Goal: Task Accomplishment & Management: Manage account settings

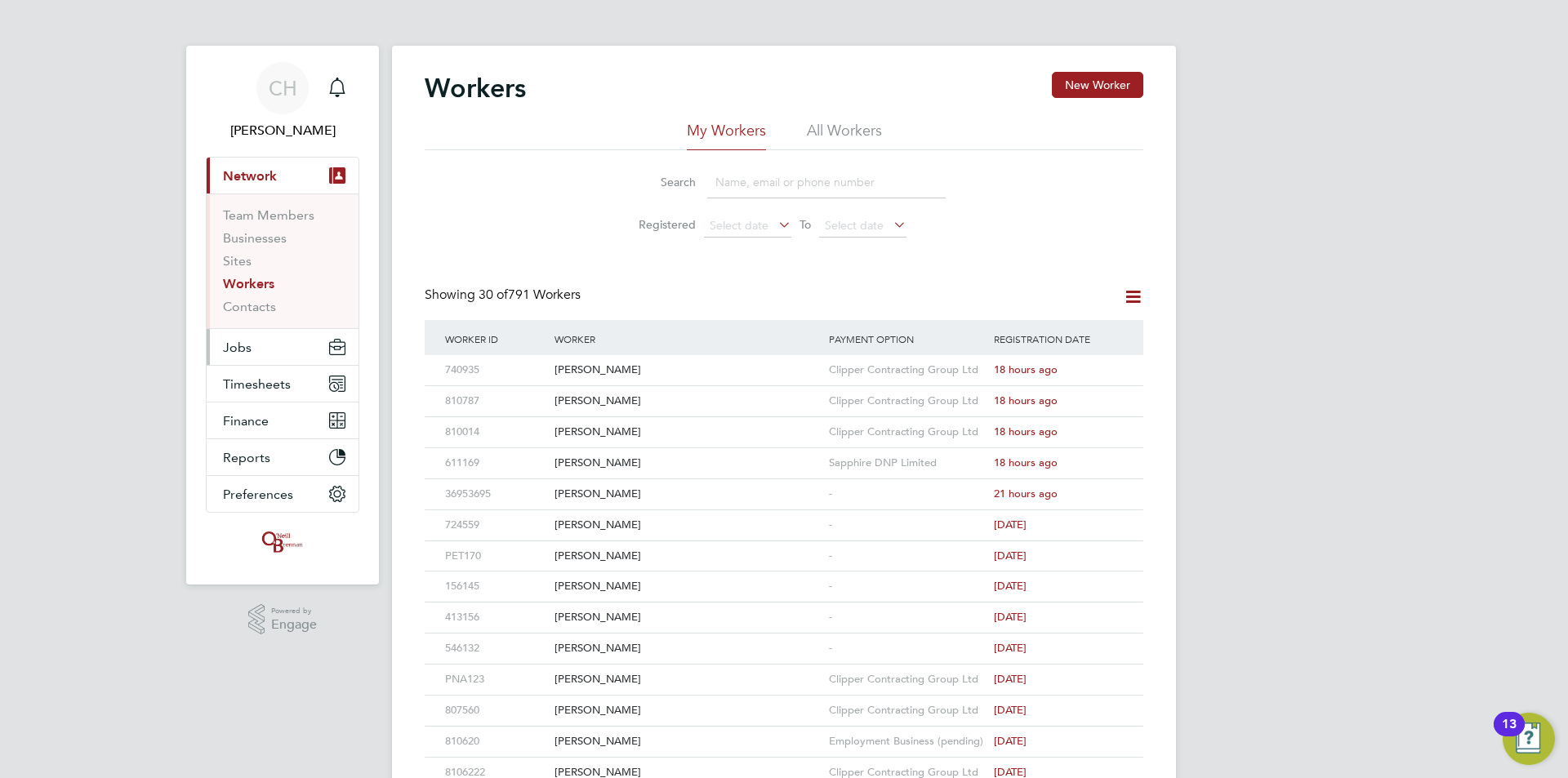
click at [259, 352] on button "Jobs" at bounding box center [282, 348] width 152 height 36
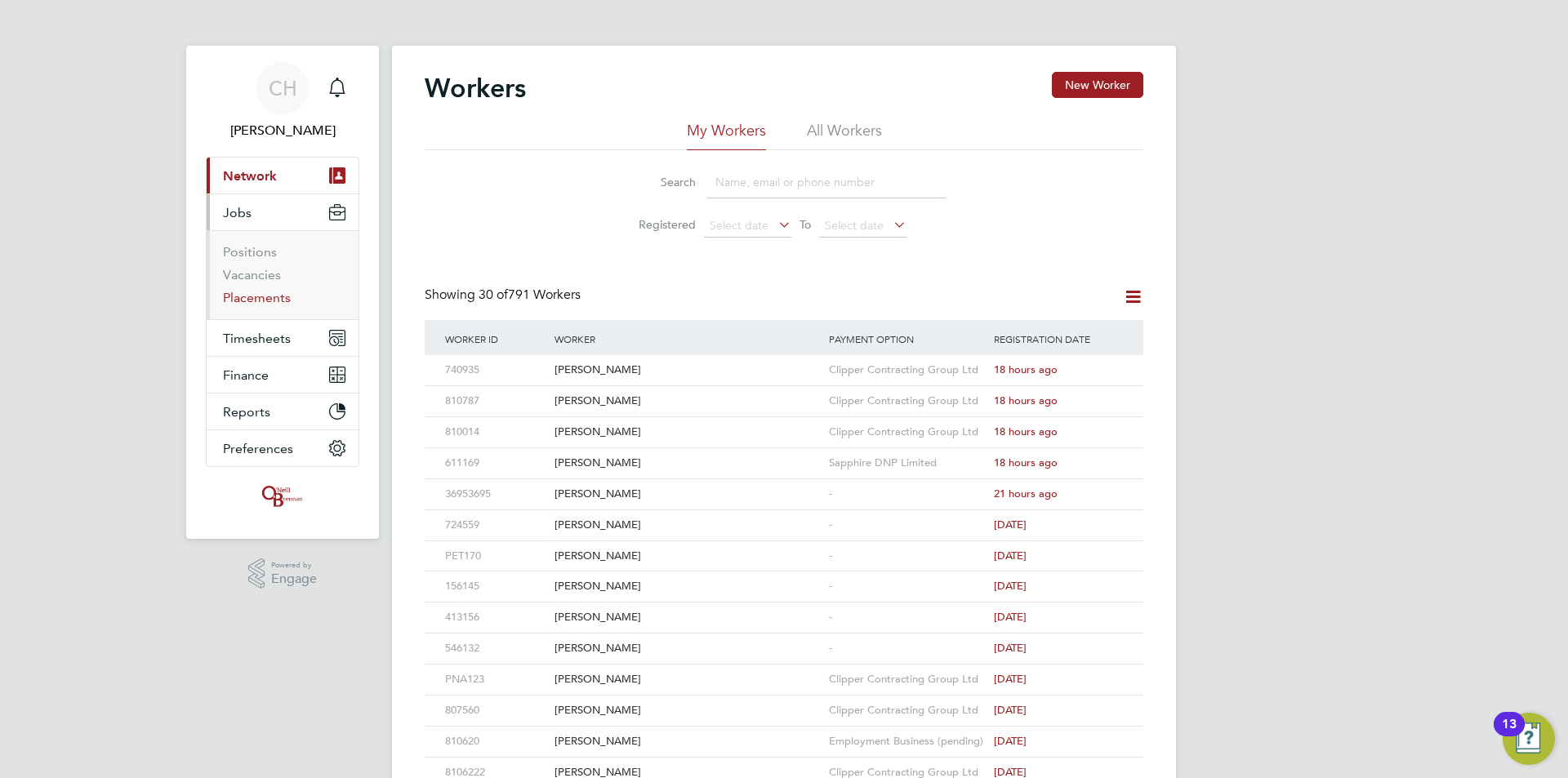
click at [251, 301] on link "Placements" at bounding box center [257, 297] width 68 height 15
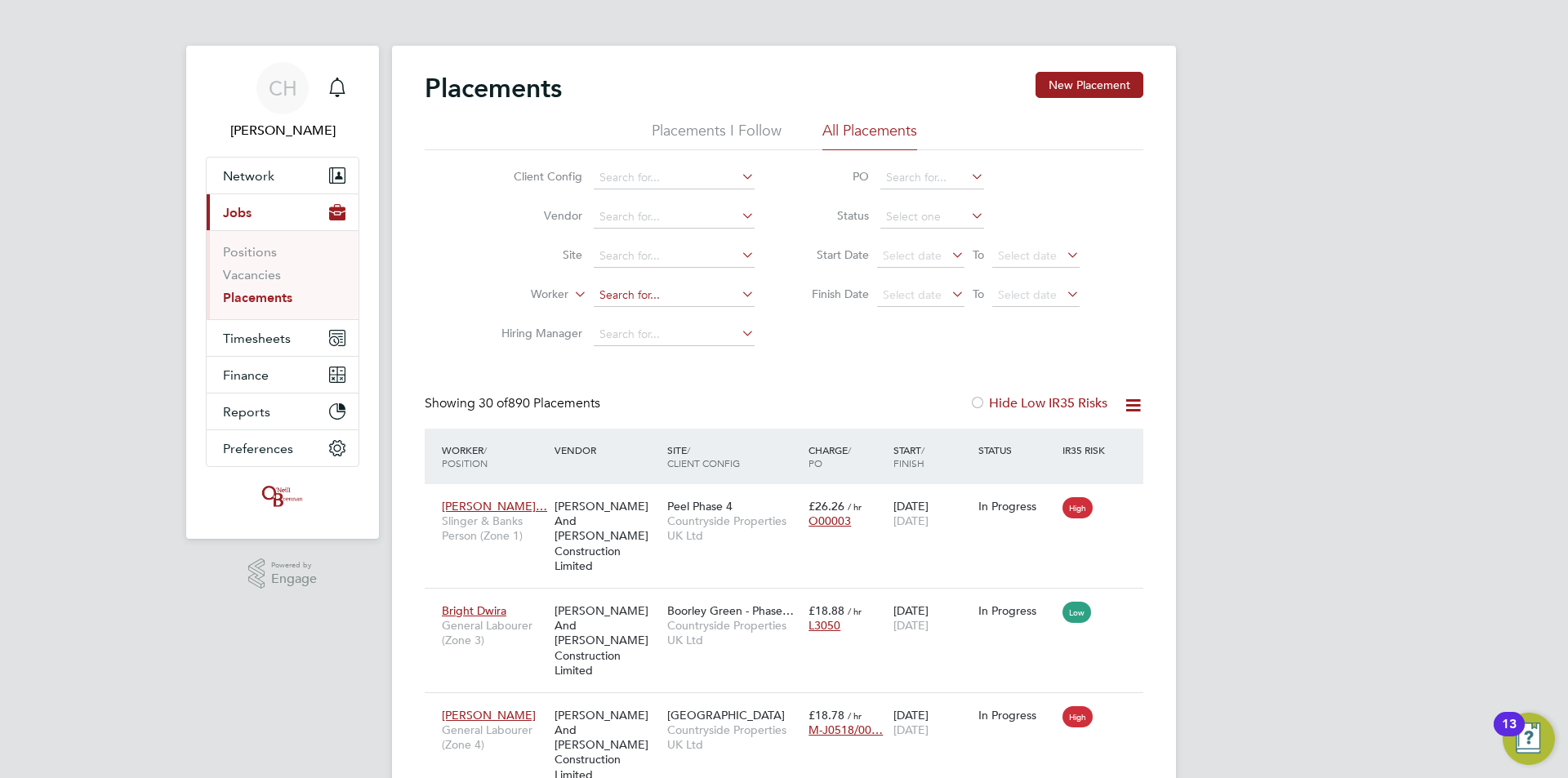
click at [651, 293] on input at bounding box center [674, 295] width 161 height 23
click at [624, 293] on input at bounding box center [674, 295] width 161 height 23
paste input "Tzvetan Tzvetkov"
type input "Tzvetan Tzvetkov"
click at [661, 262] on input at bounding box center [674, 256] width 161 height 23
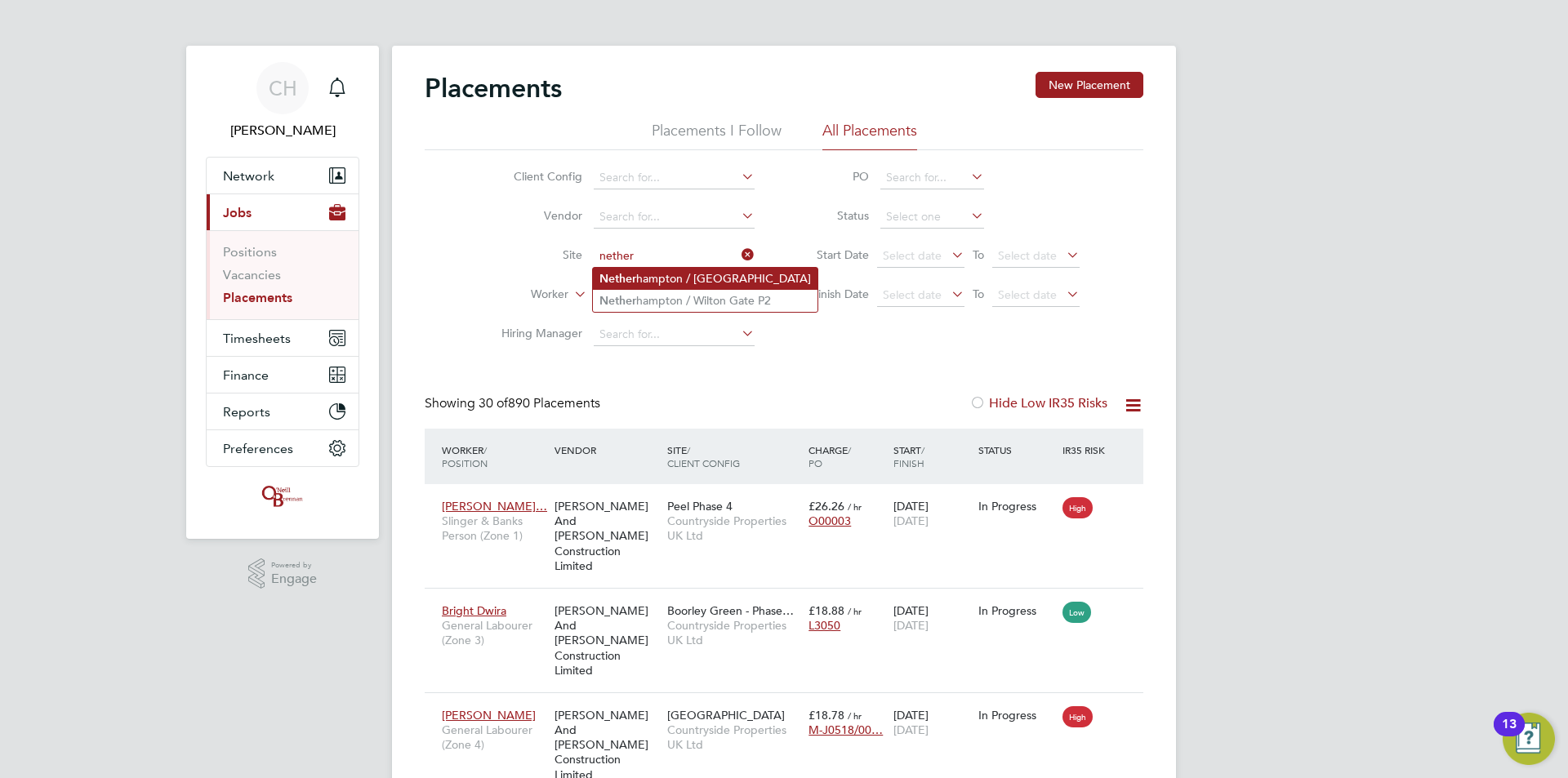
click at [675, 272] on li "Nether hampton / Chapel Gate" at bounding box center [705, 279] width 224 height 22
type input "Netherhampton / Chapel Gate"
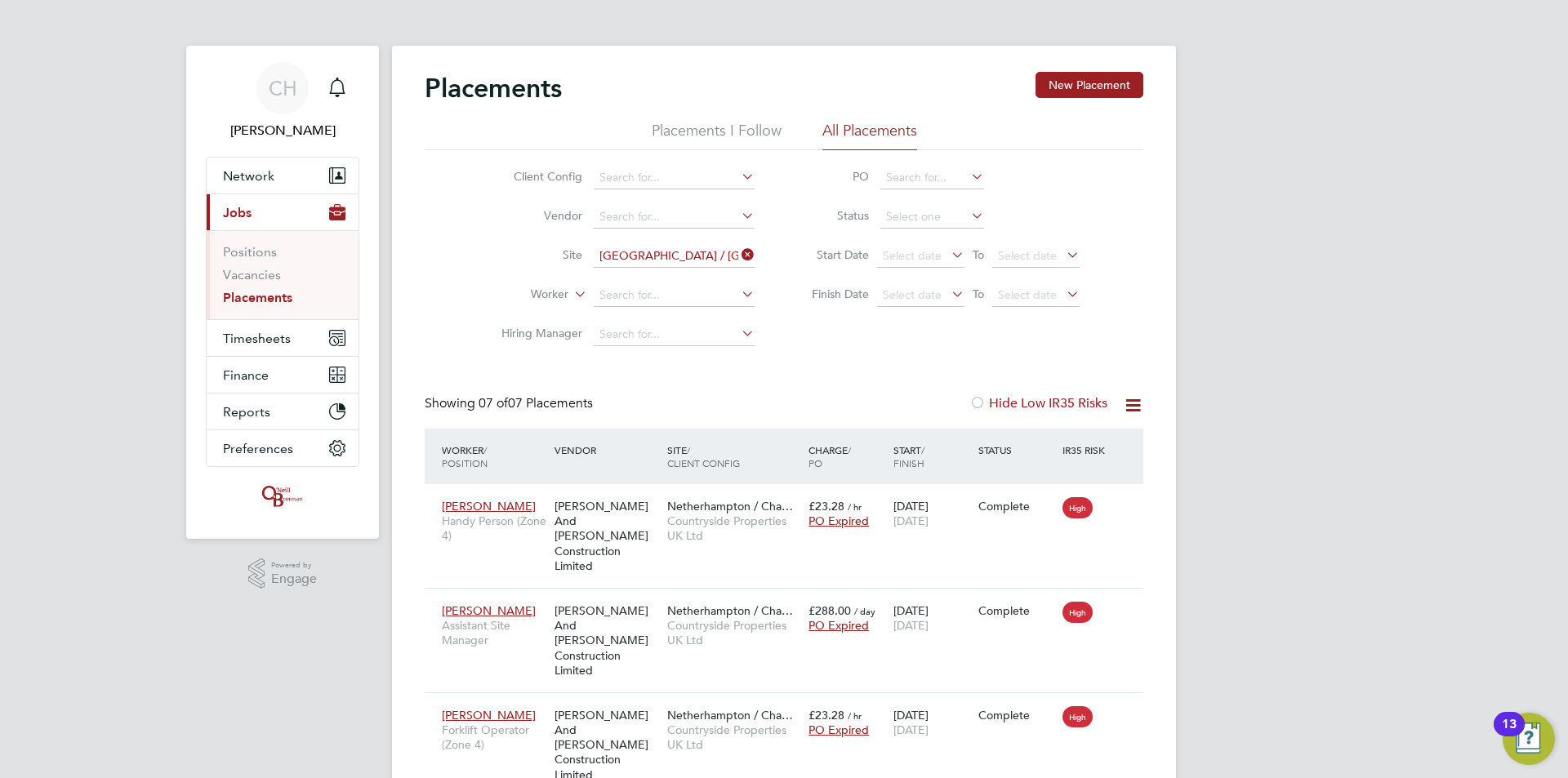
click at [738, 255] on icon at bounding box center [738, 254] width 0 height 23
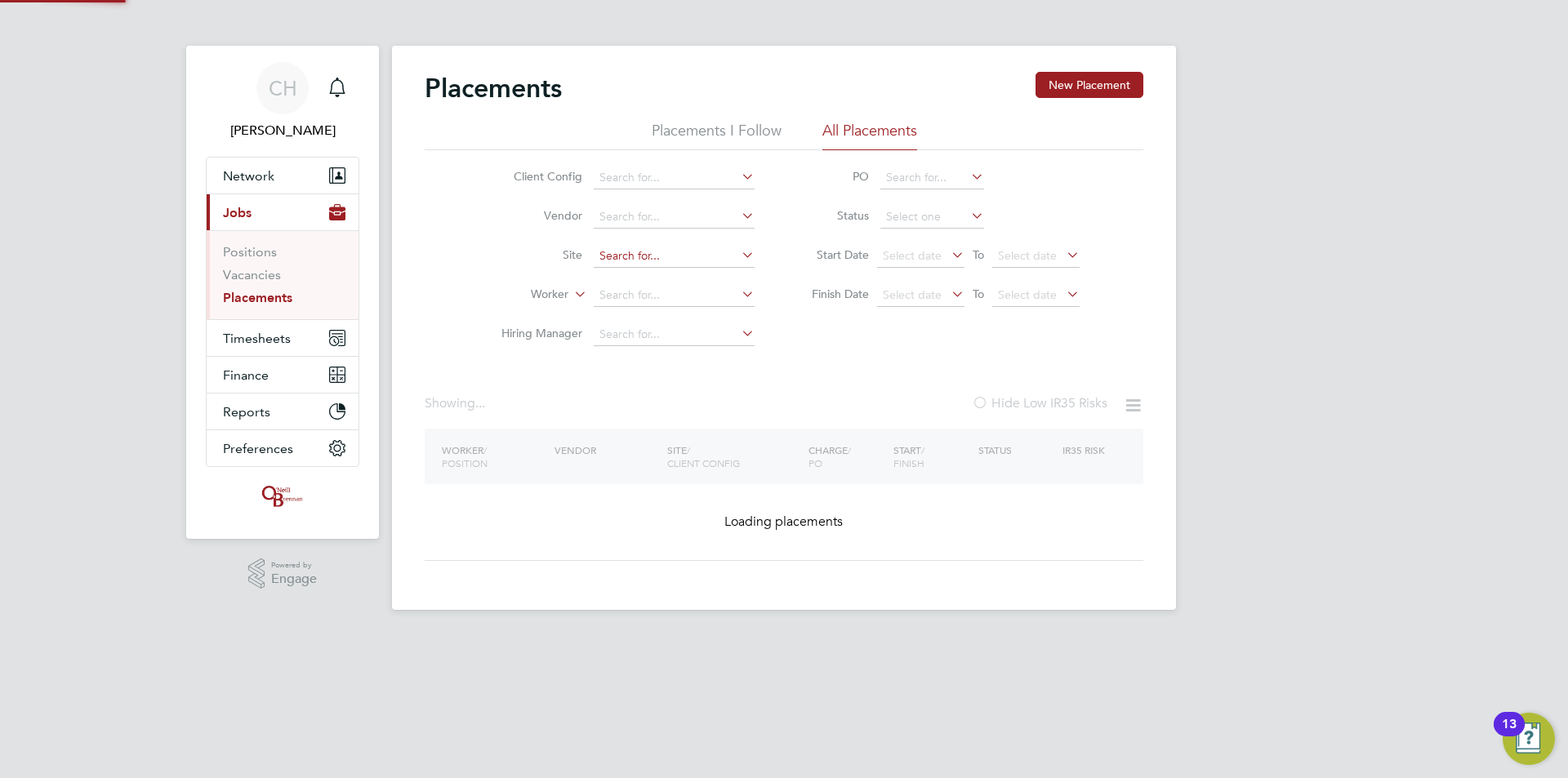
click at [715, 253] on input at bounding box center [674, 256] width 161 height 23
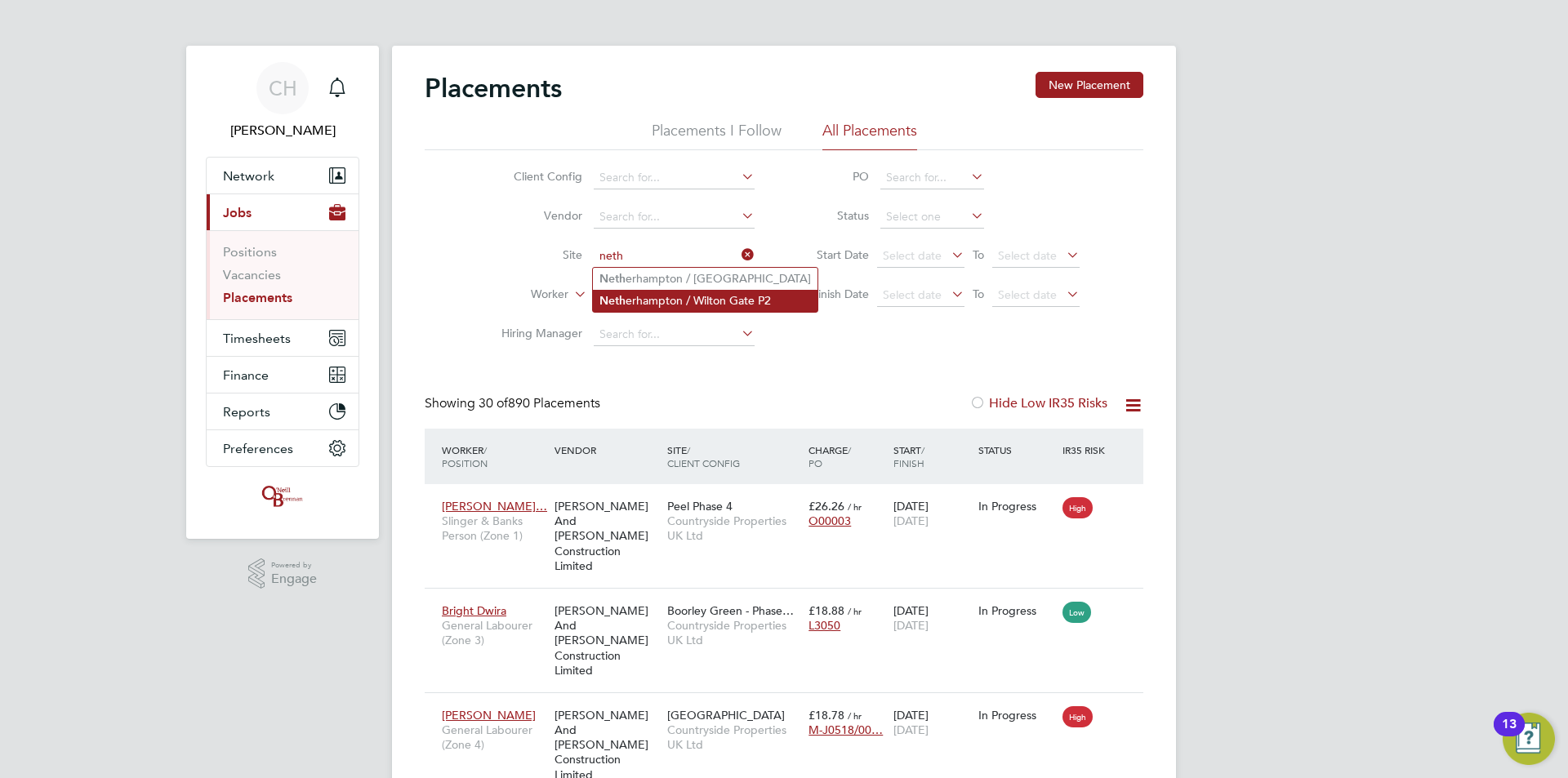
click at [715, 292] on li "Neth erhampton / Wilton Gate P2" at bounding box center [705, 300] width 224 height 22
type input "Netherhampton / Wilton Gate P2"
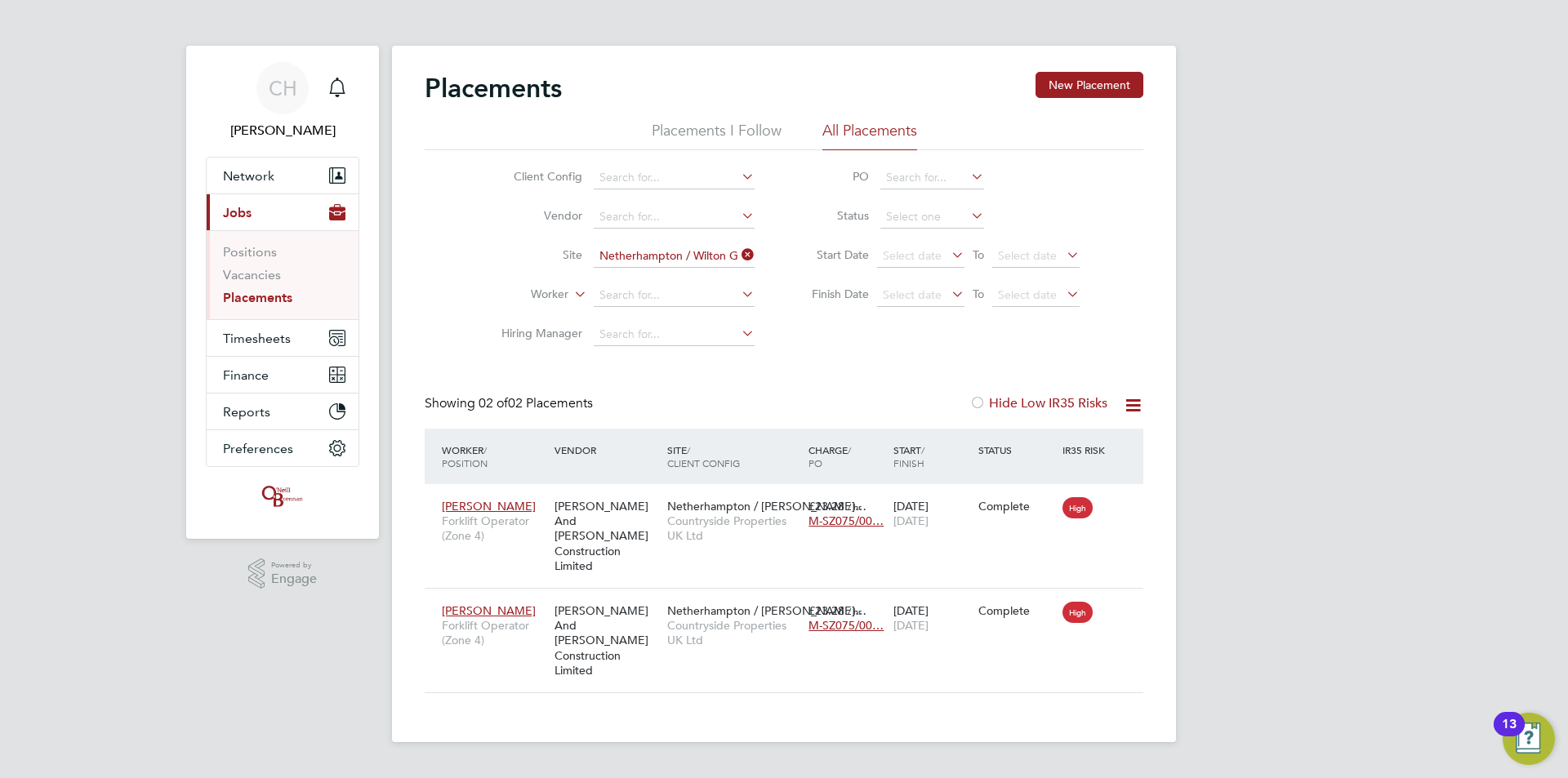
click at [738, 253] on icon at bounding box center [738, 254] width 0 height 23
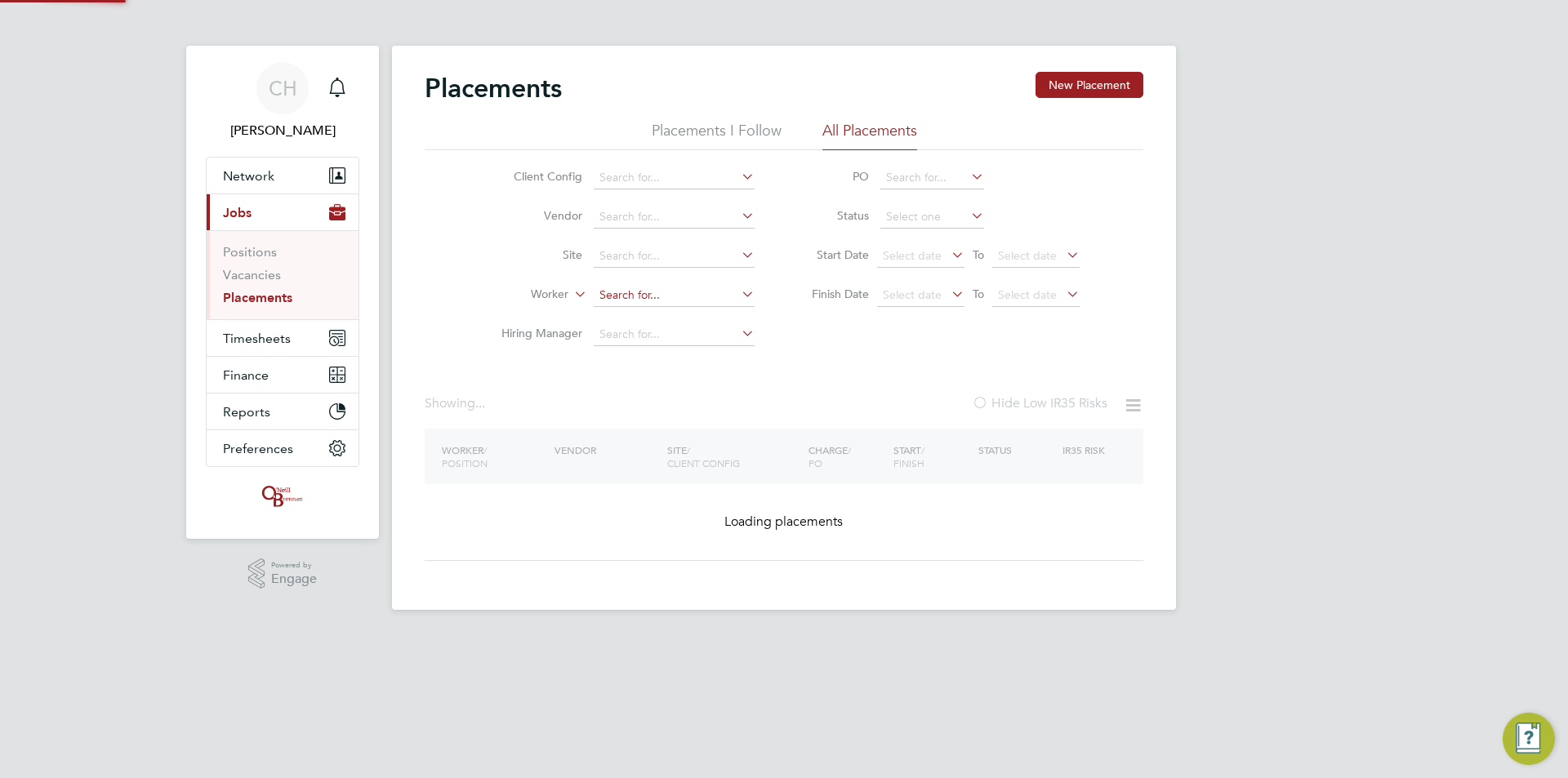
click at [646, 291] on input at bounding box center [674, 295] width 161 height 23
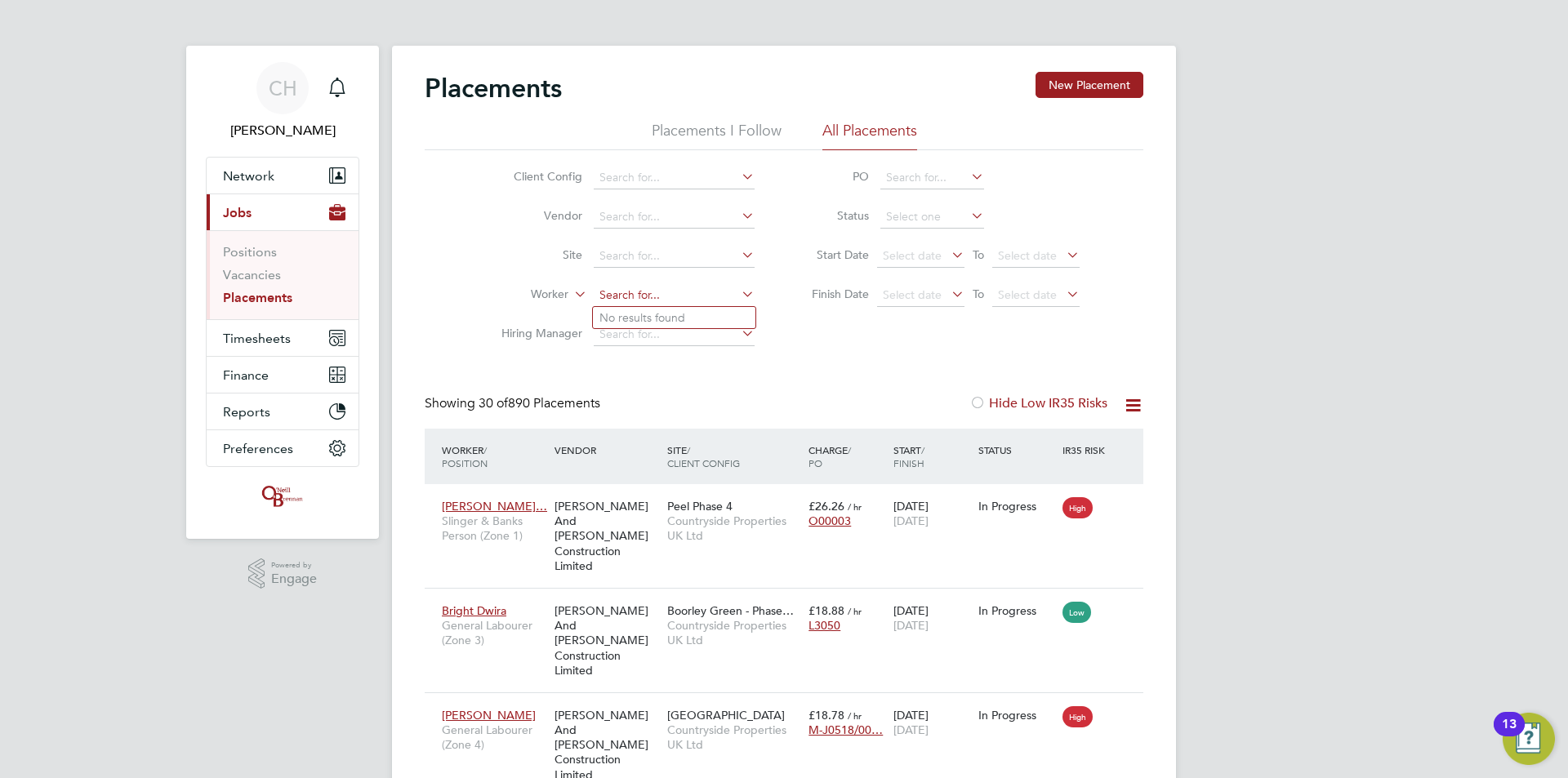
paste input "Edgar Lewis"
type input "Edgar Lewis"
click at [672, 291] on input at bounding box center [674, 295] width 161 height 23
click at [703, 362] on li "Felix Temple-Wilson" at bounding box center [694, 362] width 202 height 22
type input "Felix Temple-Wilson"
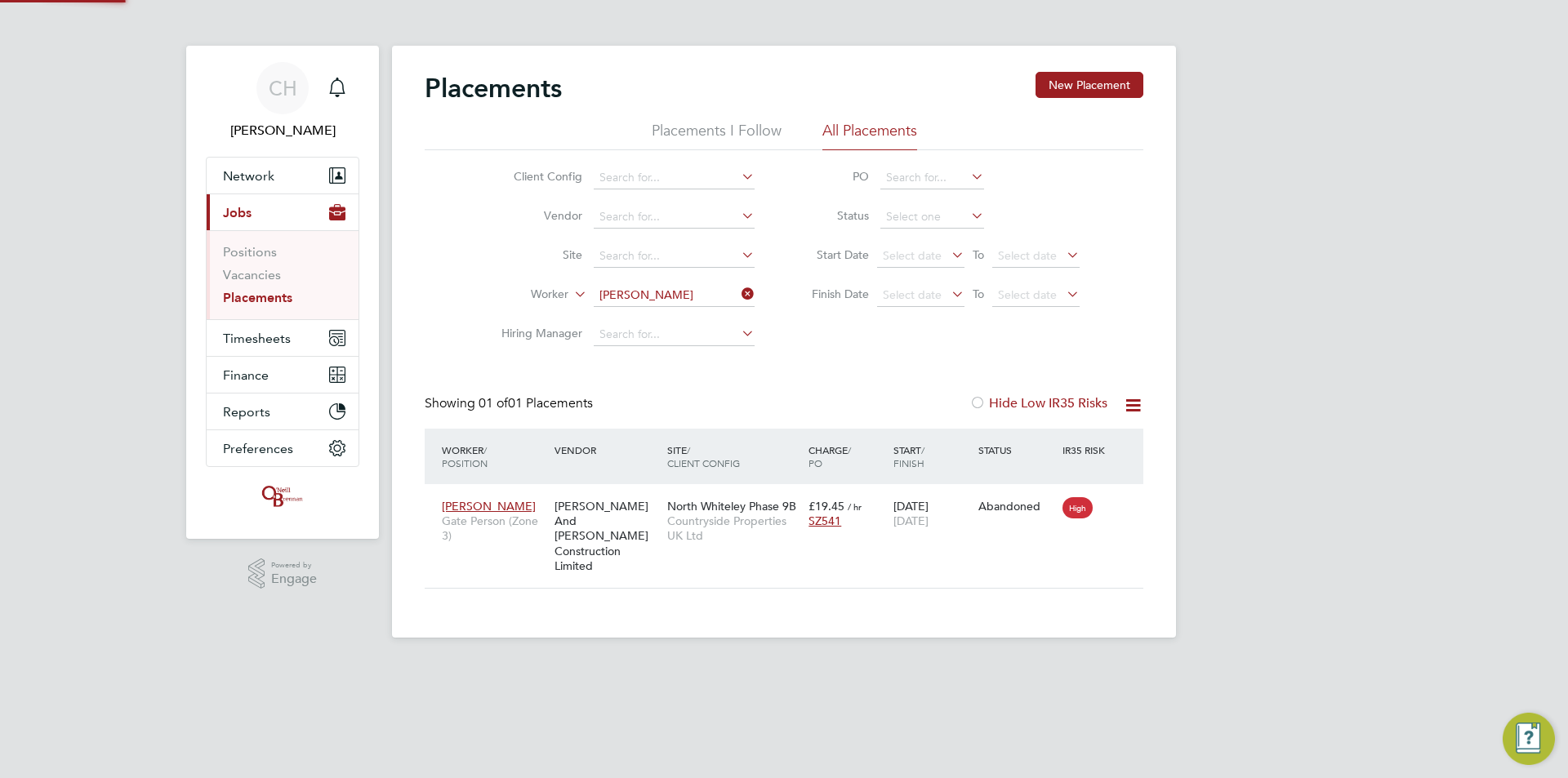
scroll to position [15, 77]
click at [266, 279] on link "Vacancies" at bounding box center [252, 274] width 58 height 15
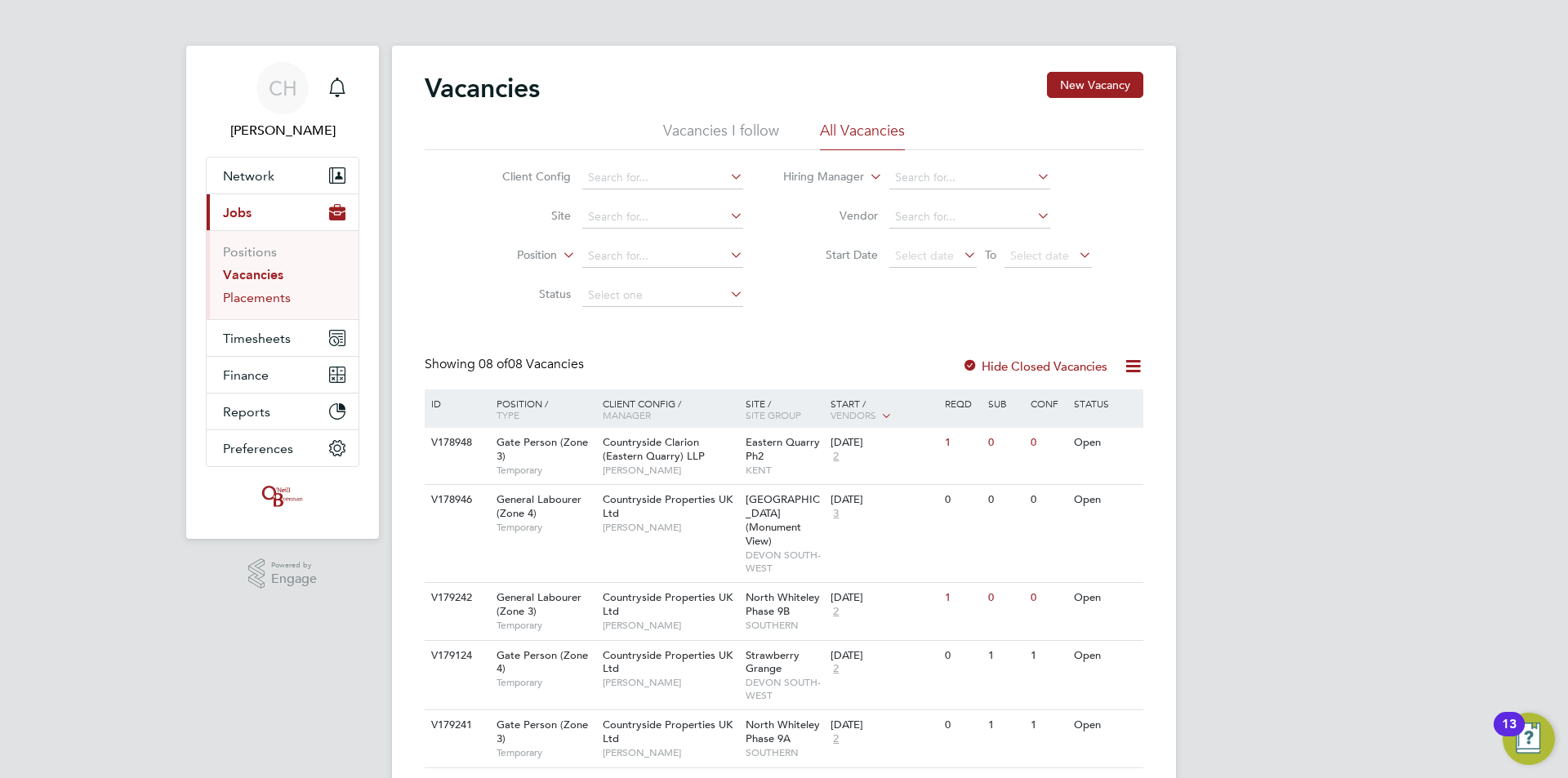
click at [271, 300] on link "Placements" at bounding box center [257, 297] width 68 height 15
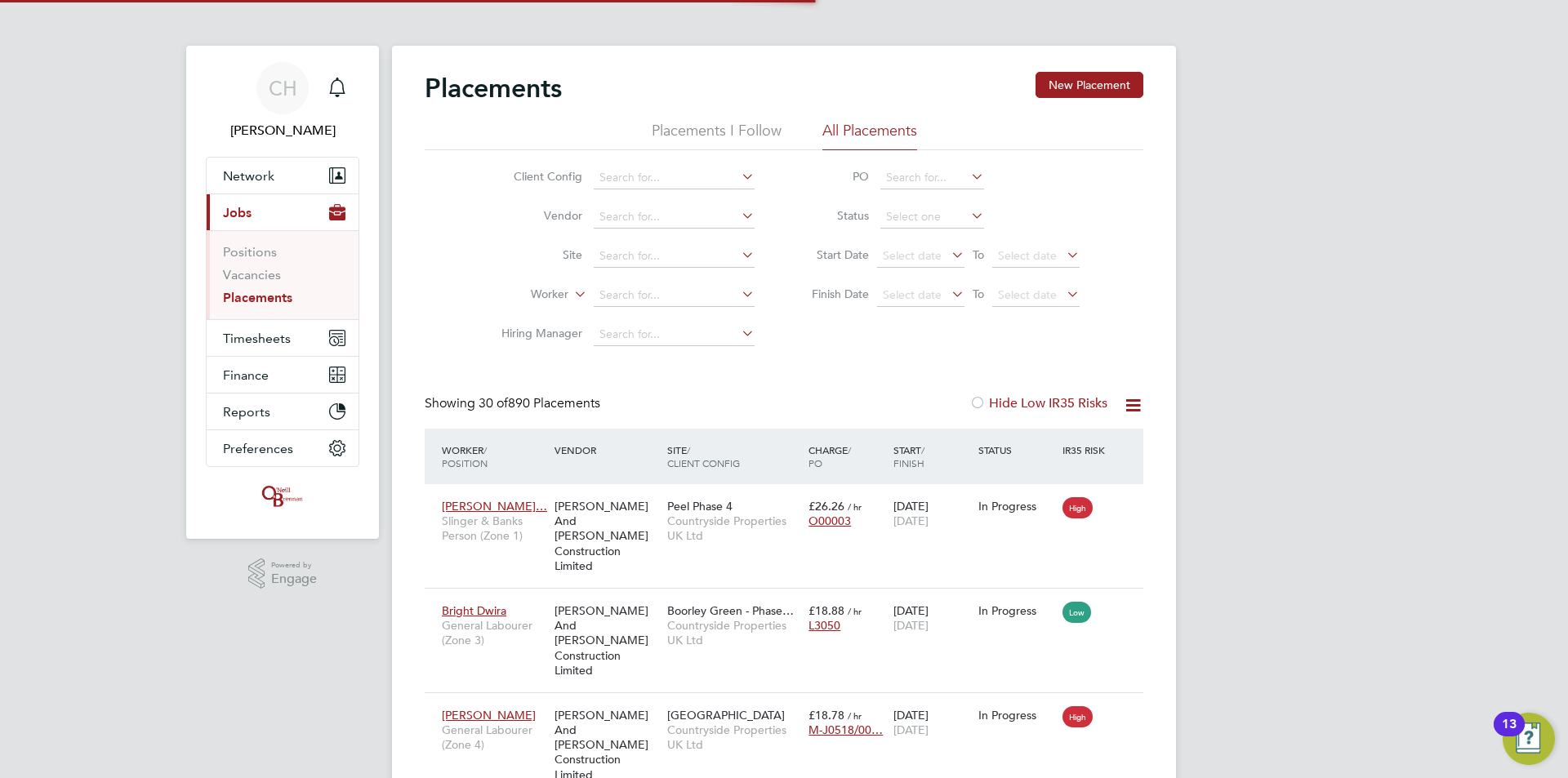
scroll to position [61, 143]
click at [636, 281] on li "Worker" at bounding box center [621, 295] width 307 height 39
click at [636, 298] on input at bounding box center [674, 295] width 161 height 23
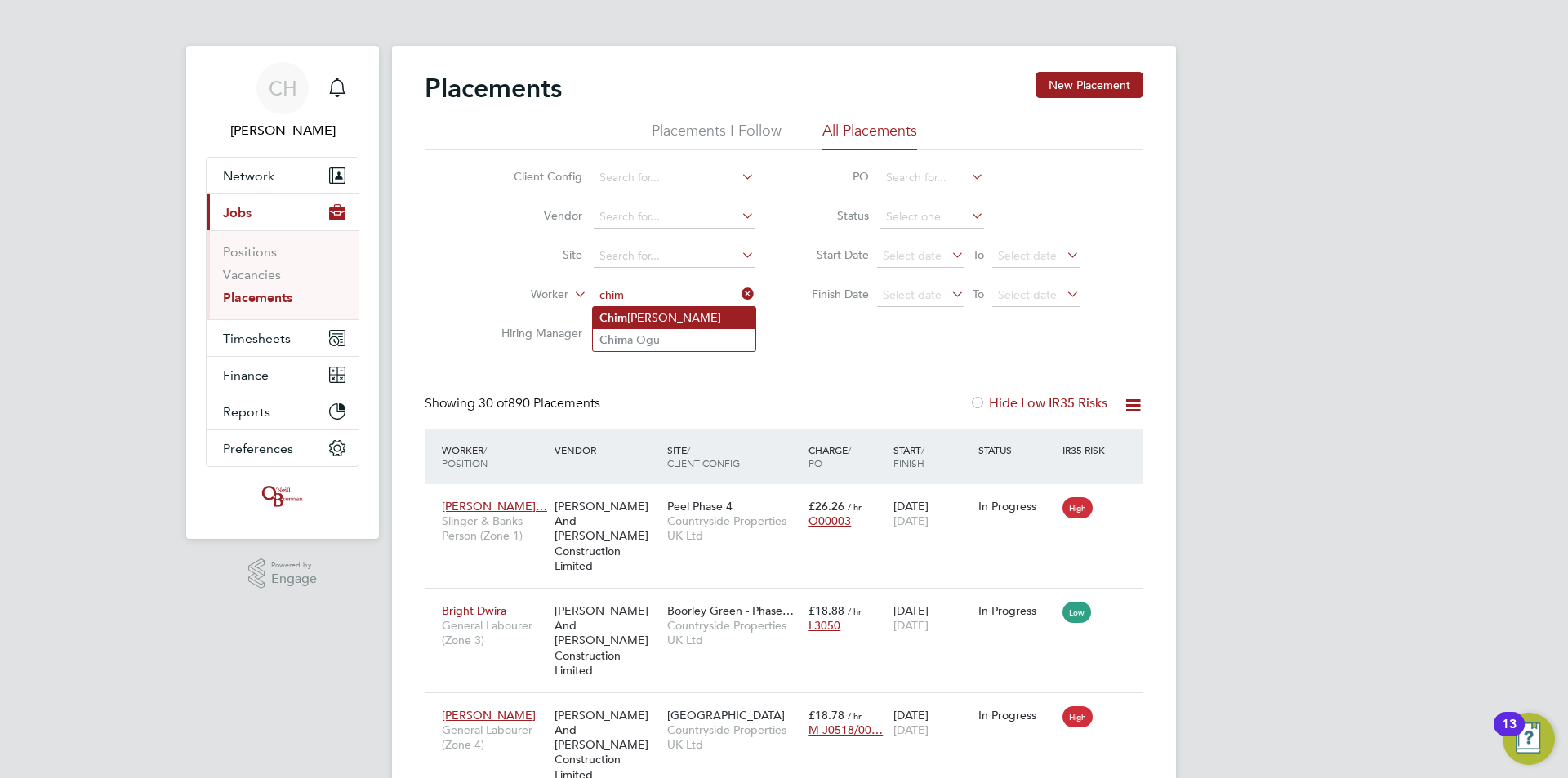
click at [645, 315] on li "Chim di Nnoli" at bounding box center [674, 318] width 163 height 22
type input "Chimdi Nnoli"
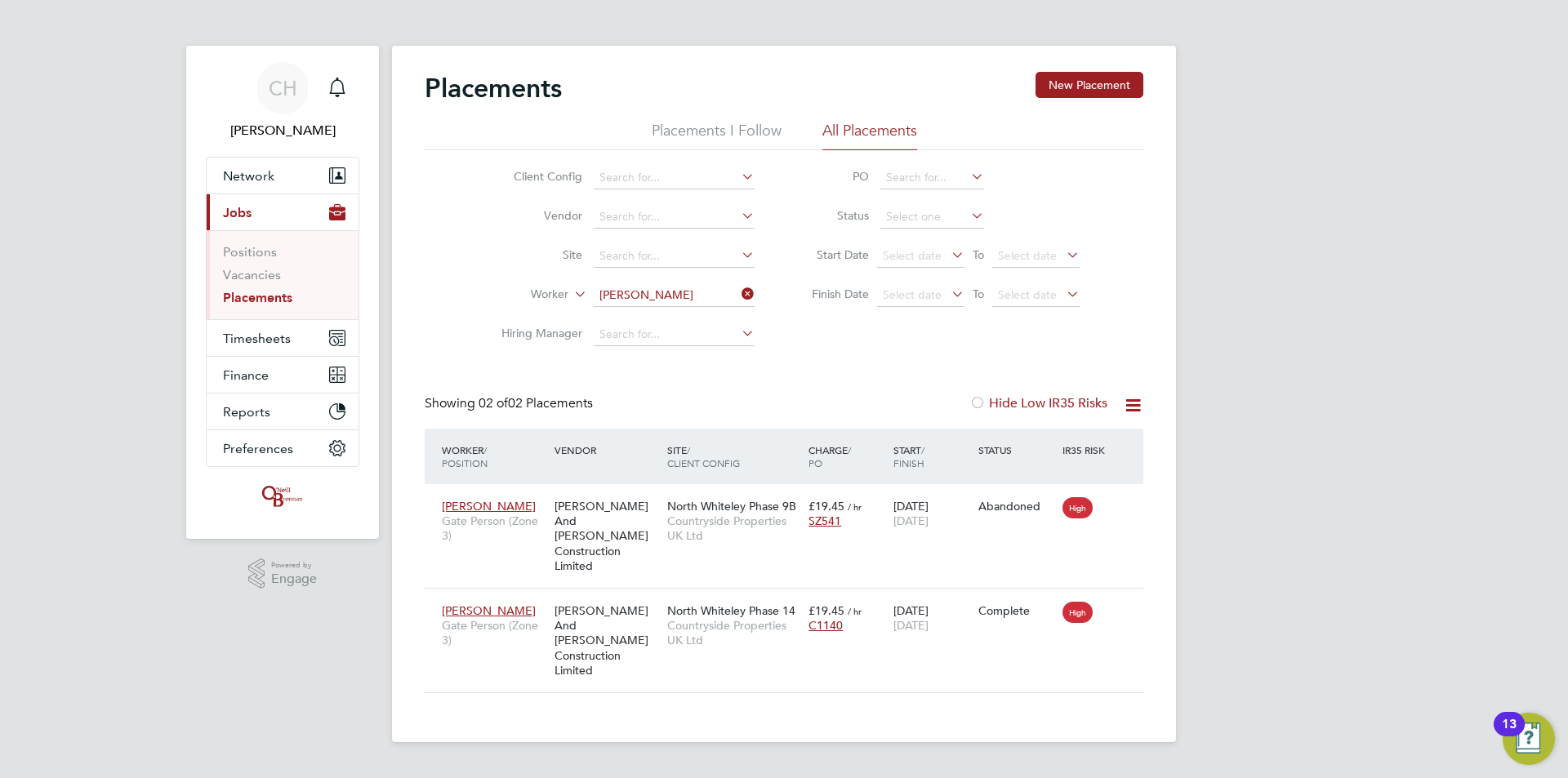
drag, startPoint x: 750, startPoint y: 293, endPoint x: 741, endPoint y: 291, distance: 9.2
click at [738, 292] on icon at bounding box center [738, 293] width 0 height 23
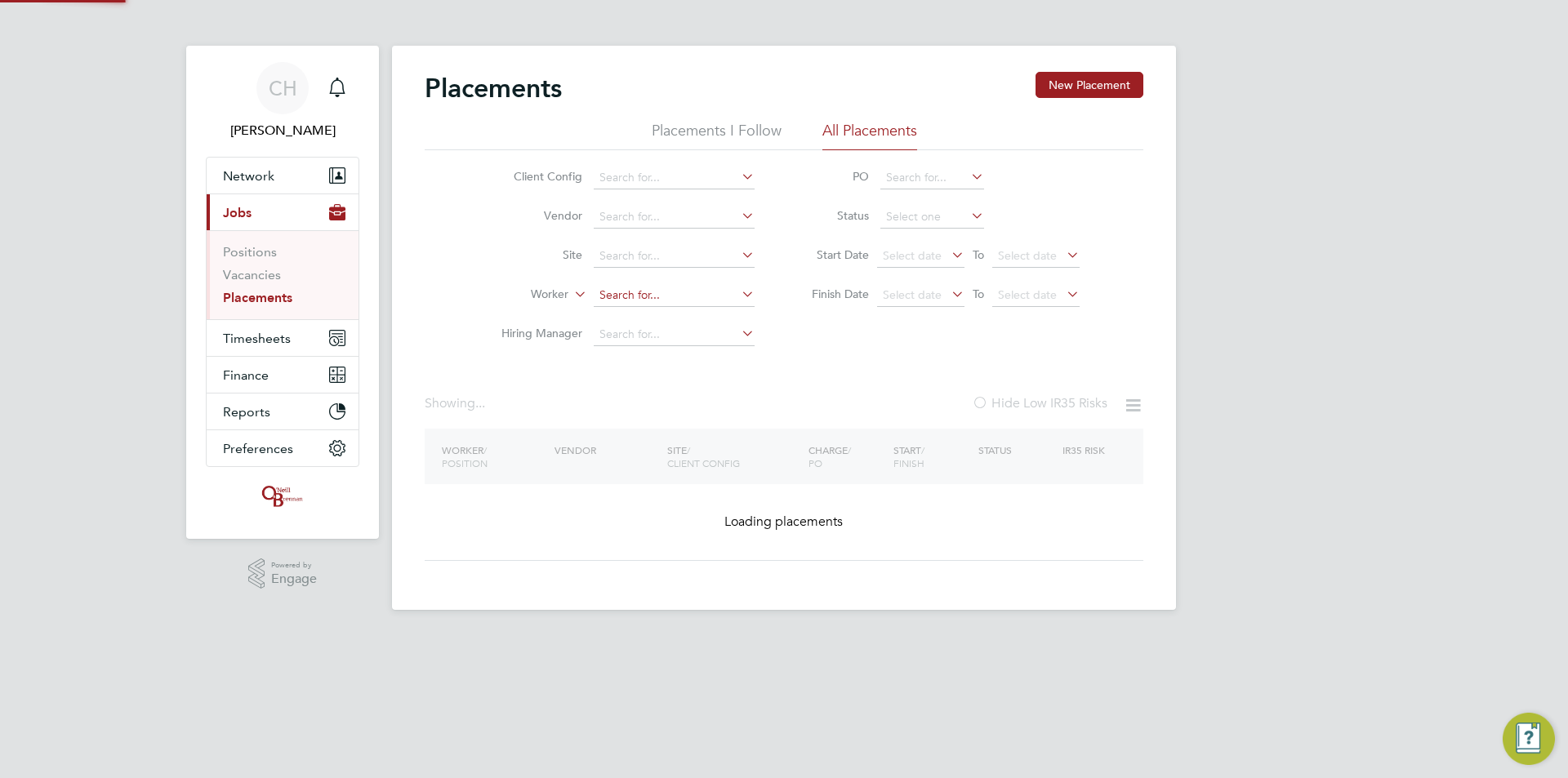
click at [708, 290] on input at bounding box center [674, 295] width 161 height 23
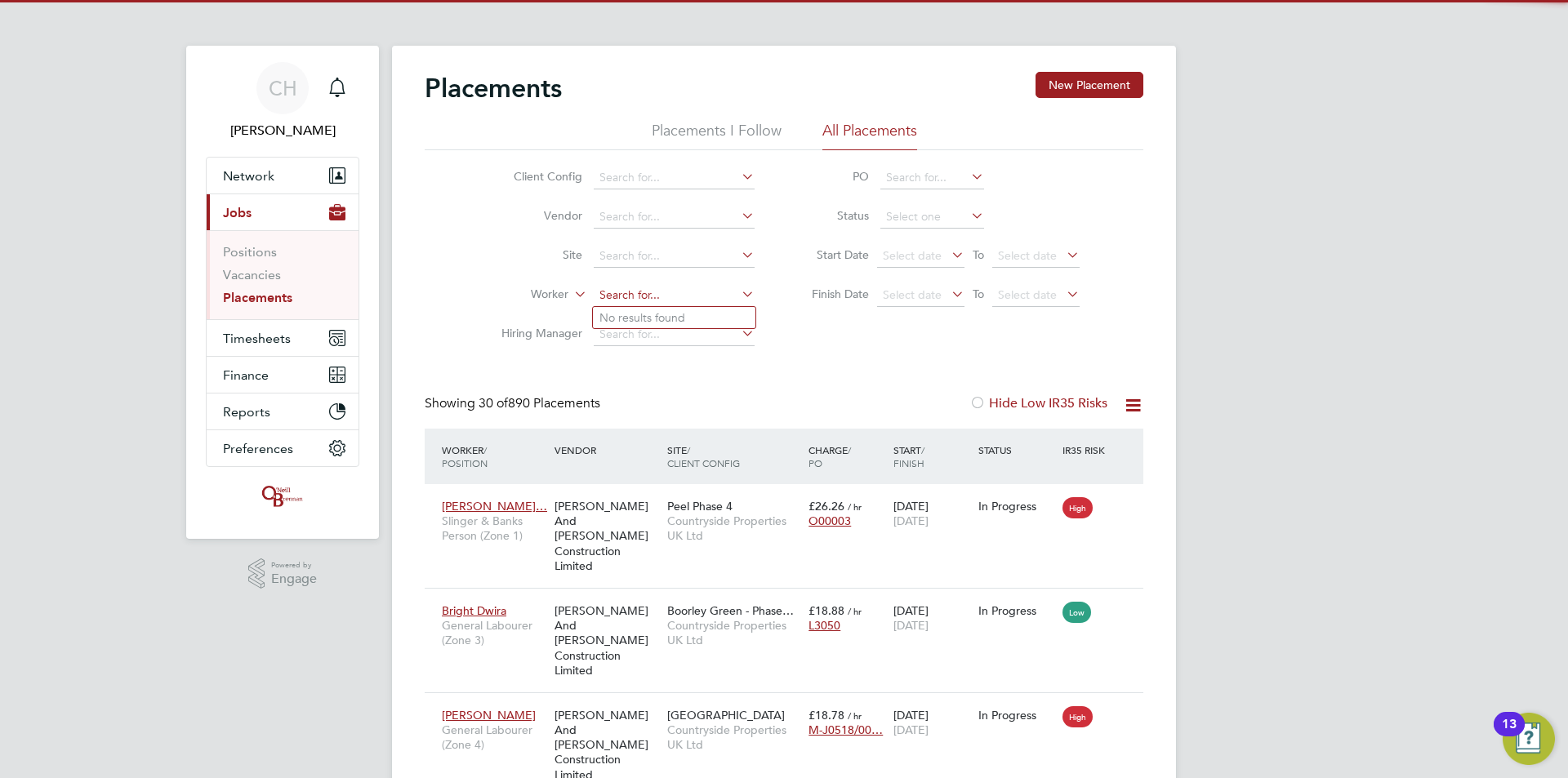
scroll to position [61, 143]
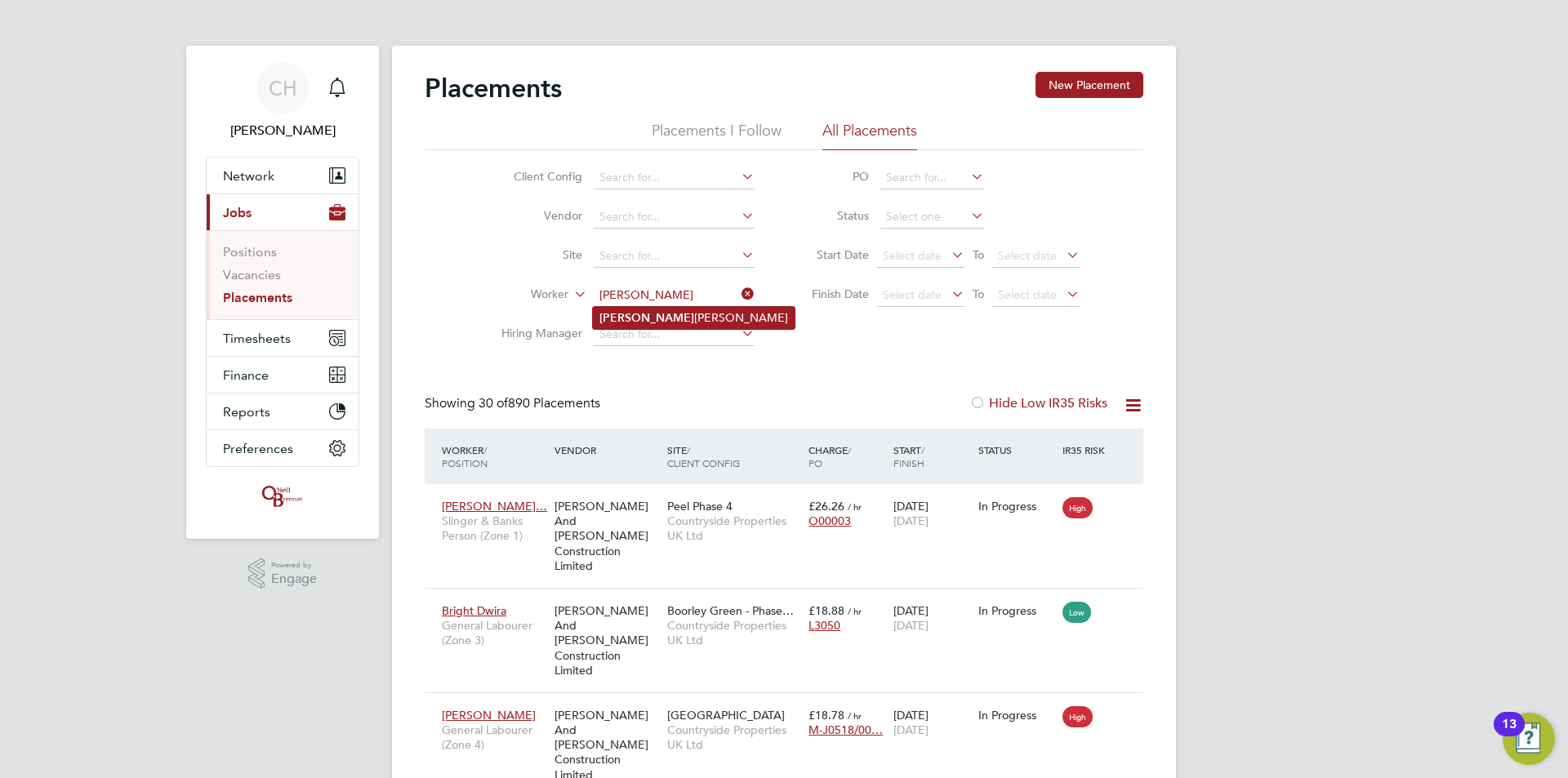
click at [661, 319] on li "Justin Morley" at bounding box center [694, 318] width 202 height 22
type input "[PERSON_NAME]"
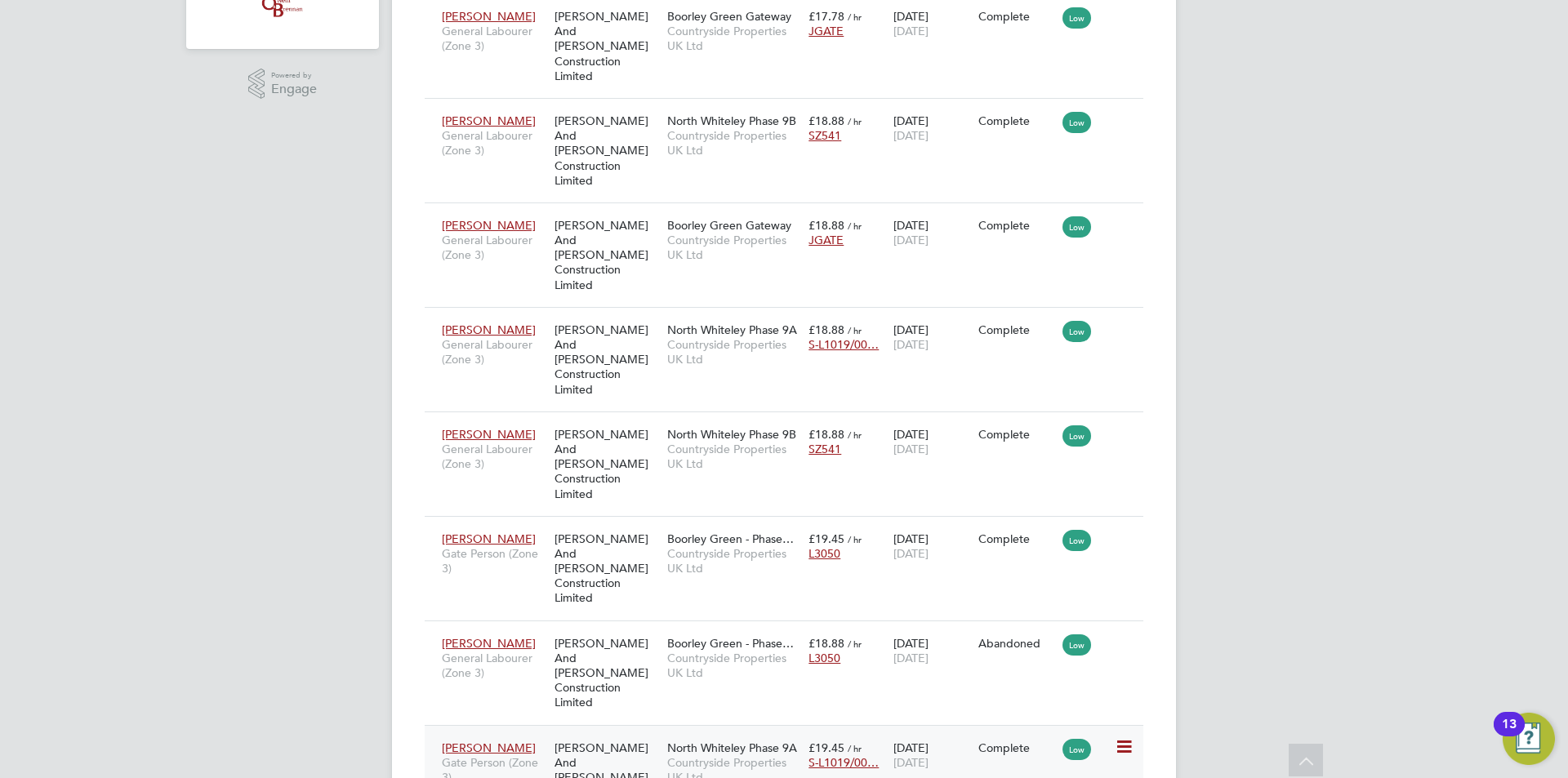
click at [700, 741] on span "North Whiteley Phase 9A" at bounding box center [732, 748] width 130 height 15
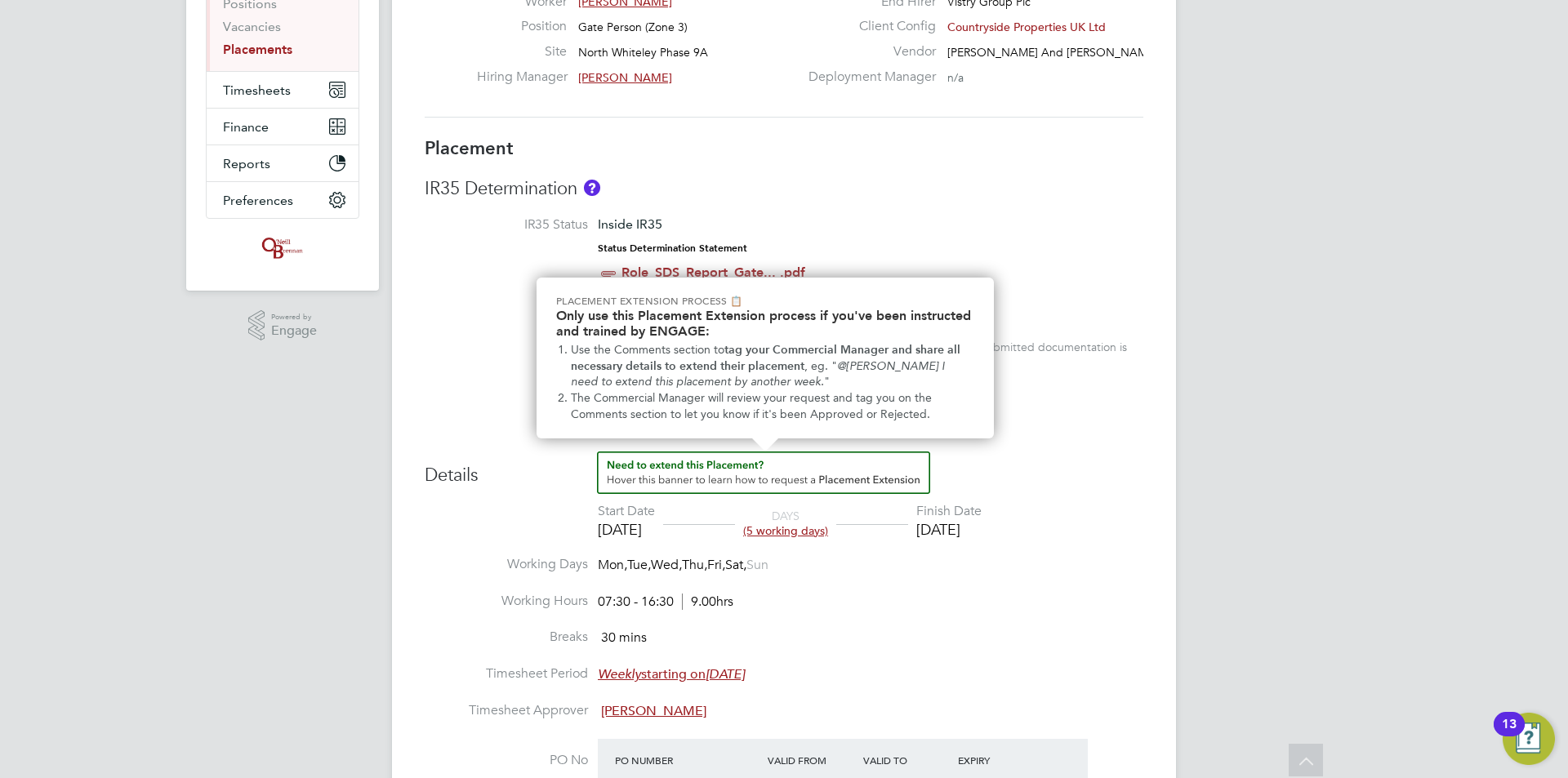
scroll to position [82, 0]
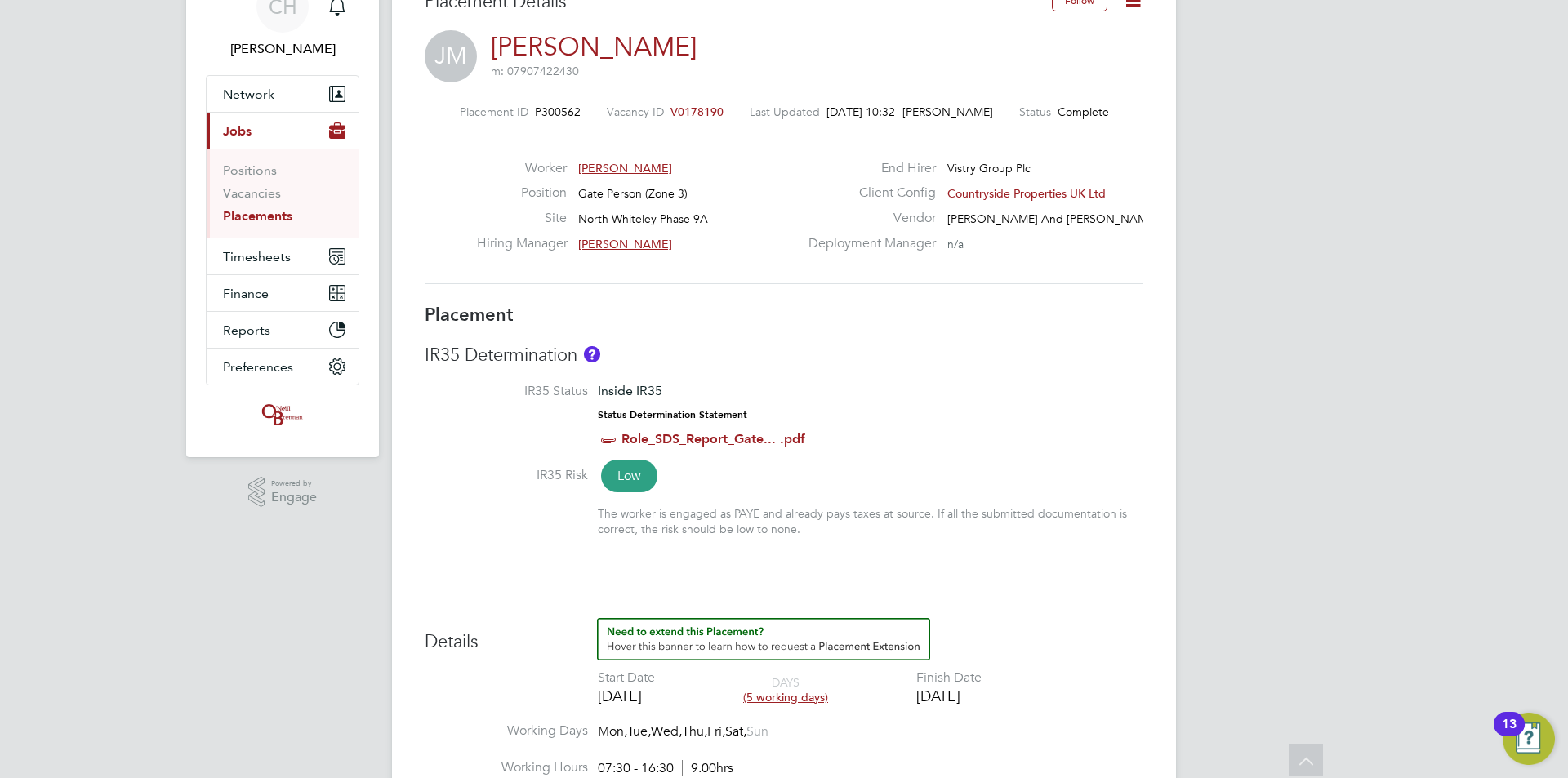
click at [715, 105] on span "V0178190" at bounding box center [697, 112] width 53 height 15
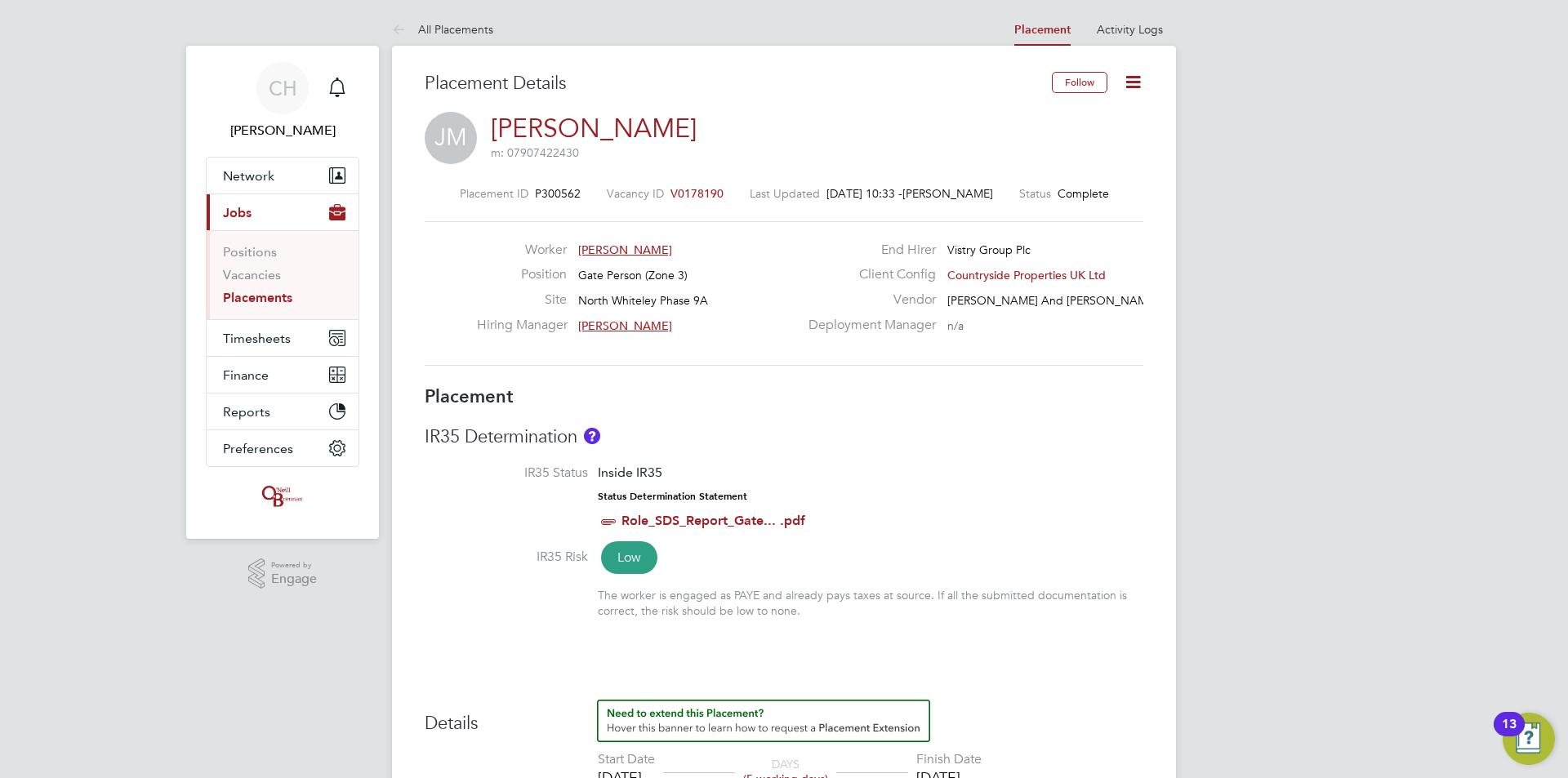
drag, startPoint x: 728, startPoint y: 193, endPoint x: 686, endPoint y: 188, distance: 42.3
click at [686, 188] on div "Placement ID P300562 Vacancy ID V0178190 Last Updated 27 Aug 2025, 10:33 - Dan …" at bounding box center [784, 193] width 719 height 15
drag, startPoint x: 674, startPoint y: 189, endPoint x: 720, endPoint y: 190, distance: 46.0
click at [720, 190] on div "Vacancy ID V0178190" at bounding box center [665, 193] width 117 height 15
drag, startPoint x: 735, startPoint y: 190, endPoint x: 695, endPoint y: 189, distance: 40.0
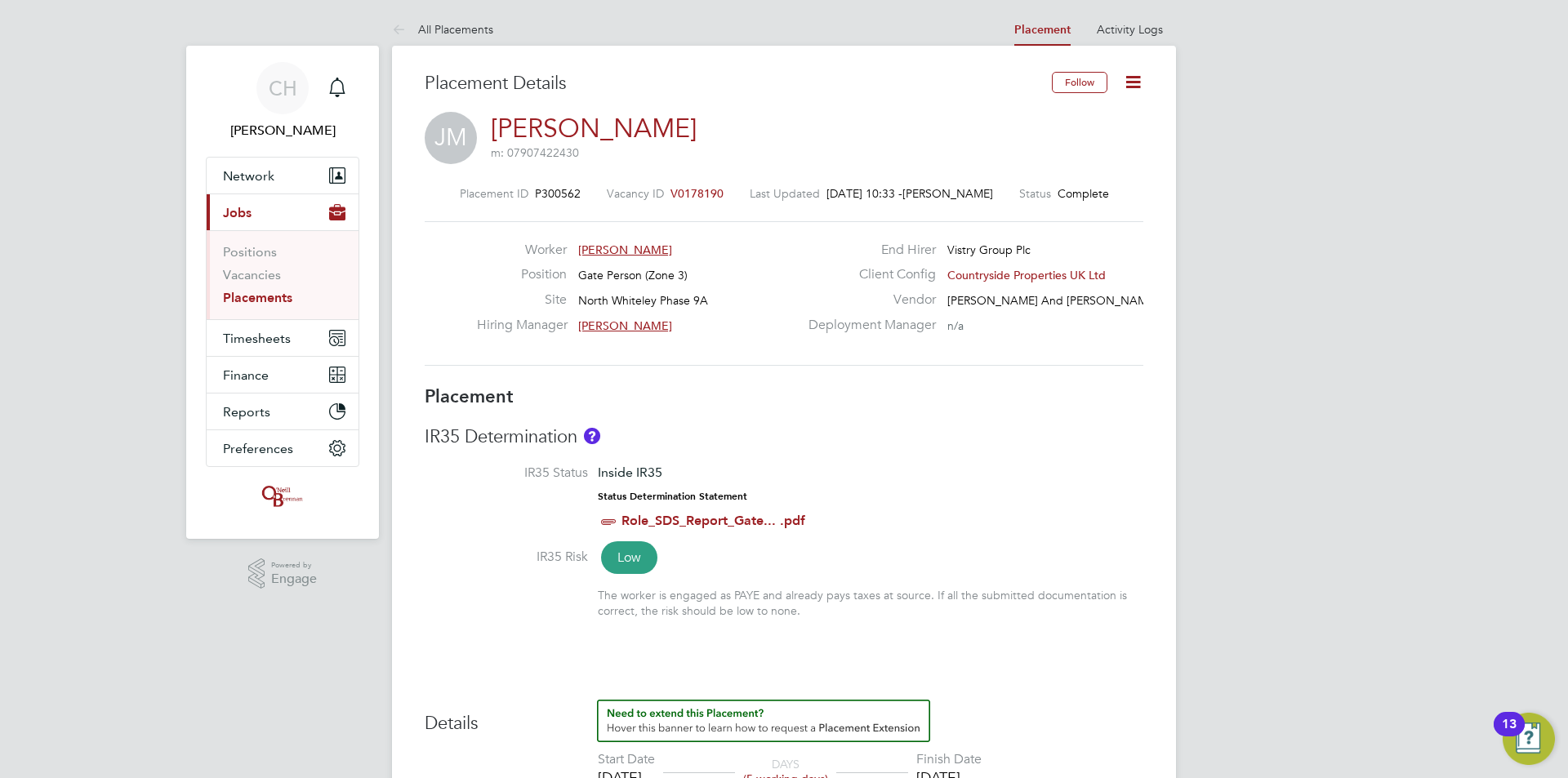
click at [695, 189] on div "Placement ID P300562 Vacancy ID V0178190 Last Updated 27 Aug 2025, 10:33 - Dan …" at bounding box center [784, 193] width 719 height 15
click at [706, 193] on span "V0178190" at bounding box center [697, 193] width 53 height 15
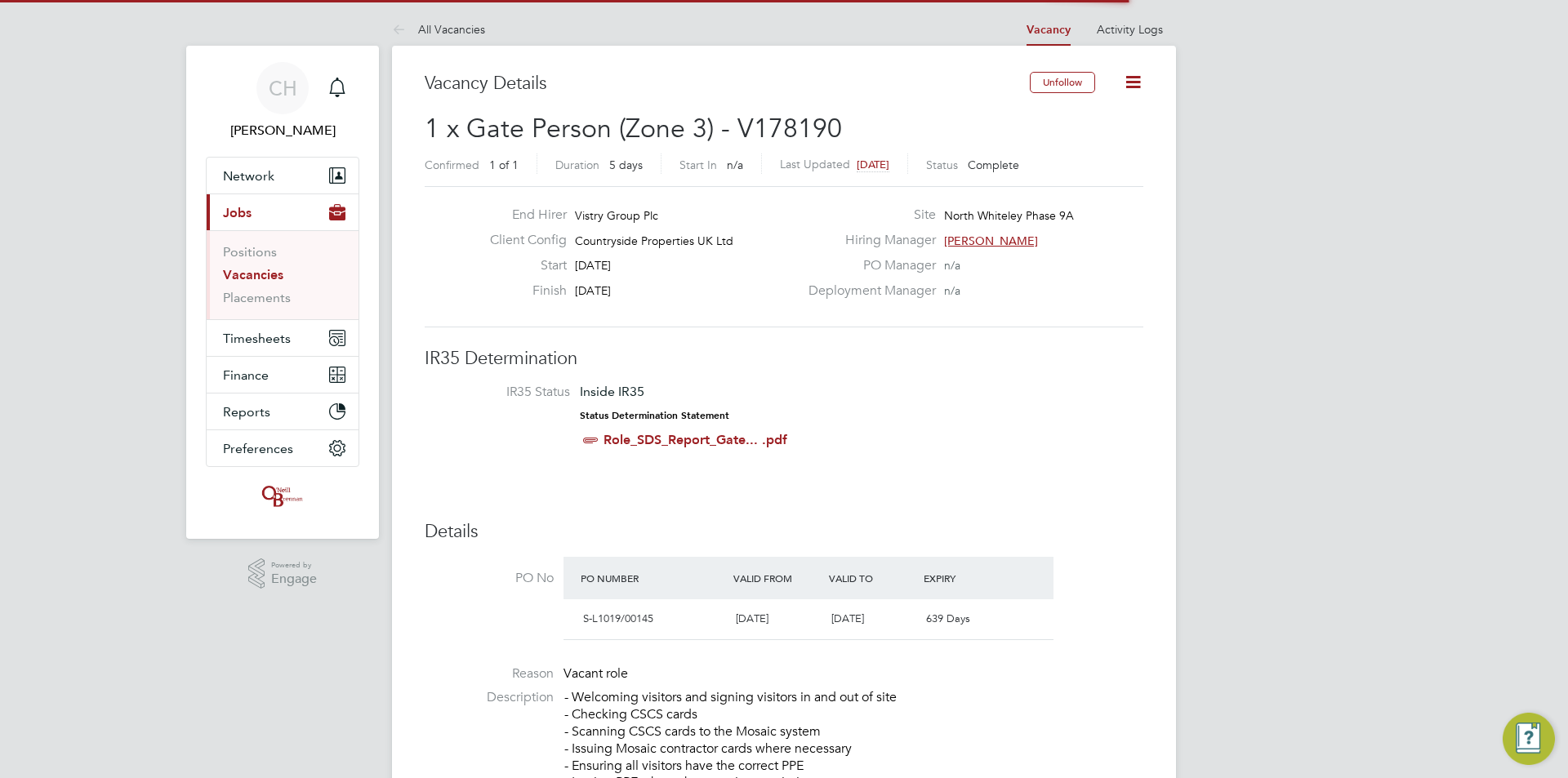
scroll to position [28, 153]
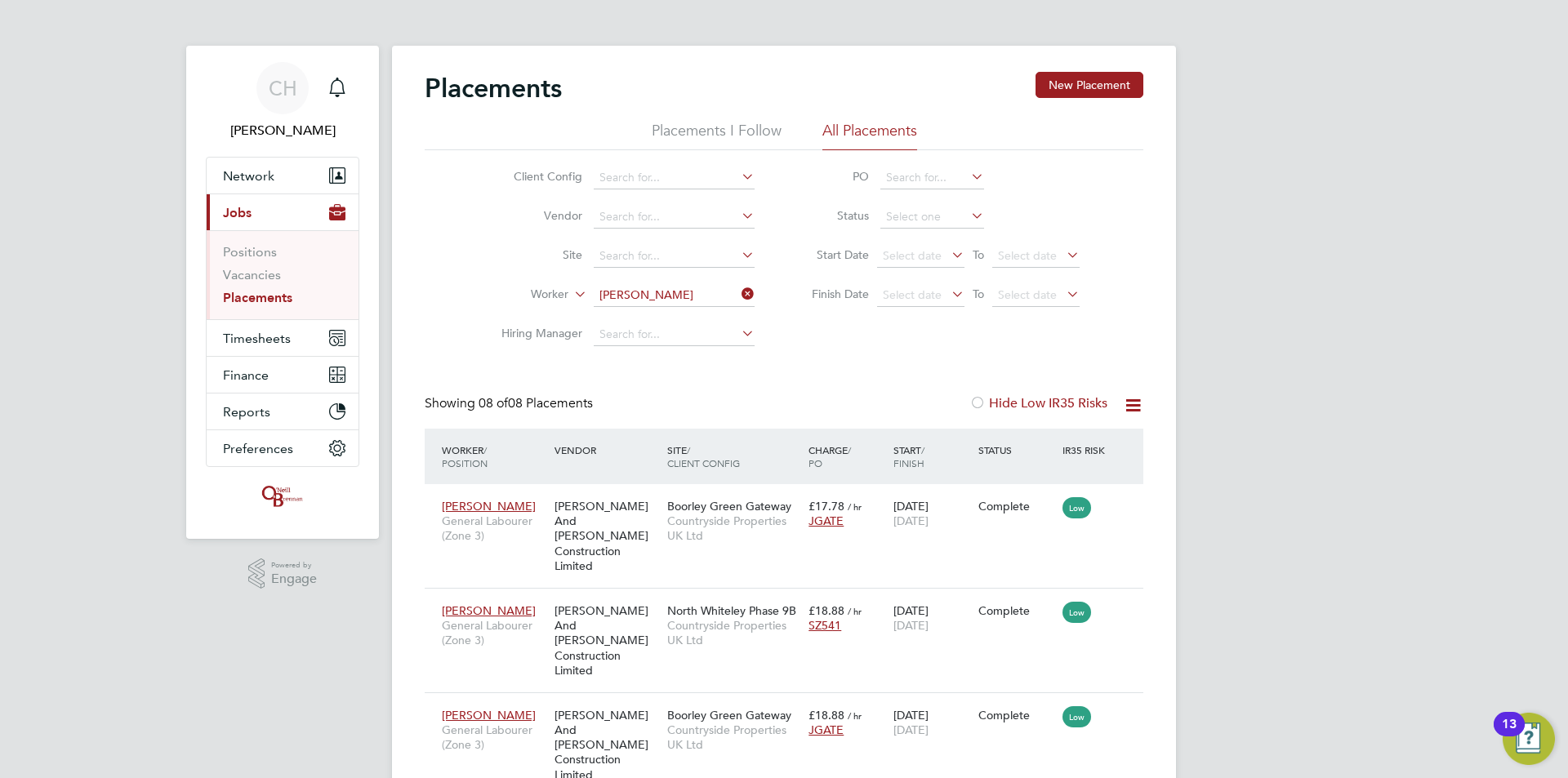
click at [738, 293] on icon at bounding box center [738, 293] width 0 height 23
click at [714, 292] on input at bounding box center [674, 295] width 161 height 23
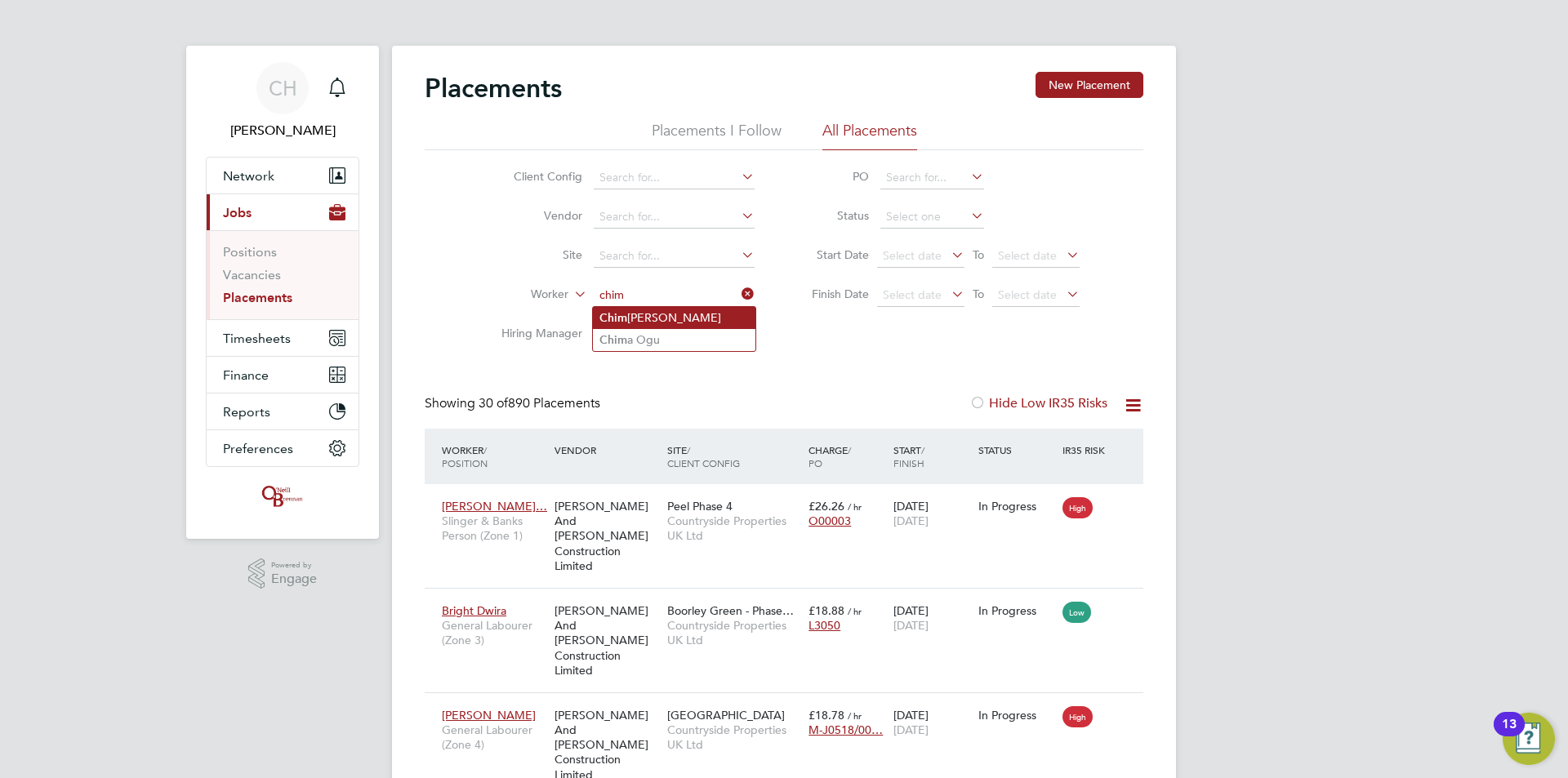
click at [712, 317] on li "Chim di Nnoli" at bounding box center [674, 318] width 163 height 22
type input "[PERSON_NAME]"
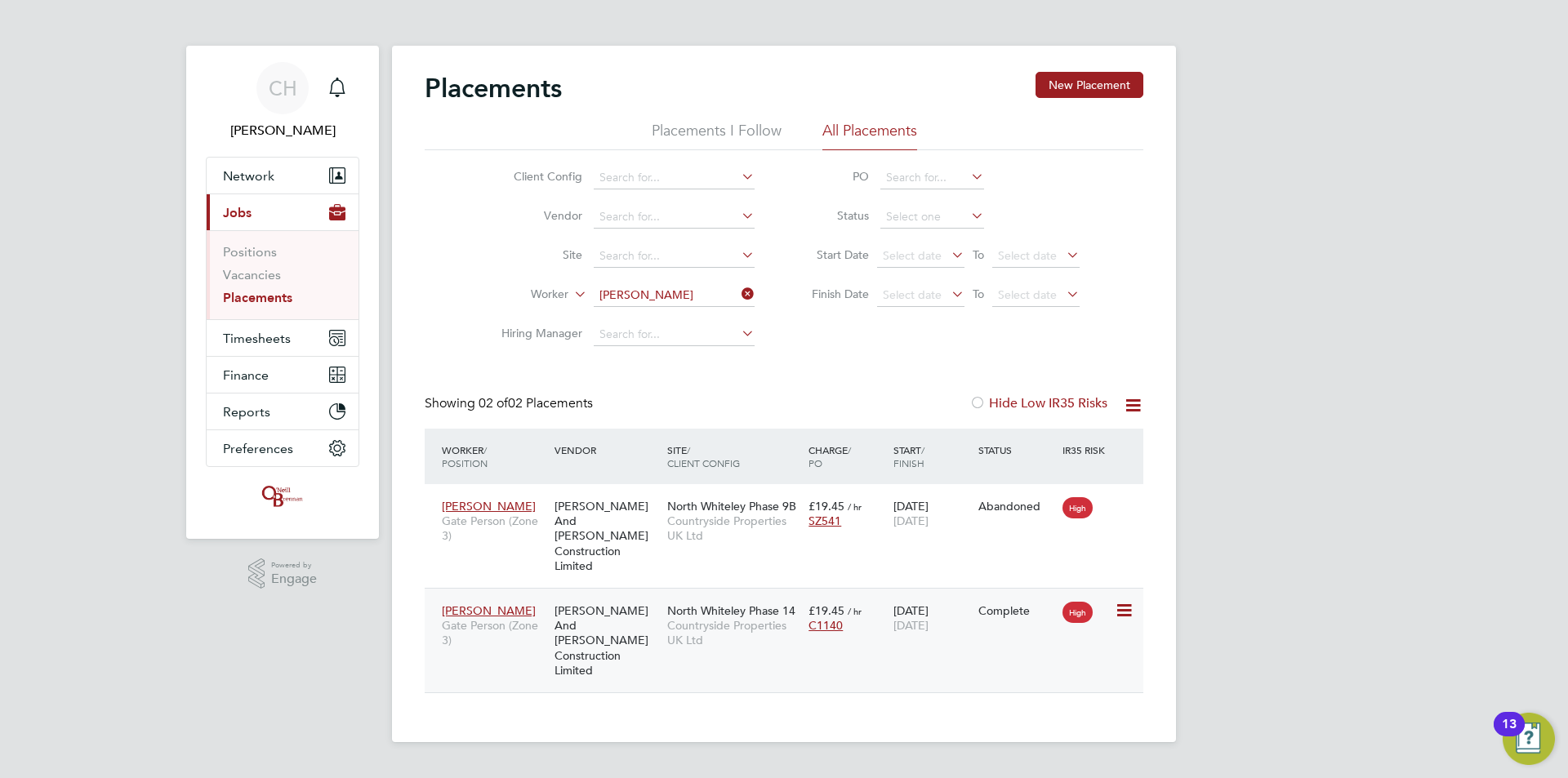
click at [691, 618] on span "Countryside Properties UK Ltd" at bounding box center [734, 633] width 133 height 29
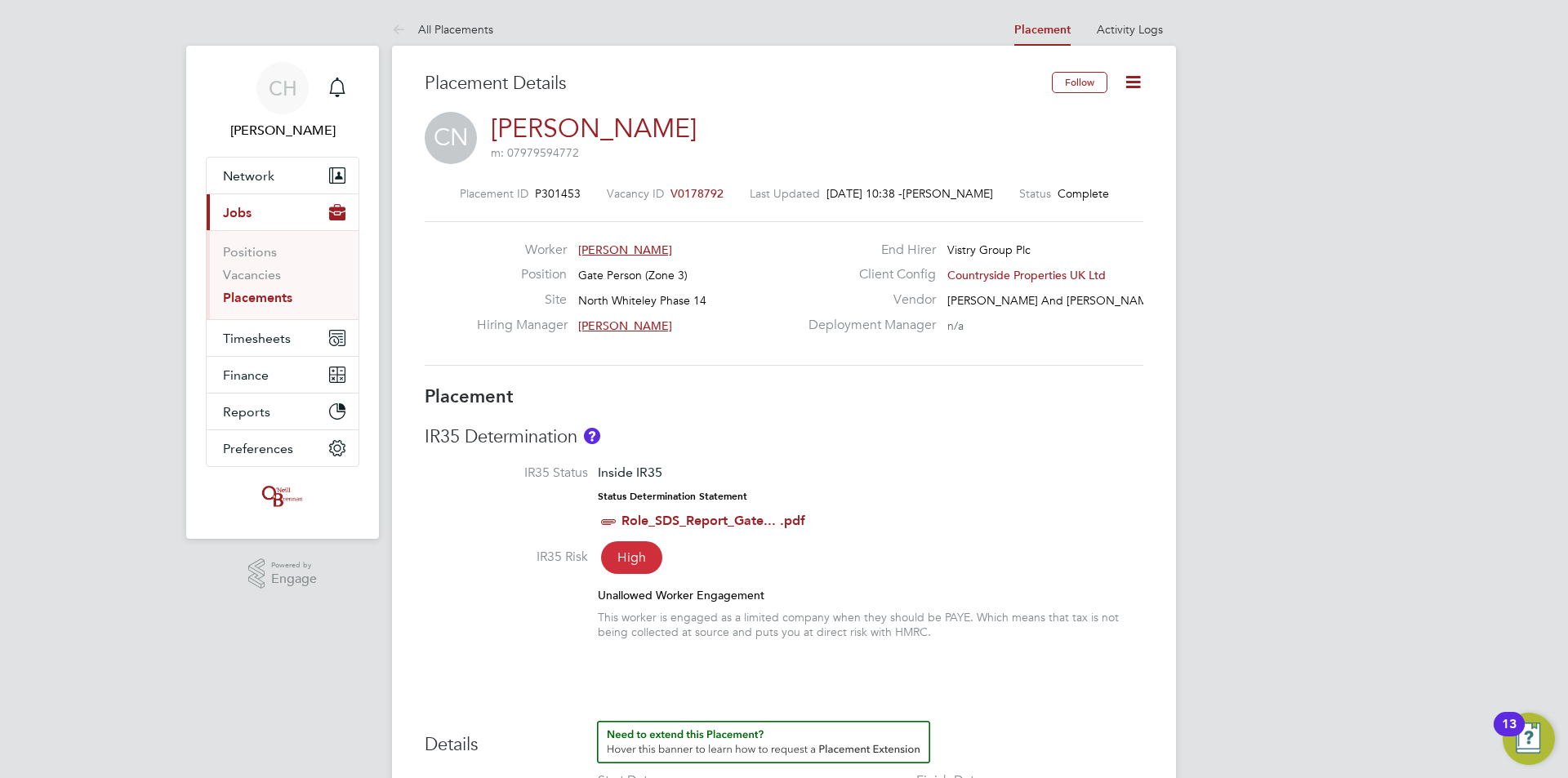
click at [703, 191] on span "V0178792" at bounding box center [697, 193] width 53 height 15
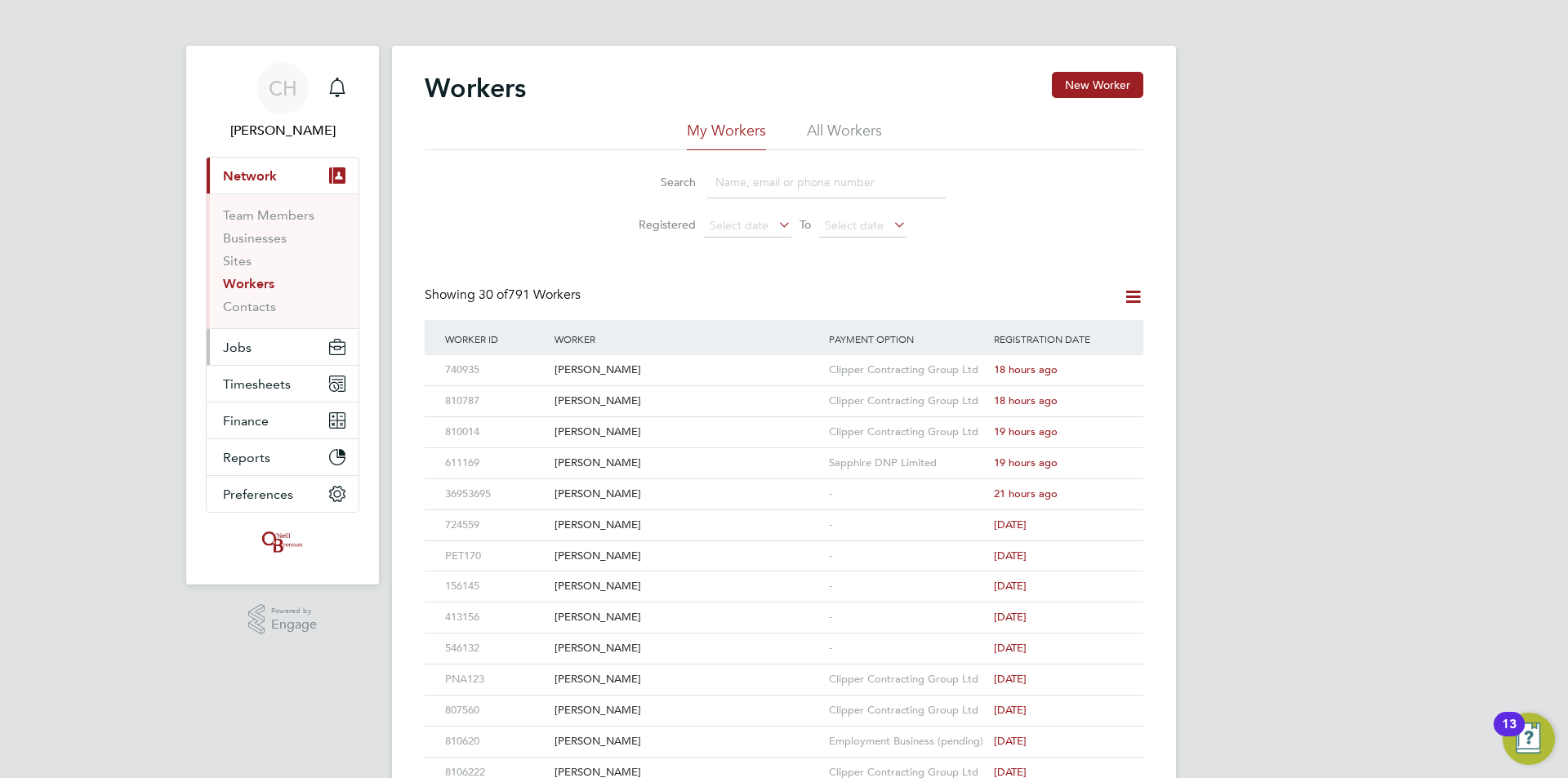
click at [251, 345] on button "Jobs" at bounding box center [282, 348] width 152 height 36
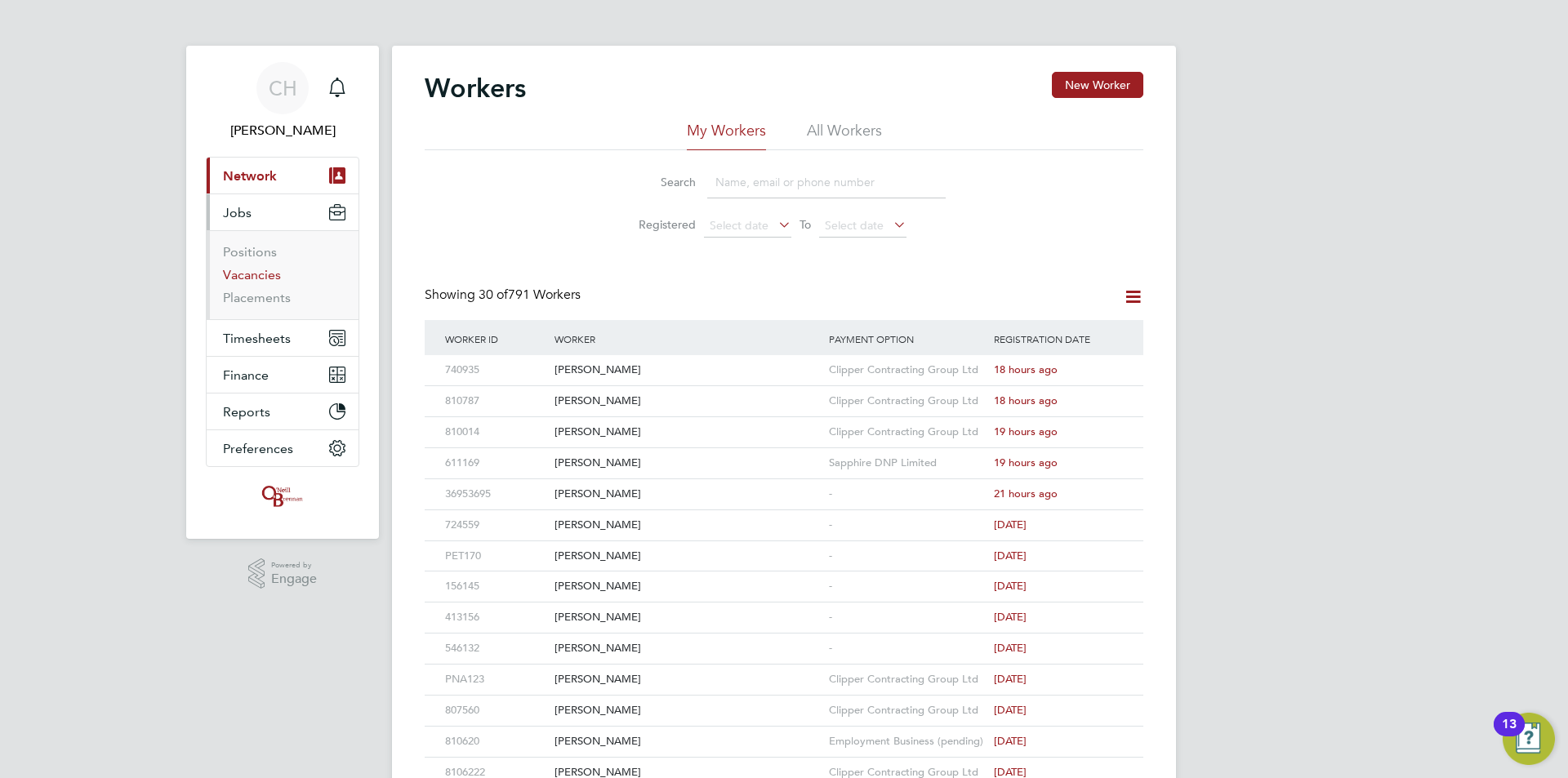
click at [250, 275] on link "Vacancies" at bounding box center [252, 274] width 58 height 15
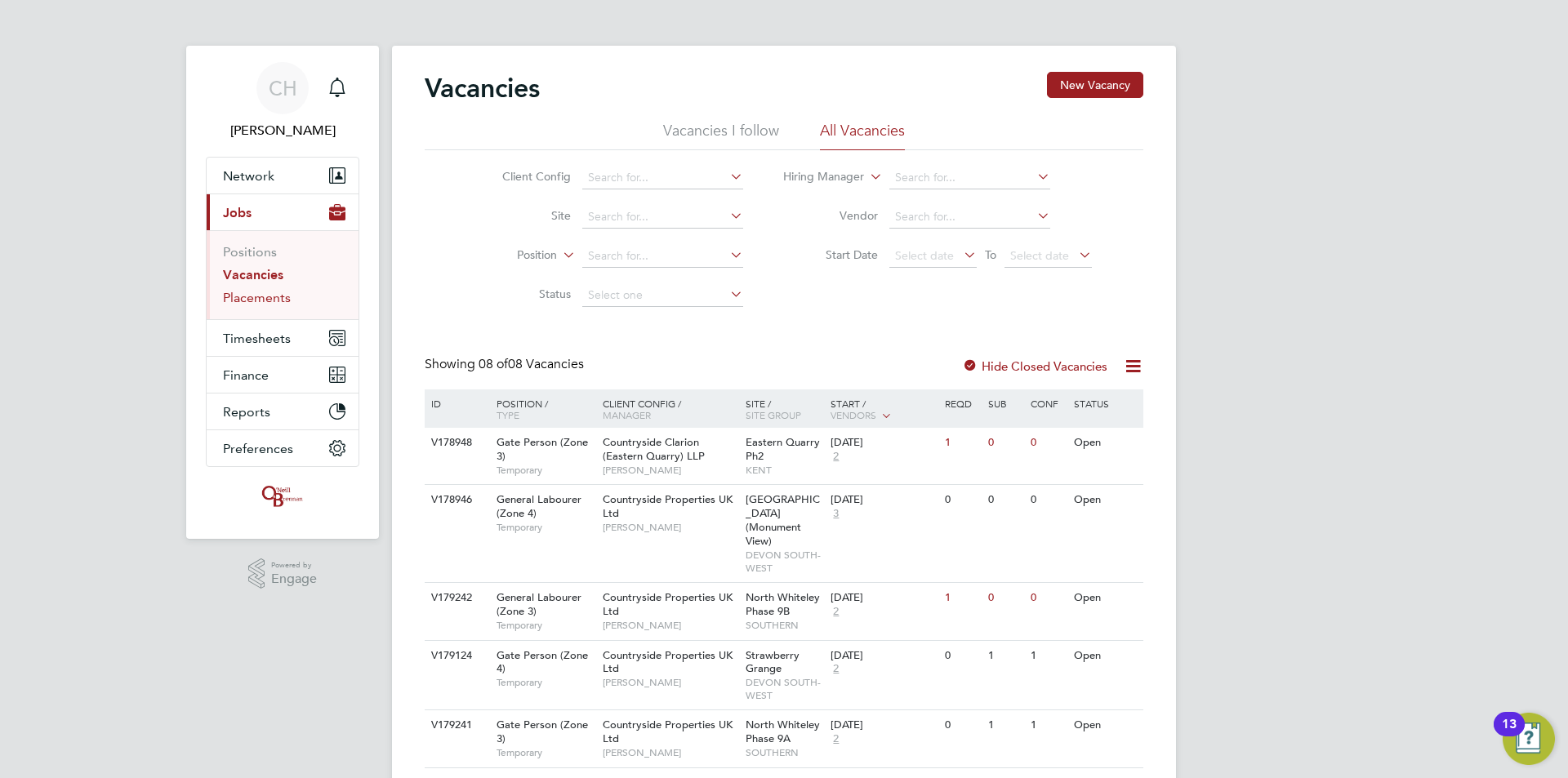
click at [272, 298] on link "Placements" at bounding box center [257, 297] width 68 height 15
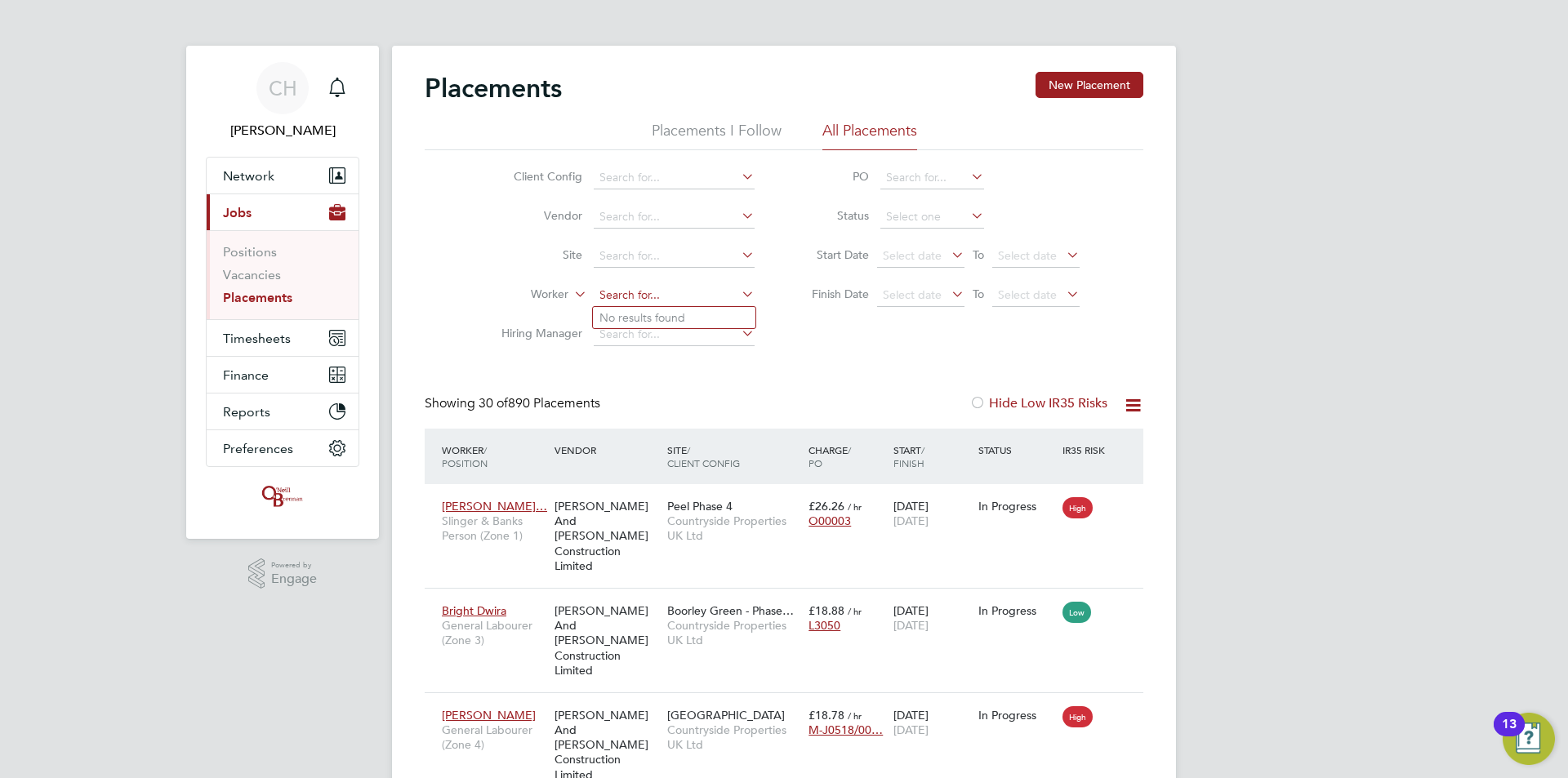
click at [645, 288] on input at bounding box center [674, 295] width 161 height 23
click at [663, 308] on li "Dariu sz Wielgosz" at bounding box center [674, 318] width 163 height 22
type input "[PERSON_NAME]"
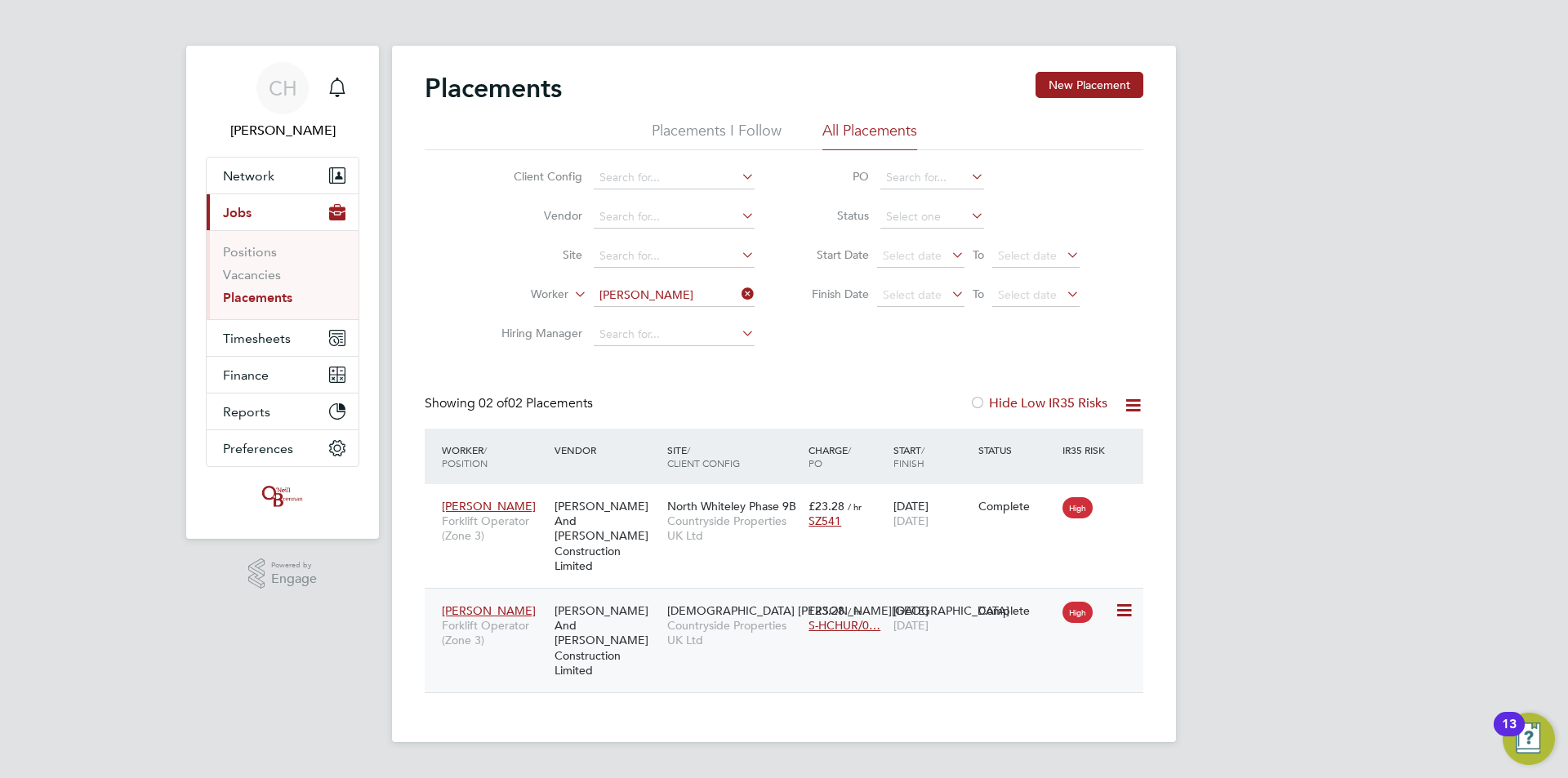
click at [728, 604] on span "[DEMOGRAPHIC_DATA] [PERSON_NAME][GEOGRAPHIC_DATA]" at bounding box center [838, 611] width 342 height 15
click at [267, 271] on link "Vacancies" at bounding box center [252, 274] width 58 height 15
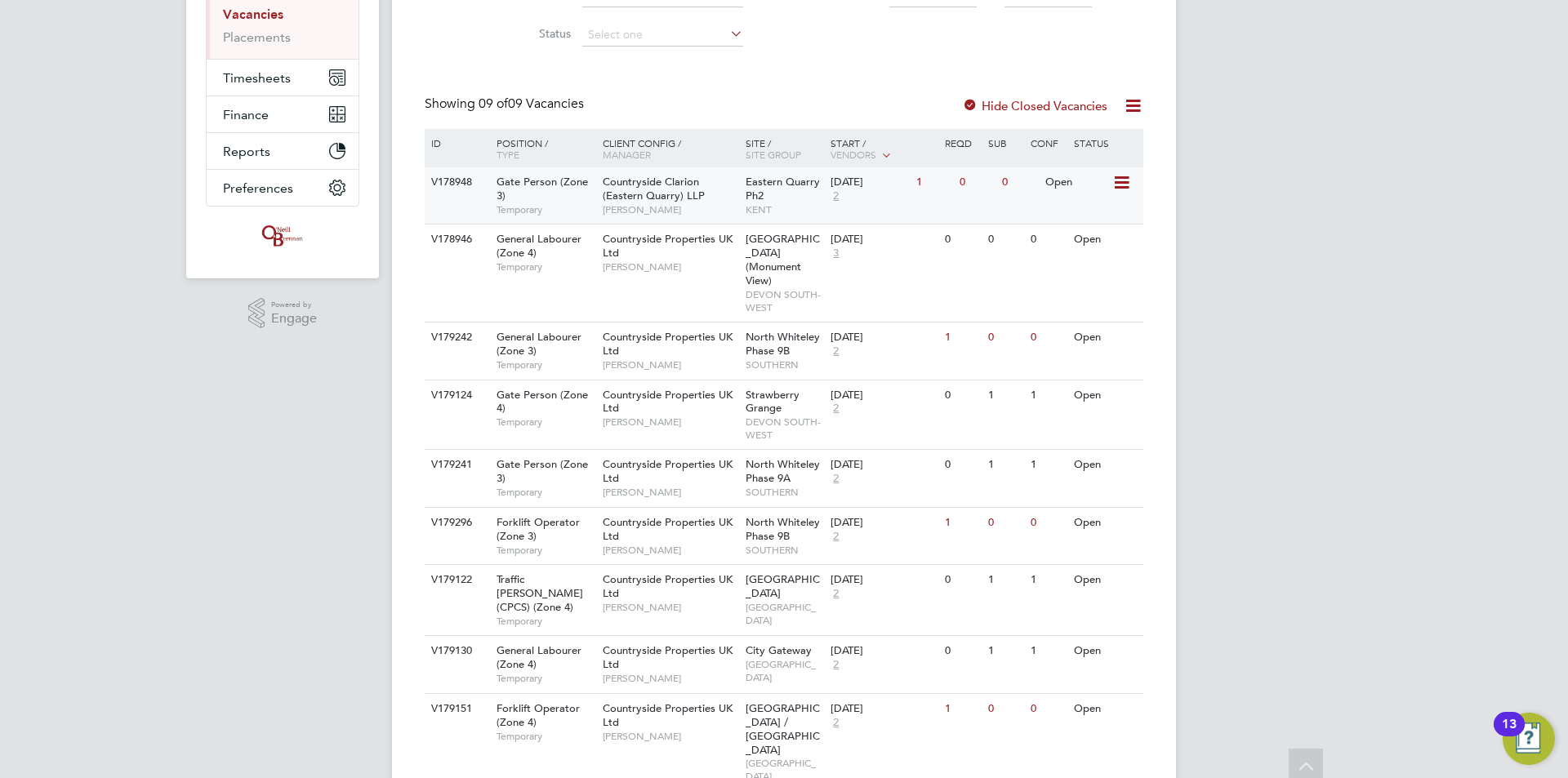
scroll to position [264, 0]
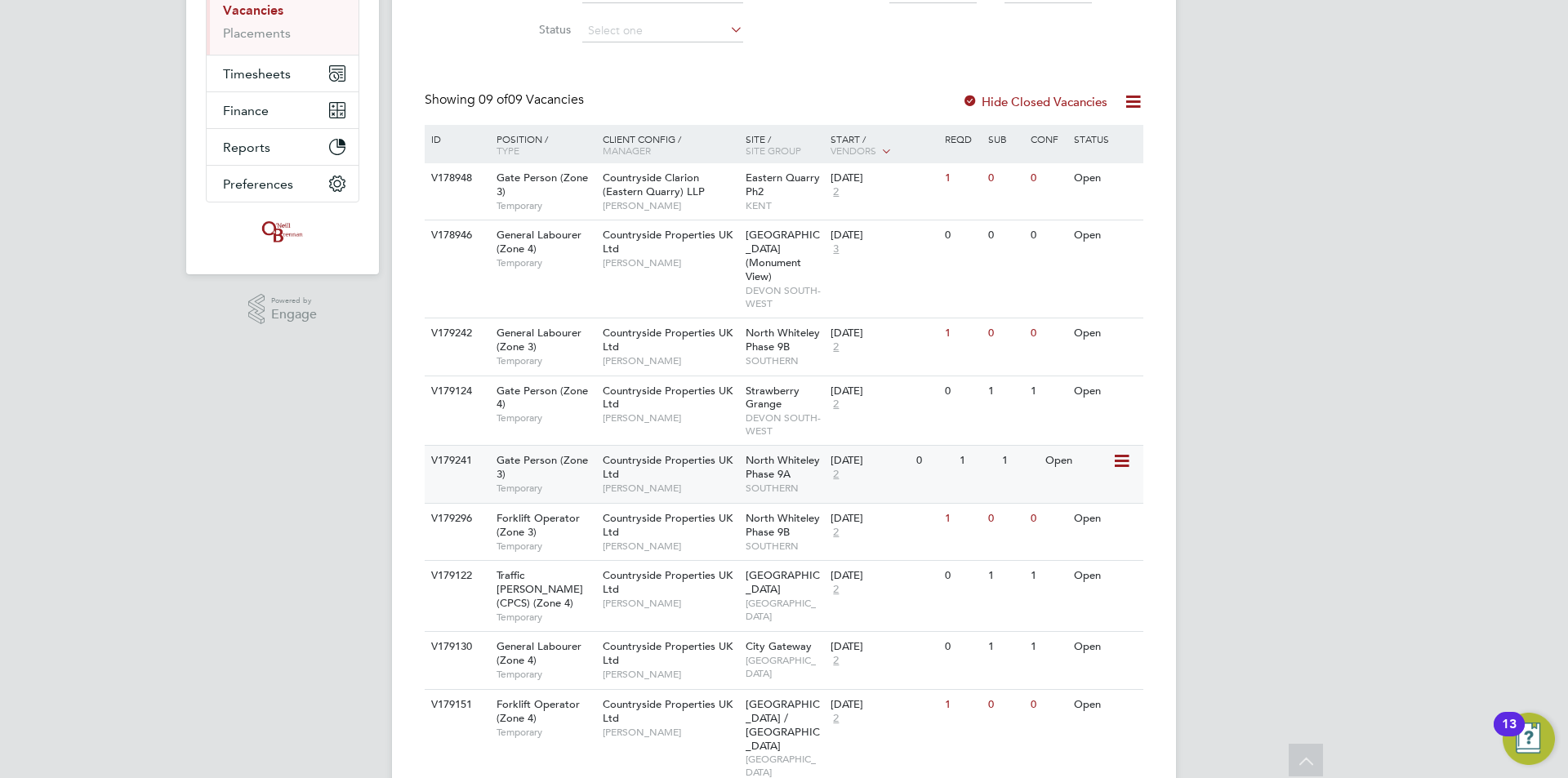
click at [850, 459] on div "22 Aug 2025 2" at bounding box center [869, 468] width 85 height 44
click at [777, 511] on span "North Whiteley Phase 9B" at bounding box center [783, 525] width 74 height 28
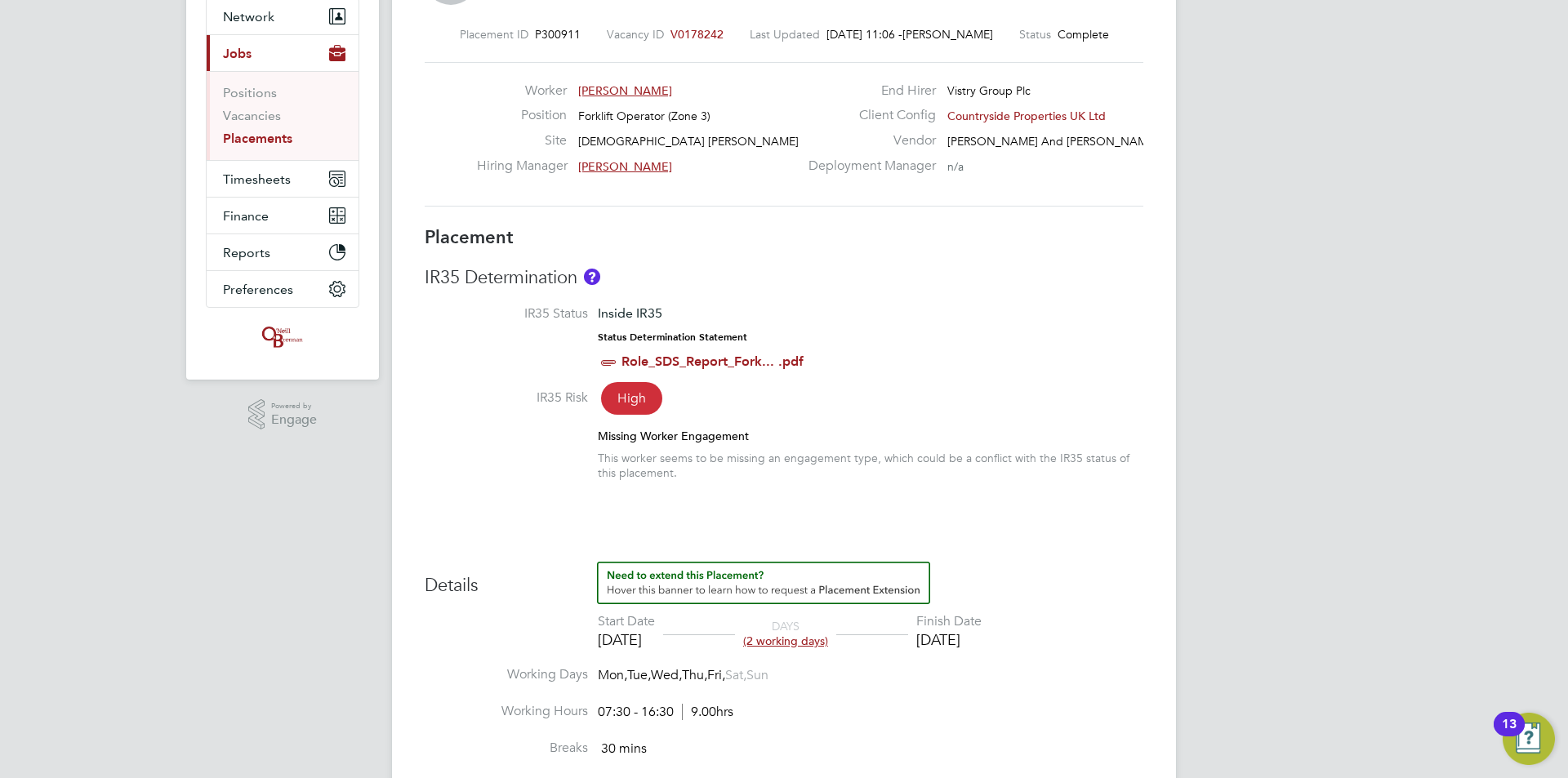
scroll to position [163, 0]
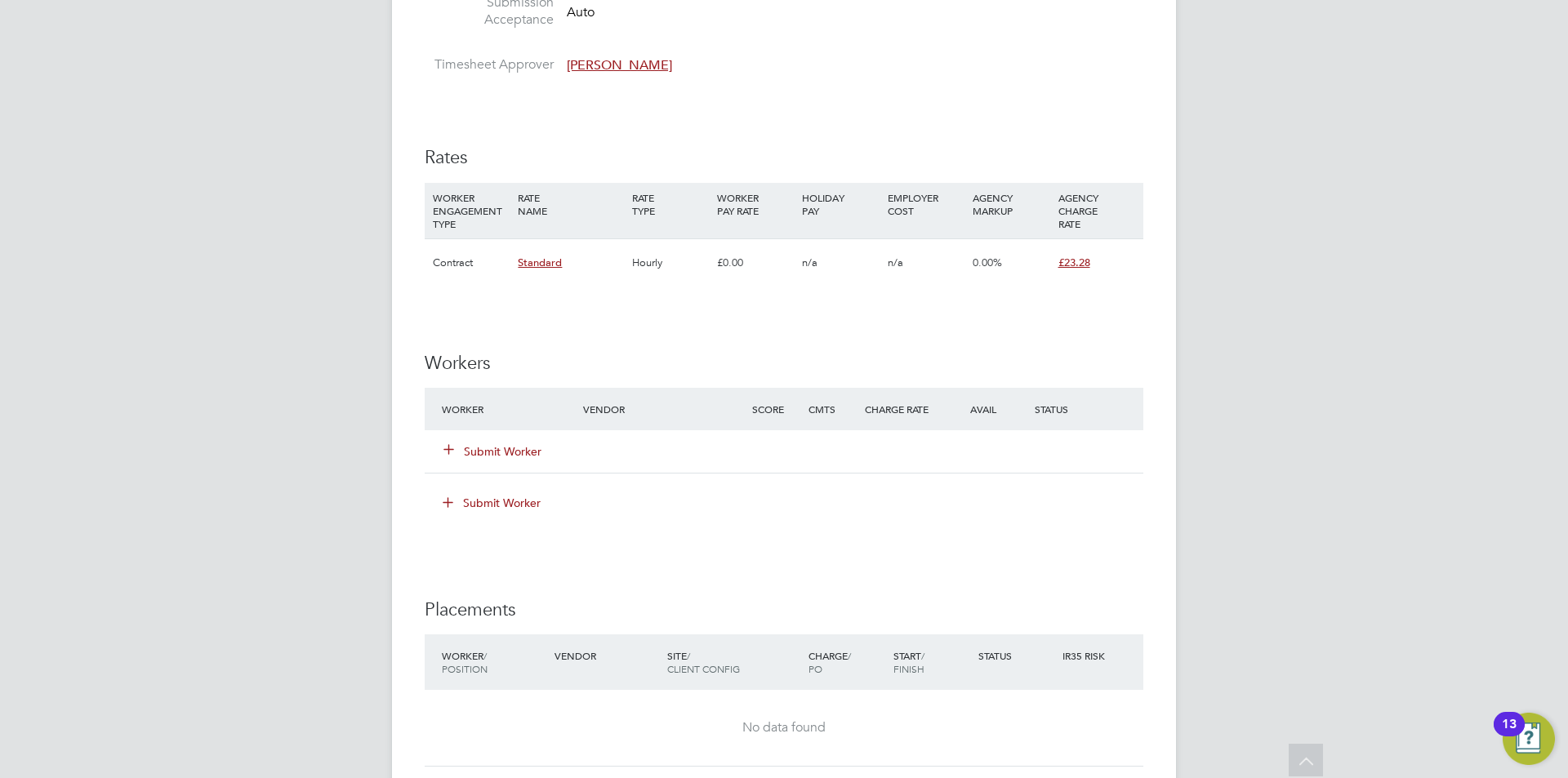
scroll to position [980, 0]
click at [529, 447] on button "Submit Worker" at bounding box center [493, 450] width 98 height 16
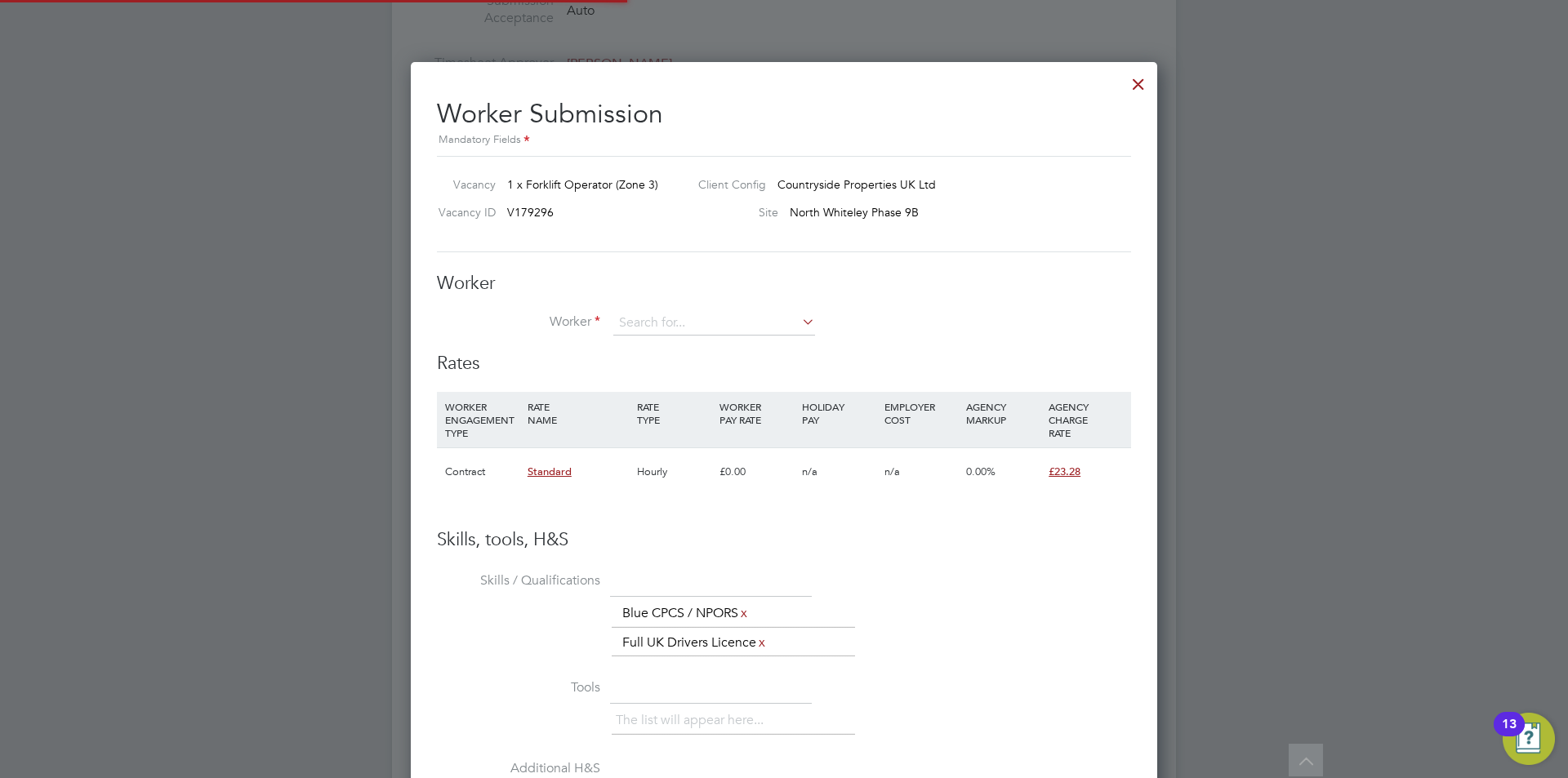
scroll to position [1018, 747]
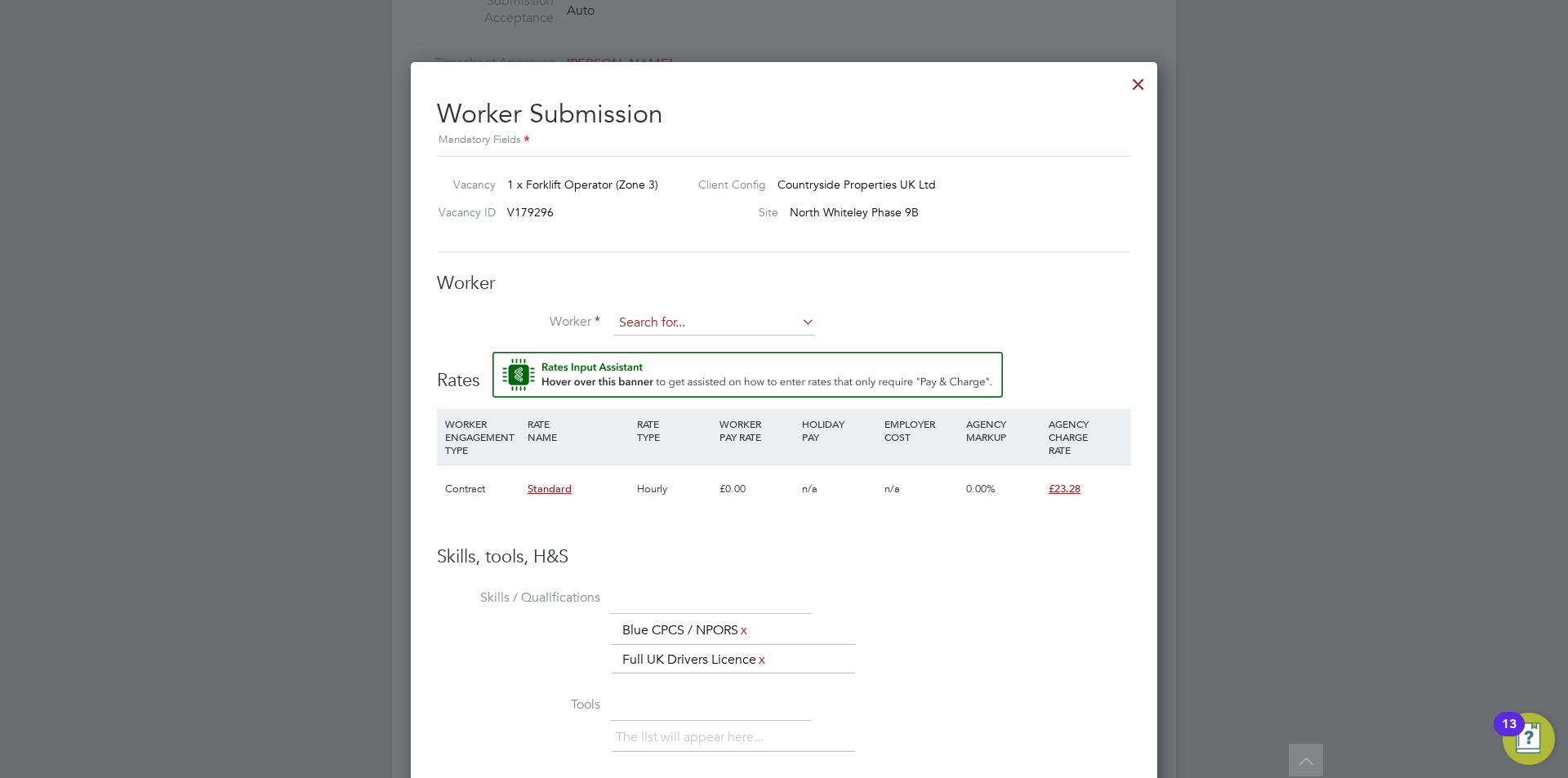
click at [706, 324] on input at bounding box center [715, 323] width 202 height 25
click at [713, 364] on li "Dariu sz Wielgosz (454138)" at bounding box center [715, 369] width 203 height 22
type input "Dariusz Wielgosz (454138)"
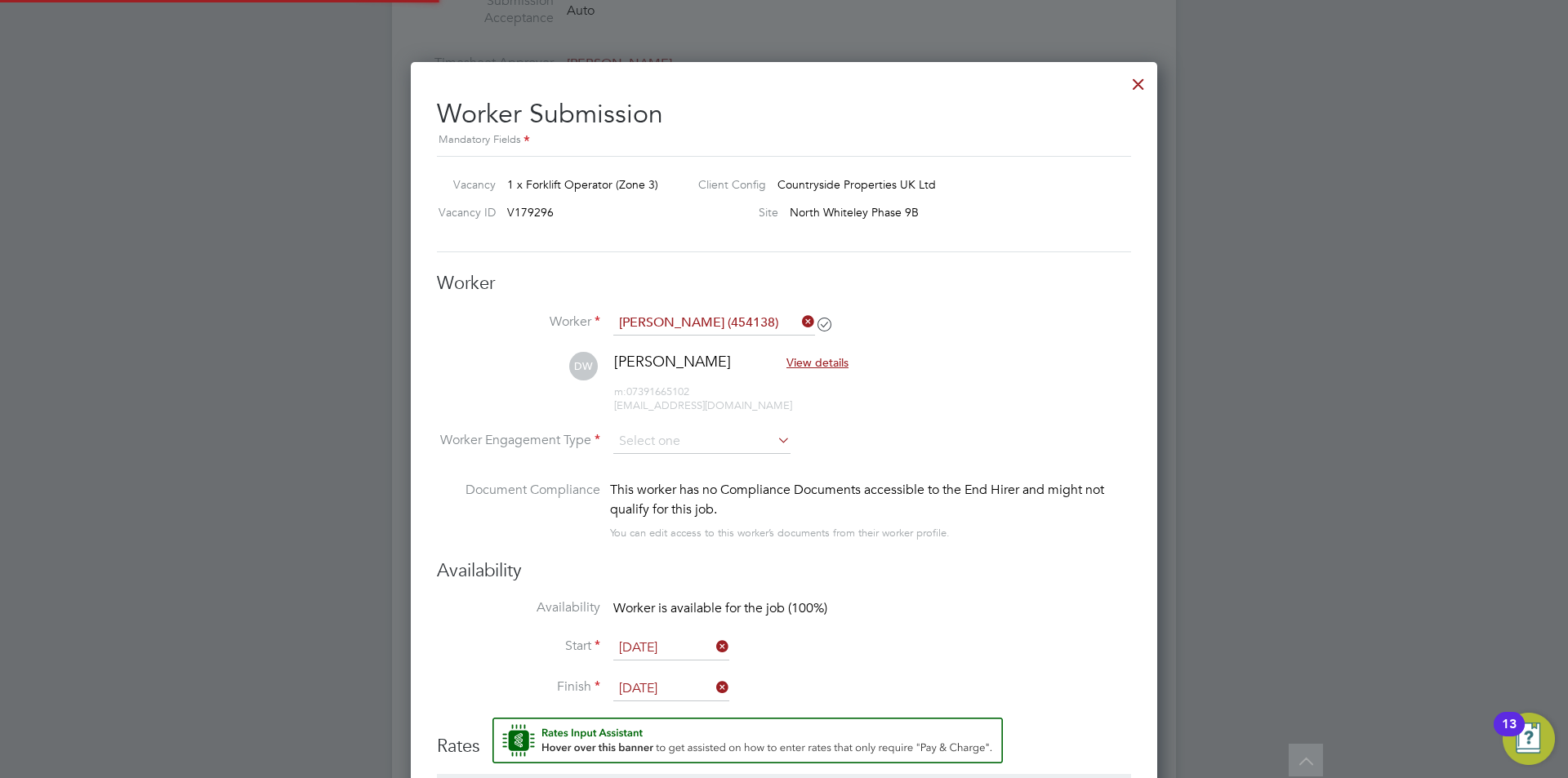
scroll to position [8, 8]
click at [666, 428] on li "DW Dariusz Wielgosz View details m: 07391665102 davix27@op.pl" at bounding box center [784, 390] width 695 height 77
click at [670, 442] on input at bounding box center [702, 442] width 177 height 25
click at [671, 461] on li "Contract" at bounding box center [702, 464] width 179 height 21
type input "Contract"
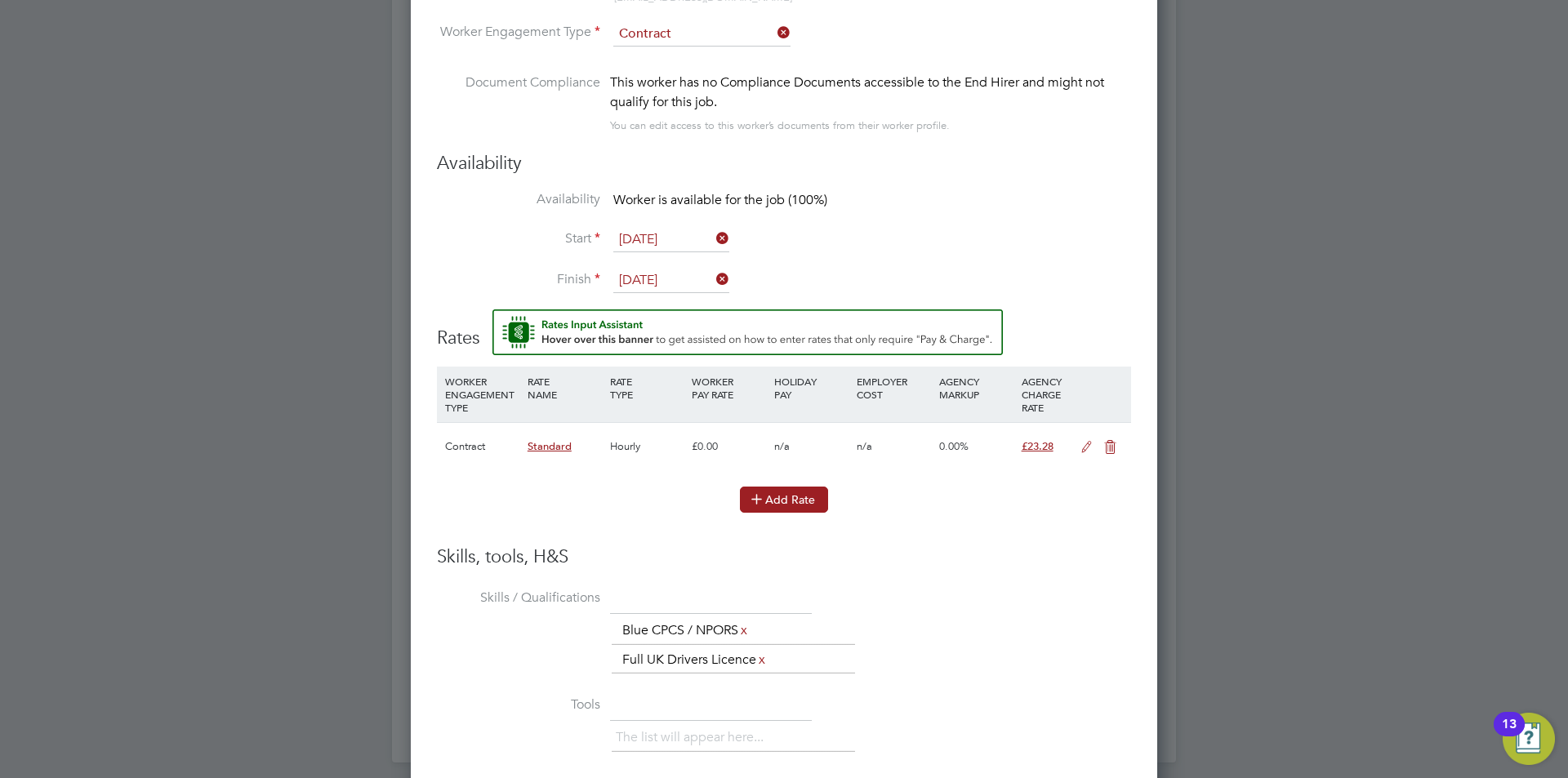
click at [791, 492] on button "Add Rate" at bounding box center [784, 499] width 88 height 26
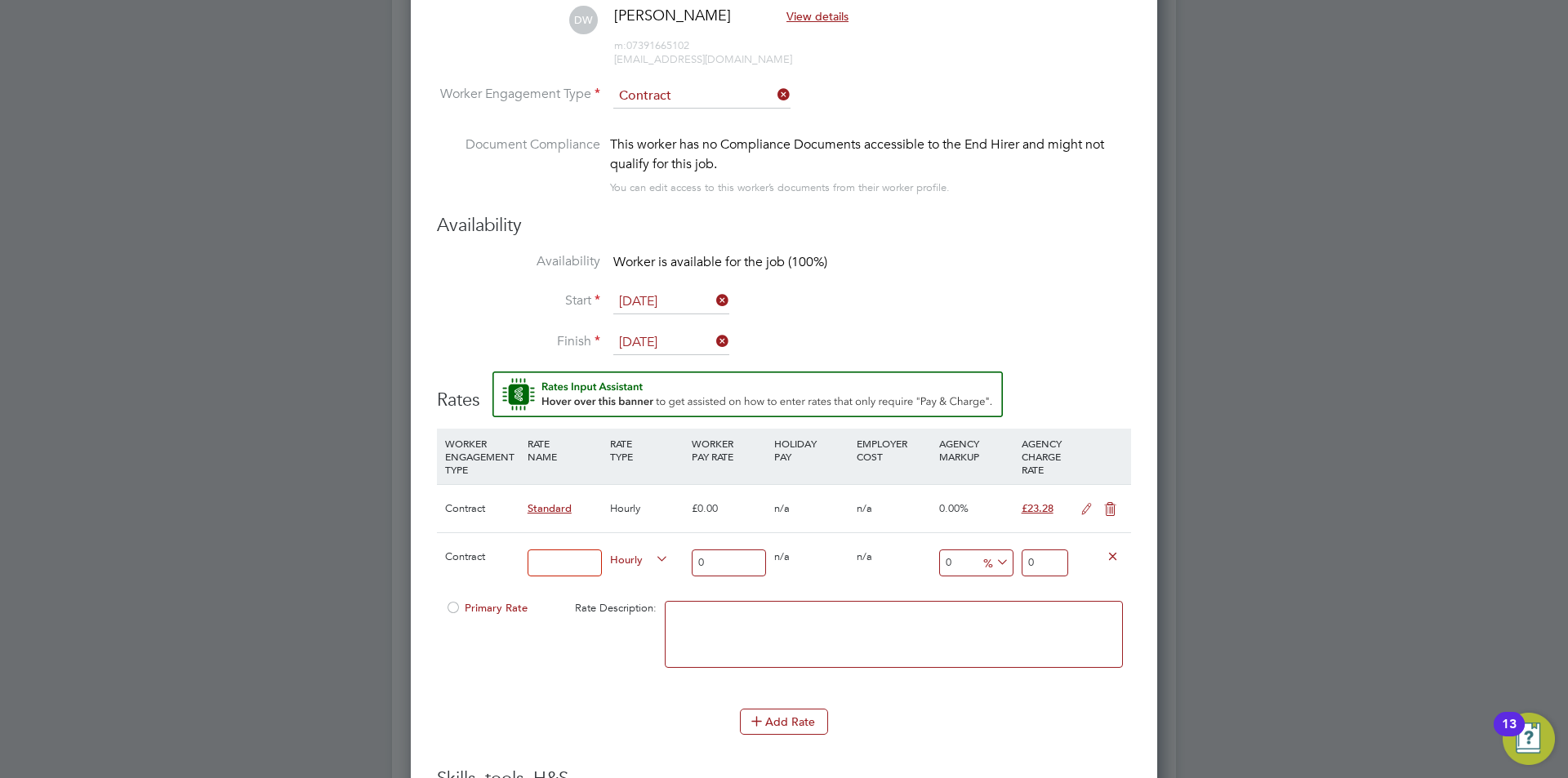
scroll to position [1143, 0]
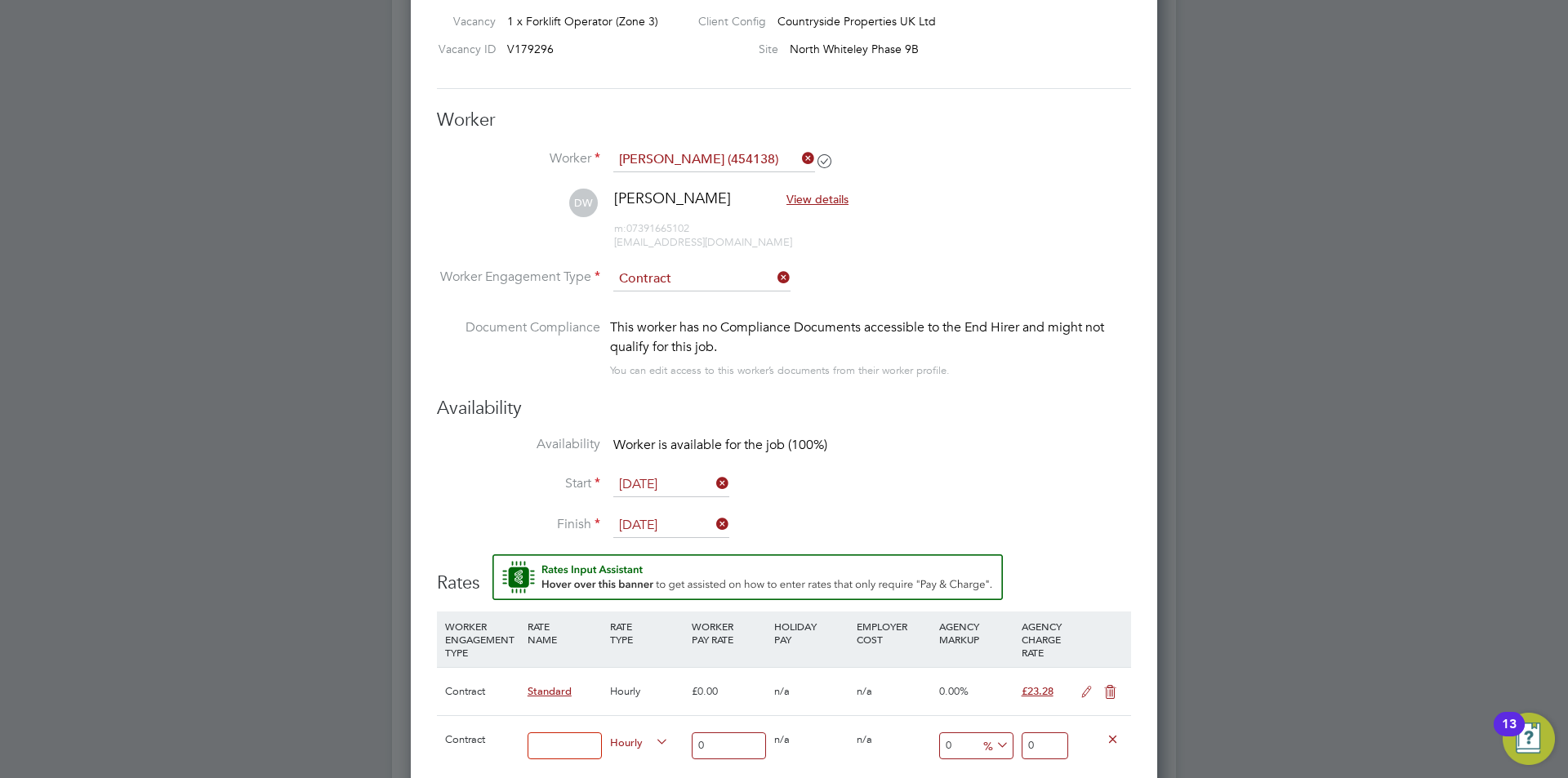
click at [799, 158] on icon at bounding box center [799, 158] width 0 height 23
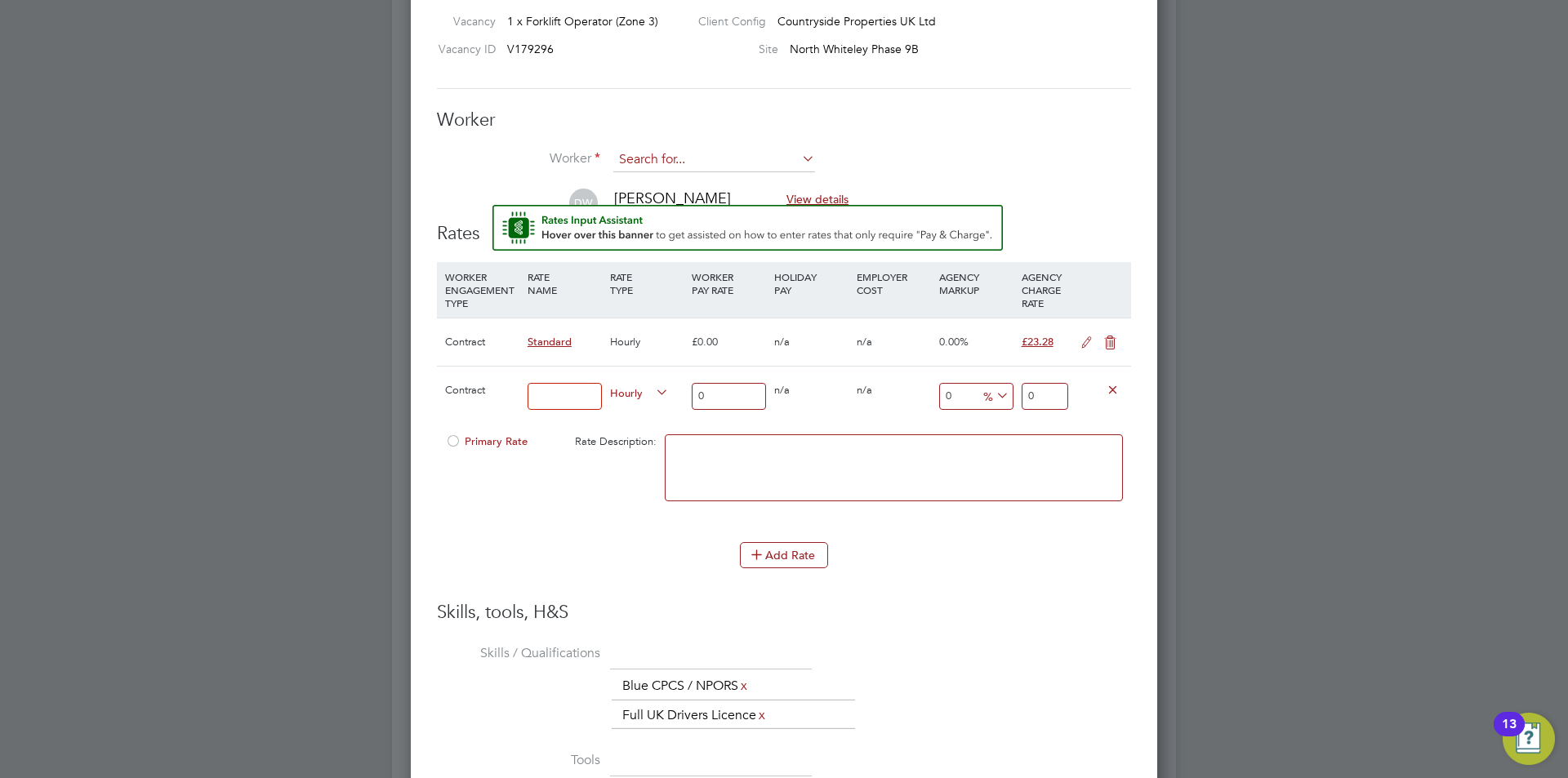
scroll to position [8, 8]
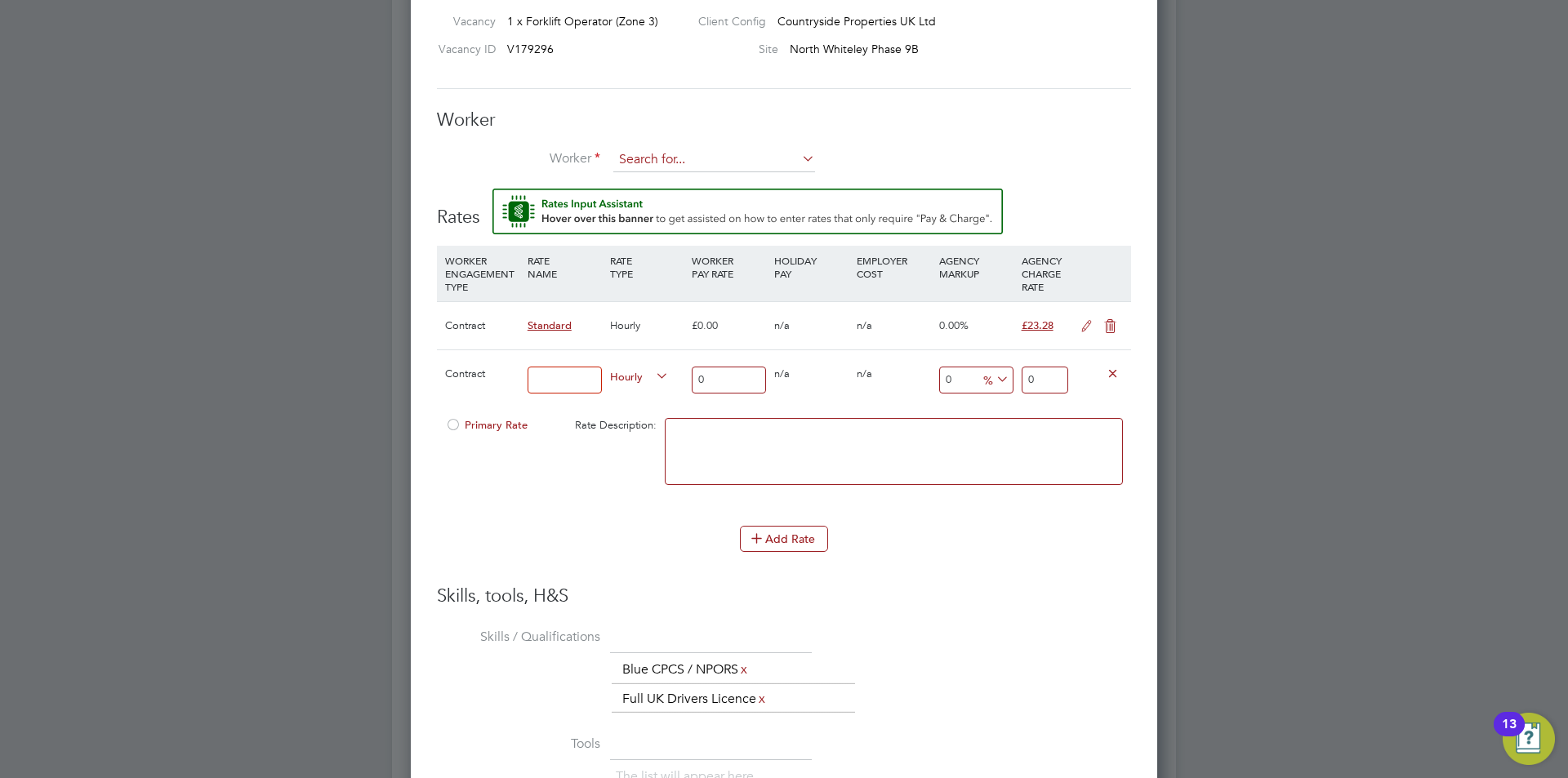
click at [740, 162] on input at bounding box center [715, 160] width 202 height 25
click at [732, 205] on li "Andrz ej Tacka (417941)" at bounding box center [715, 205] width 203 height 22
type input "Andrzej Tacka (417941)"
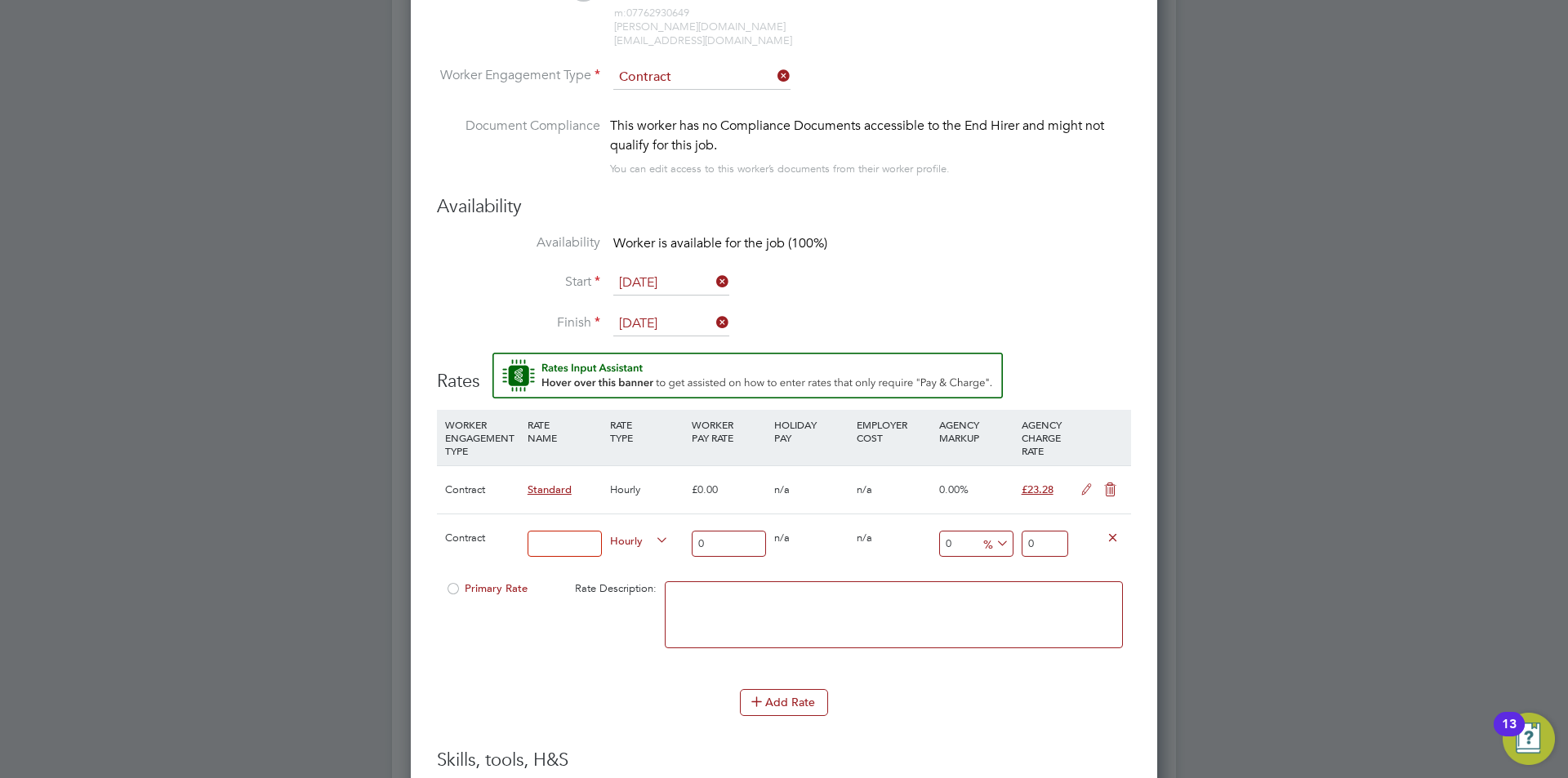
scroll to position [1388, 0]
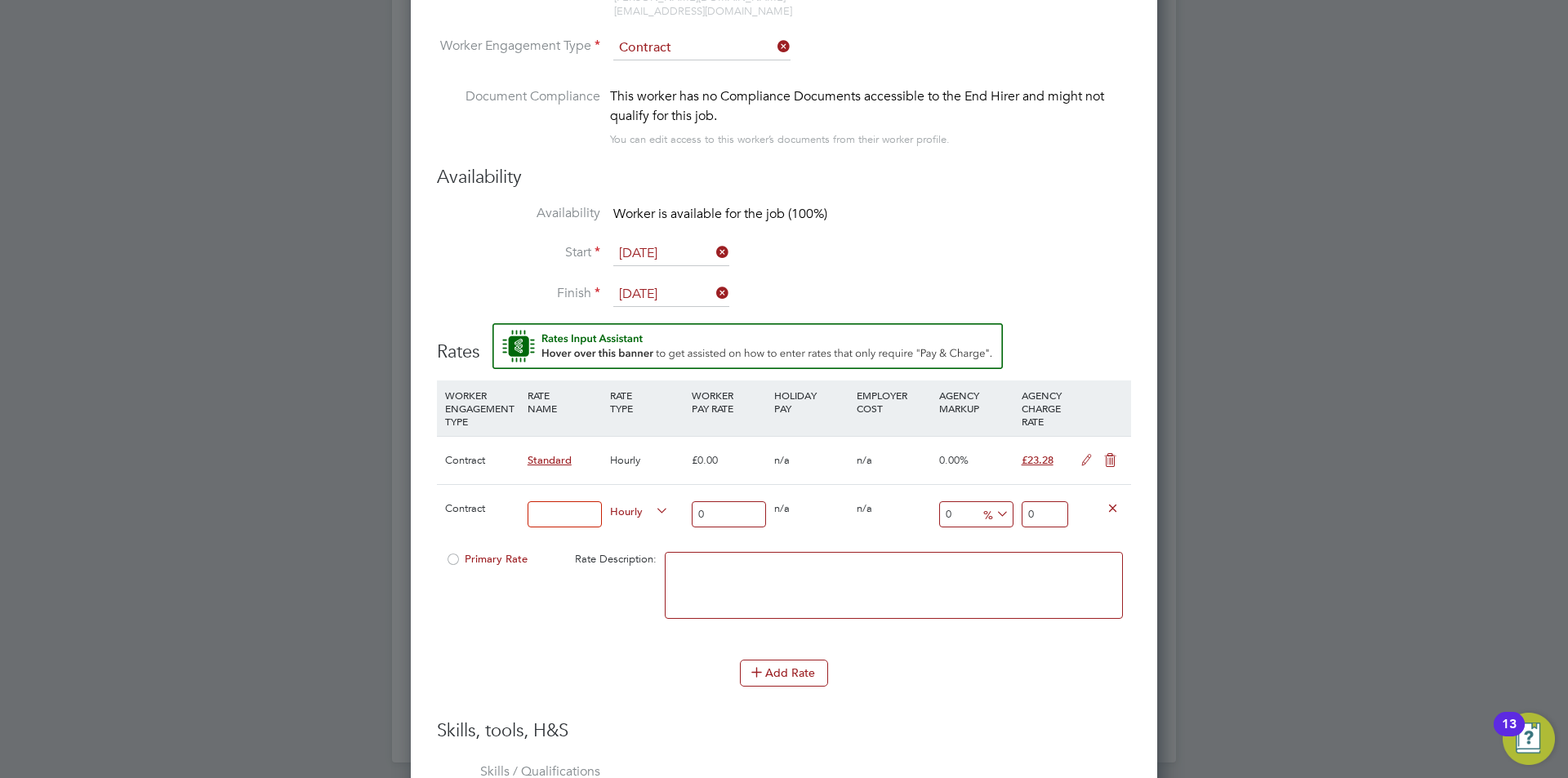
click at [741, 501] on input "0" at bounding box center [729, 515] width 74 height 27
type input "2"
type input "20"
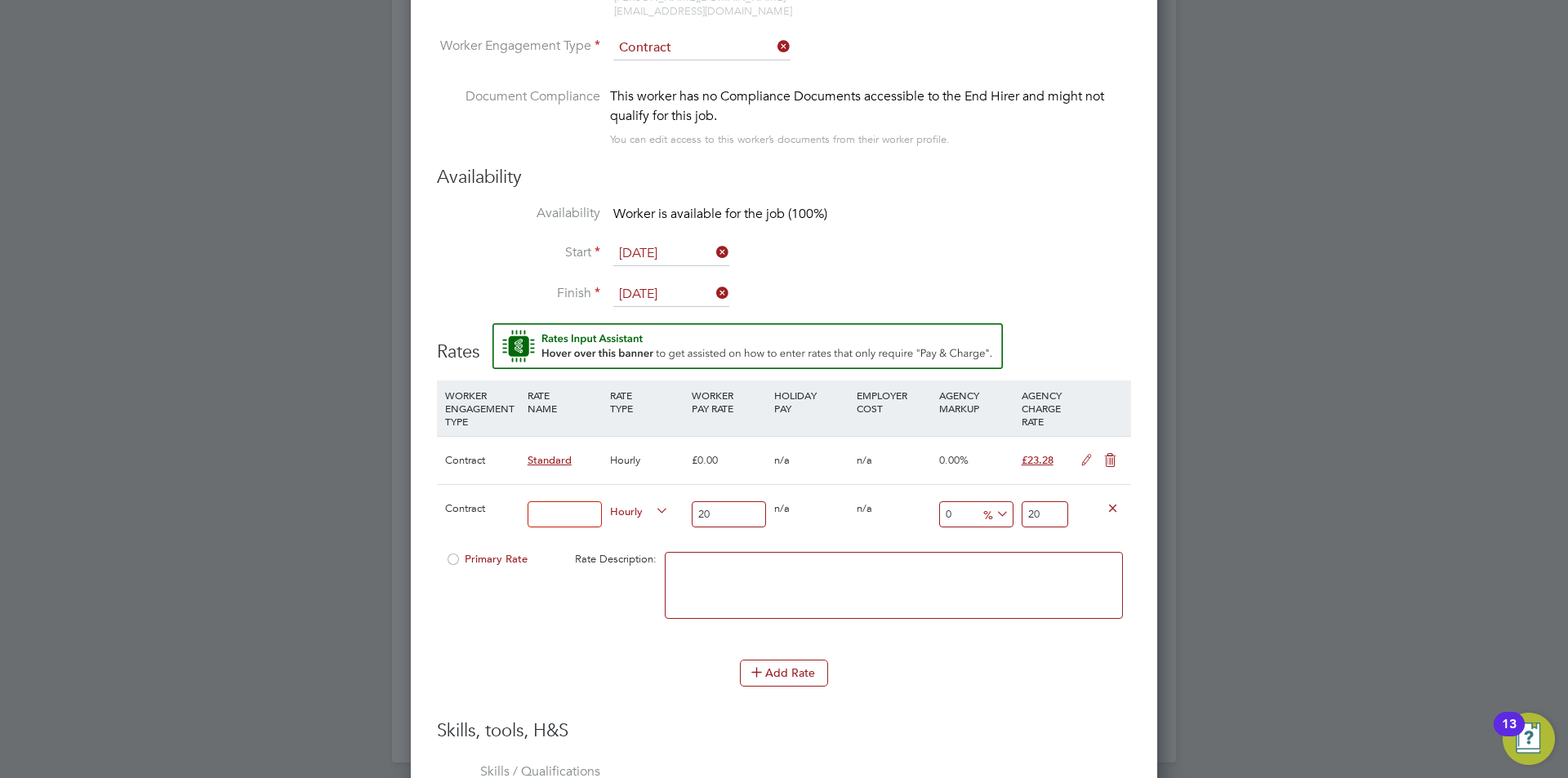
type input "20"
click at [1053, 501] on input "20" at bounding box center [1044, 515] width 46 height 27
type input "-90"
type input "2"
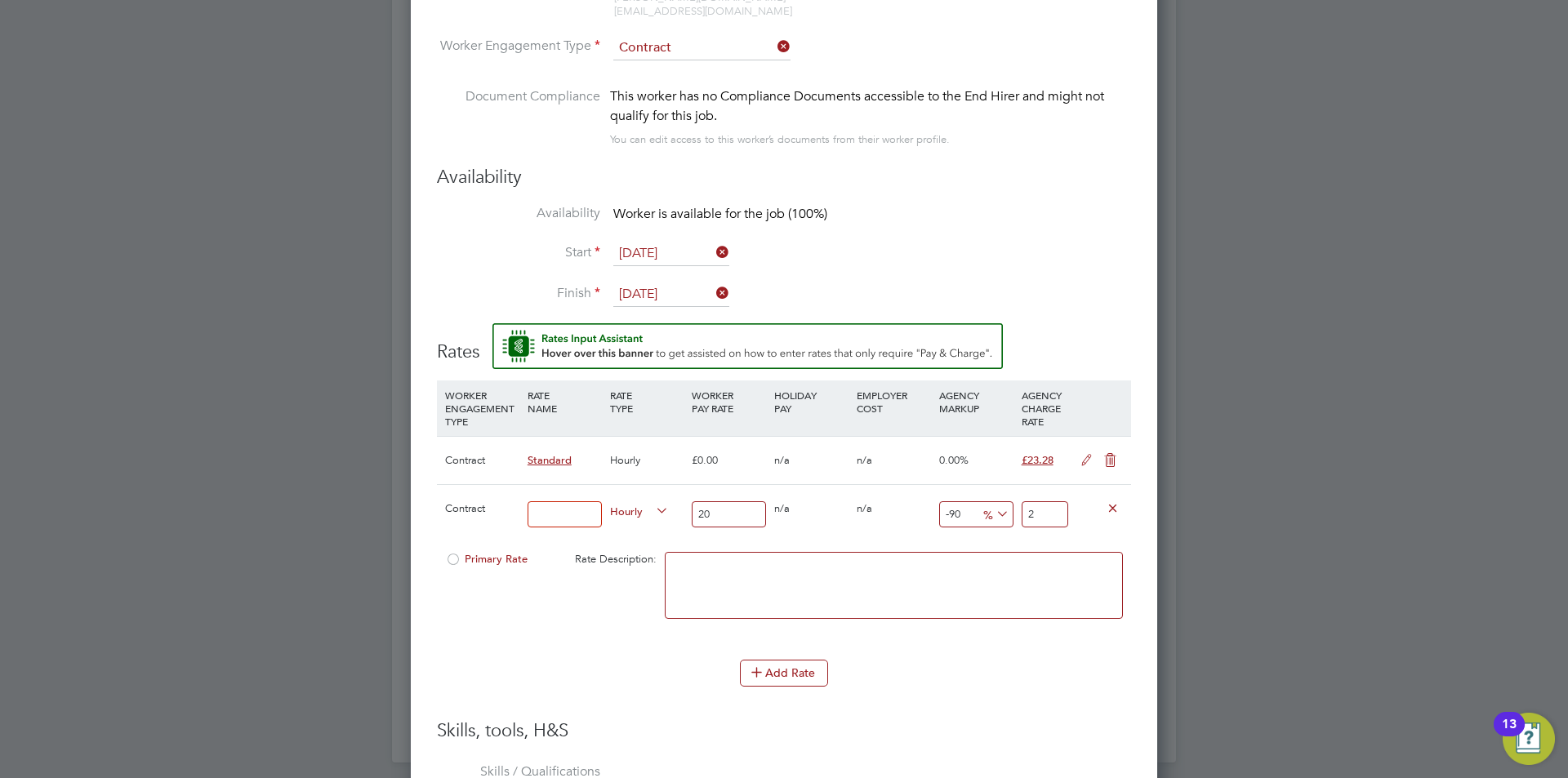
type input "15"
type input "23"
type input "16"
type input "23.2"
type input "16.4"
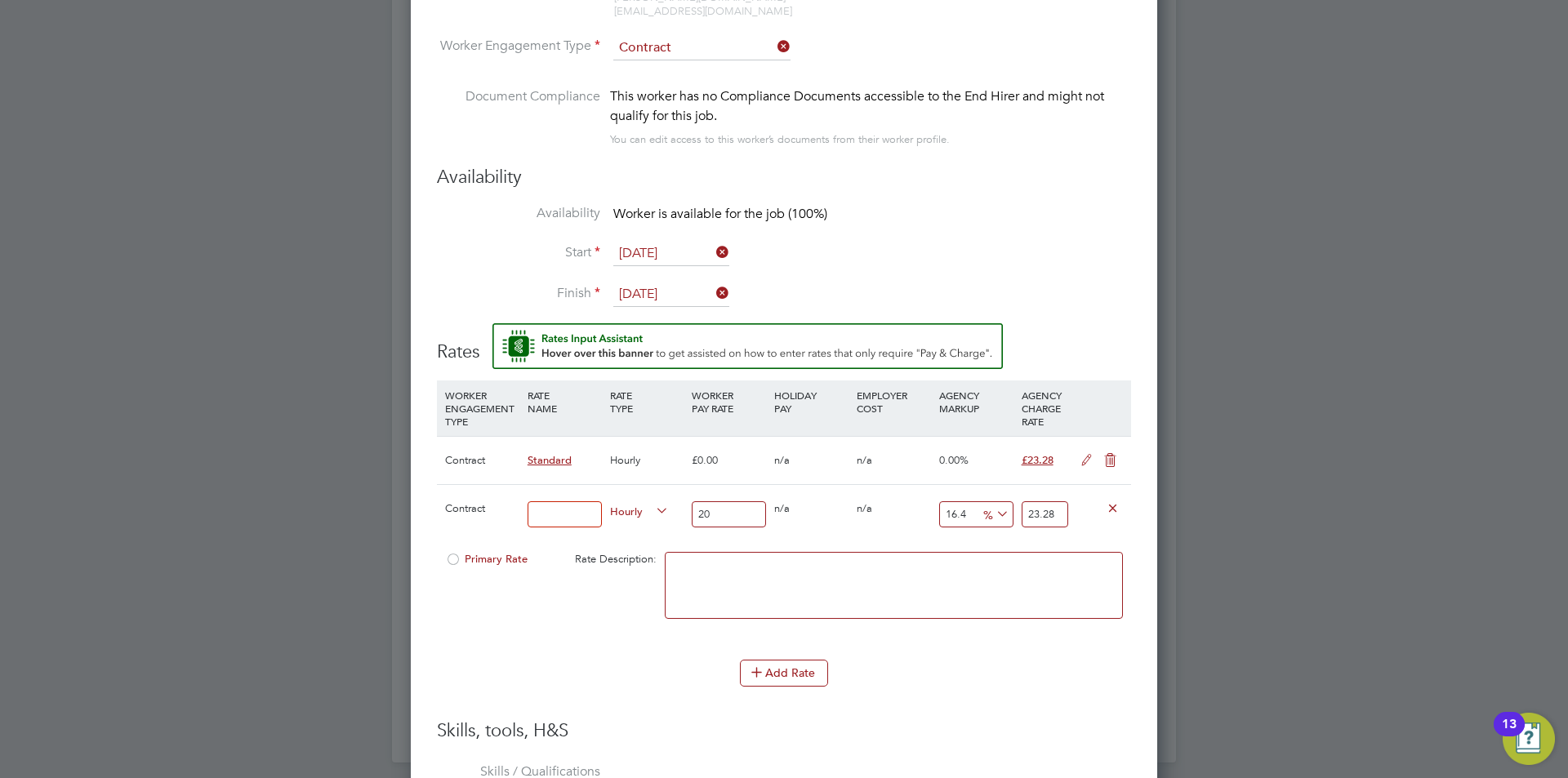
type input "23.28"
click at [1358, 423] on div at bounding box center [784, 389] width 1568 height 778
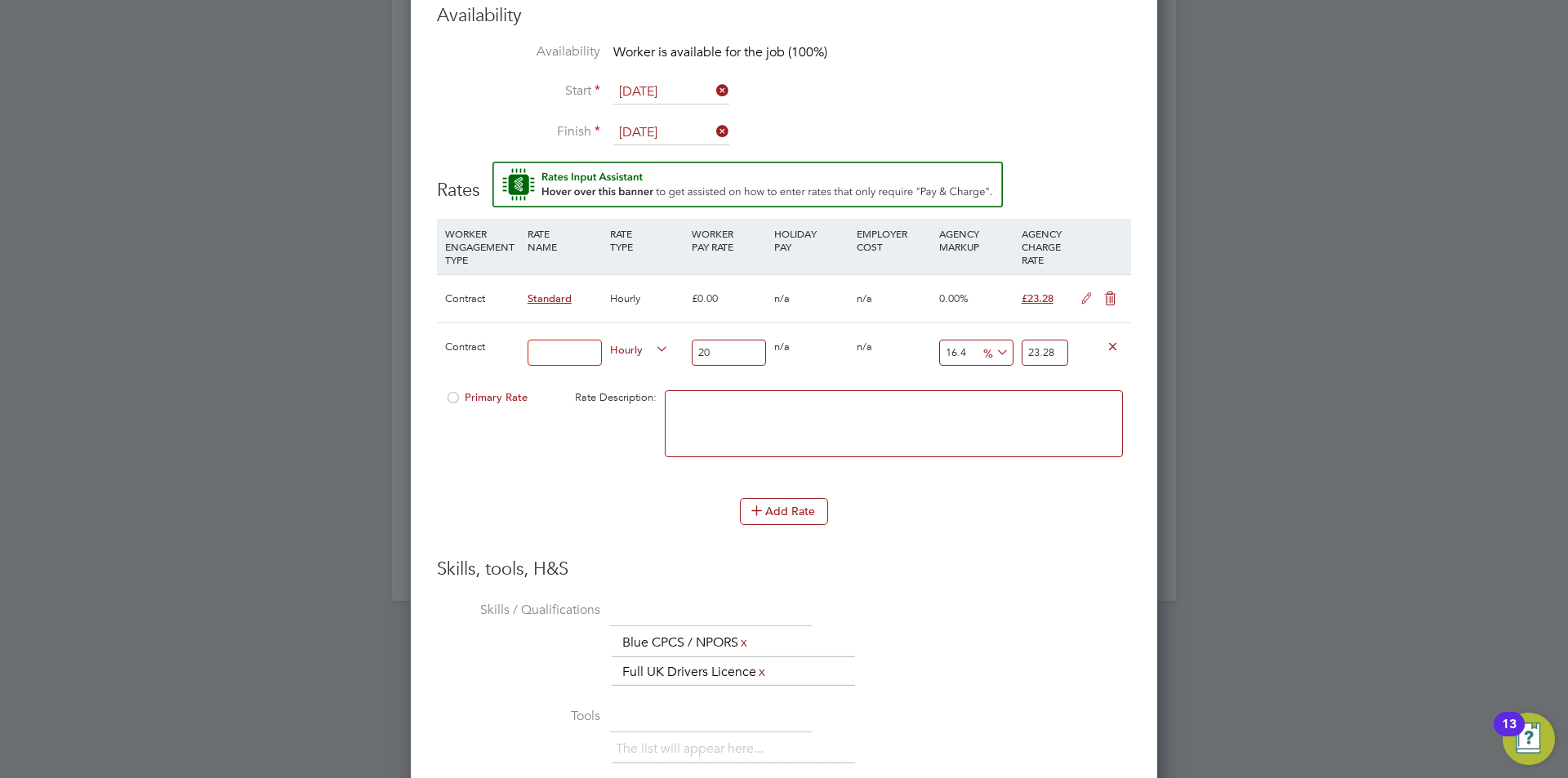
scroll to position [1551, 0]
click at [1114, 338] on icon at bounding box center [1112, 343] width 12 height 12
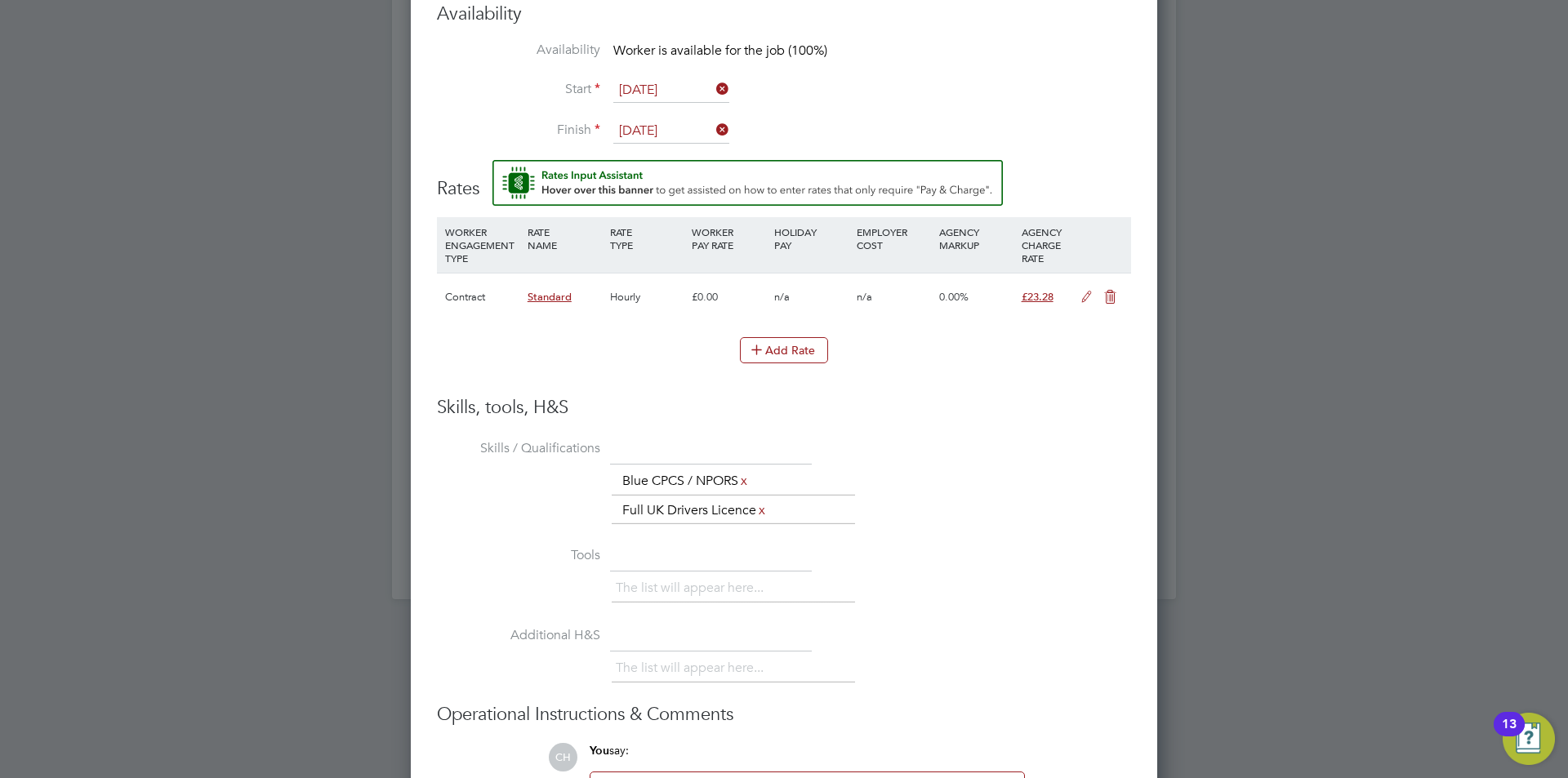
scroll to position [1443, 747]
click at [1086, 291] on icon at bounding box center [1087, 297] width 20 height 13
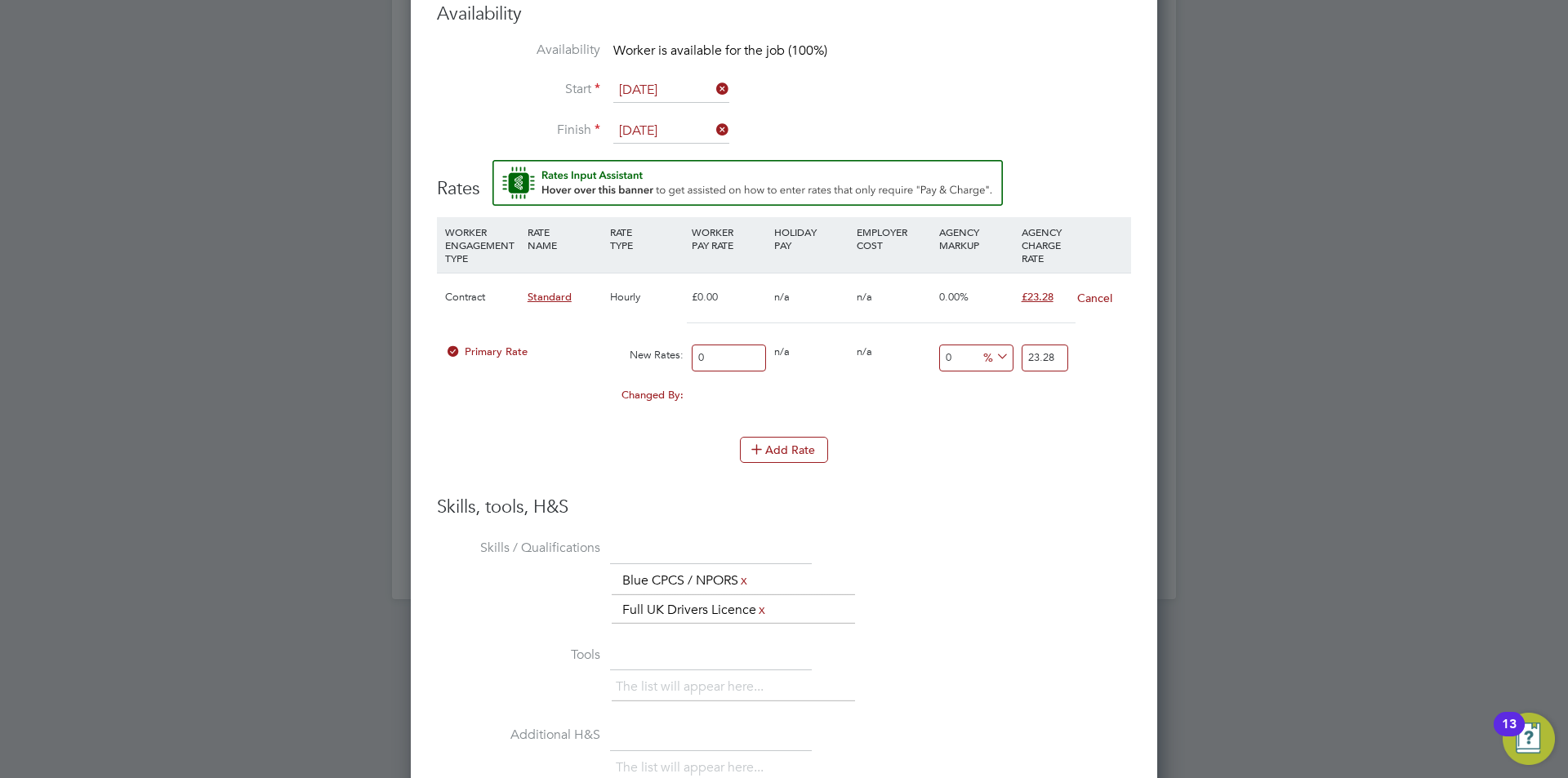
scroll to position [1542, 747]
click at [743, 346] on input "0" at bounding box center [729, 359] width 74 height 27
drag, startPoint x: 1061, startPoint y: 340, endPoint x: 1016, endPoint y: 342, distance: 45.0
click at [1016, 342] on div "Primary Rate New Rates: 0 0 n/a 0 n/a 0 0 % 23.28" at bounding box center [784, 359] width 695 height 44
type input "0"
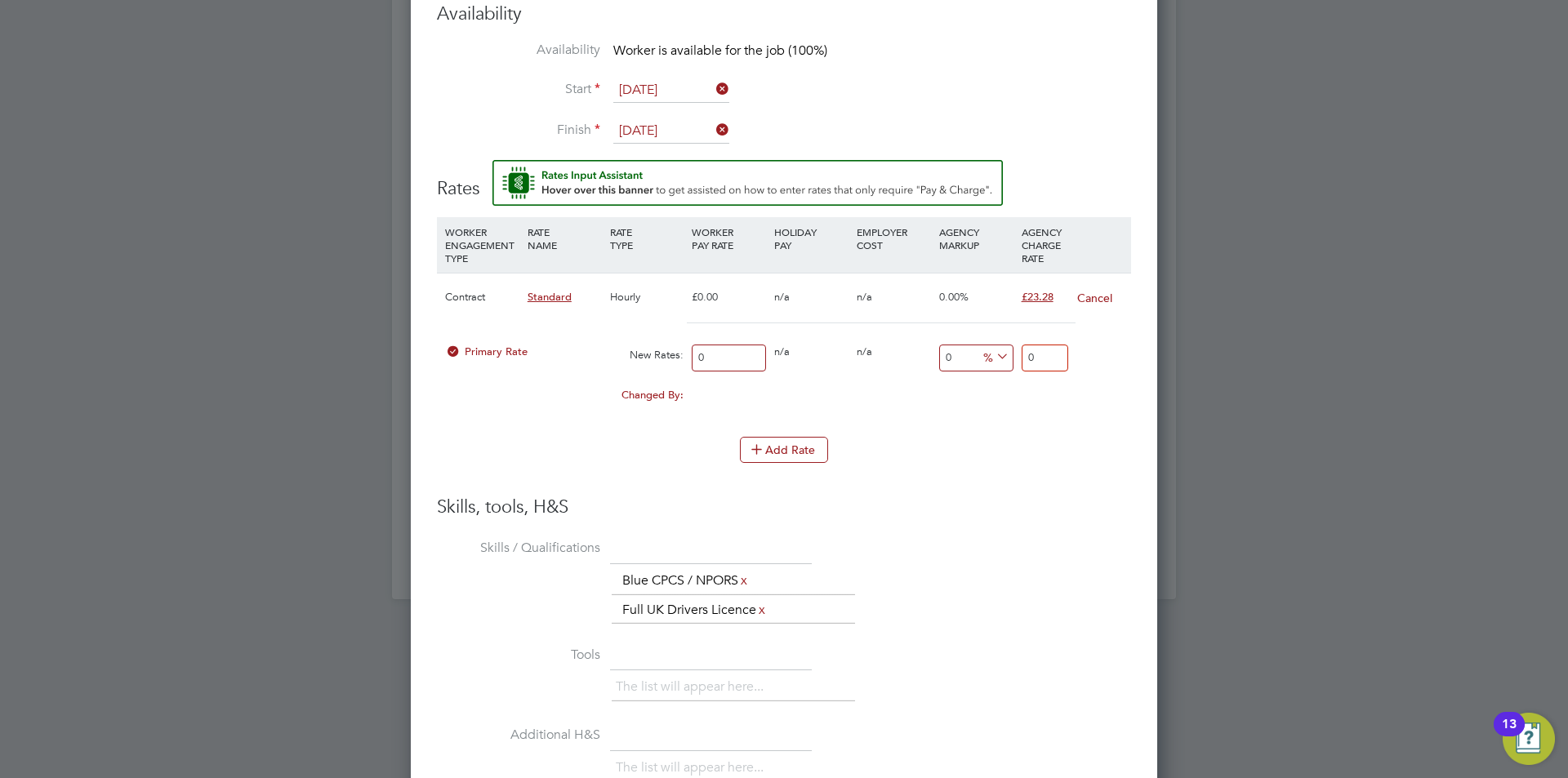
click at [745, 346] on input "0" at bounding box center [729, 359] width 74 height 27
type input "2"
type input "20"
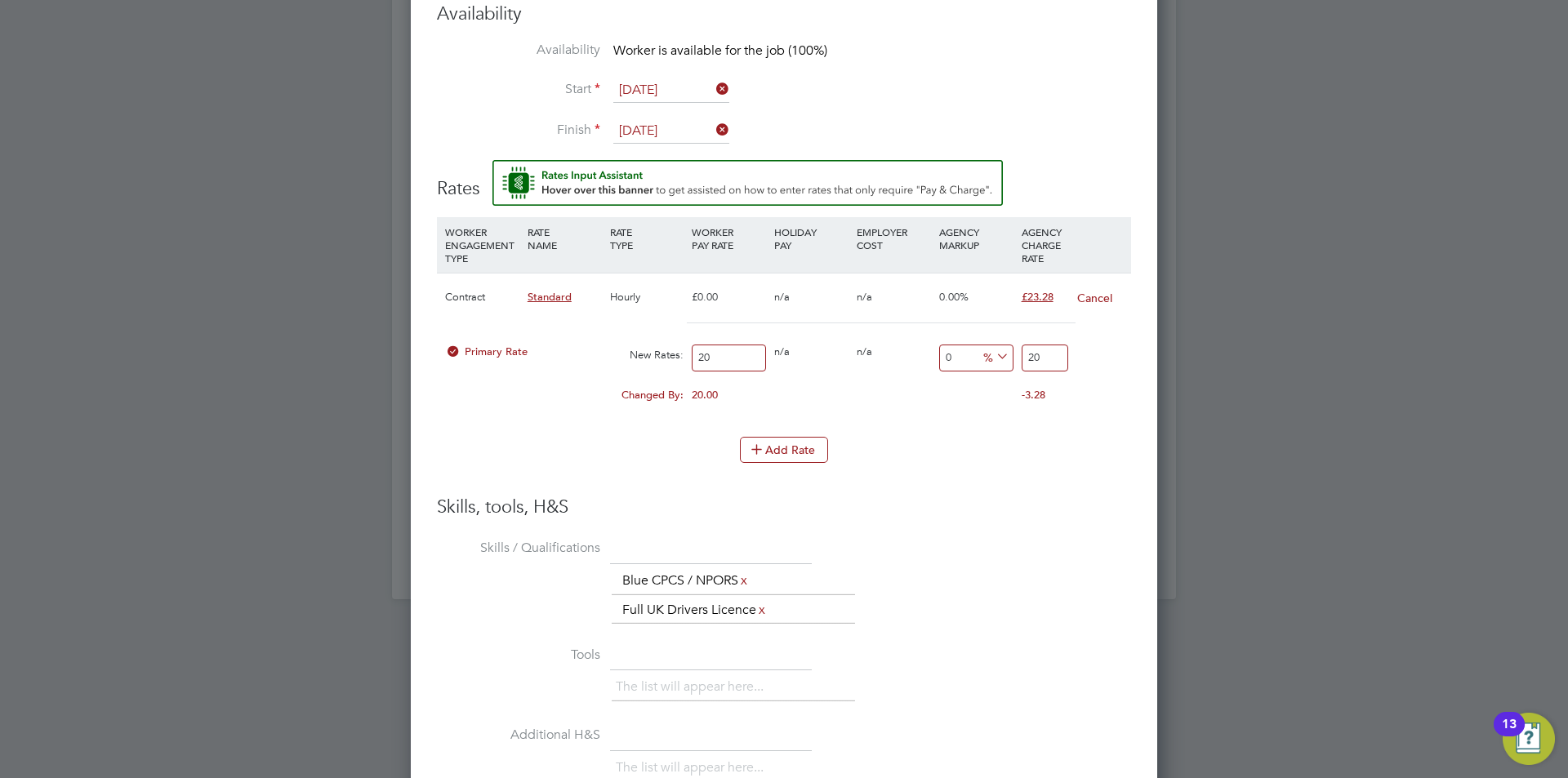
type input "20"
click at [1048, 345] on input "20" at bounding box center [1044, 359] width 46 height 27
type input "-90"
type input "2"
type input "15"
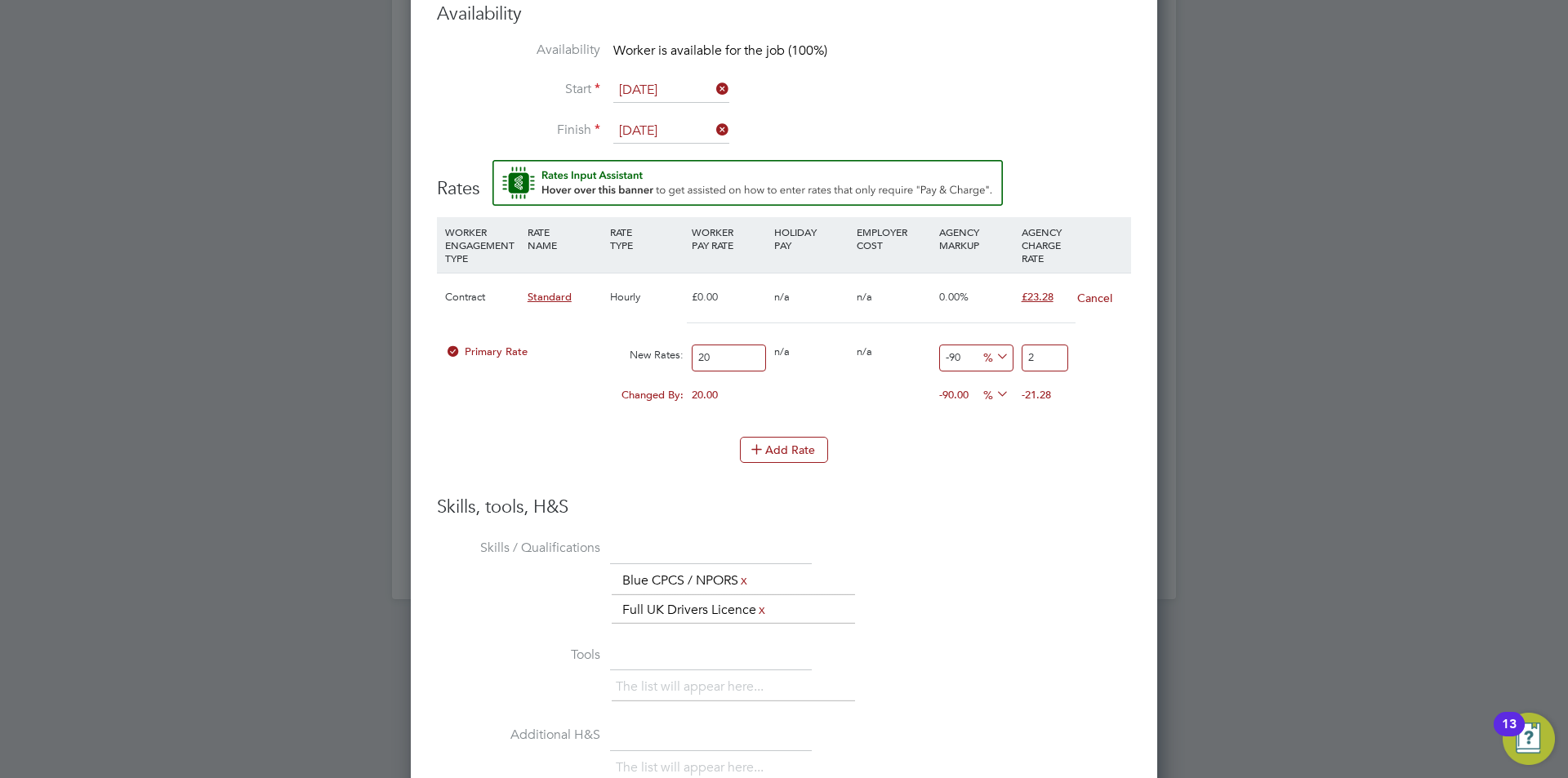
type input "23"
type input "16"
type input "23.2"
type input "16.4"
type input "23.28"
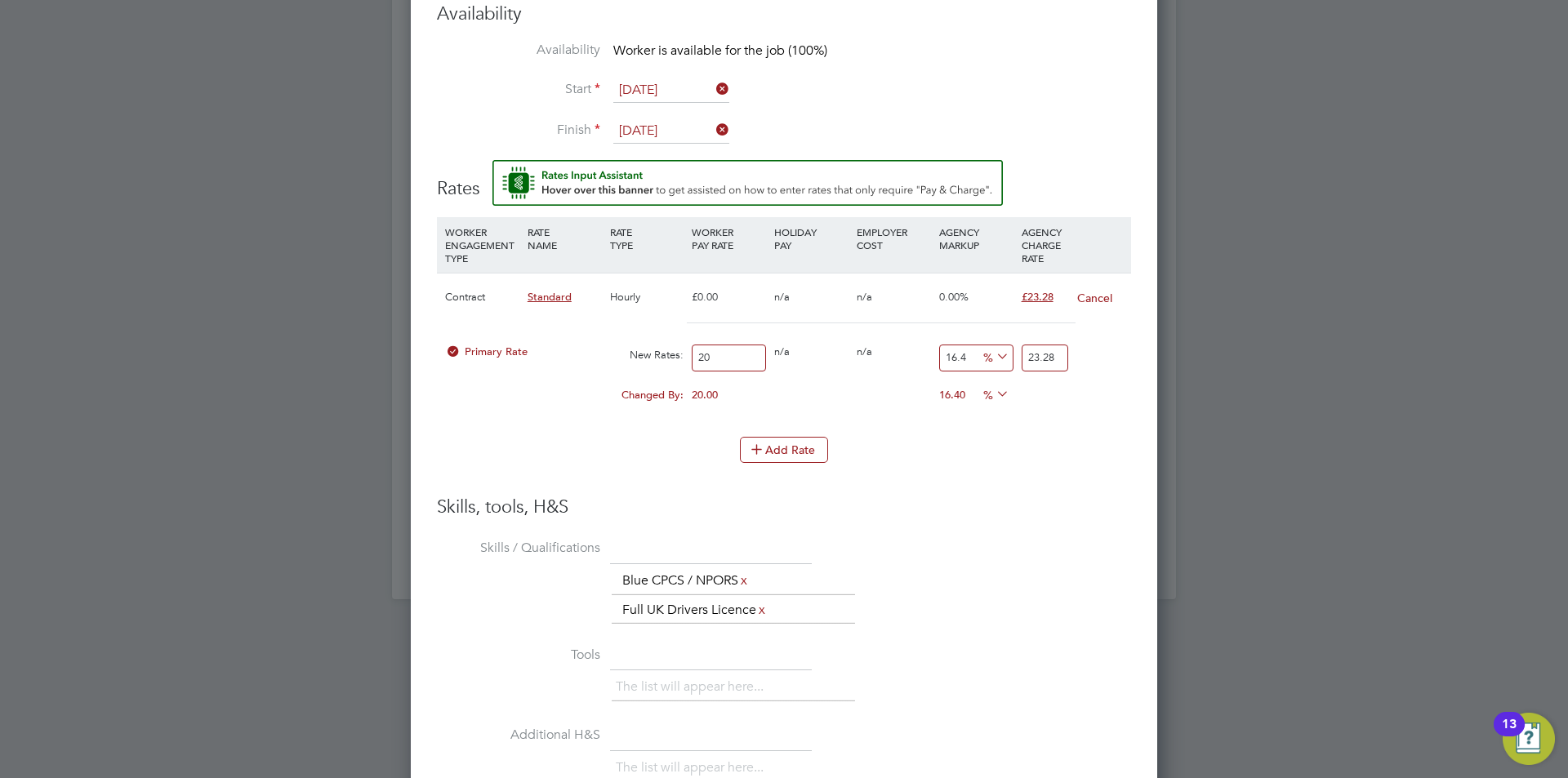
click at [1087, 535] on li "Skills / Qualifications The list will appear here... Blue CPCS / NPORS x Full U…" at bounding box center [784, 587] width 695 height 106
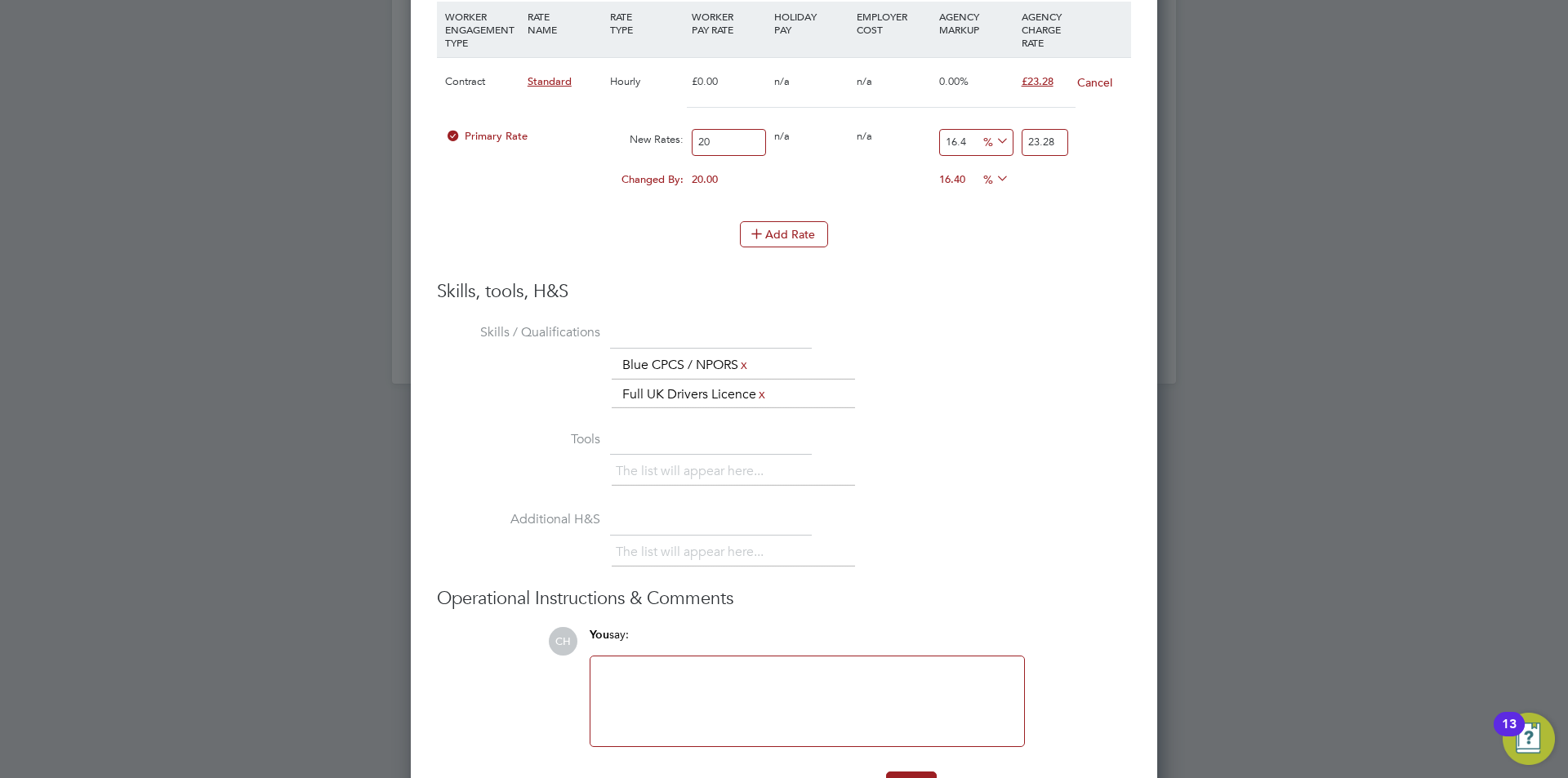
scroll to position [1806, 0]
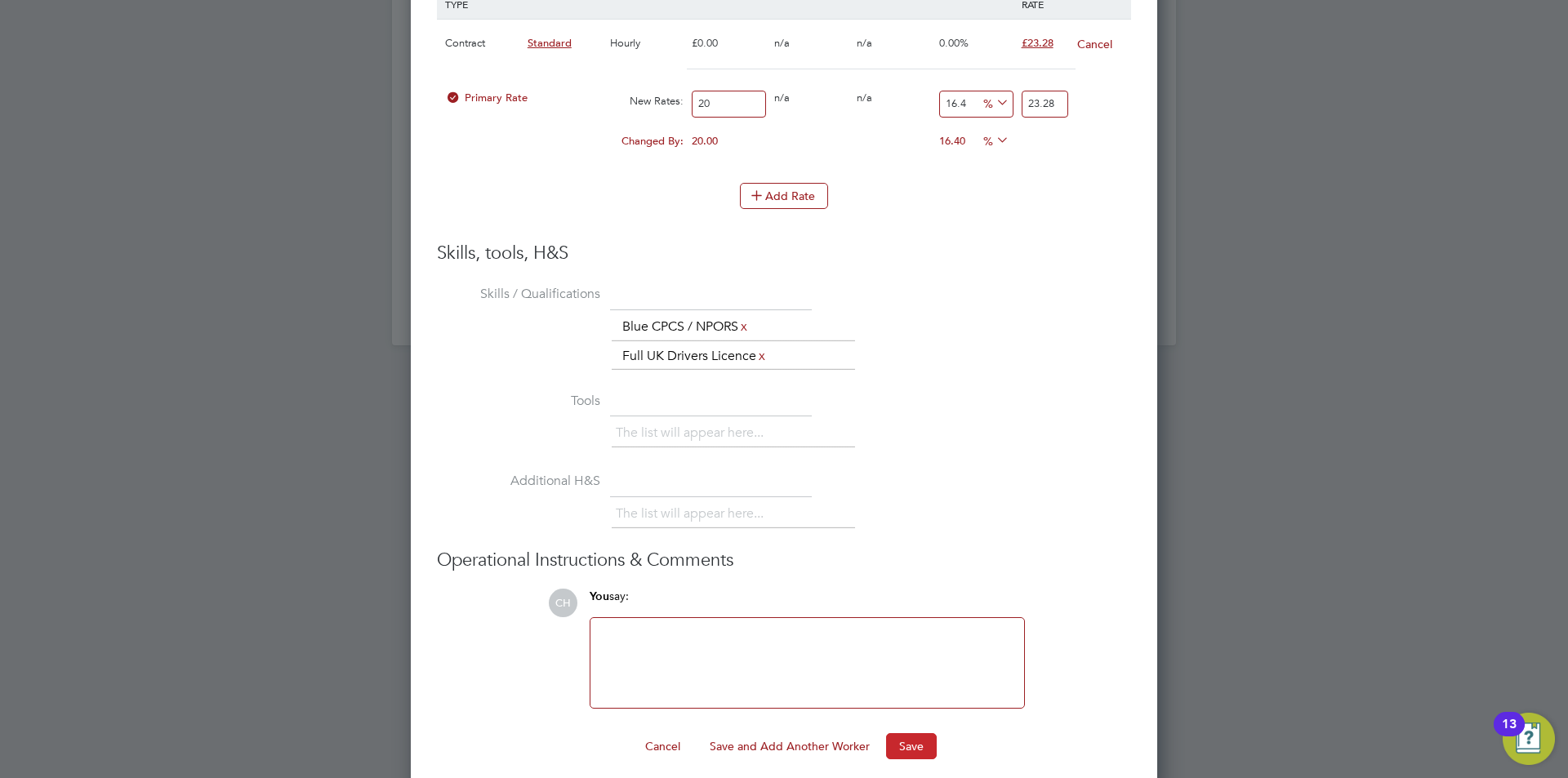
click at [923, 734] on button "Save" at bounding box center [912, 746] width 51 height 26
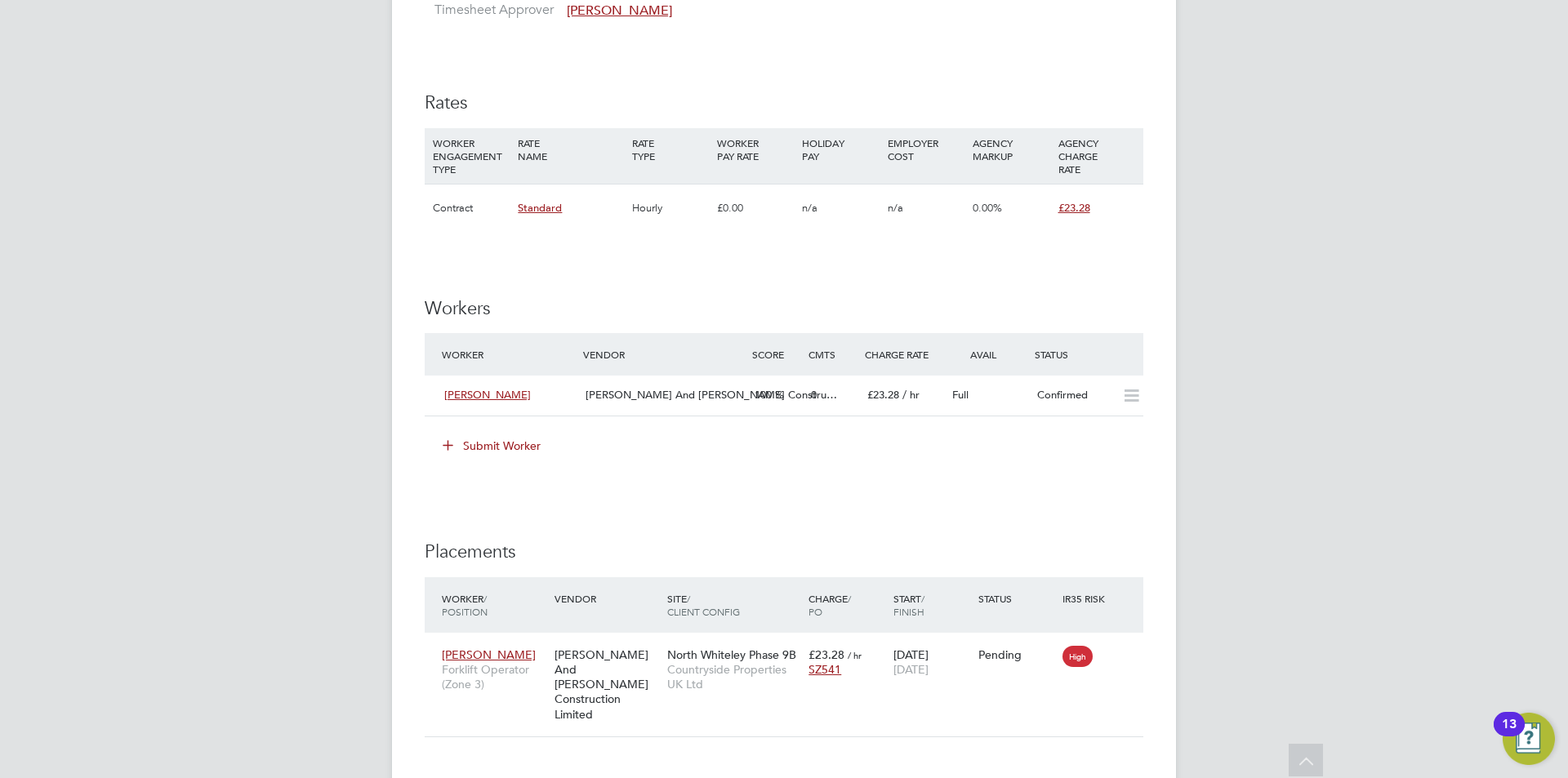
scroll to position [1143, 0]
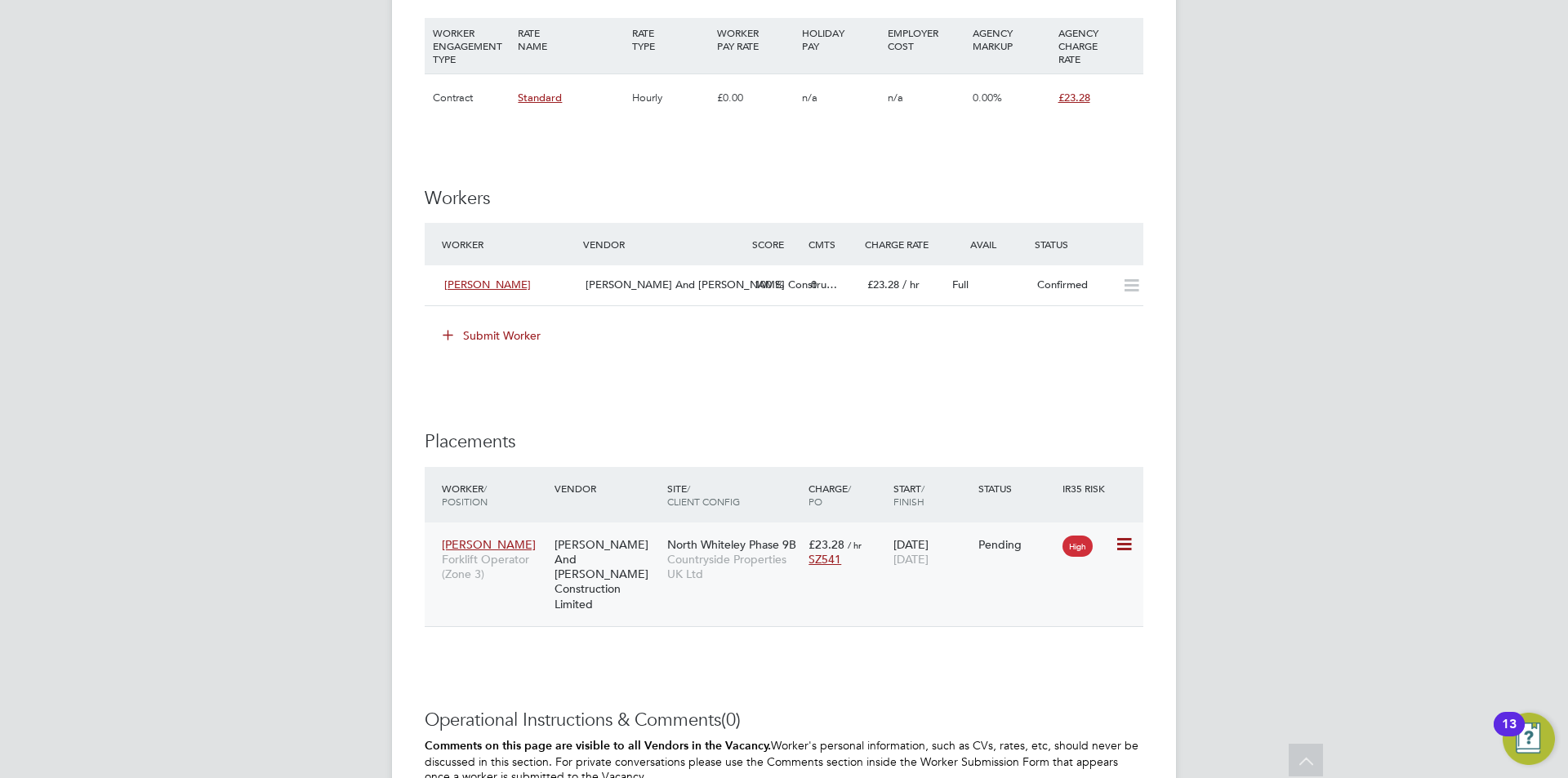
click at [736, 556] on span "Countryside Properties UK Ltd" at bounding box center [734, 566] width 133 height 29
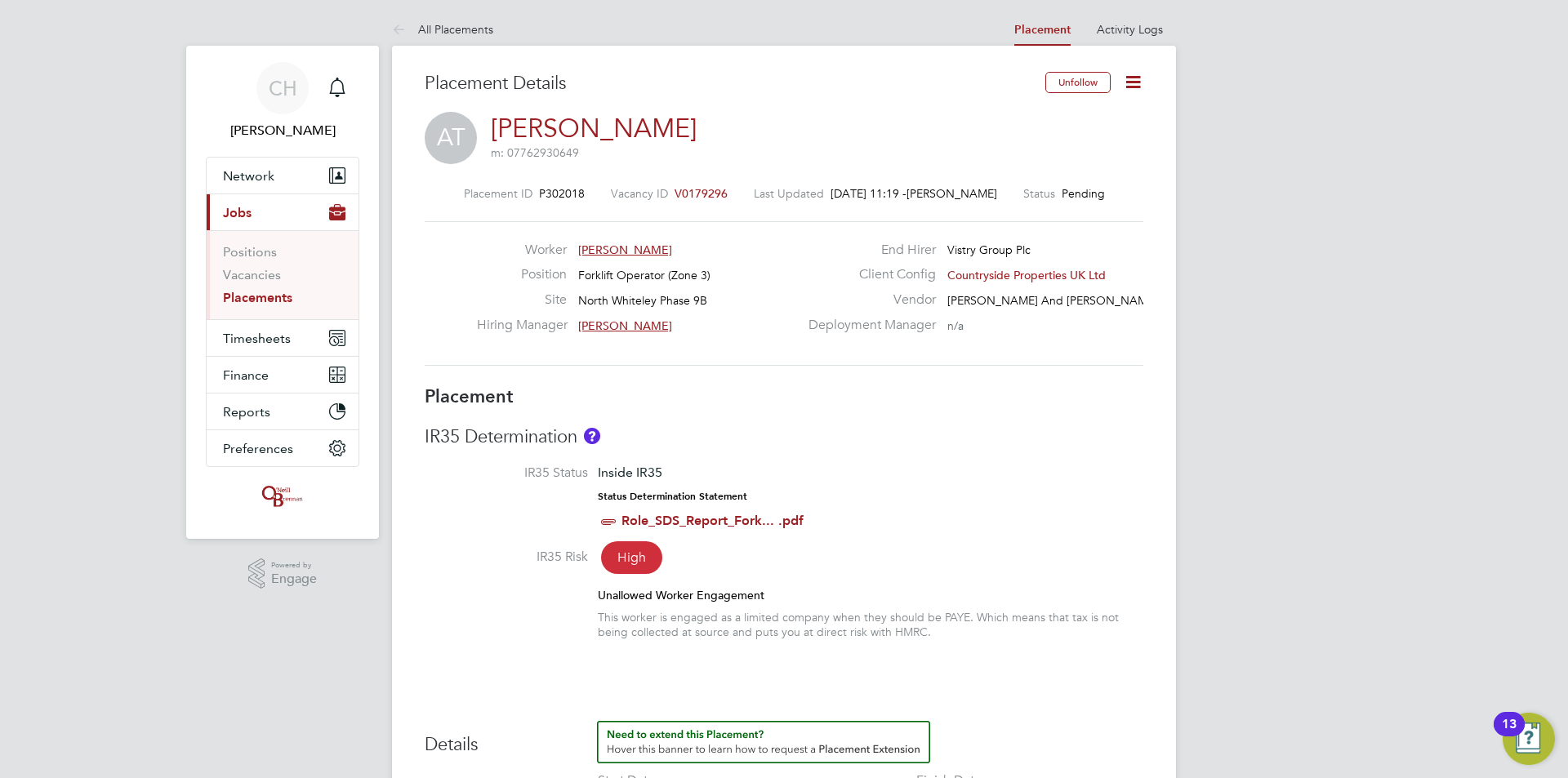
click at [1135, 84] on icon at bounding box center [1133, 82] width 20 height 20
click at [1079, 172] on li "Start" at bounding box center [1080, 175] width 120 height 23
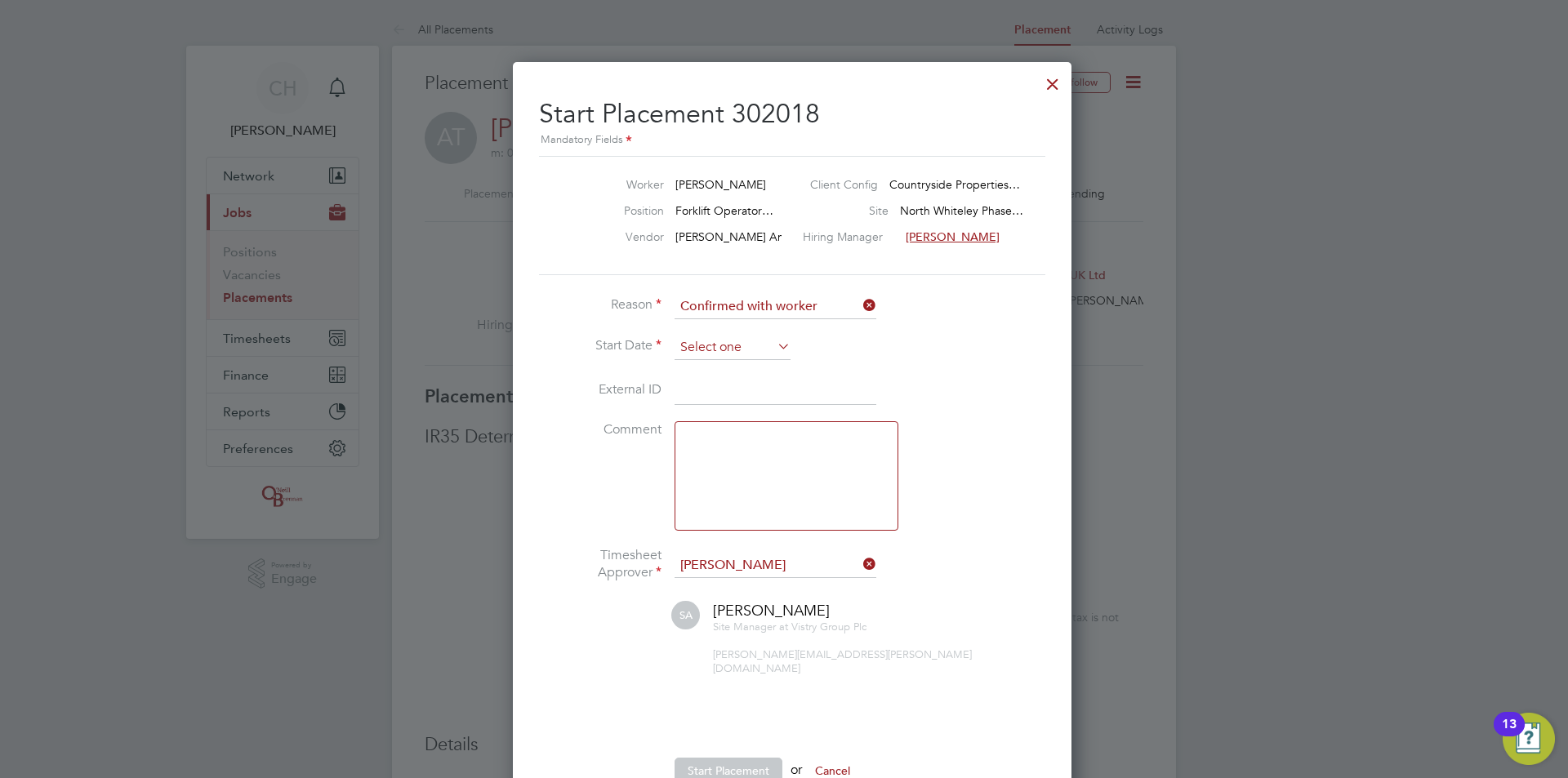
click at [745, 349] on input at bounding box center [733, 348] width 116 height 25
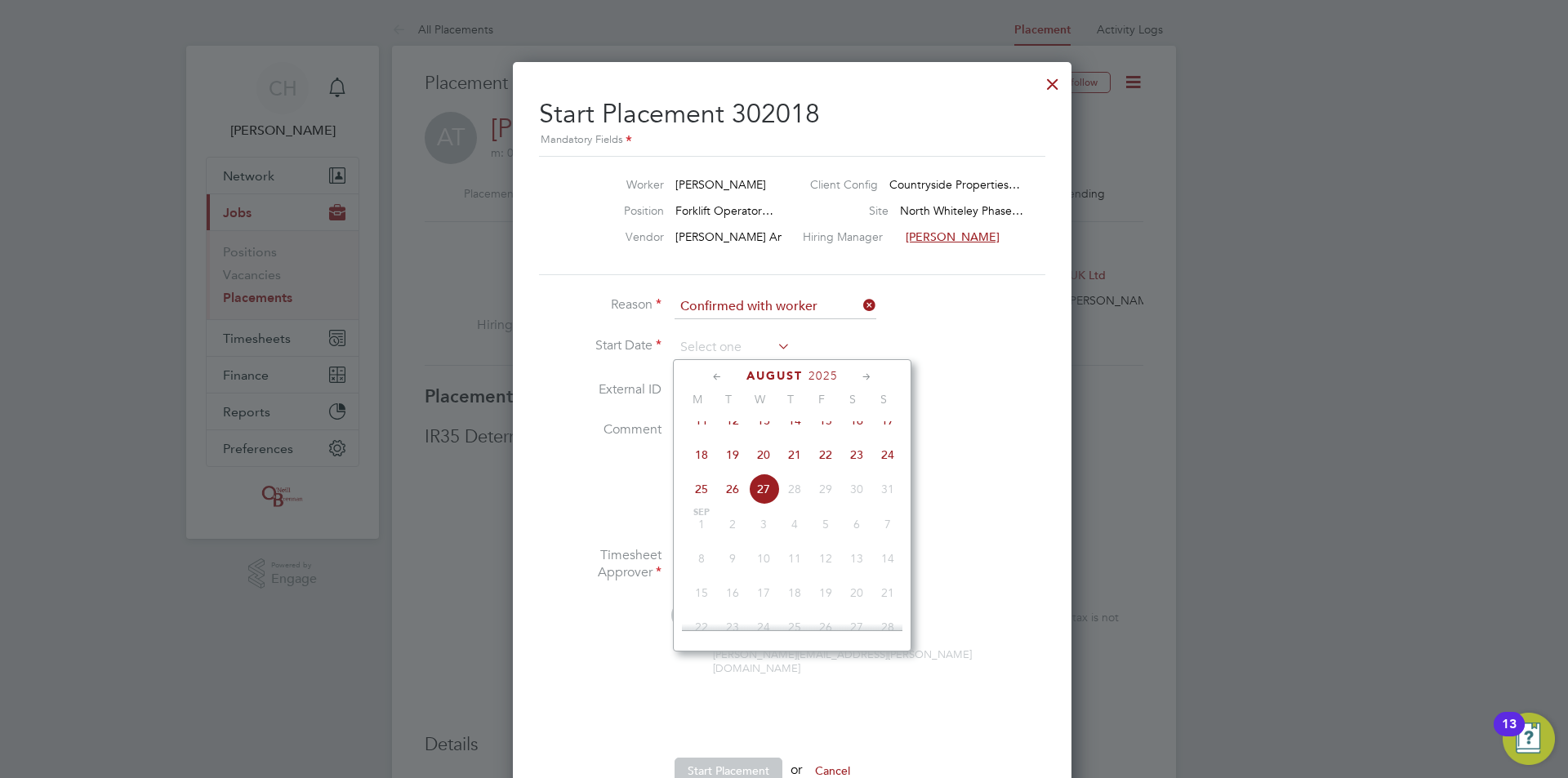
click at [824, 468] on span "22" at bounding box center [825, 455] width 31 height 31
type input "[DATE]"
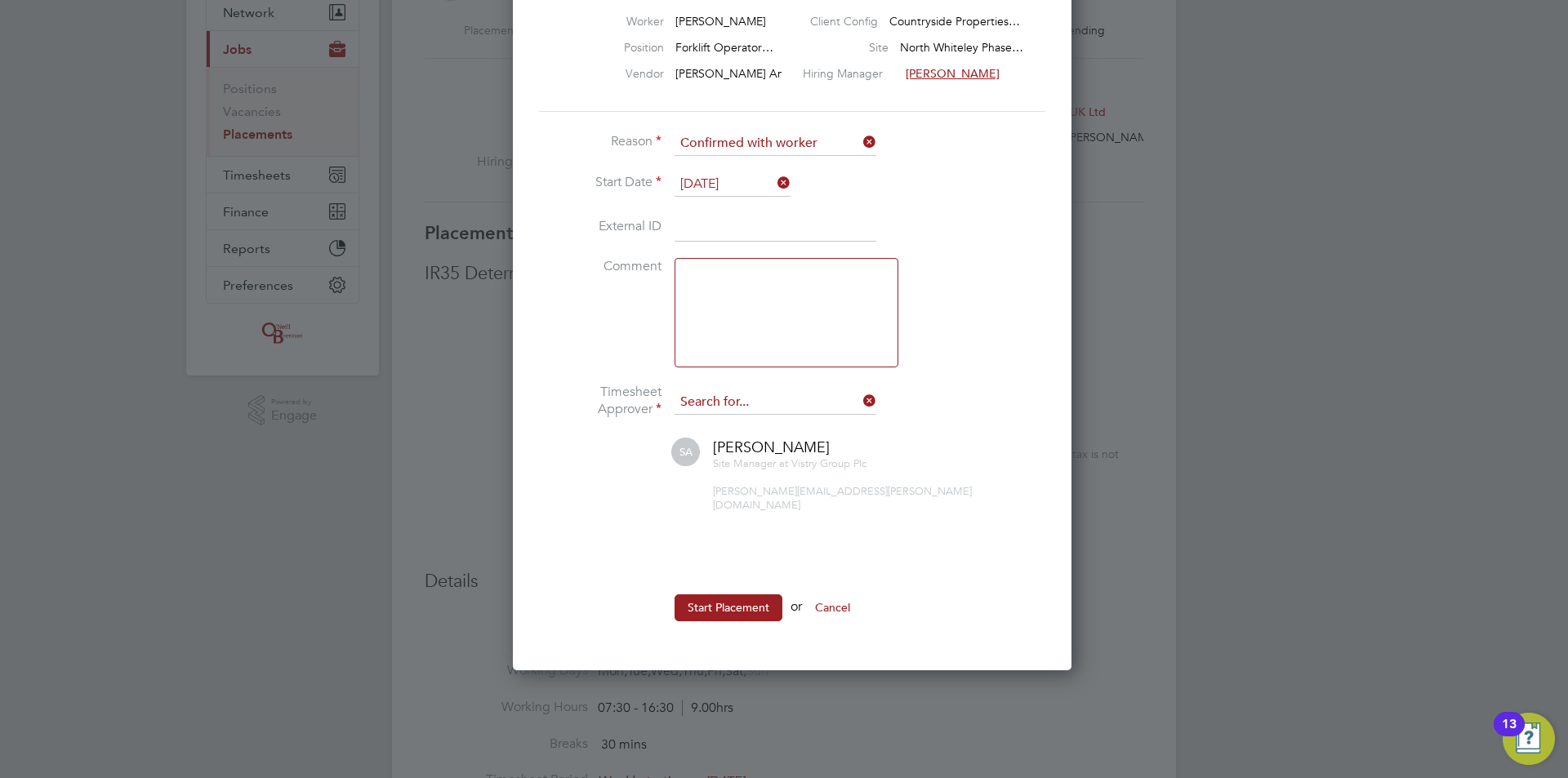
click at [804, 403] on input at bounding box center [775, 402] width 202 height 25
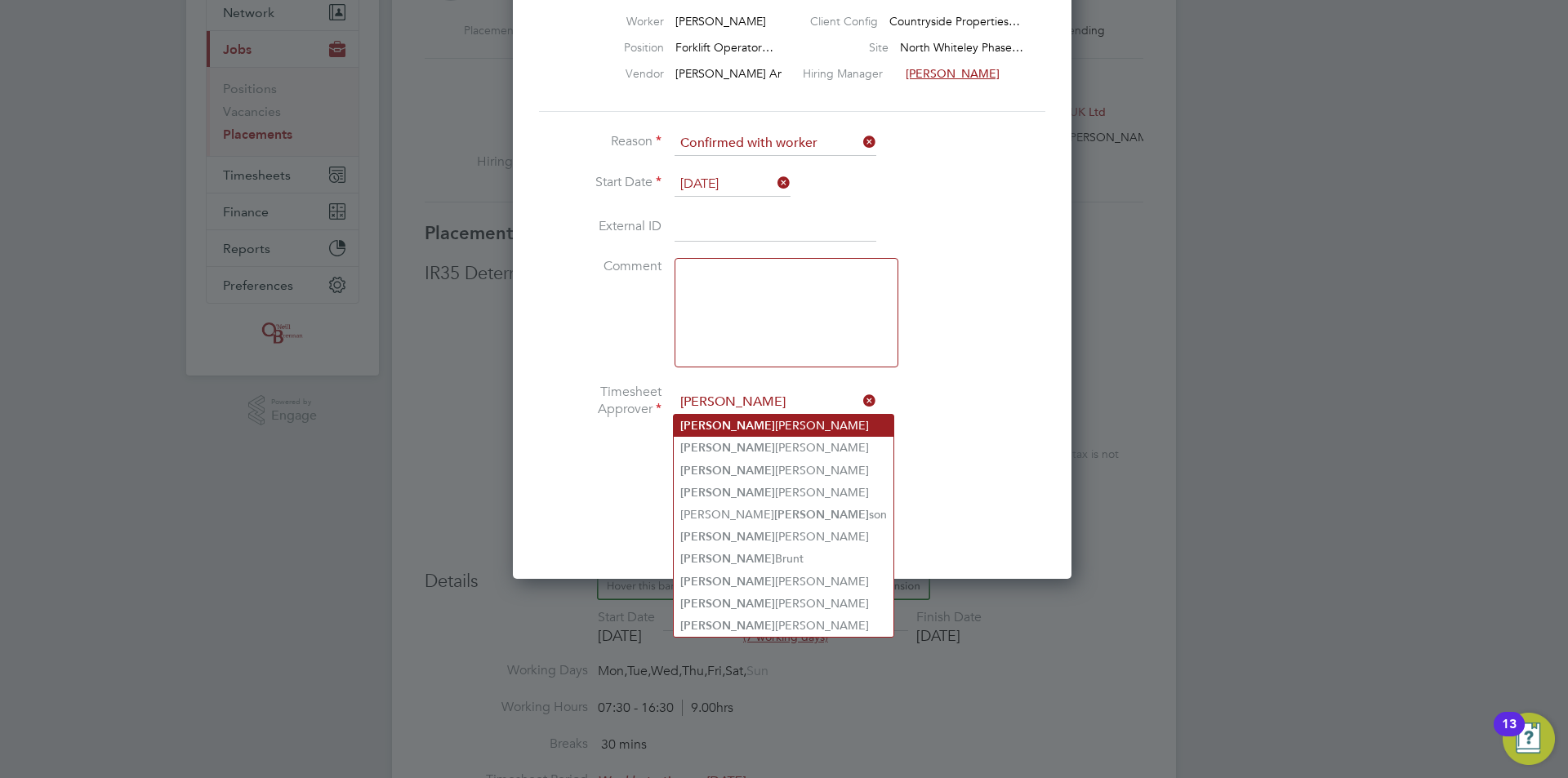
click at [799, 432] on li "Stephen Chapman" at bounding box center [784, 426] width 220 height 22
type input "Stephen Chapman"
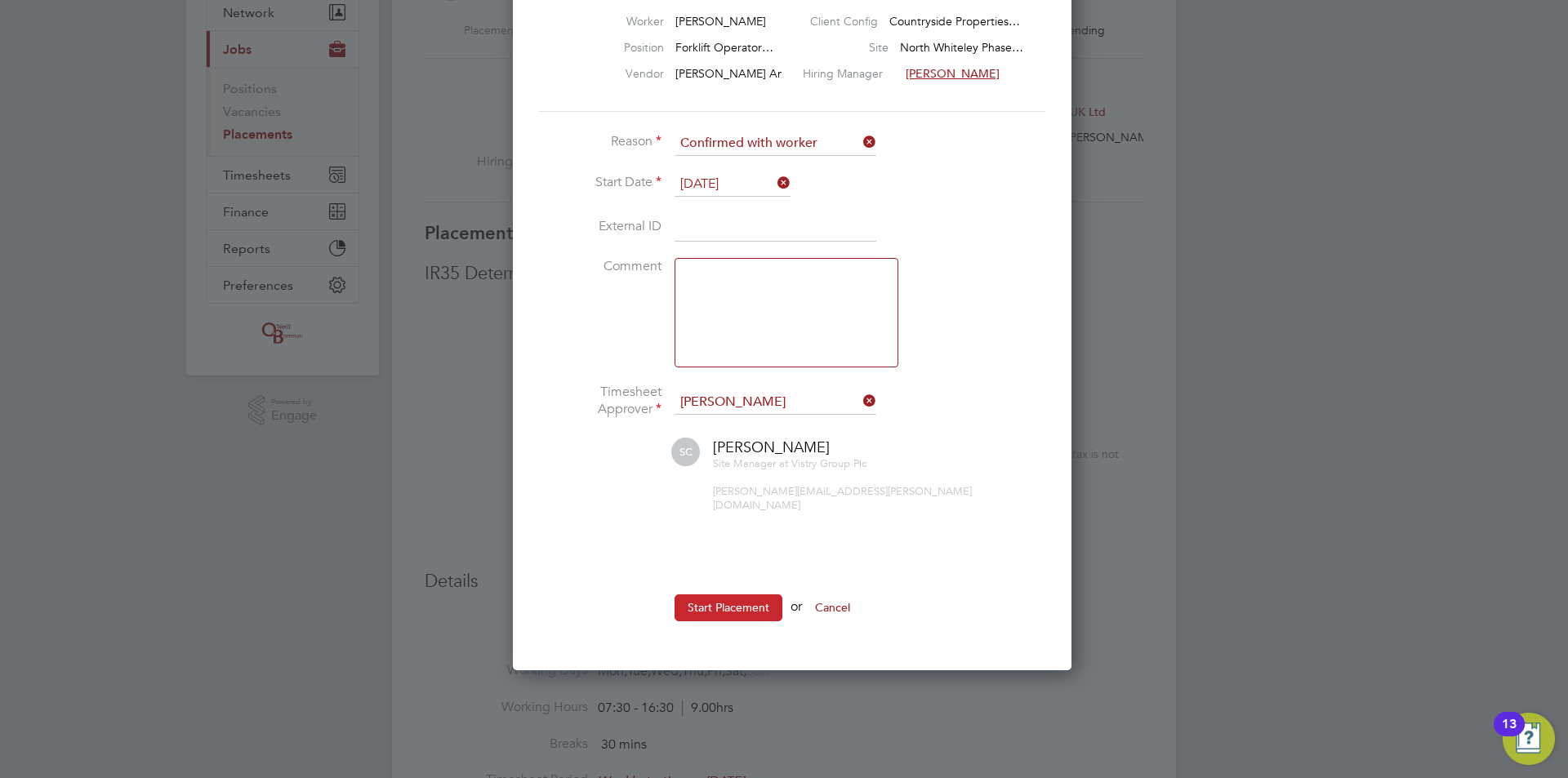
click at [764, 598] on button "Start Placement" at bounding box center [728, 607] width 108 height 26
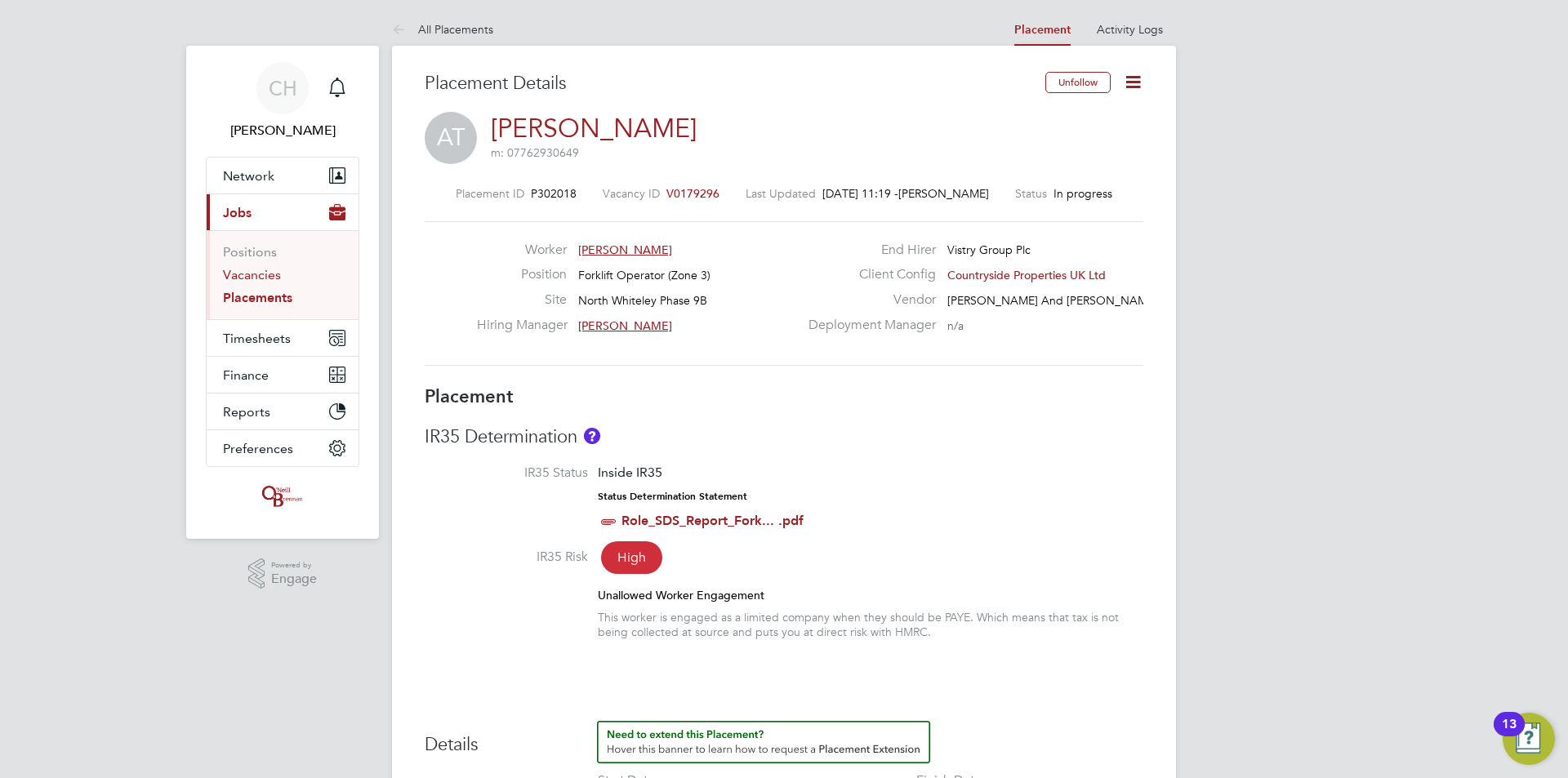
click at [245, 275] on link "Vacancies" at bounding box center [252, 274] width 58 height 15
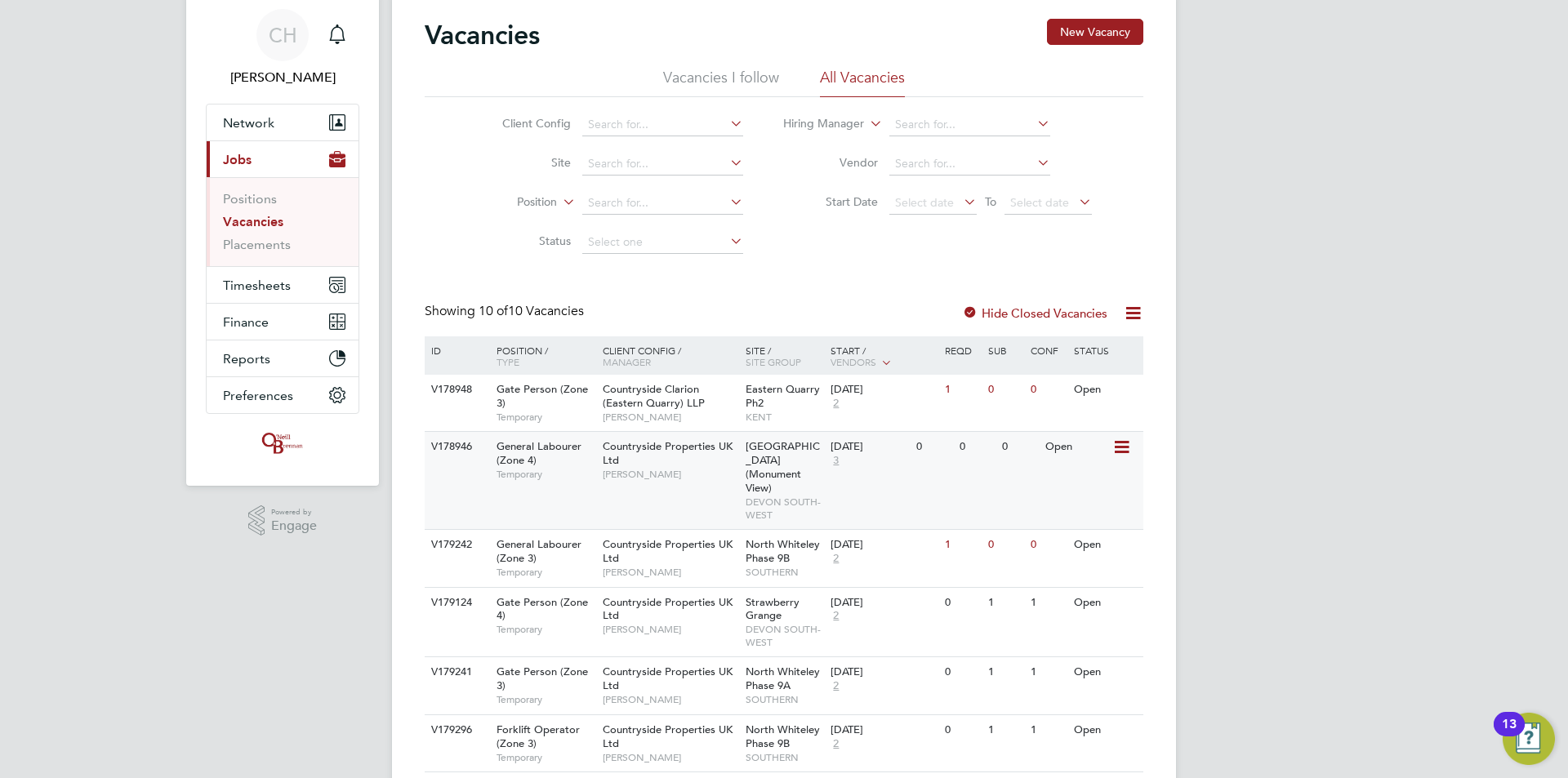
scroll to position [82, 0]
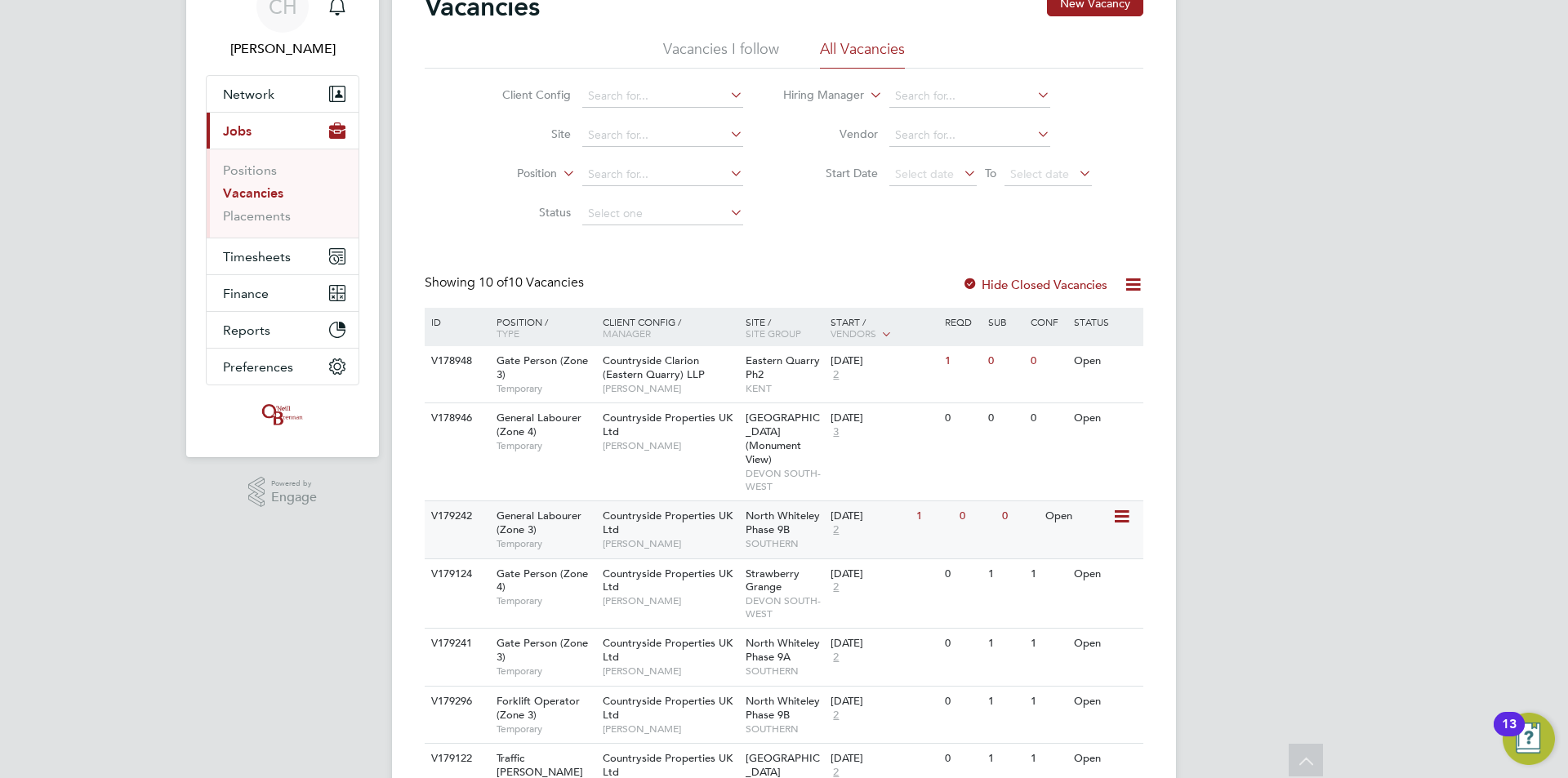
click at [615, 510] on span "Countryside Properties UK Ltd" at bounding box center [667, 522] width 130 height 28
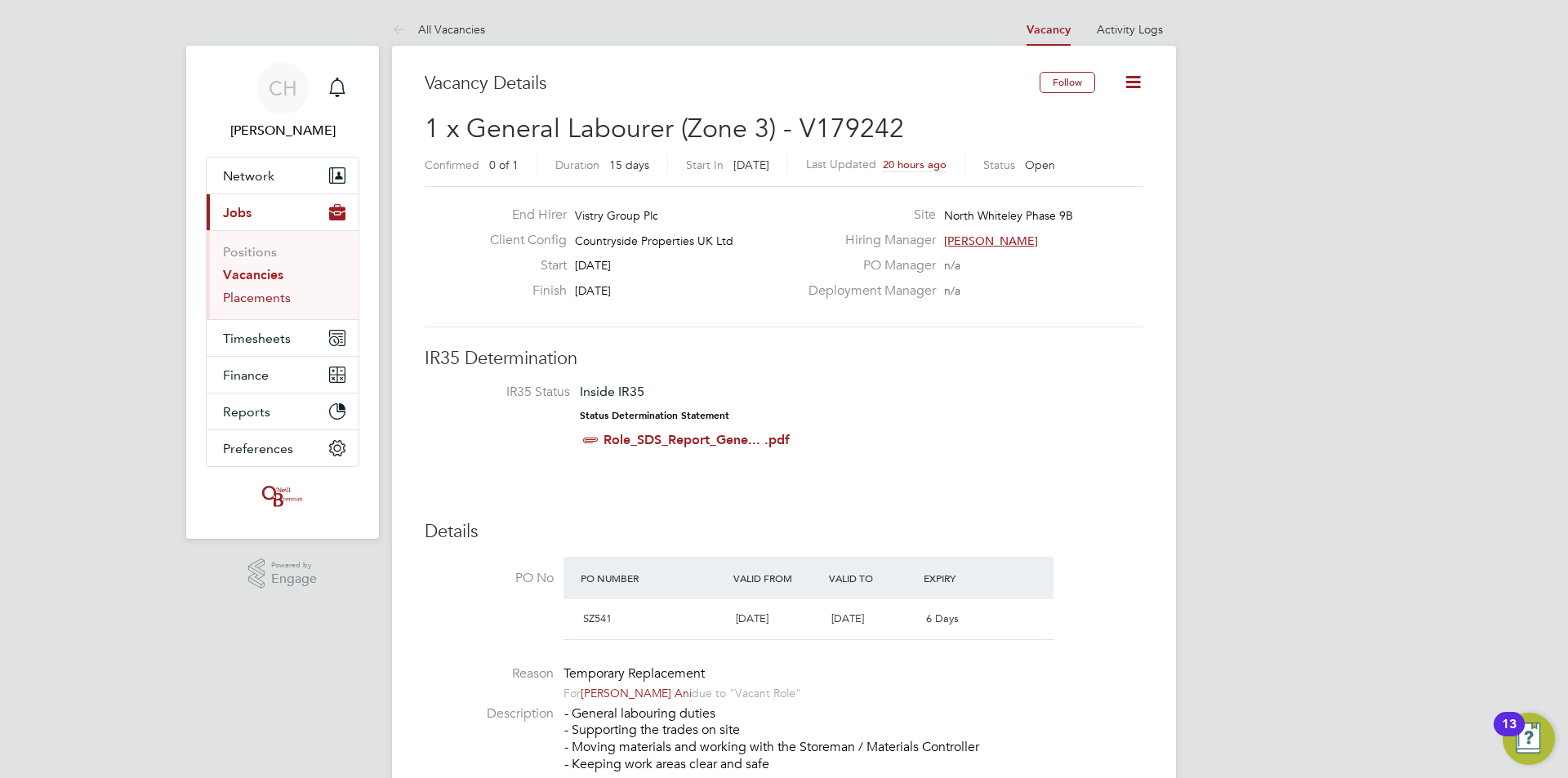
click at [246, 298] on link "Placements" at bounding box center [257, 297] width 68 height 15
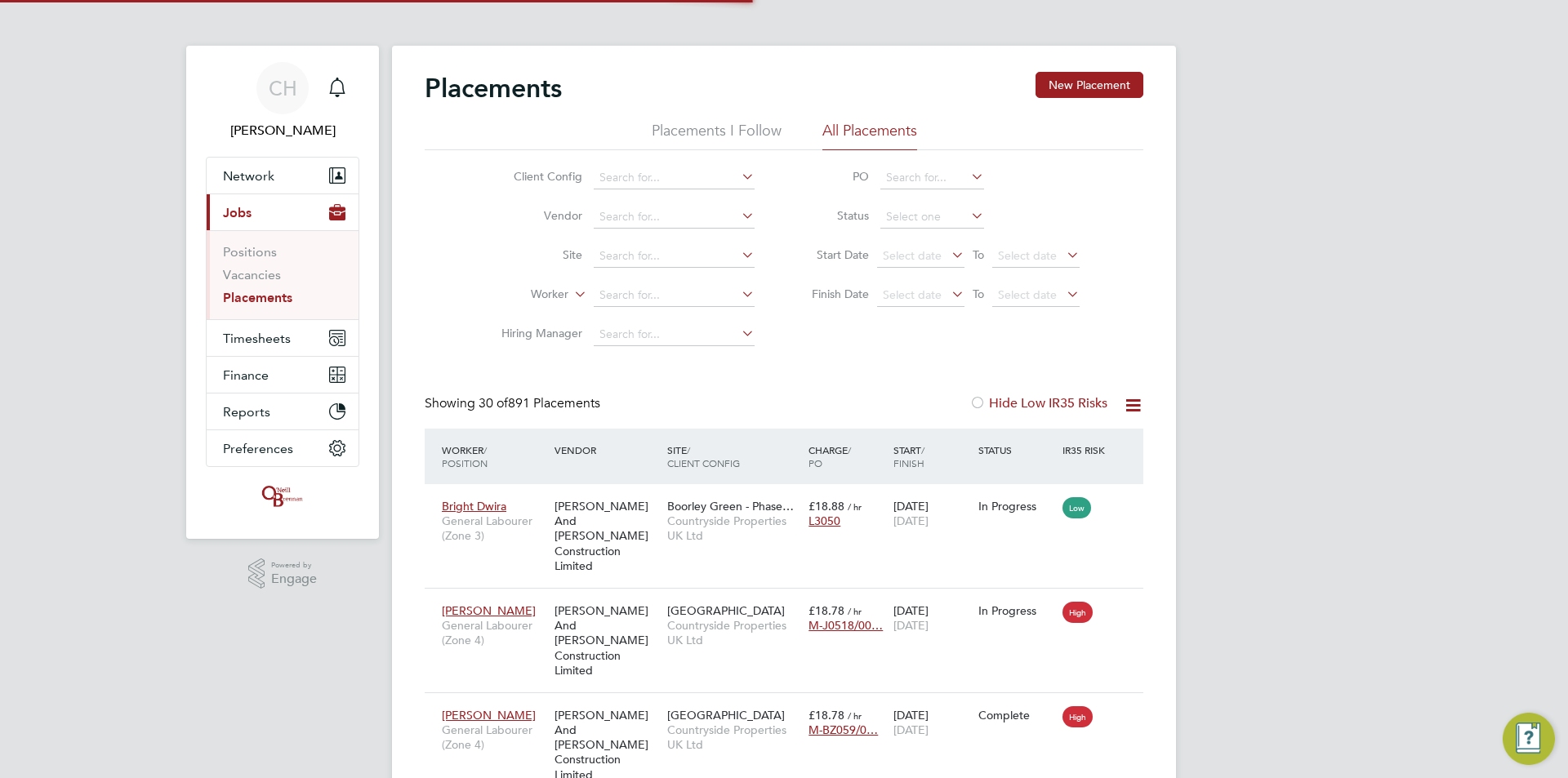
scroll to position [61, 143]
click at [622, 297] on input at bounding box center [674, 295] width 161 height 23
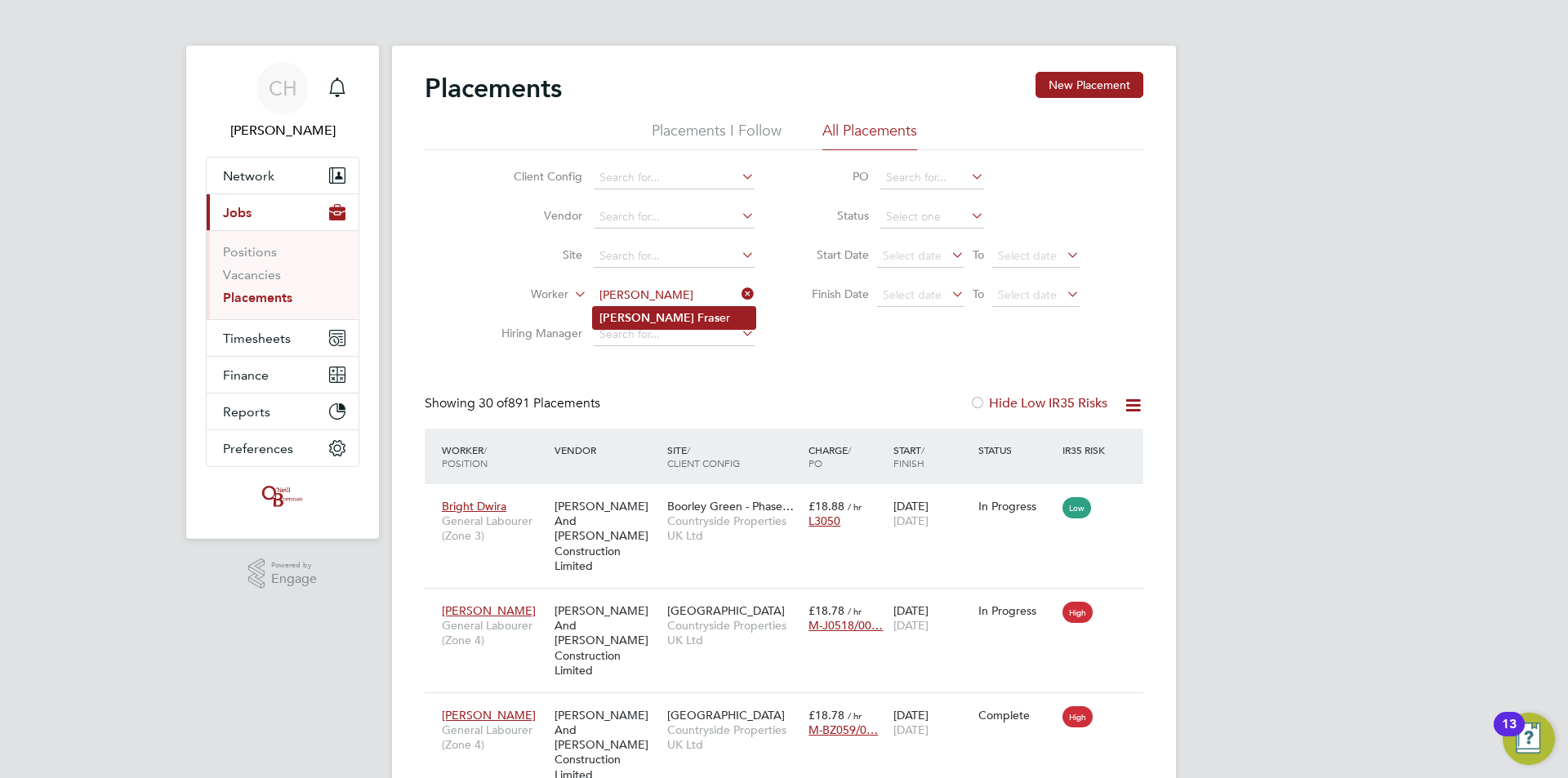
click at [632, 313] on b "Trevor" at bounding box center [646, 318] width 94 height 14
type input "[PERSON_NAME]"
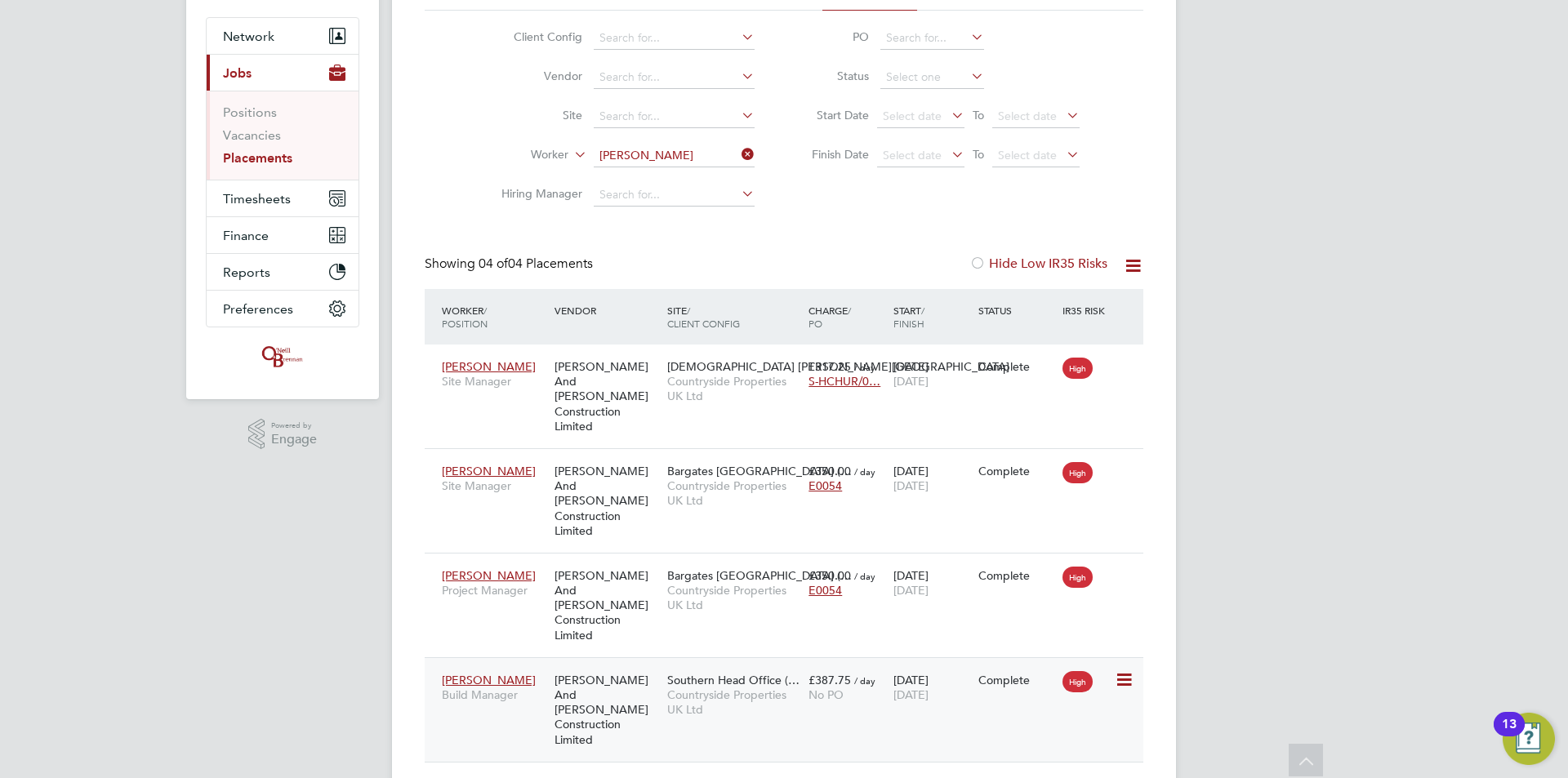
click at [625, 665] on div "O'Neill And Brennan Construction Limited" at bounding box center [606, 710] width 113 height 91
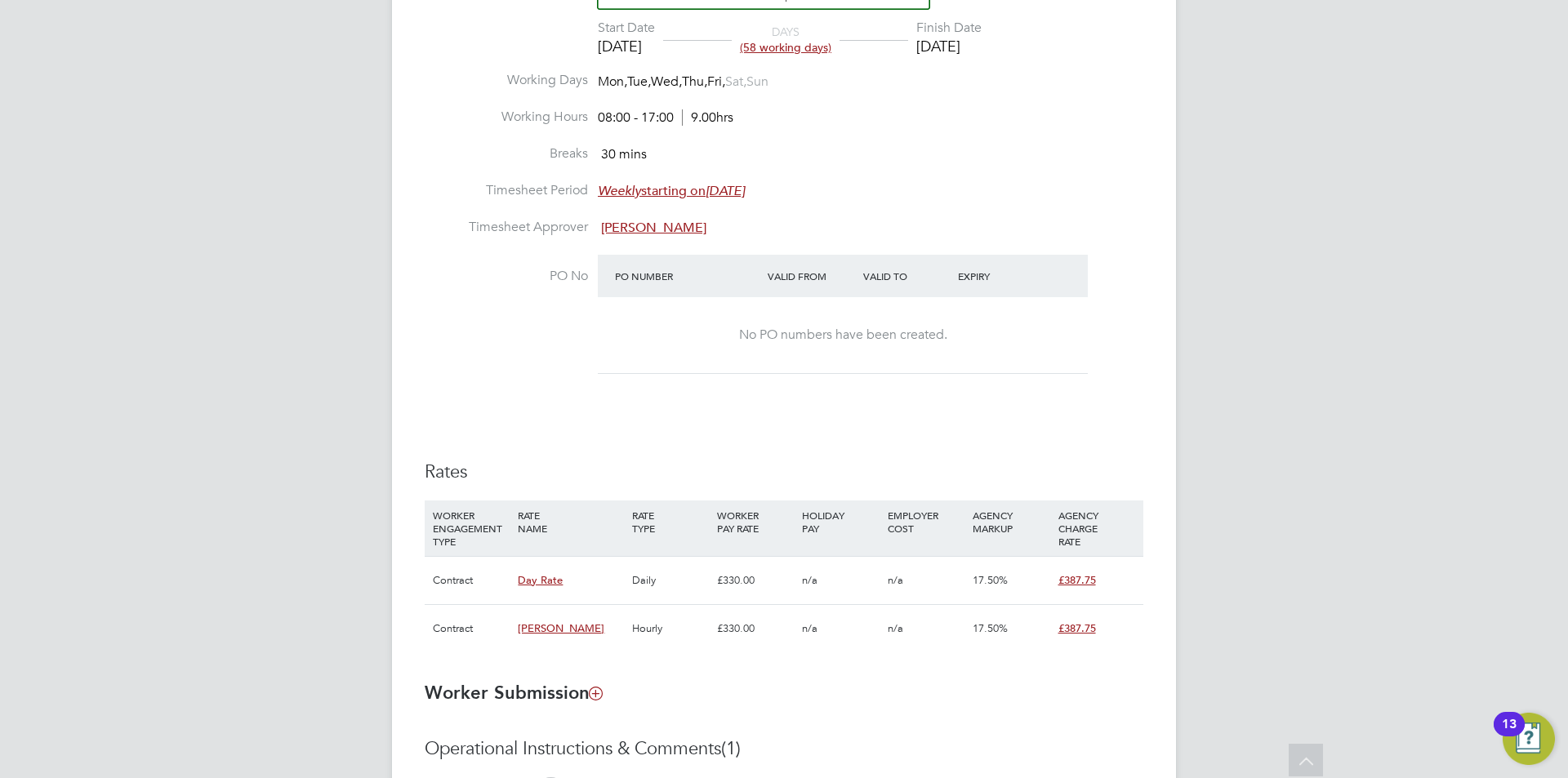
scroll to position [735, 0]
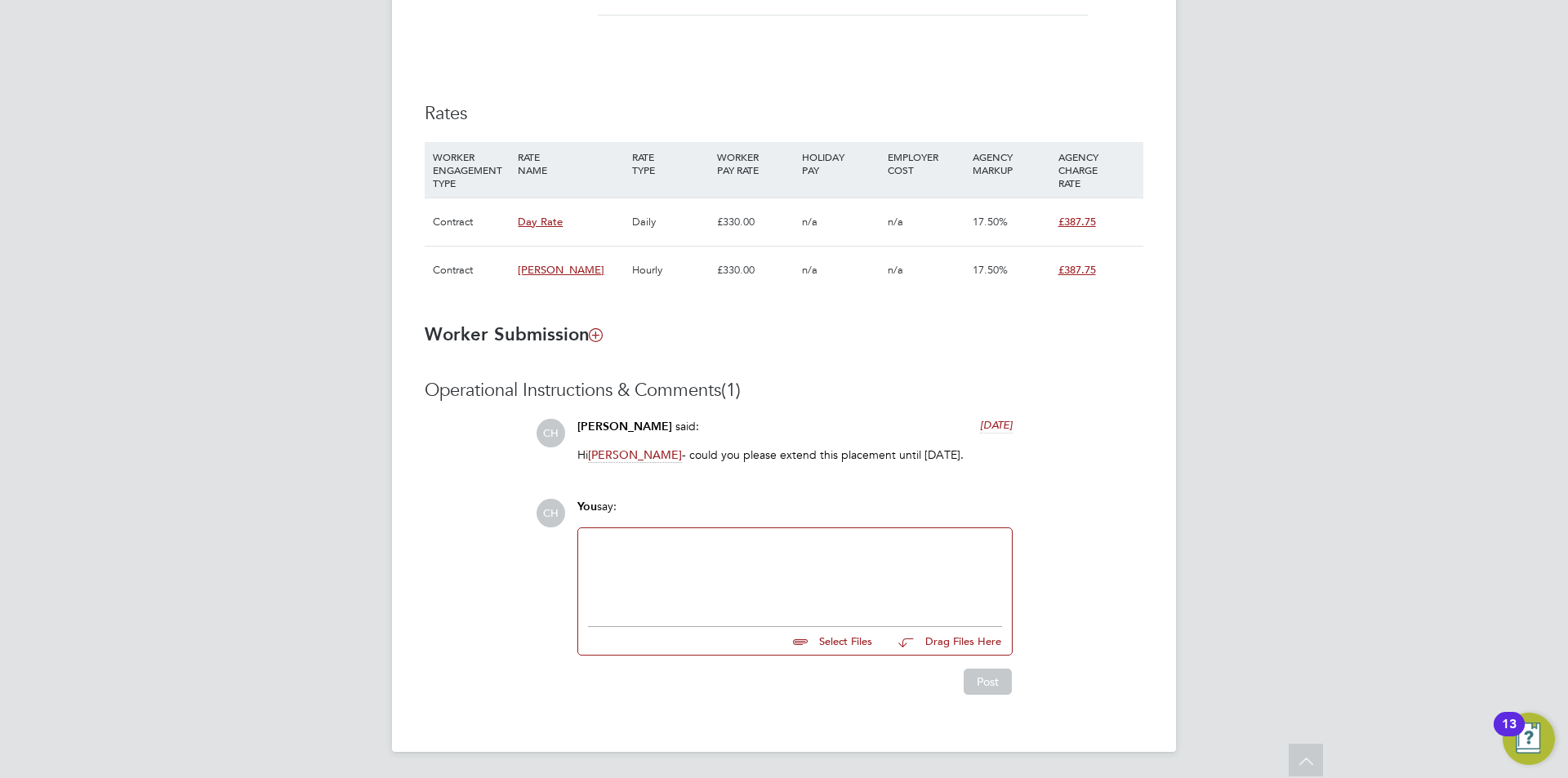
click at [639, 547] on div at bounding box center [795, 573] width 414 height 70
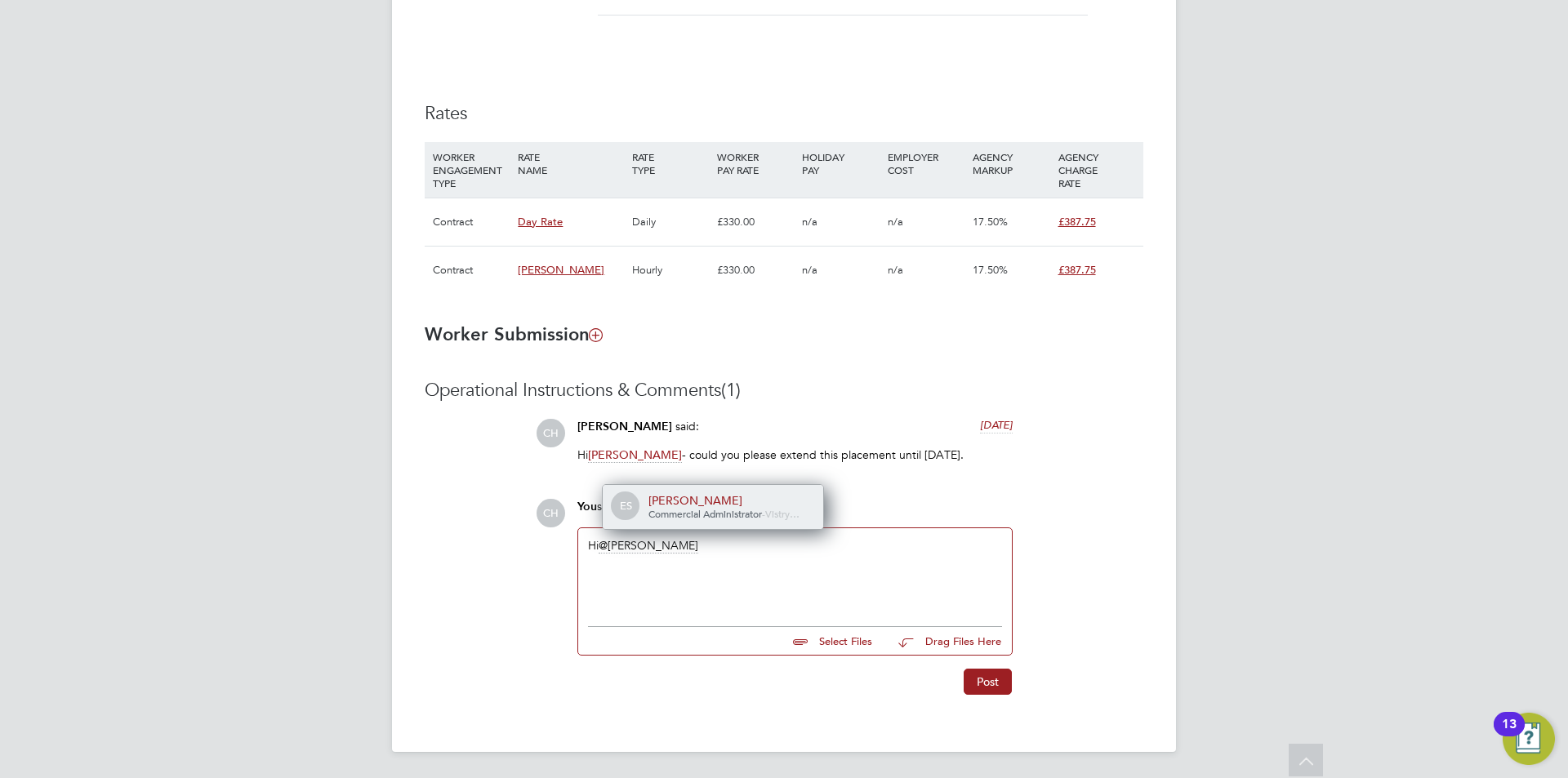
click at [690, 500] on div "[PERSON_NAME]" at bounding box center [730, 500] width 163 height 15
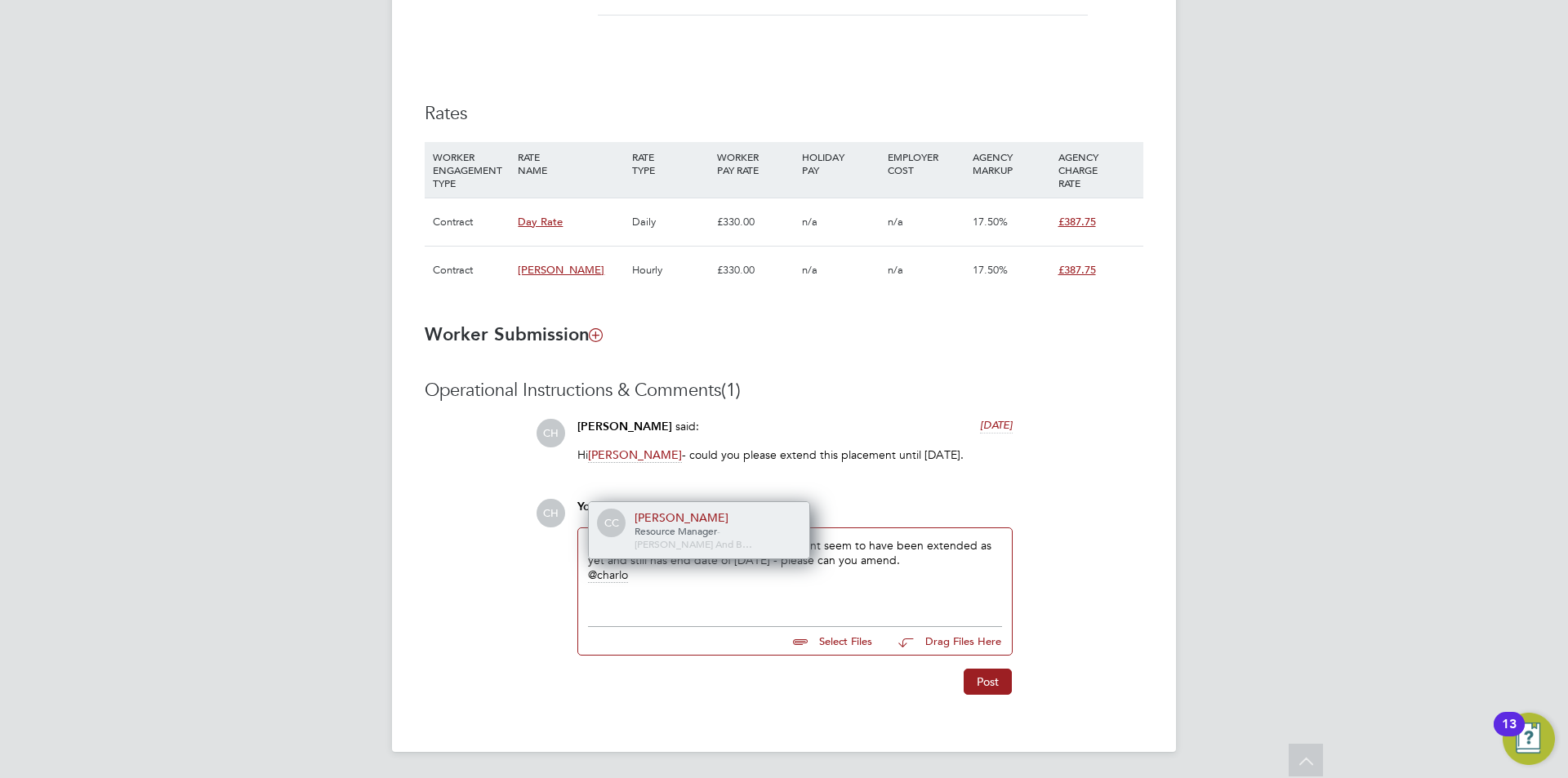
click at [699, 537] on span "Resource Manager" at bounding box center [676, 531] width 83 height 13
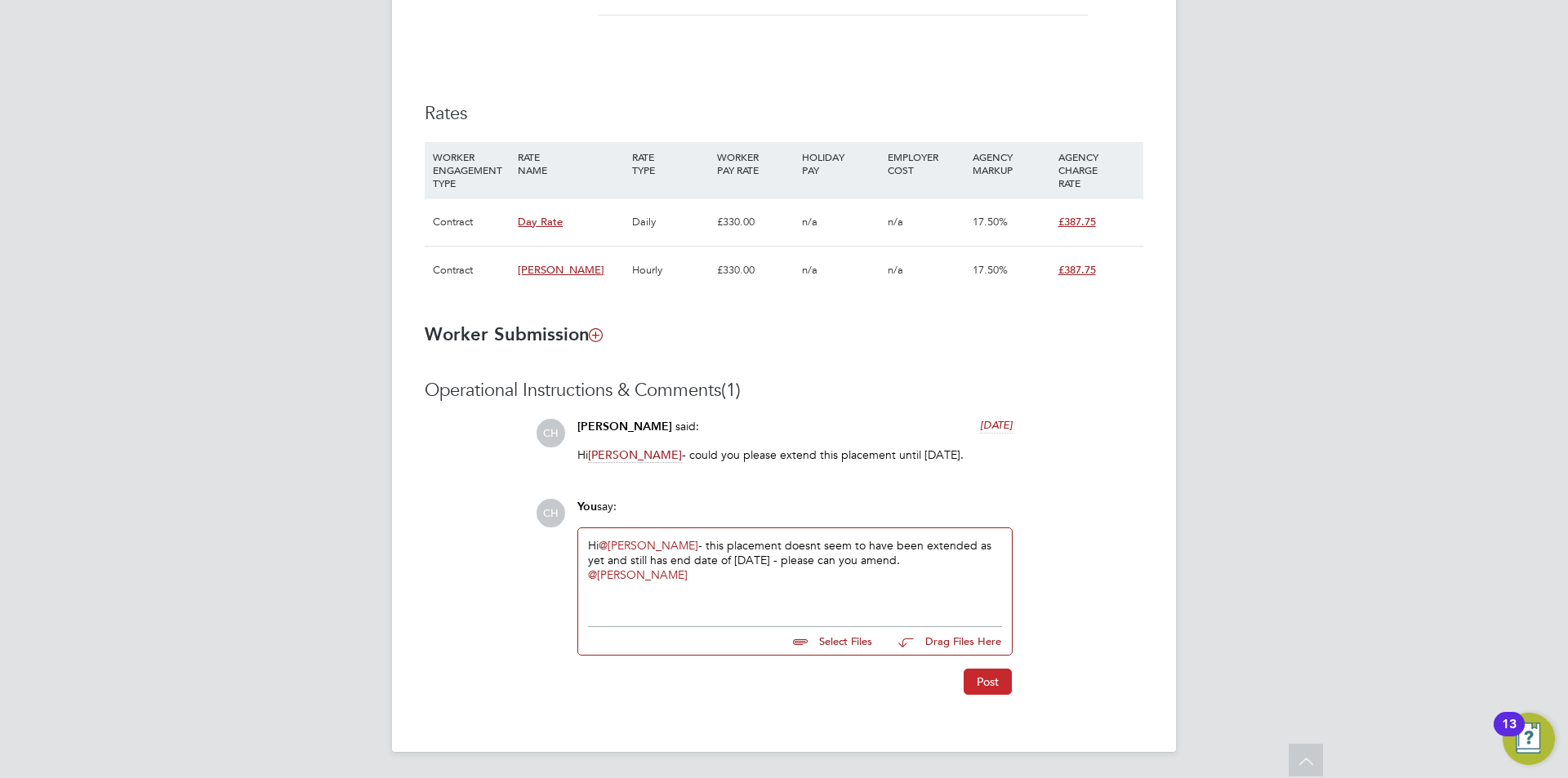
click at [980, 683] on button "Post" at bounding box center [987, 682] width 48 height 26
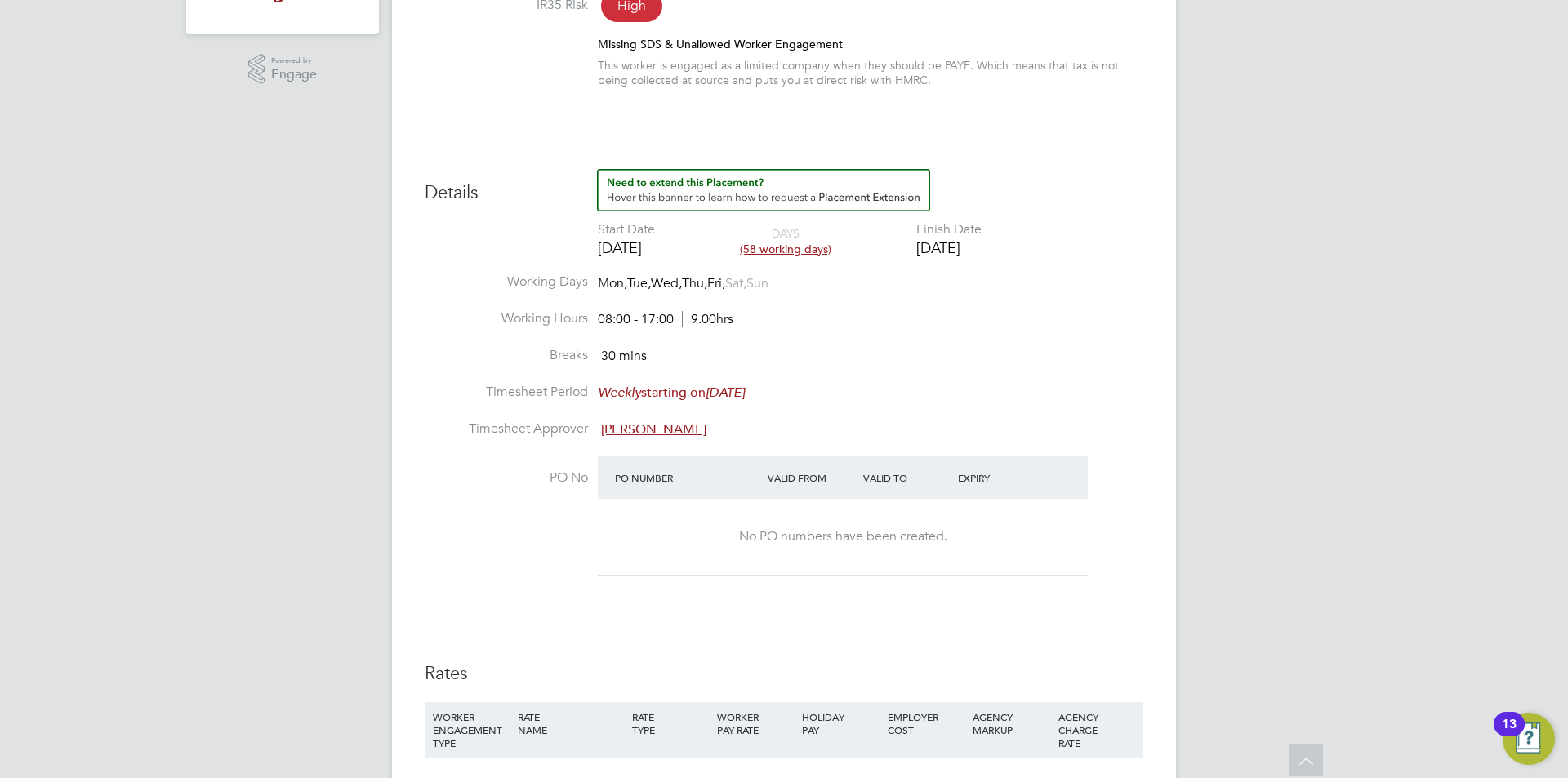
scroll to position [167, 0]
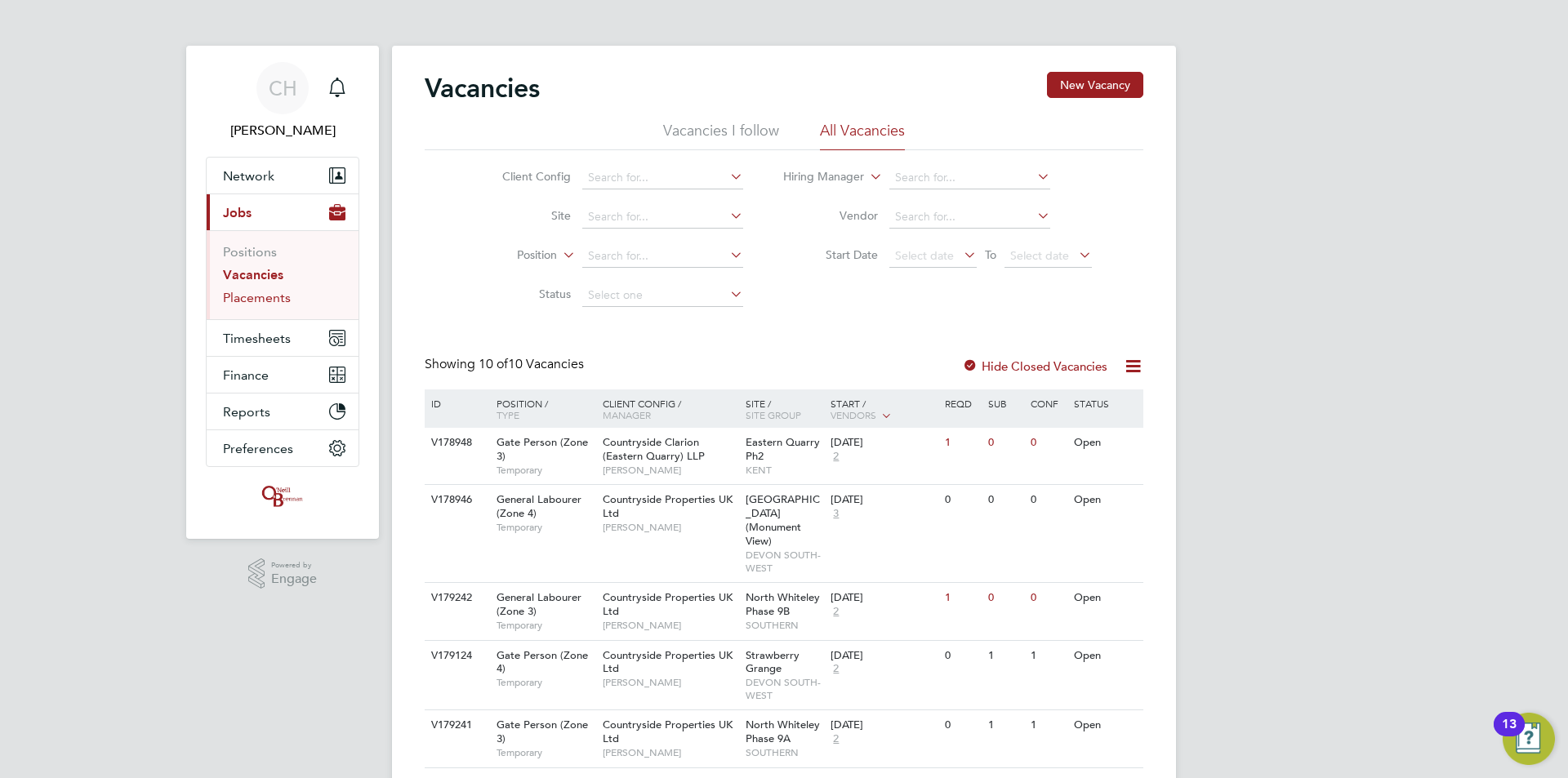
click at [253, 292] on link "Placements" at bounding box center [257, 297] width 68 height 15
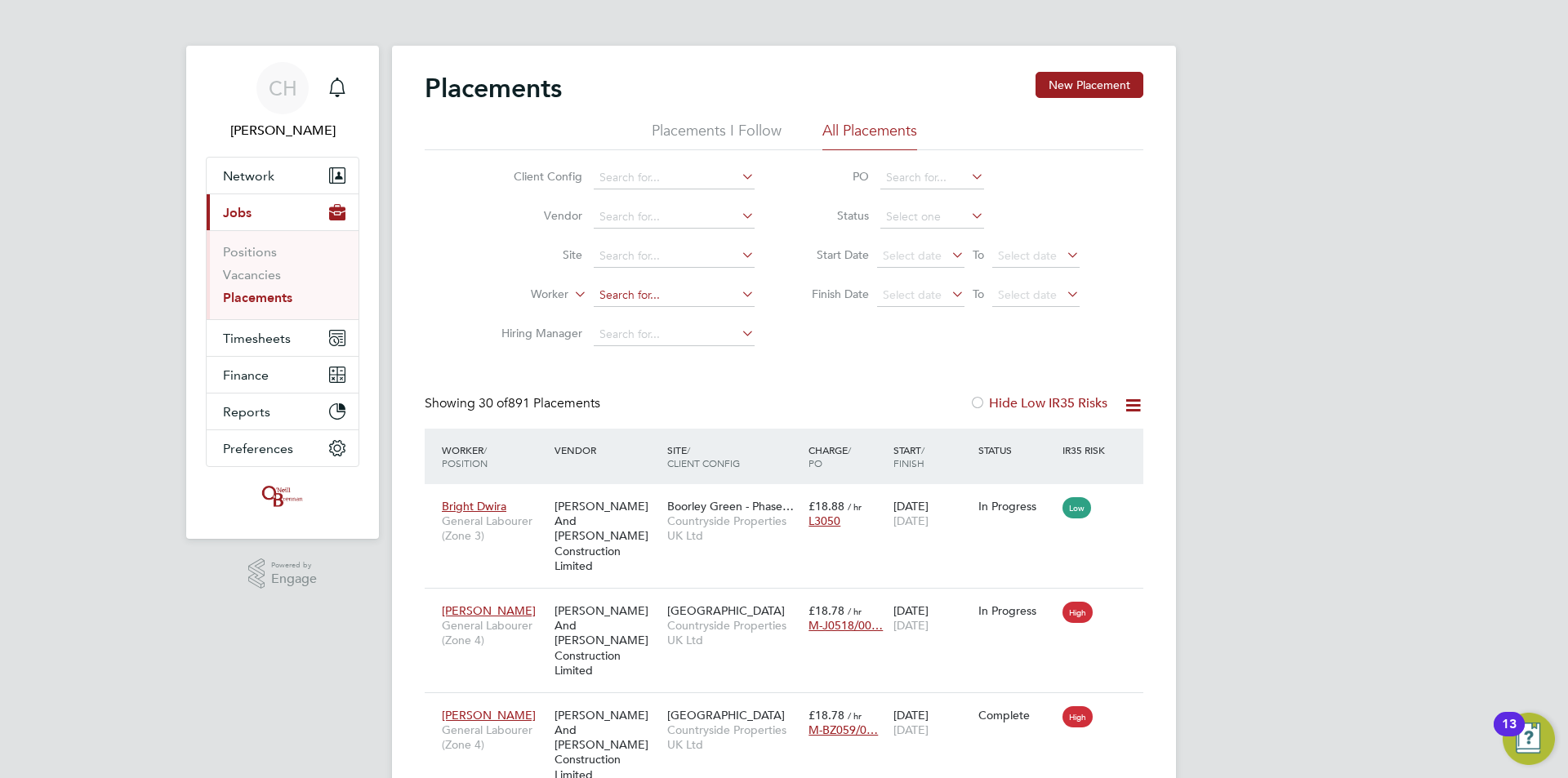
click at [644, 292] on input at bounding box center [674, 295] width 161 height 23
click at [697, 316] on b "Morley" at bounding box center [745, 318] width 94 height 14
type input "[PERSON_NAME]"
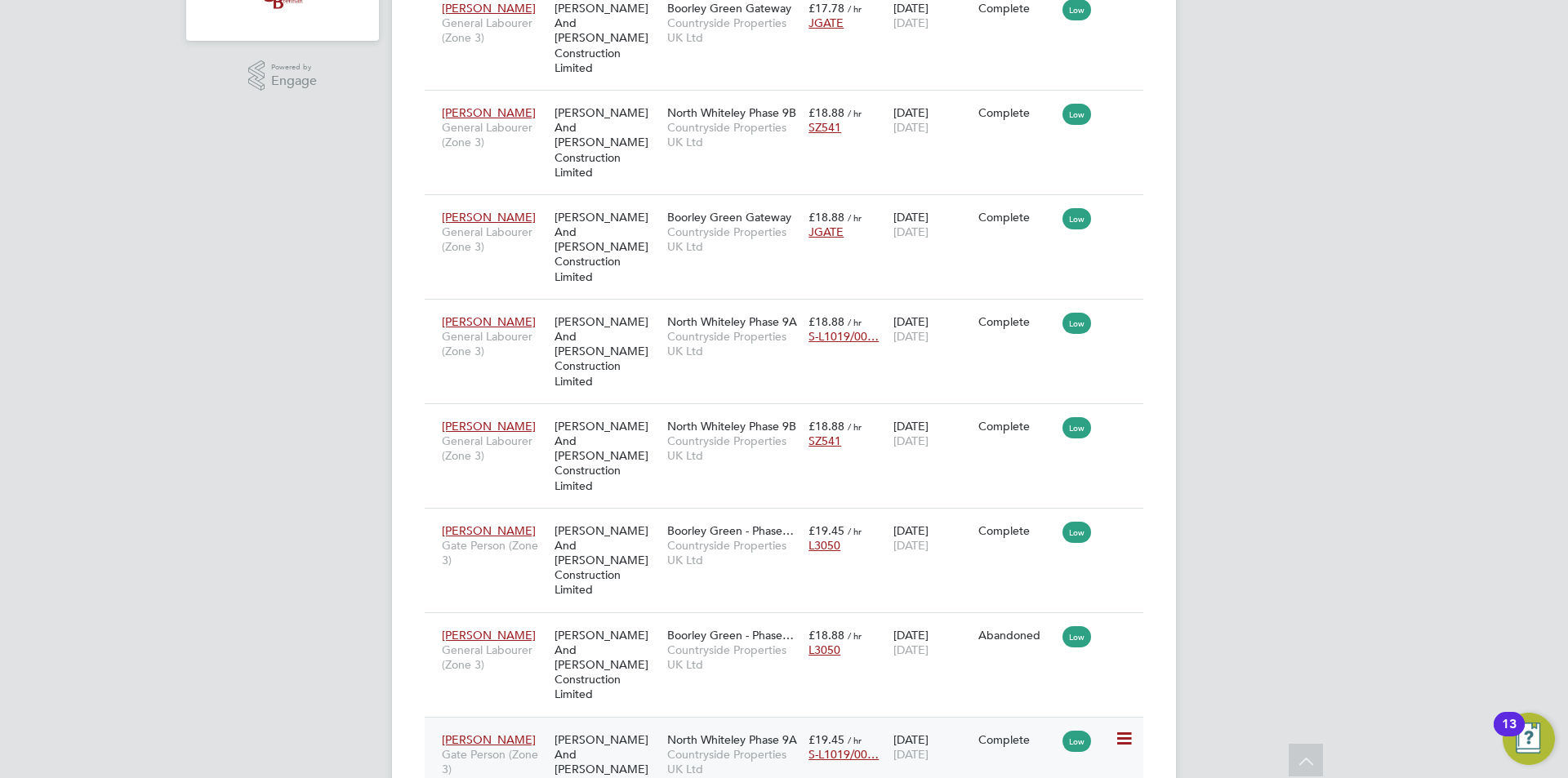
click at [735, 733] on span "North Whiteley Phase 9A" at bounding box center [732, 740] width 130 height 15
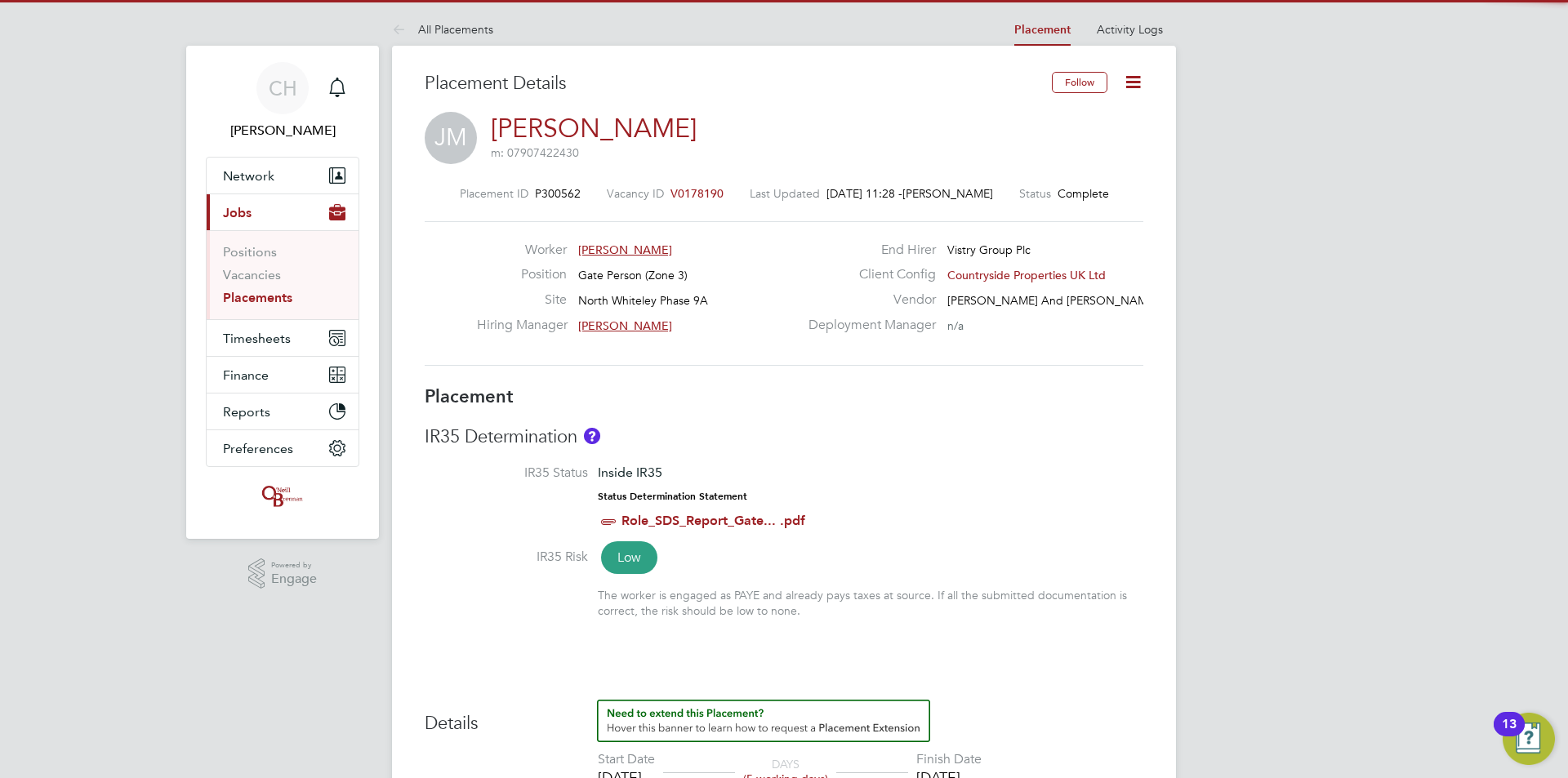
click at [697, 193] on span "V0178190" at bounding box center [697, 193] width 53 height 15
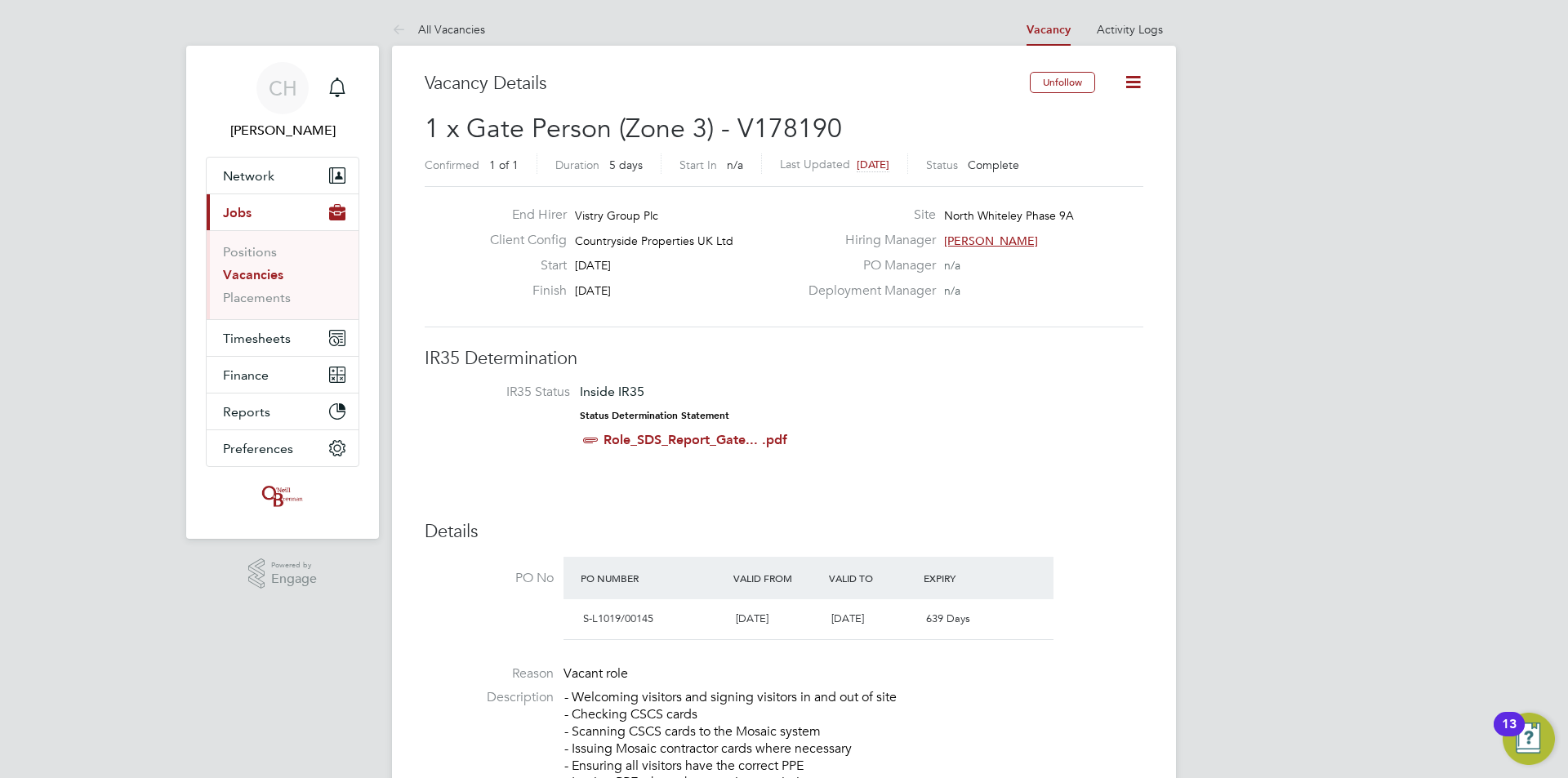
scroll to position [8, 8]
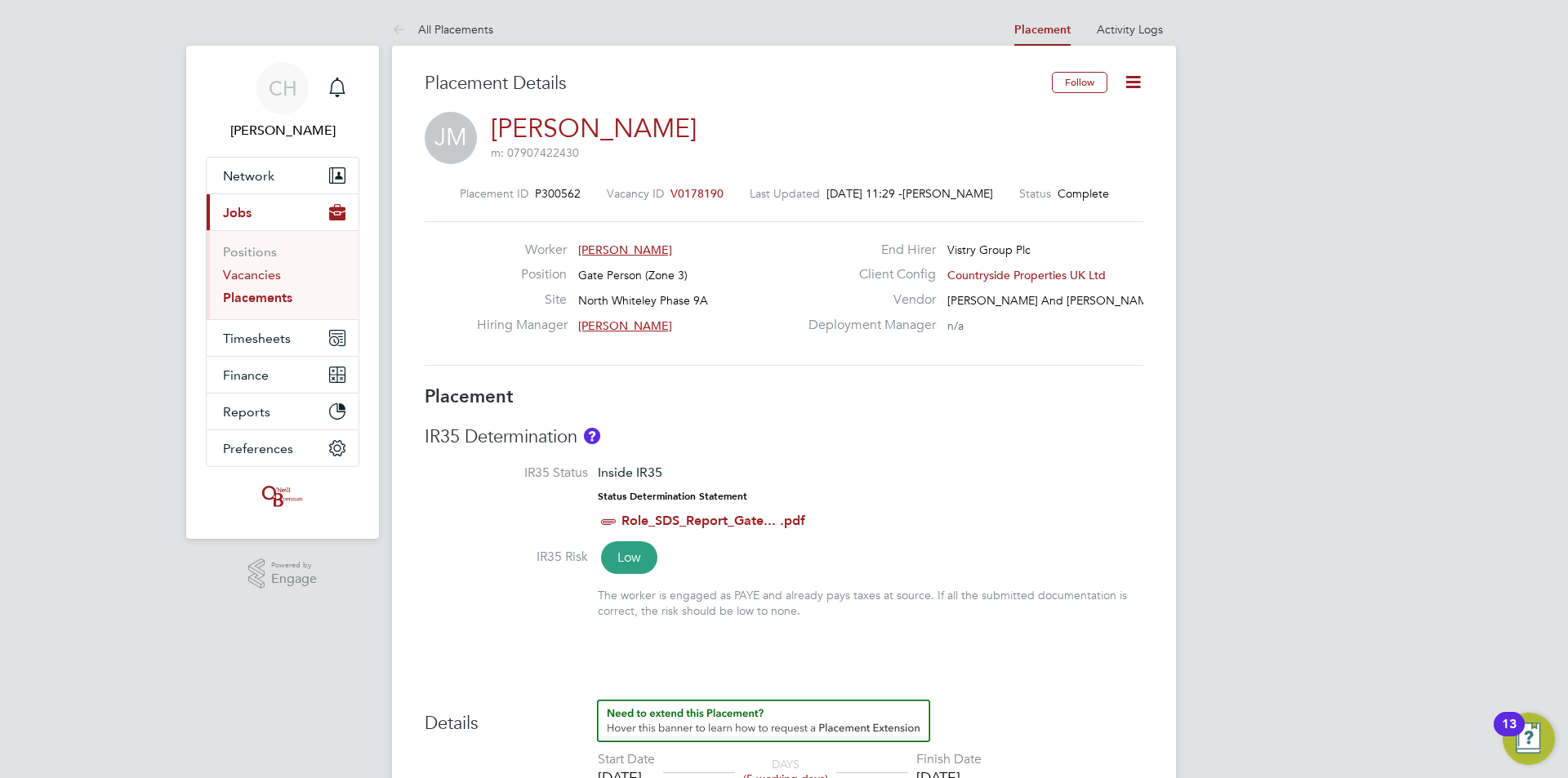
click at [252, 271] on link "Vacancies" at bounding box center [252, 274] width 58 height 15
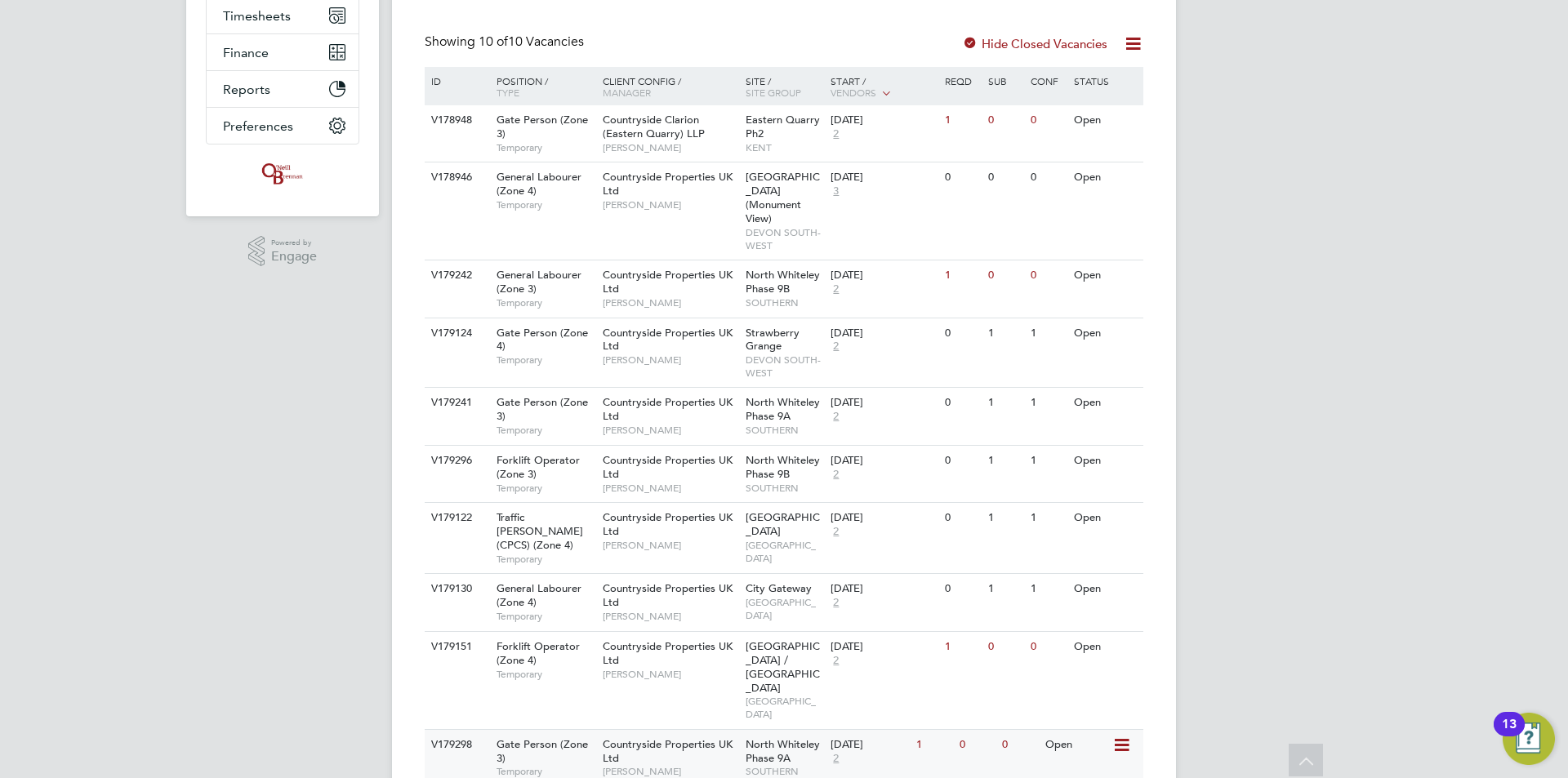
click at [693, 737] on span "Countryside Properties UK Ltd" at bounding box center [667, 751] width 130 height 28
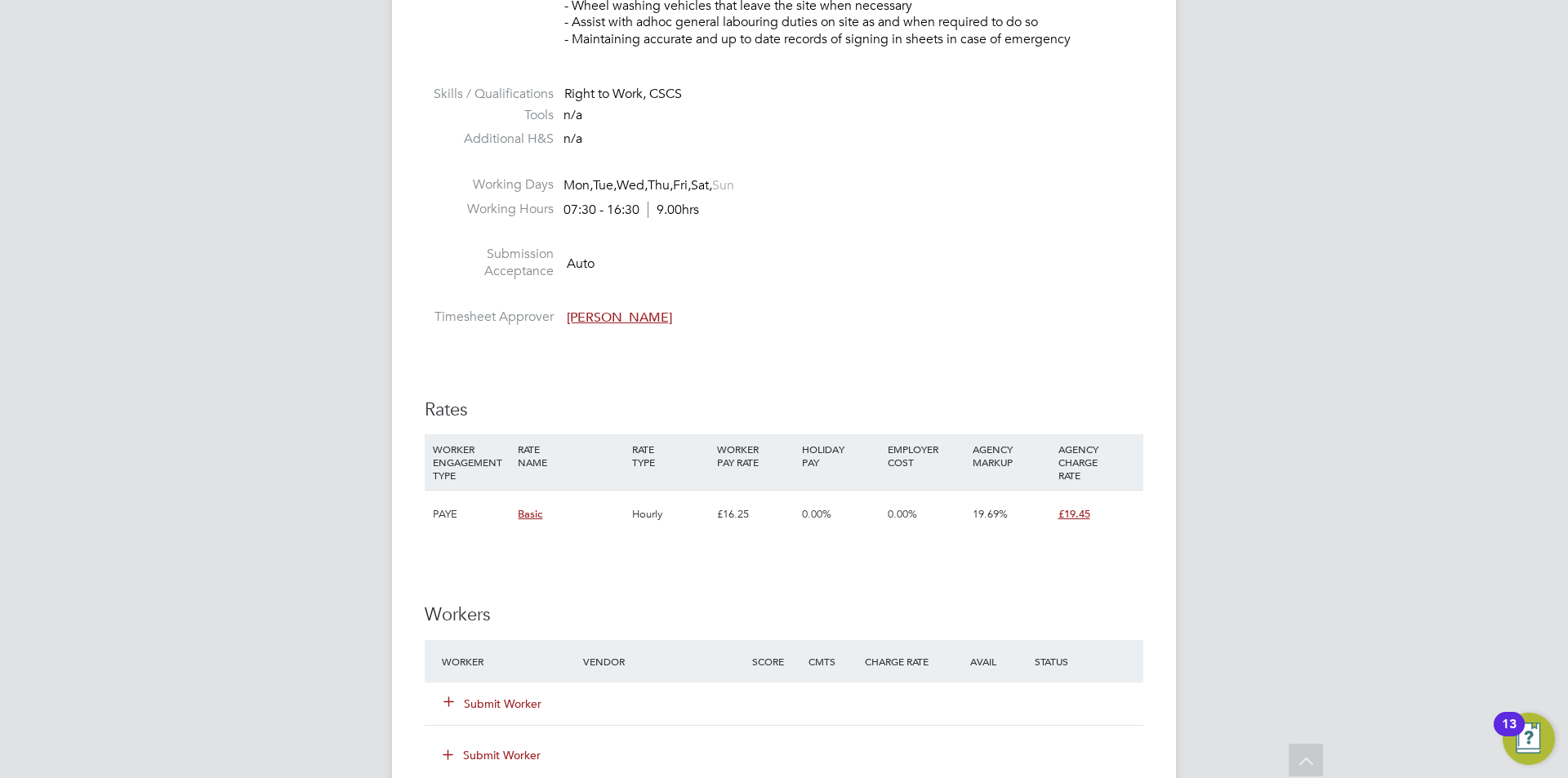
scroll to position [1061, 0]
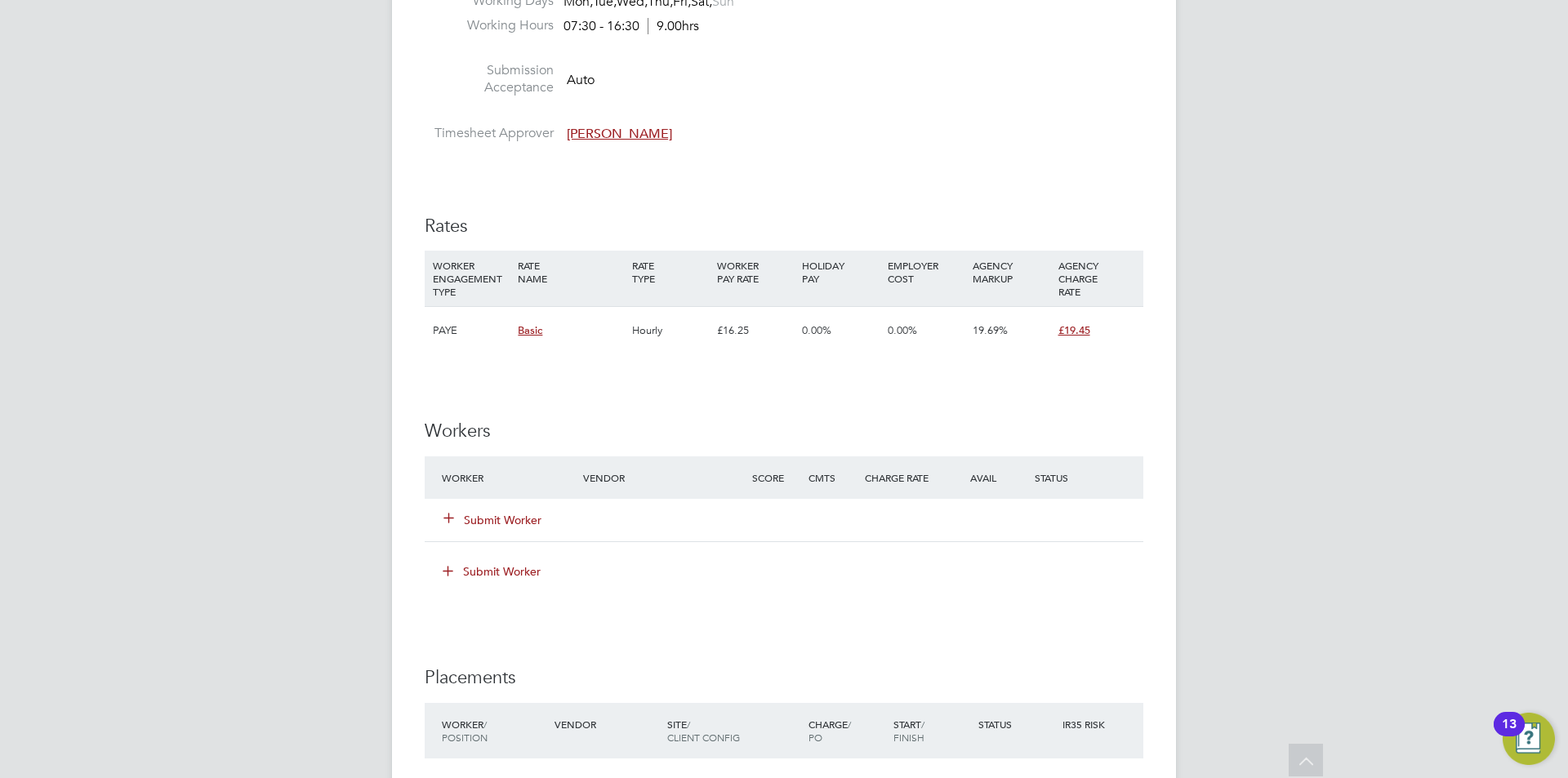
click at [512, 521] on button "Submit Worker" at bounding box center [493, 520] width 98 height 16
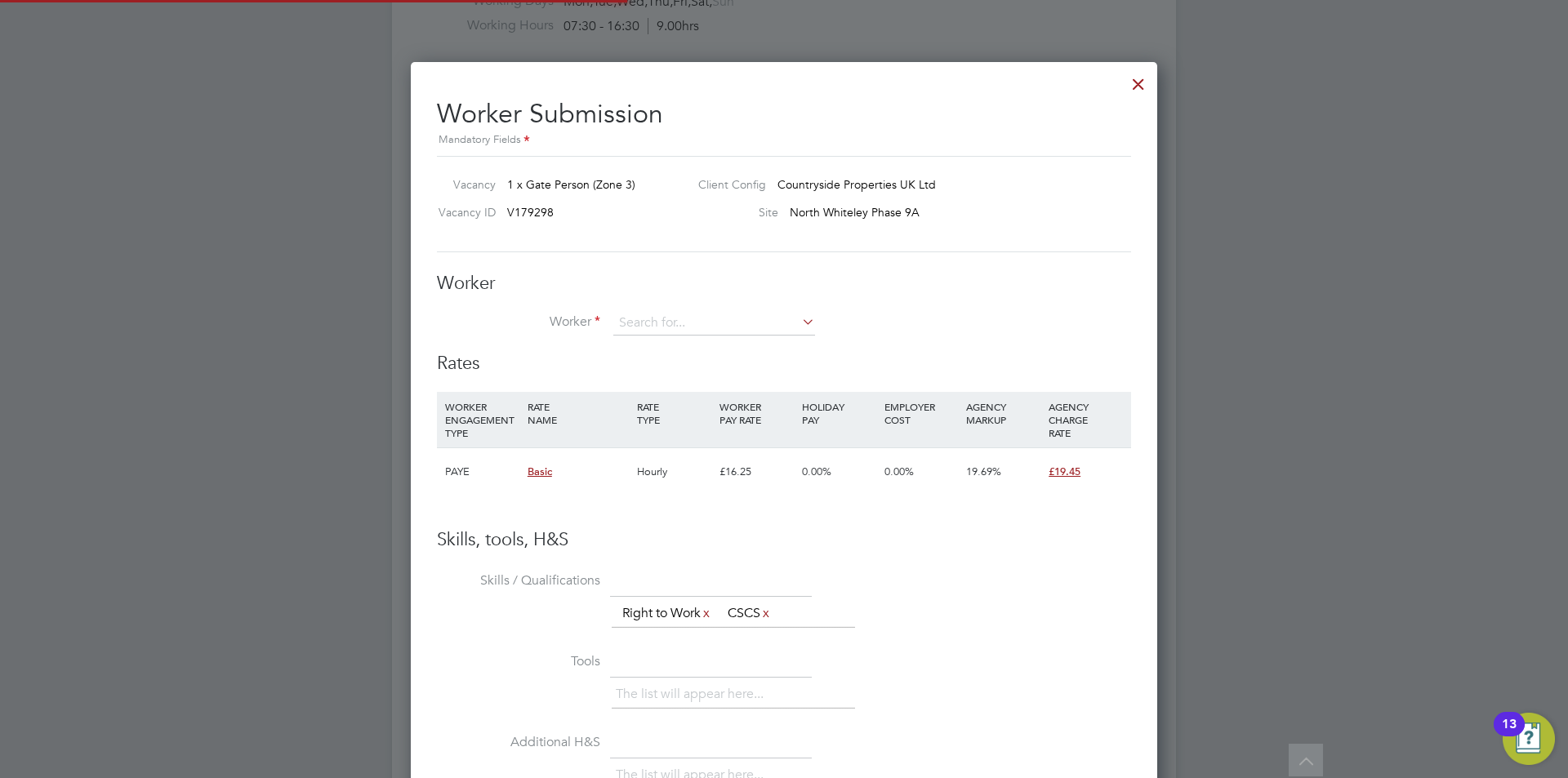
scroll to position [991, 747]
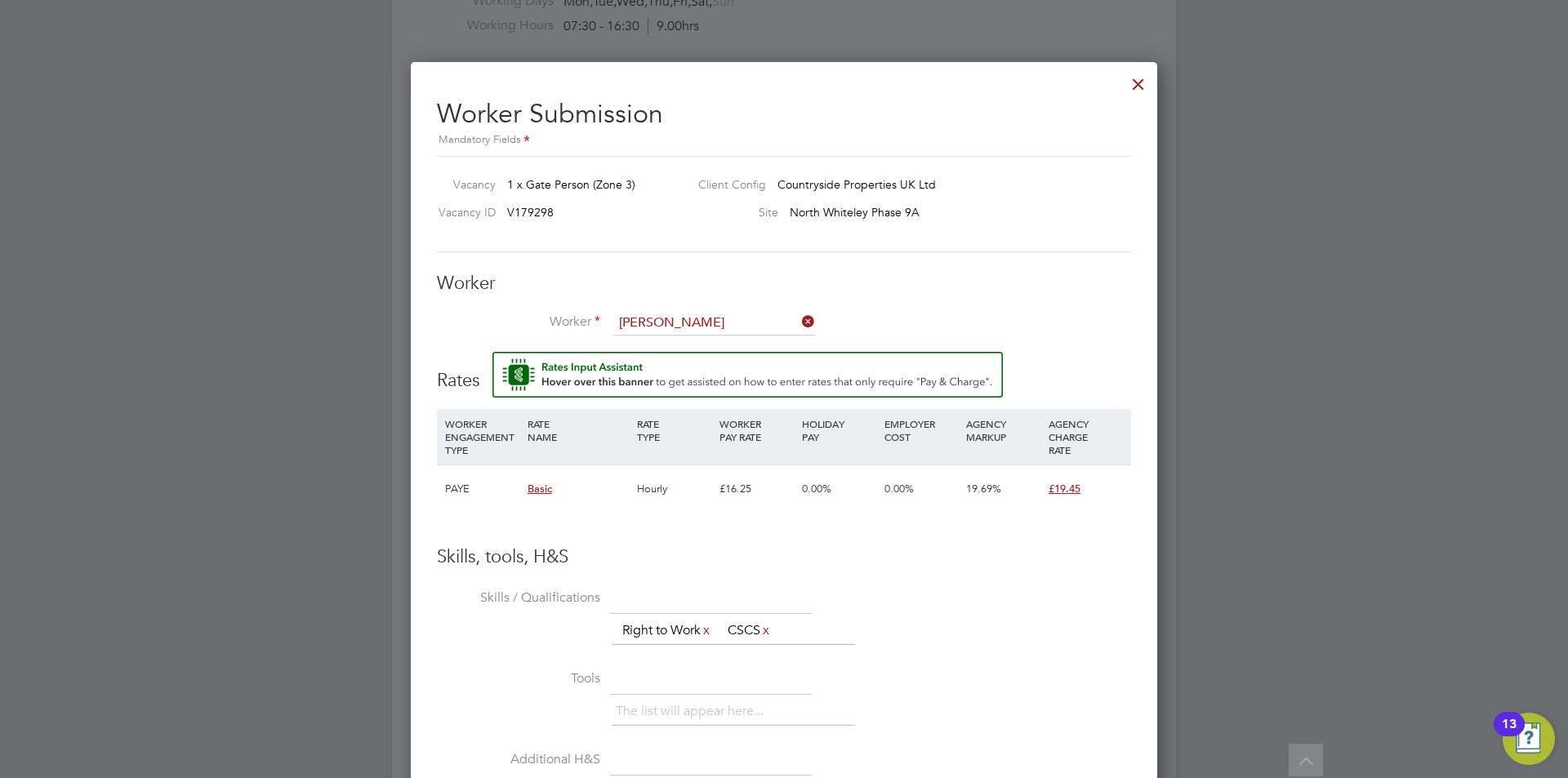
click at [681, 353] on li "Felix Temple-Wilson (724594)" at bounding box center [738, 347] width 251 height 22
type input "Felix Temple-Wilson (724594)"
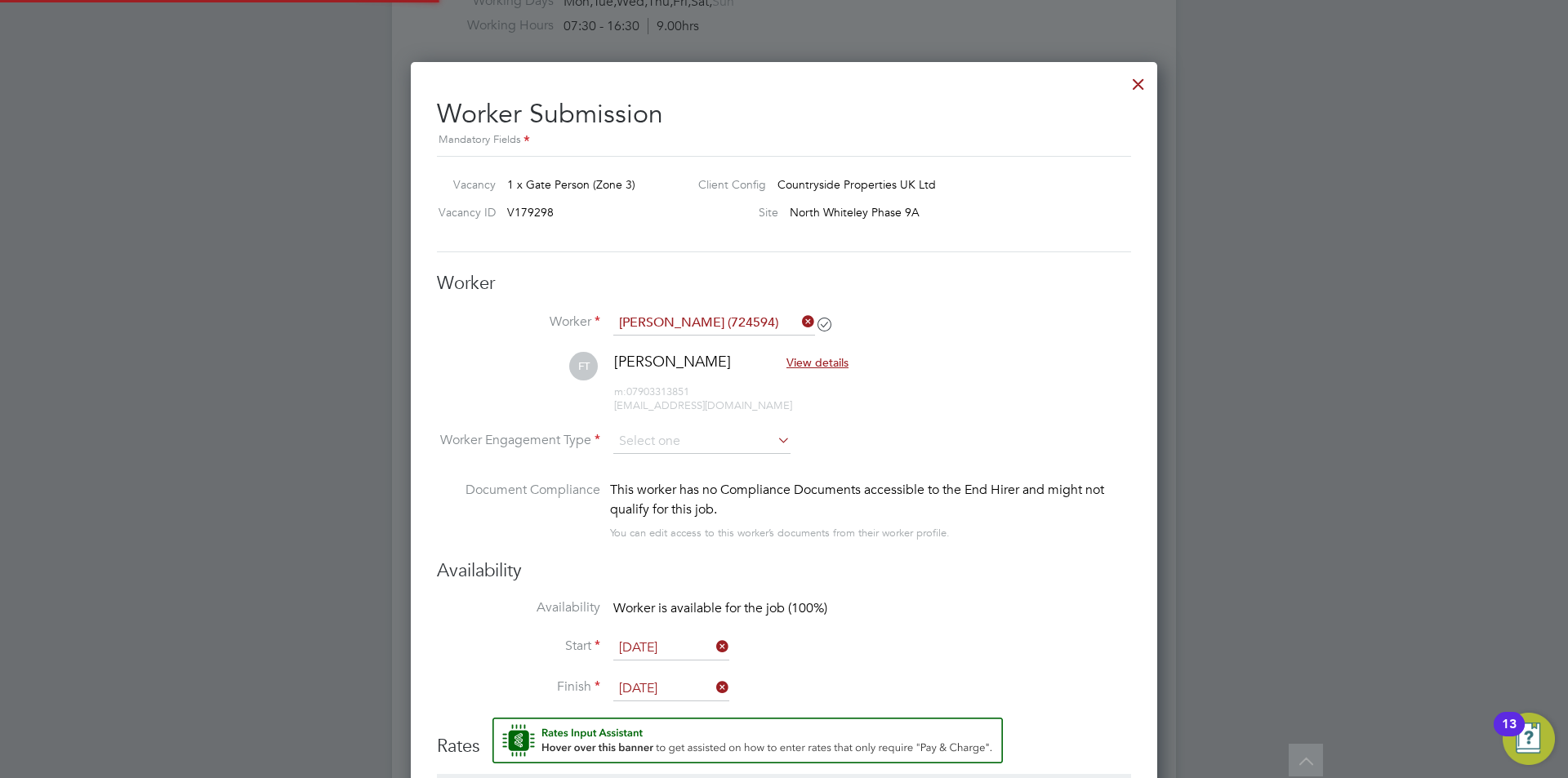
scroll to position [1374, 747]
type input "[DATE]"
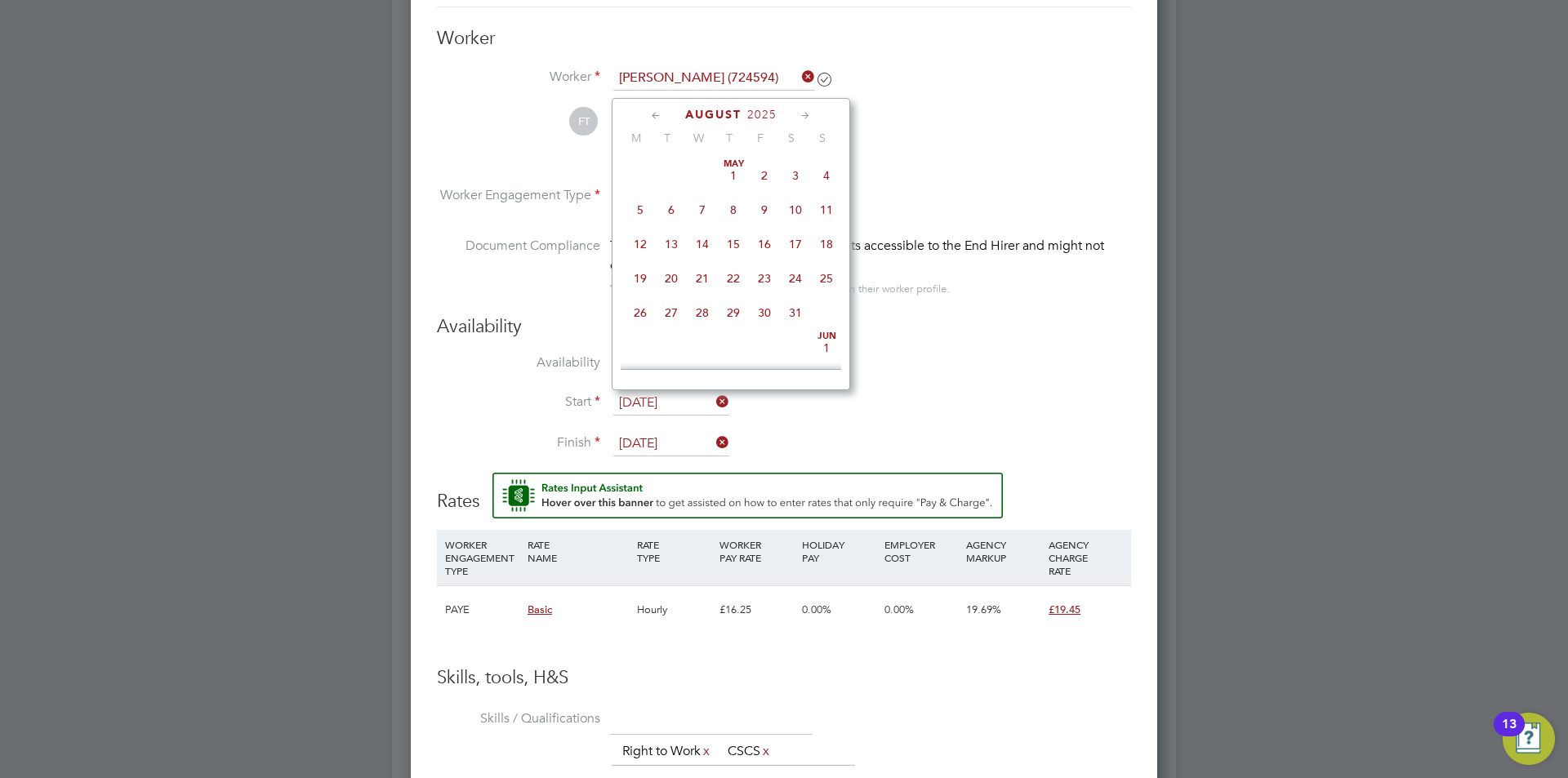
scroll to position [565, 0]
click at [684, 406] on input "11 Aug 2025" at bounding box center [672, 403] width 116 height 25
click at [735, 246] on span "14" at bounding box center [734, 231] width 31 height 31
type input "14 Aug 2025"
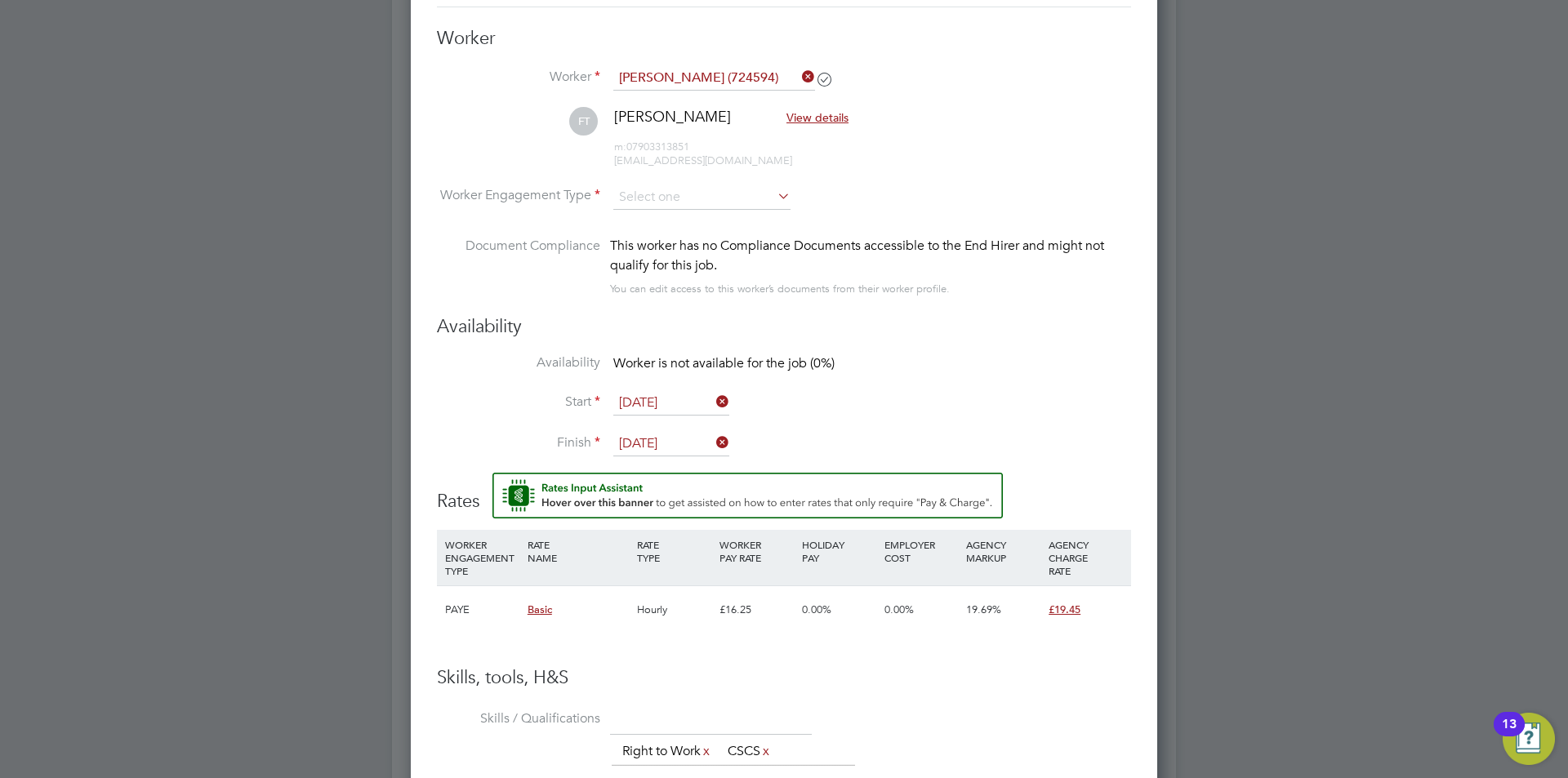
click at [665, 438] on input "[DATE]" at bounding box center [672, 444] width 116 height 25
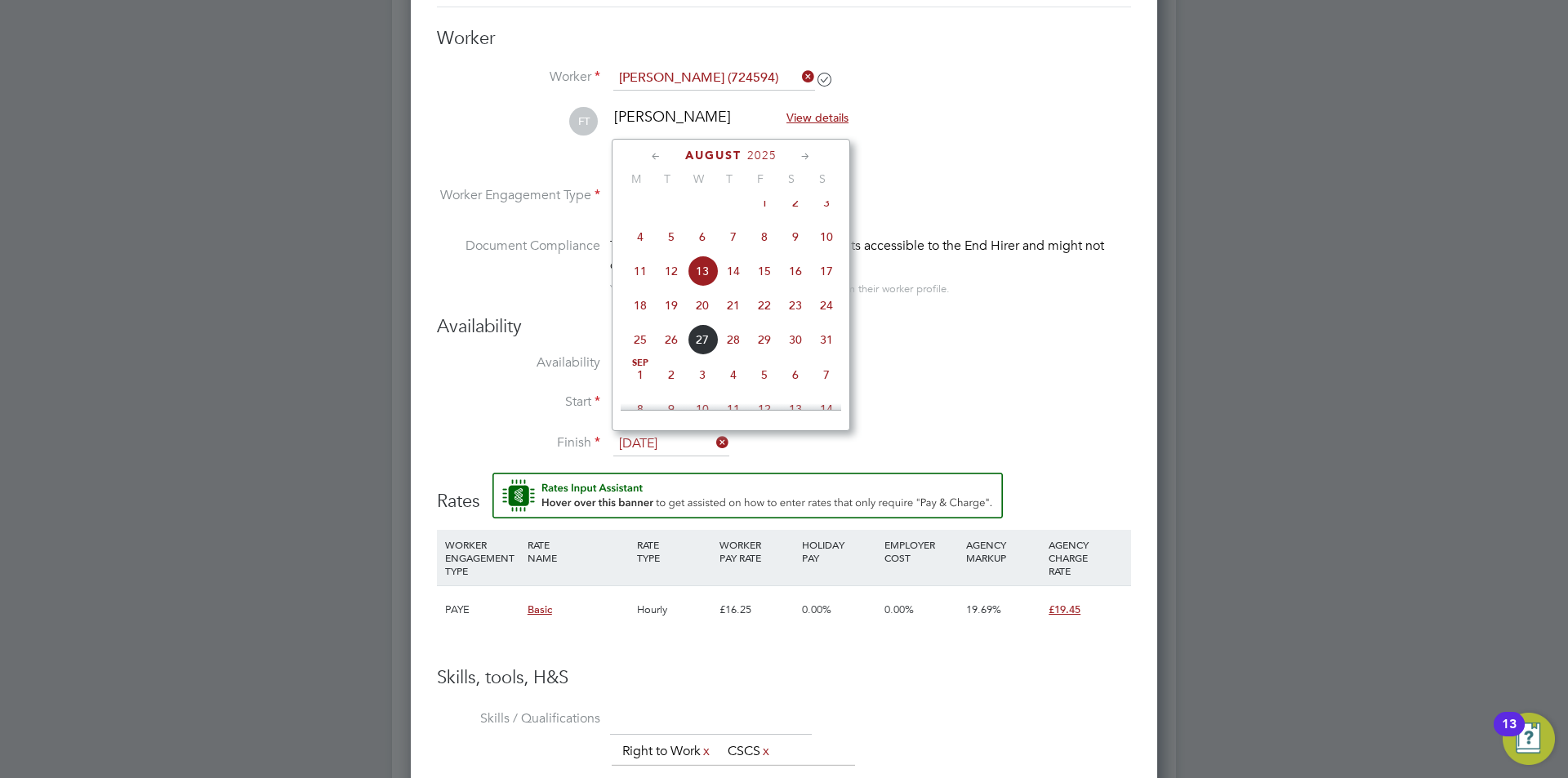
click at [728, 287] on span "14" at bounding box center [734, 271] width 31 height 31
type input "14 Aug 2025"
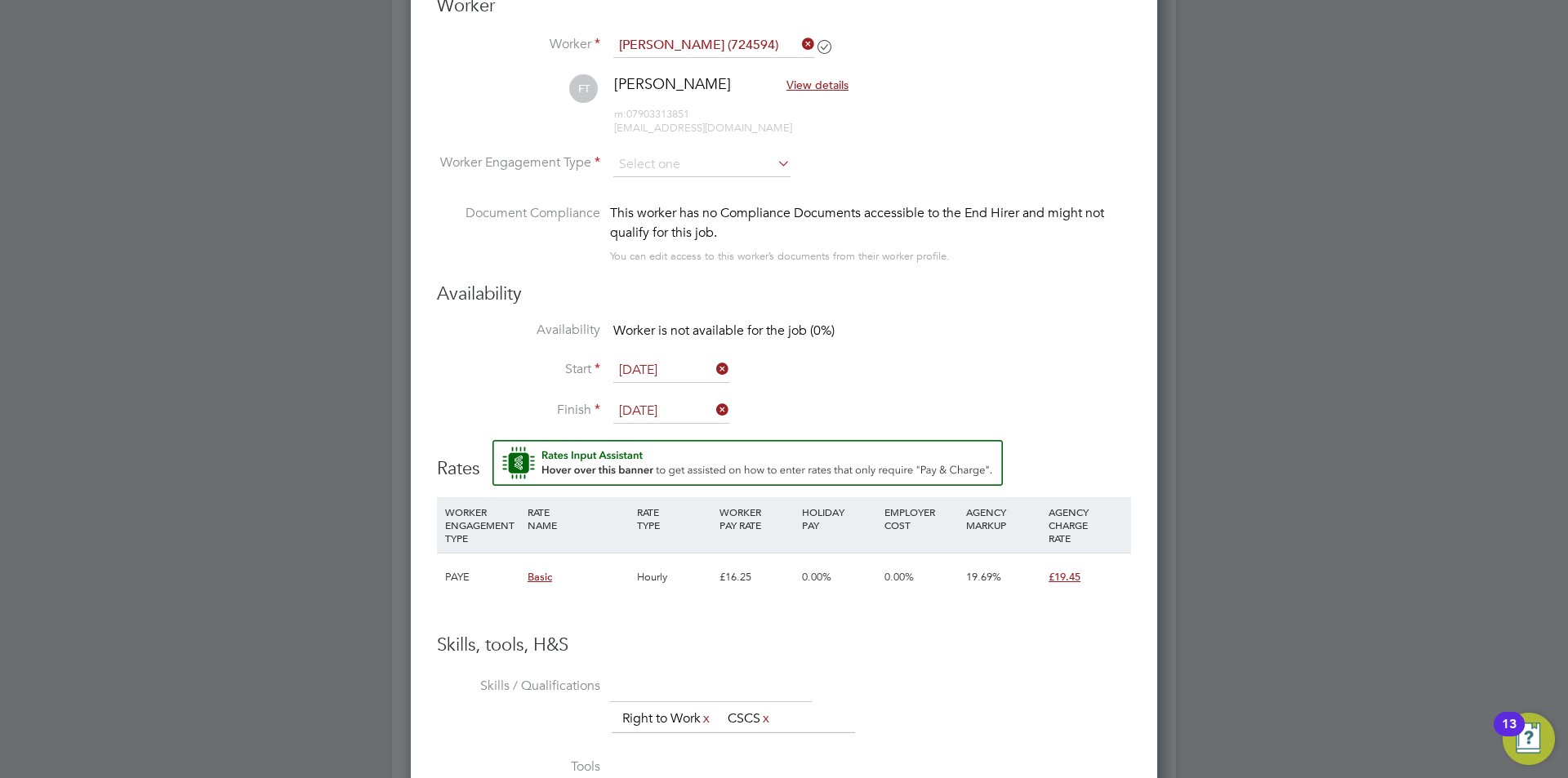
scroll to position [1311, 0]
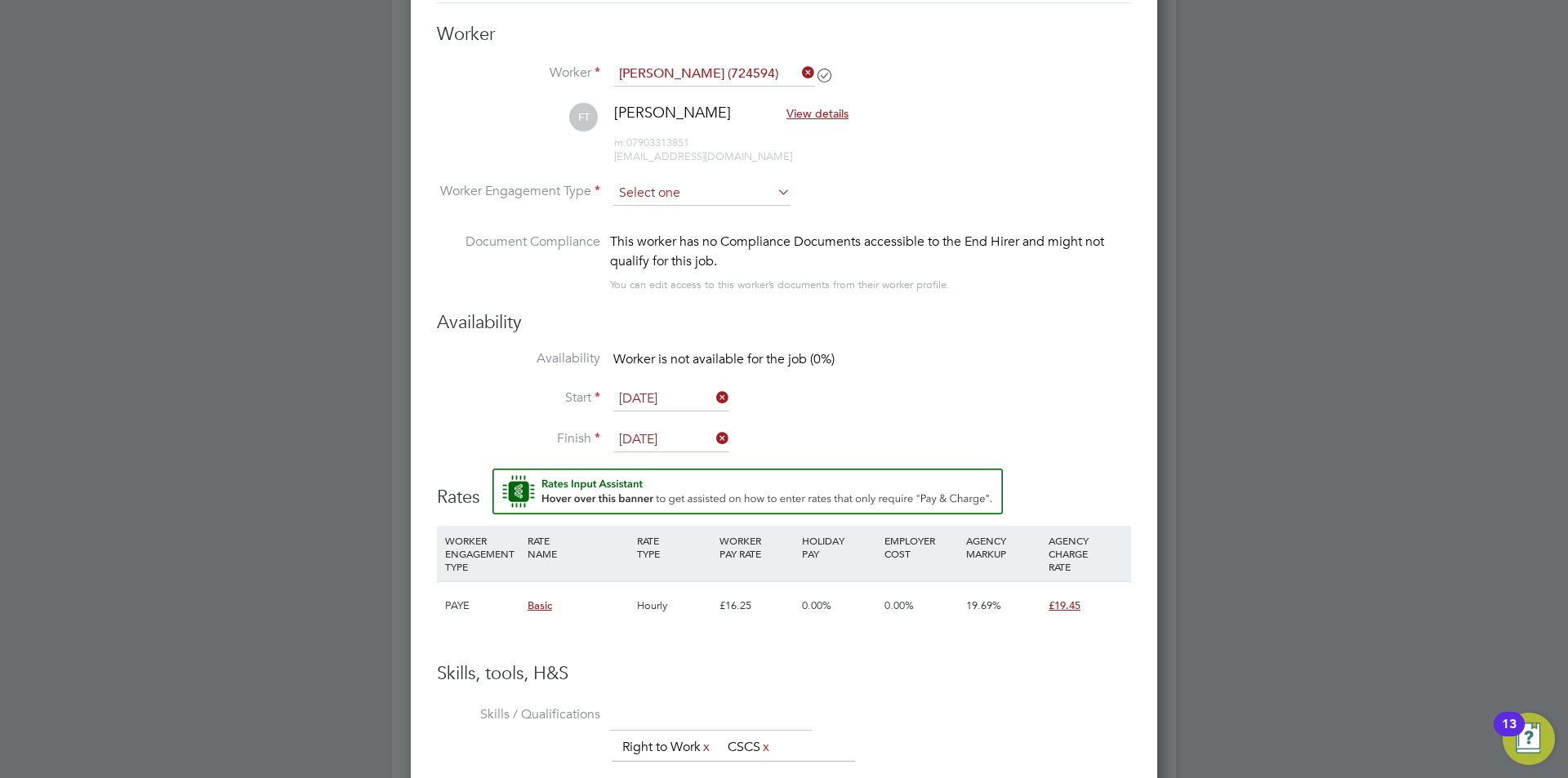
click at [708, 183] on input at bounding box center [702, 193] width 177 height 25
click at [704, 238] on li "PAYE" at bounding box center [702, 236] width 179 height 21
type input "PAYE"
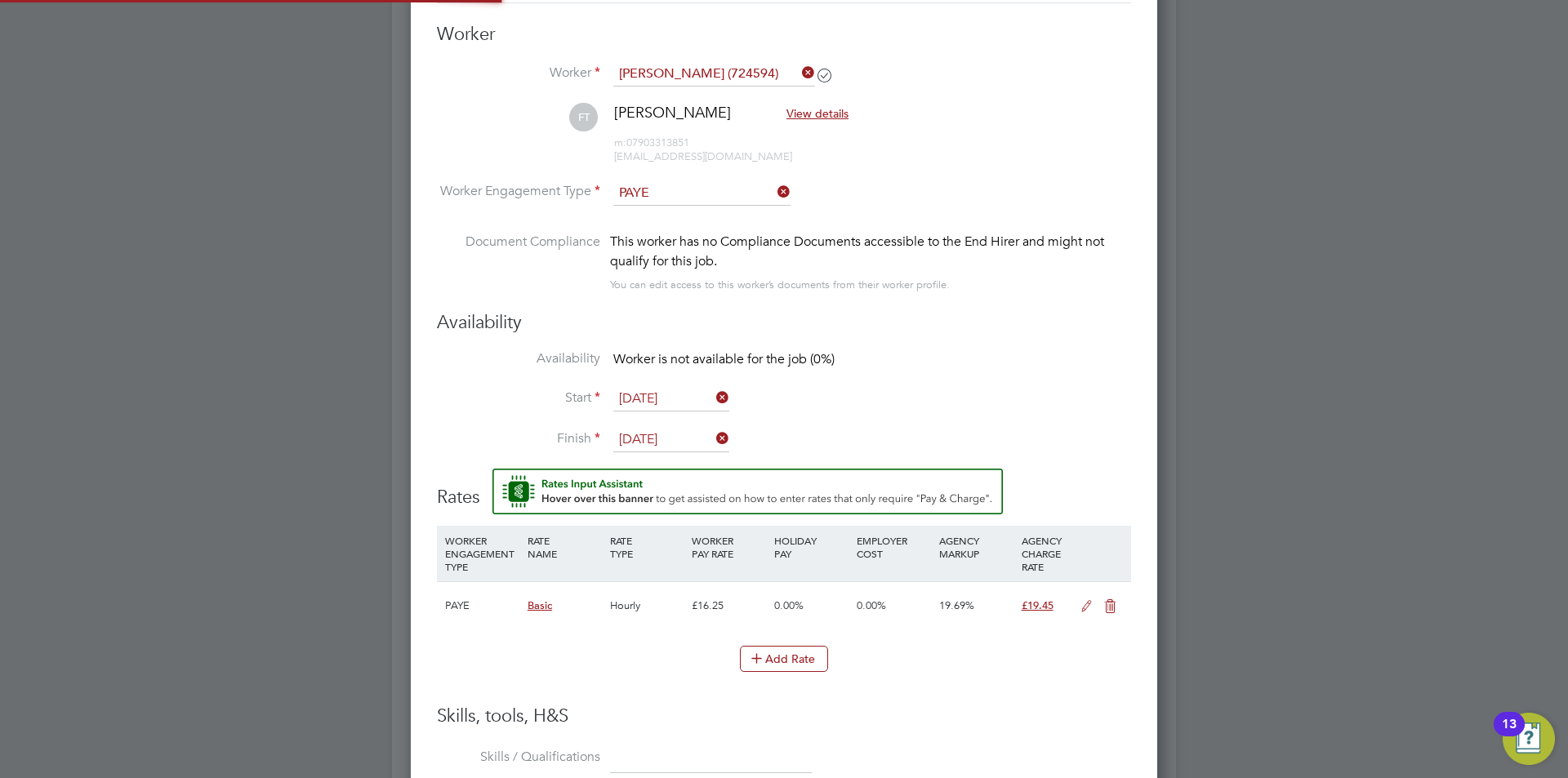
scroll to position [48, 84]
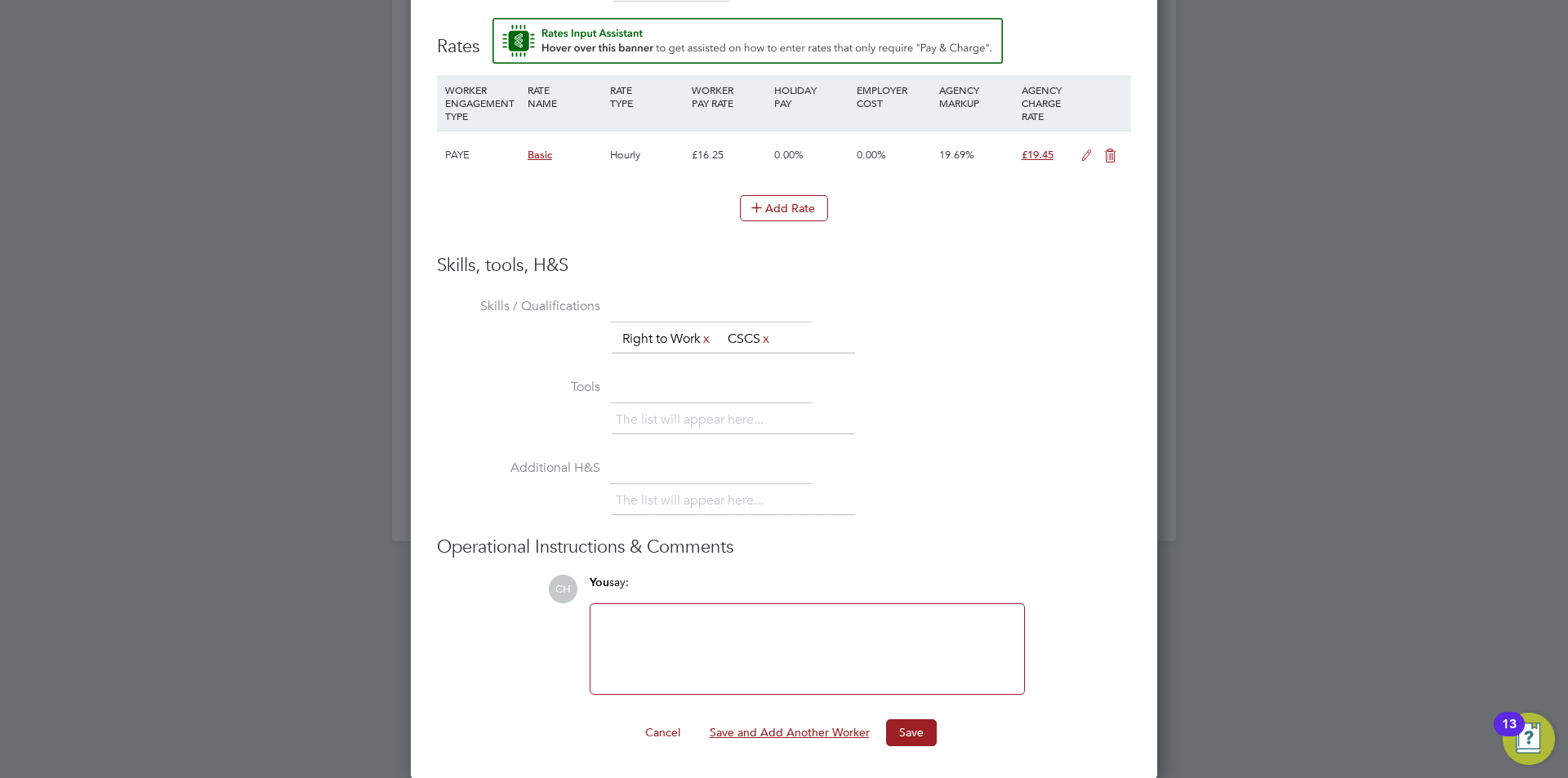
click at [816, 725] on button "Save and Add Another Worker" at bounding box center [789, 733] width 186 height 26
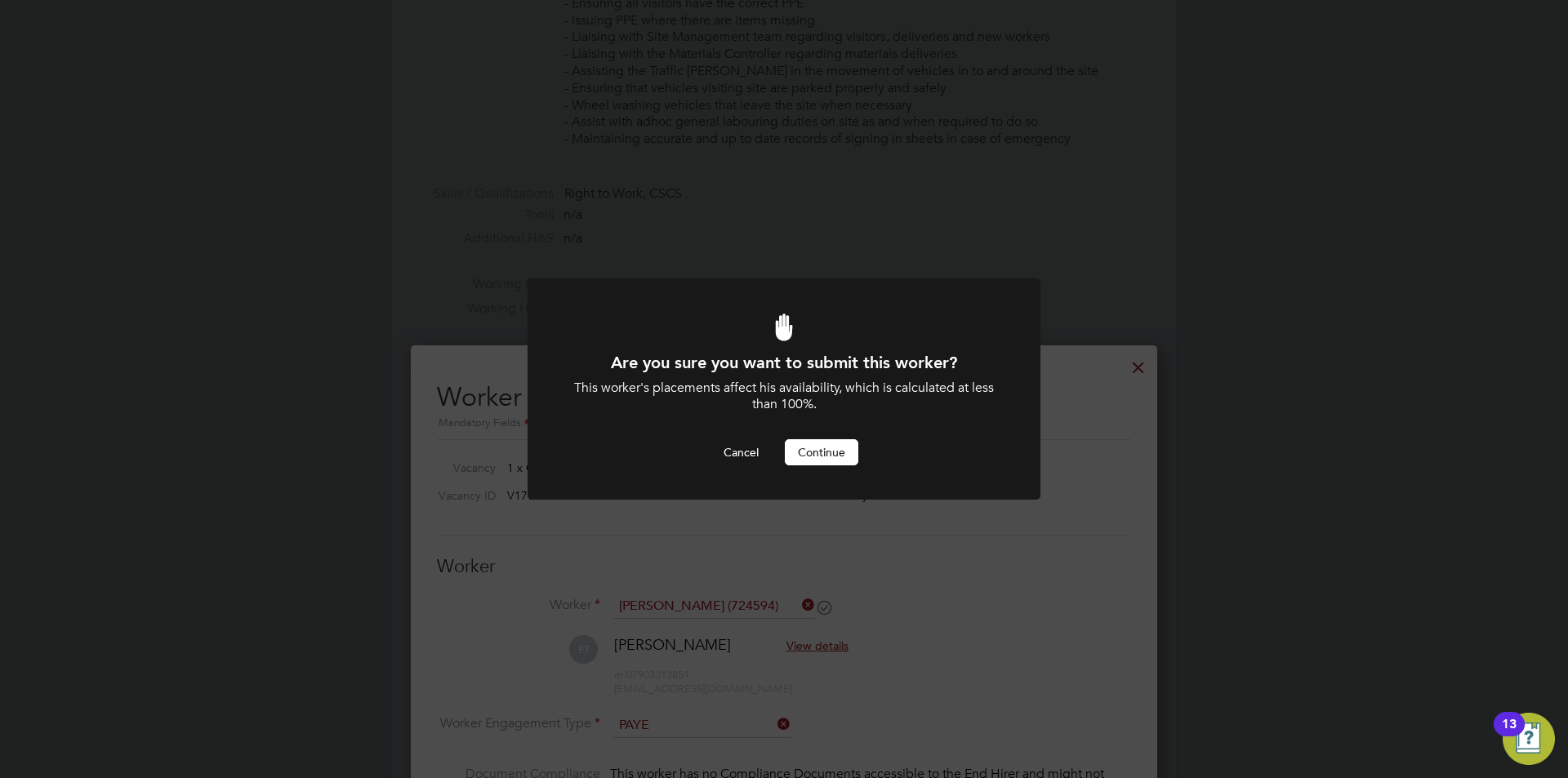
click at [821, 462] on button "Continue" at bounding box center [821, 452] width 74 height 26
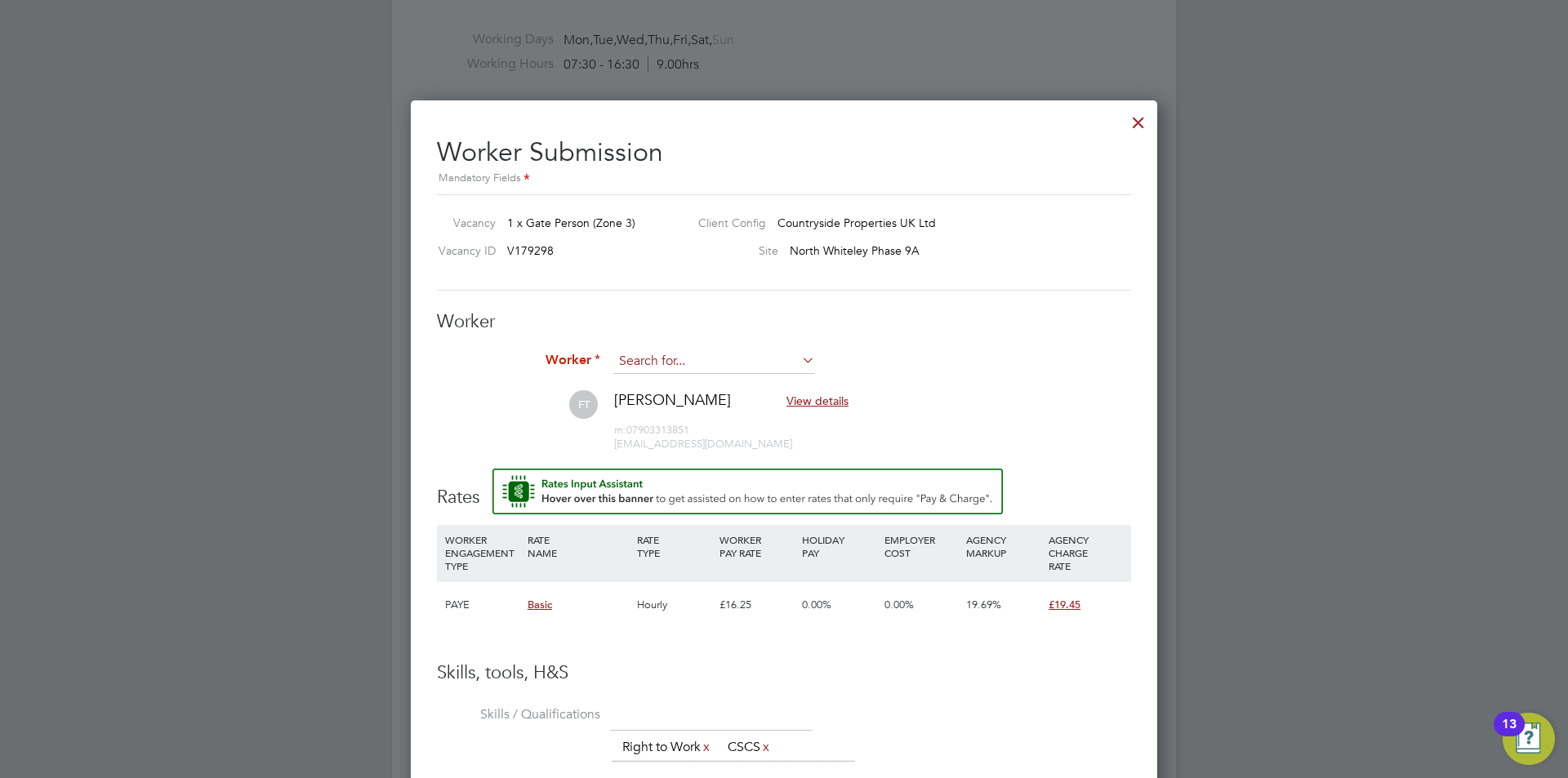
click at [712, 359] on input at bounding box center [715, 361] width 202 height 25
click at [704, 405] on li "Chim di Nnoli (807864)" at bounding box center [715, 407] width 203 height 22
type input "Chimdi Nnoli (807864)"
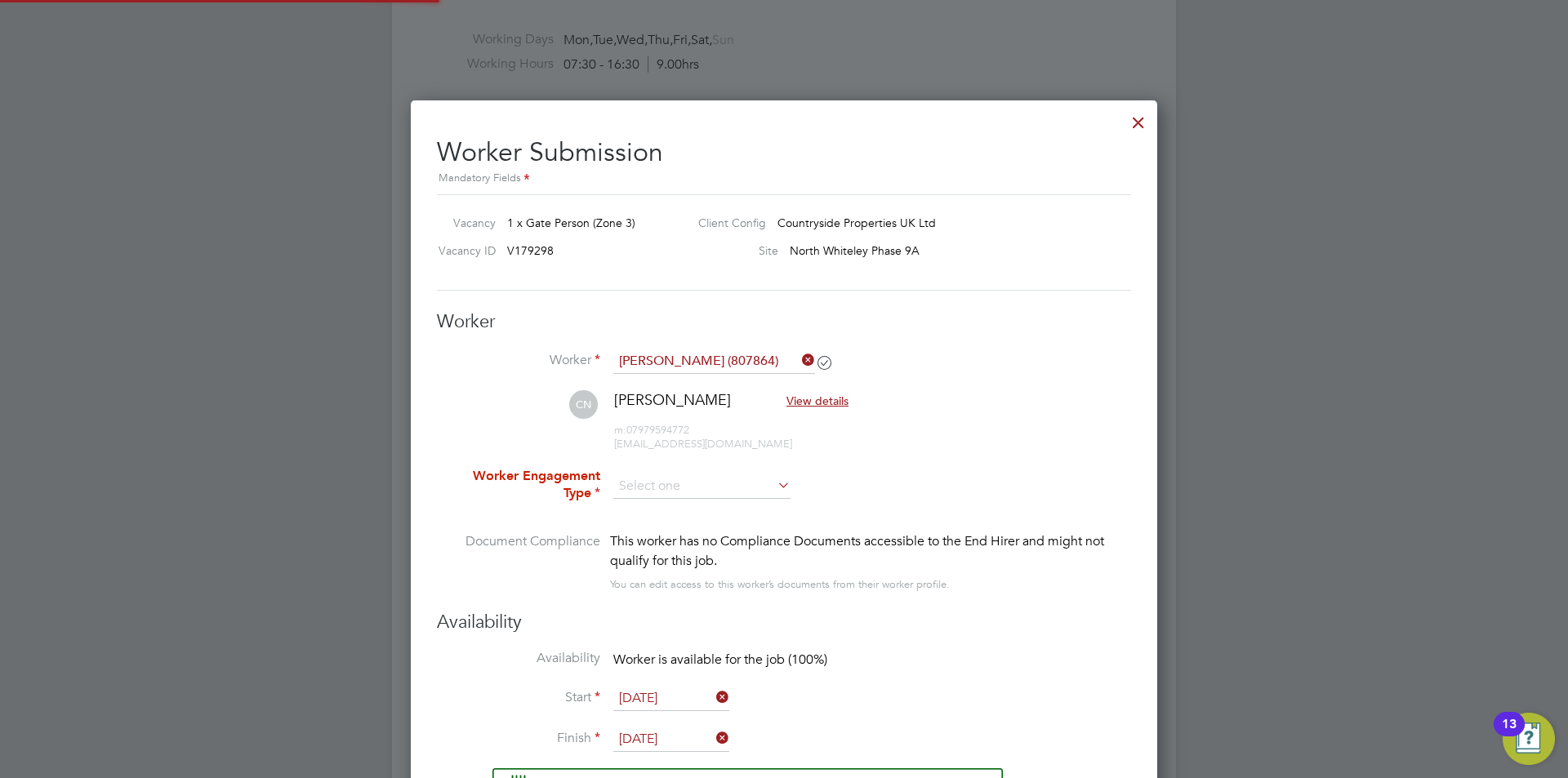
type input "[DATE]"
click at [650, 483] on input at bounding box center [702, 487] width 177 height 25
click at [651, 531] on li "PAYE" at bounding box center [702, 530] width 179 height 21
type input "PAYE"
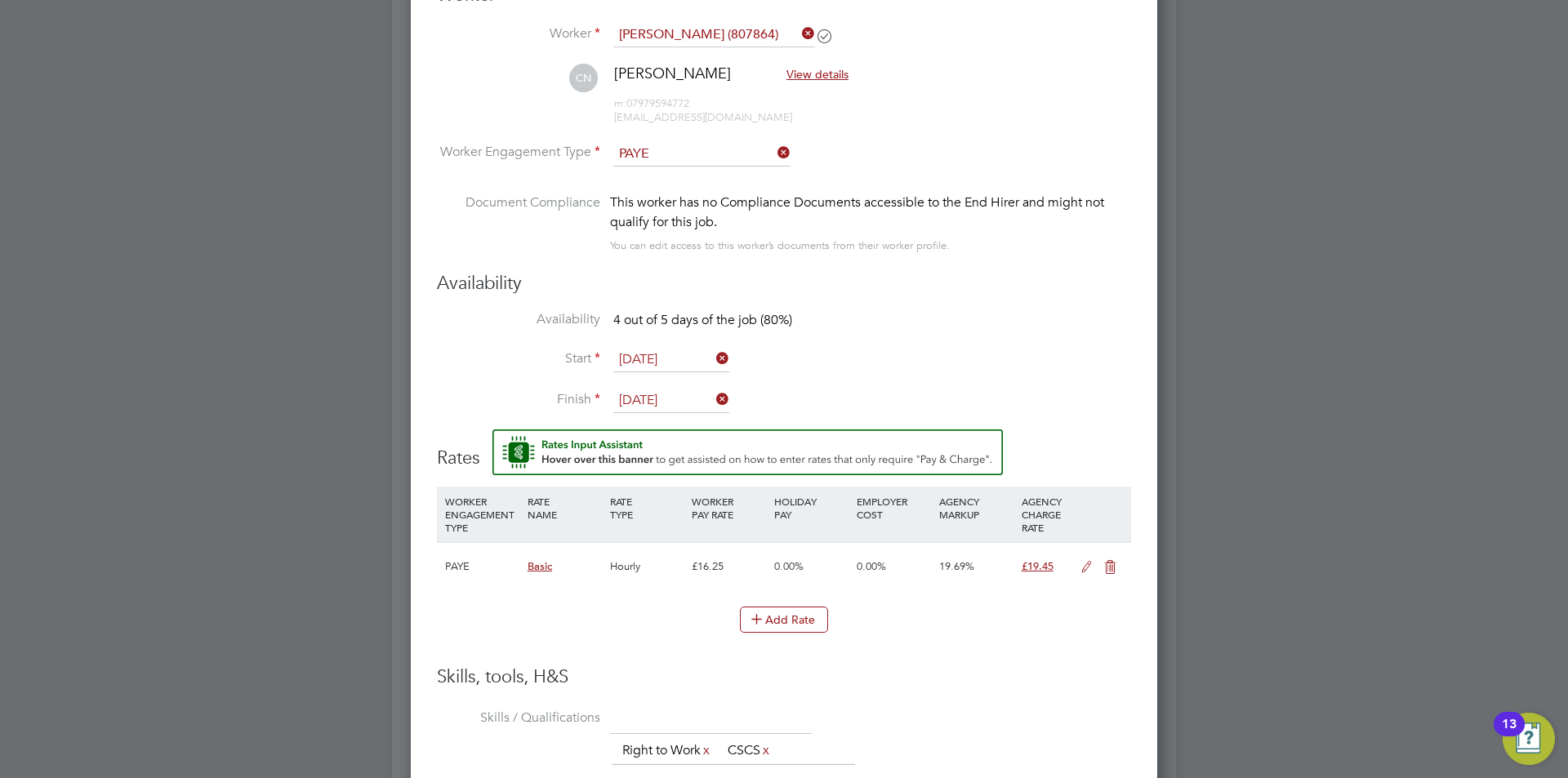
click at [666, 358] on input "11 Aug 2025" at bounding box center [672, 359] width 116 height 25
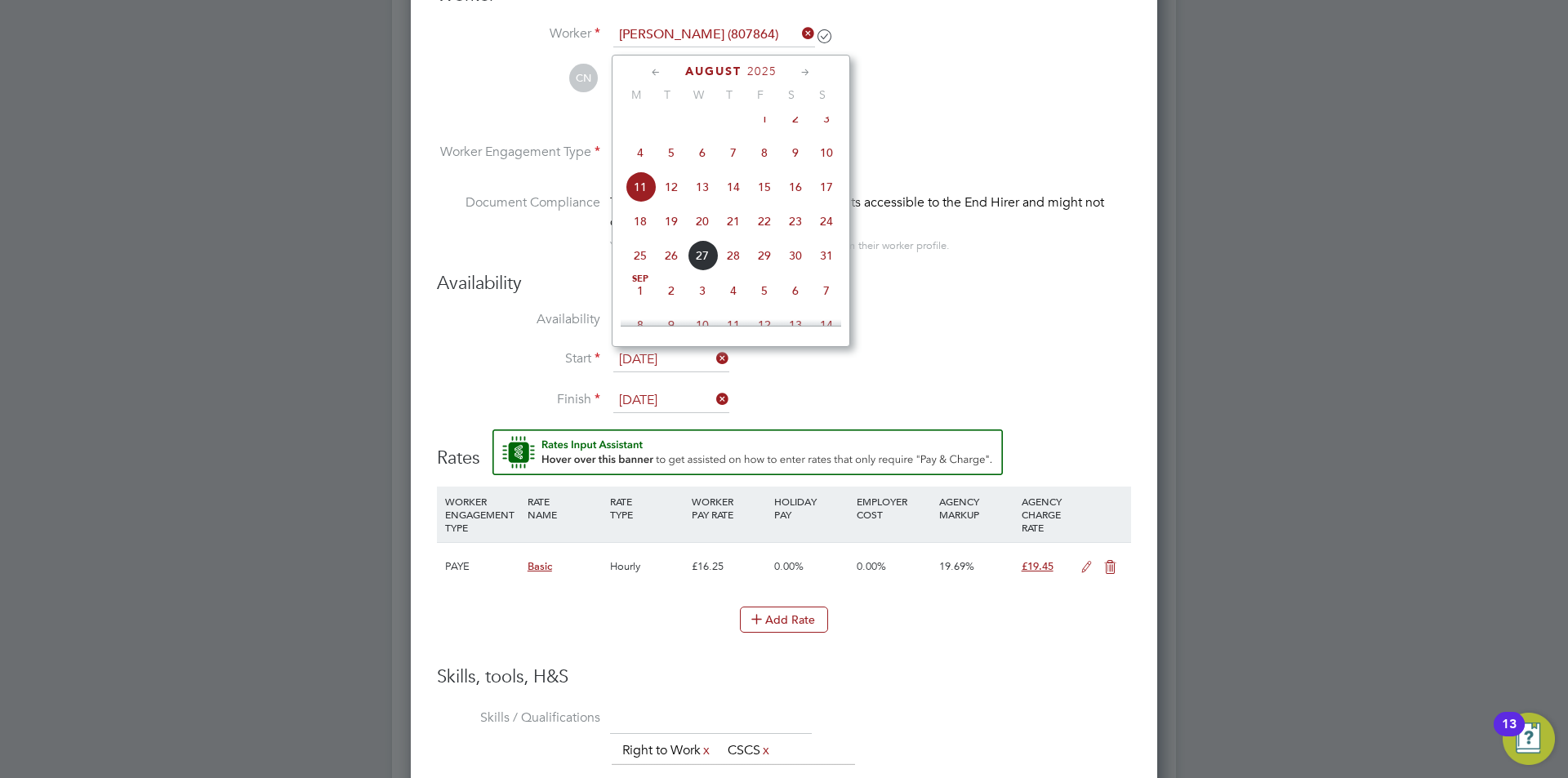
click at [764, 199] on span "15" at bounding box center [764, 187] width 31 height 31
type input "[DATE]"
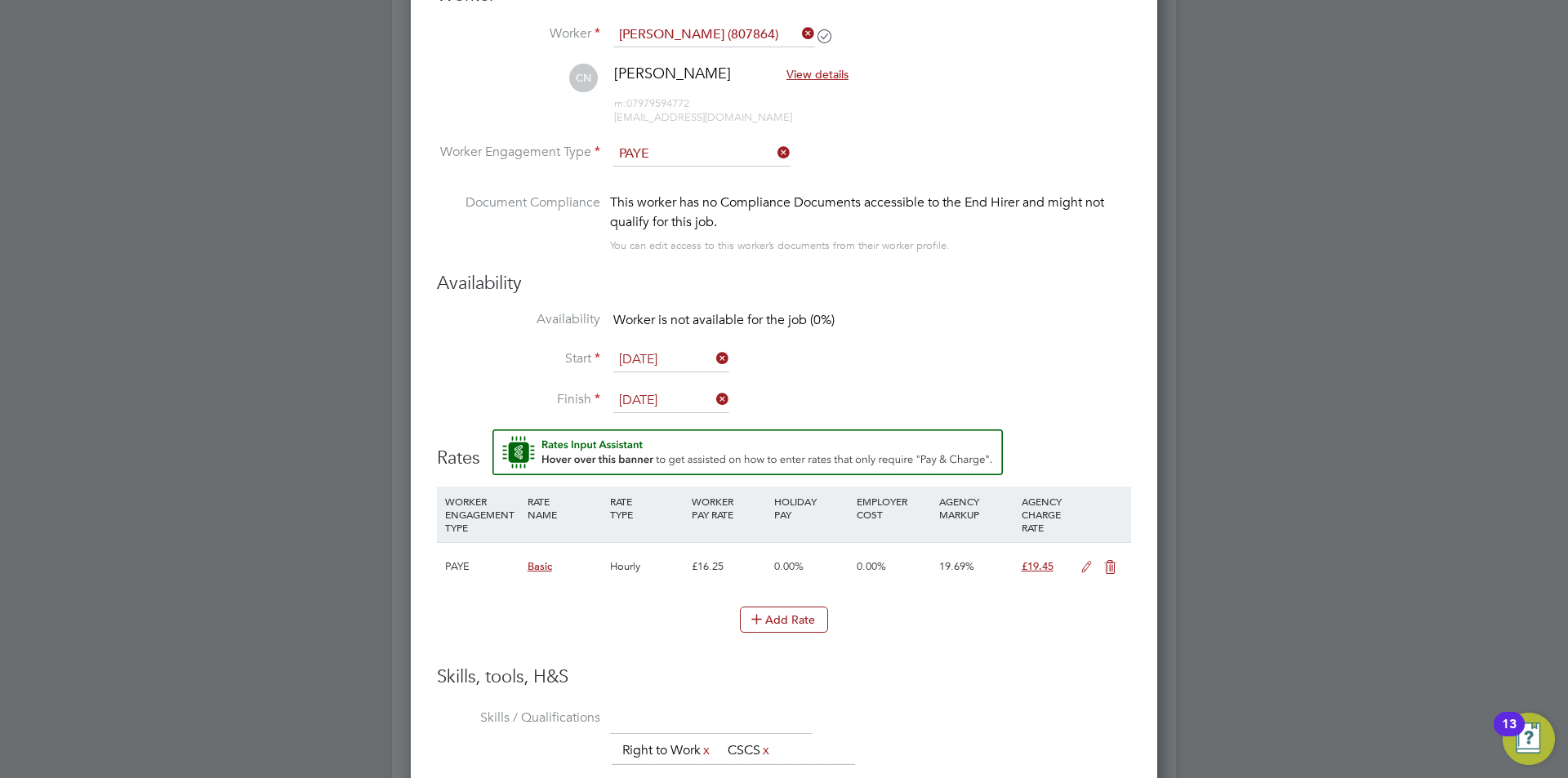
click at [658, 401] on input "[DATE]" at bounding box center [672, 400] width 116 height 25
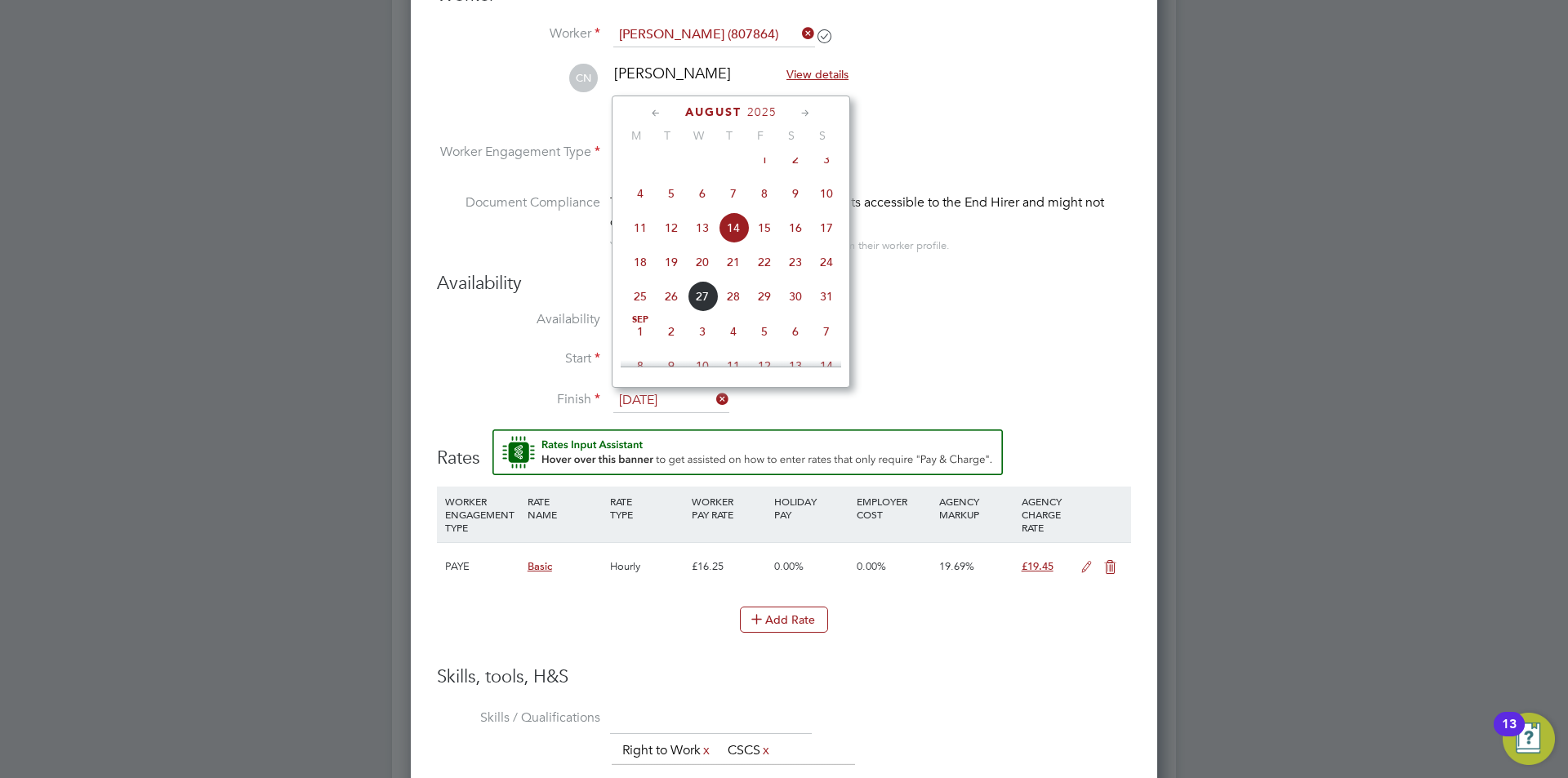
click at [764, 231] on span "15" at bounding box center [764, 228] width 31 height 31
type input "[DATE]"
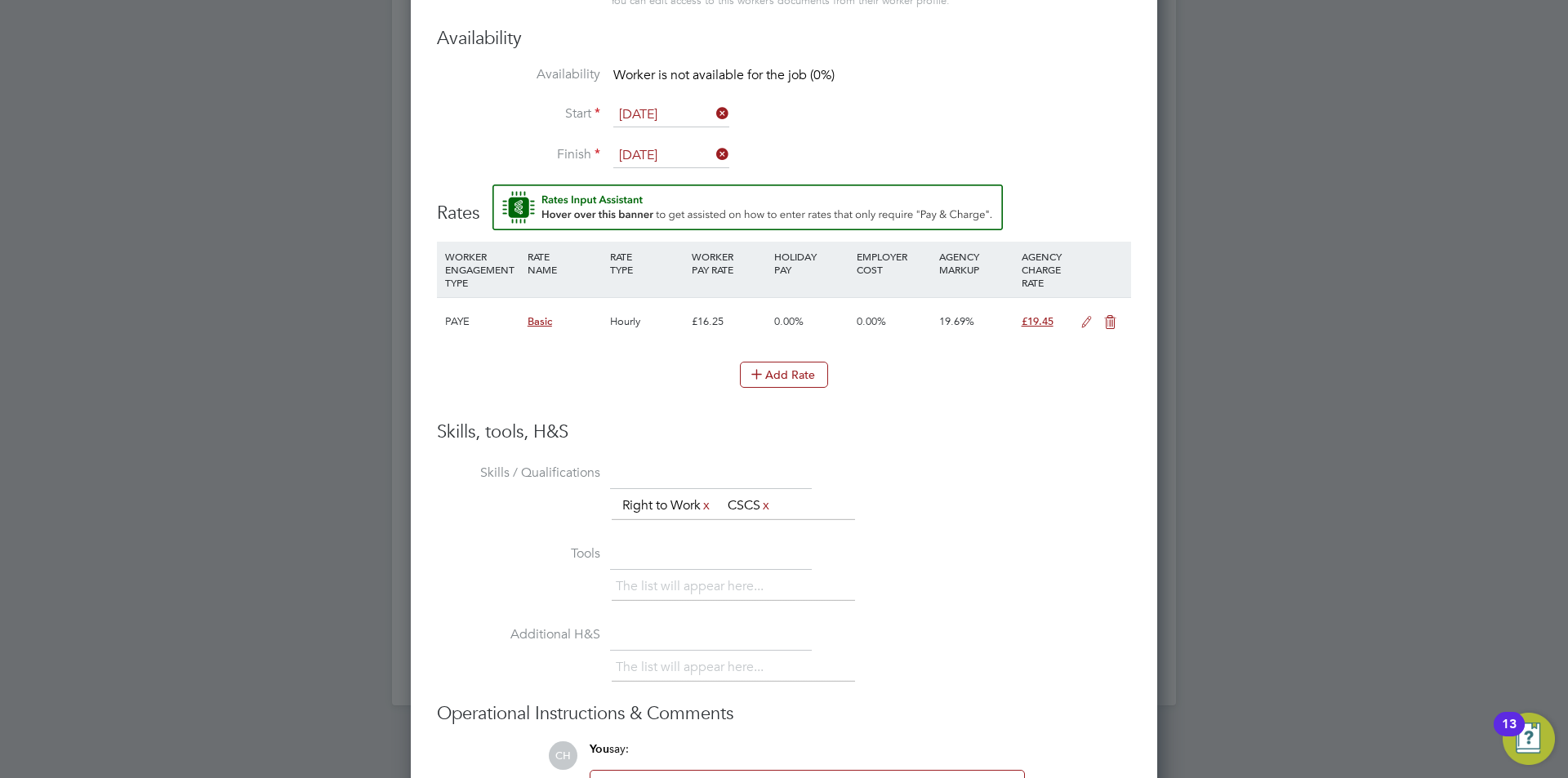
click at [305, 522] on div at bounding box center [784, 389] width 1568 height 778
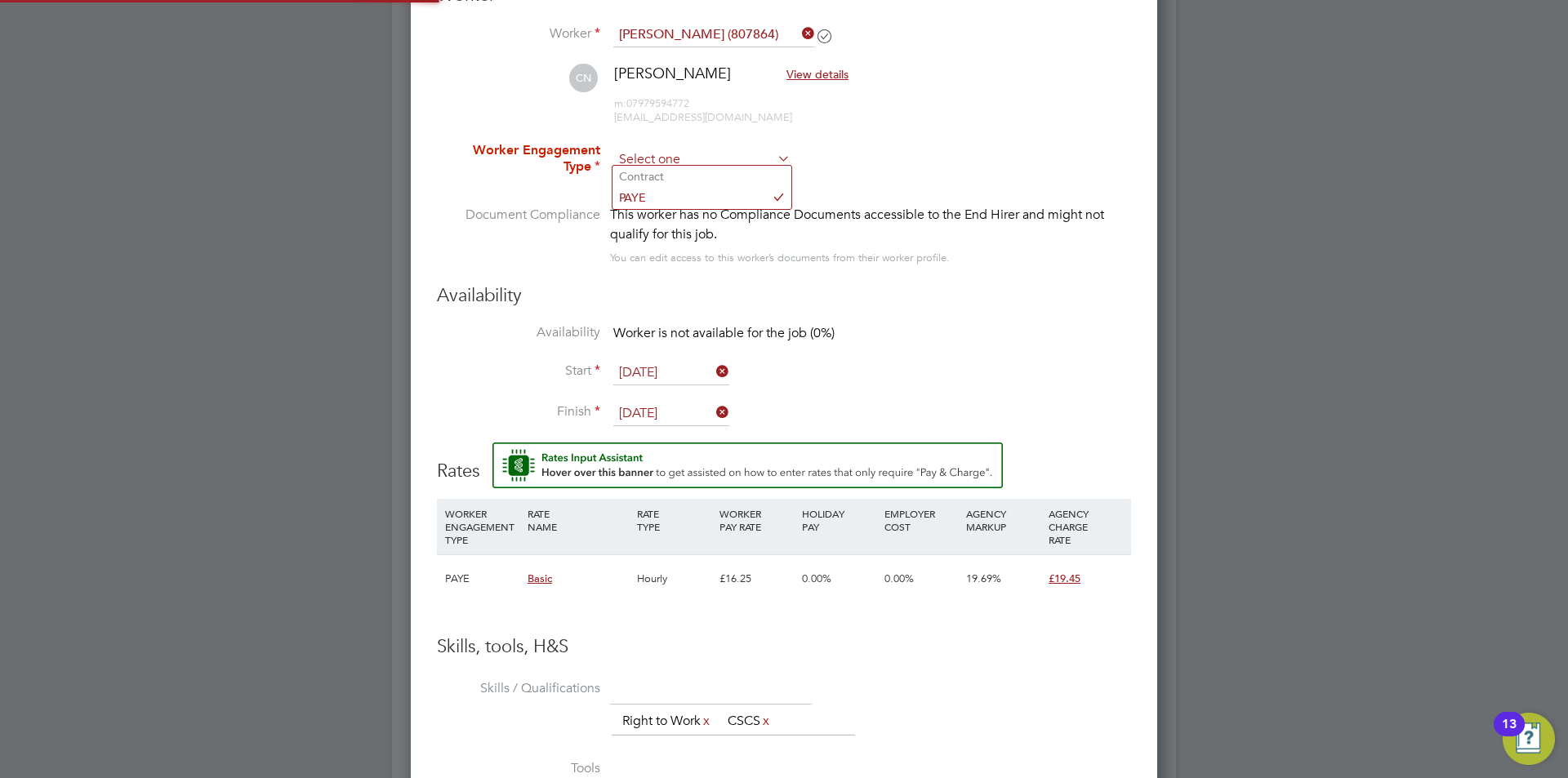
click at [696, 151] on input at bounding box center [702, 160] width 177 height 25
click at [693, 175] on li "Contract" at bounding box center [702, 176] width 179 height 21
type input "Contract"
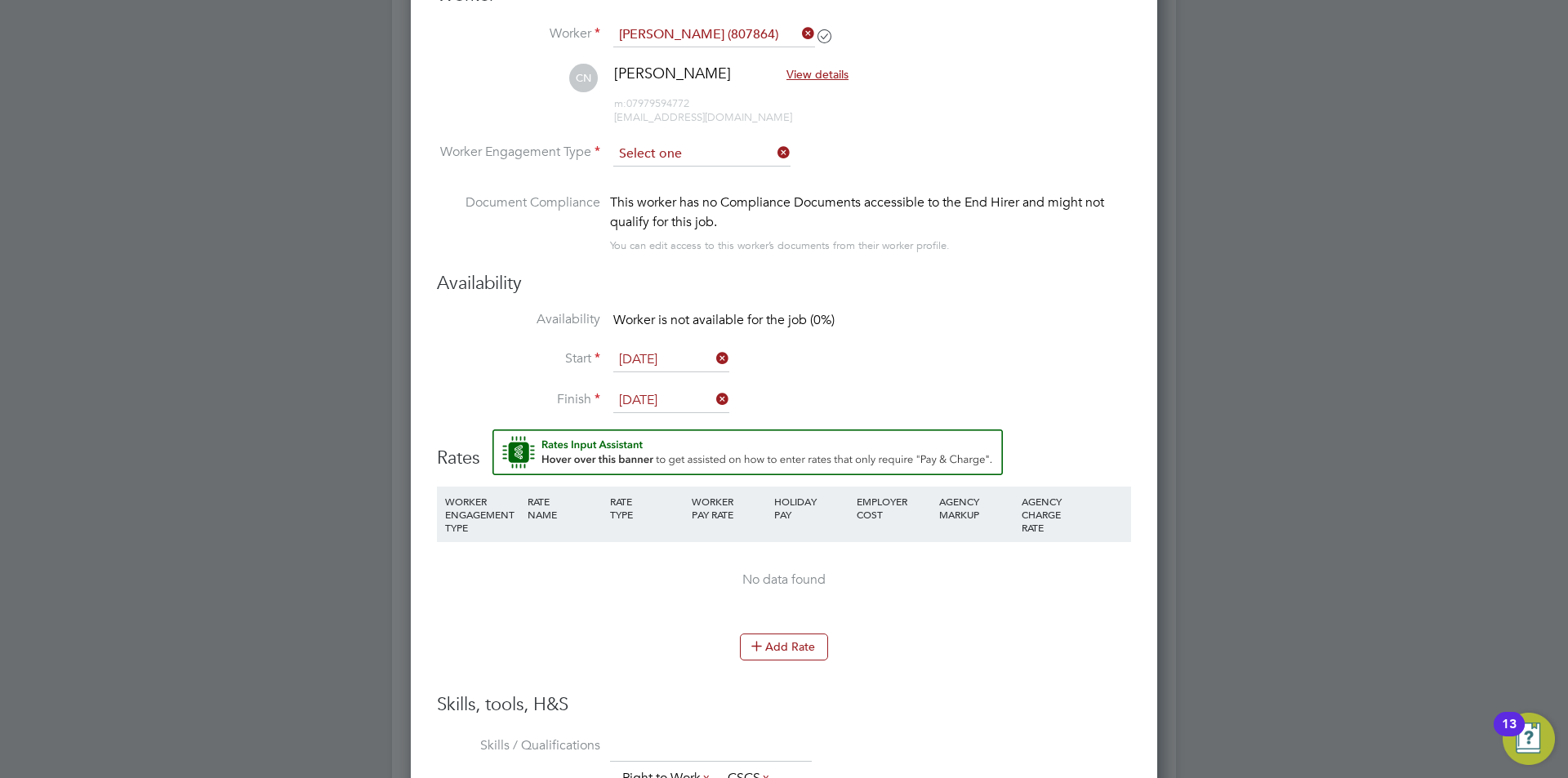
click at [687, 156] on input at bounding box center [702, 154] width 177 height 25
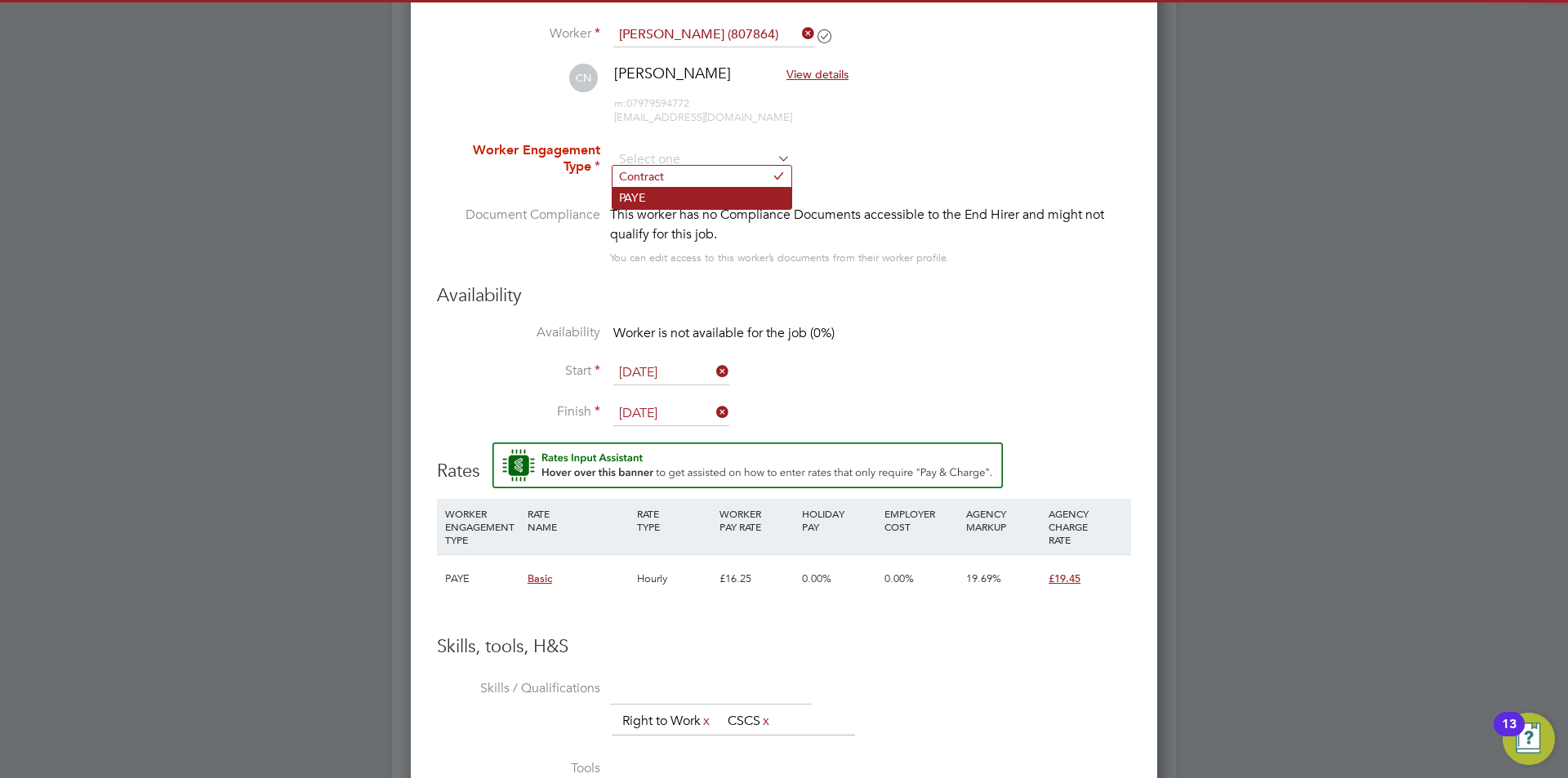
click at [681, 191] on li "PAYE" at bounding box center [702, 197] width 179 height 21
type input "PAYE"
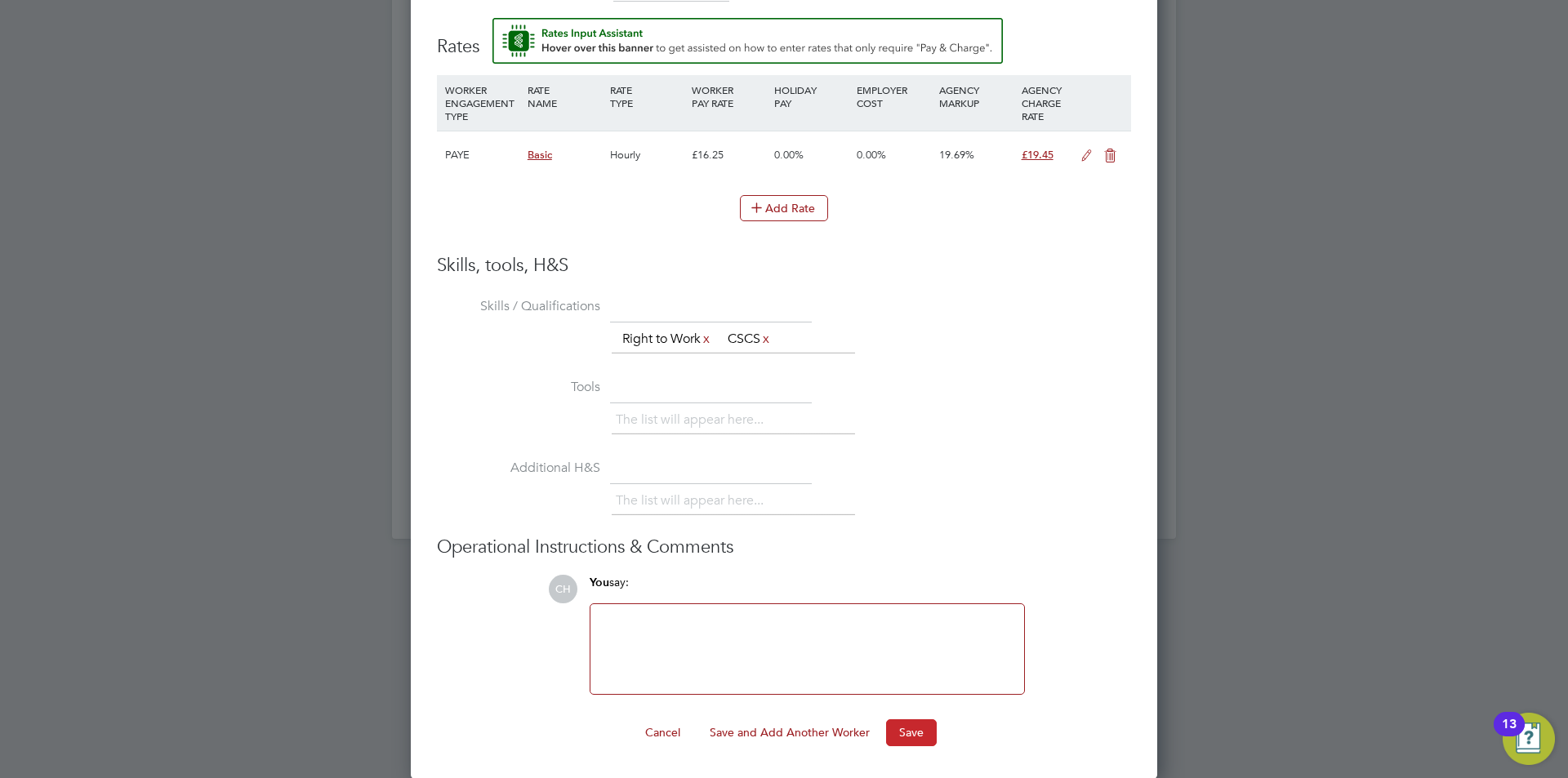
click at [926, 723] on button "Save" at bounding box center [912, 733] width 51 height 26
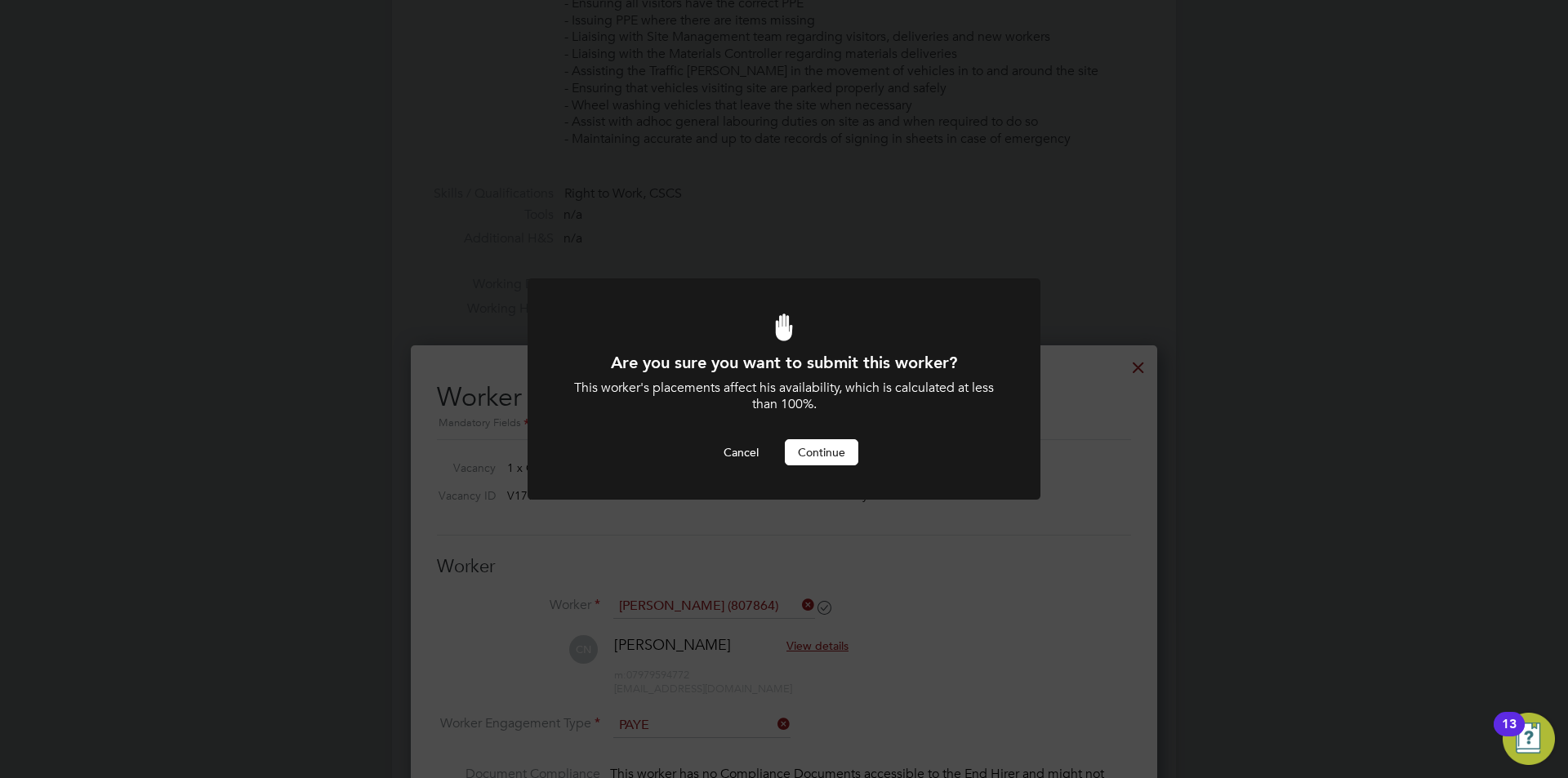
click at [820, 449] on button "Continue" at bounding box center [821, 452] width 74 height 26
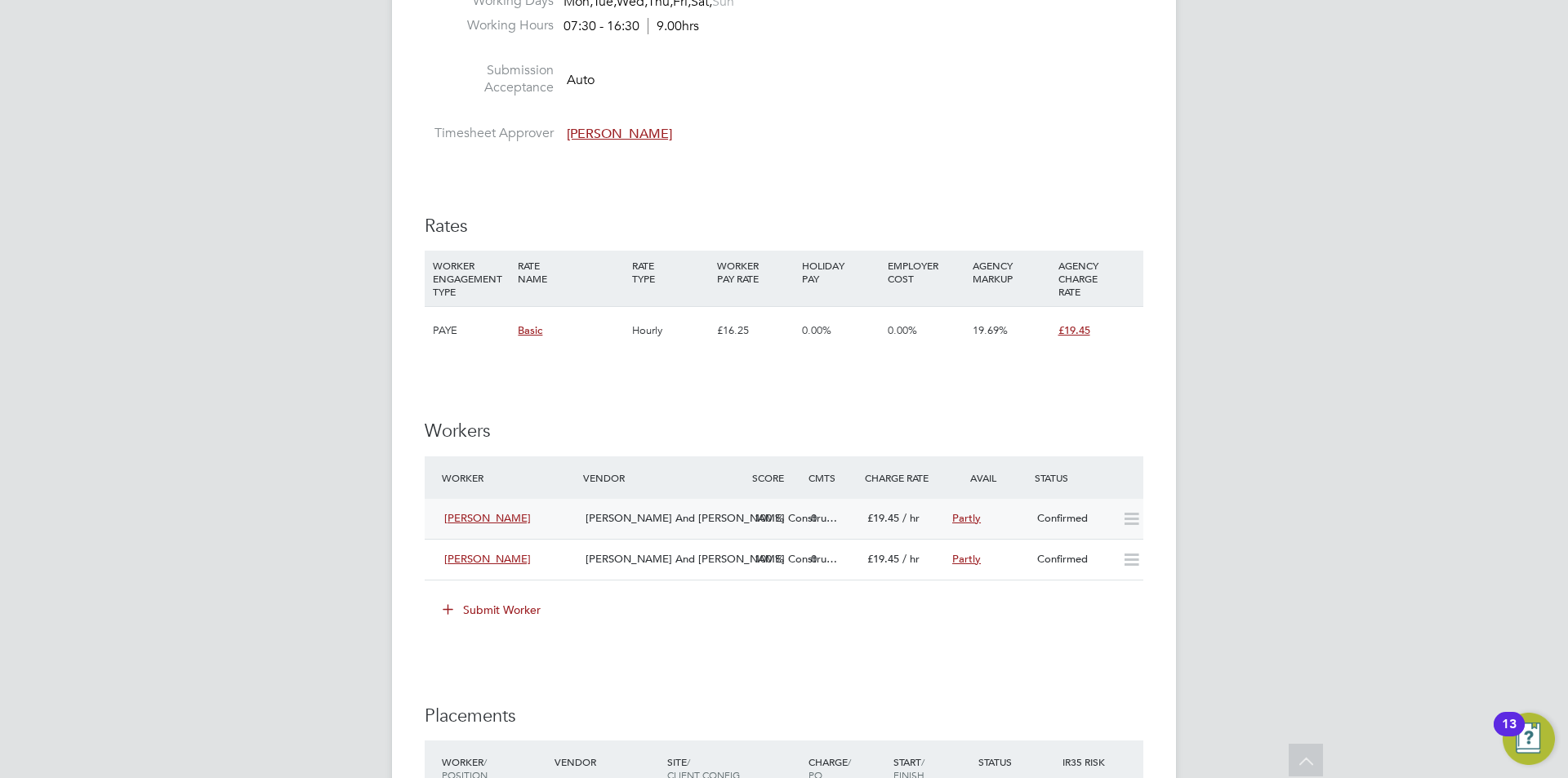
click at [678, 518] on span "O'Neill And Brennan Constru…" at bounding box center [711, 517] width 251 height 14
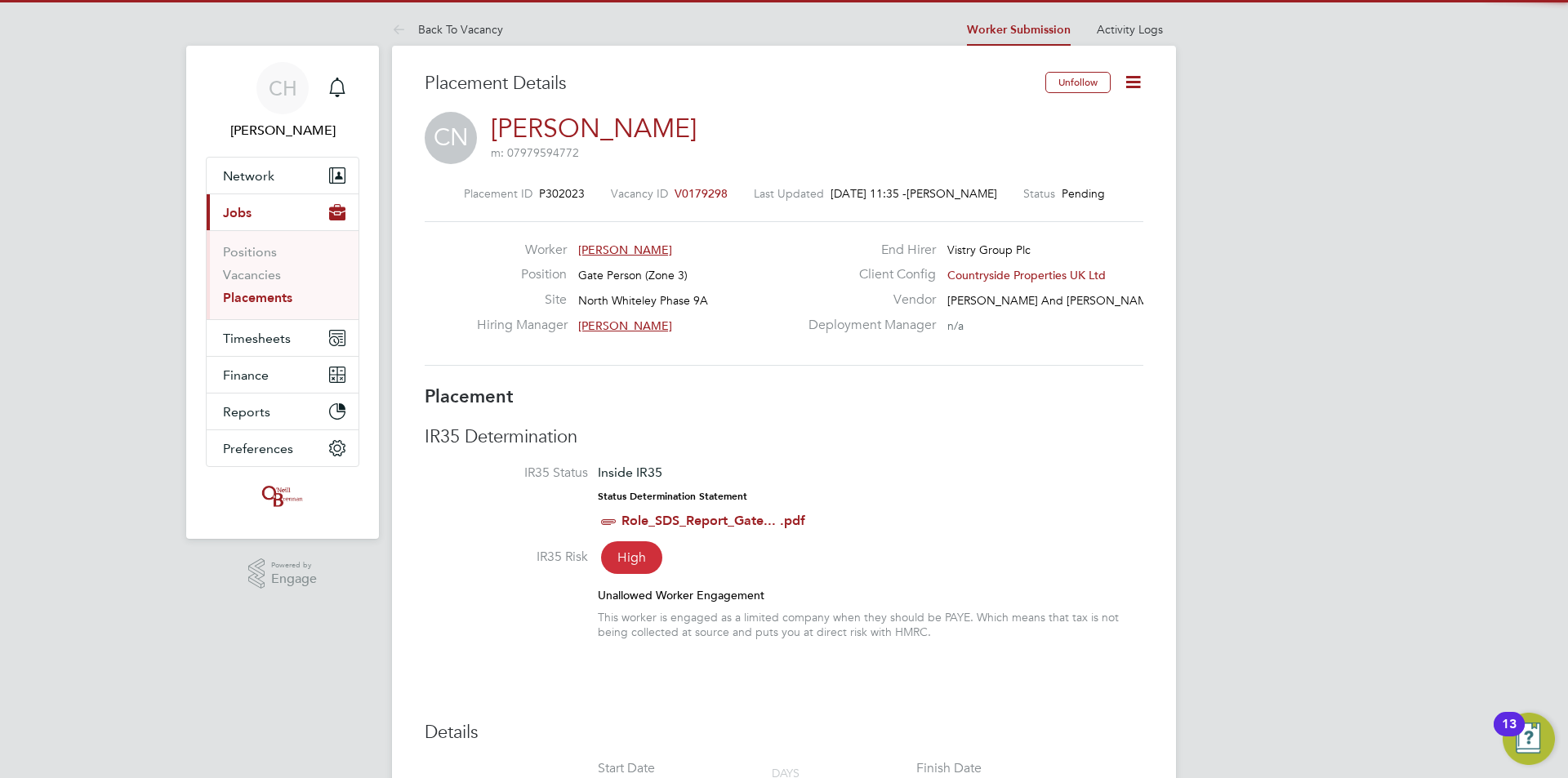
click at [1129, 91] on icon at bounding box center [1133, 82] width 20 height 20
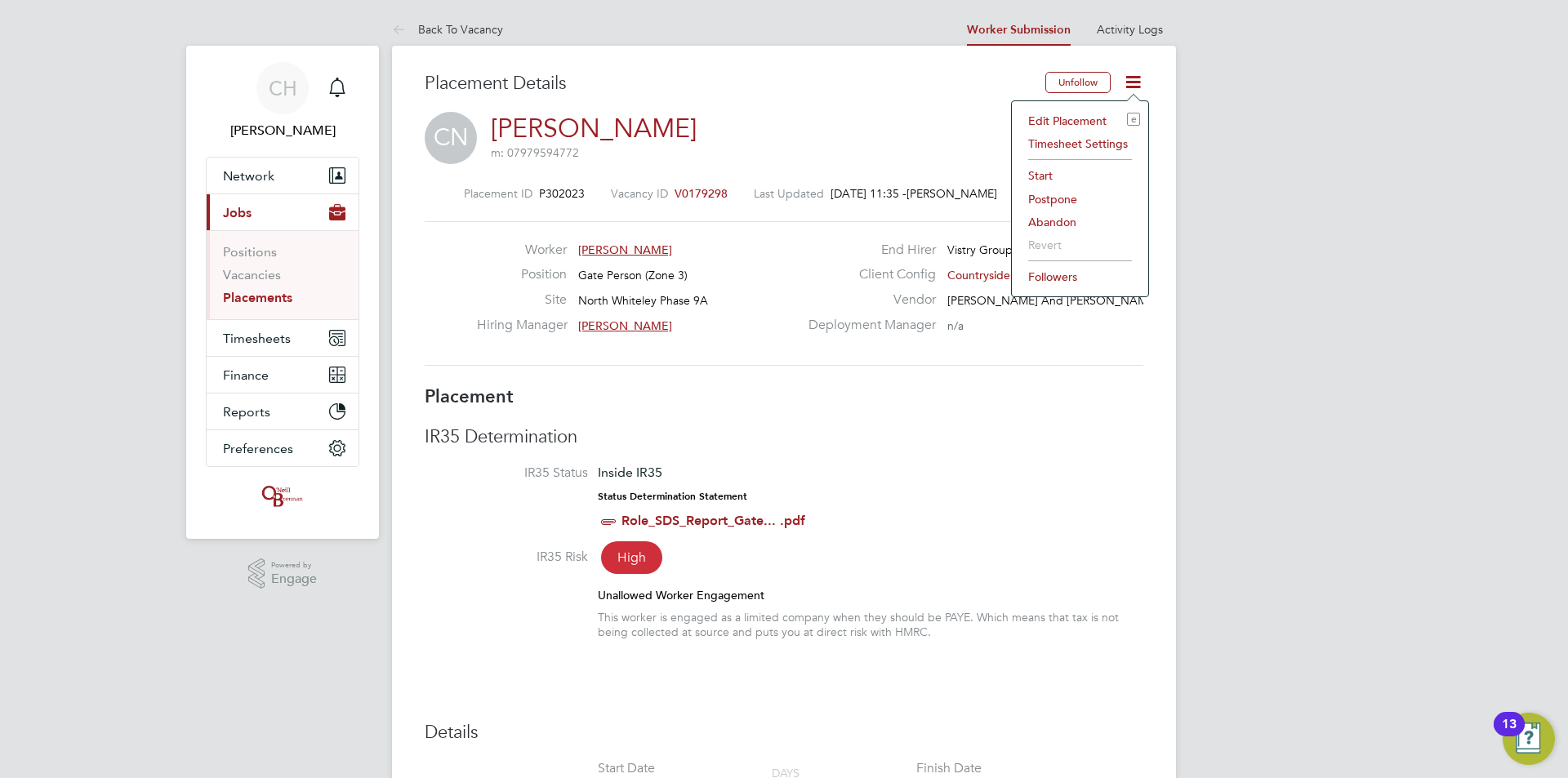
click at [1061, 175] on li "Start" at bounding box center [1080, 175] width 120 height 23
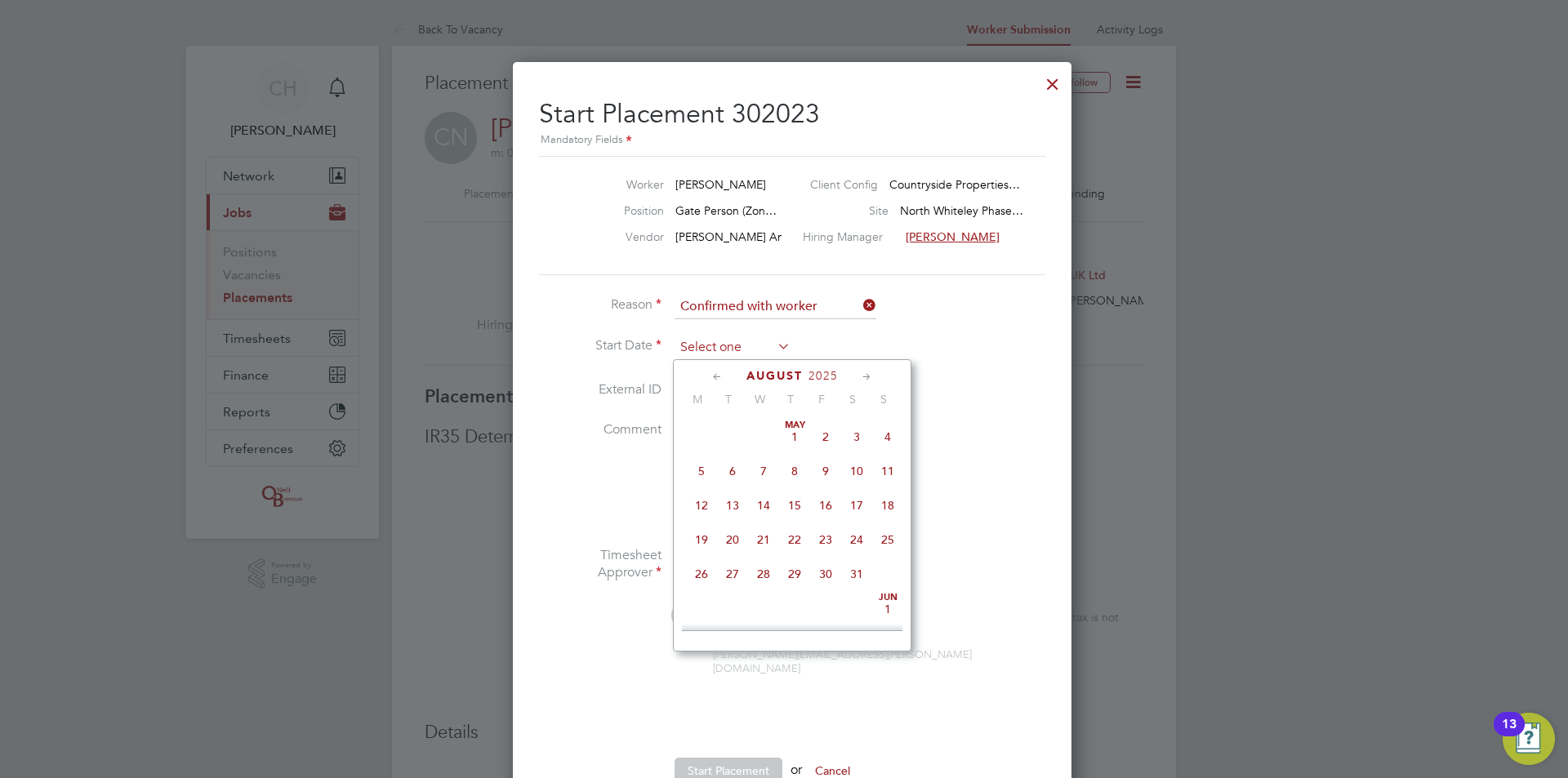
click at [769, 341] on input at bounding box center [733, 348] width 116 height 25
click at [825, 431] on span "15" at bounding box center [825, 420] width 31 height 31
type input "[DATE]"
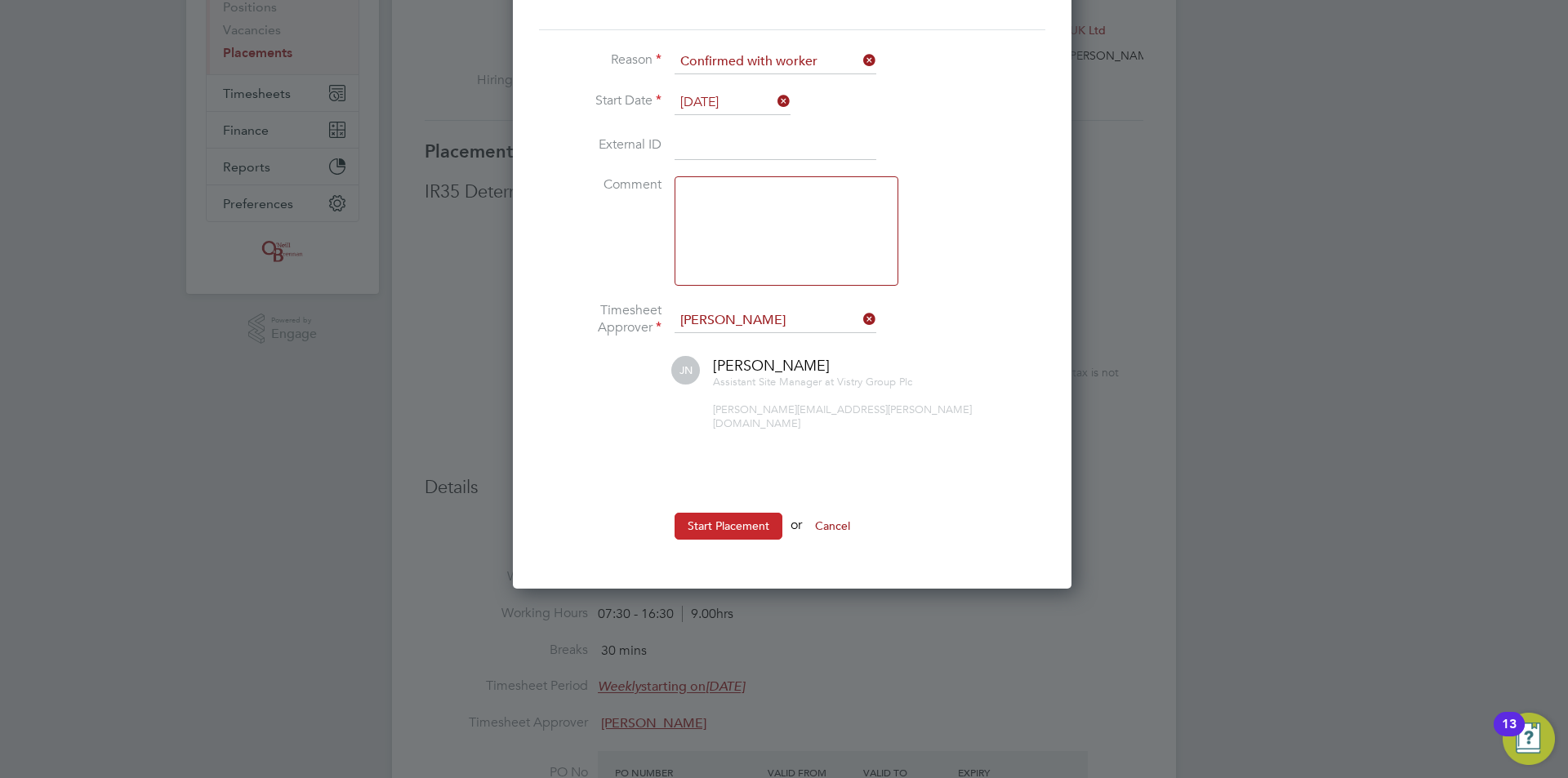
click at [738, 513] on button "Start Placement" at bounding box center [728, 526] width 108 height 26
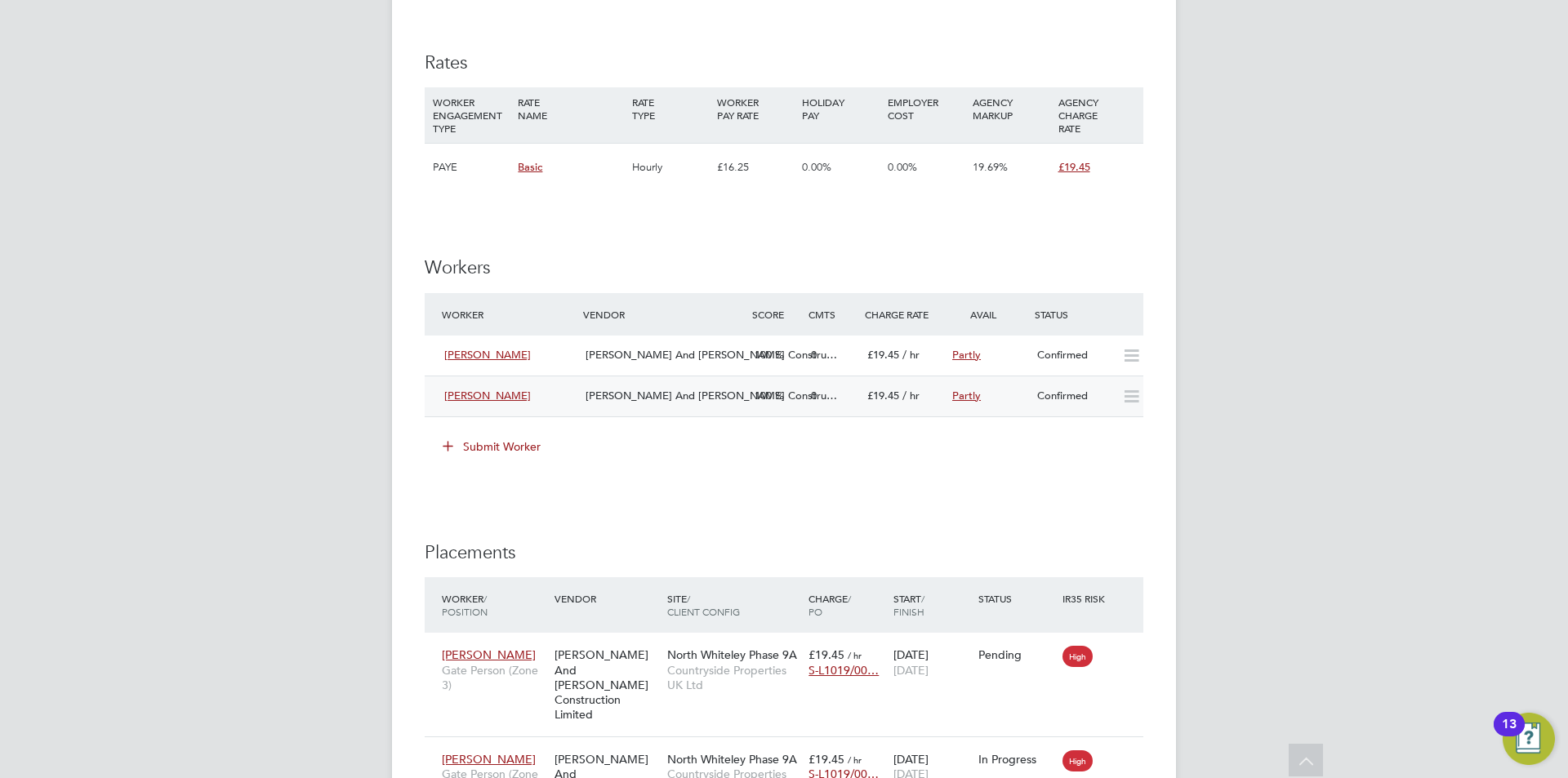
click at [626, 392] on span "O'Neill And Brennan Constru…" at bounding box center [711, 395] width 251 height 14
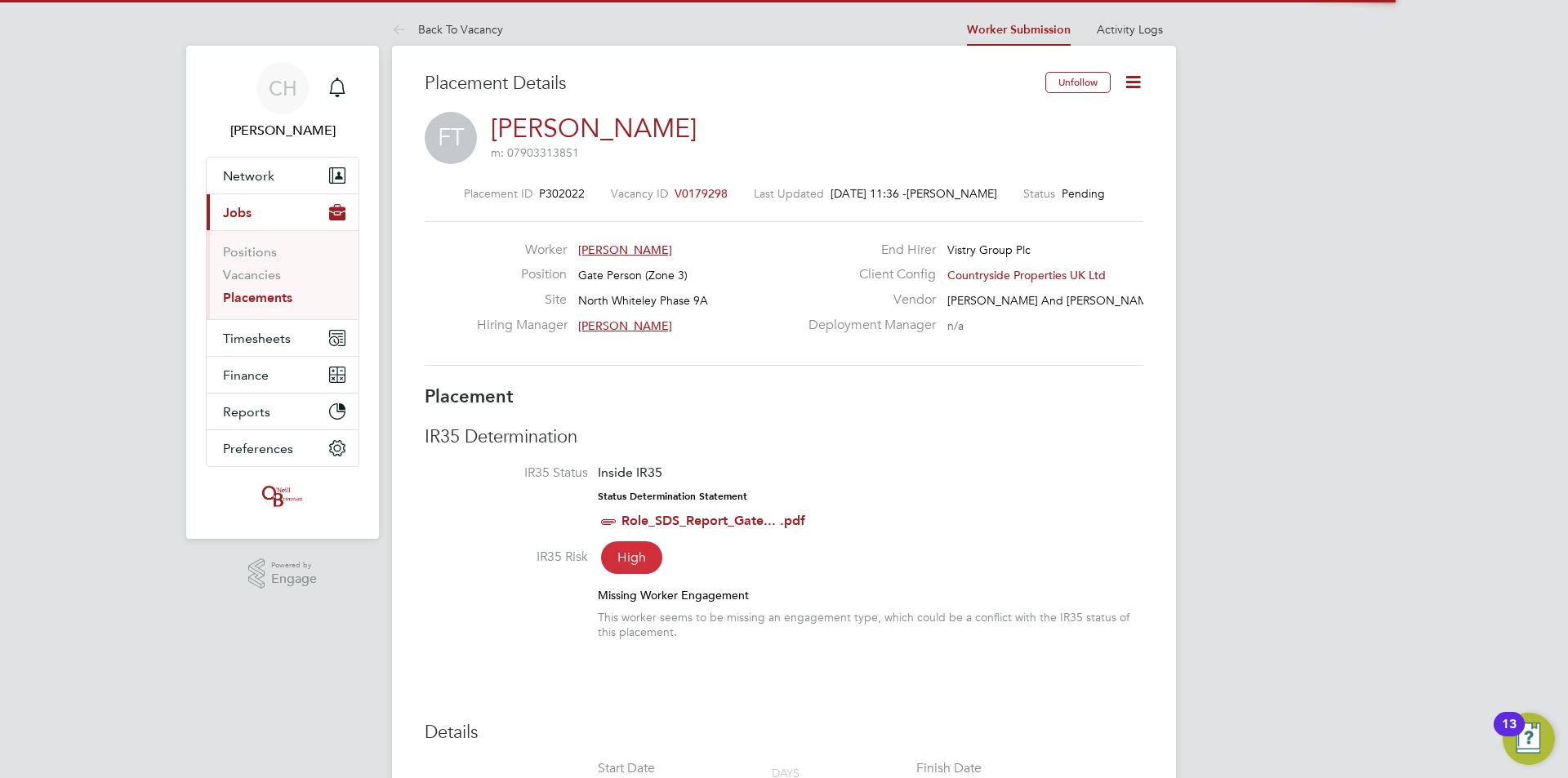
click at [1134, 77] on icon at bounding box center [1133, 82] width 20 height 20
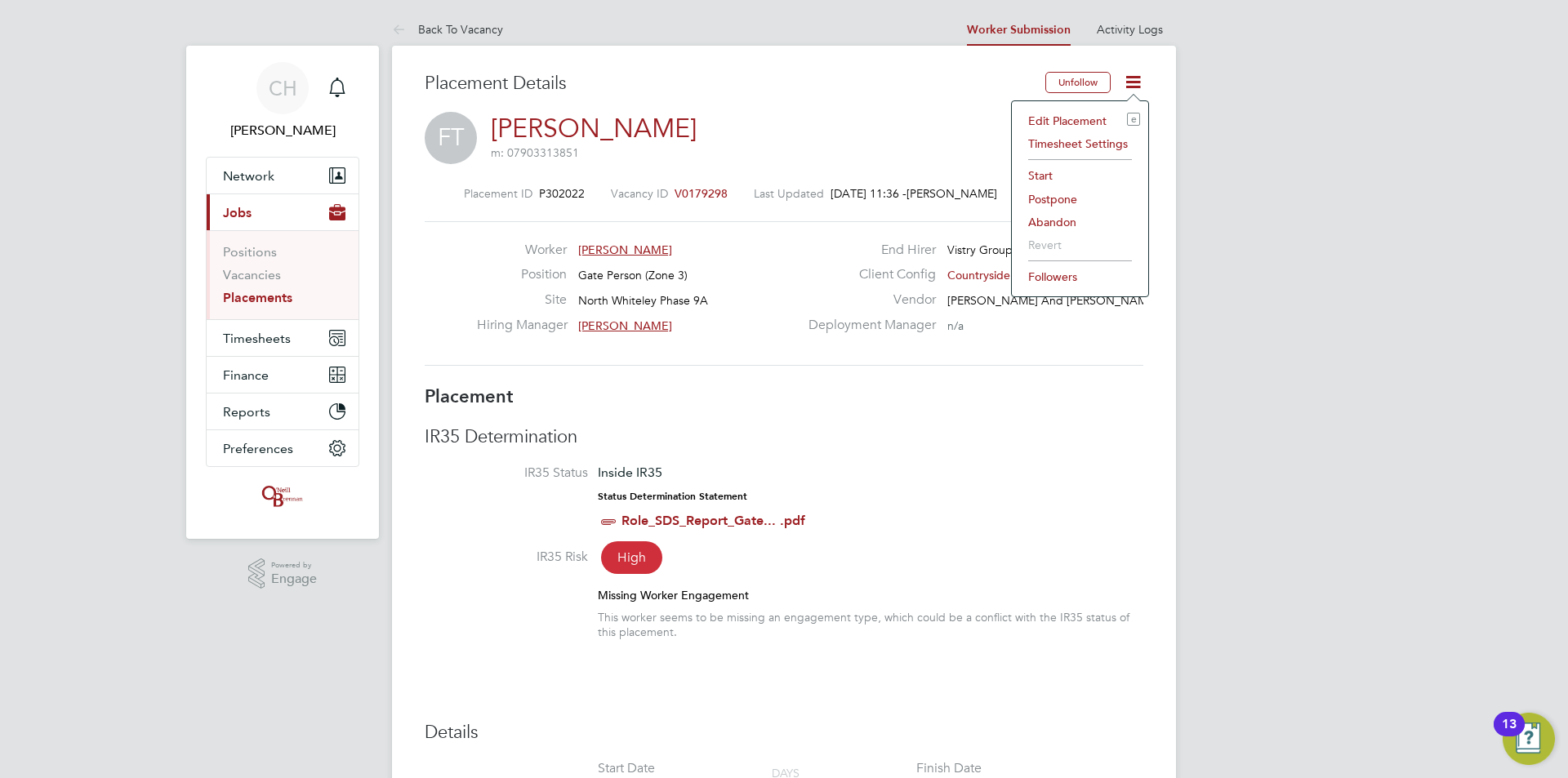
click at [1072, 170] on li "Start" at bounding box center [1080, 175] width 120 height 23
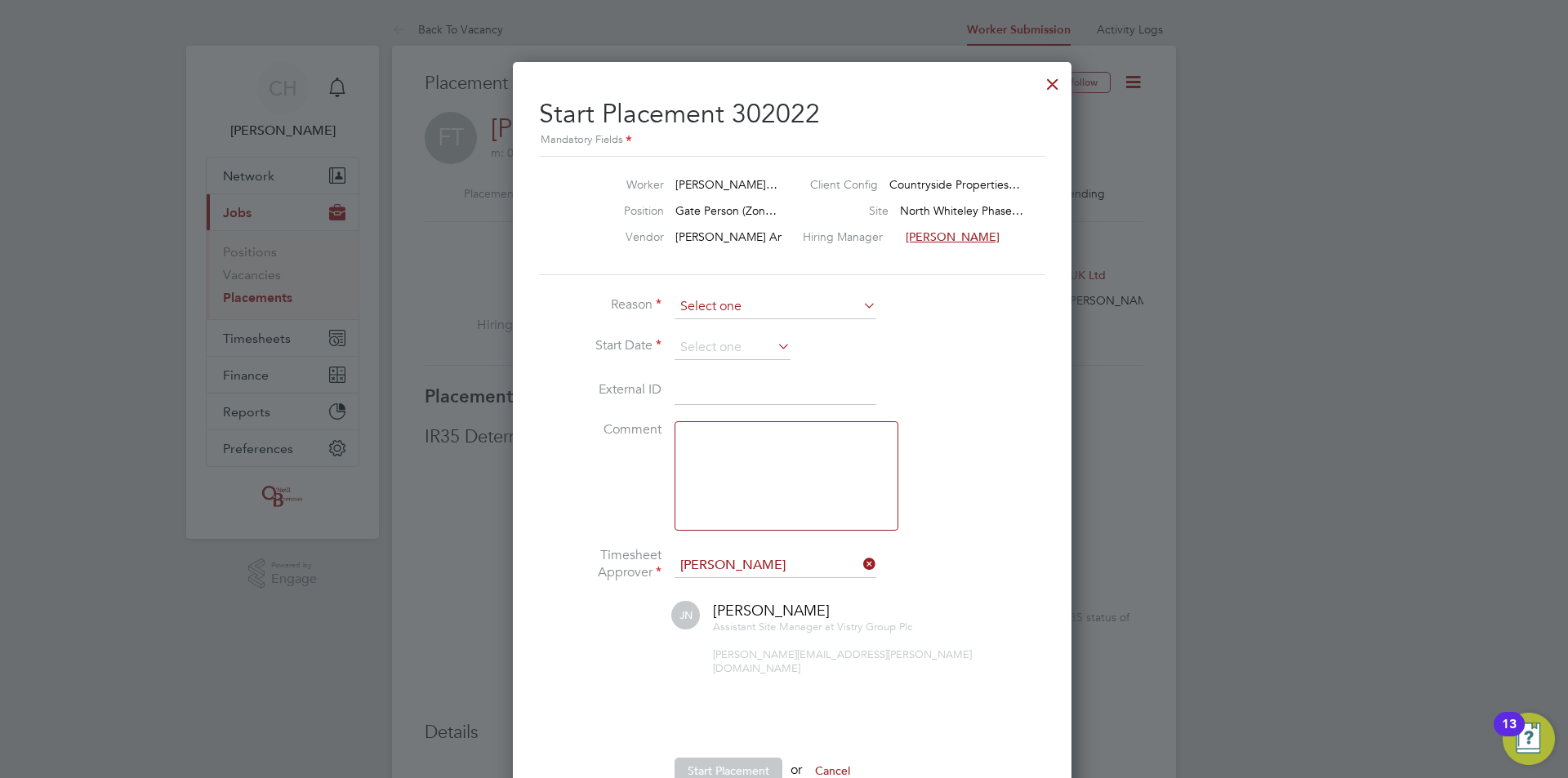
click at [813, 308] on input at bounding box center [775, 307] width 202 height 25
click at [802, 331] on li "Confirmed with worker" at bounding box center [775, 330] width 203 height 21
type input "Confirmed with worker"
click at [751, 347] on input at bounding box center [733, 348] width 116 height 25
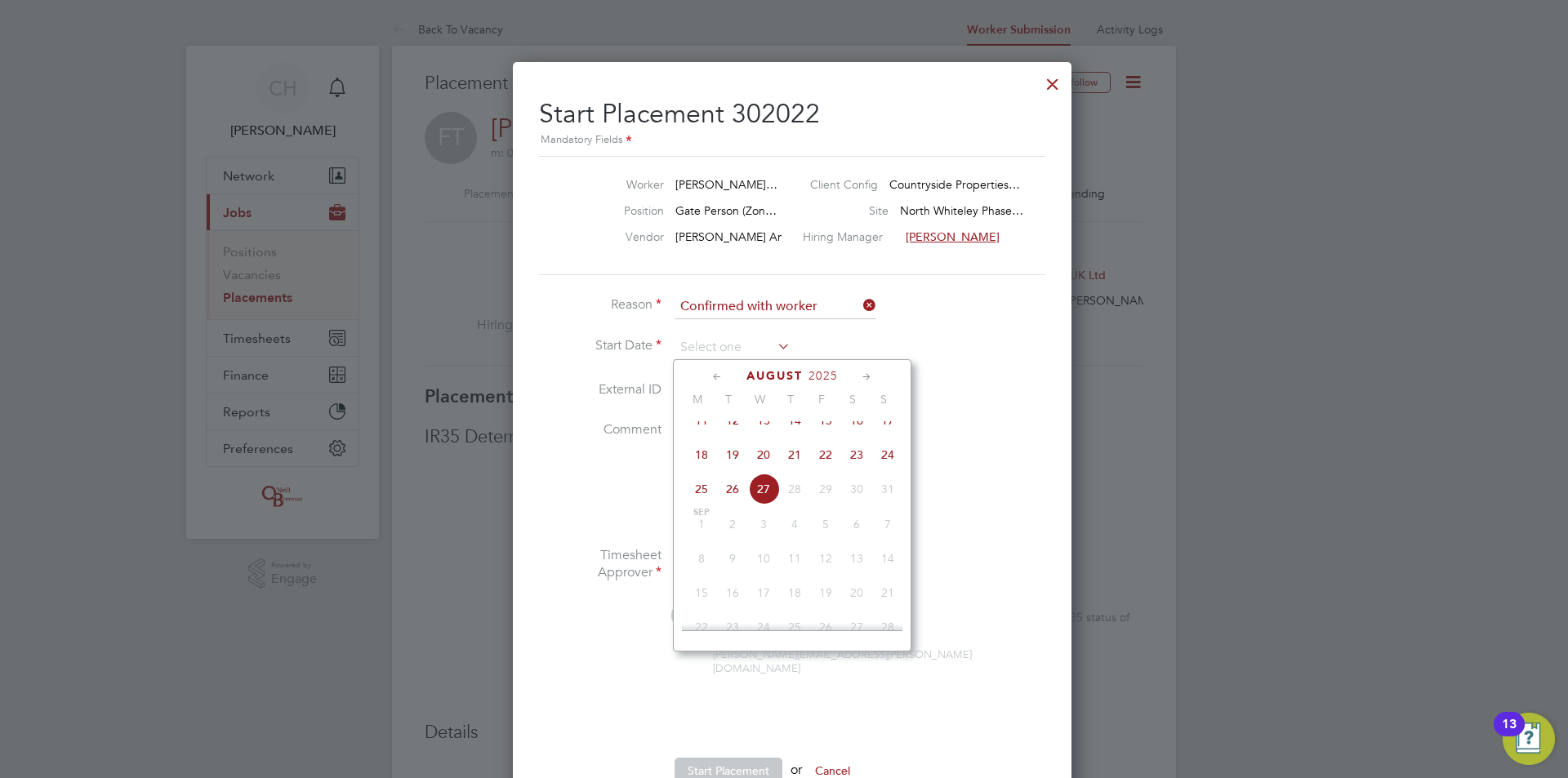
click at [798, 428] on span "14" at bounding box center [794, 420] width 31 height 31
type input "[DATE]"
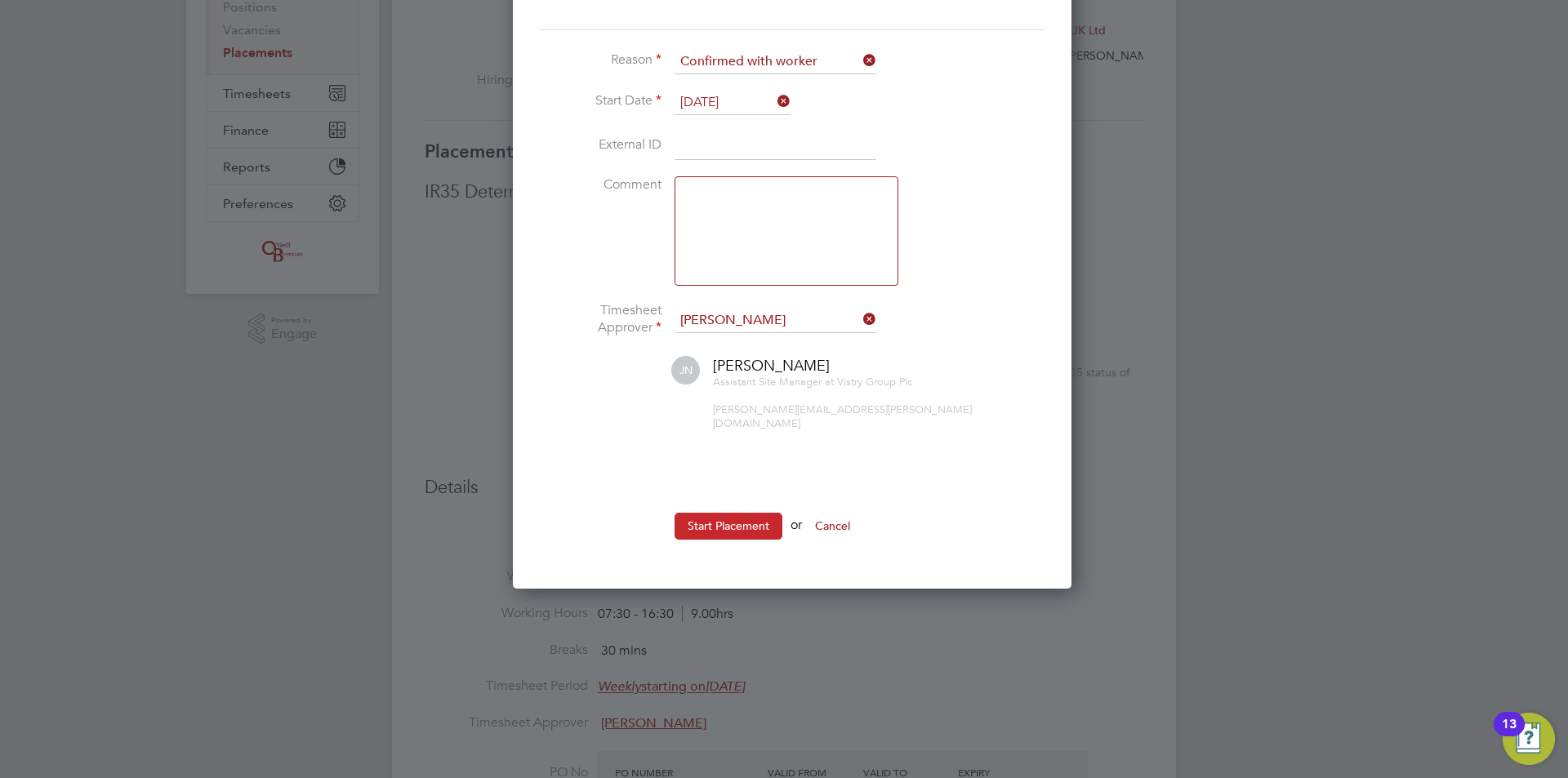
click at [728, 513] on button "Start Placement" at bounding box center [728, 526] width 108 height 26
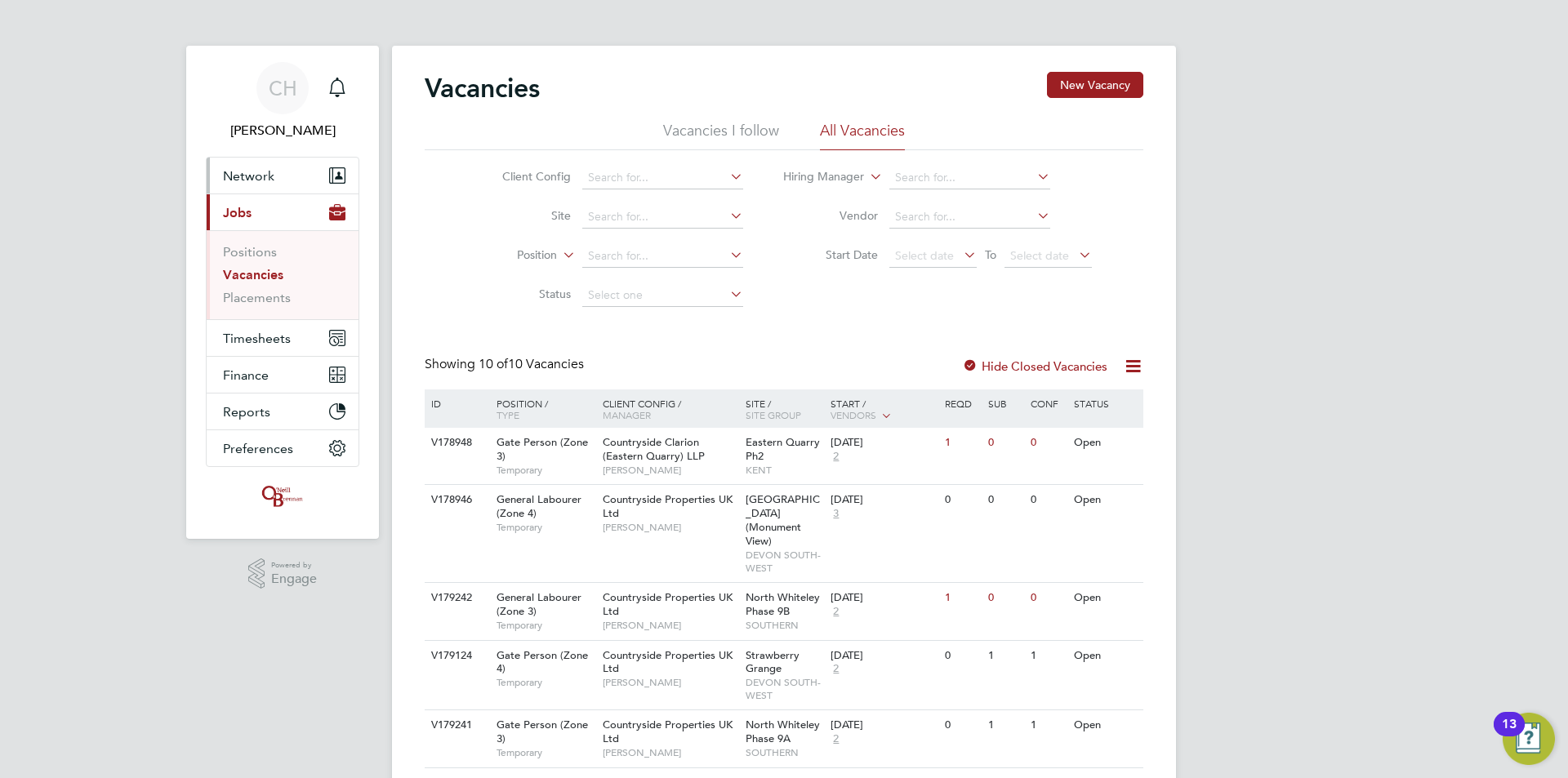
click at [246, 179] on span "Network" at bounding box center [249, 175] width 52 height 15
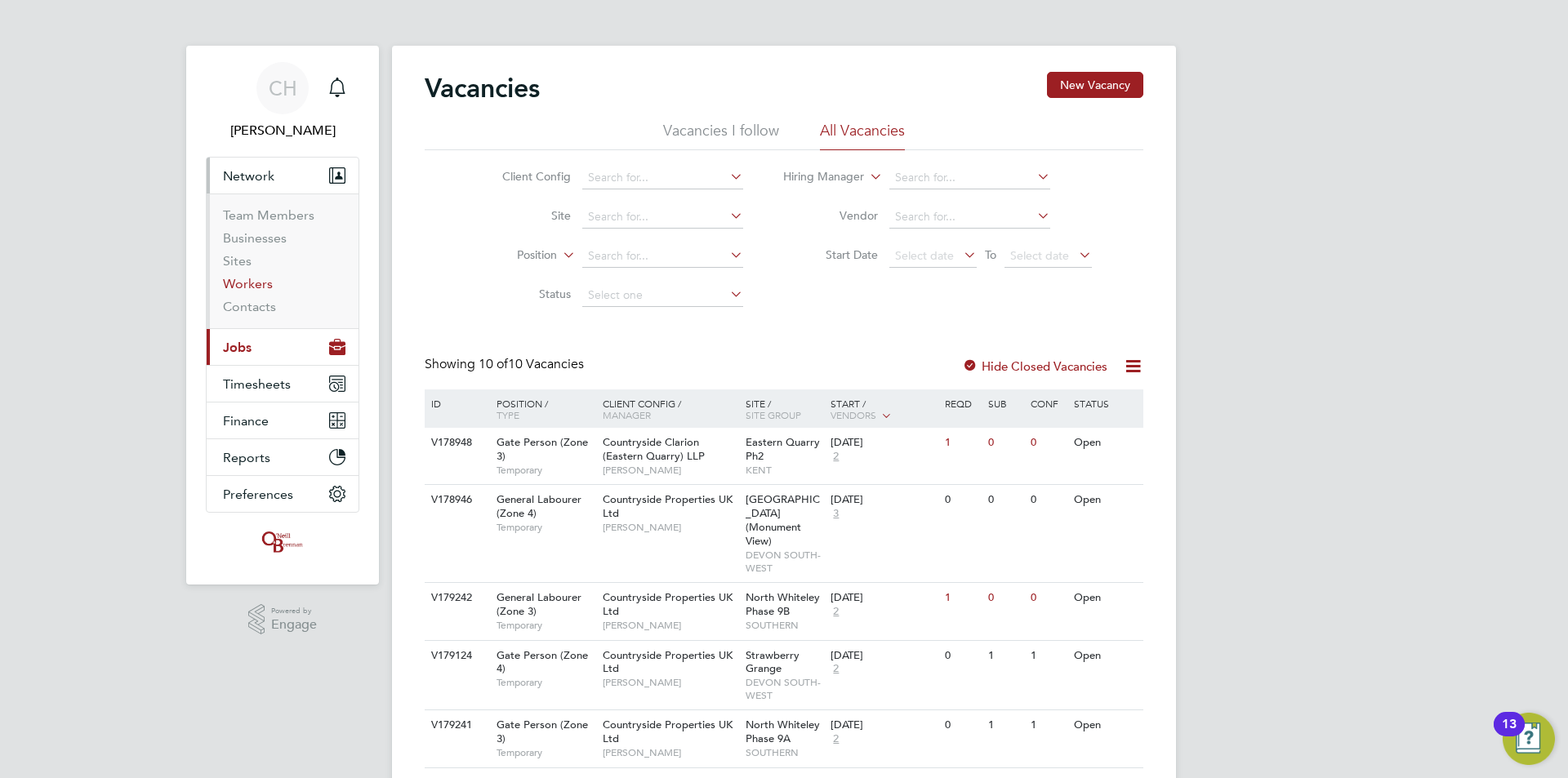
click at [242, 281] on link "Workers" at bounding box center [248, 283] width 50 height 15
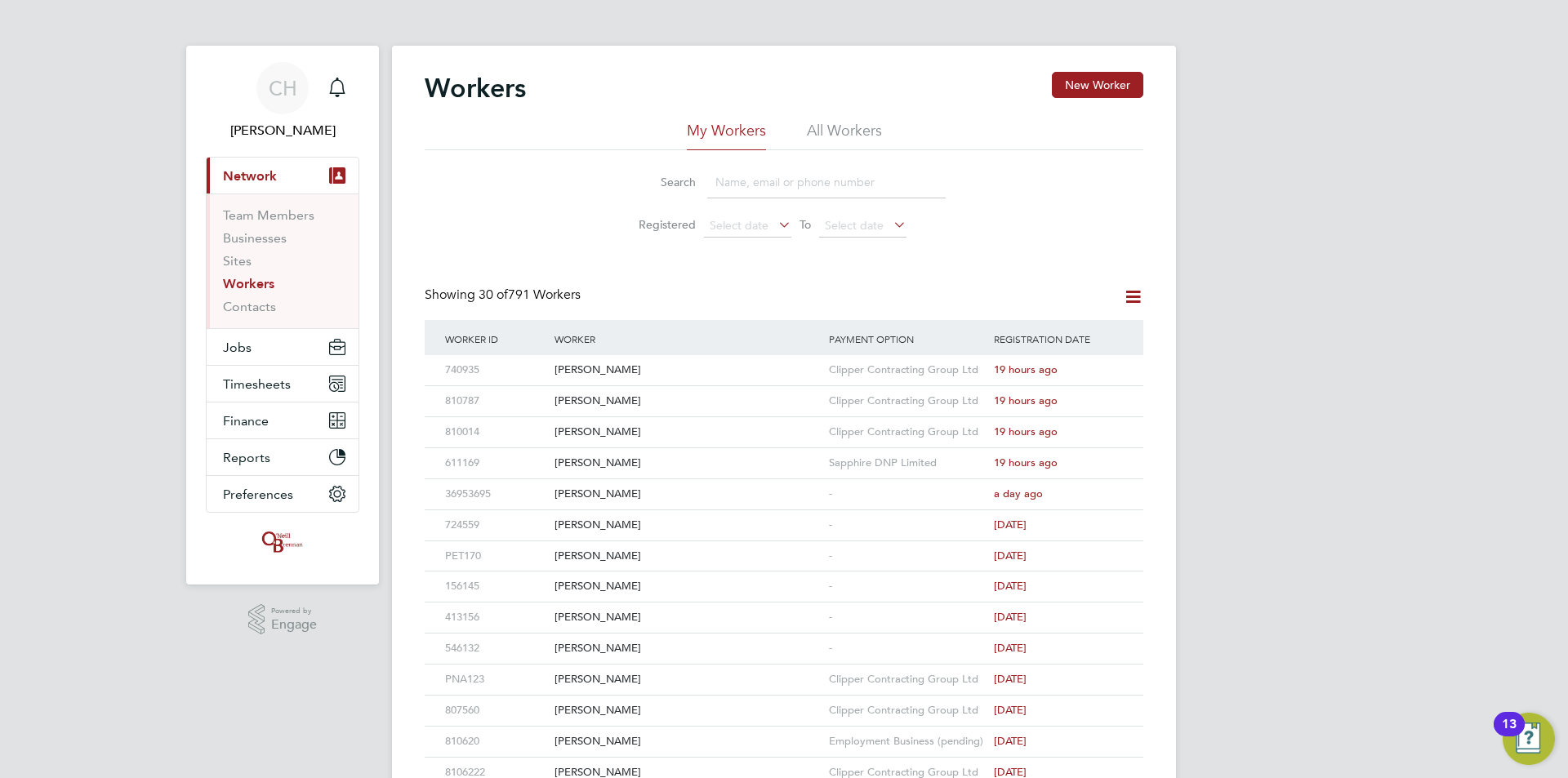
click at [783, 172] on input at bounding box center [826, 182] width 239 height 32
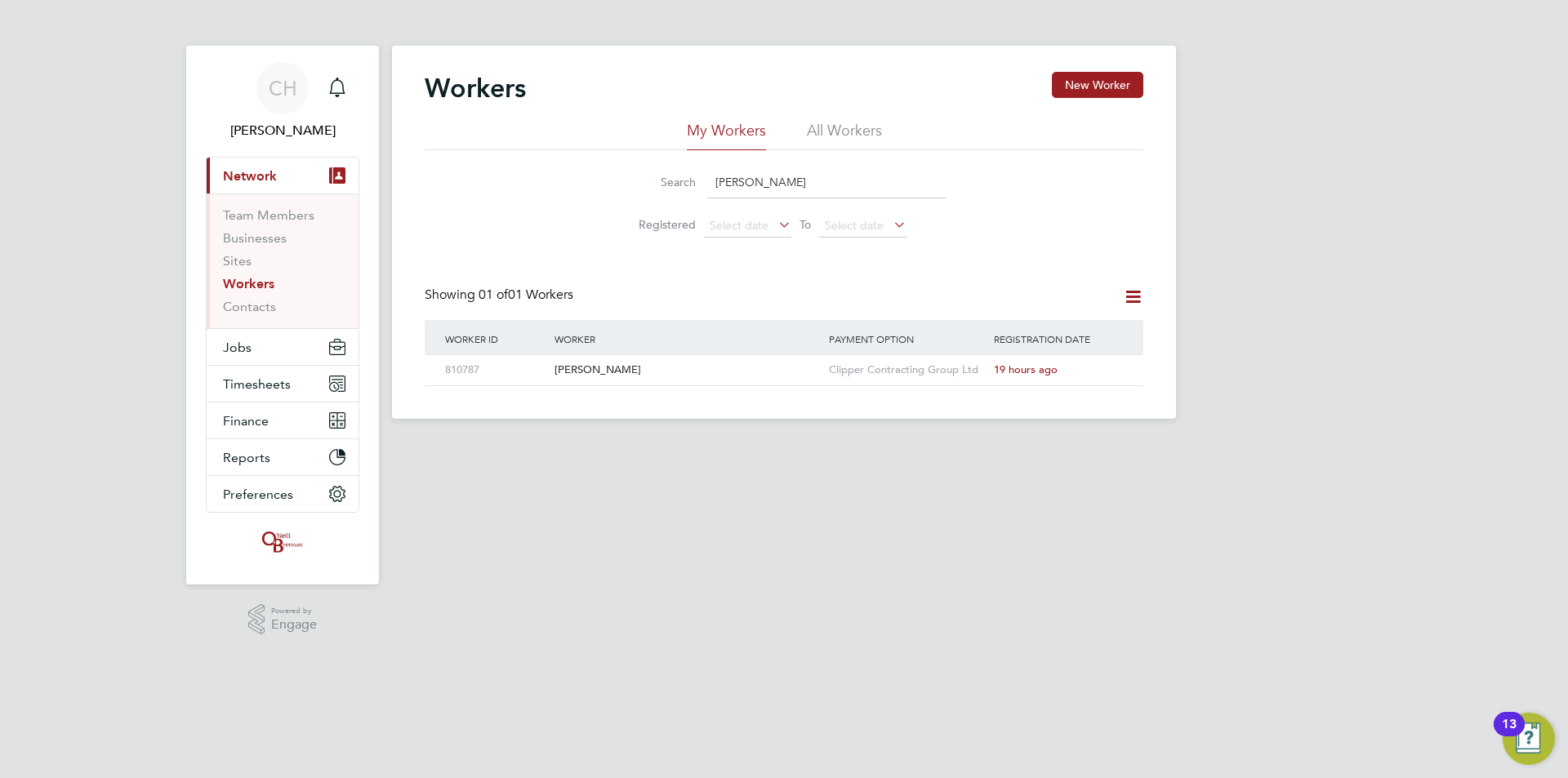
type input "paul sy"
click at [265, 346] on button "Jobs" at bounding box center [282, 348] width 152 height 36
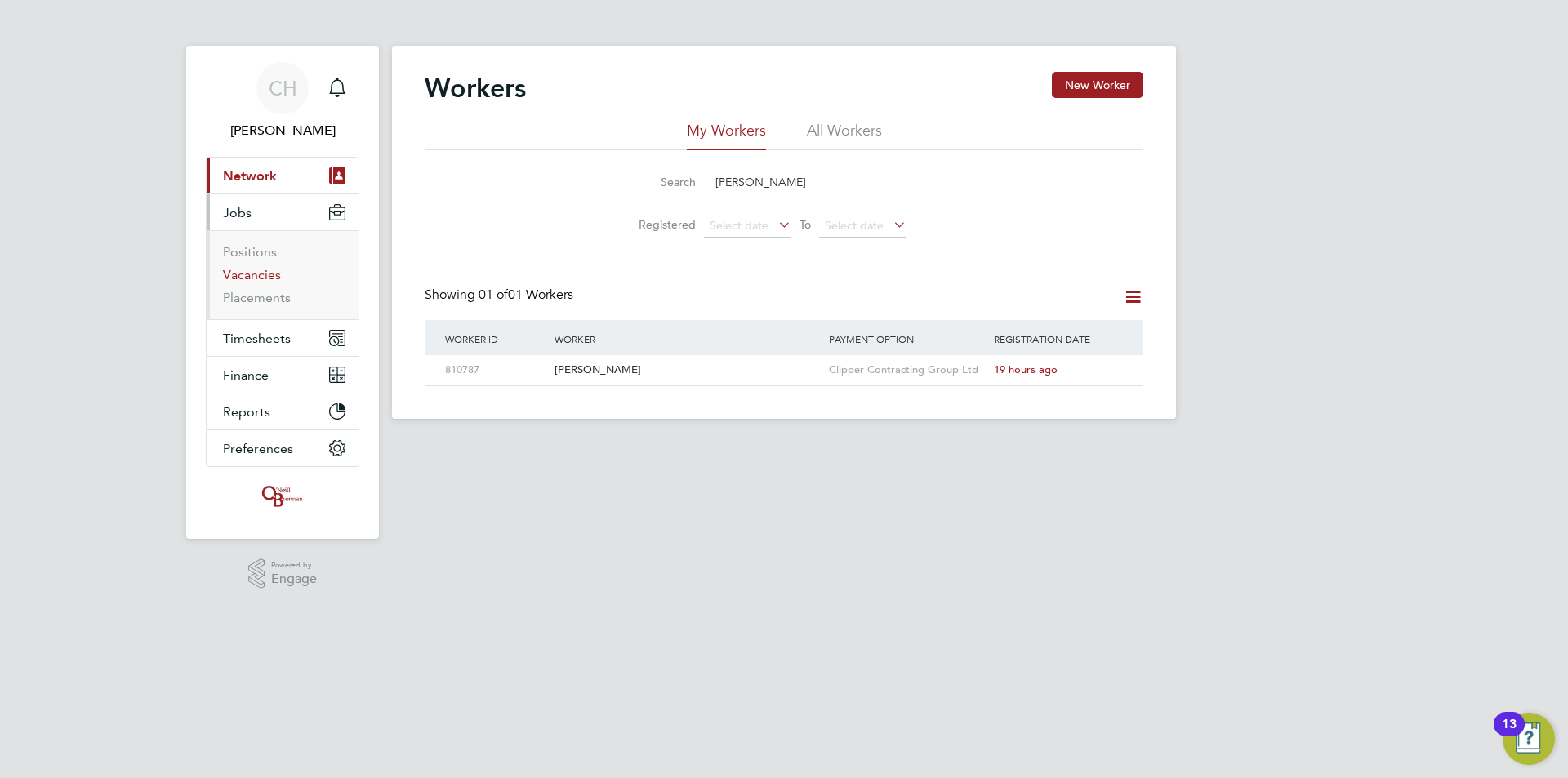
click at [270, 279] on link "Vacancies" at bounding box center [252, 274] width 58 height 15
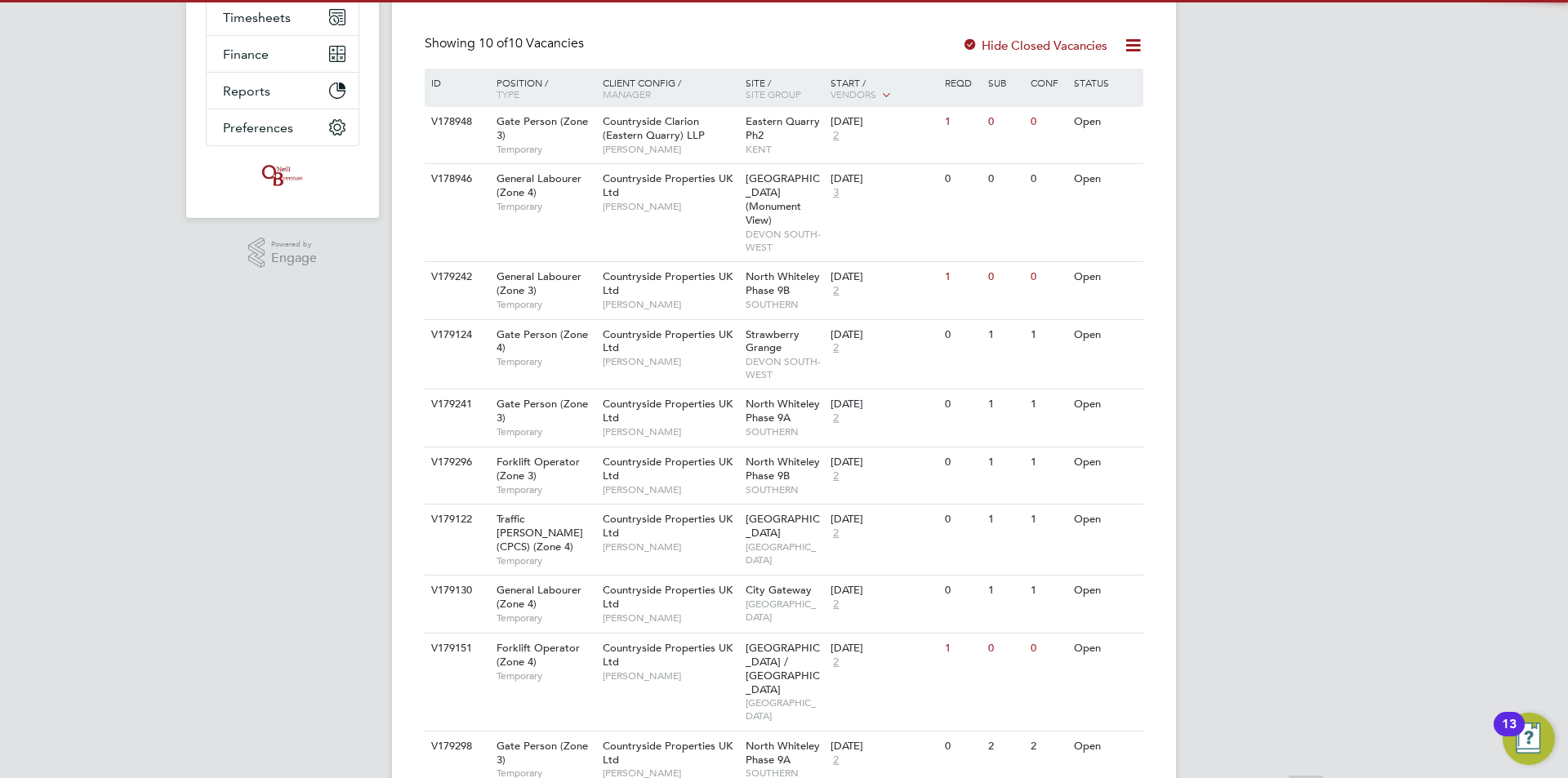
scroll to position [322, 0]
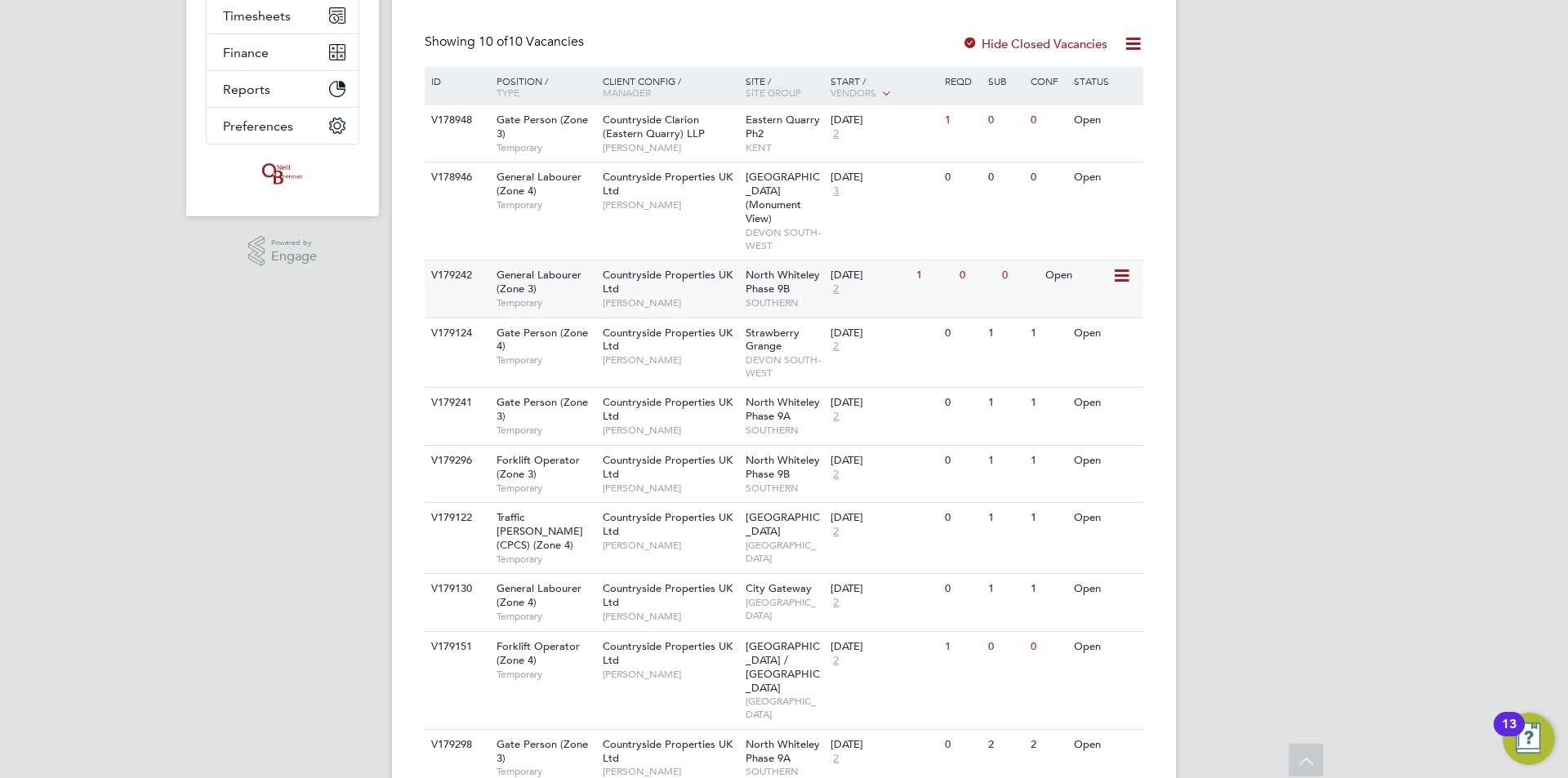
click at [877, 270] on div "26 Aug 2025 2" at bounding box center [869, 282] width 85 height 44
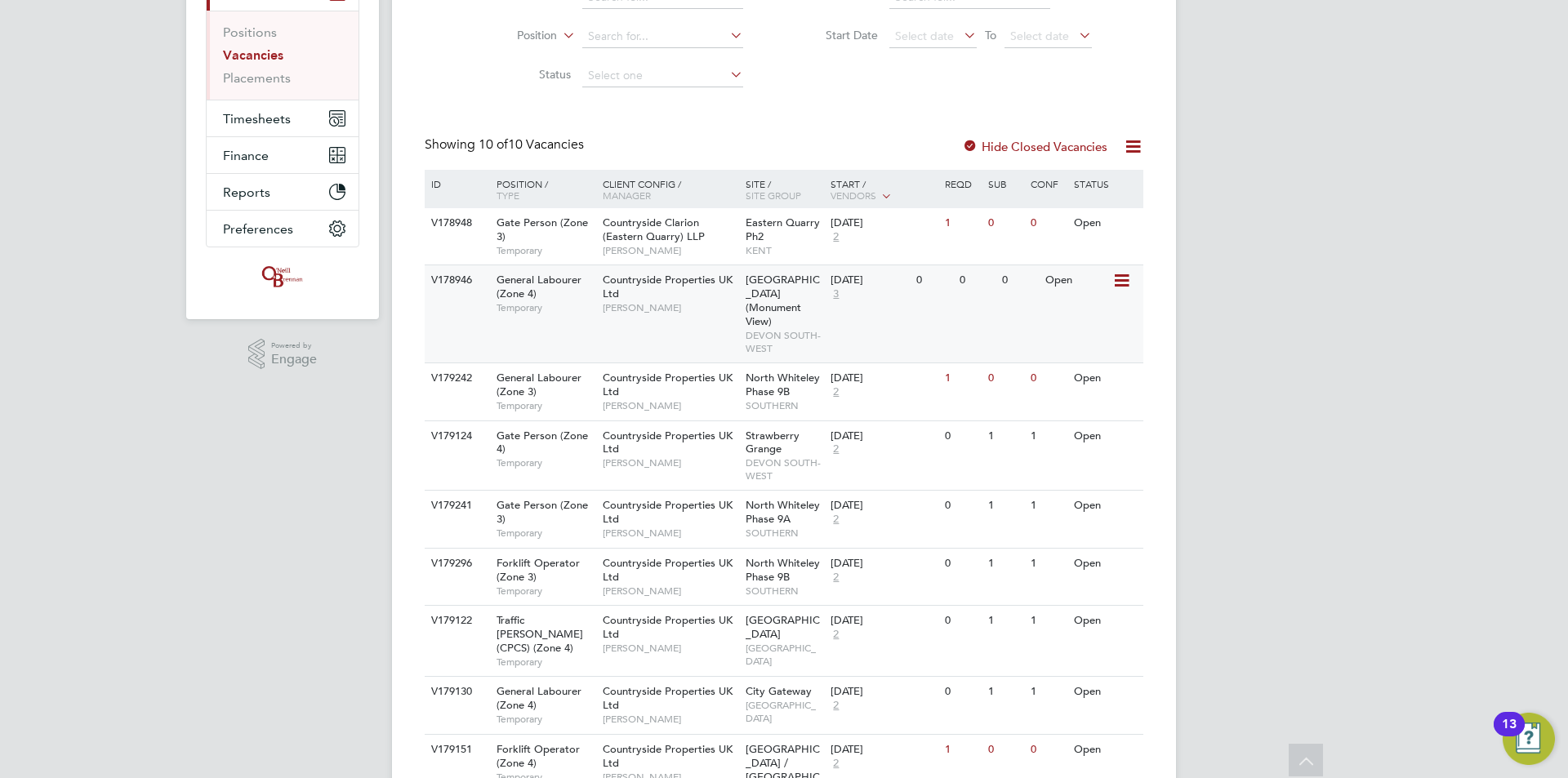
scroll to position [0, 0]
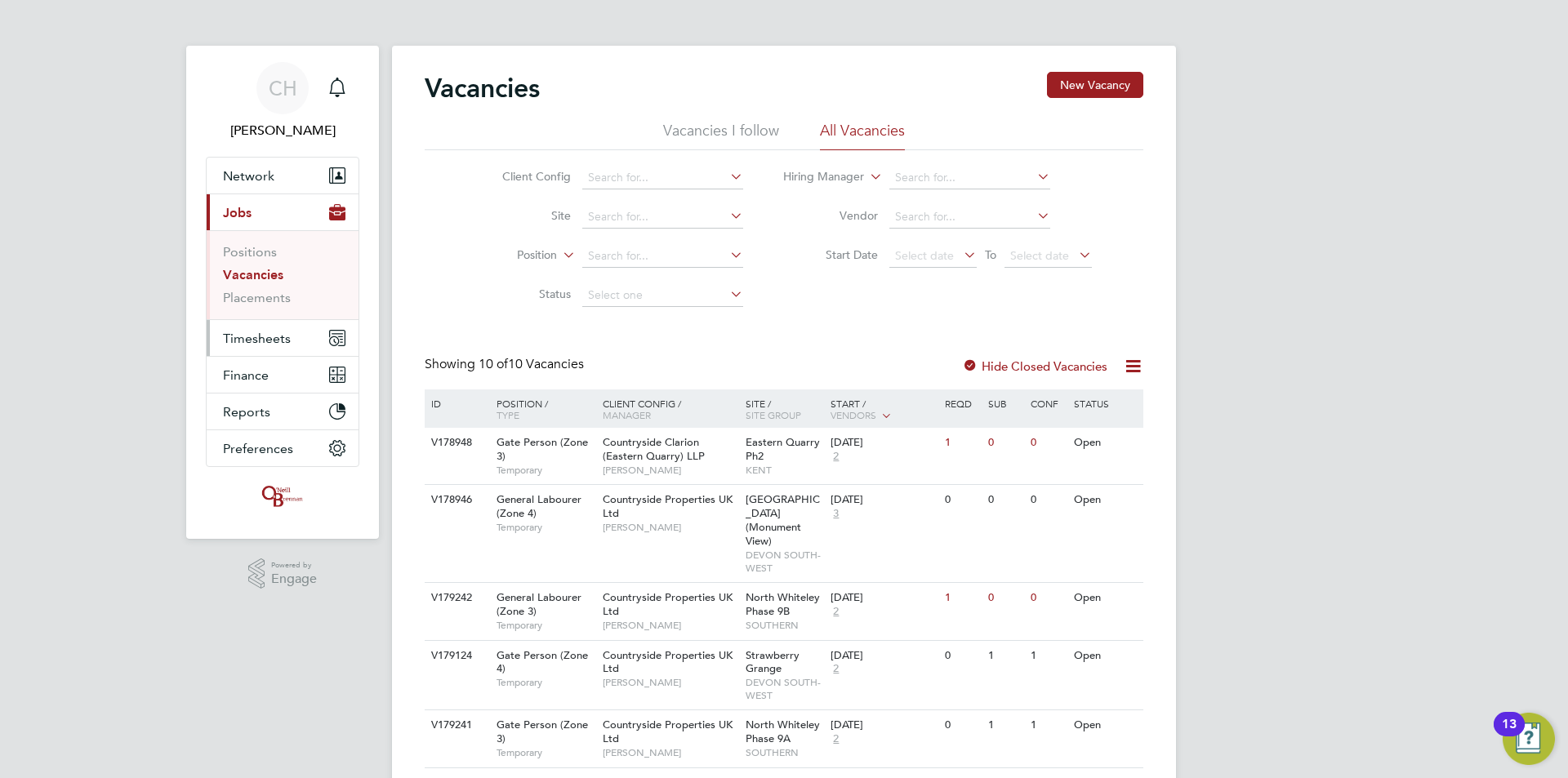
click at [267, 331] on span "Timesheets" at bounding box center [257, 338] width 68 height 15
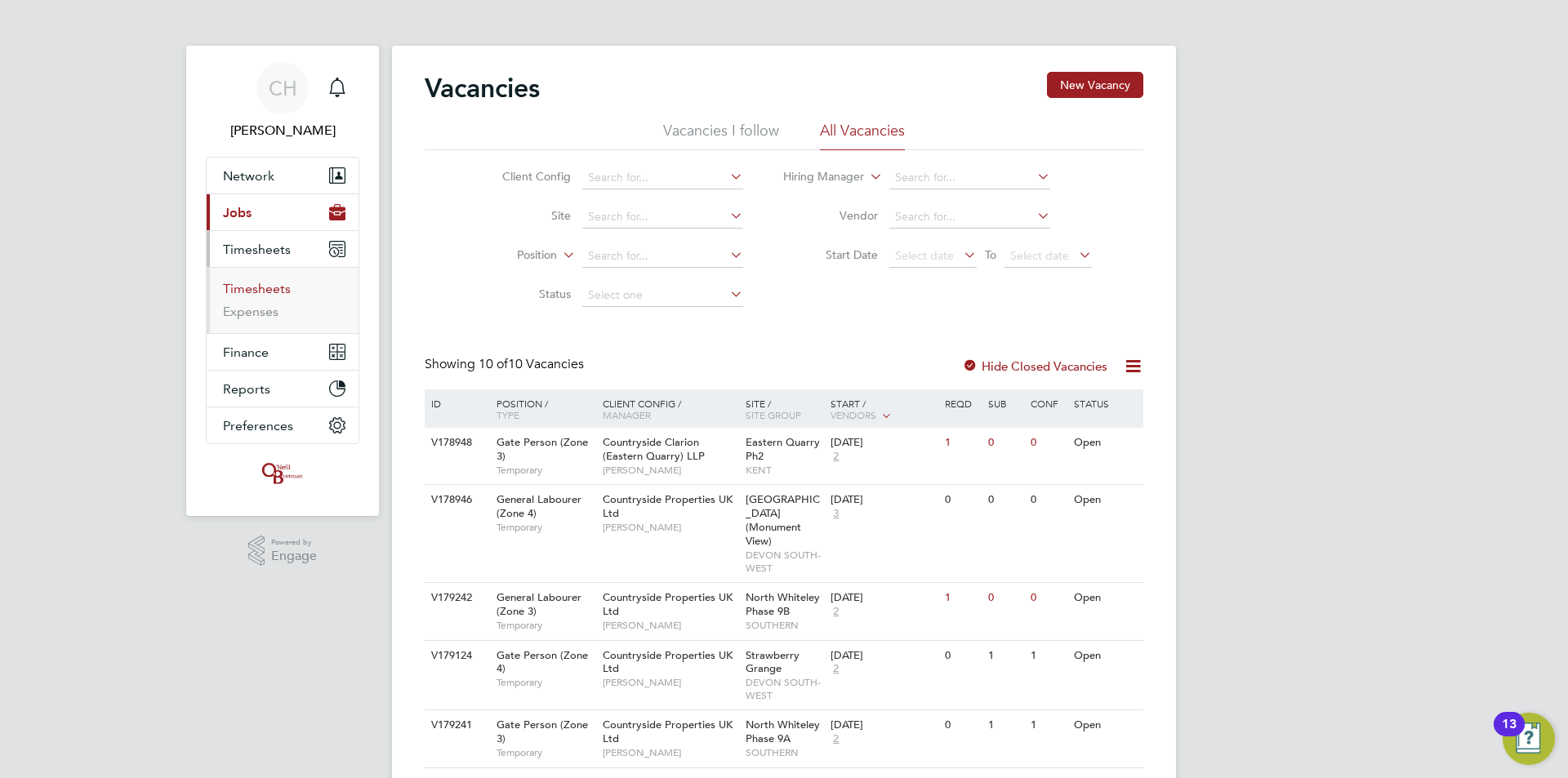
click at [244, 293] on link "Timesheets" at bounding box center [257, 288] width 68 height 15
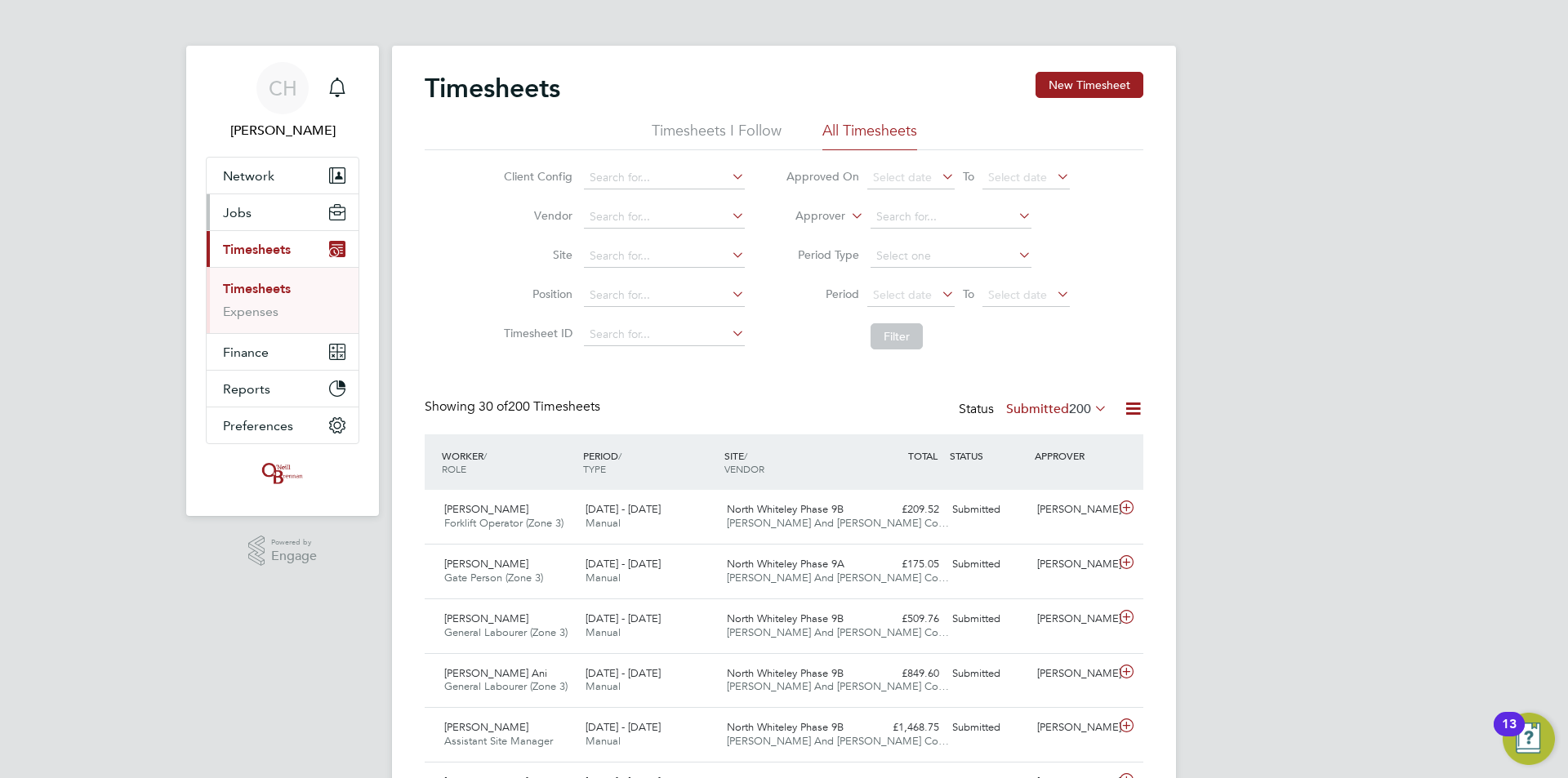
click at [252, 214] on button "Jobs" at bounding box center [282, 212] width 152 height 36
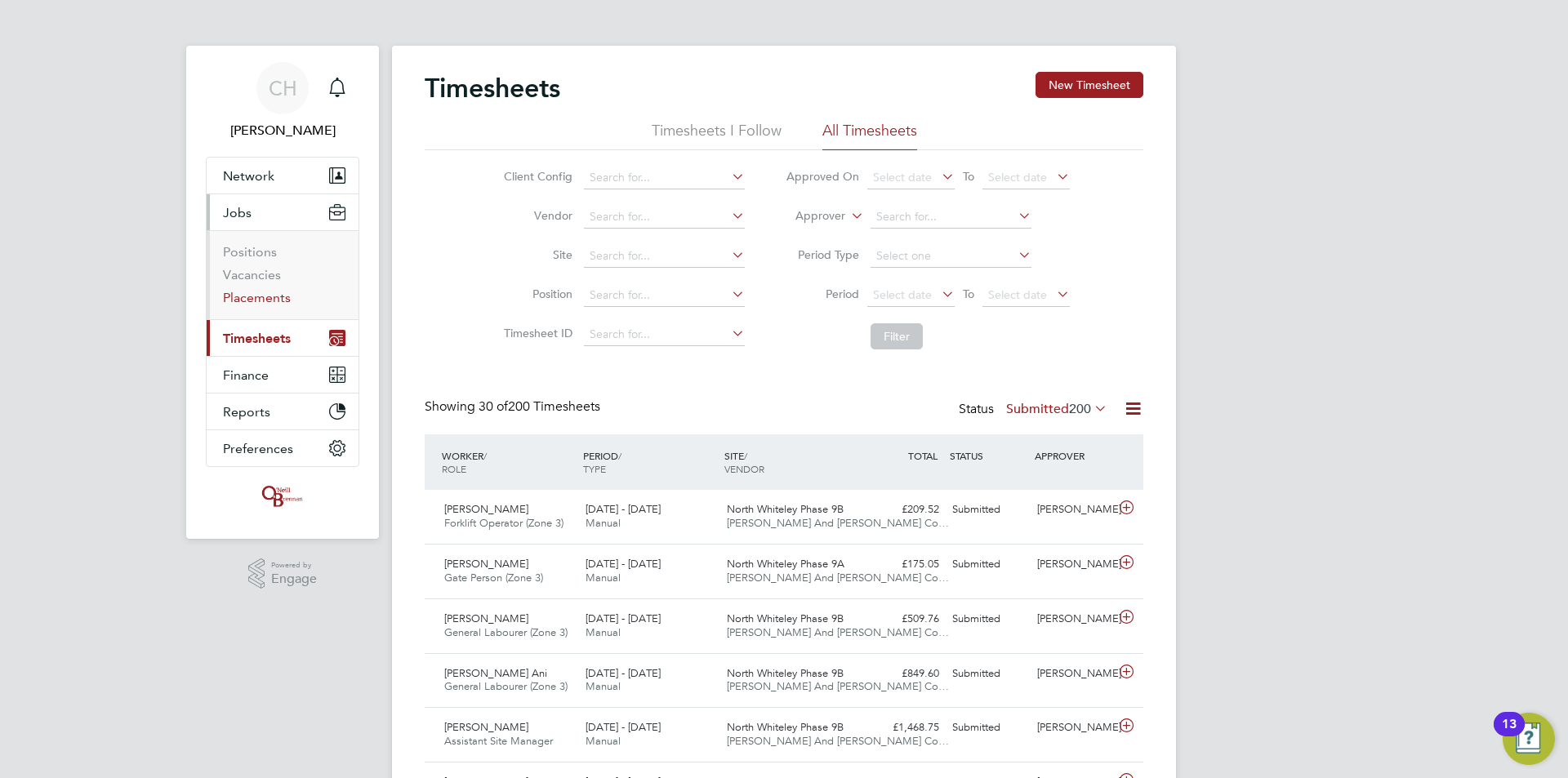
click at [252, 292] on link "Placements" at bounding box center [257, 297] width 68 height 15
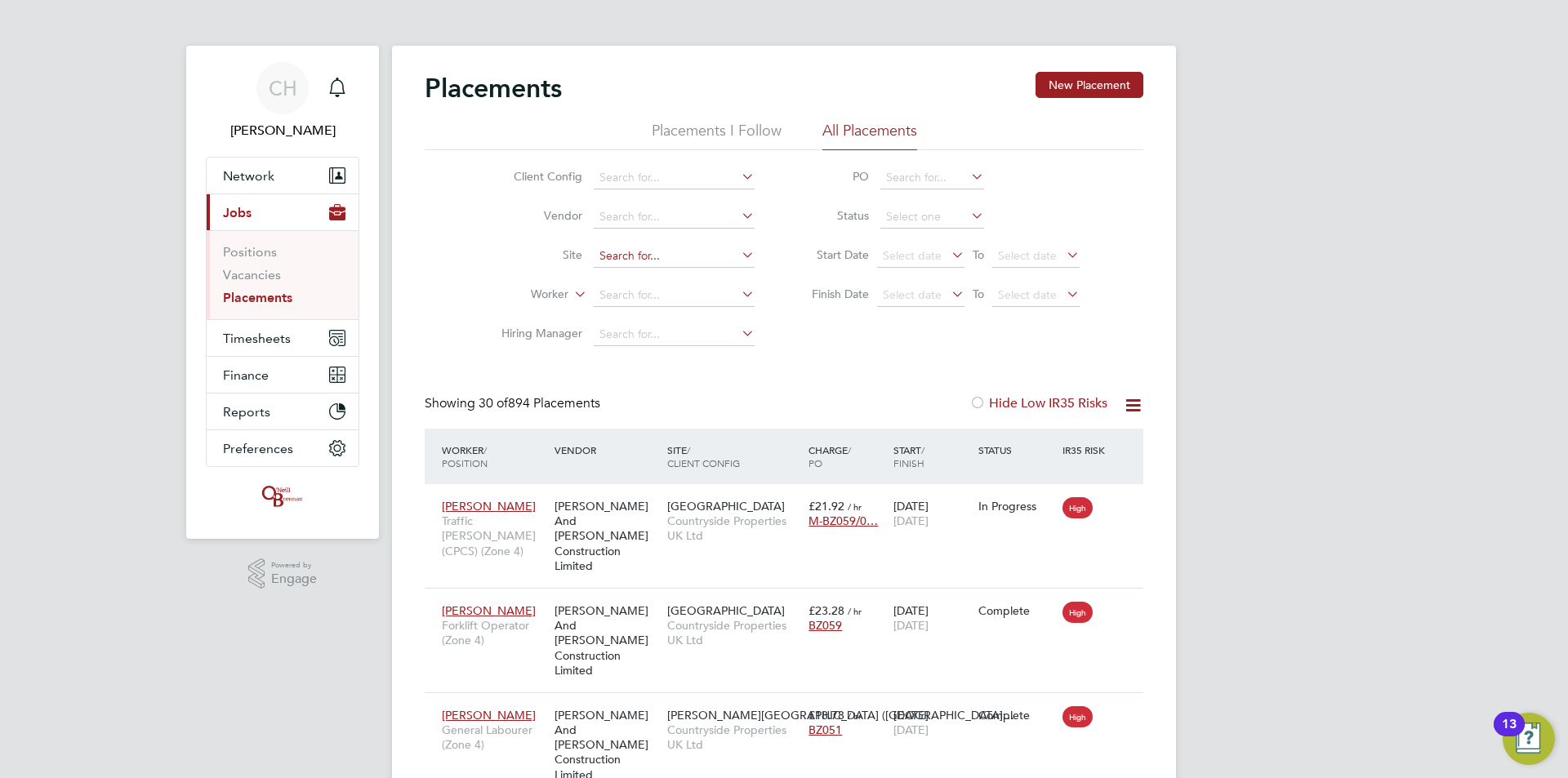
click at [669, 259] on input at bounding box center [674, 256] width 161 height 23
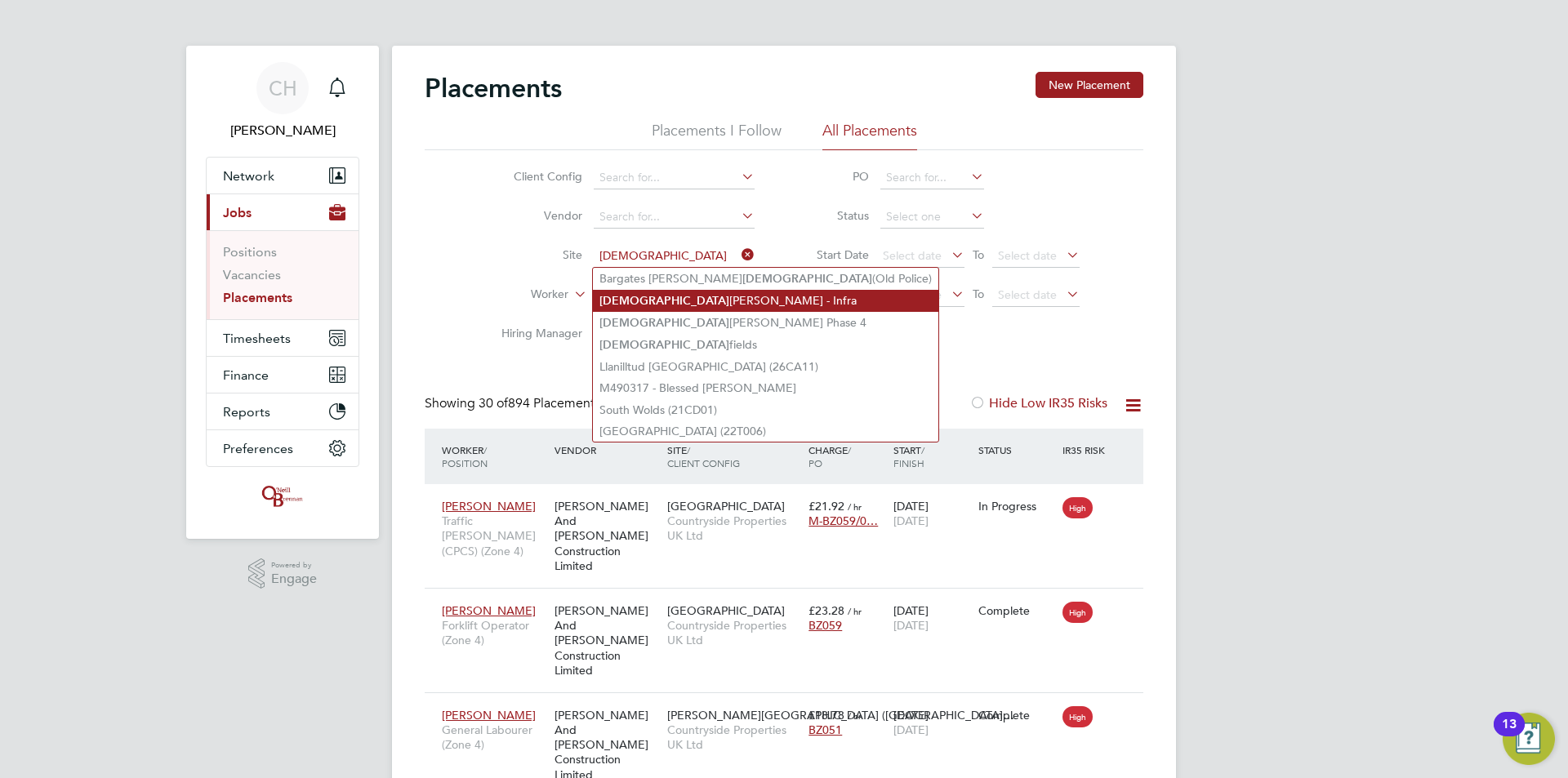
click at [681, 302] on li "Church Crookham - Infra" at bounding box center [765, 300] width 346 height 22
type input "[DEMOGRAPHIC_DATA] [PERSON_NAME][GEOGRAPHIC_DATA]"
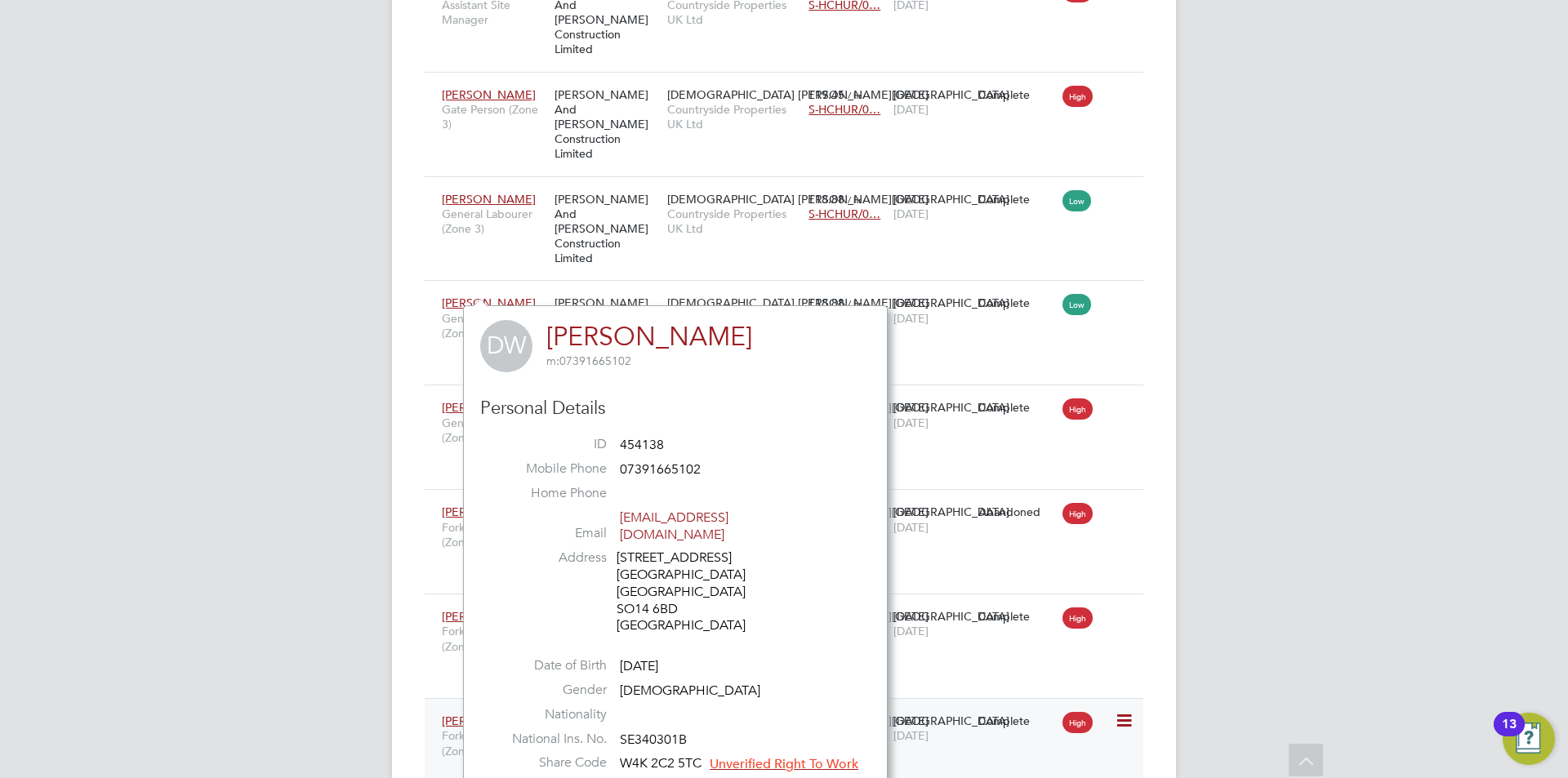
click at [459, 714] on span "[PERSON_NAME]" at bounding box center [488, 721] width 94 height 15
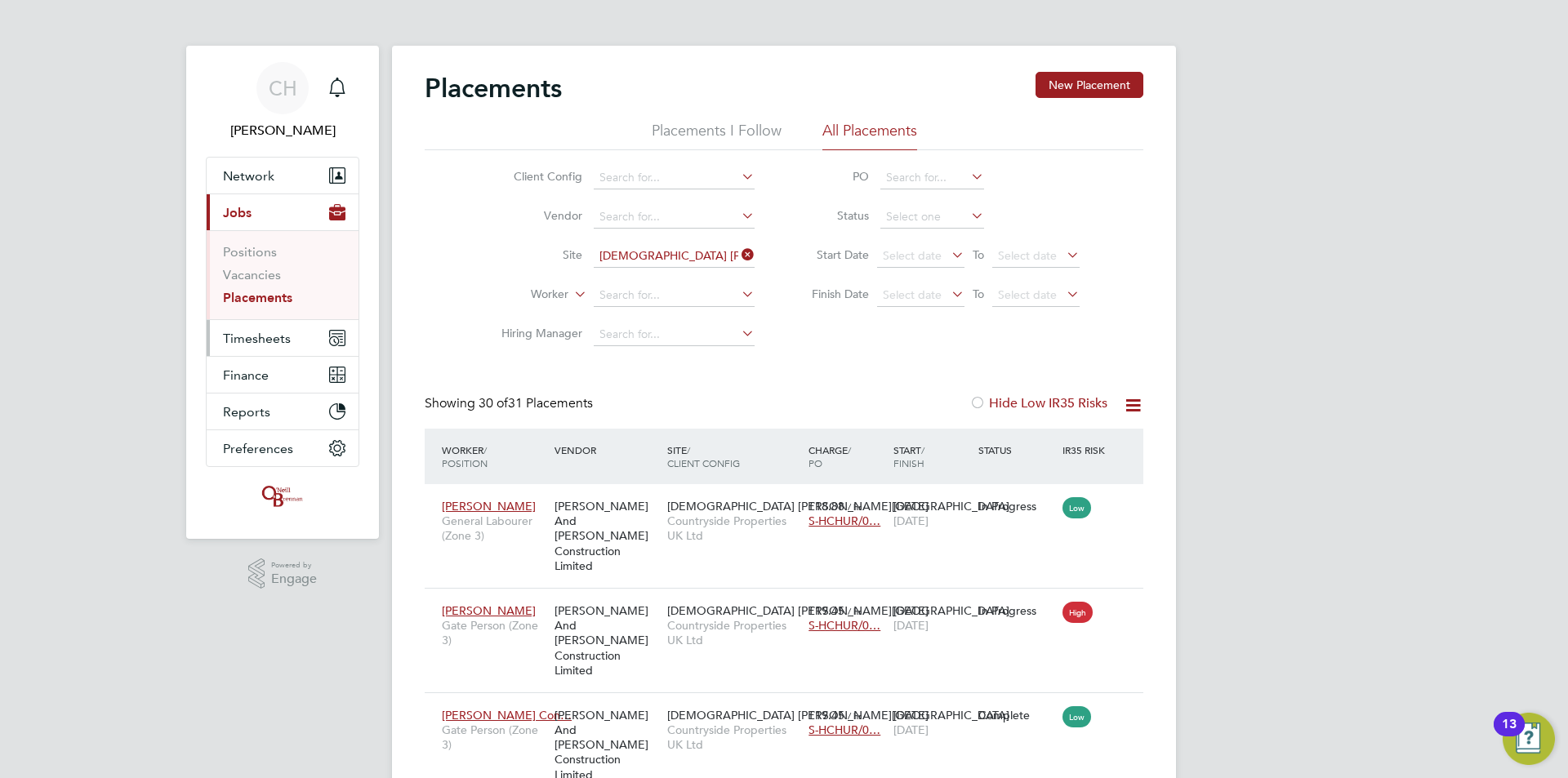
click at [271, 339] on span "Timesheets" at bounding box center [257, 338] width 68 height 15
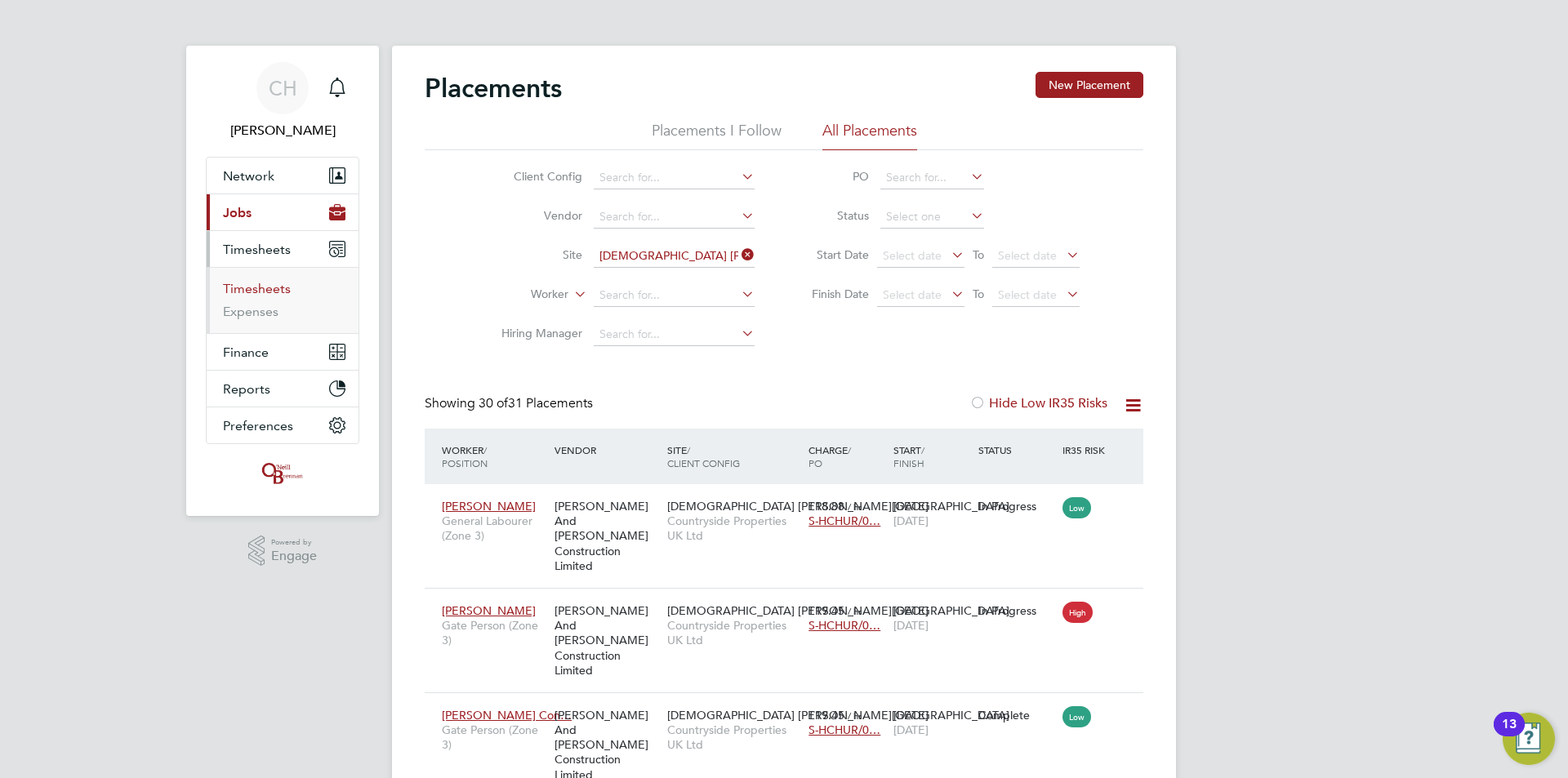
click at [256, 289] on link "Timesheets" at bounding box center [257, 288] width 68 height 15
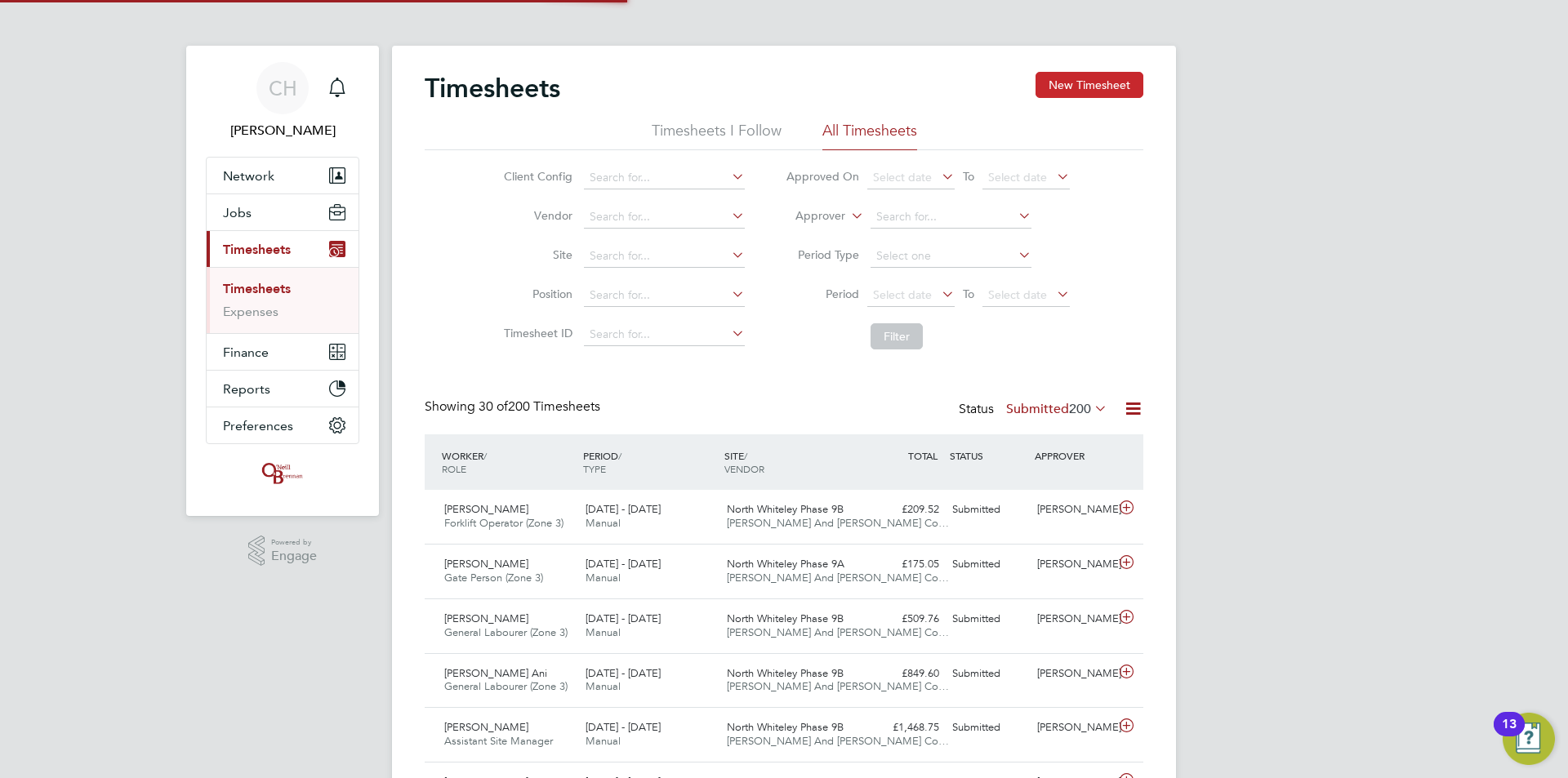
scroll to position [42, 143]
click at [1105, 85] on button "New Timesheet" at bounding box center [1090, 84] width 108 height 26
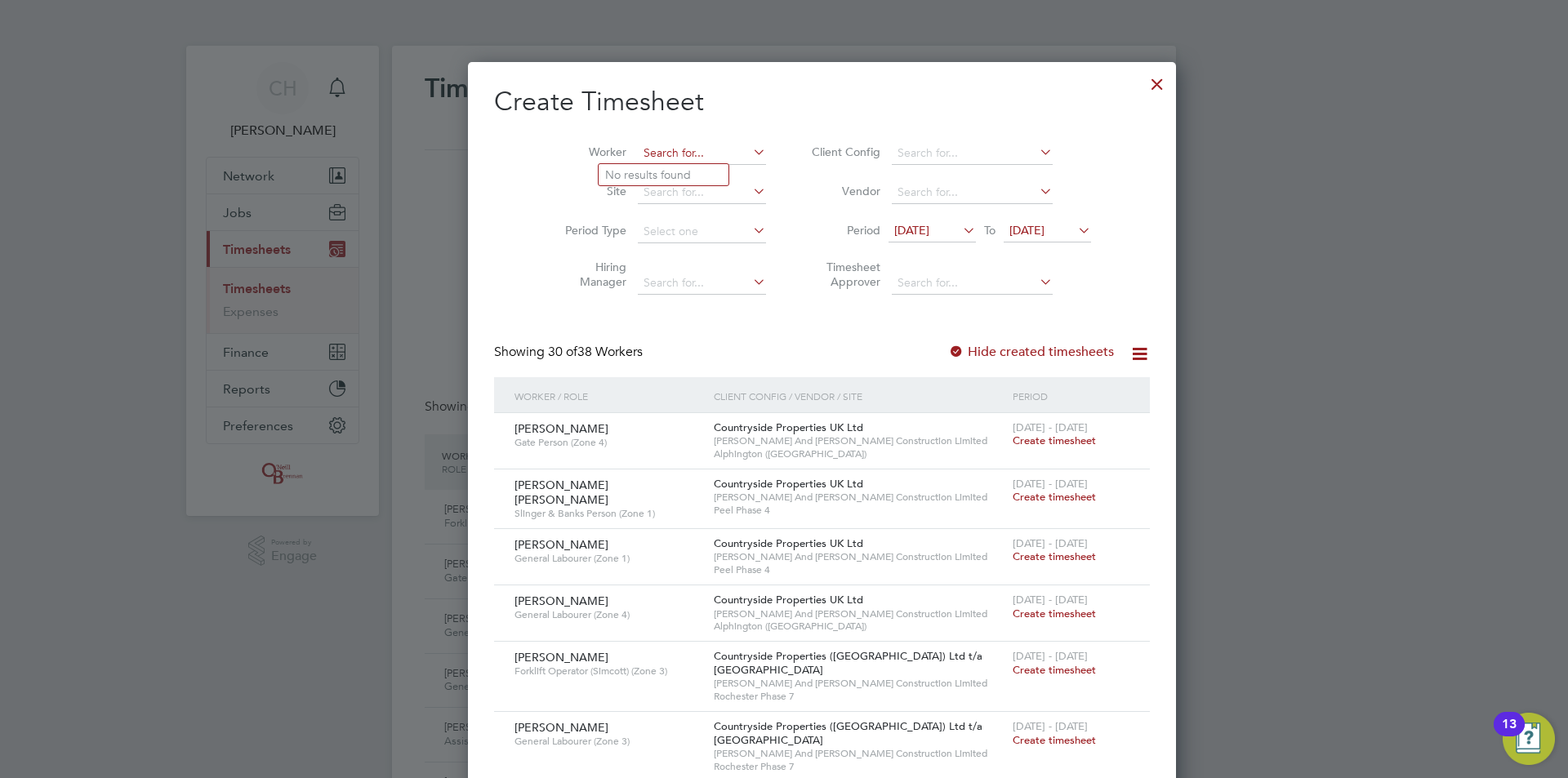
click at [642, 151] on input at bounding box center [702, 153] width 128 height 23
click at [649, 192] on li "Dari usz Wielgosz" at bounding box center [673, 197] width 150 height 22
type input "[PERSON_NAME]"
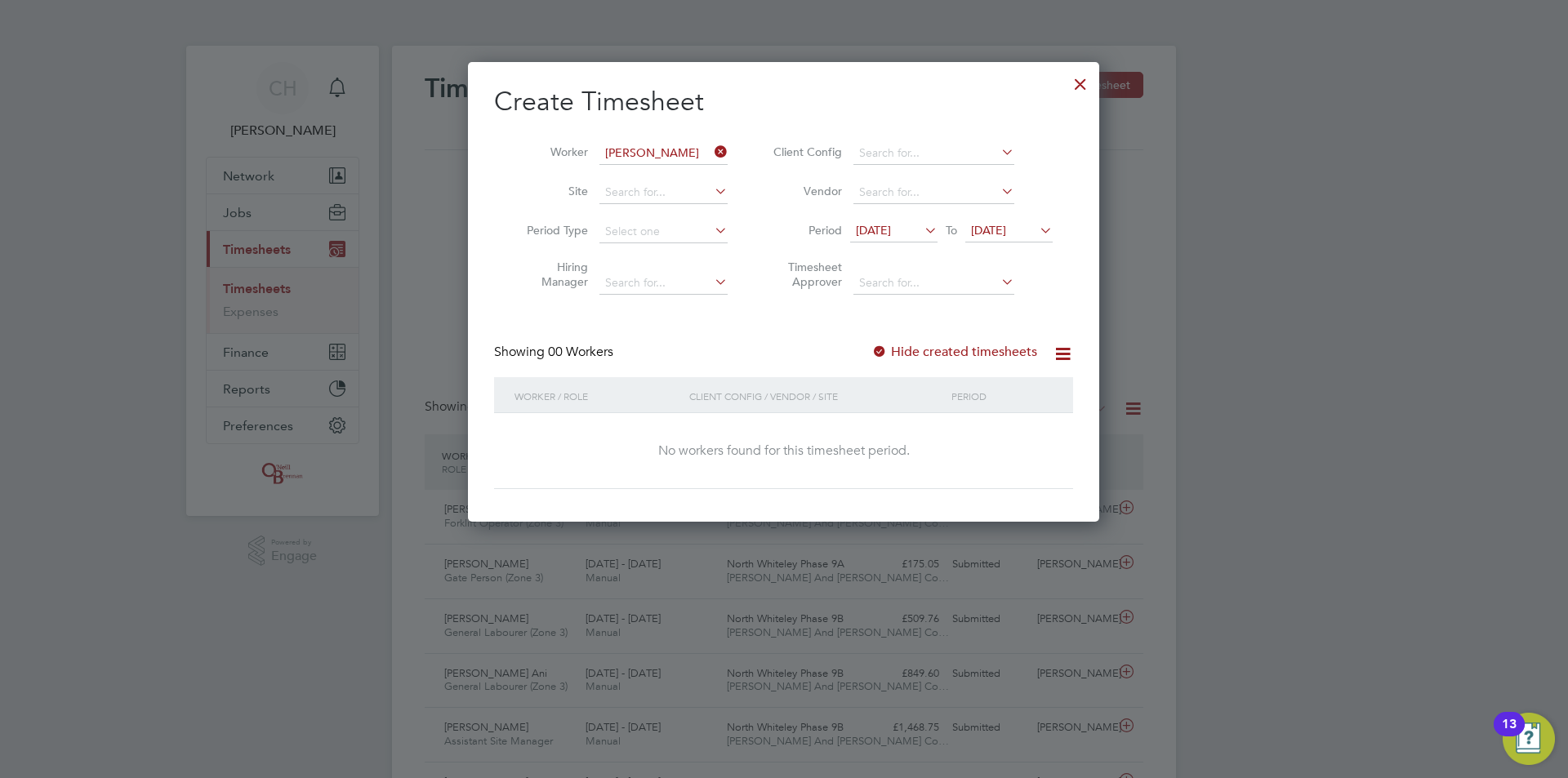
click at [922, 229] on icon at bounding box center [922, 230] width 0 height 23
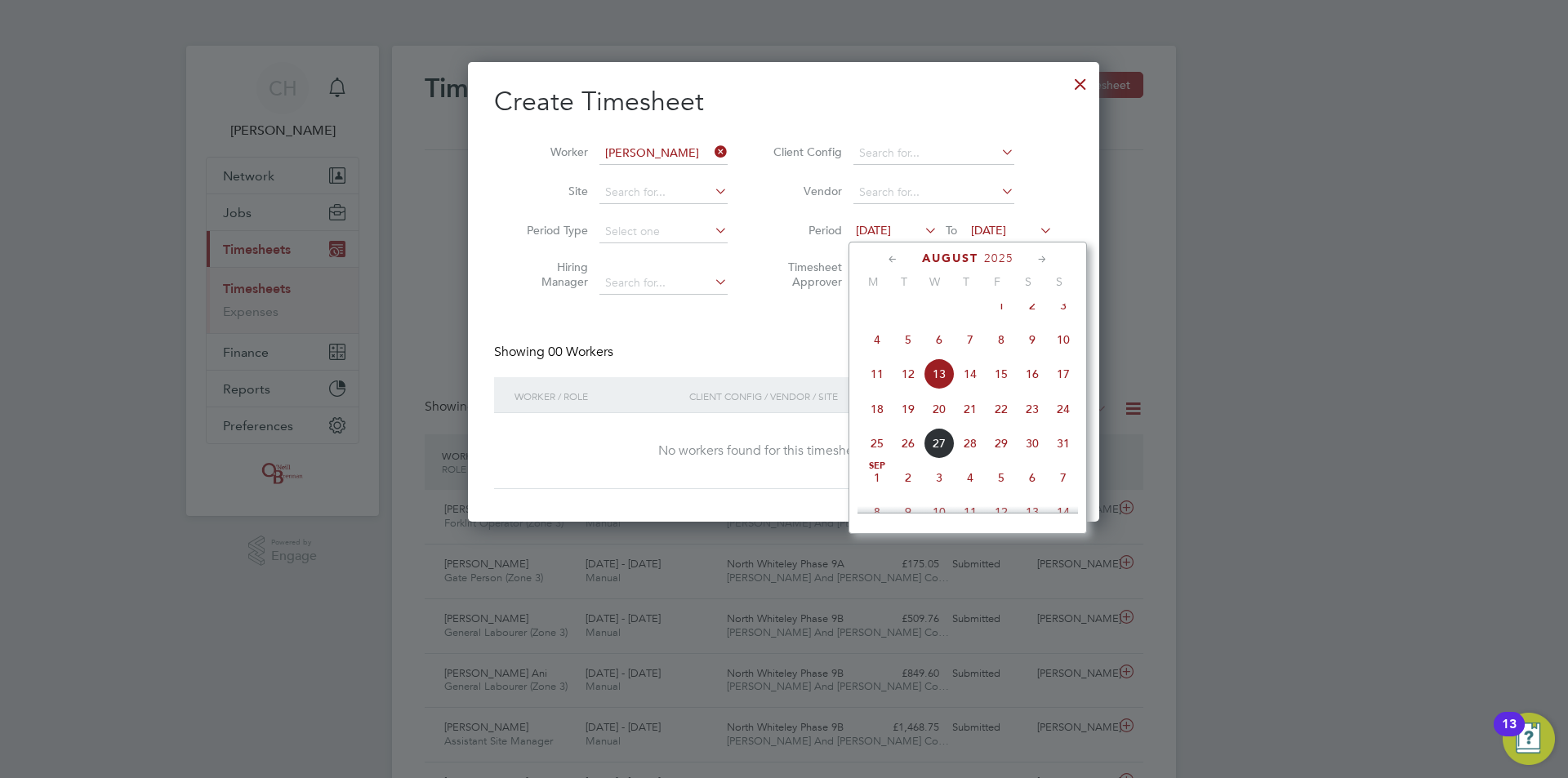
click at [882, 386] on span "11" at bounding box center [877, 374] width 31 height 31
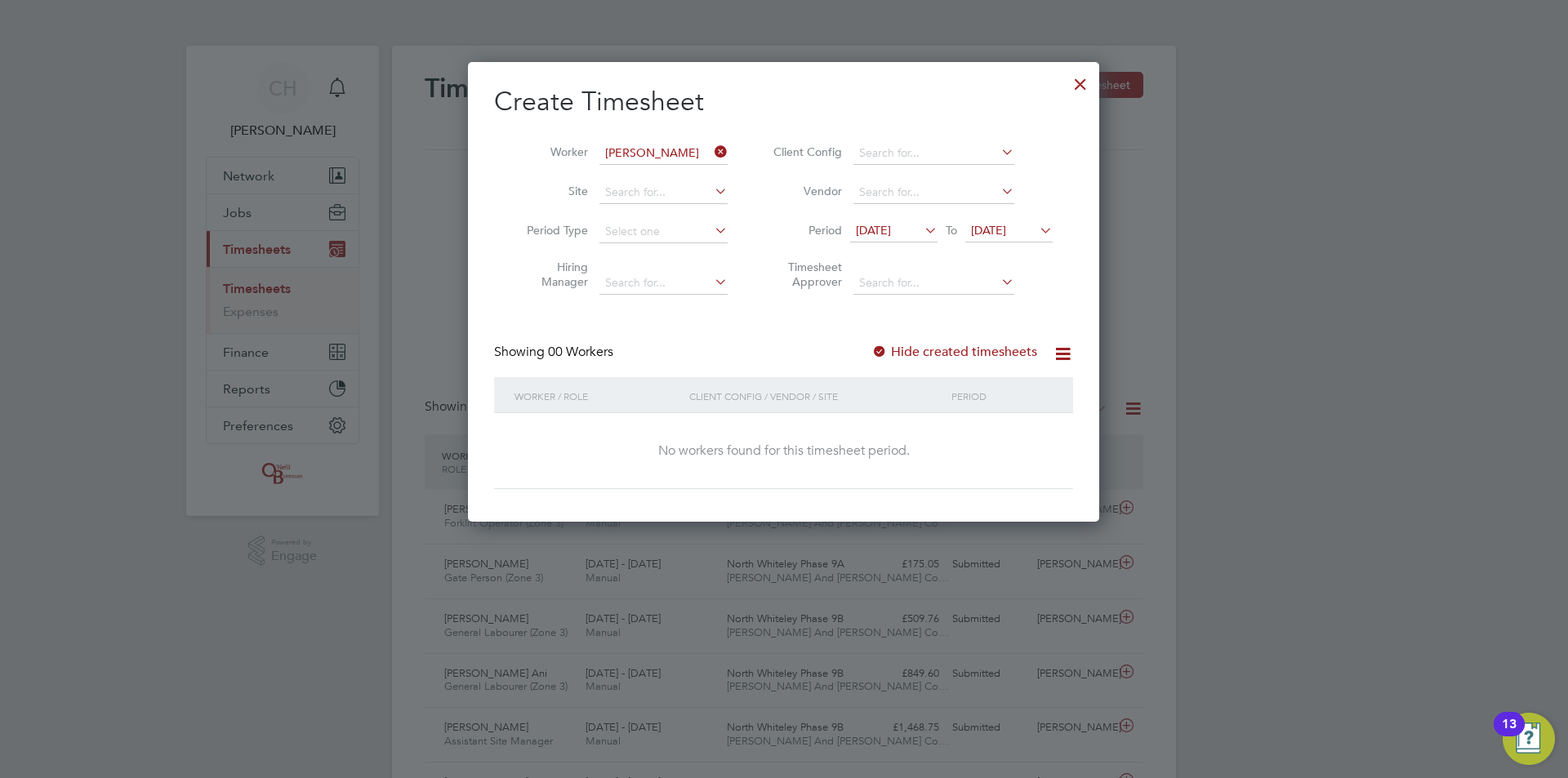
click at [1006, 225] on span "[DATE]" at bounding box center [989, 231] width 35 height 15
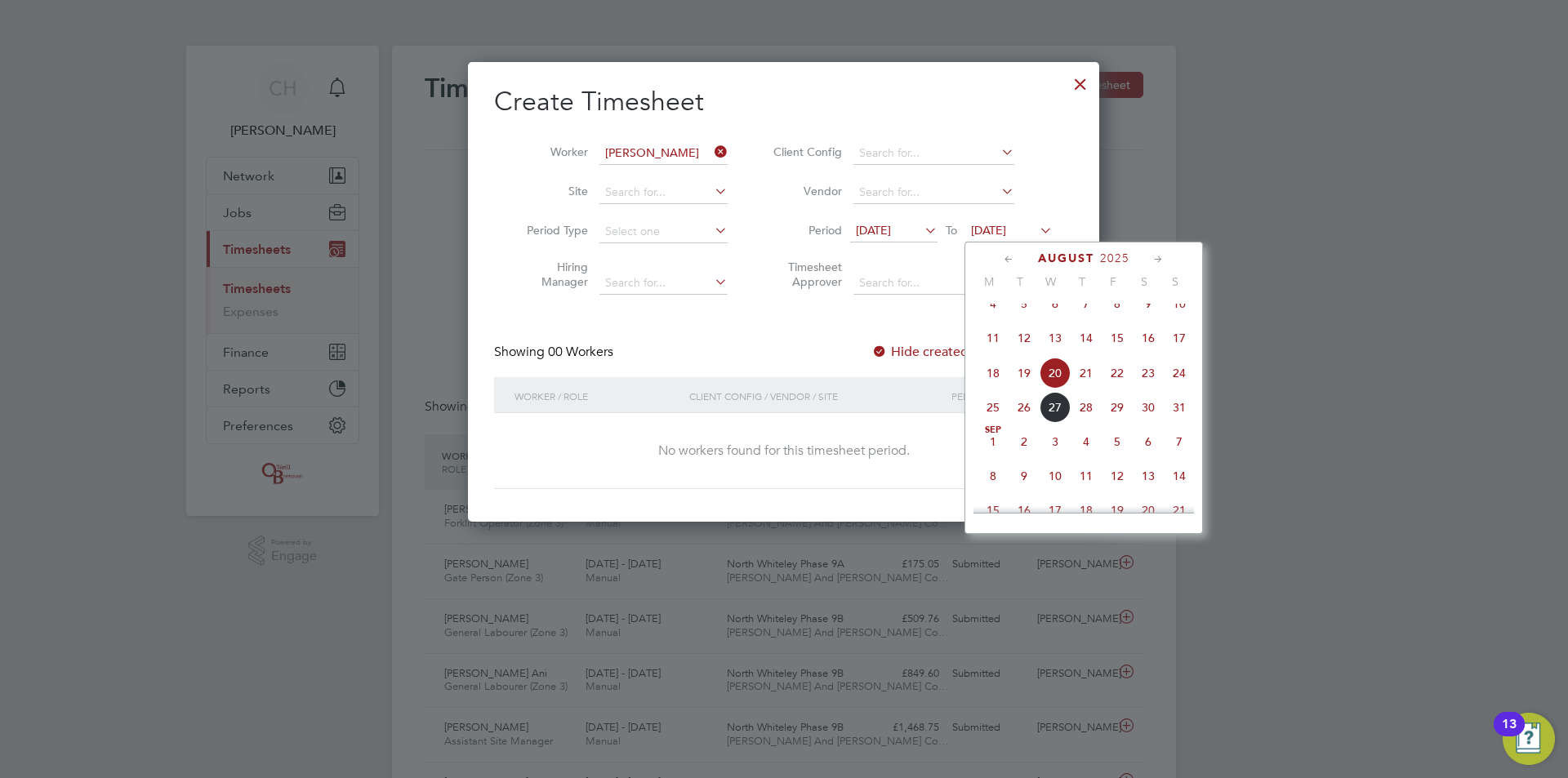
click at [1178, 423] on span "31" at bounding box center [1179, 408] width 31 height 31
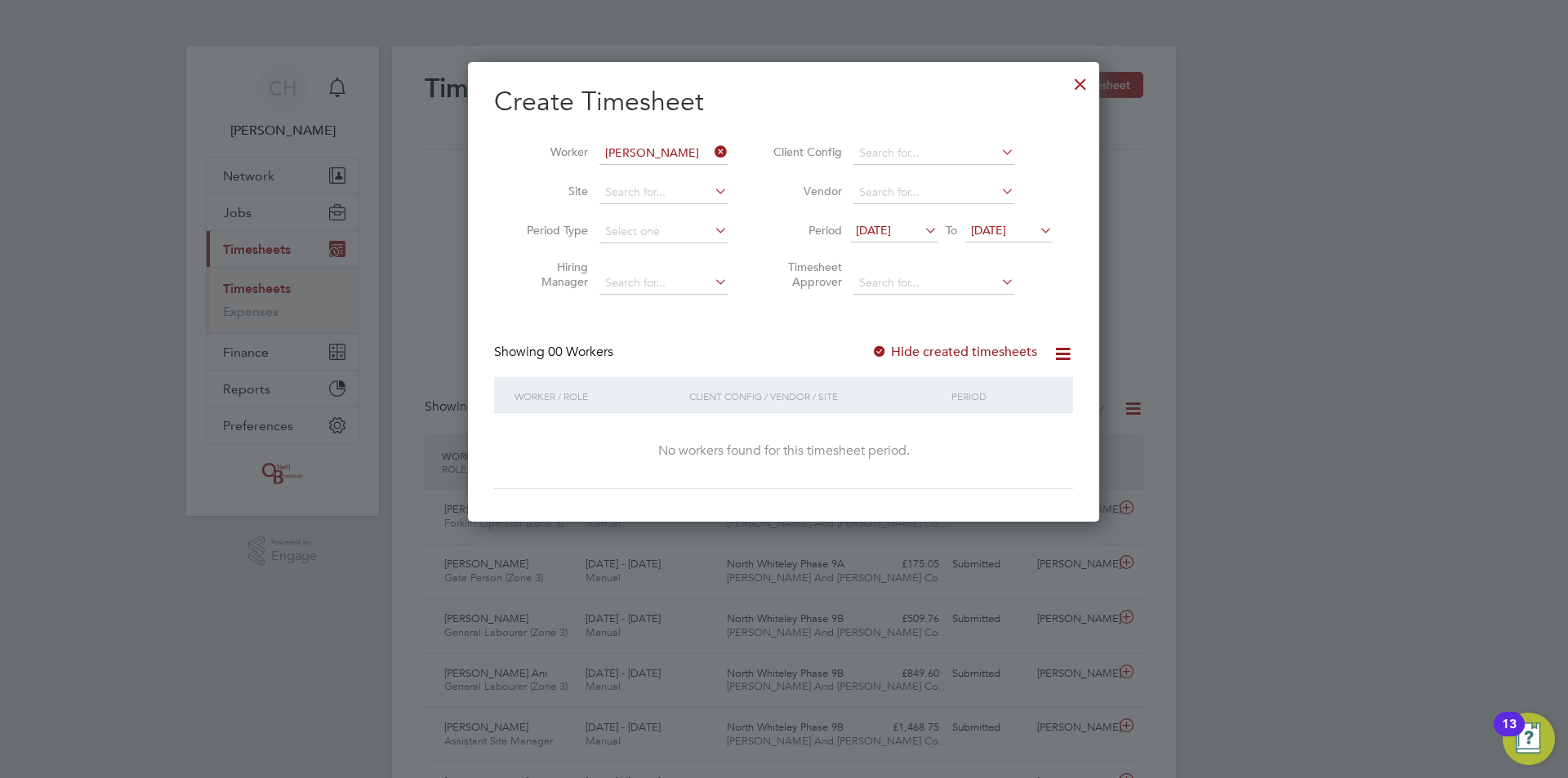
click at [1082, 81] on div at bounding box center [1080, 80] width 29 height 29
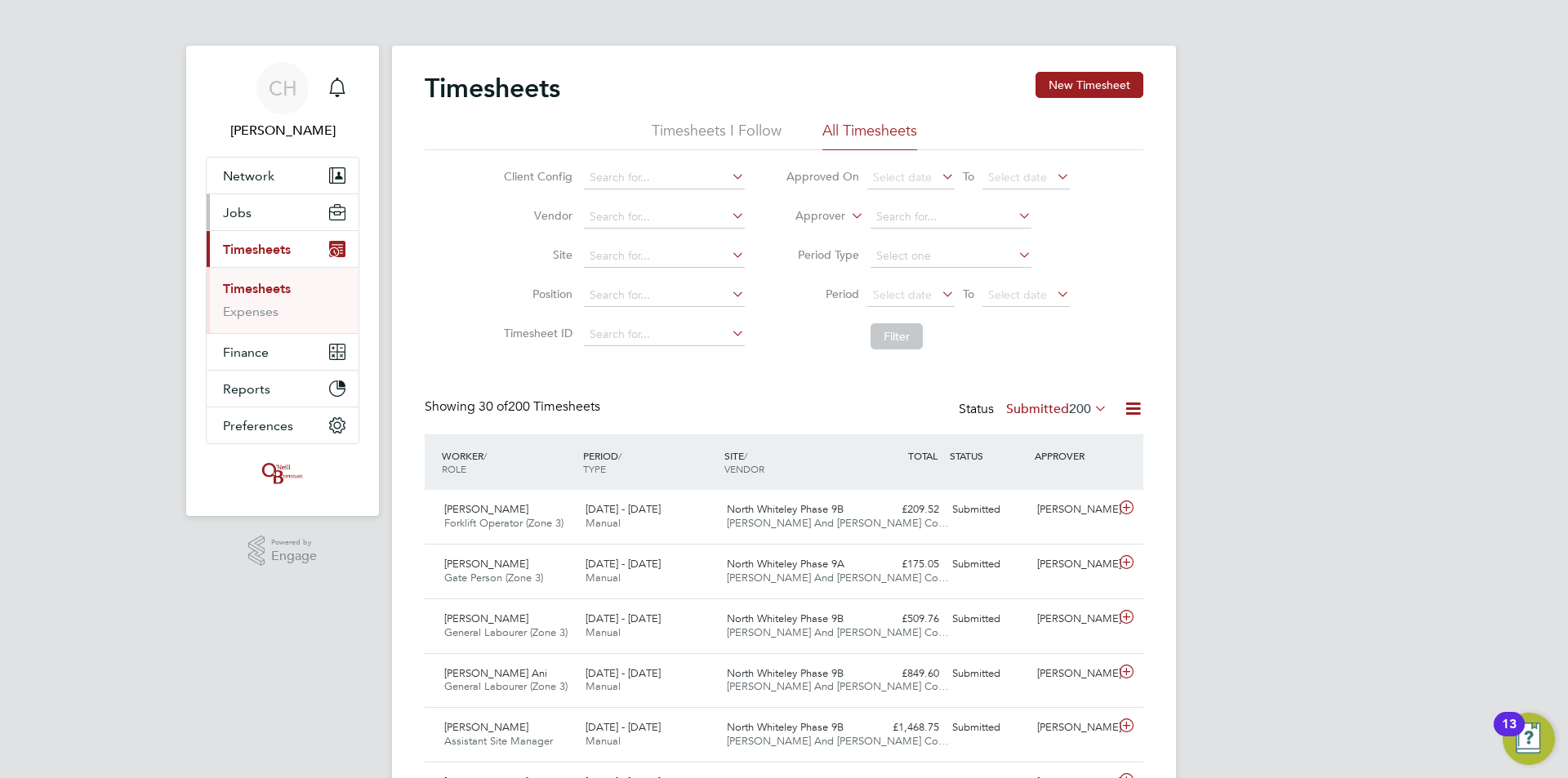
click at [264, 216] on button "Jobs" at bounding box center [282, 212] width 152 height 36
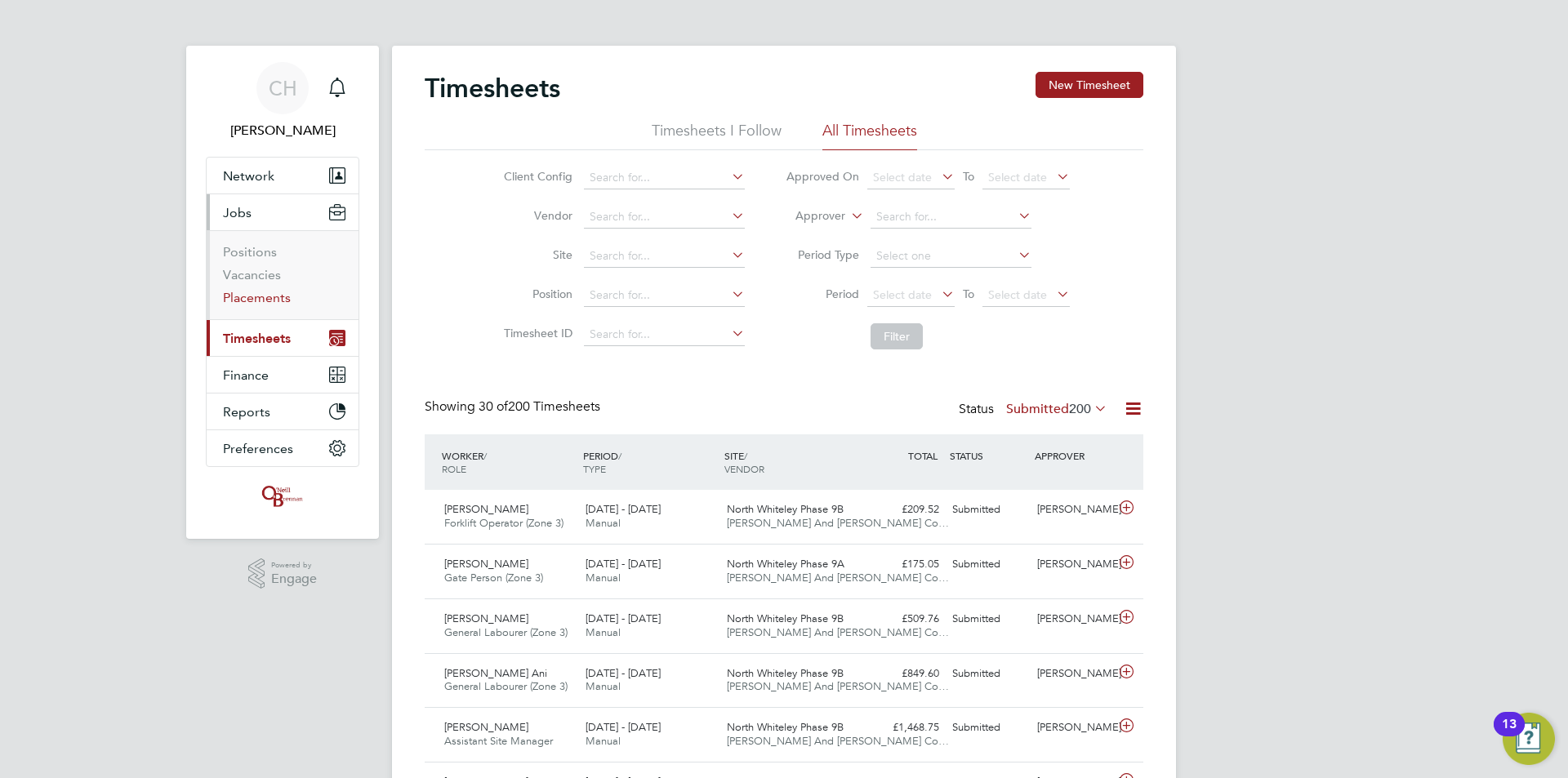
click at [264, 301] on link "Placements" at bounding box center [257, 297] width 68 height 15
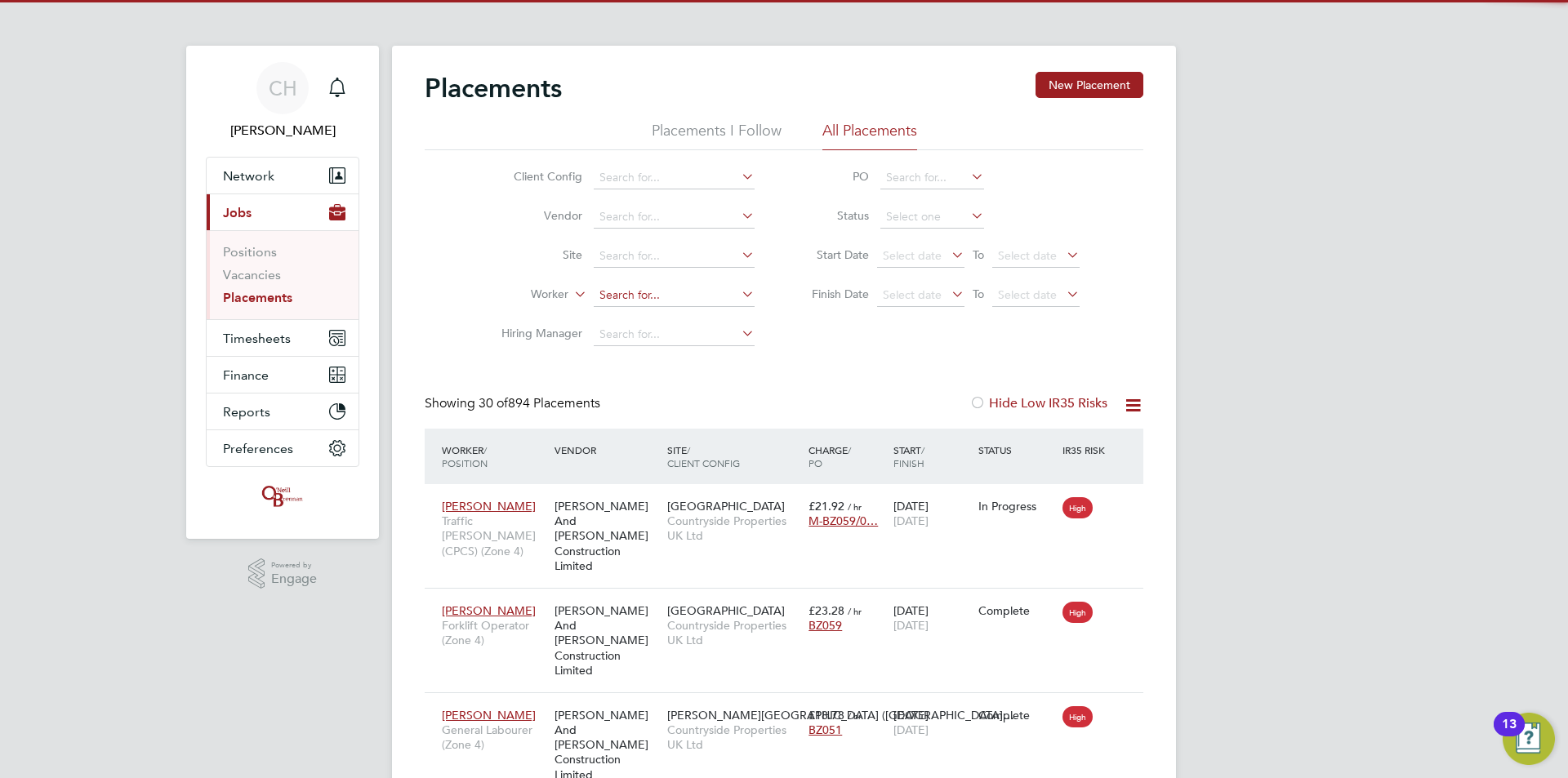
click at [628, 293] on input at bounding box center [674, 295] width 161 height 23
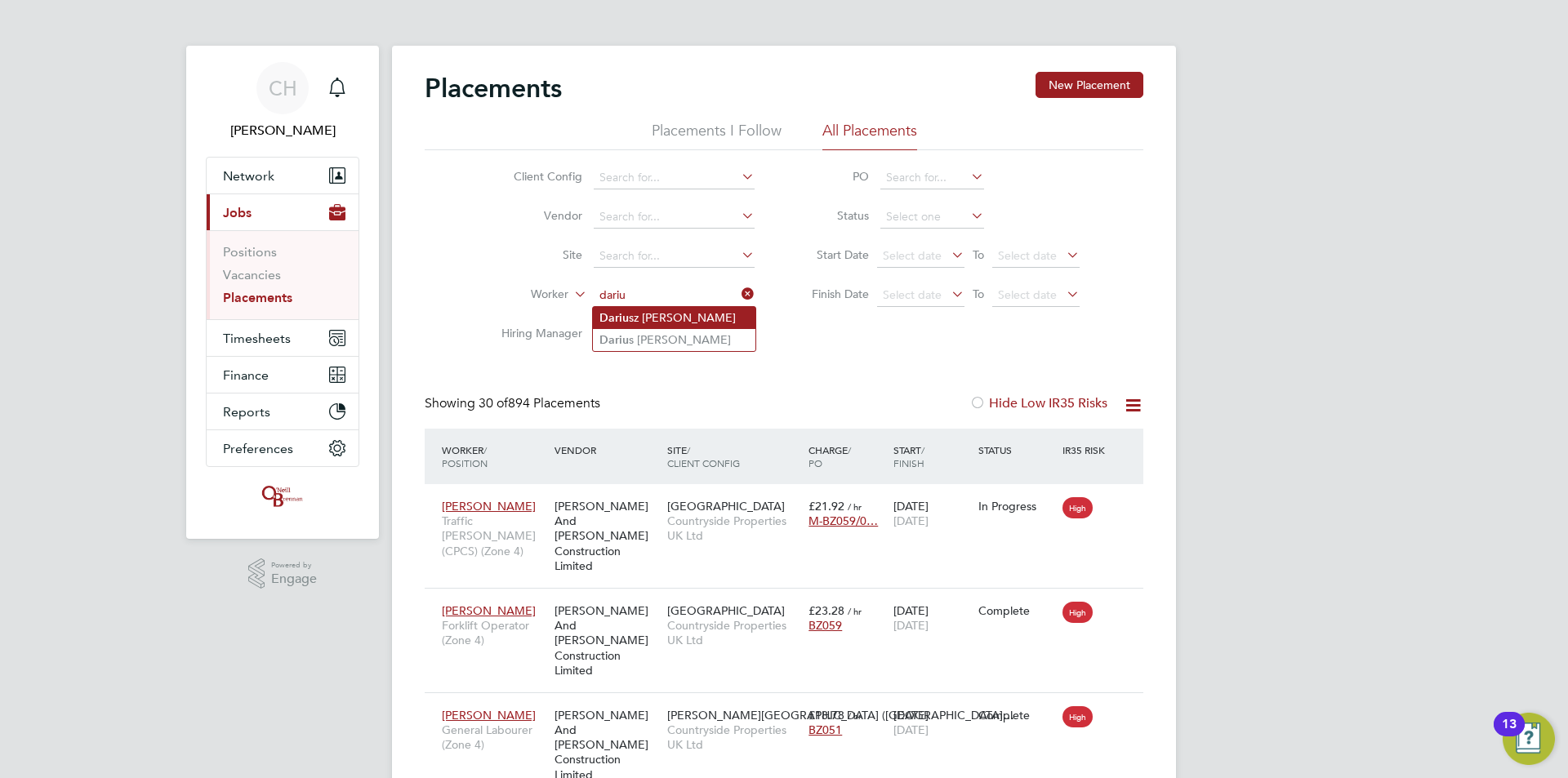
click at [645, 319] on li "Dariu sz Wielgosz" at bounding box center [674, 318] width 163 height 22
type input "[PERSON_NAME]"
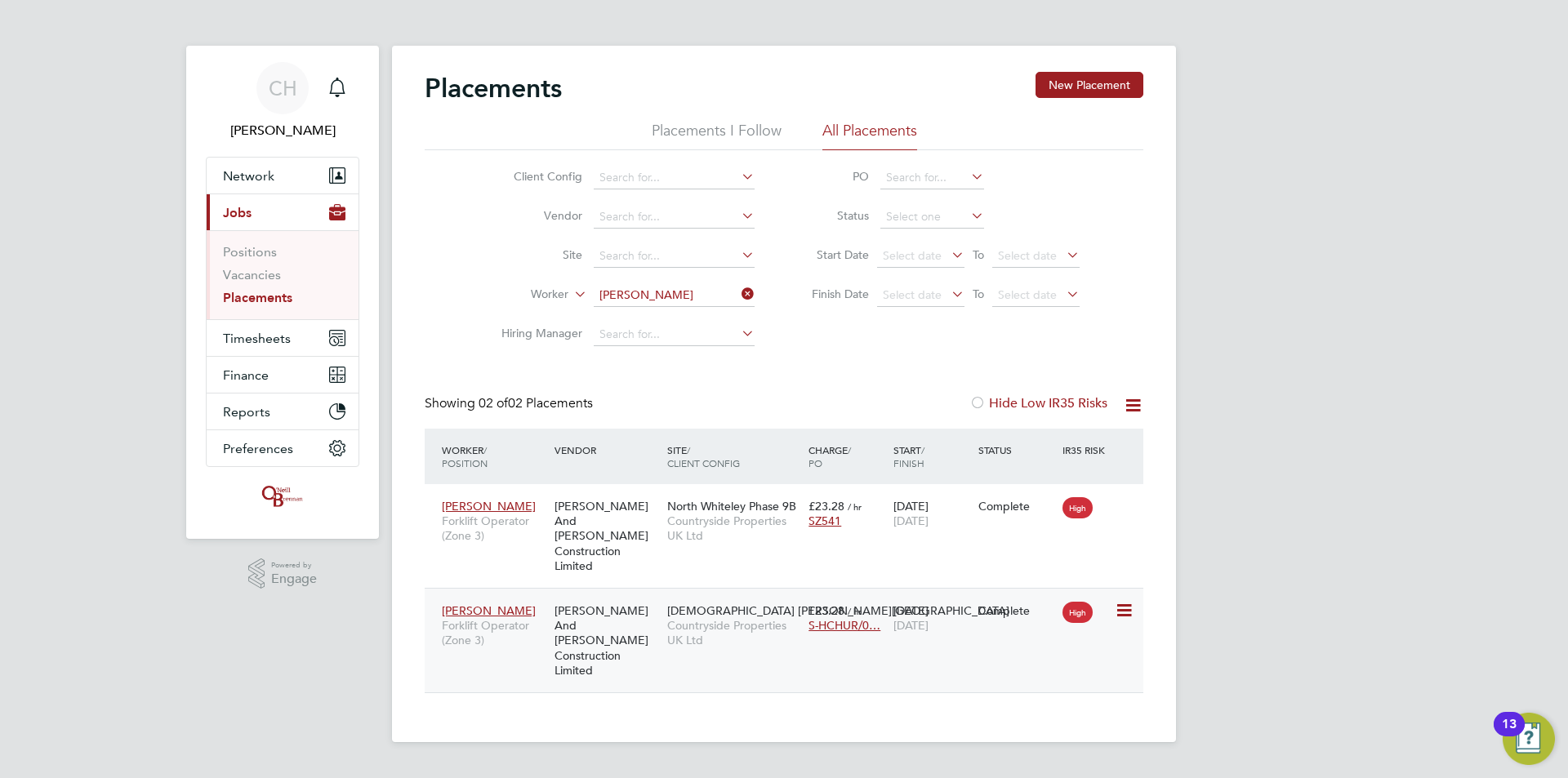
click at [1118, 601] on icon at bounding box center [1123, 611] width 16 height 20
click at [1125, 601] on icon at bounding box center [1123, 611] width 16 height 20
click at [730, 604] on span "[DEMOGRAPHIC_DATA] [PERSON_NAME][GEOGRAPHIC_DATA]" at bounding box center [838, 611] width 342 height 15
click at [281, 167] on button "Network" at bounding box center [282, 176] width 152 height 36
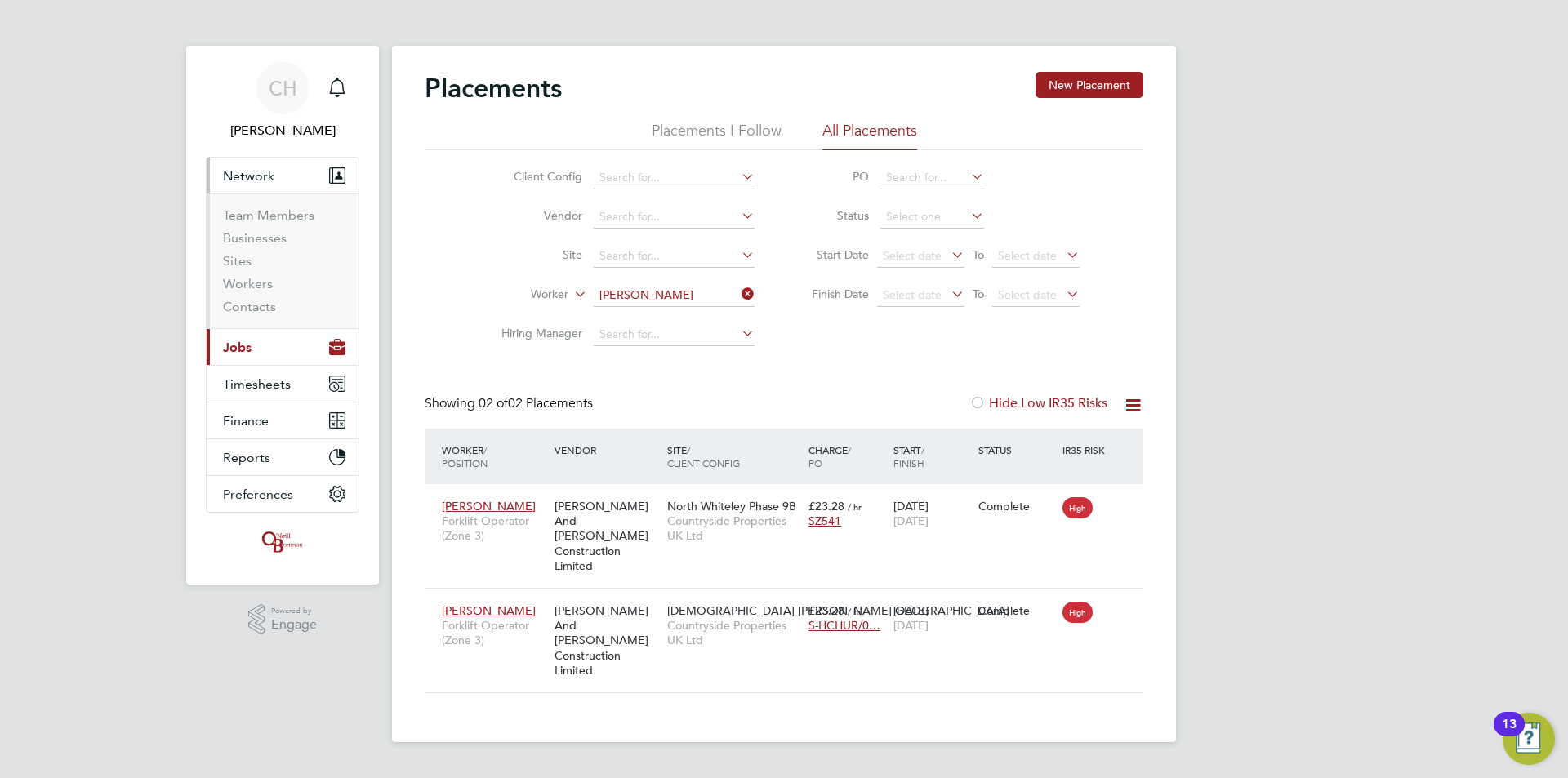
click at [264, 358] on button "Current page: Jobs" at bounding box center [282, 348] width 152 height 36
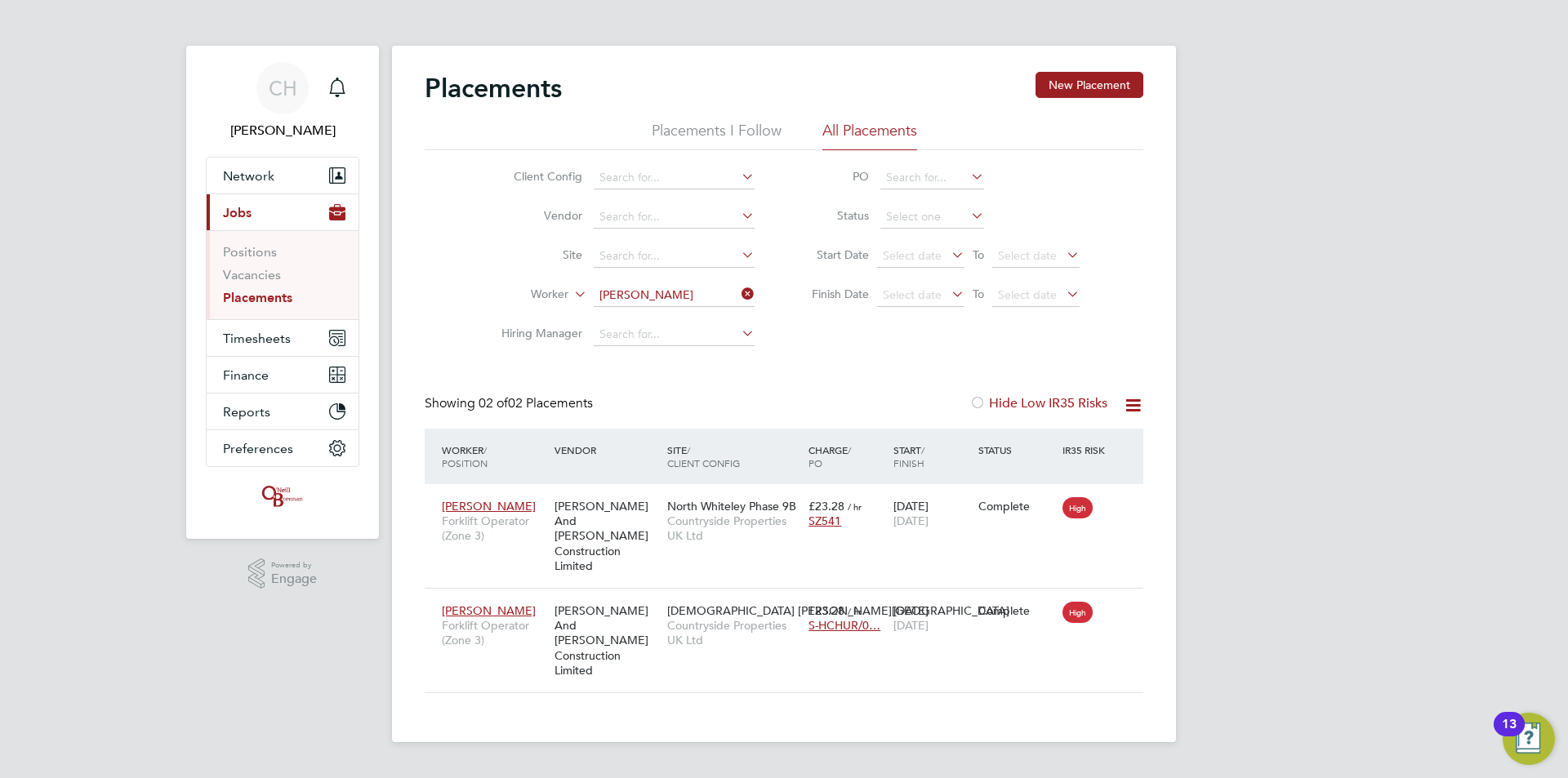
click at [251, 300] on link "Placements" at bounding box center [258, 297] width 69 height 15
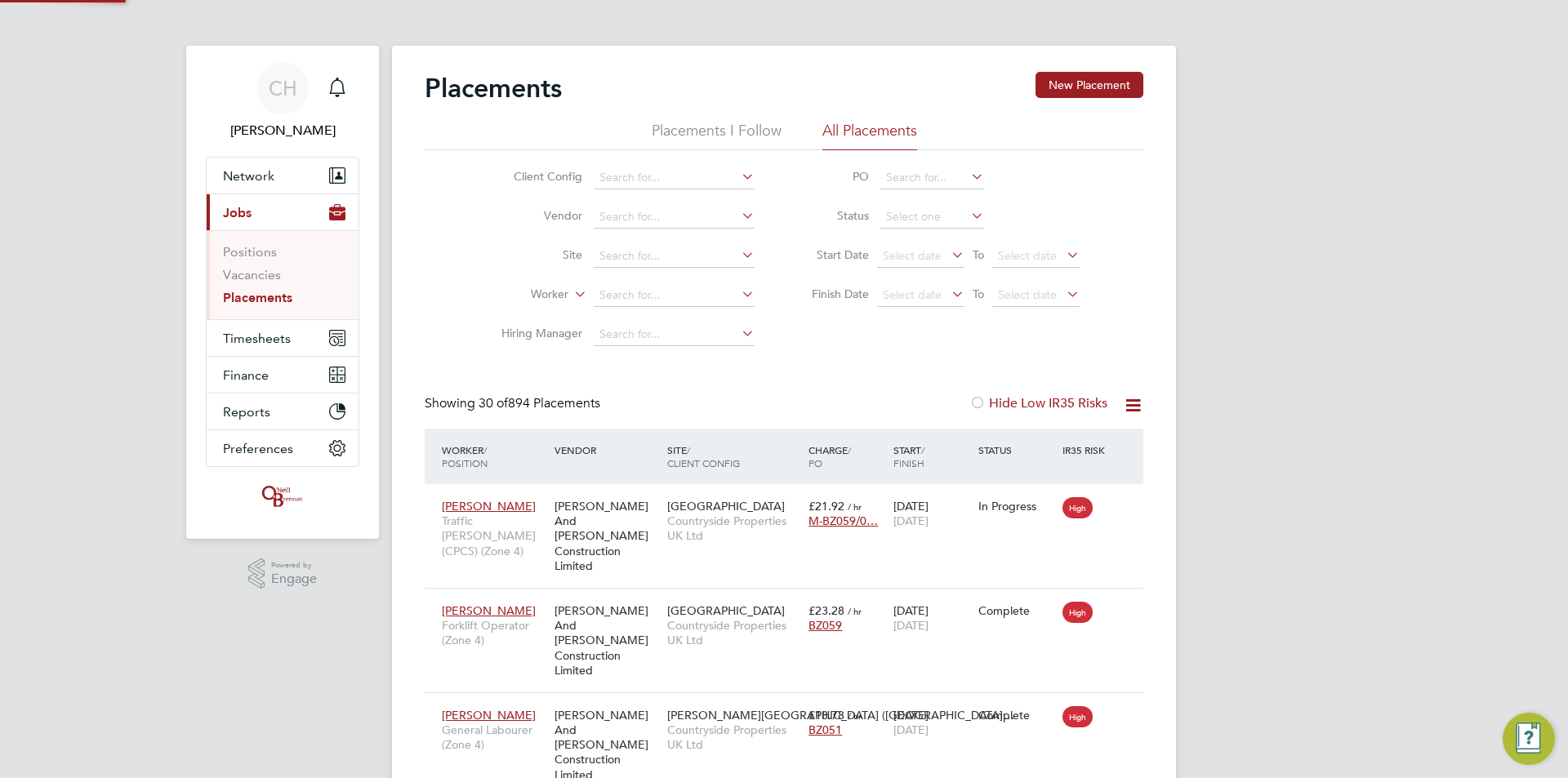
scroll to position [61, 143]
click at [259, 269] on link "Vacancies" at bounding box center [252, 274] width 58 height 15
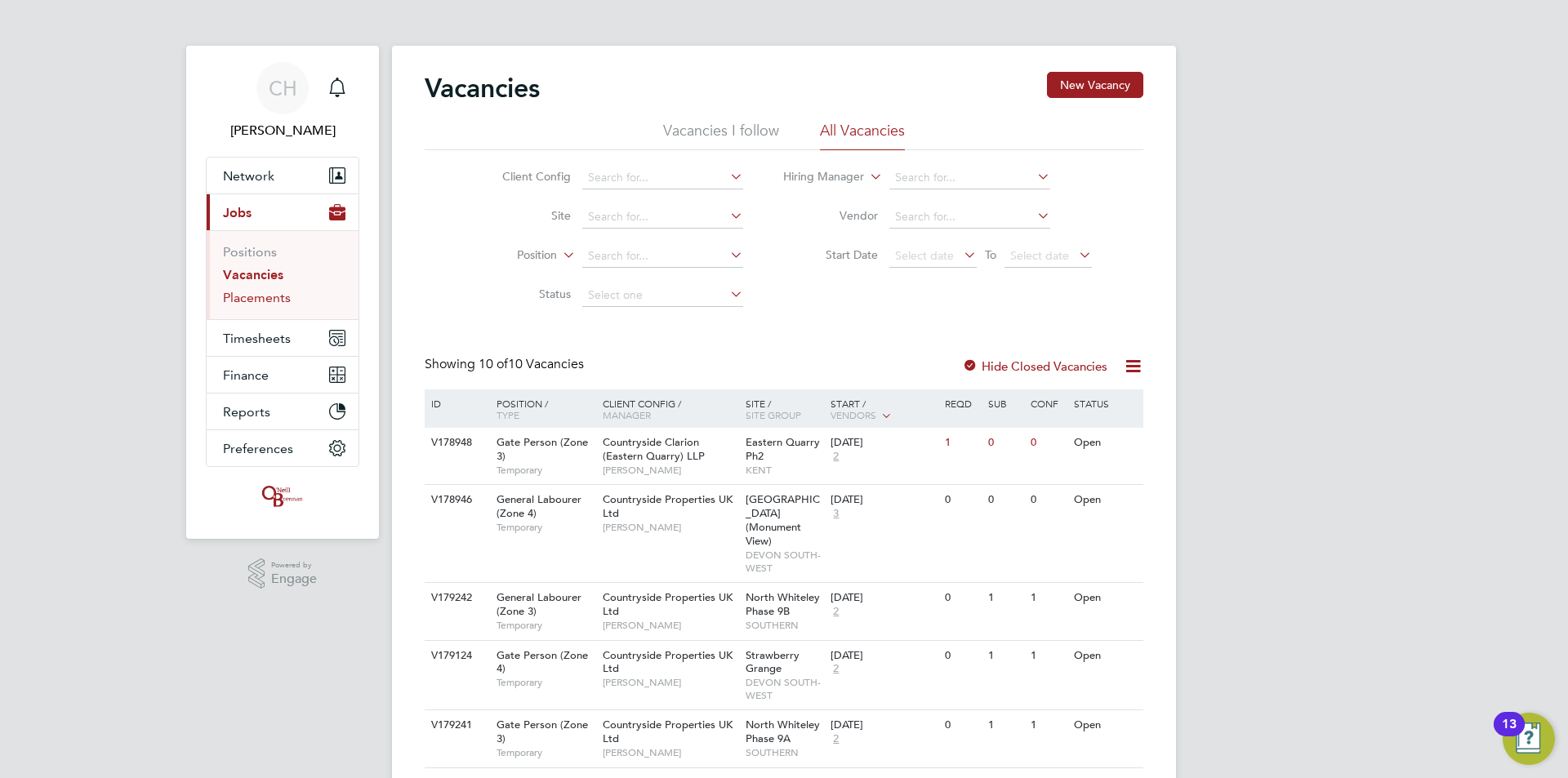
click at [257, 303] on link "Placements" at bounding box center [257, 297] width 68 height 15
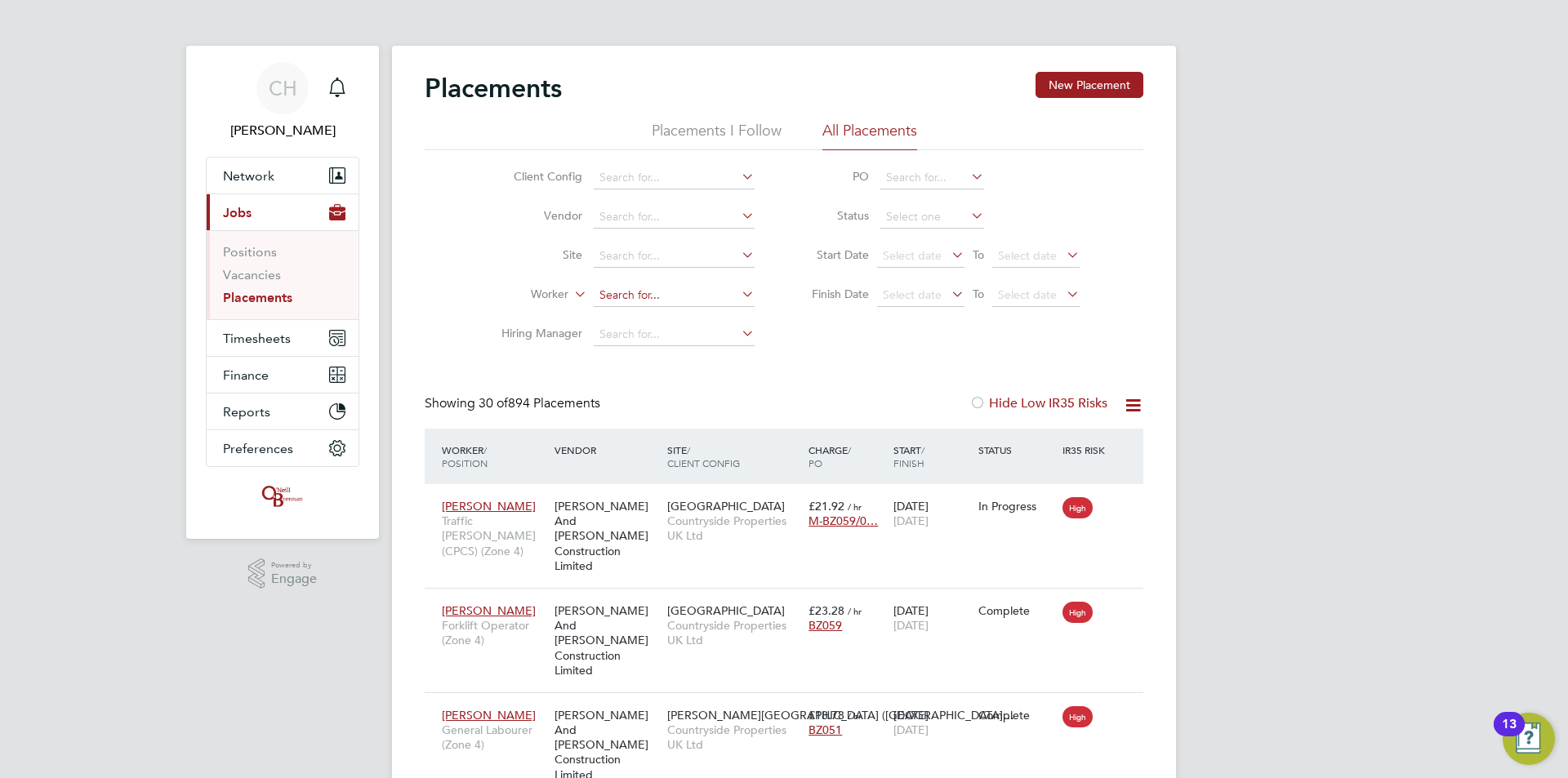
click at [646, 292] on input at bounding box center [674, 295] width 161 height 23
click at [654, 336] on li "Carl Spencer" at bounding box center [694, 340] width 202 height 22
type input "Carl Spencer"
click at [237, 264] on li "Positions" at bounding box center [284, 255] width 123 height 23
click at [240, 274] on link "Vacancies" at bounding box center [252, 274] width 58 height 15
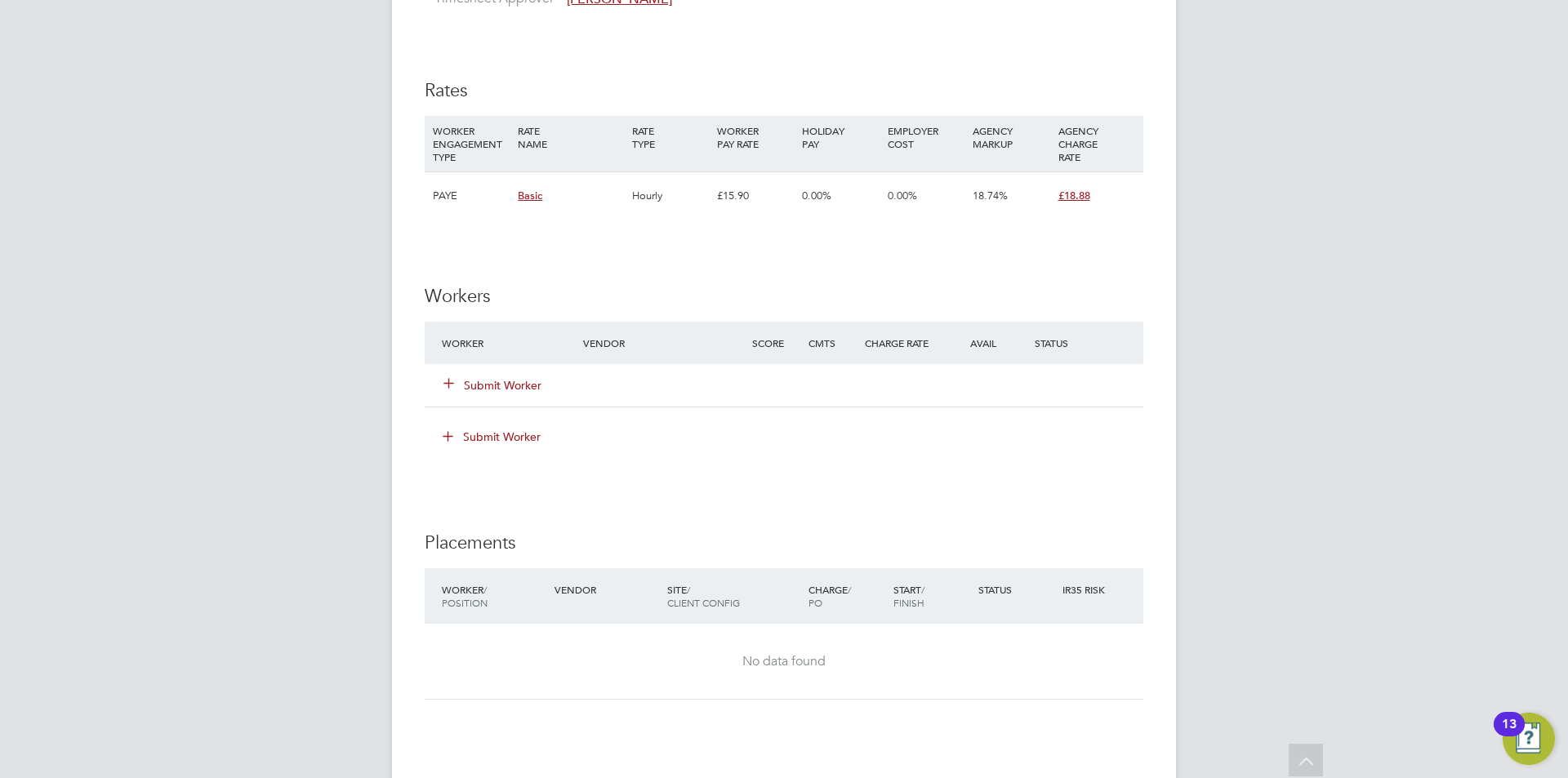
scroll to position [1061, 0]
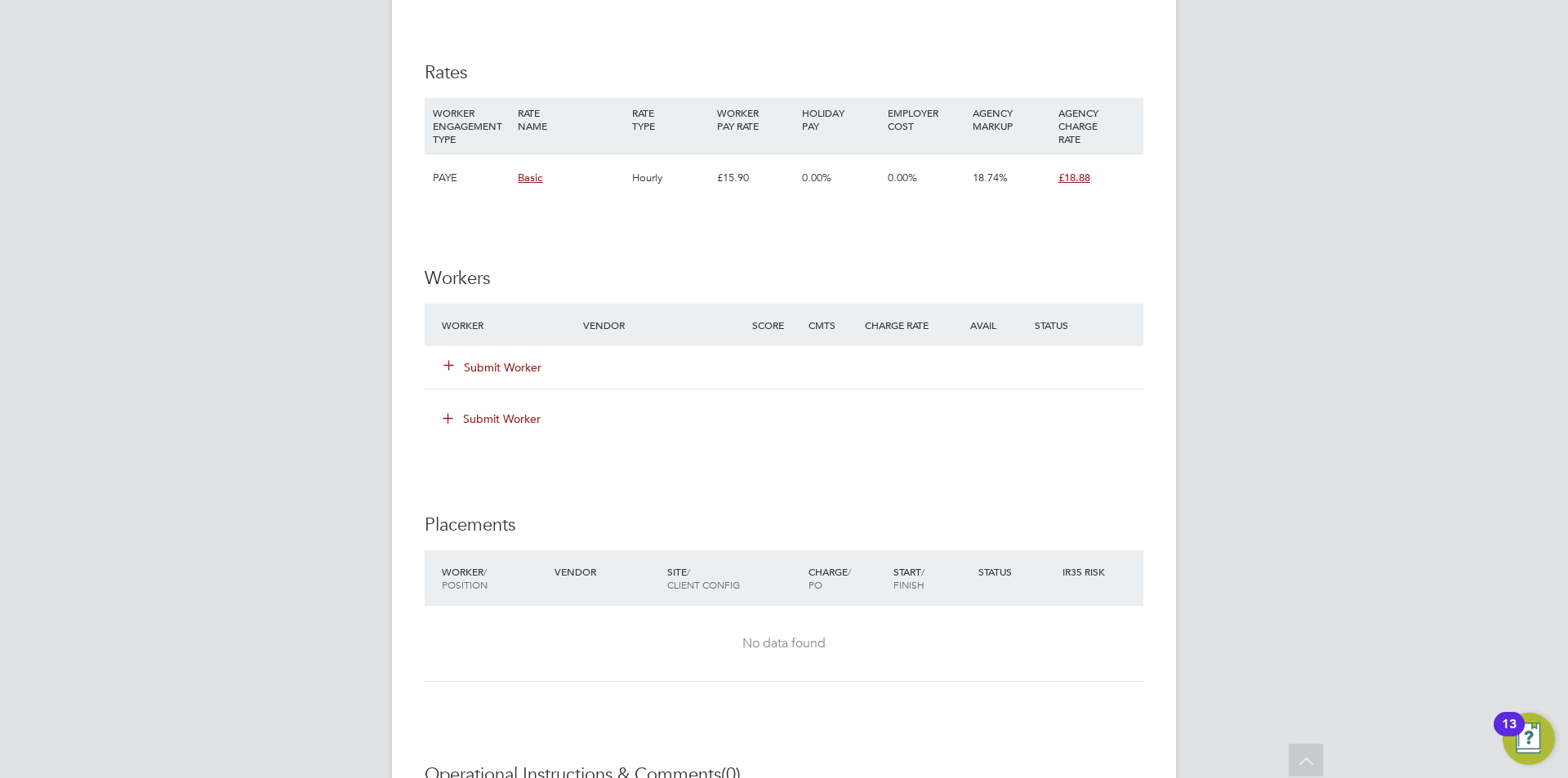
click at [528, 369] on button "Submit Worker" at bounding box center [493, 368] width 98 height 16
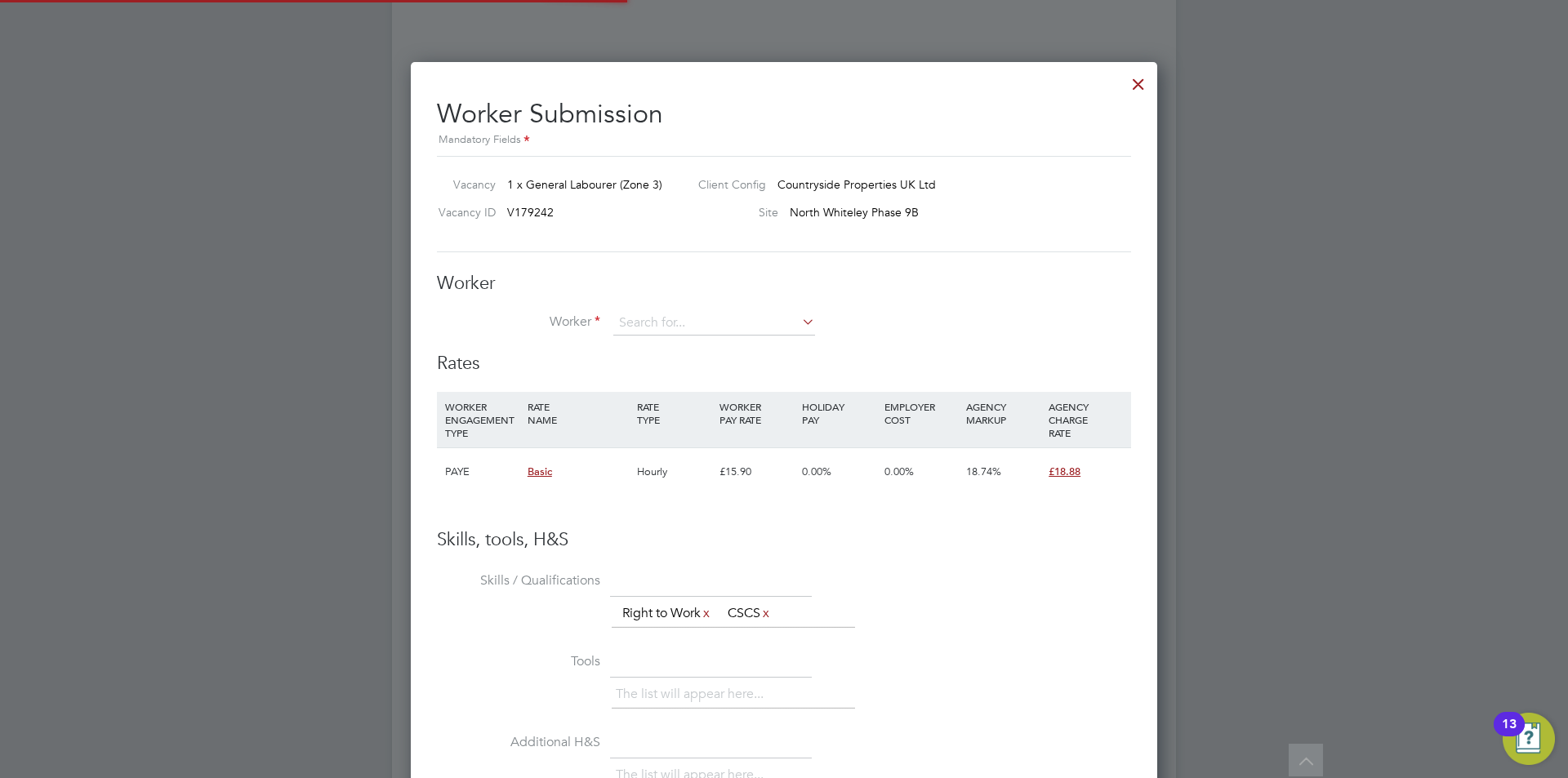
scroll to position [1009, 747]
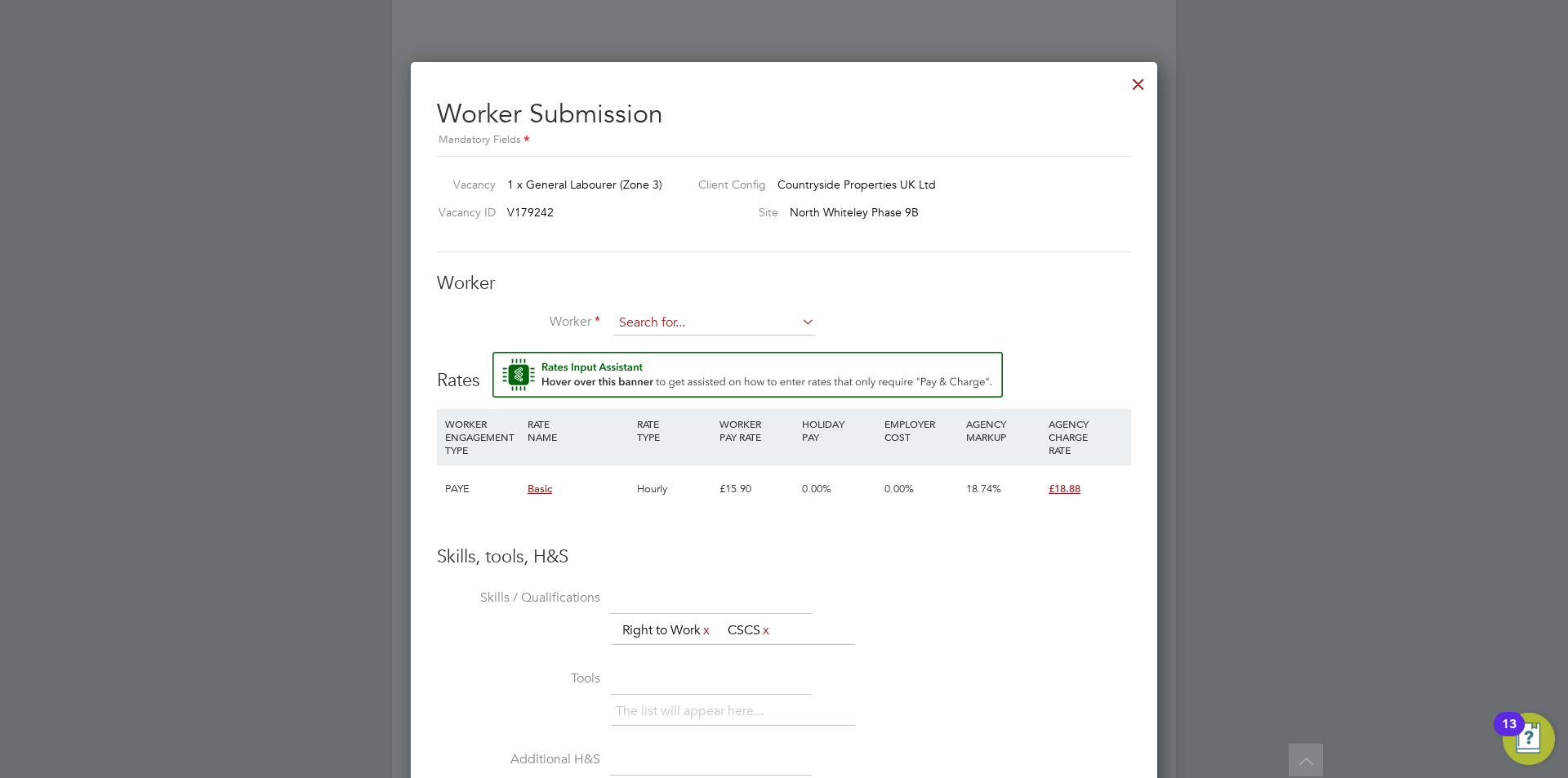
click at [658, 313] on input at bounding box center [715, 323] width 202 height 25
click at [676, 342] on li "Paul S ymonds (810787)" at bounding box center [716, 347] width 207 height 22
type input "Paul Symonds (810787)"
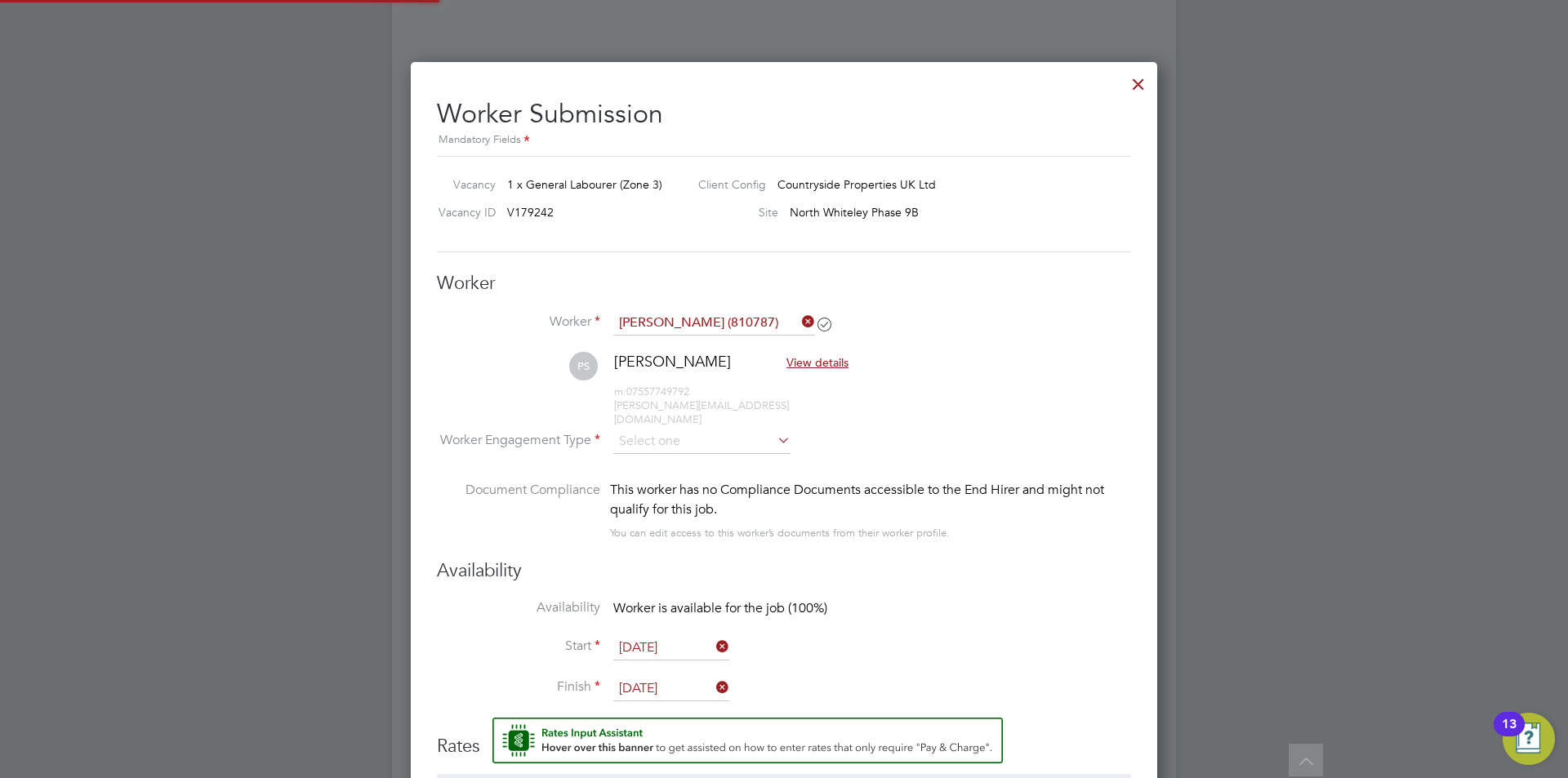
scroll to position [8, 8]
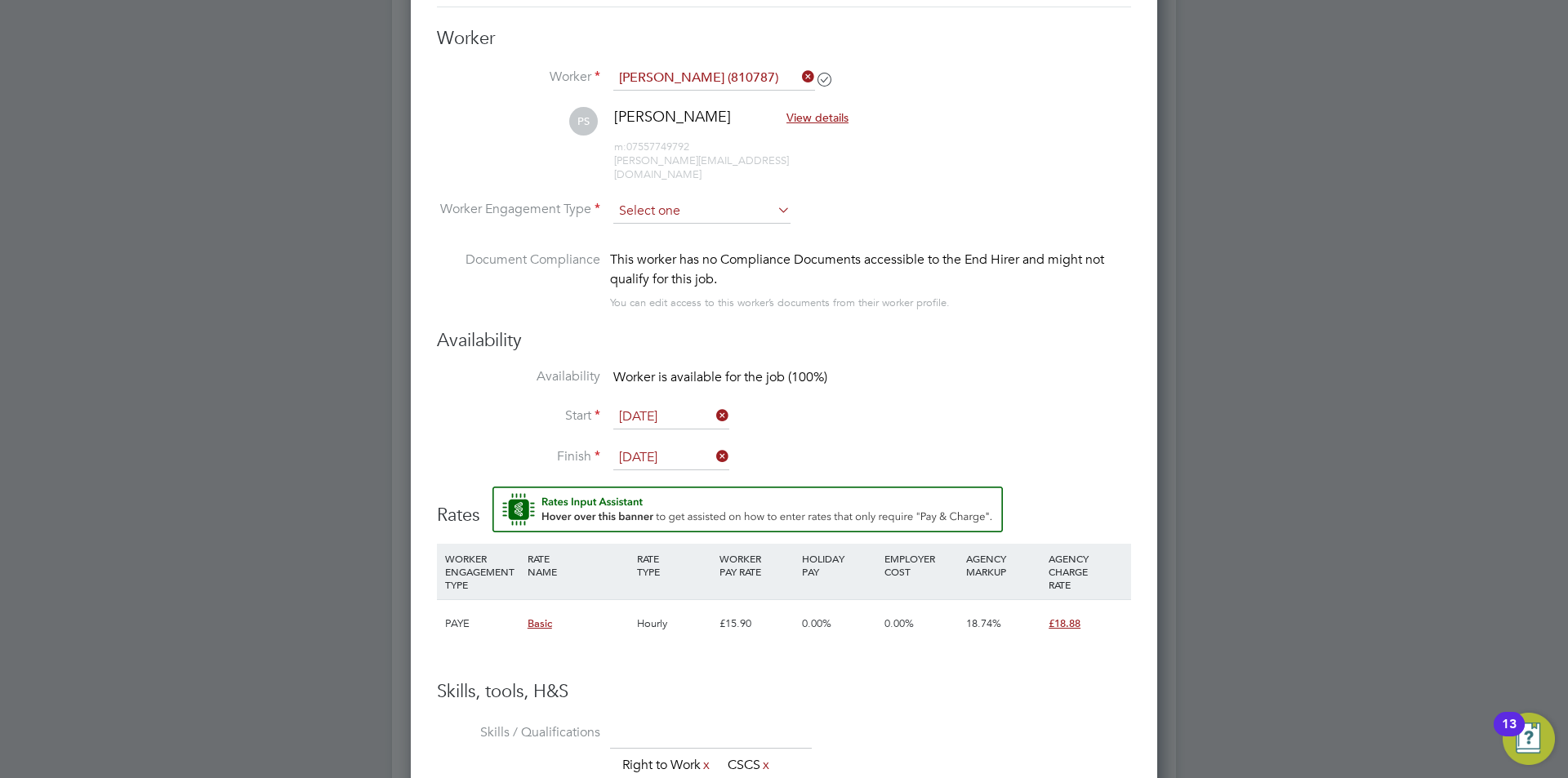
click at [652, 199] on input at bounding box center [702, 211] width 177 height 25
click at [651, 240] on li "PAYE" at bounding box center [702, 241] width 179 height 21
type input "PAYE"
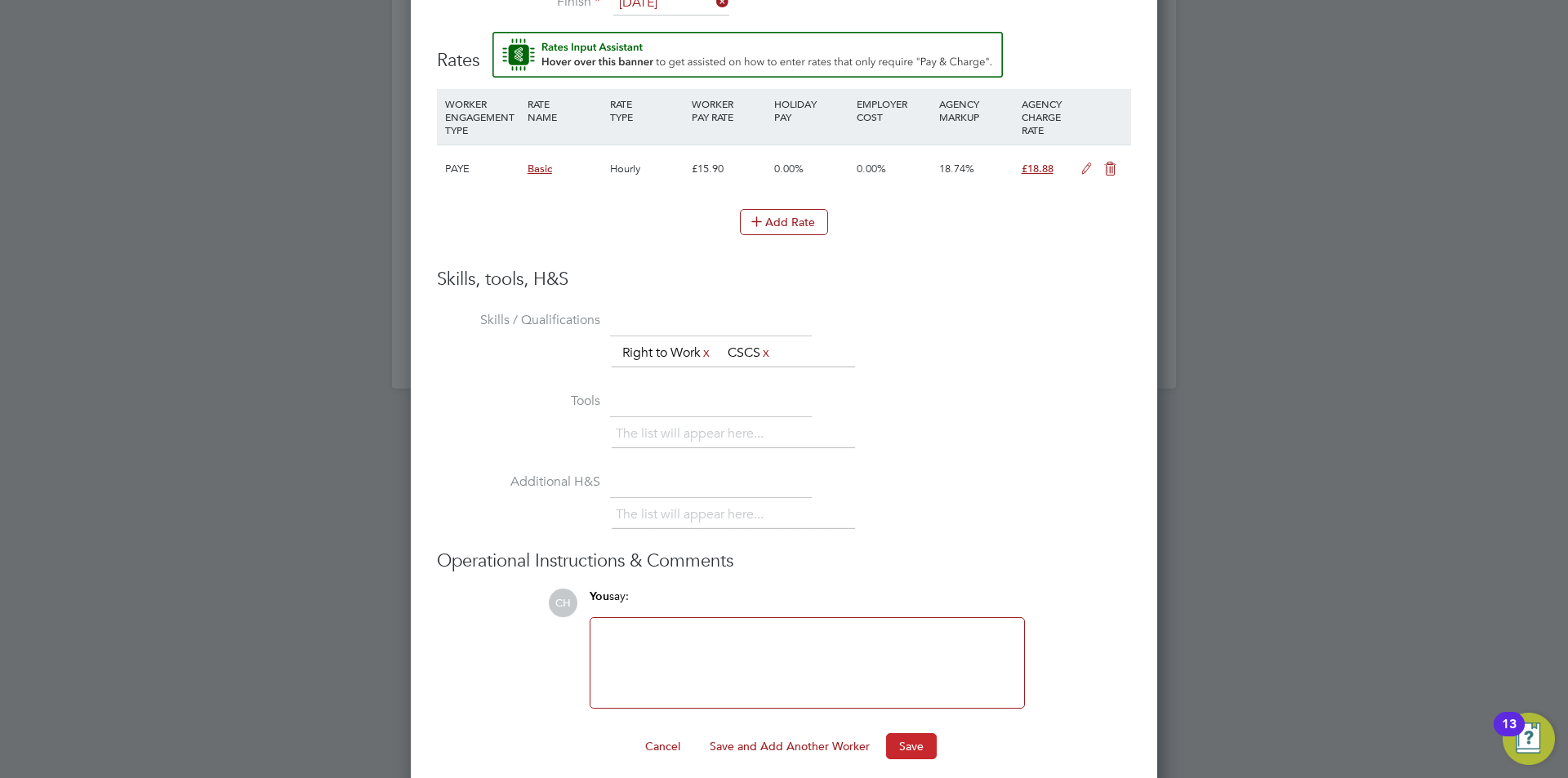
click at [913, 739] on button "Save" at bounding box center [912, 746] width 51 height 26
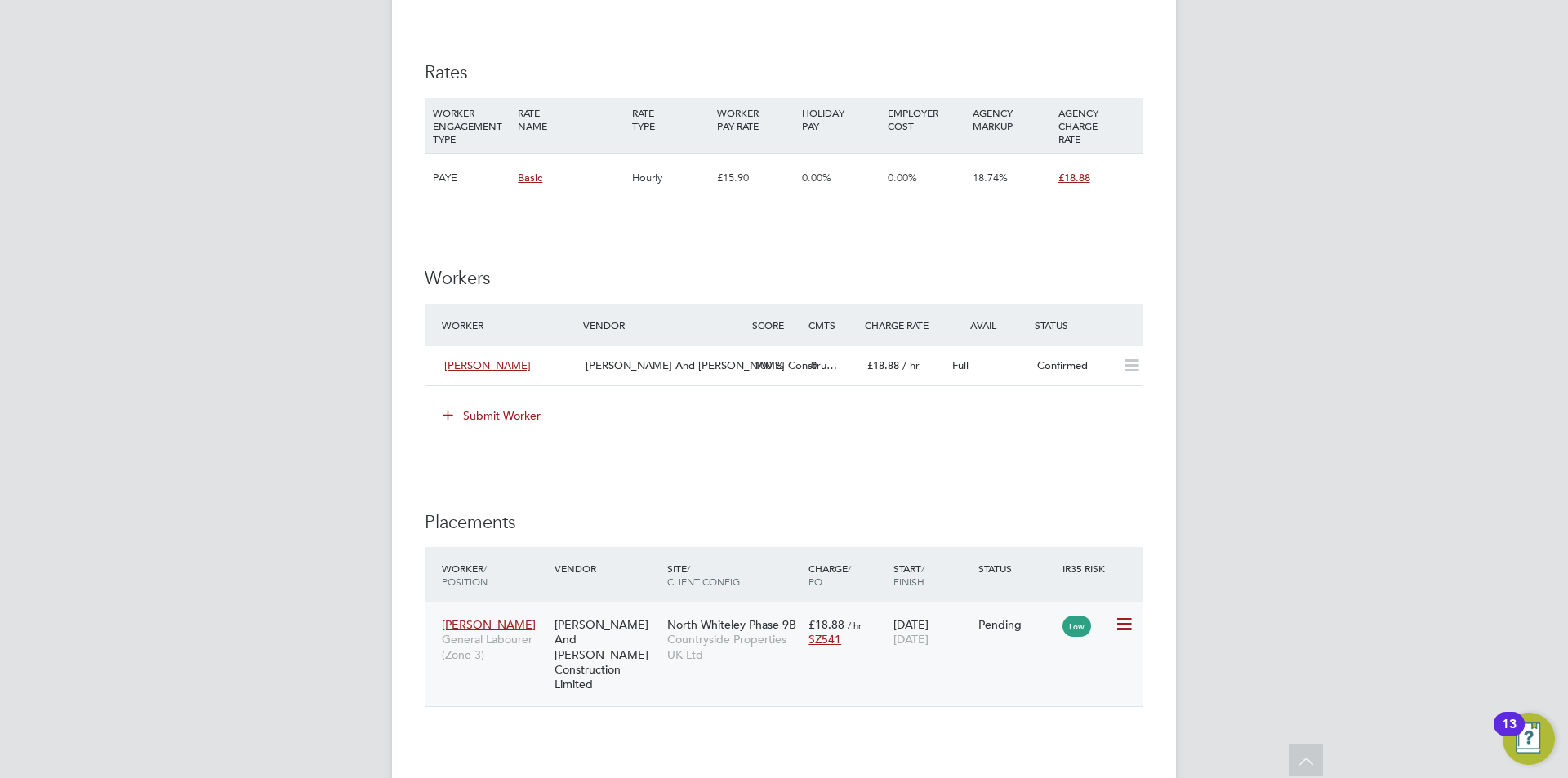
click at [612, 629] on div "[PERSON_NAME] And [PERSON_NAME] Construction Limited" at bounding box center [606, 655] width 113 height 91
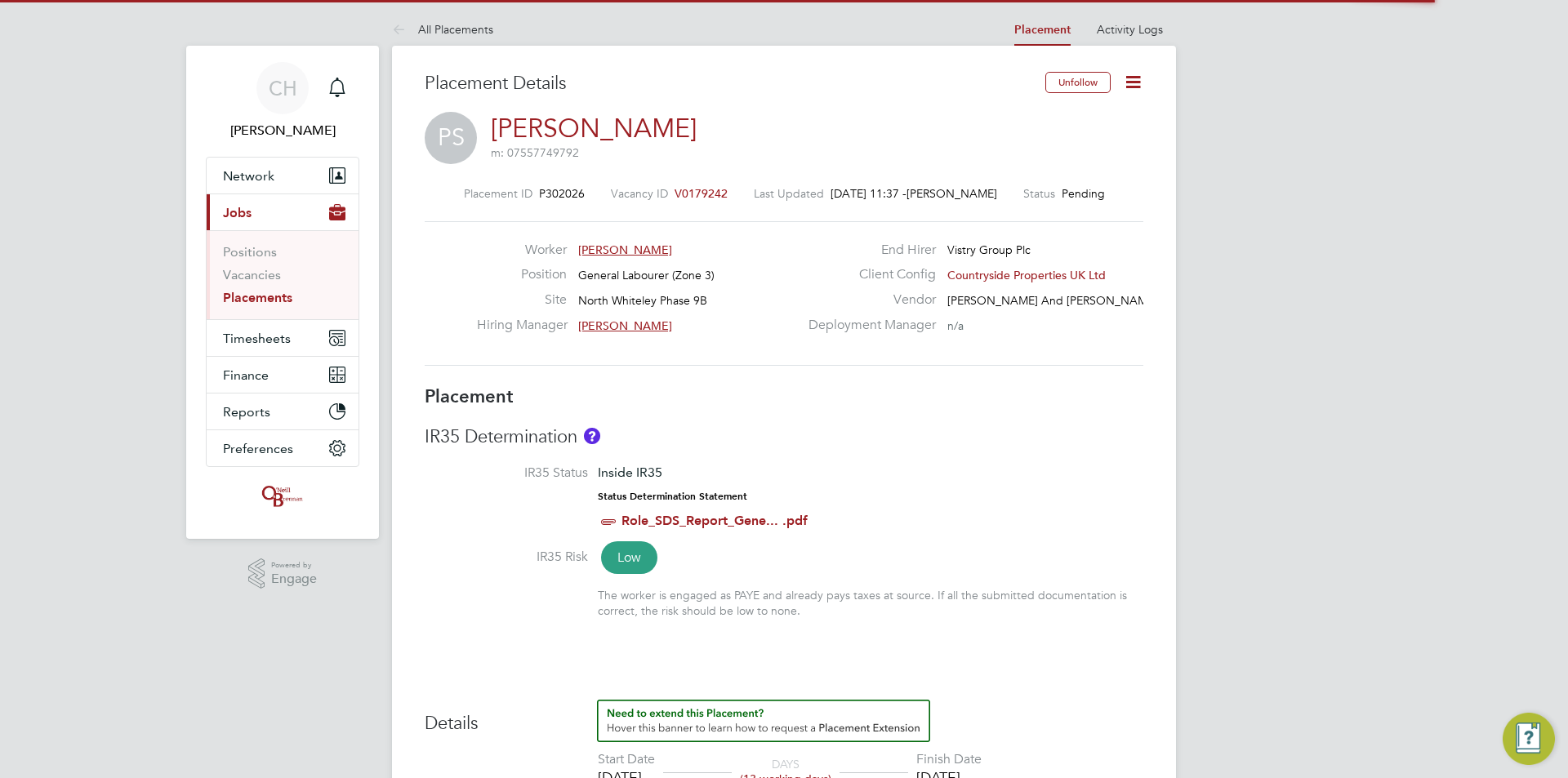
click at [1142, 75] on icon at bounding box center [1133, 82] width 20 height 20
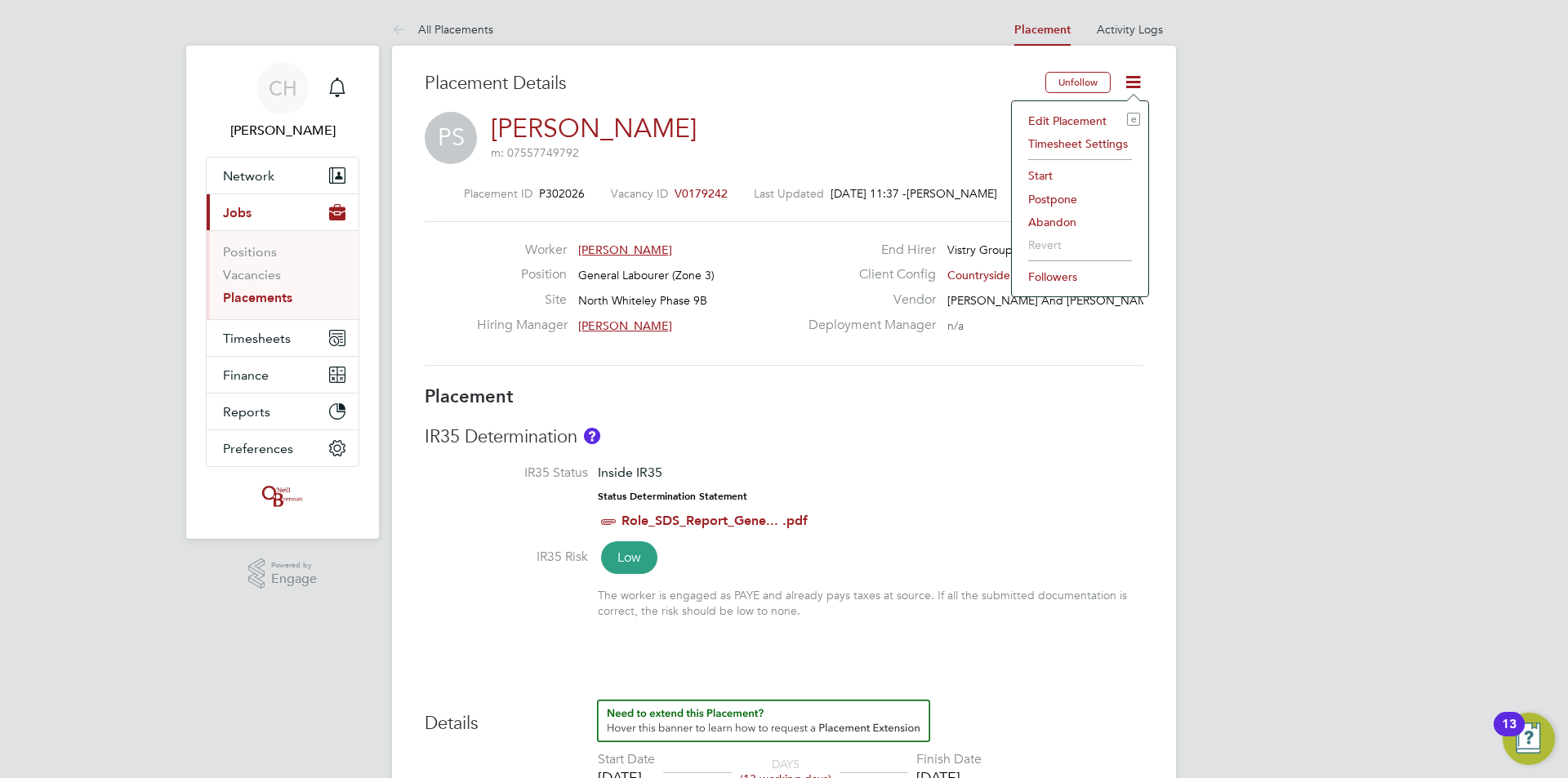
click at [1074, 171] on li "Start" at bounding box center [1080, 175] width 120 height 23
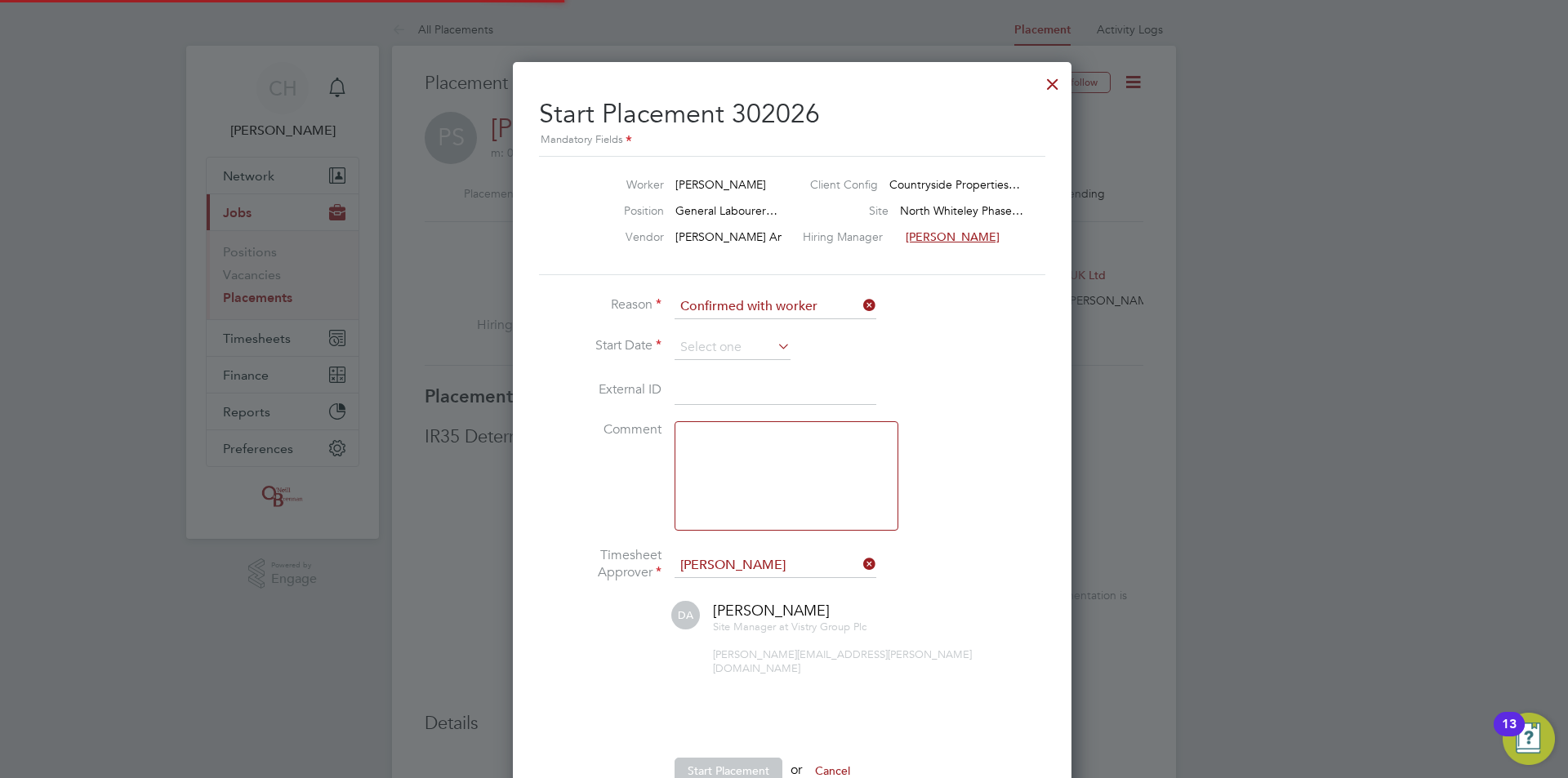
scroll to position [8, 8]
click at [772, 341] on input at bounding box center [733, 348] width 116 height 25
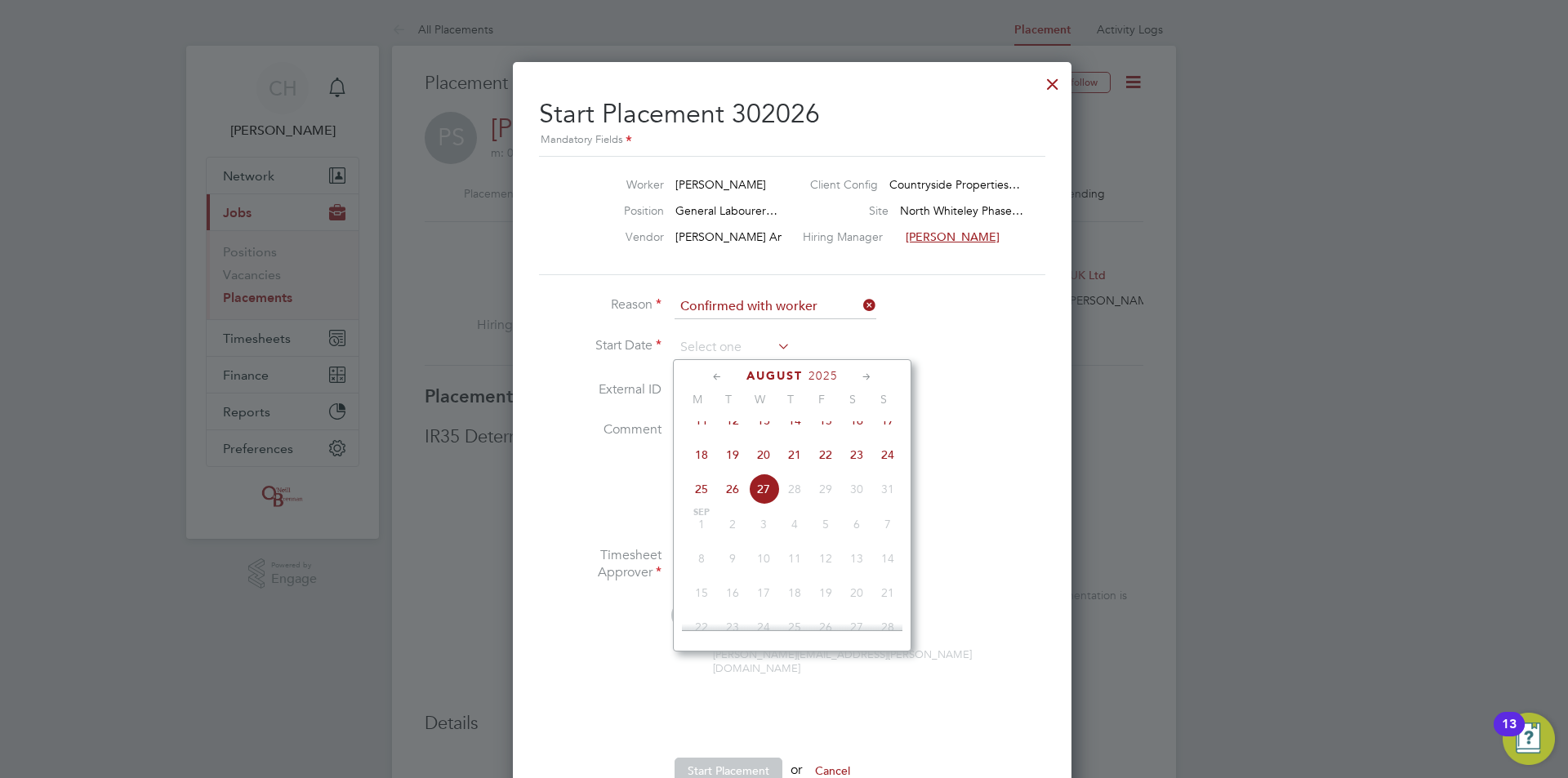
click at [735, 503] on span "26" at bounding box center [733, 489] width 31 height 31
type input "26 Aug 2025"
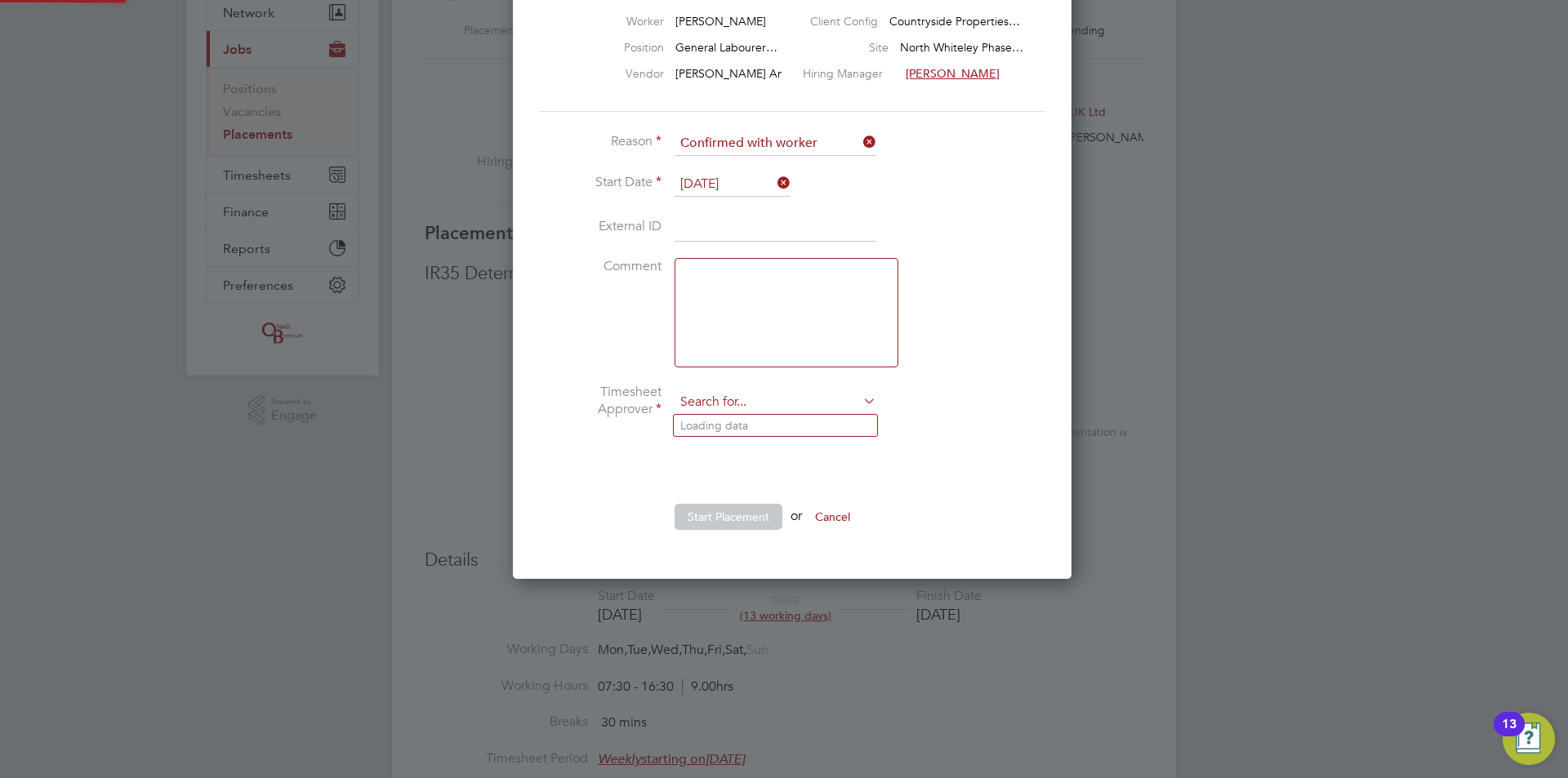
click at [768, 396] on input at bounding box center [775, 402] width 202 height 25
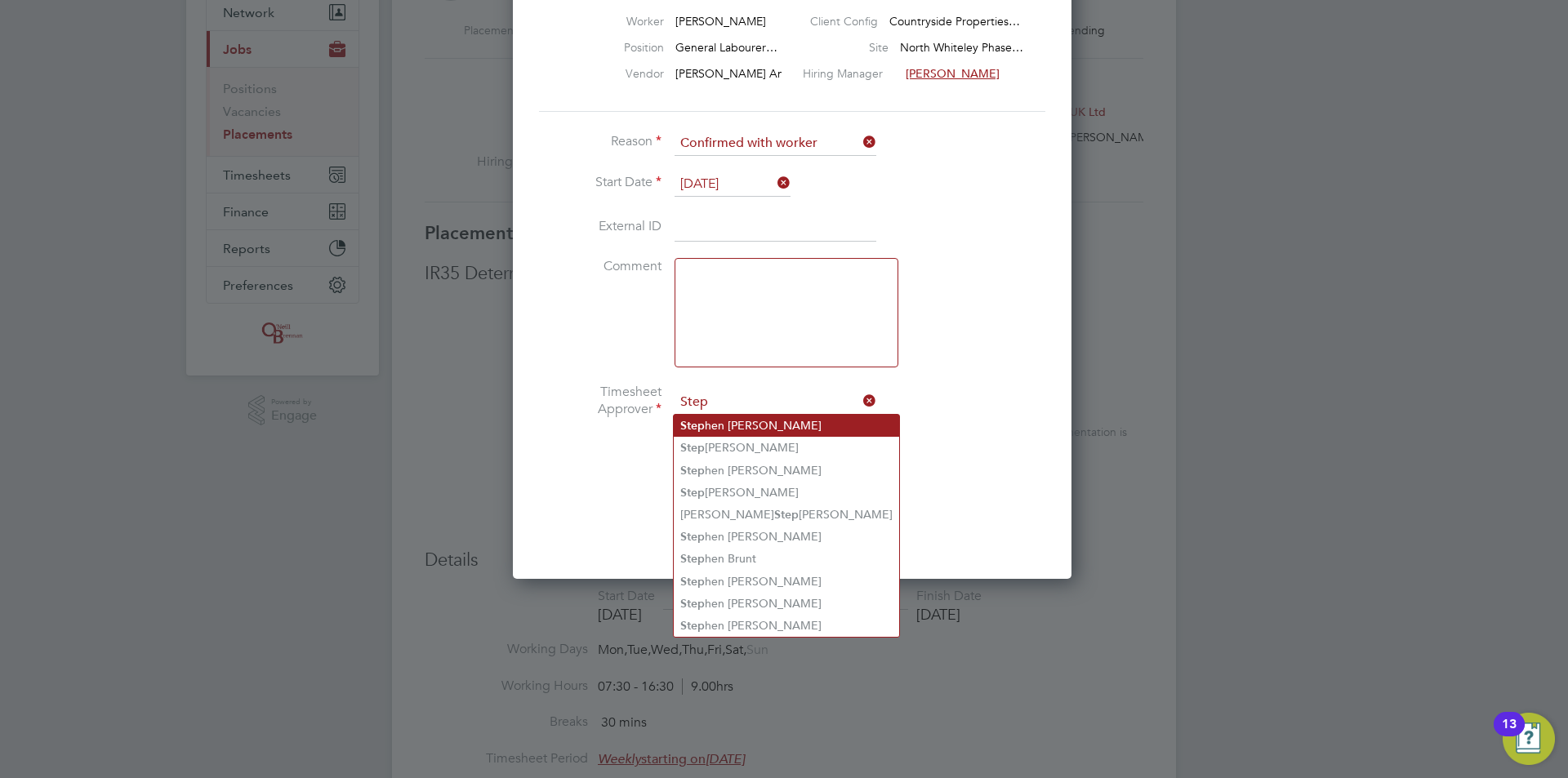
click at [769, 418] on li "Step hen Chapman" at bounding box center [786, 426] width 225 height 22
type input "[PERSON_NAME]"
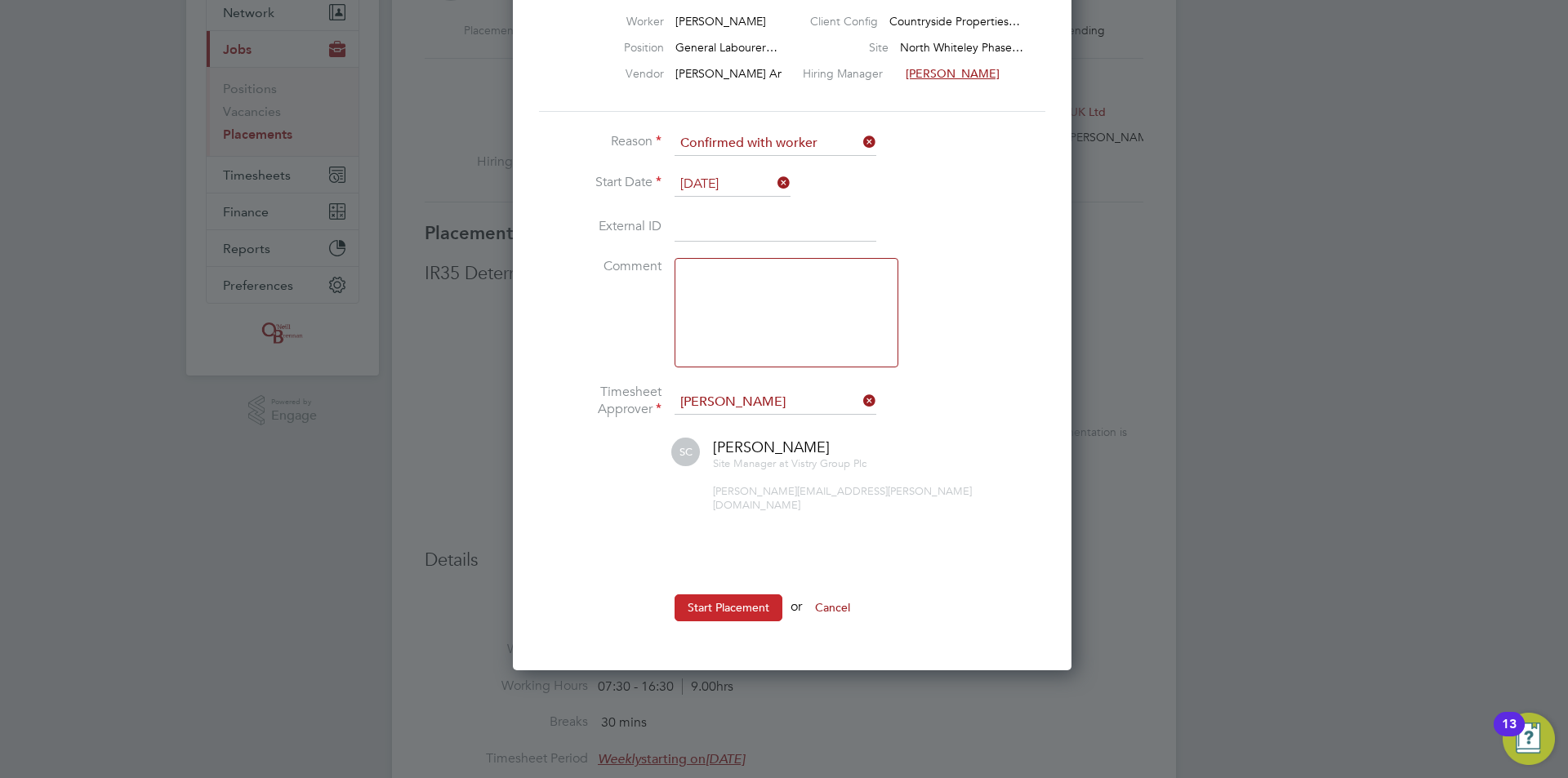
click at [756, 603] on button "Start Placement" at bounding box center [728, 607] width 108 height 26
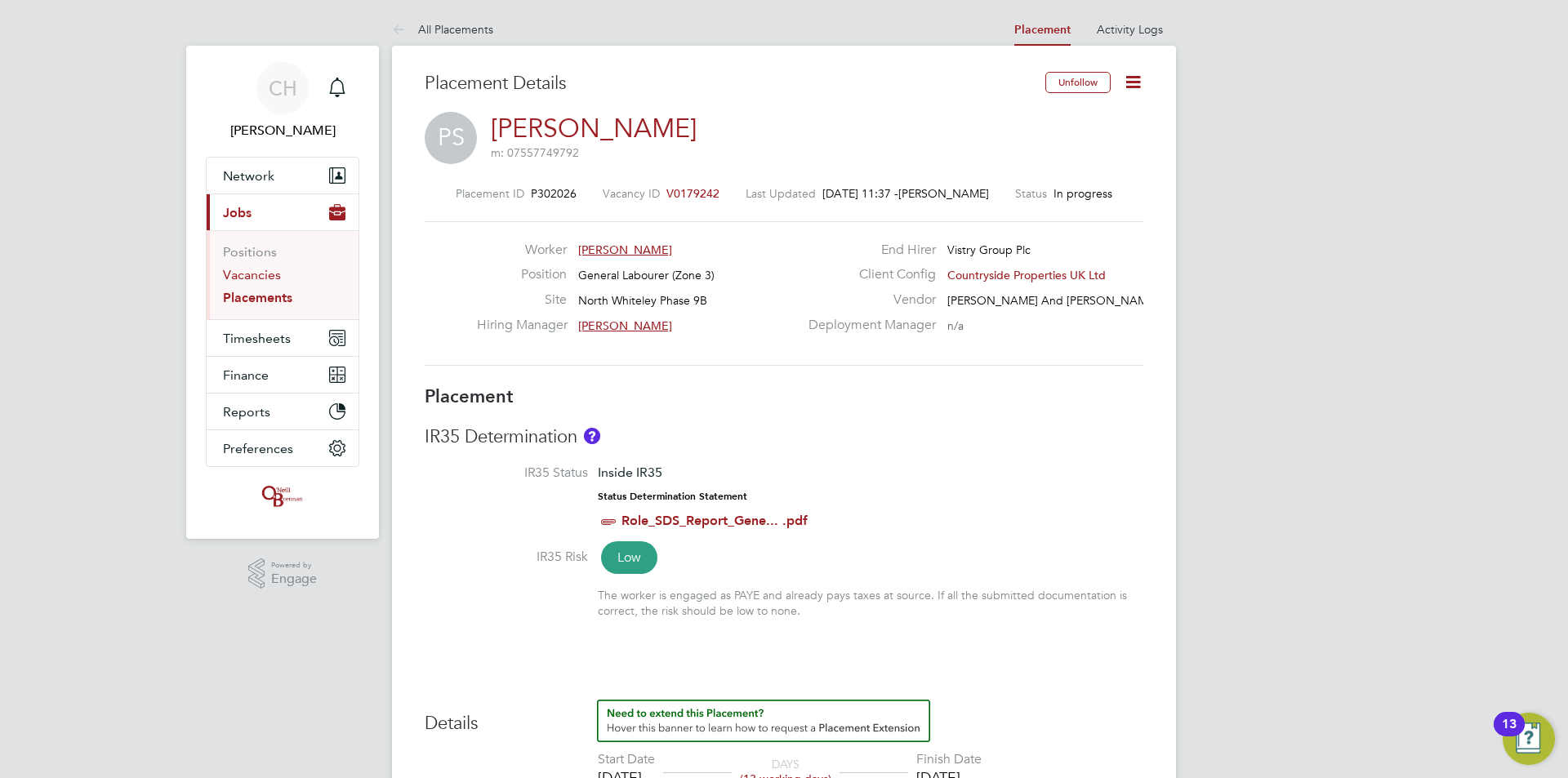
click at [261, 275] on link "Vacancies" at bounding box center [252, 274] width 58 height 15
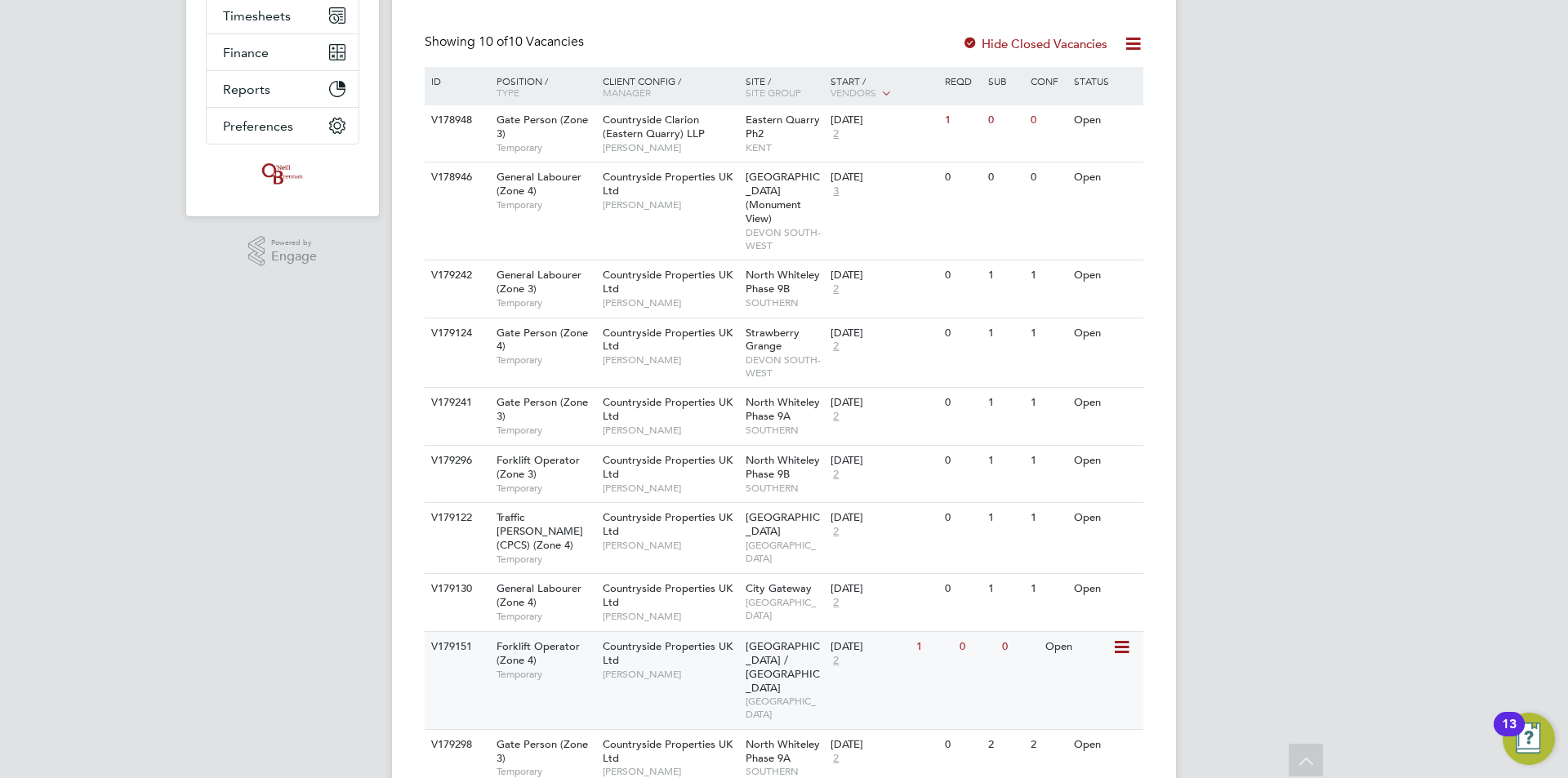
click at [648, 639] on span "Countryside Properties UK Ltd" at bounding box center [667, 653] width 130 height 28
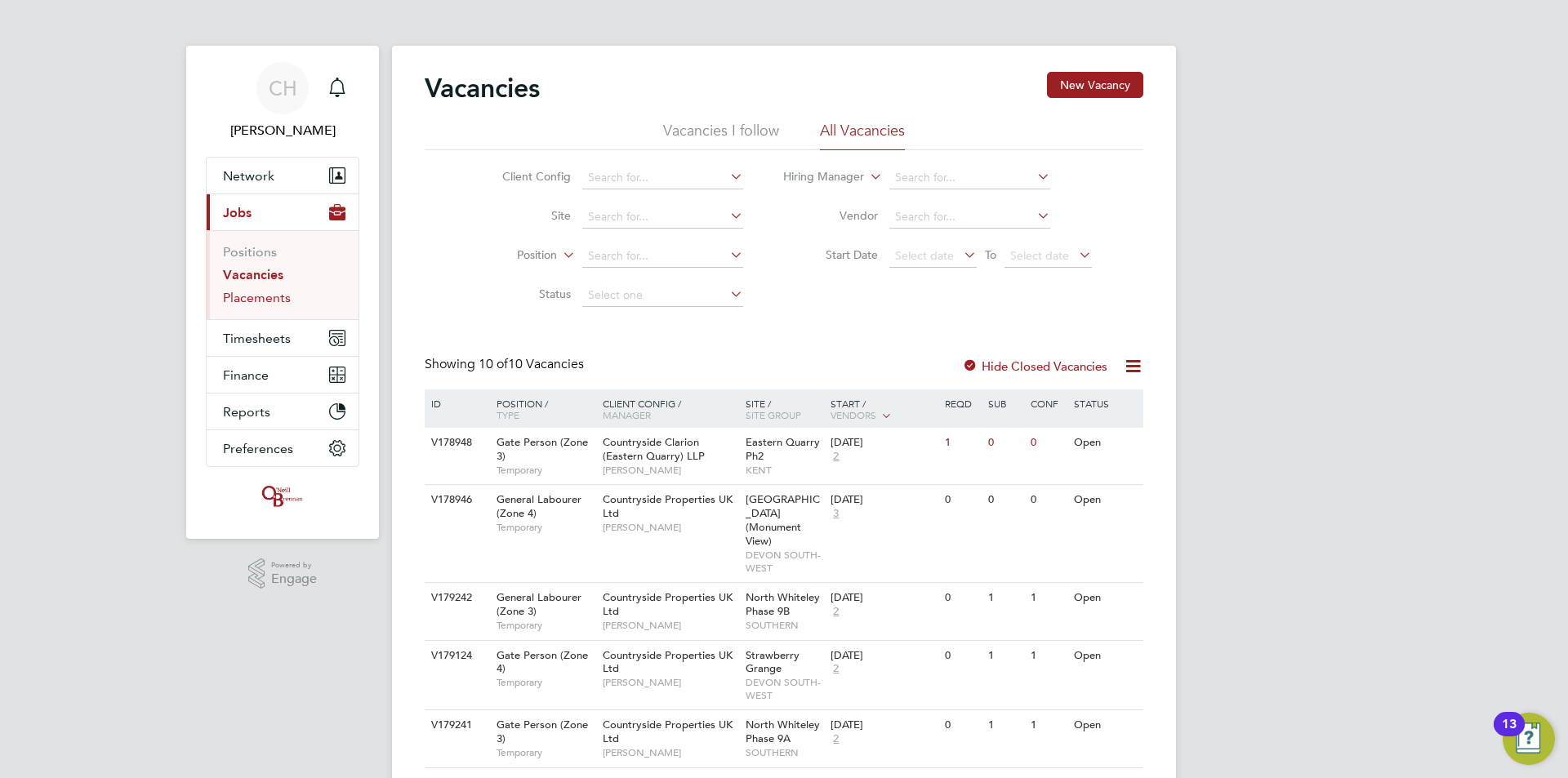
click at [265, 290] on link "Placements" at bounding box center [257, 297] width 68 height 15
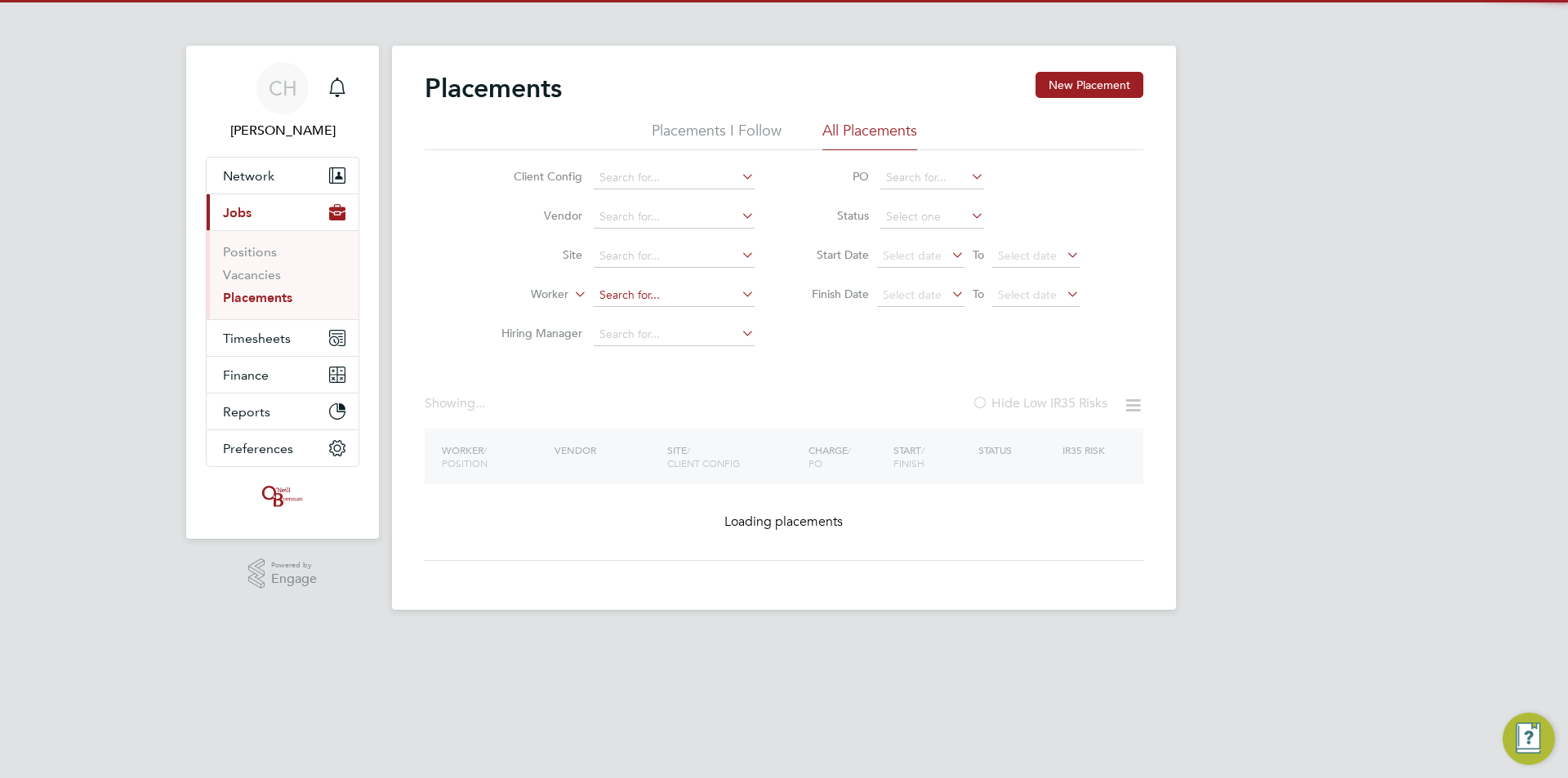
click at [635, 294] on input at bounding box center [674, 295] width 161 height 23
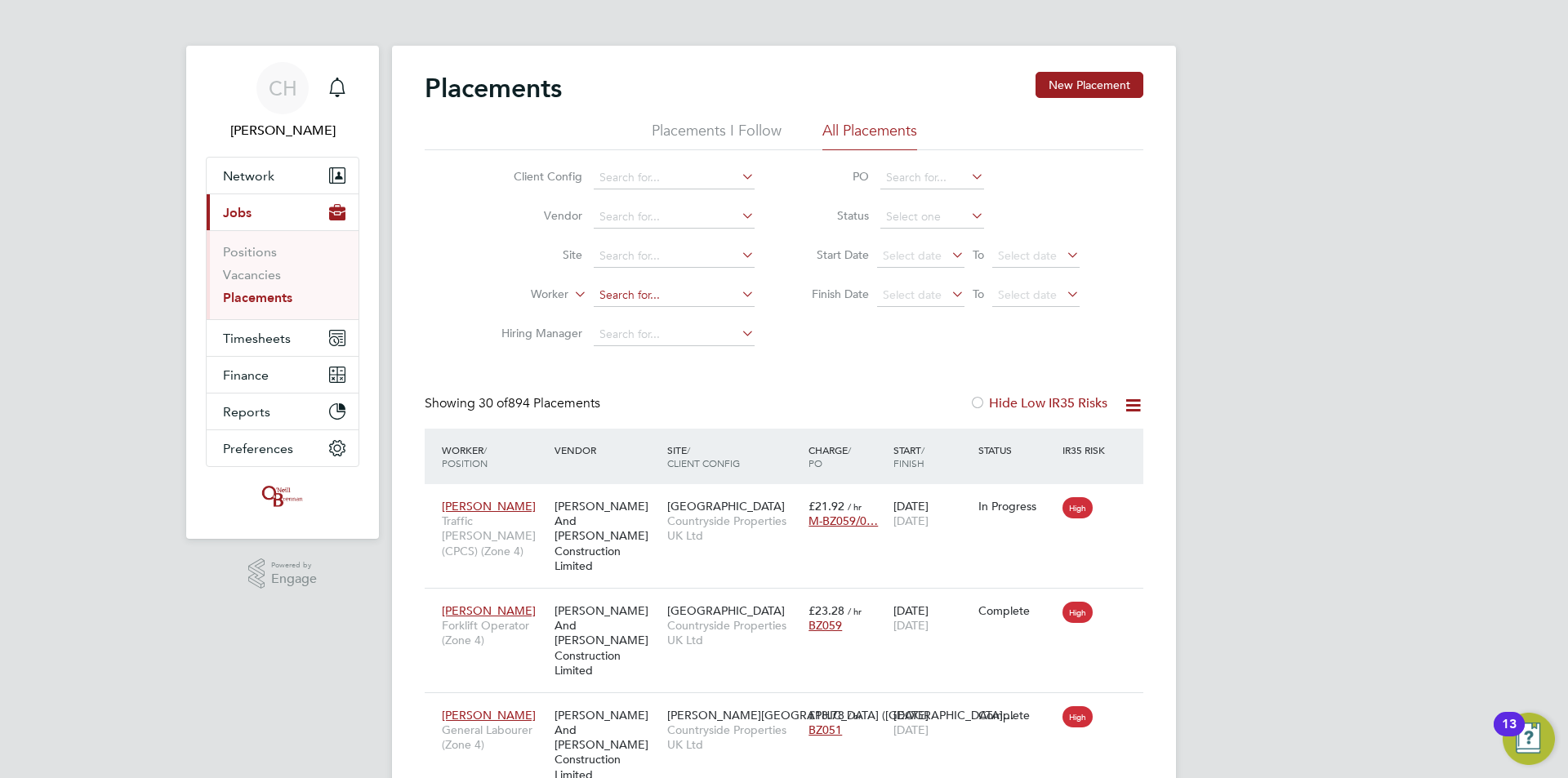
scroll to position [61, 143]
type input "a"
click at [253, 277] on link "Vacancies" at bounding box center [252, 274] width 58 height 15
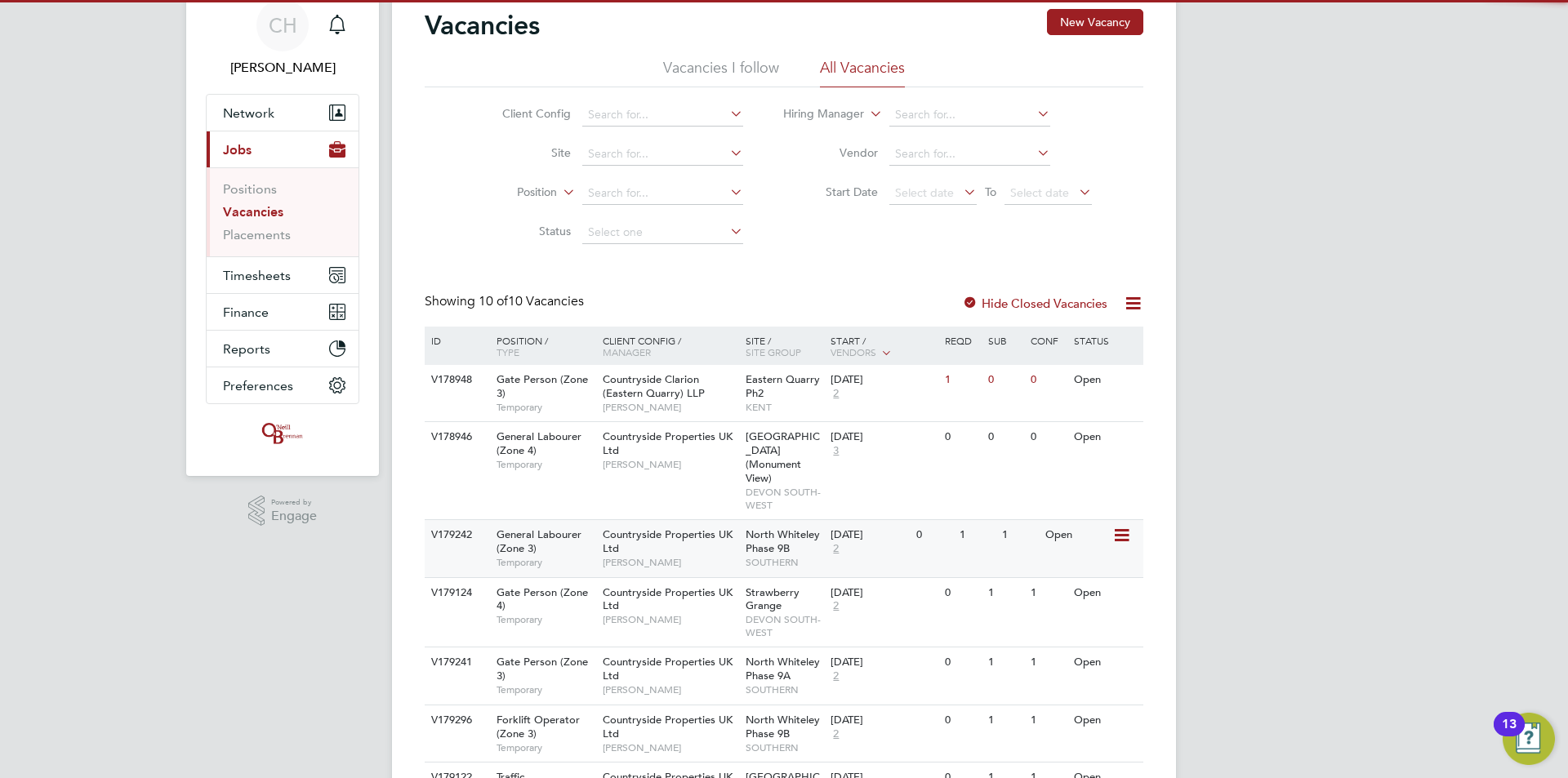
scroll to position [82, 0]
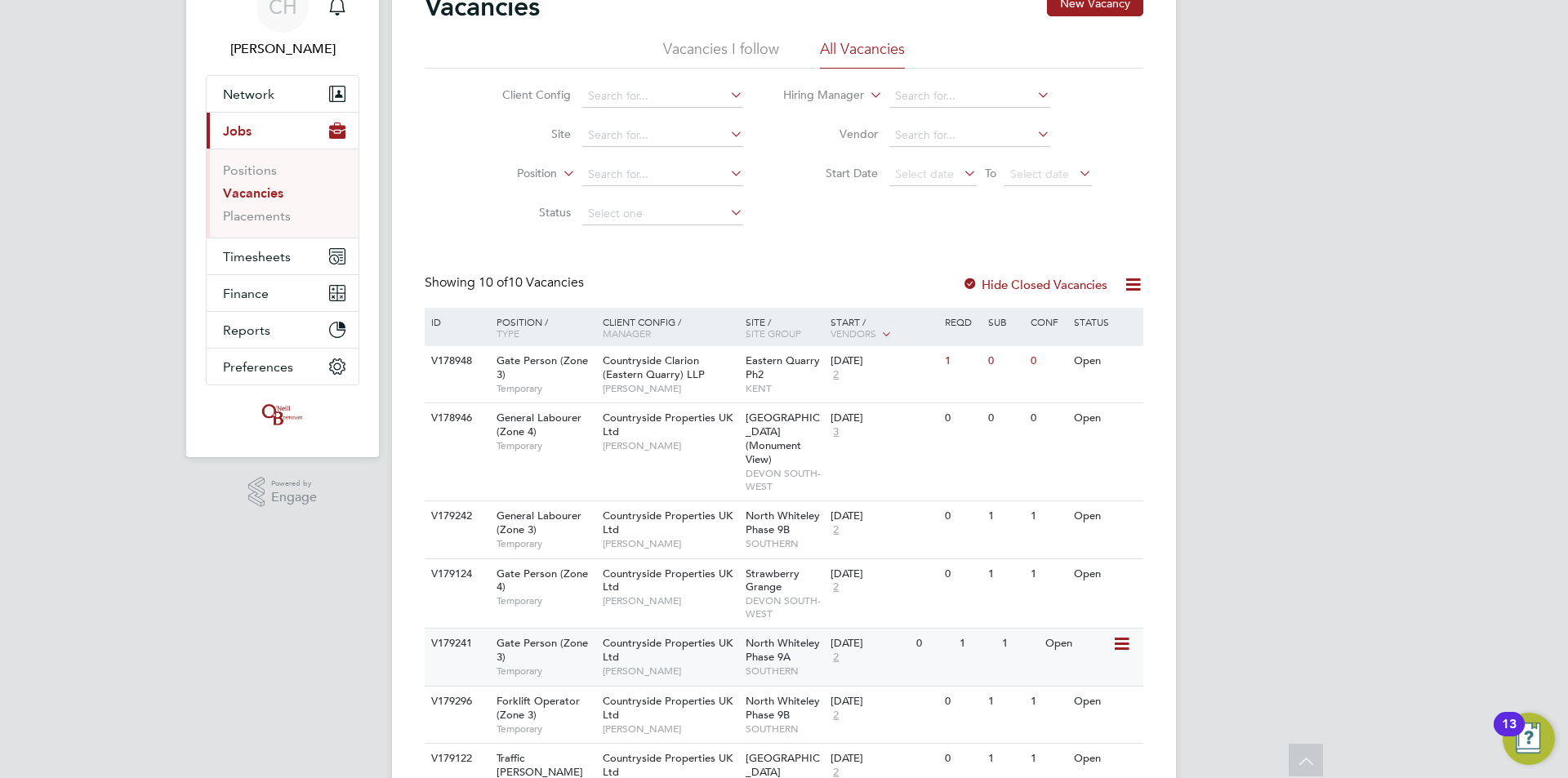
click at [686, 645] on div "Countryside Properties UK Ltd Jack Hall" at bounding box center [669, 657] width 143 height 56
click at [259, 252] on span "Timesheets" at bounding box center [257, 256] width 68 height 15
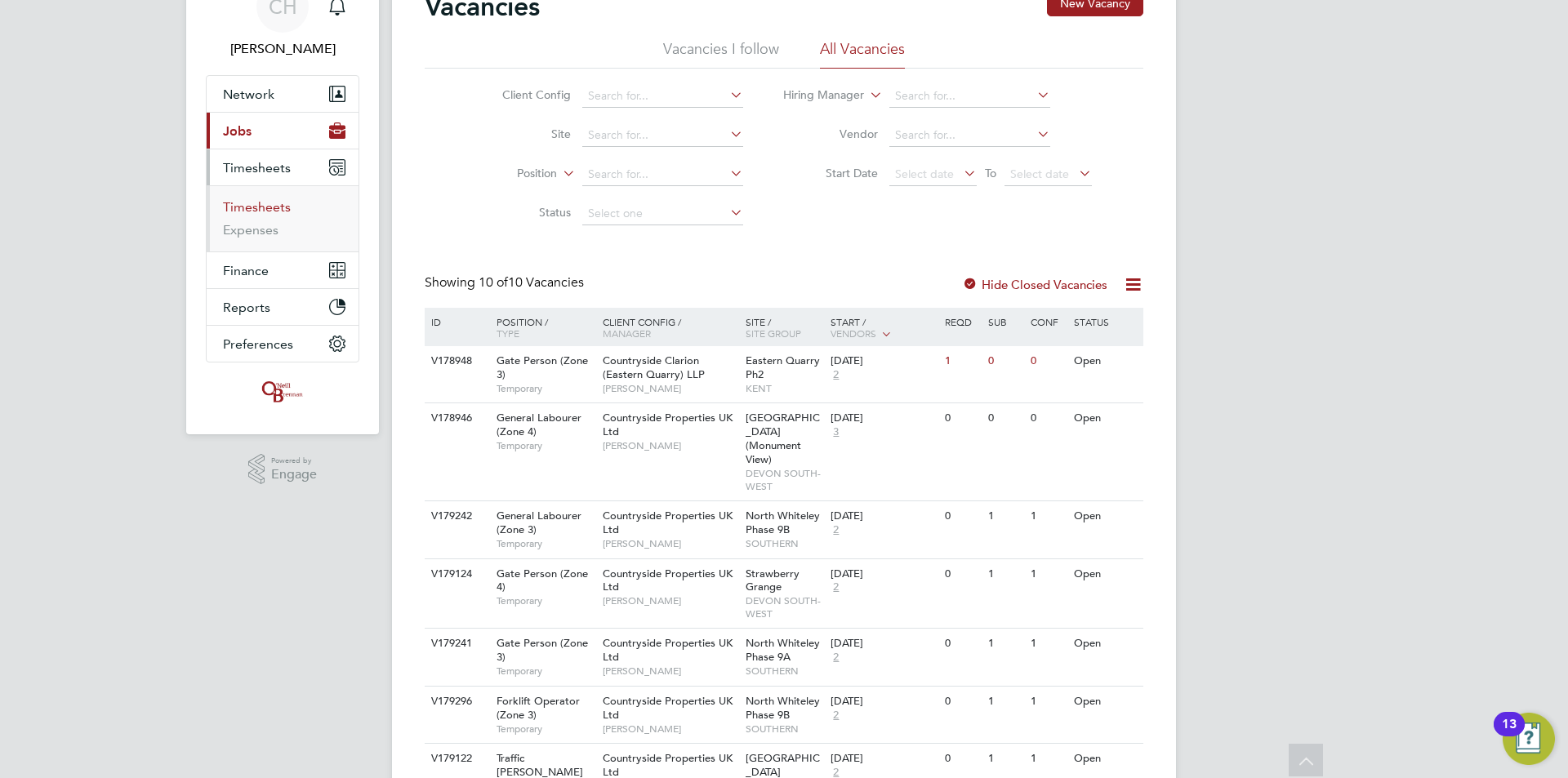
click at [252, 211] on link "Timesheets" at bounding box center [257, 206] width 68 height 15
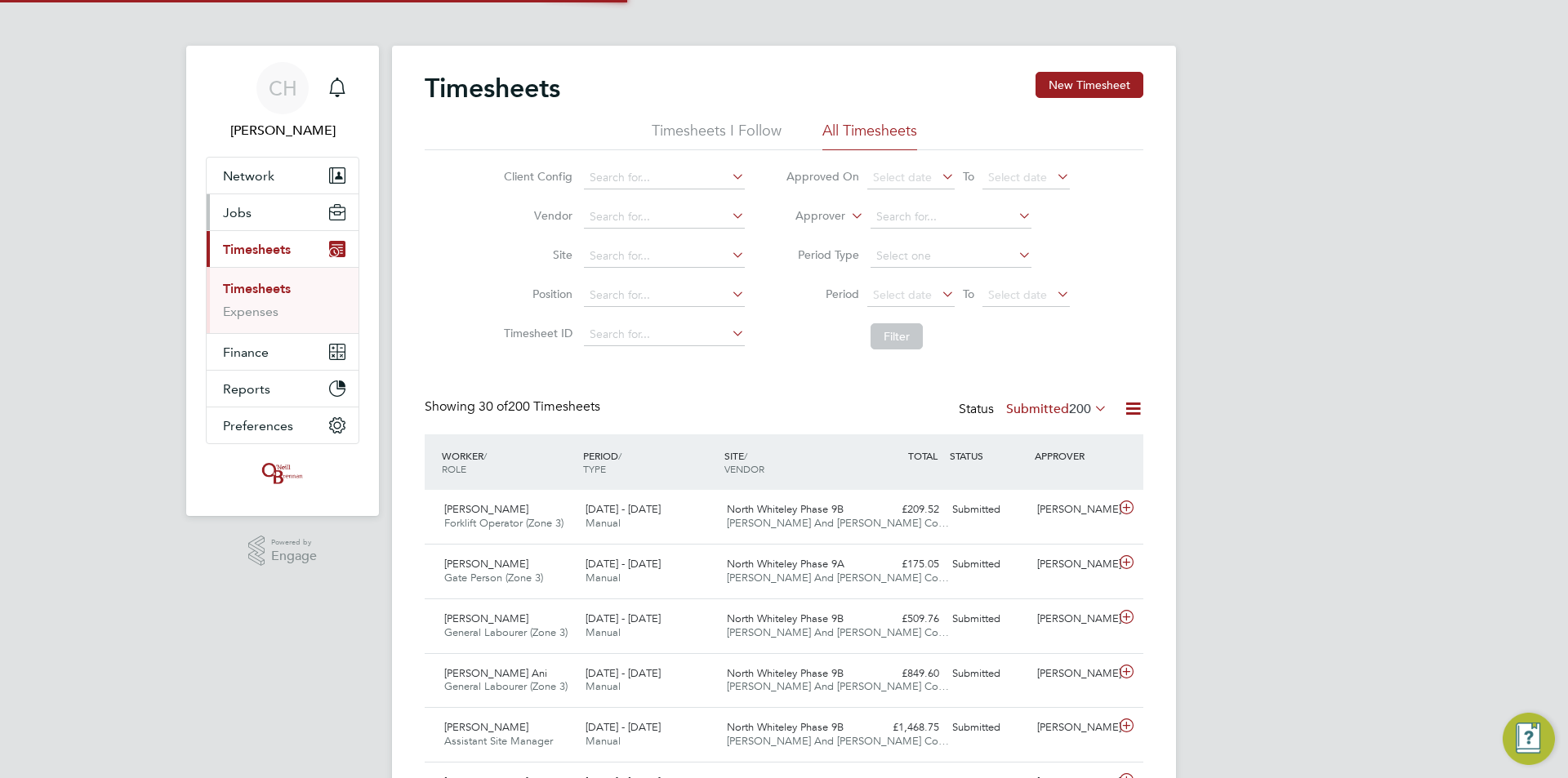
scroll to position [8, 8]
click at [1073, 88] on button "New Timesheet" at bounding box center [1090, 84] width 108 height 26
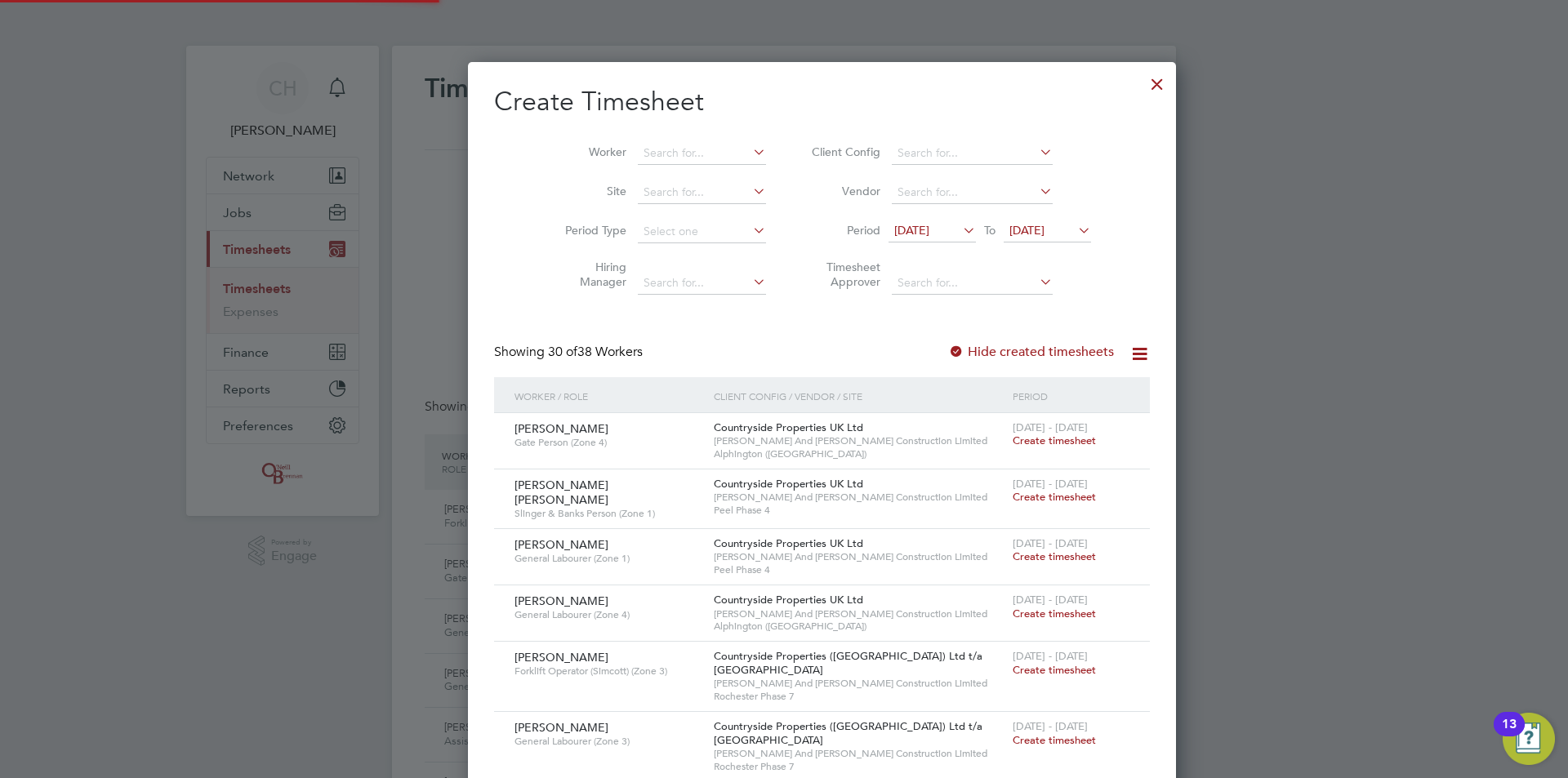
scroll to position [2840, 632]
click at [670, 151] on input at bounding box center [702, 153] width 128 height 23
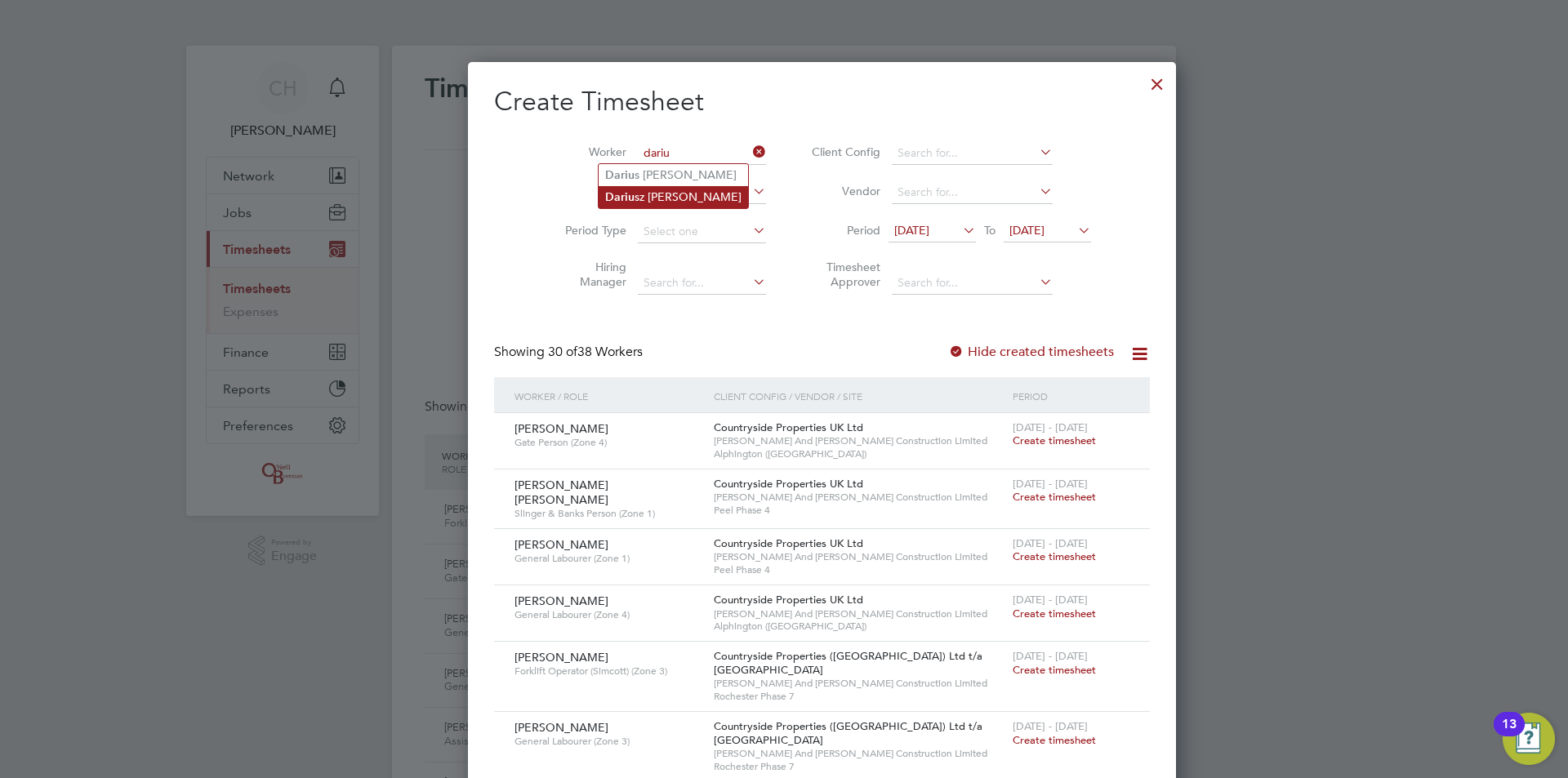
click at [677, 193] on li "Dariu sz Wielgosz" at bounding box center [673, 197] width 150 height 22
type input "[PERSON_NAME]"
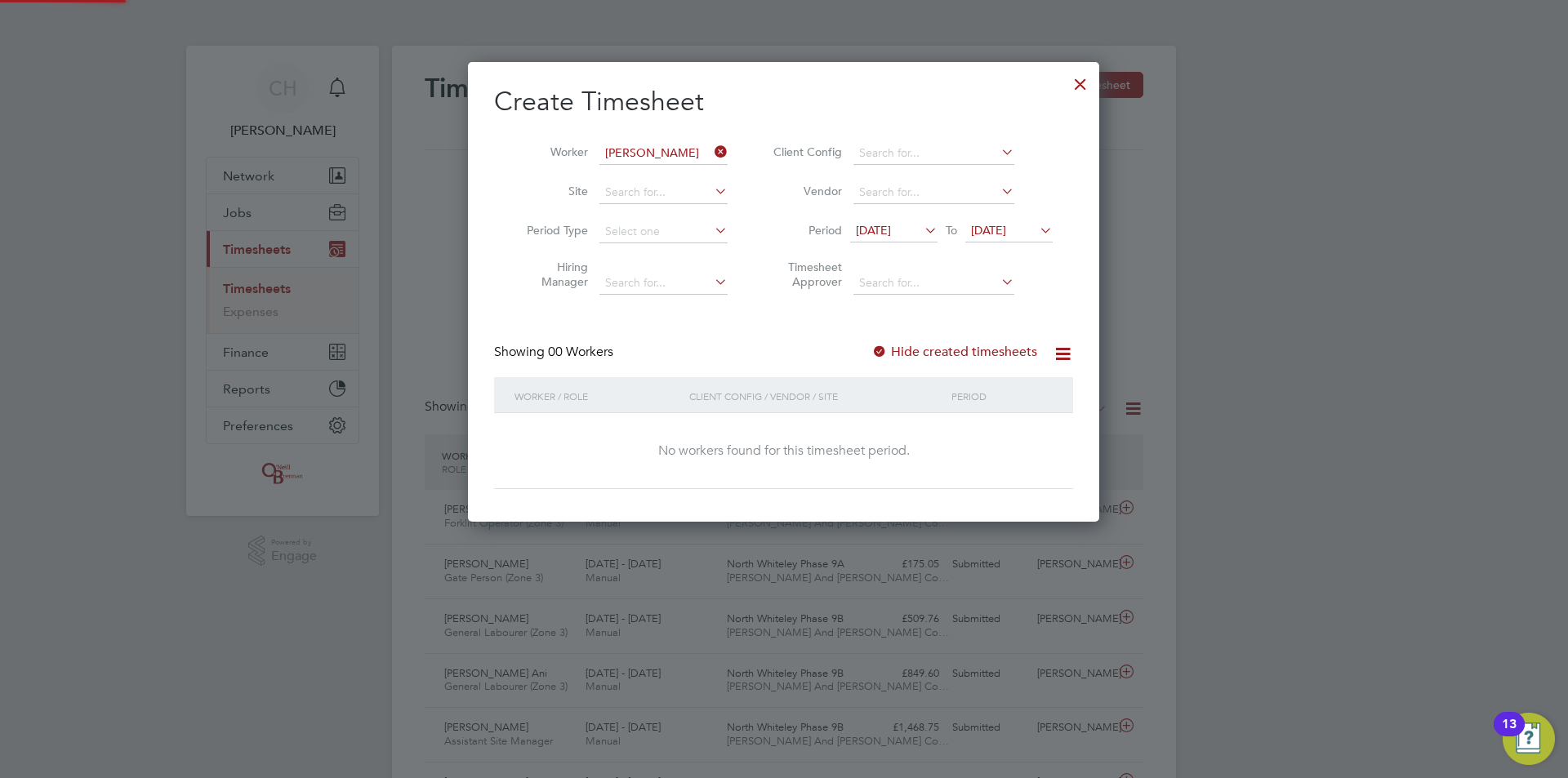
scroll to position [460, 632]
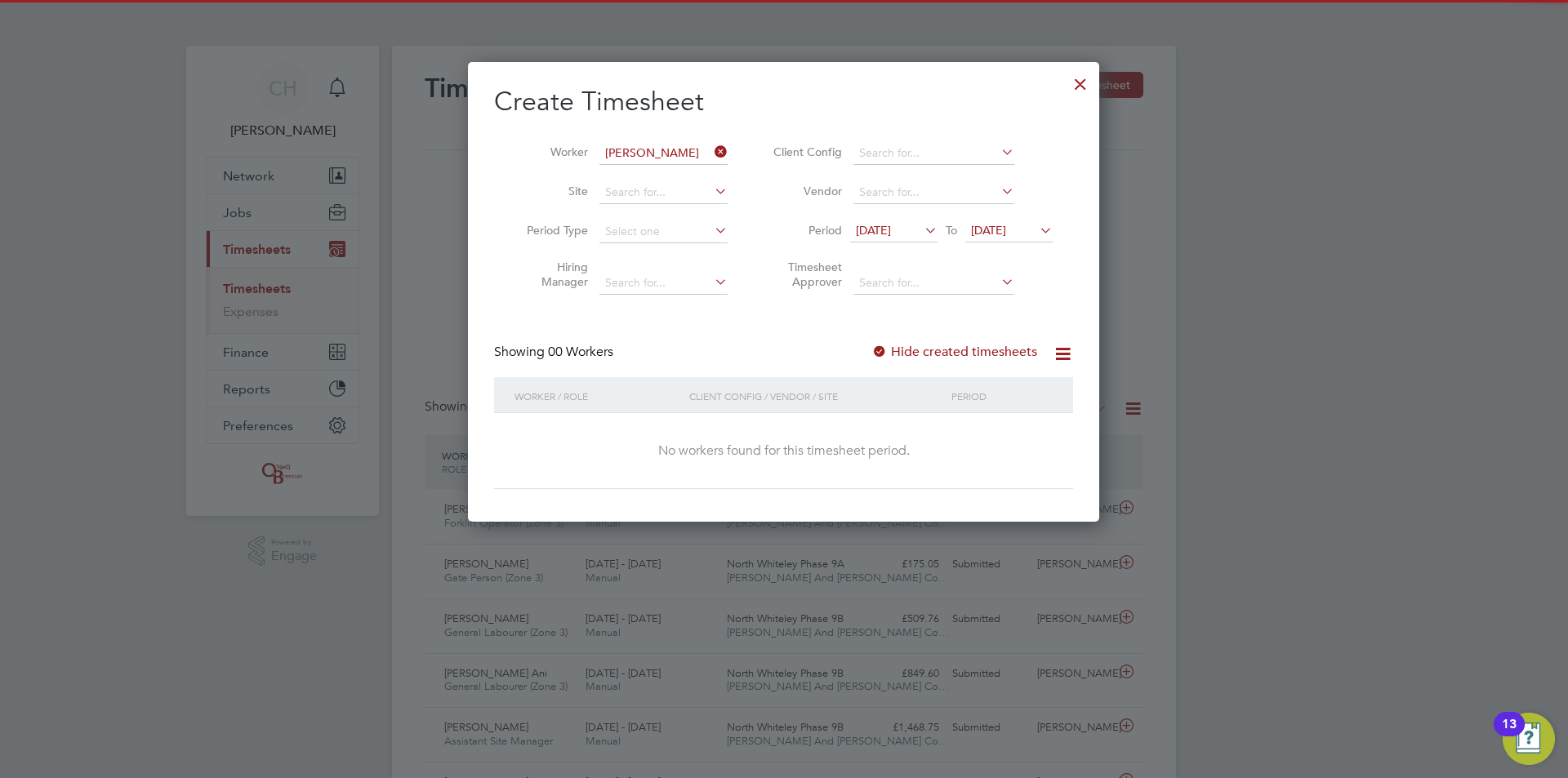
click at [1037, 230] on icon at bounding box center [1037, 230] width 0 height 23
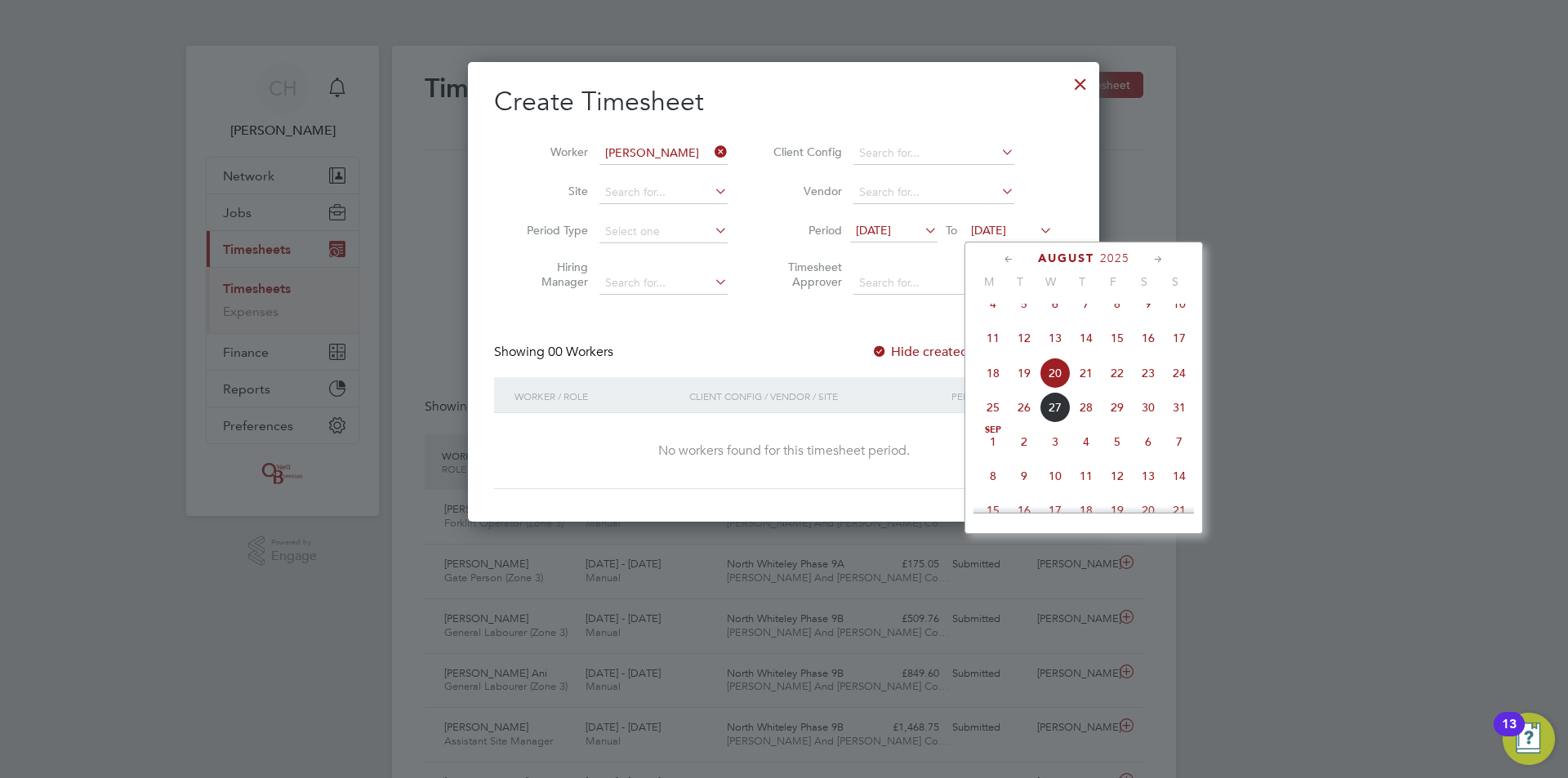
click at [1174, 419] on span "31" at bounding box center [1179, 408] width 31 height 31
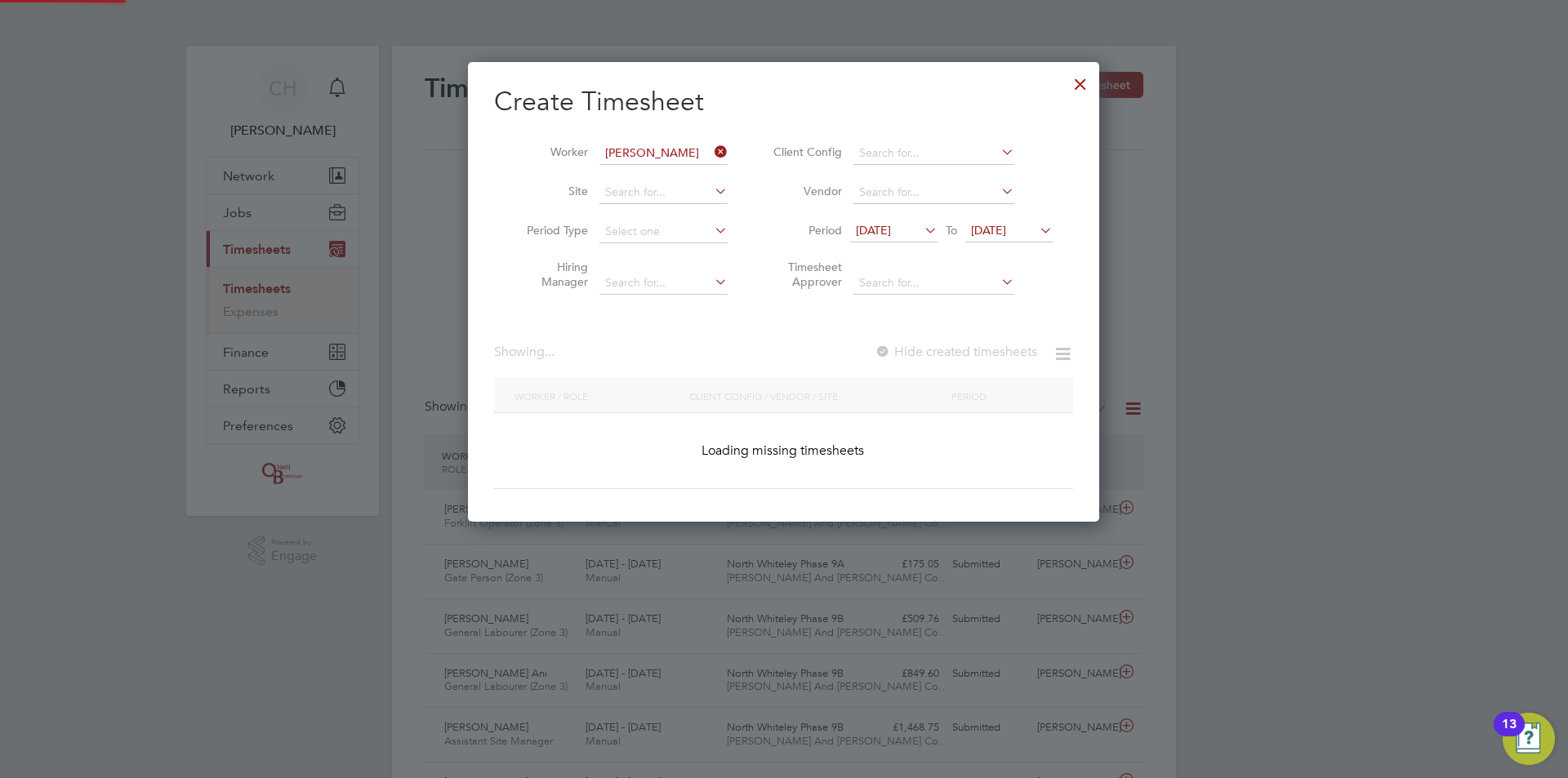
scroll to position [460, 632]
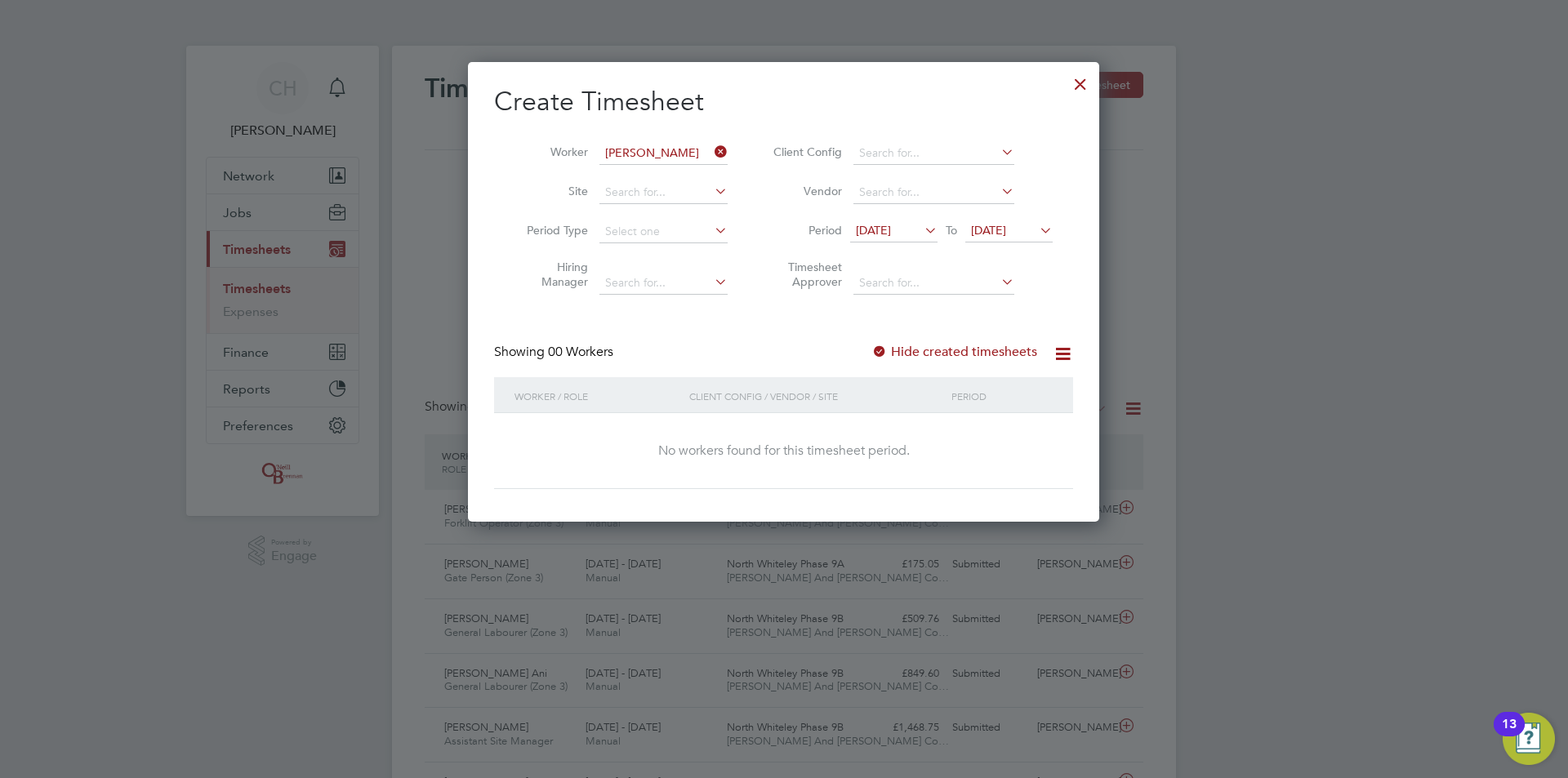
click at [922, 231] on icon at bounding box center [922, 230] width 0 height 23
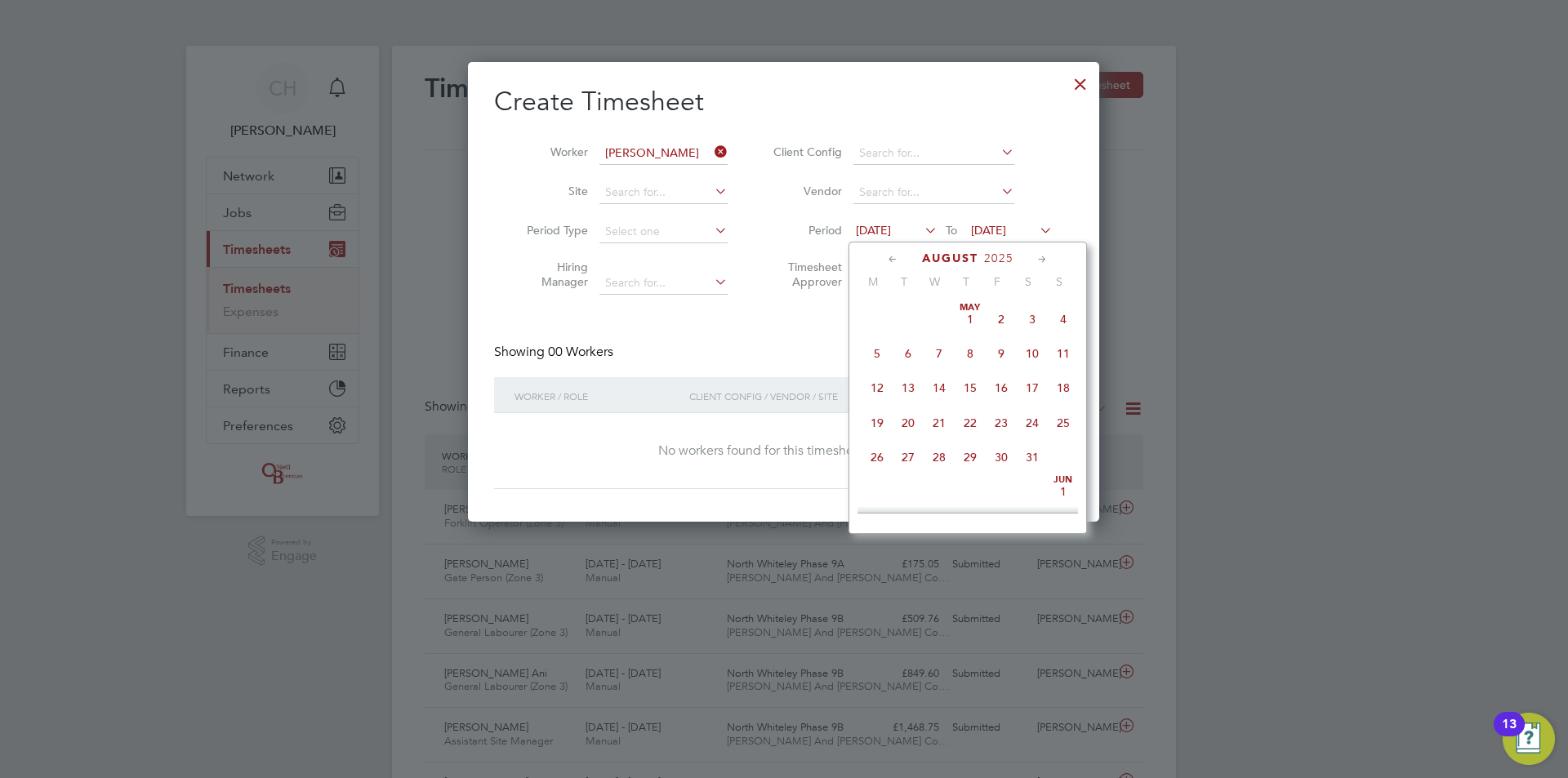
scroll to position [565, 0]
click at [878, 382] on span "11" at bounding box center [877, 374] width 31 height 31
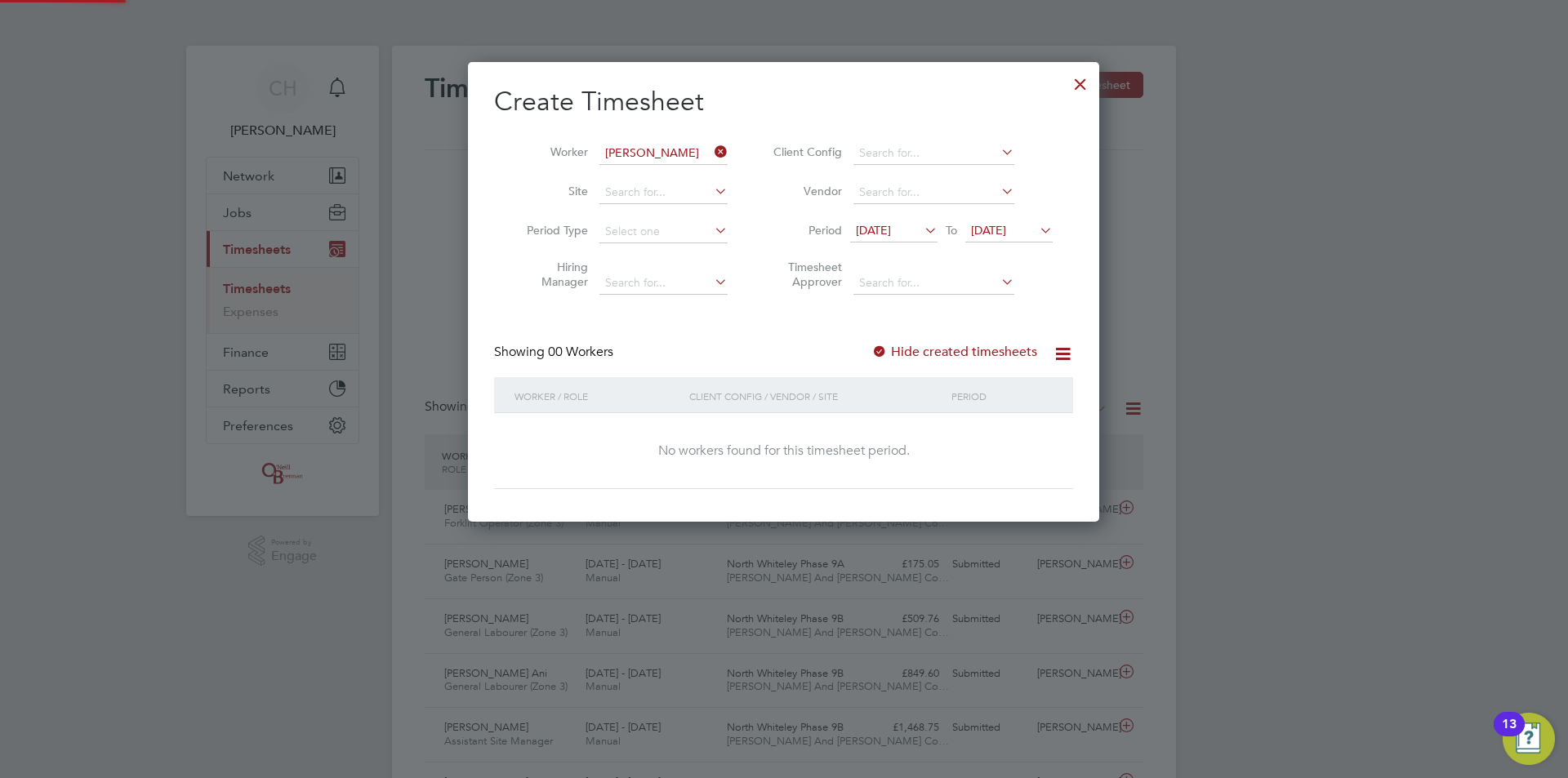
scroll to position [460, 632]
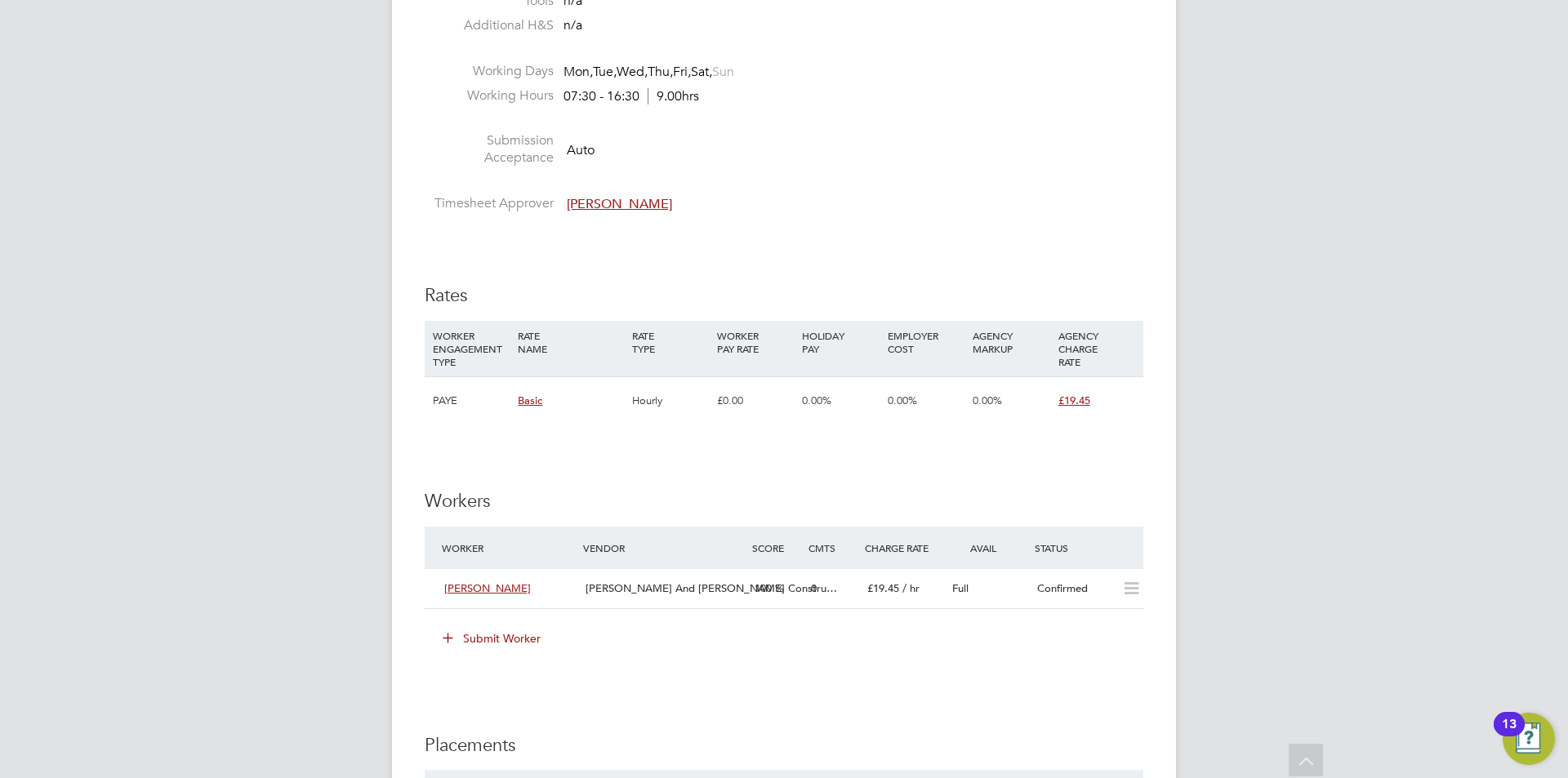
scroll to position [980, 0]
click at [665, 586] on span "[PERSON_NAME] And [PERSON_NAME] Constru…" at bounding box center [711, 584] width 251 height 14
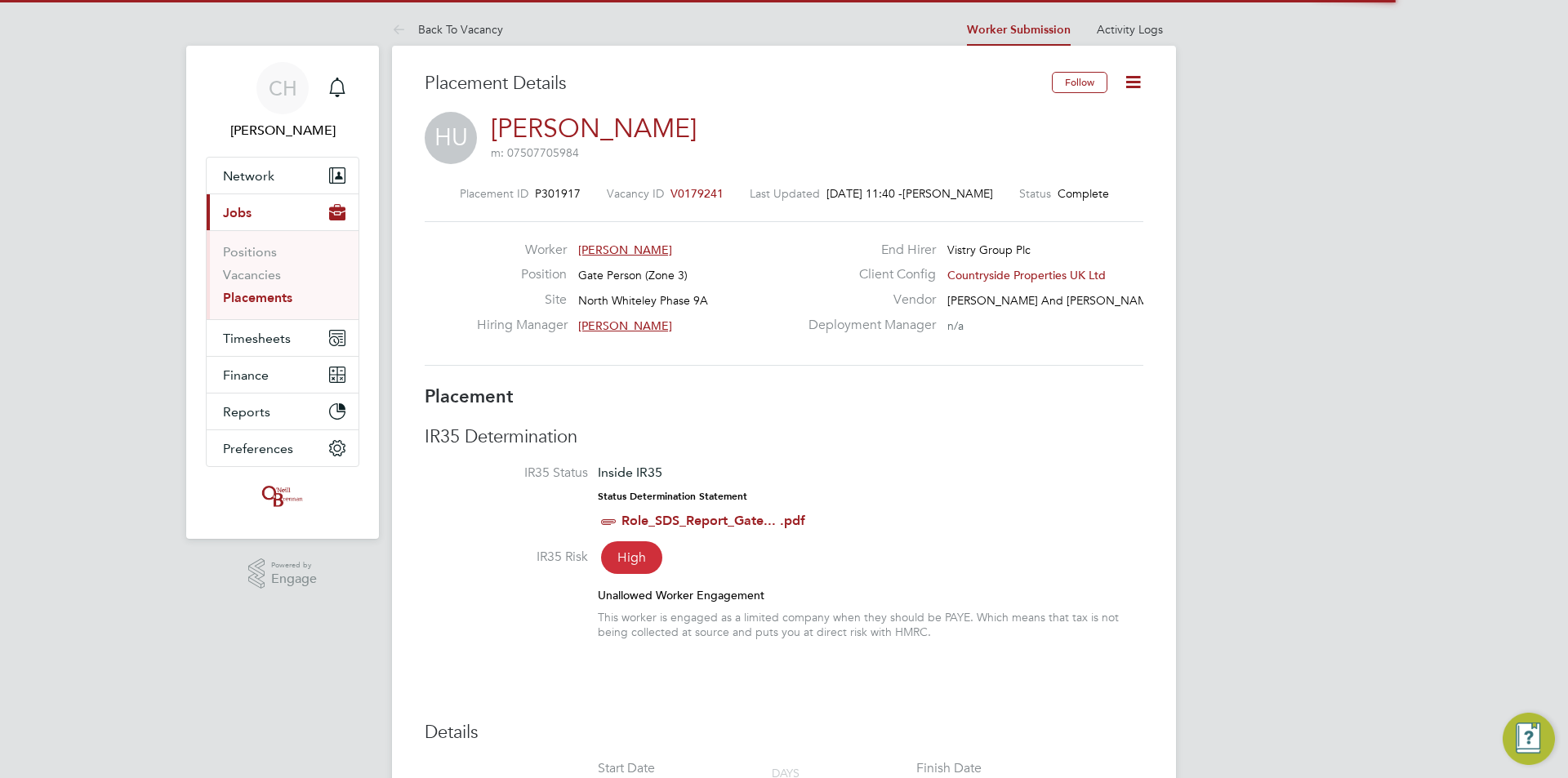
scroll to position [8, 8]
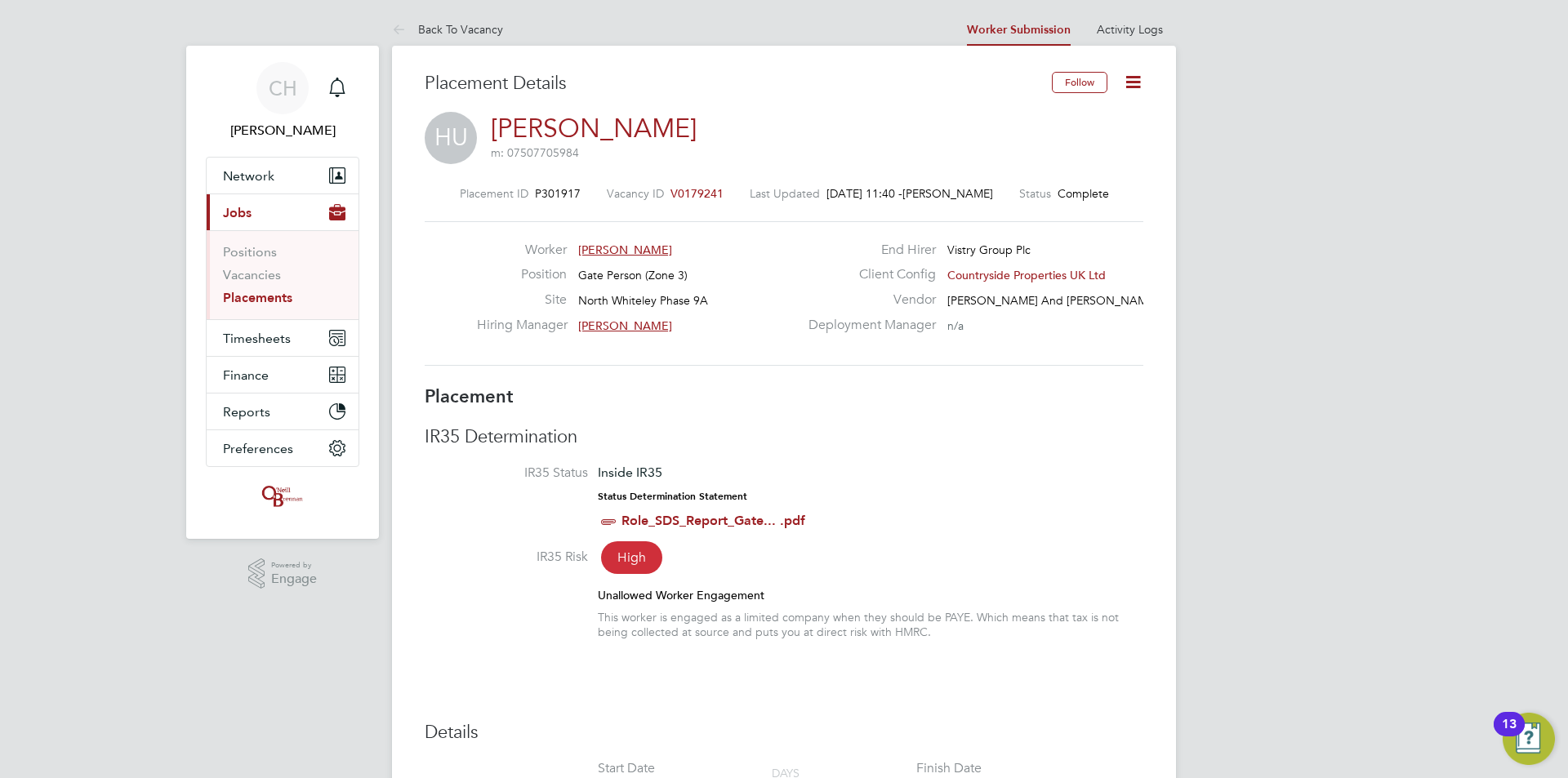
click at [1139, 79] on icon at bounding box center [1133, 82] width 20 height 20
click at [334, 97] on svg-icon "Main navigation" at bounding box center [338, 87] width 20 height 20
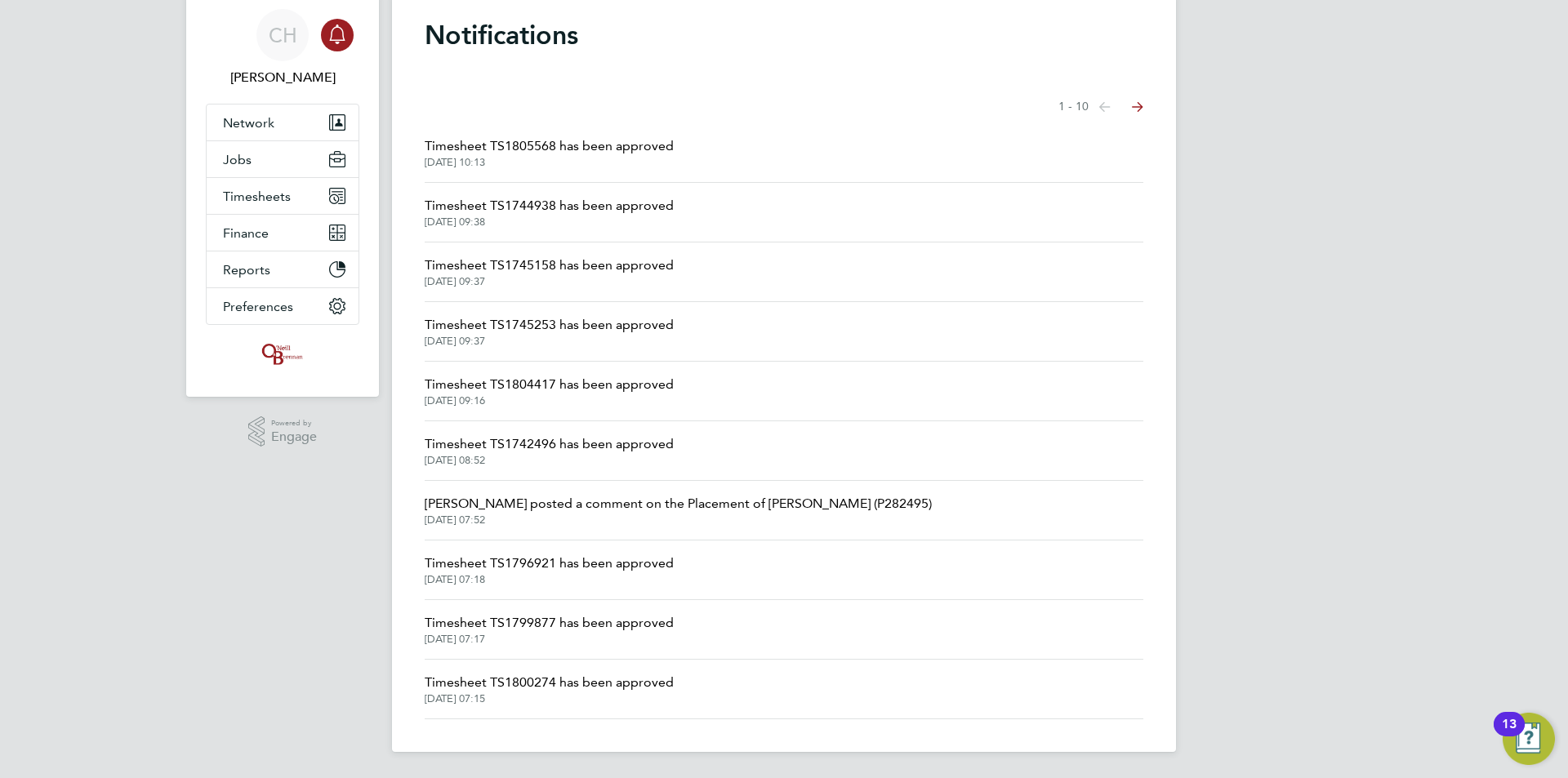
click at [1110, 107] on icon "Select page of notifications list" at bounding box center [1105, 106] width 12 height 10
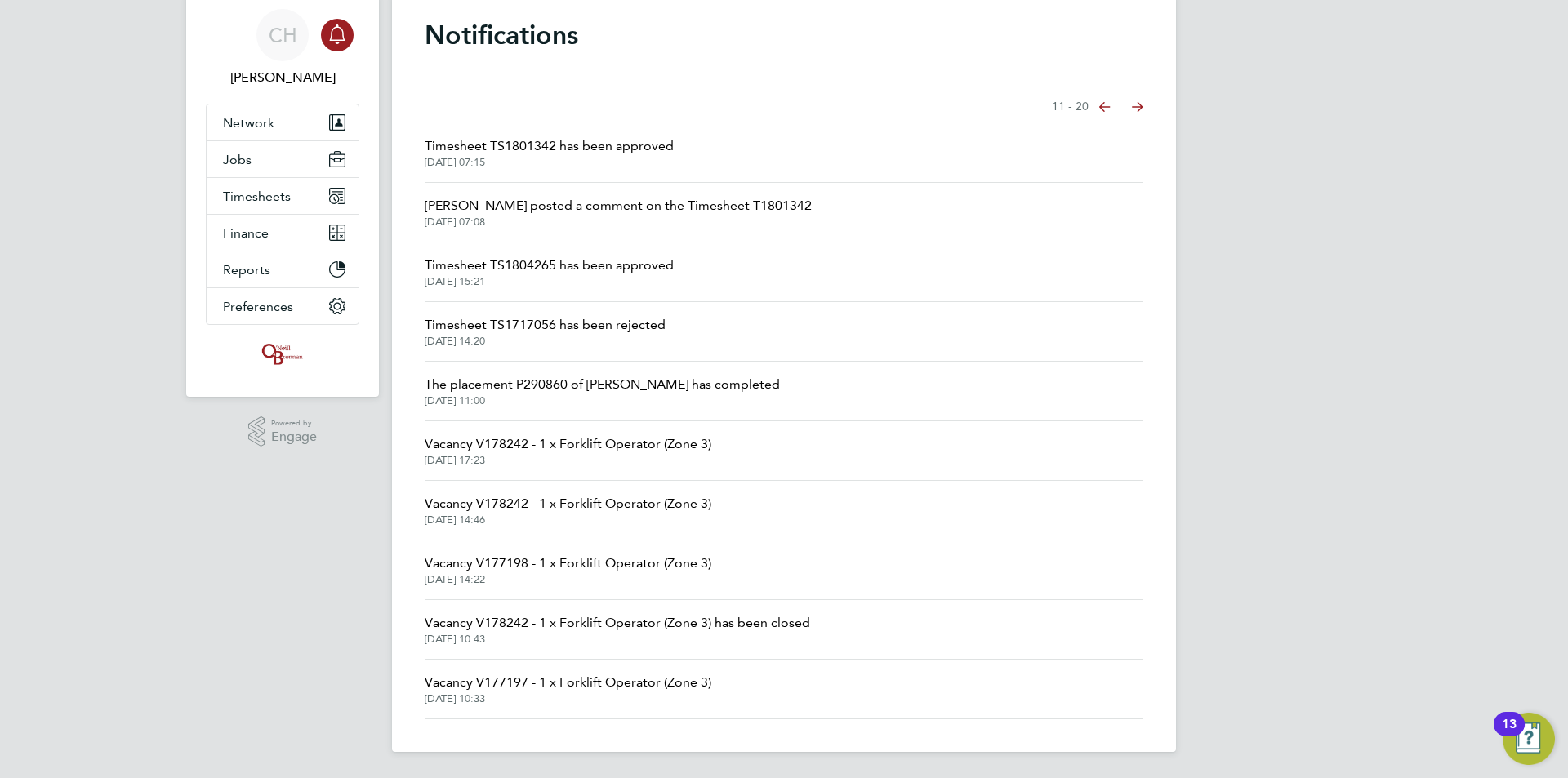
click at [1110, 106] on icon "Select page of notifications list" at bounding box center [1105, 106] width 12 height 10
click at [1110, 107] on icon "Select page of notifications list" at bounding box center [1105, 106] width 12 height 10
click at [1110, 110] on icon "Select page of notifications list" at bounding box center [1105, 106] width 12 height 10
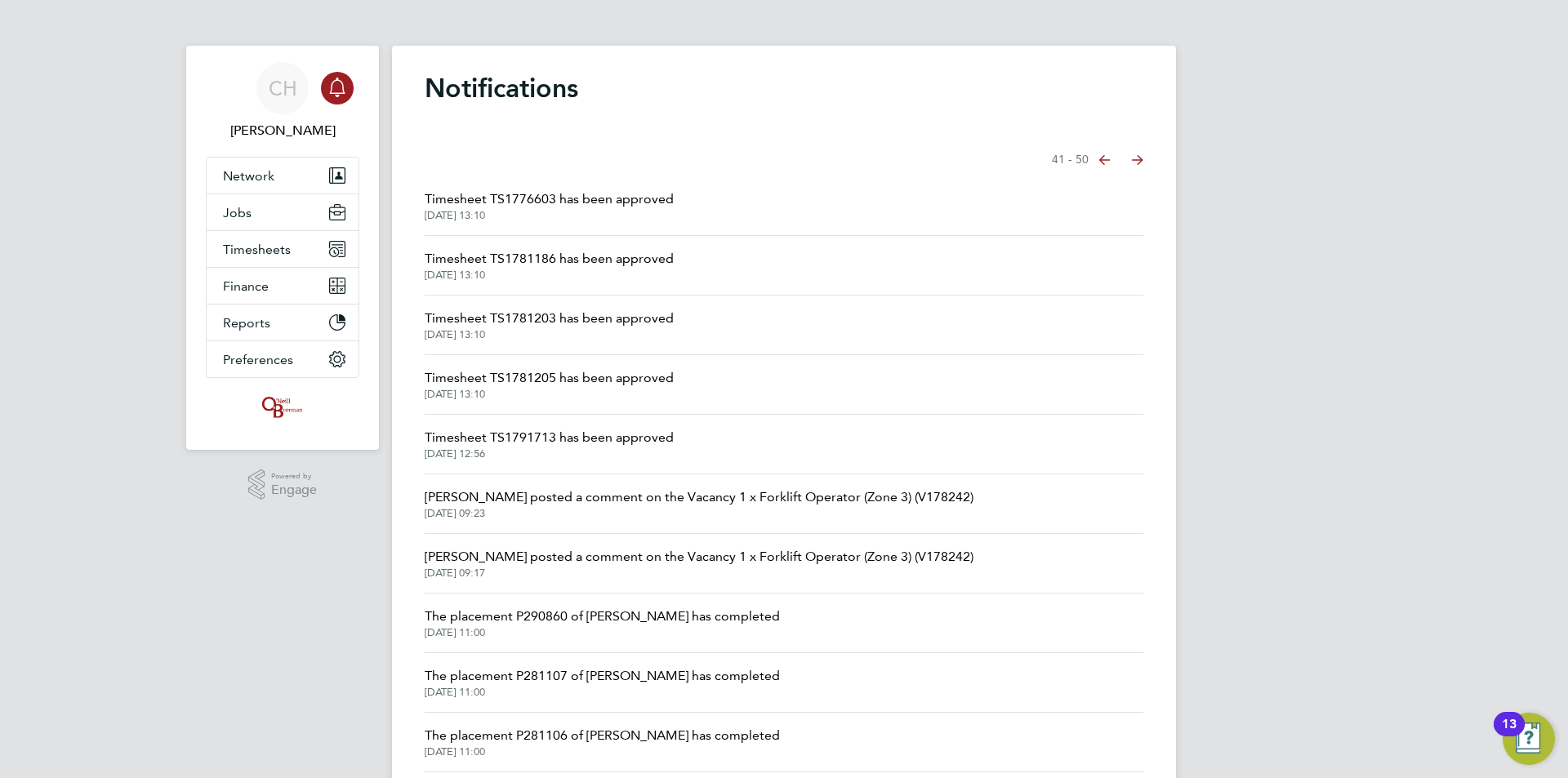
click at [837, 501] on span "[PERSON_NAME] posted a comment on the Vacancy 1 x Forklift Operator (Zone 3) (V…" at bounding box center [699, 497] width 549 height 20
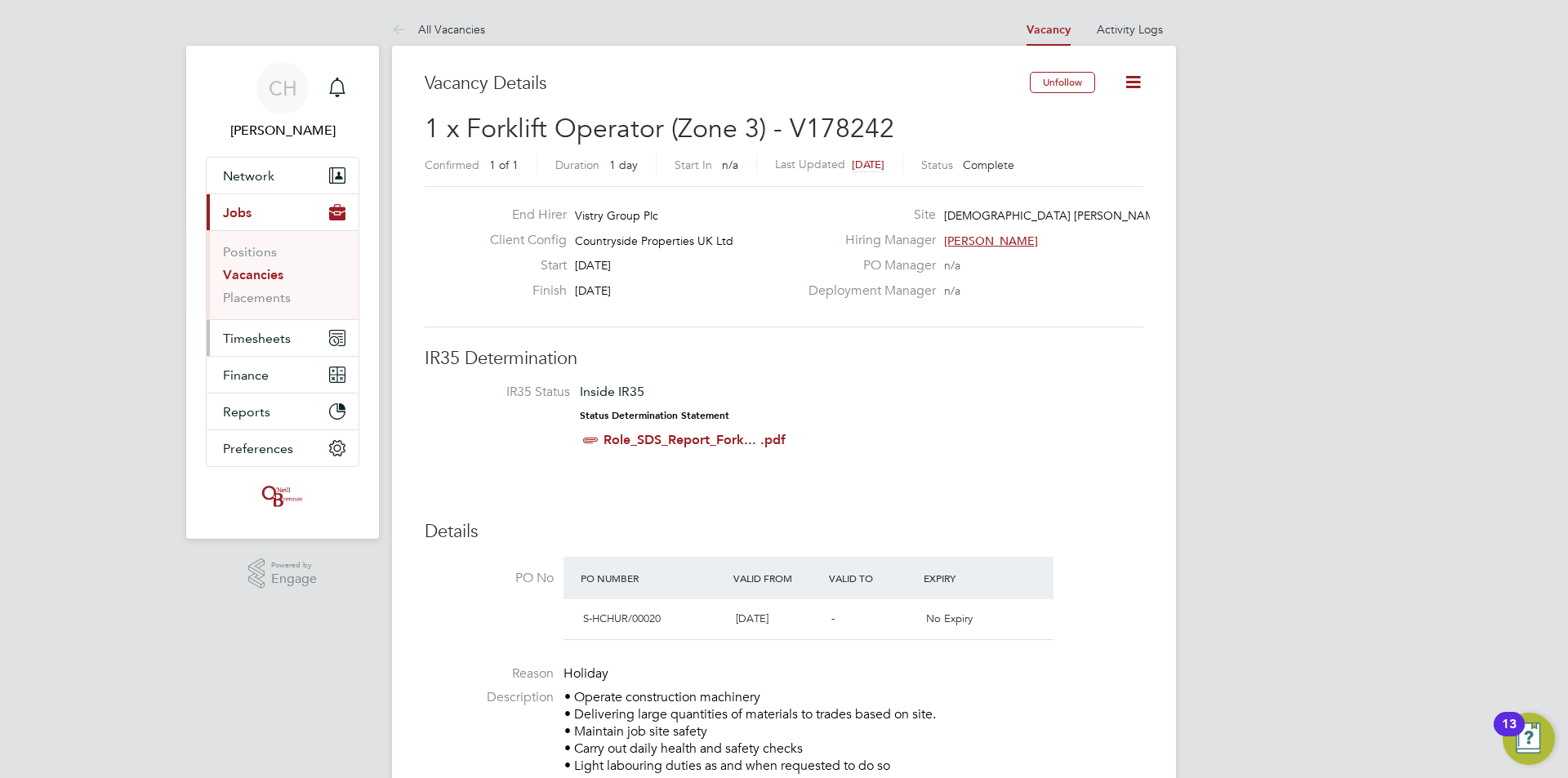
click at [248, 339] on span "Timesheets" at bounding box center [257, 338] width 68 height 15
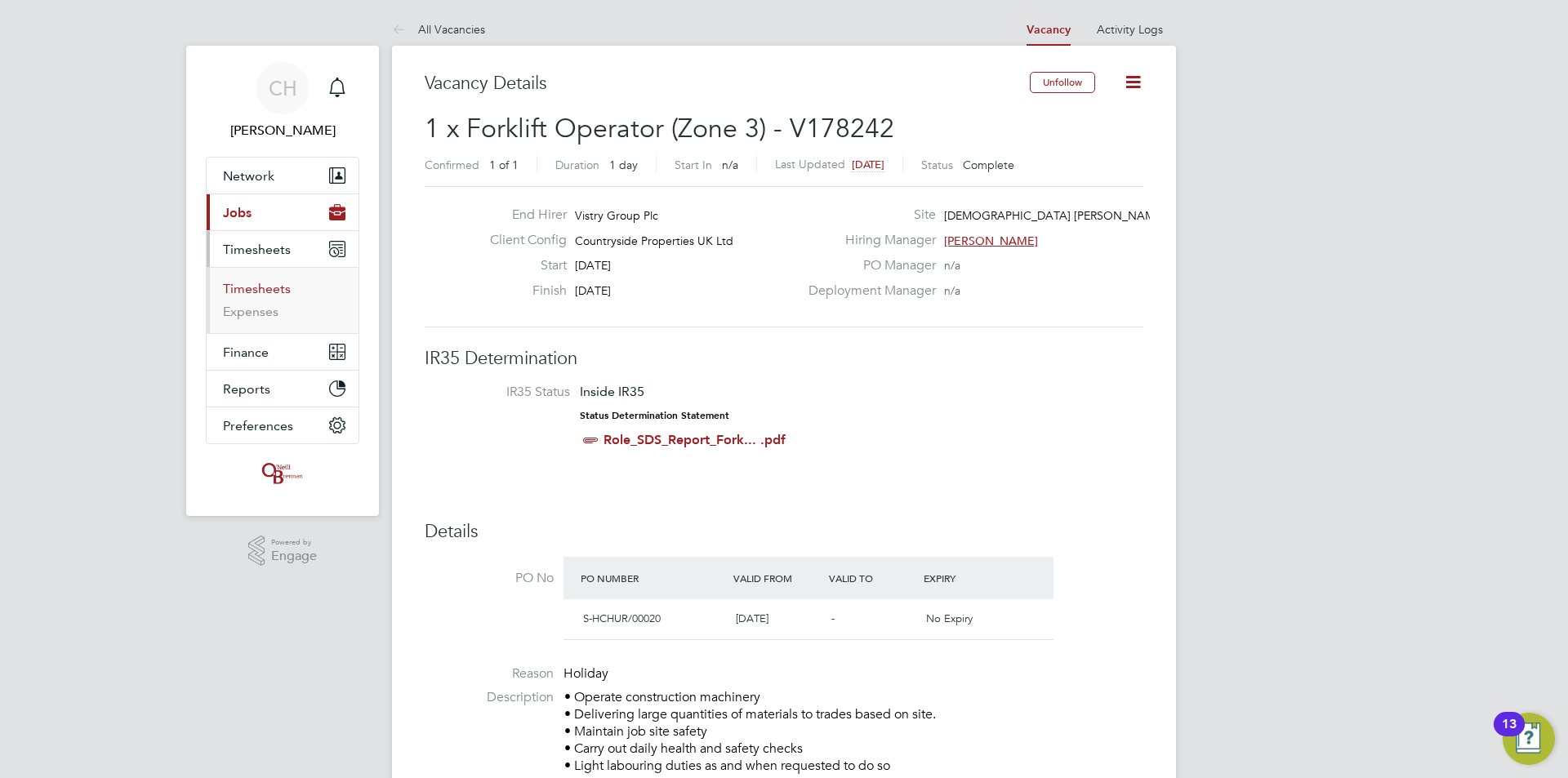
click at [251, 291] on link "Timesheets" at bounding box center [257, 288] width 68 height 15
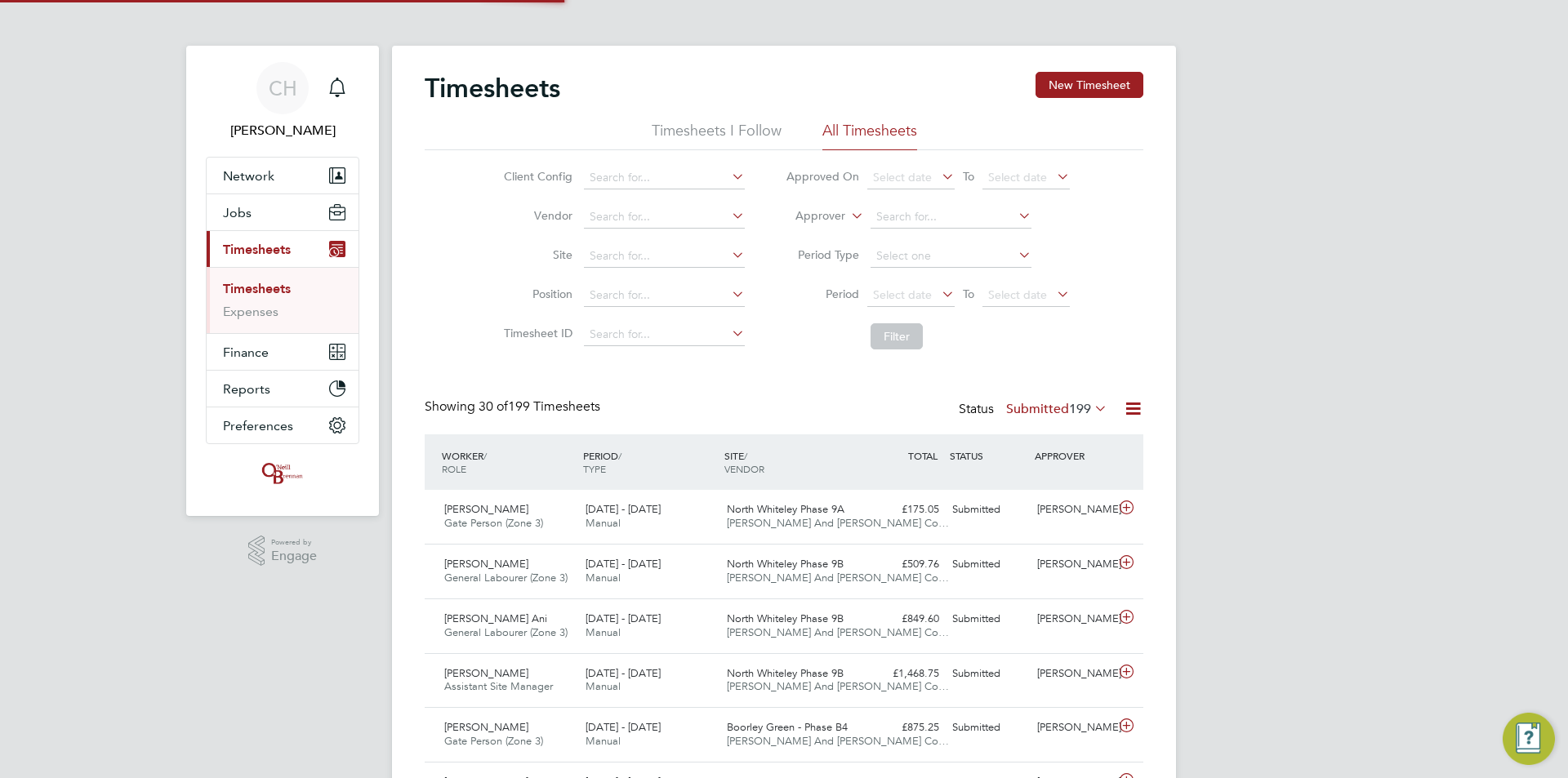
scroll to position [42, 143]
click at [1080, 87] on button "New Timesheet" at bounding box center [1090, 84] width 108 height 26
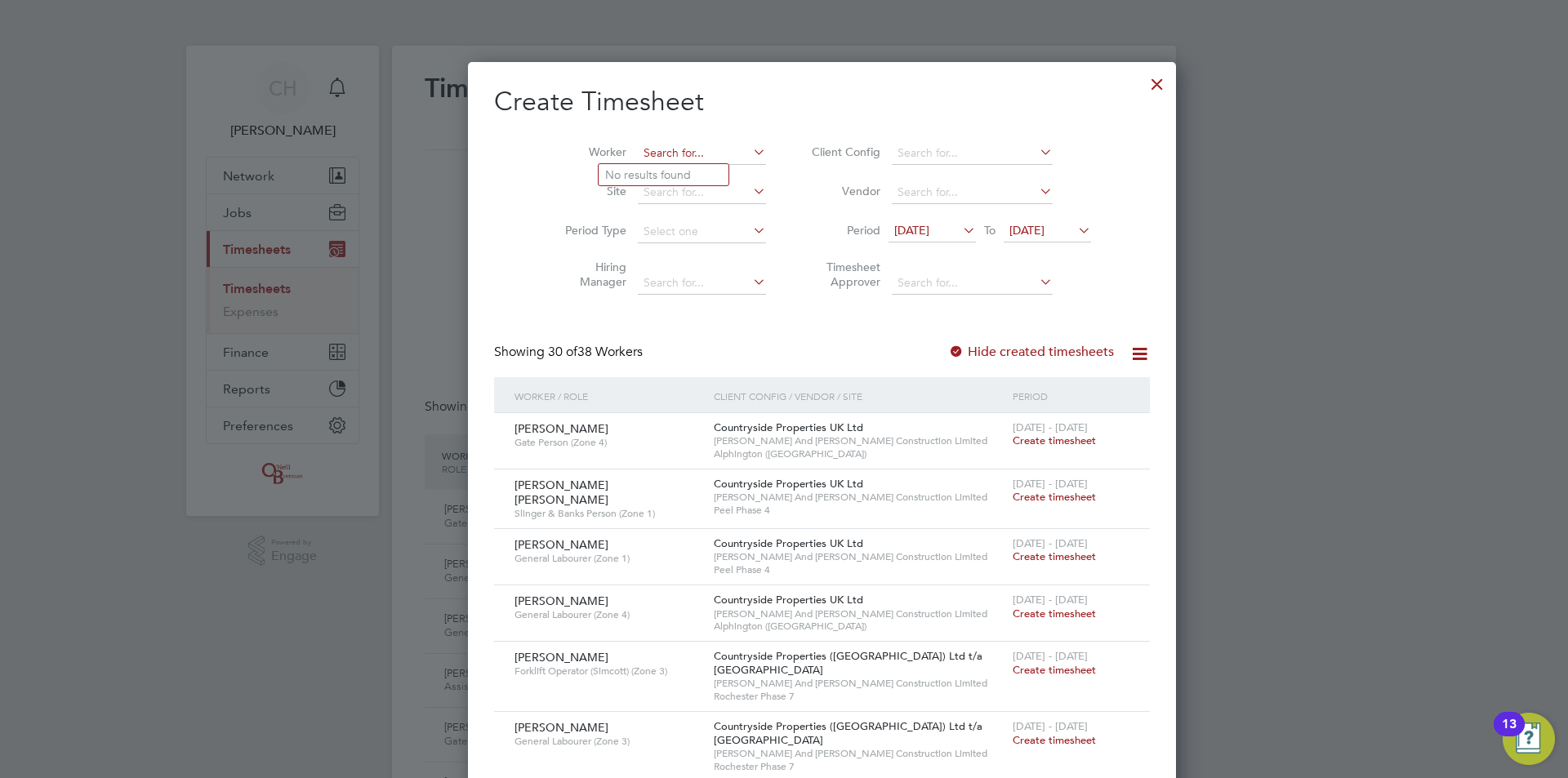
click at [682, 148] on input at bounding box center [702, 153] width 128 height 23
click at [669, 197] on li "Andrz [PERSON_NAME]" at bounding box center [667, 197] width 139 height 22
type input "[PERSON_NAME]"
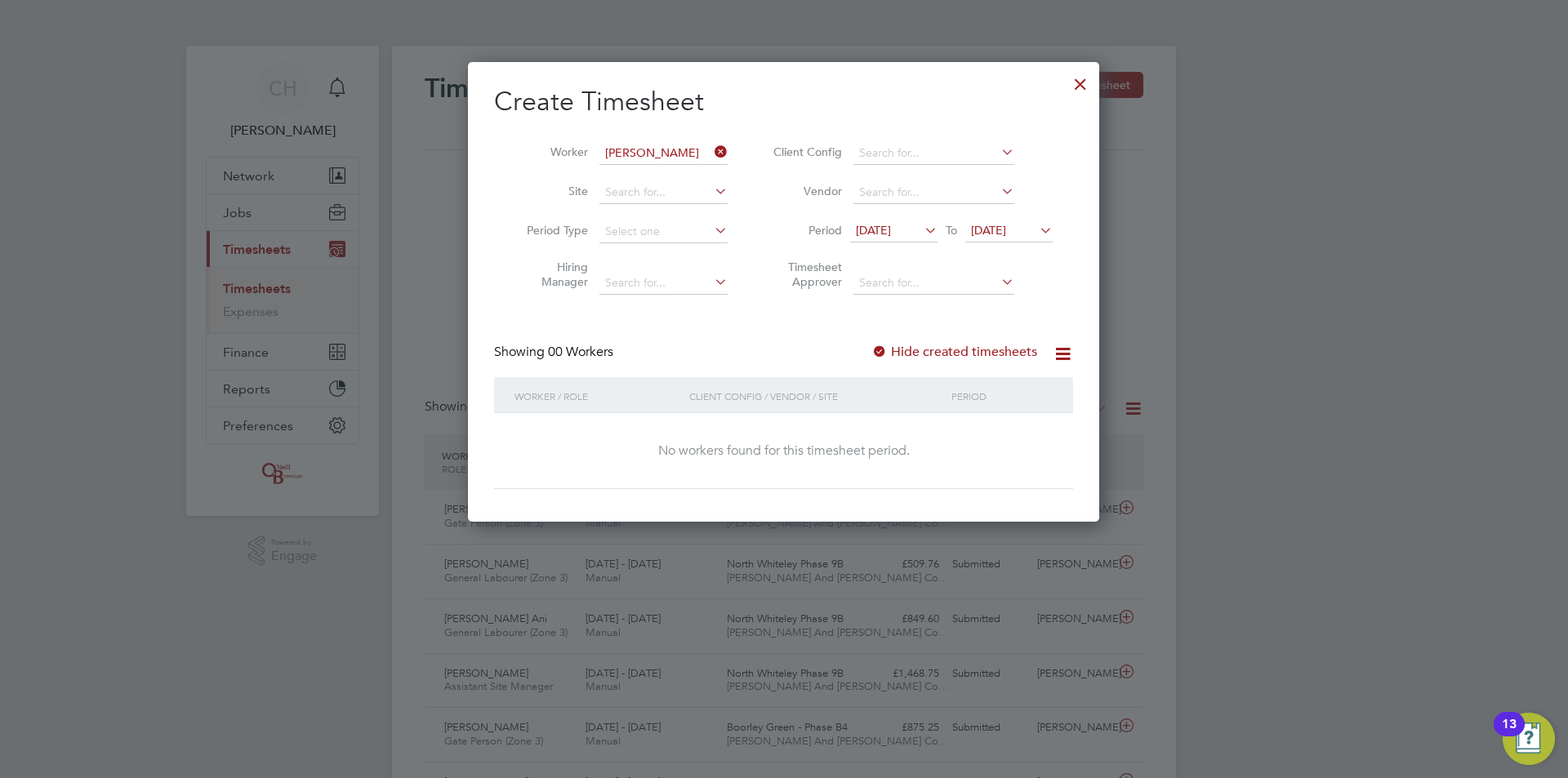
click at [1006, 231] on span "[DATE]" at bounding box center [989, 231] width 35 height 15
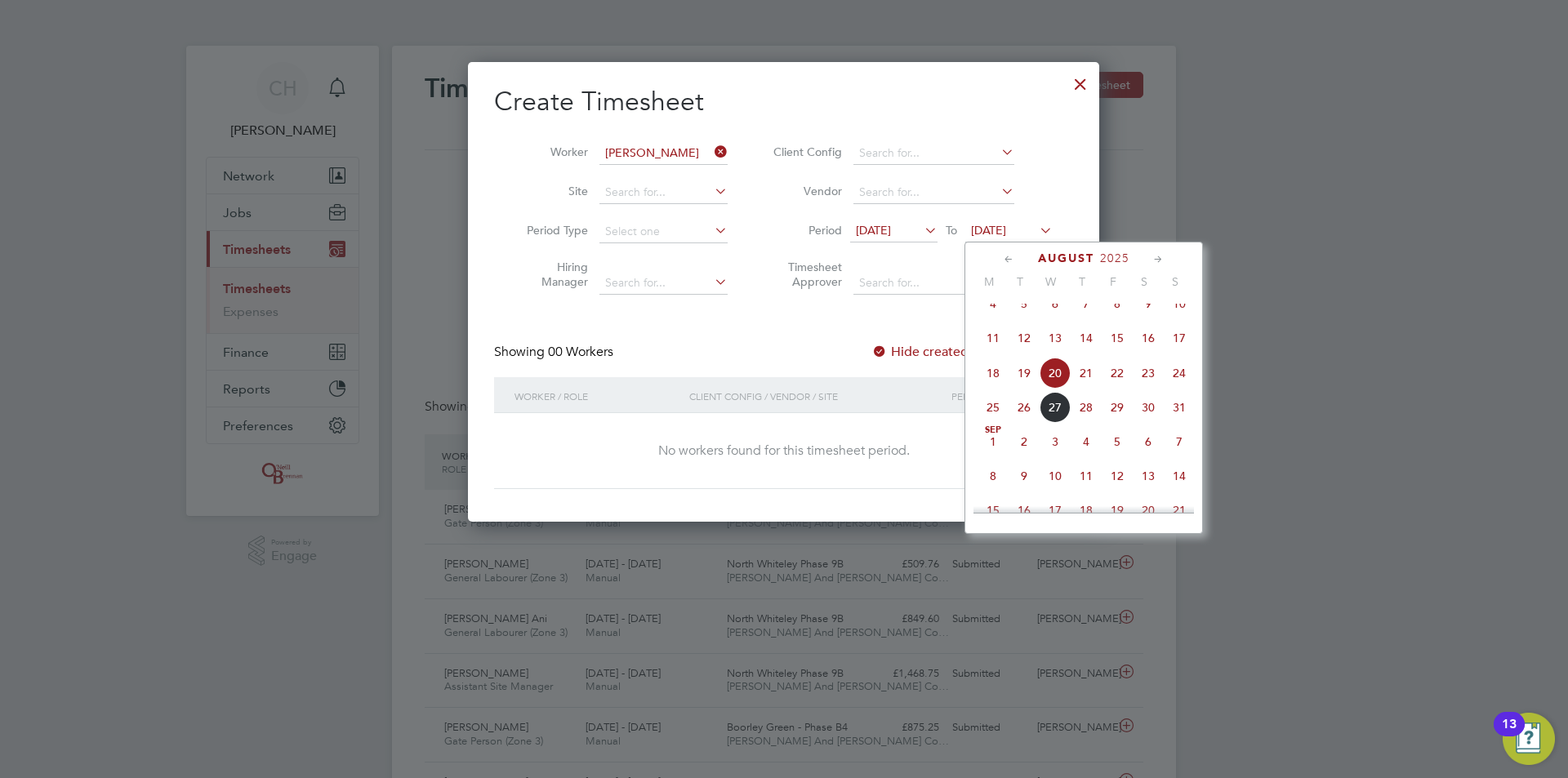
click at [1178, 419] on span "31" at bounding box center [1179, 408] width 31 height 31
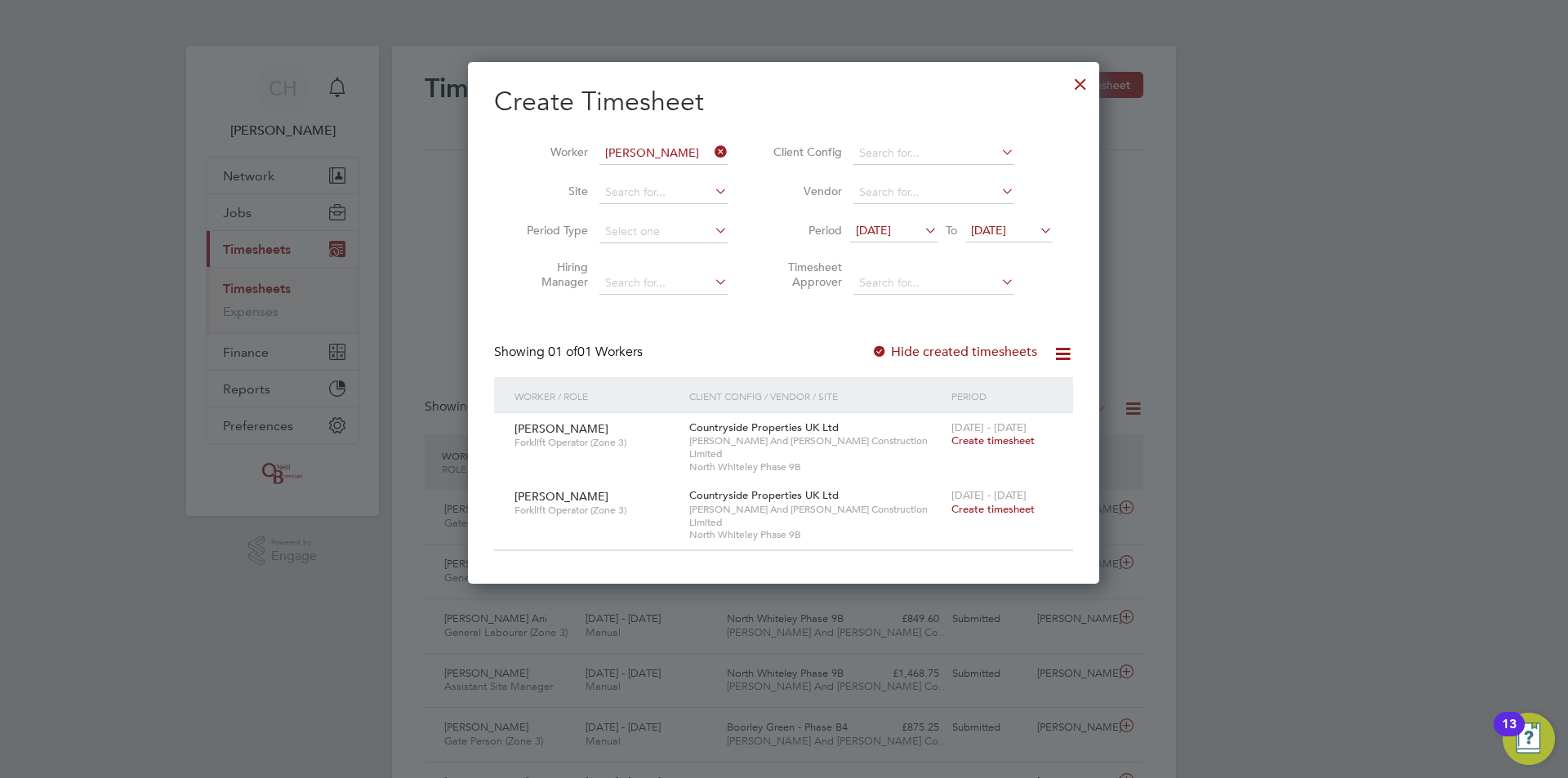
click at [999, 440] on span "Create timesheet" at bounding box center [993, 440] width 84 height 14
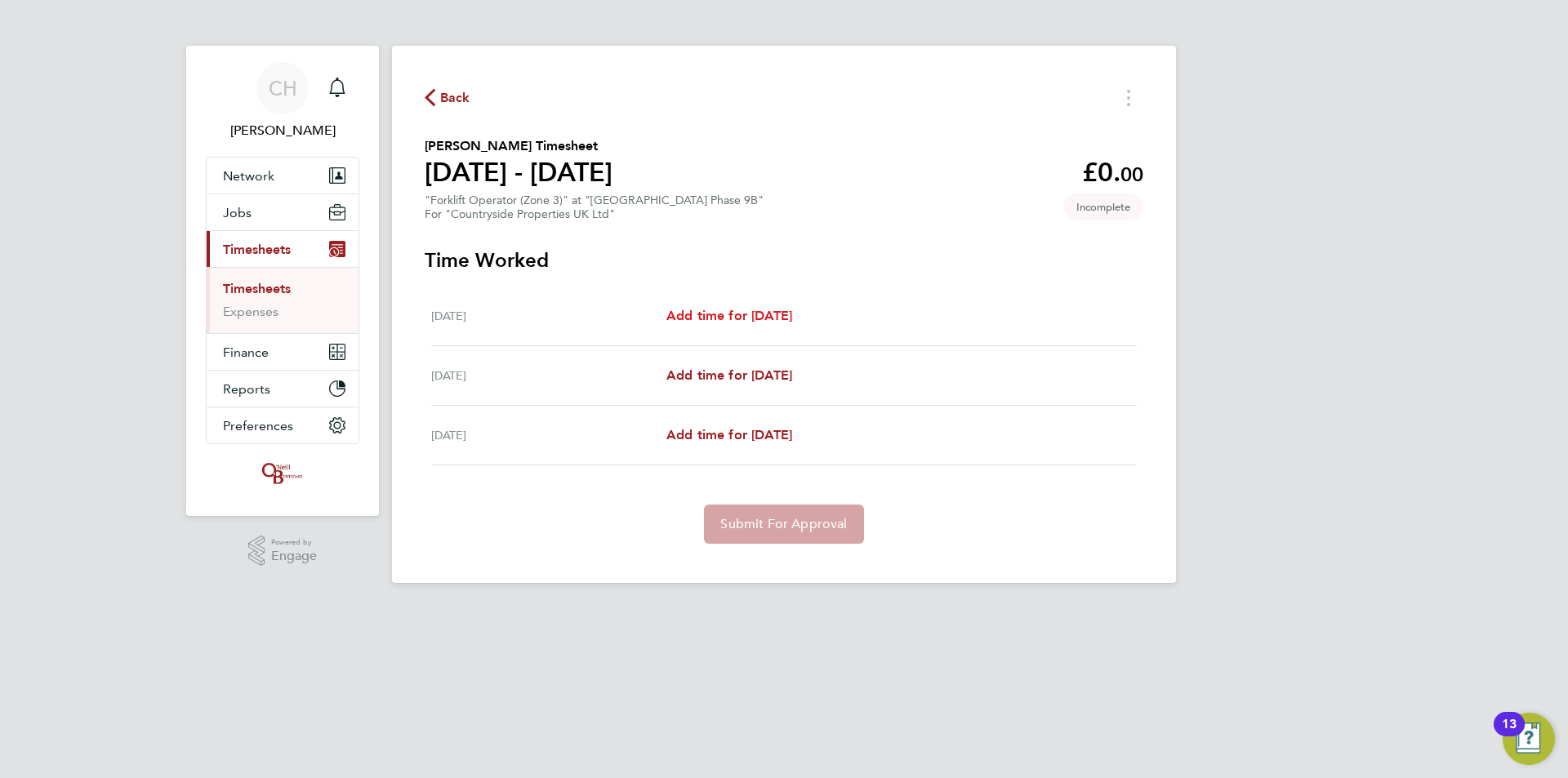
click at [760, 308] on span "Add time for [DATE]" at bounding box center [729, 315] width 126 height 15
select select "30"
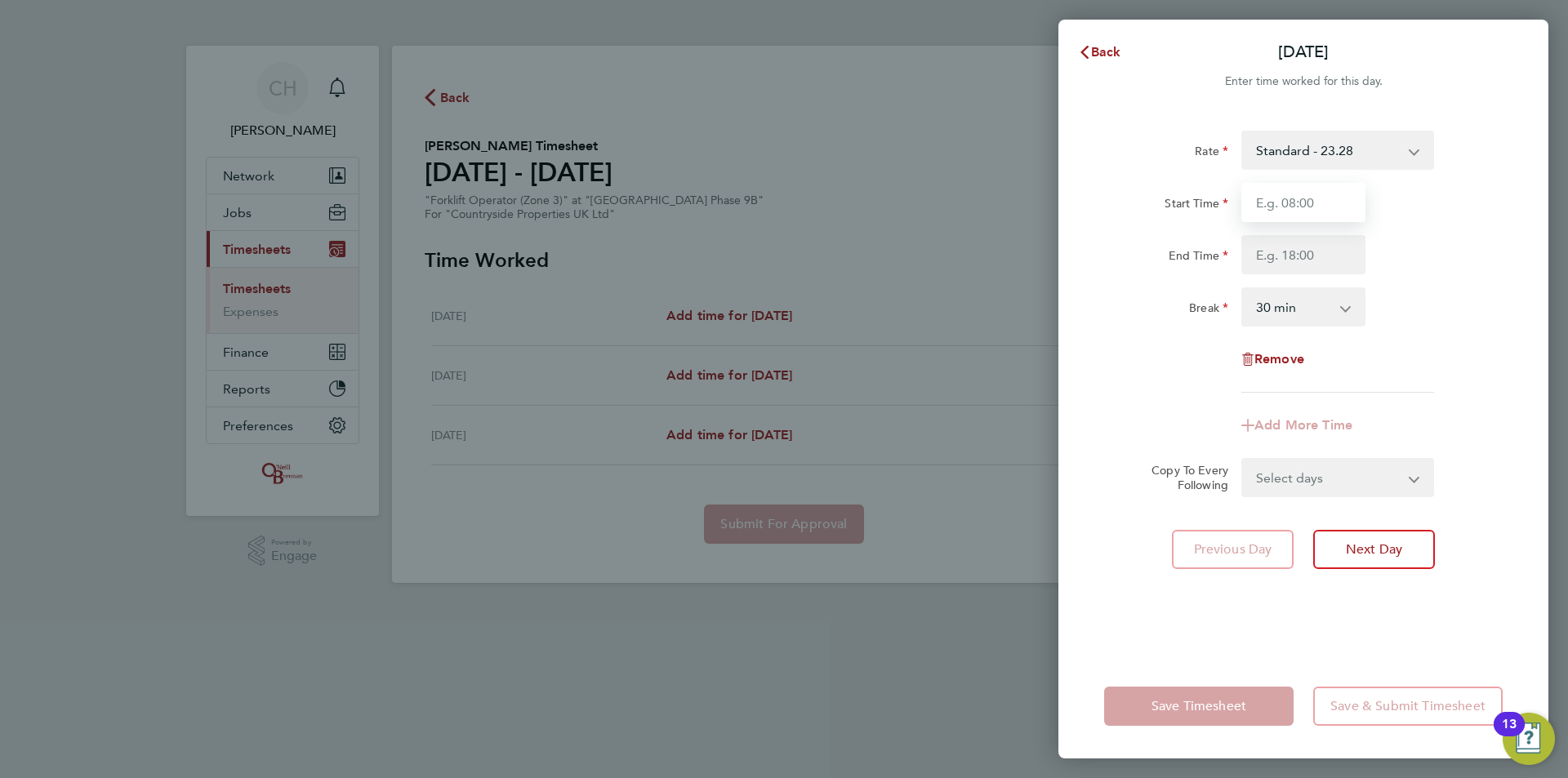
click at [1322, 204] on input "Start Time" at bounding box center [1303, 202] width 124 height 39
type input "07:30"
click at [1313, 256] on input "End Time" at bounding box center [1303, 254] width 124 height 39
type input "17:00"
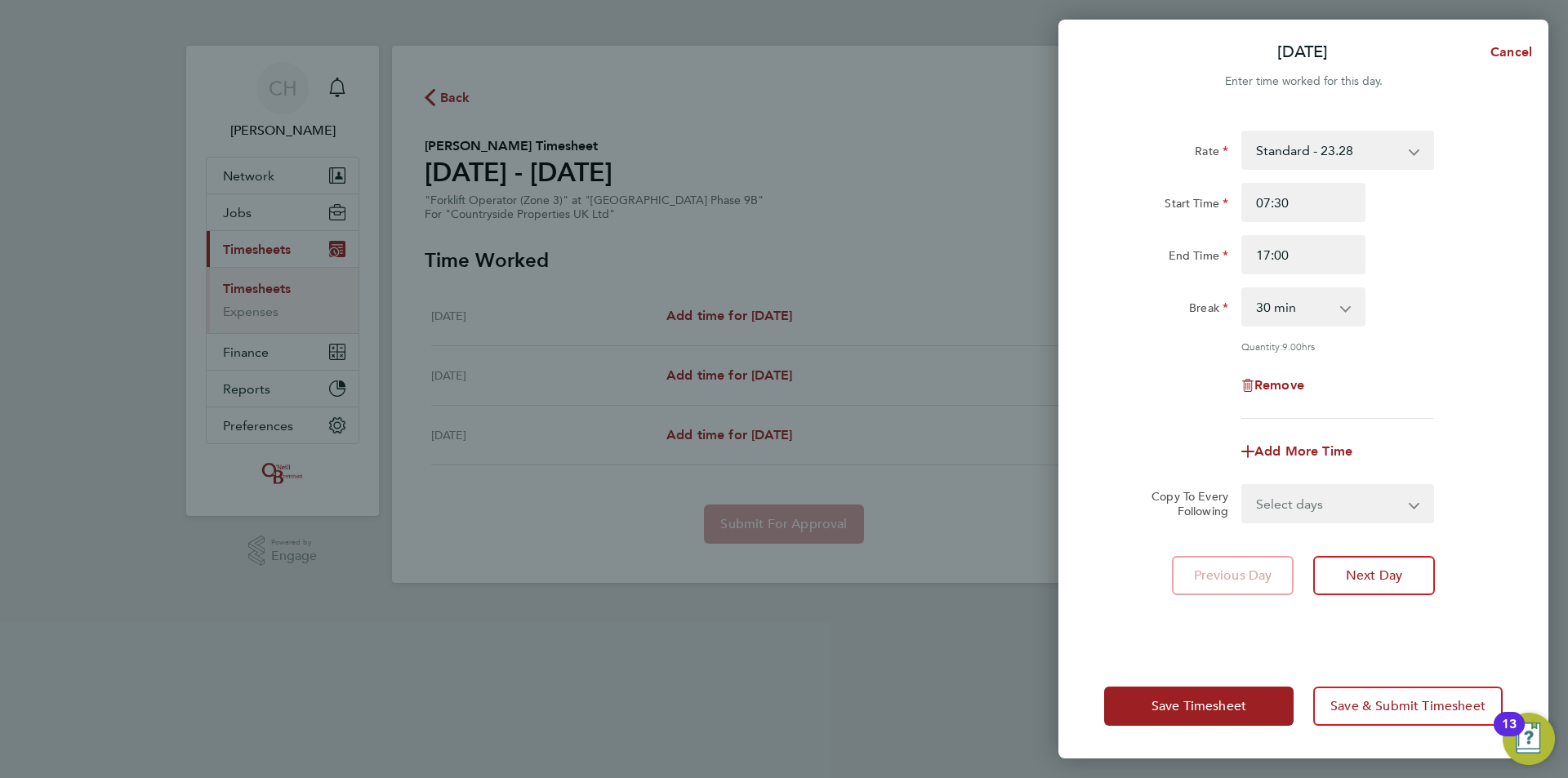
click at [1436, 308] on div "Break 0 min 15 min 30 min 45 min 60 min 75 min 90 min" at bounding box center [1303, 307] width 411 height 39
click at [1221, 718] on button "Save Timesheet" at bounding box center [1198, 706] width 190 height 39
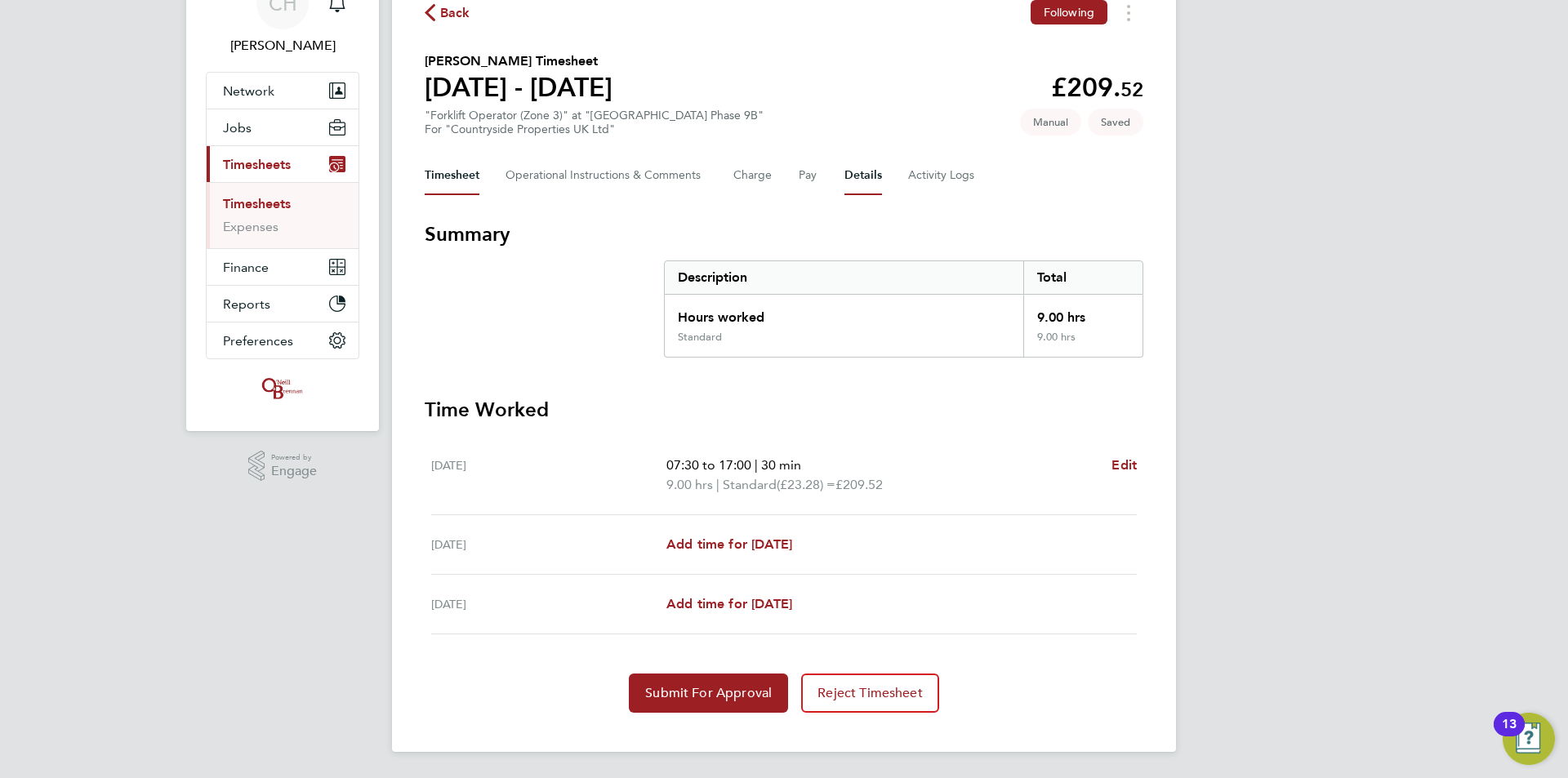
click at [867, 180] on button "Details" at bounding box center [863, 175] width 37 height 39
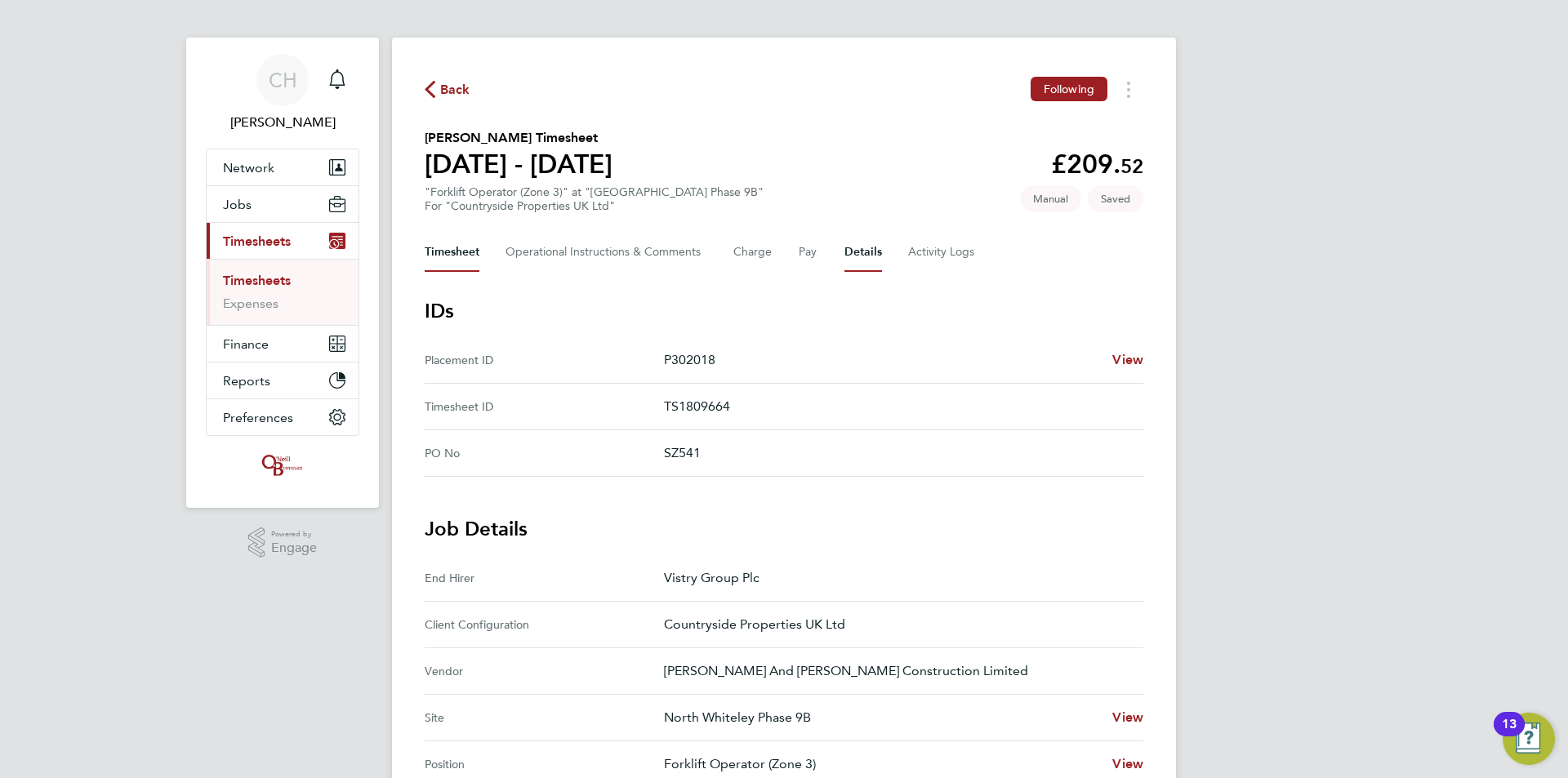
click at [469, 254] on button "Timesheet" at bounding box center [452, 251] width 54 height 39
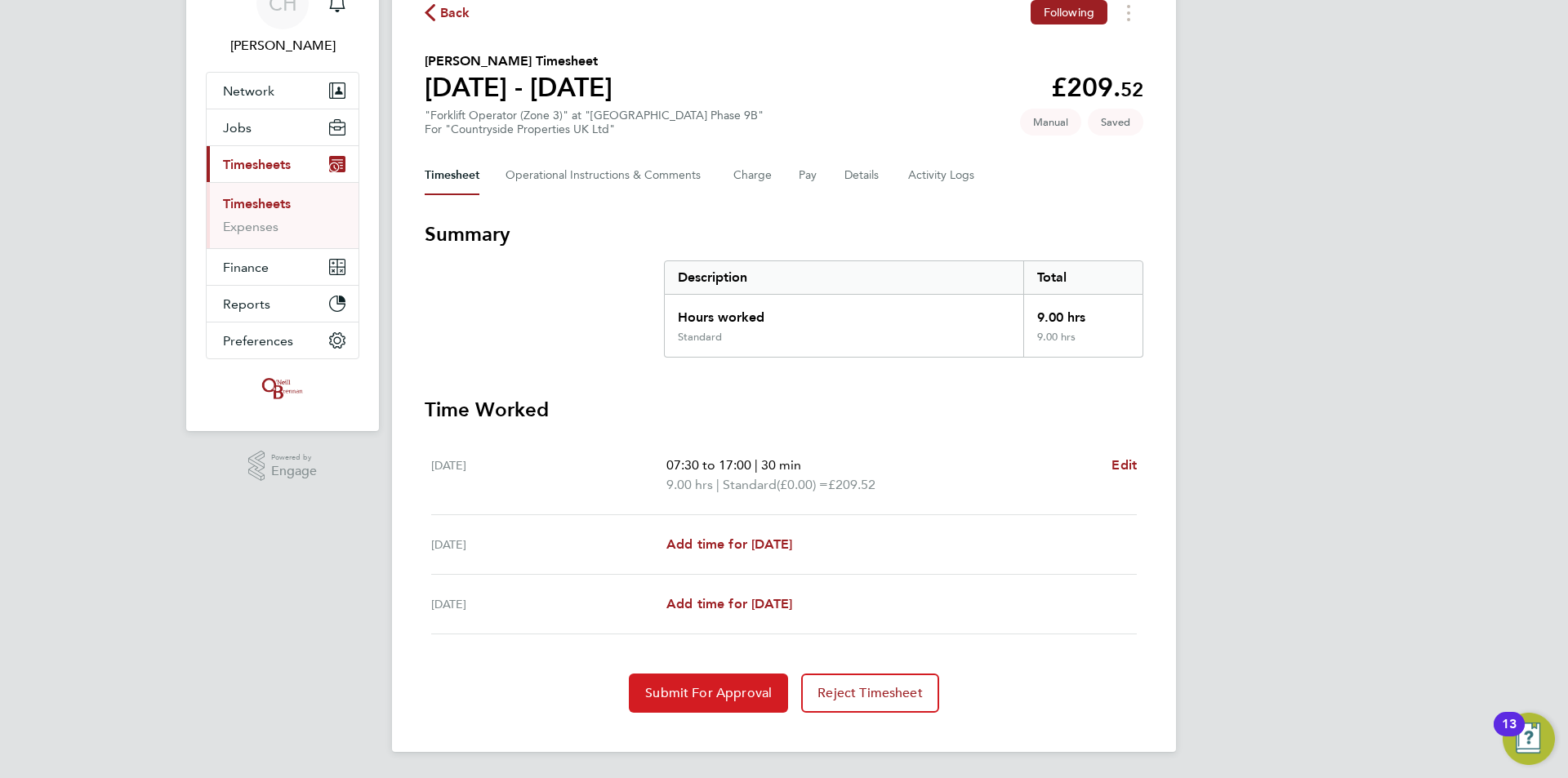
click at [727, 685] on span "Submit For Approval" at bounding box center [708, 694] width 126 height 16
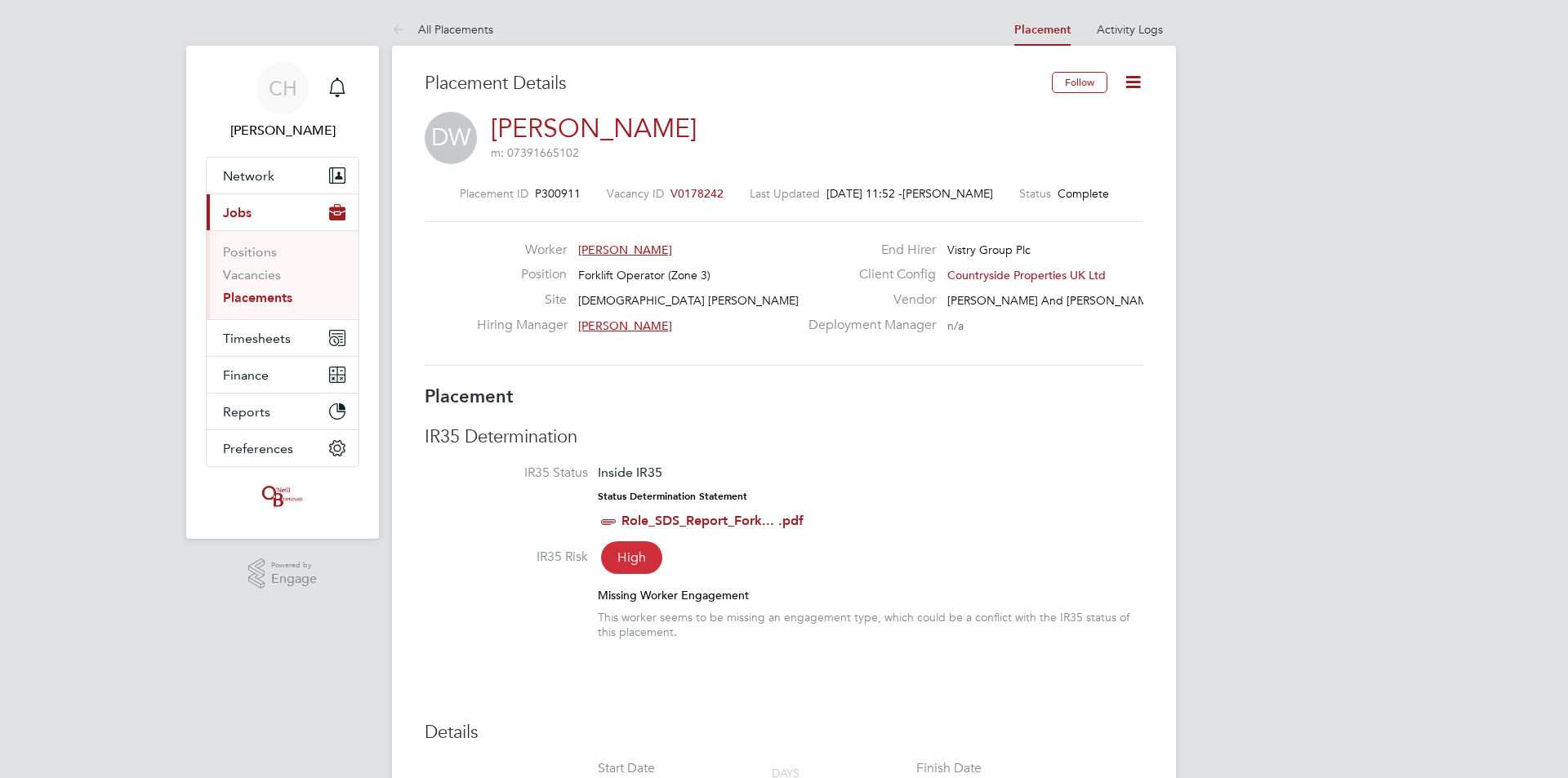
click at [1131, 83] on icon at bounding box center [1133, 82] width 20 height 20
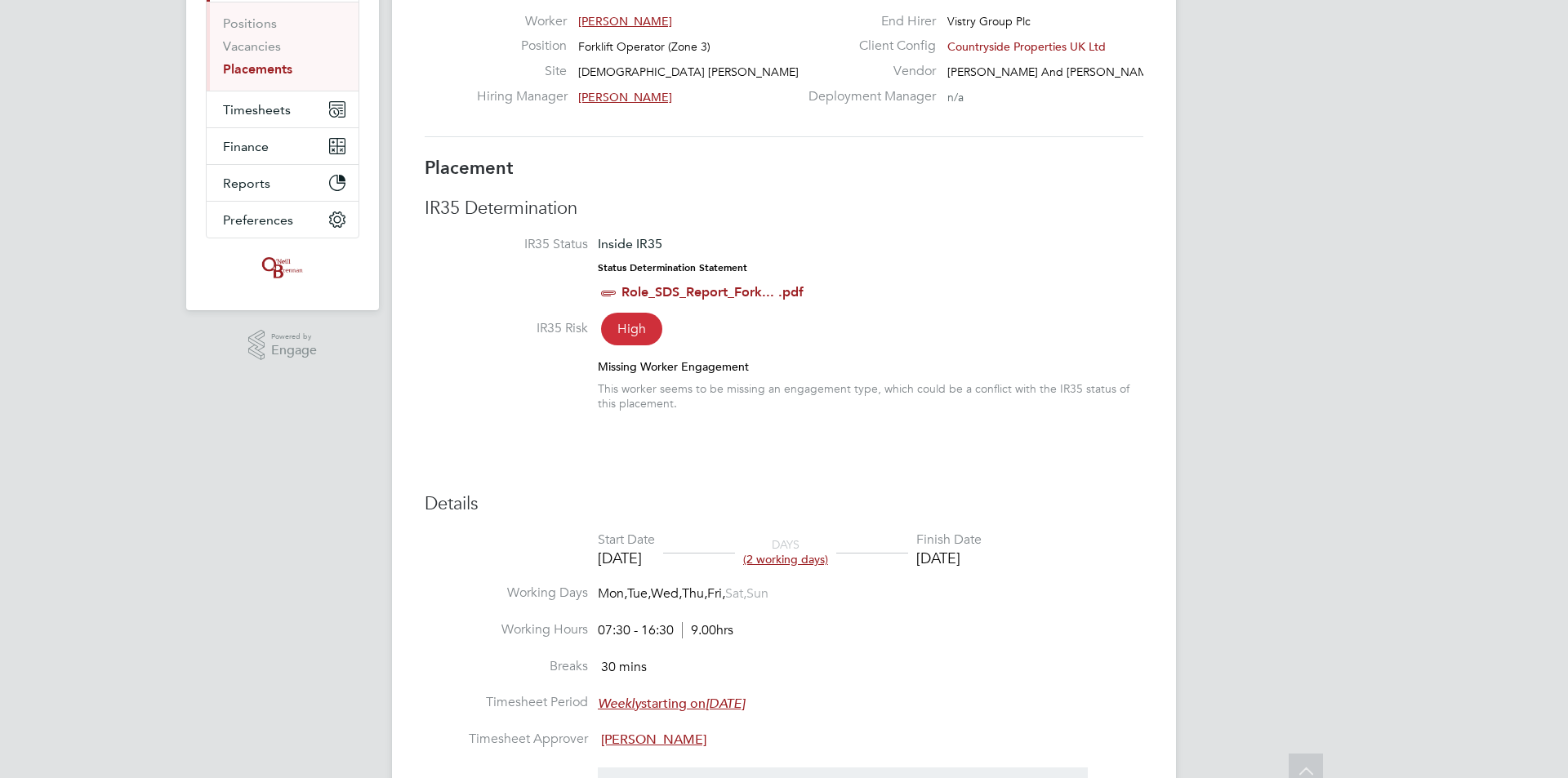
scroll to position [245, 0]
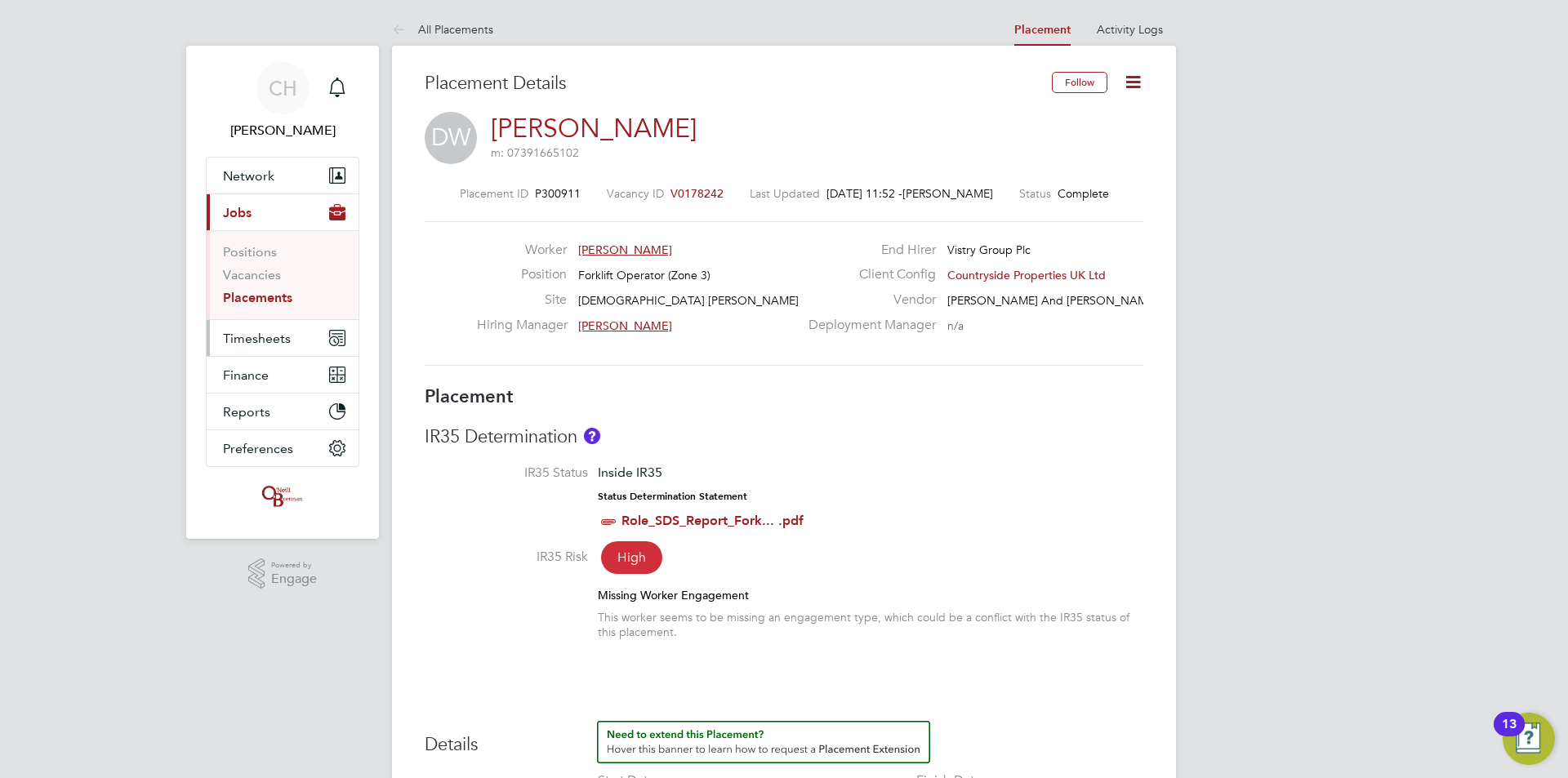
click at [260, 346] on button "Timesheets" at bounding box center [282, 339] width 152 height 36
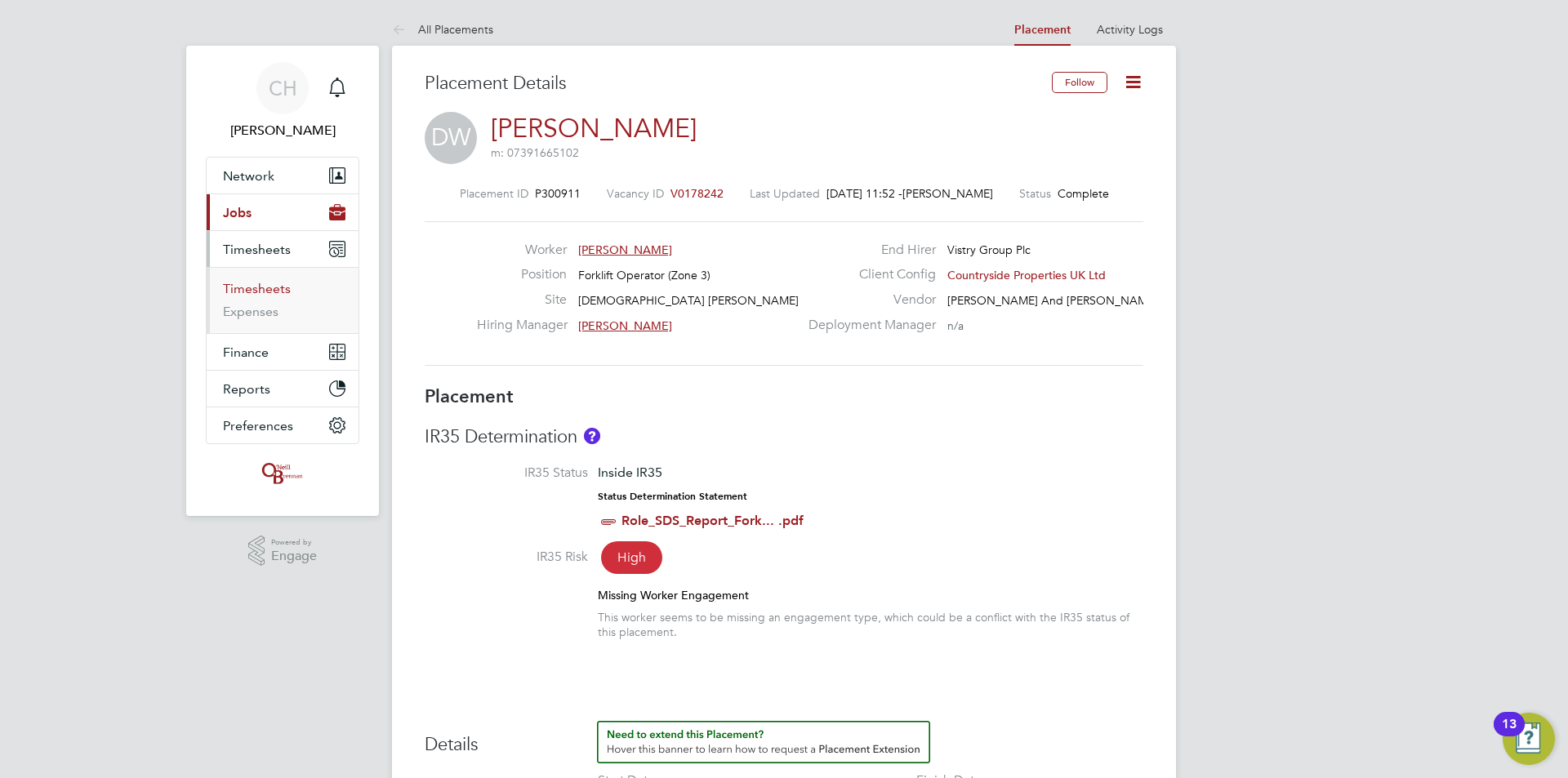
click at [255, 290] on link "Timesheets" at bounding box center [257, 288] width 68 height 15
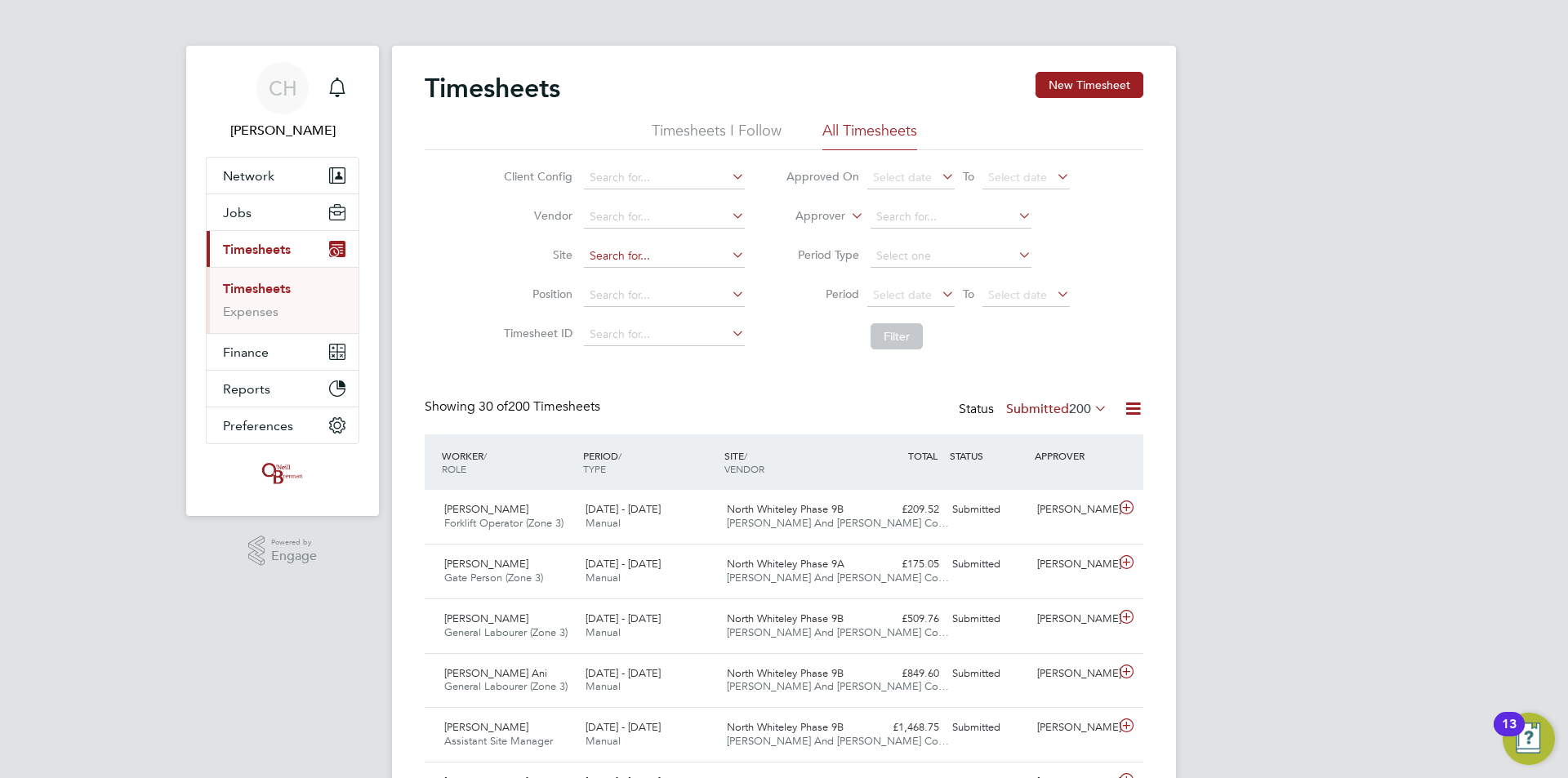
click at [636, 256] on input at bounding box center [664, 256] width 161 height 23
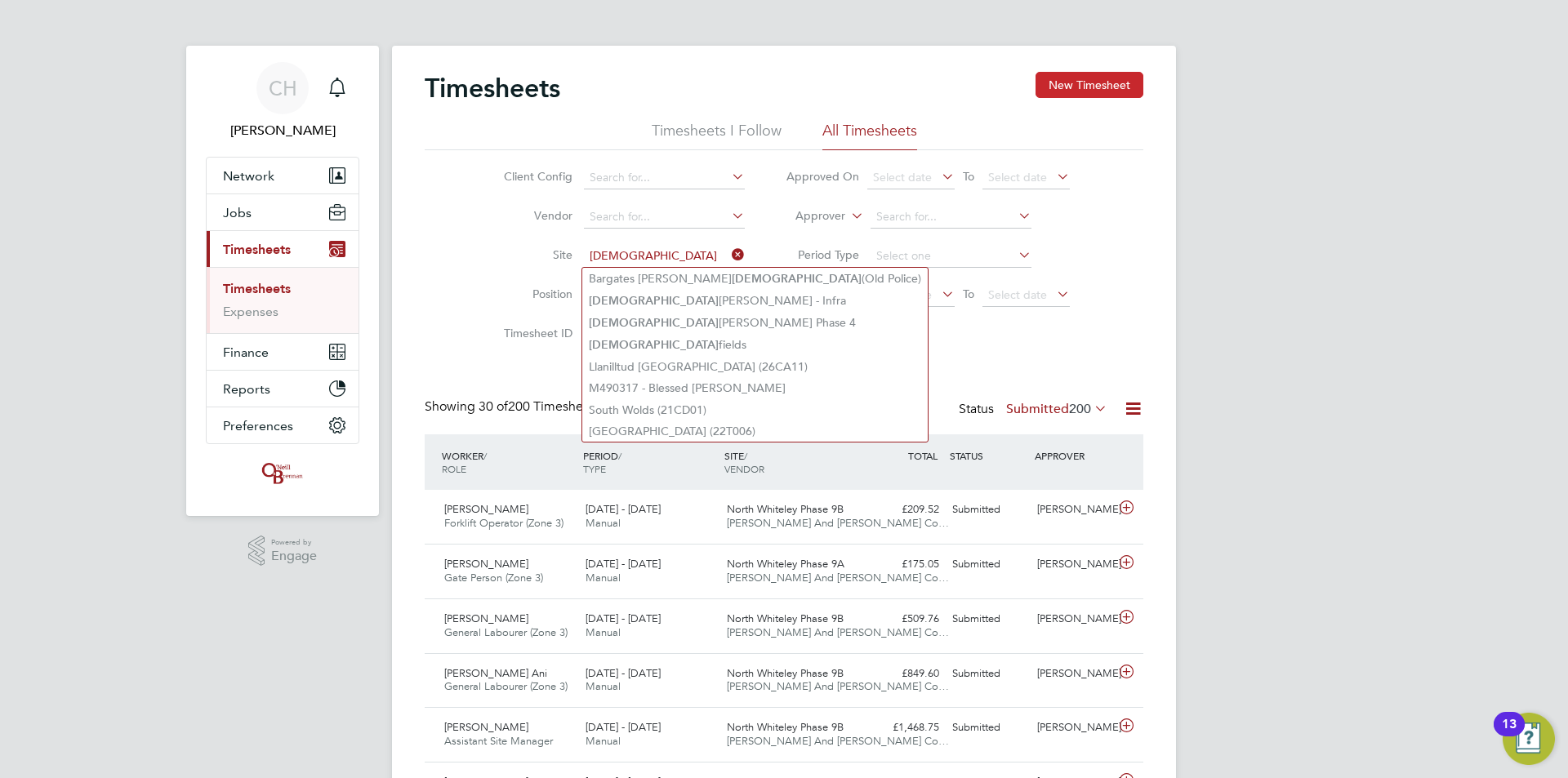
type input "[DEMOGRAPHIC_DATA]"
click at [1049, 94] on button "New Timesheet" at bounding box center [1090, 84] width 108 height 26
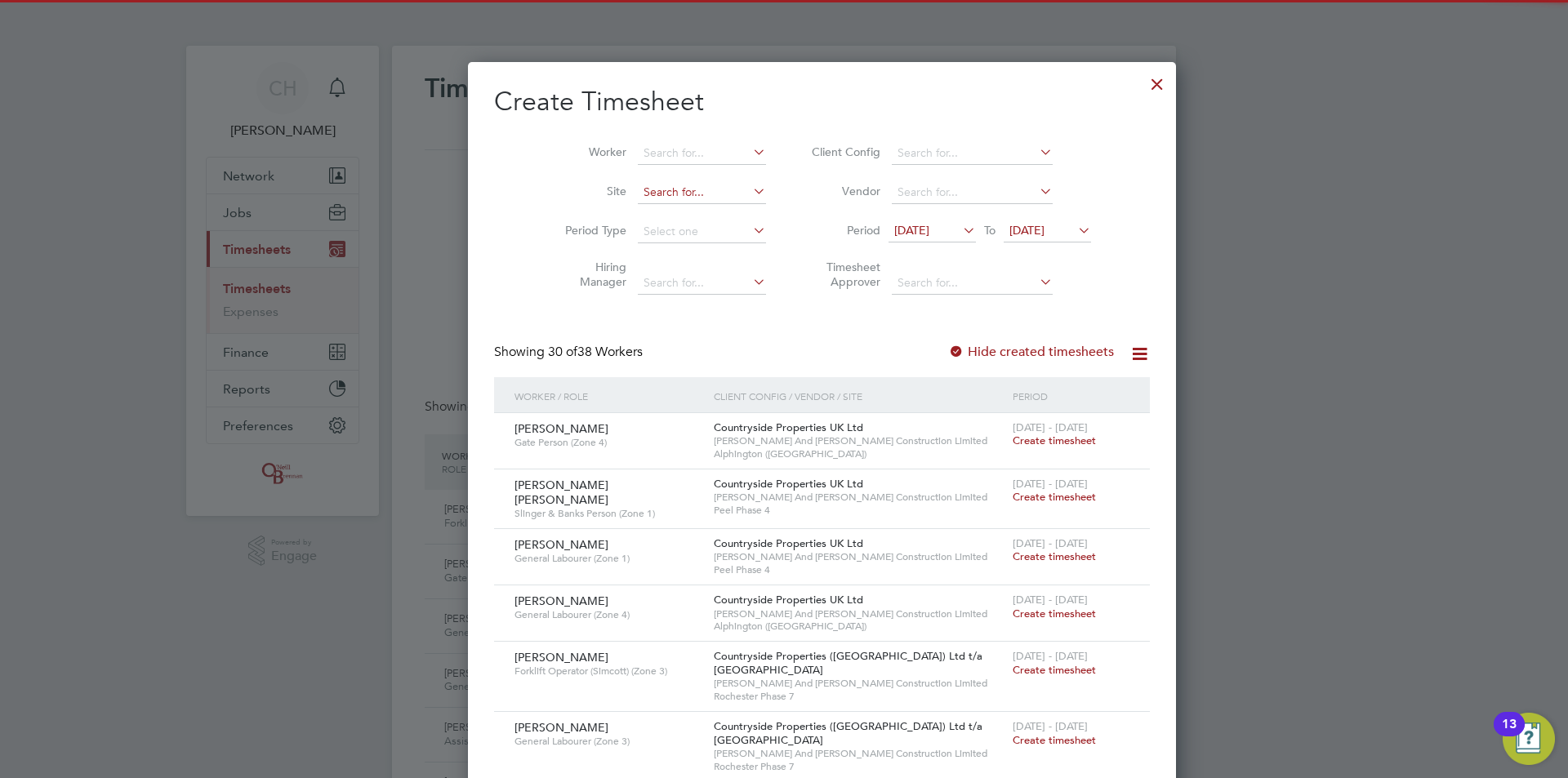
click at [638, 192] on input at bounding box center [702, 192] width 128 height 23
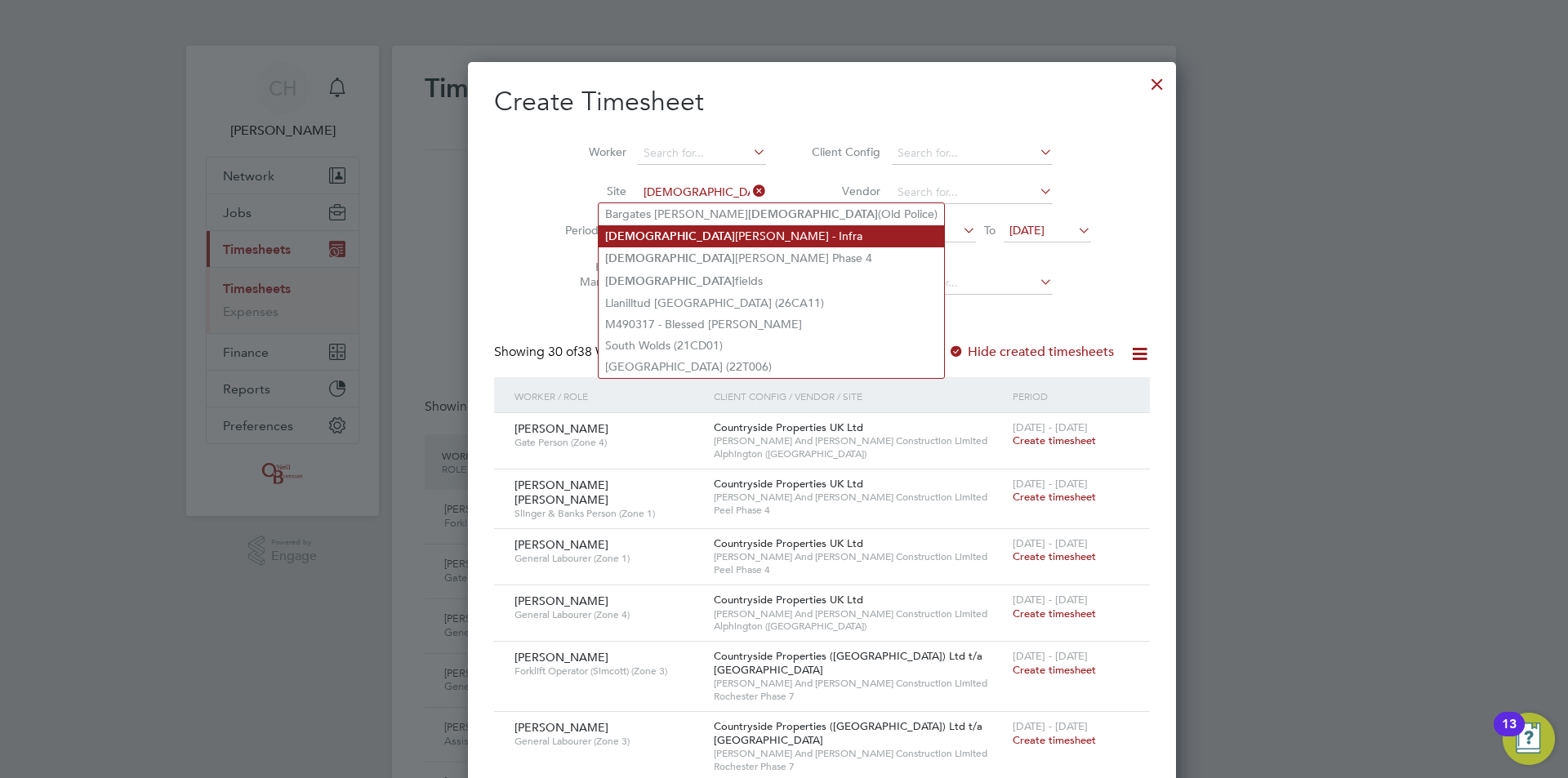
click at [646, 229] on li "Church Crookham - Infra" at bounding box center [771, 236] width 346 height 22
type input "[DEMOGRAPHIC_DATA] [PERSON_NAME][GEOGRAPHIC_DATA]"
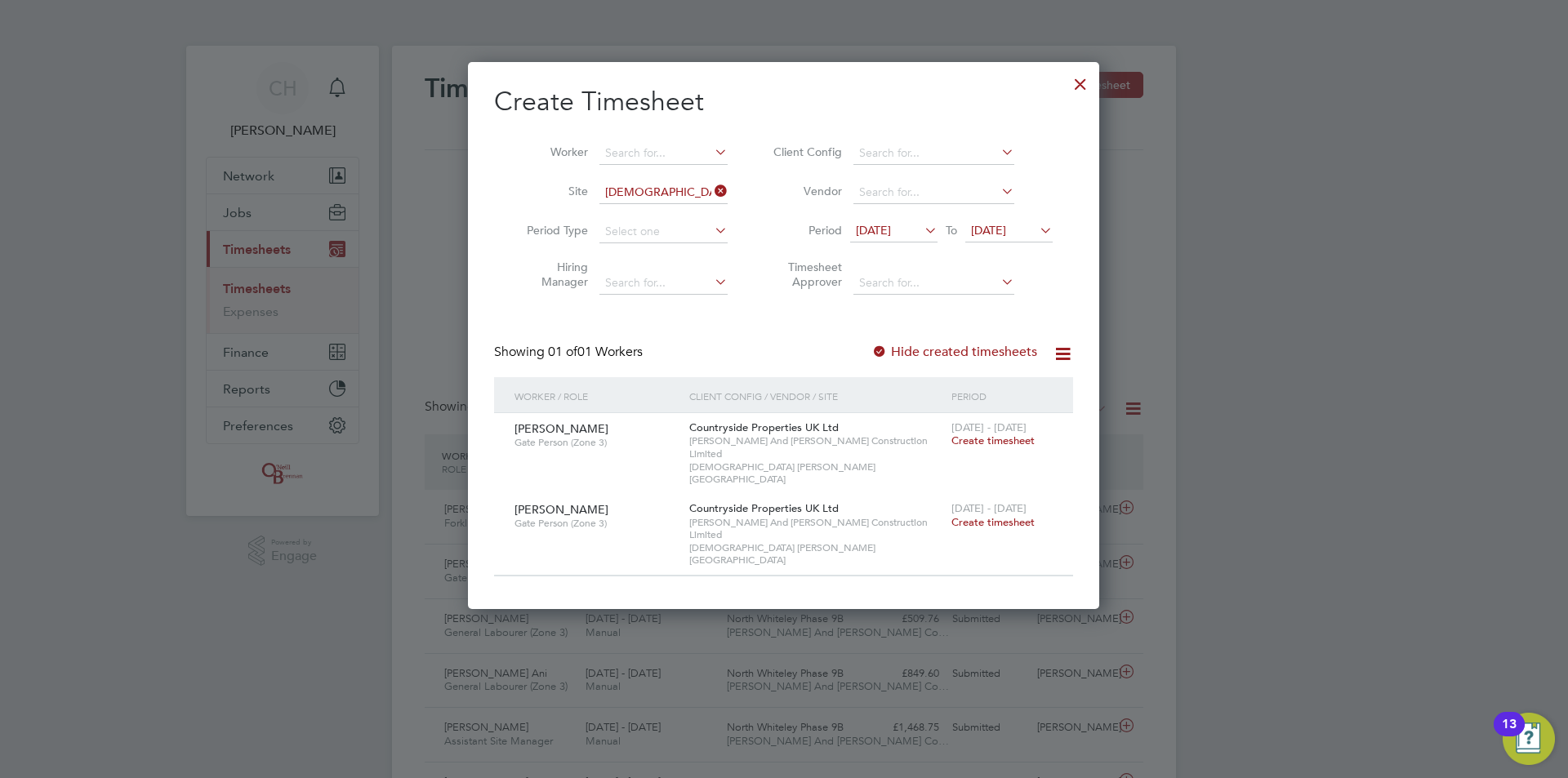
click at [891, 228] on span "13 Aug 2025" at bounding box center [873, 231] width 35 height 15
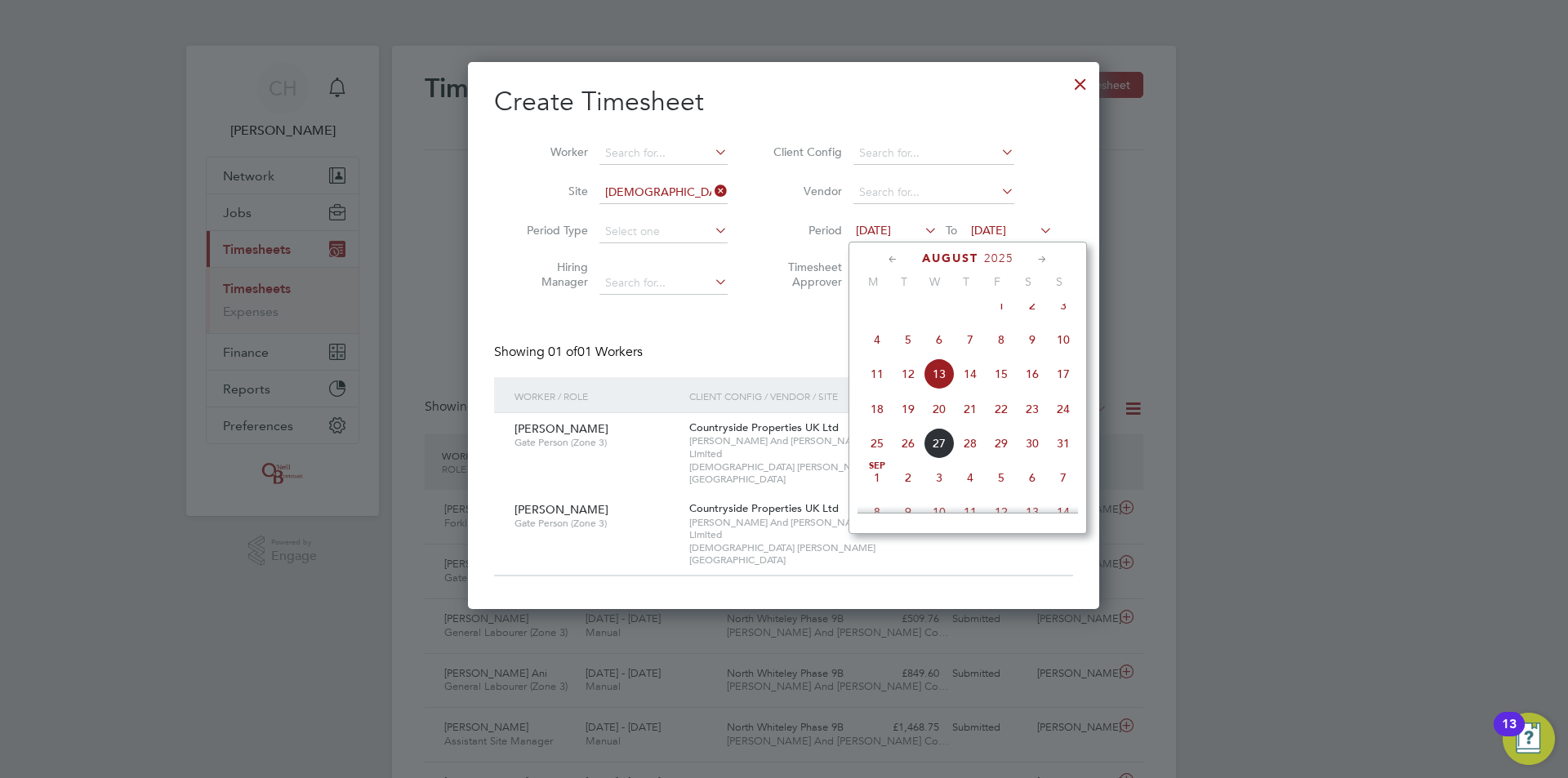
click at [882, 387] on span "11" at bounding box center [877, 374] width 31 height 31
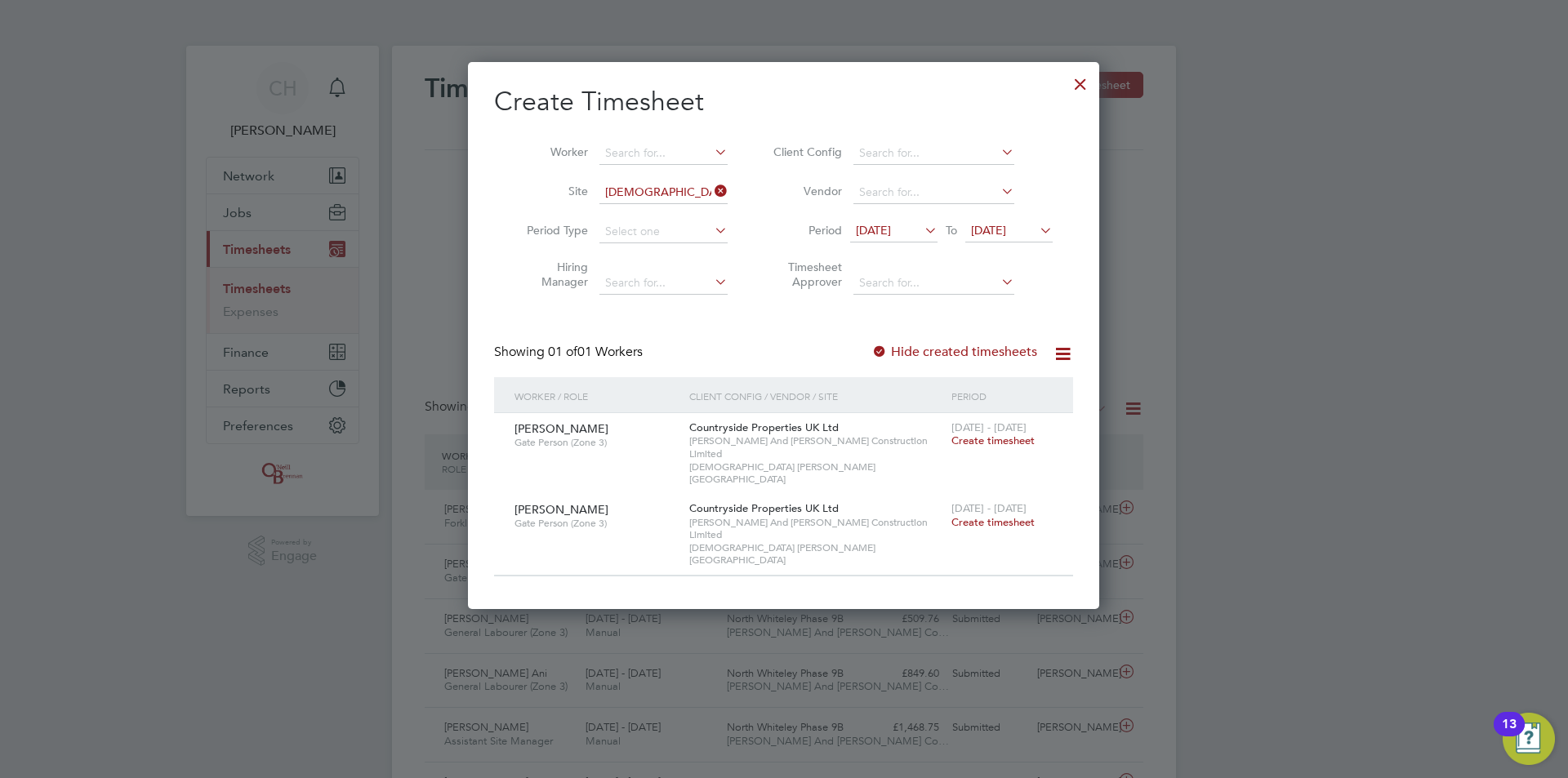
click at [1082, 89] on div at bounding box center [1080, 80] width 29 height 29
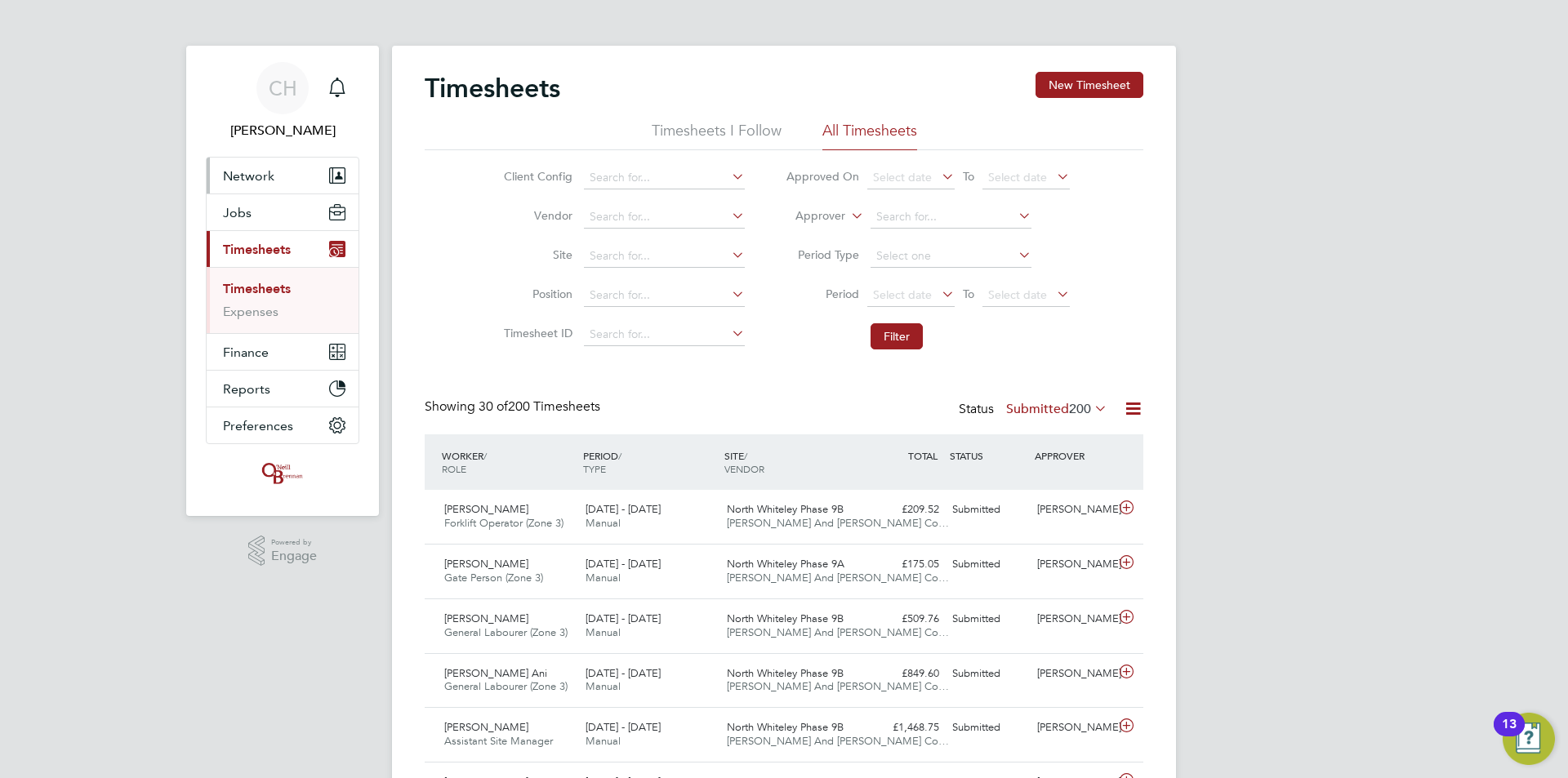
click at [264, 171] on span "Network" at bounding box center [249, 175] width 52 height 15
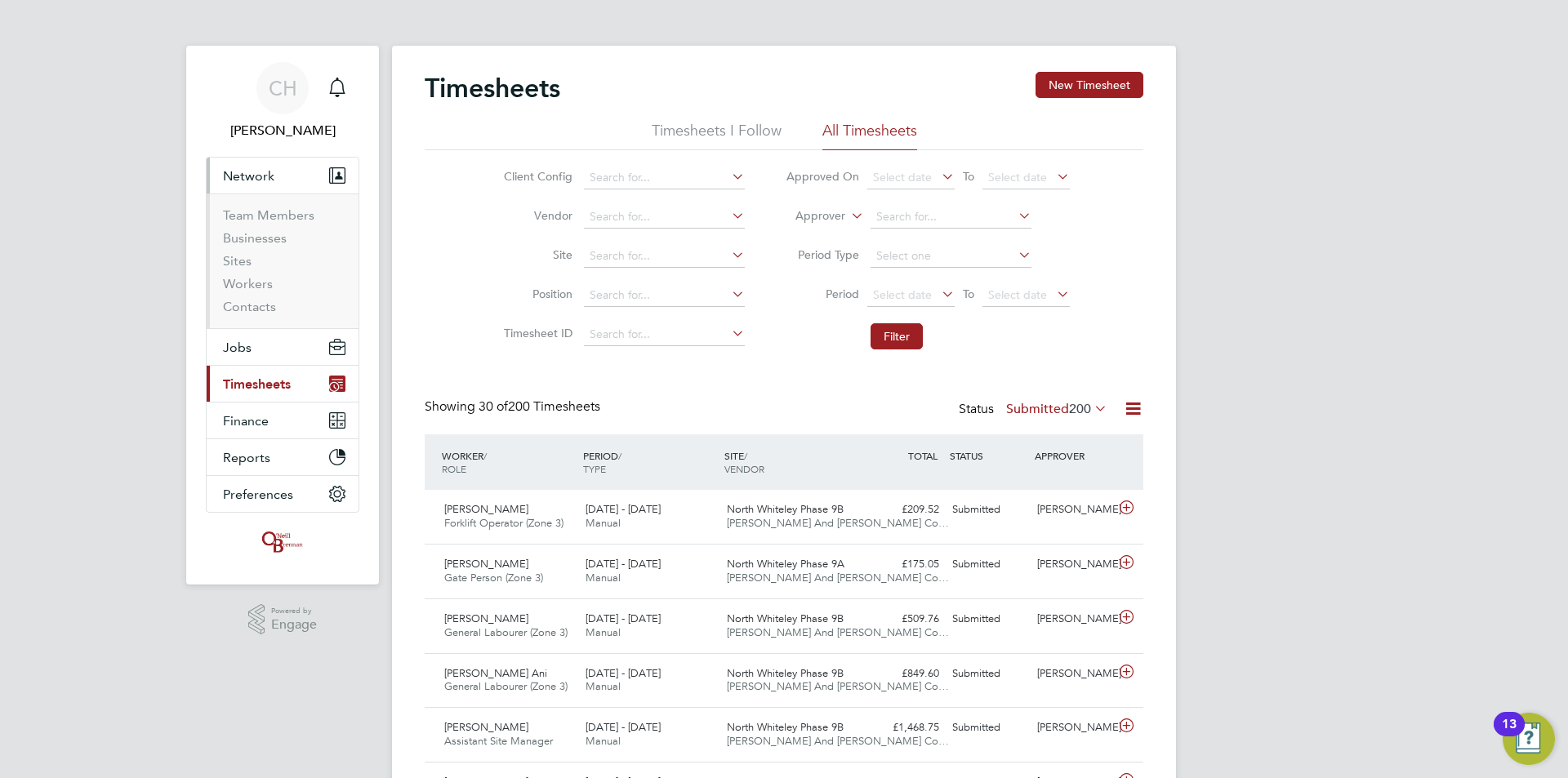
click at [264, 171] on span "Network" at bounding box center [249, 175] width 52 height 15
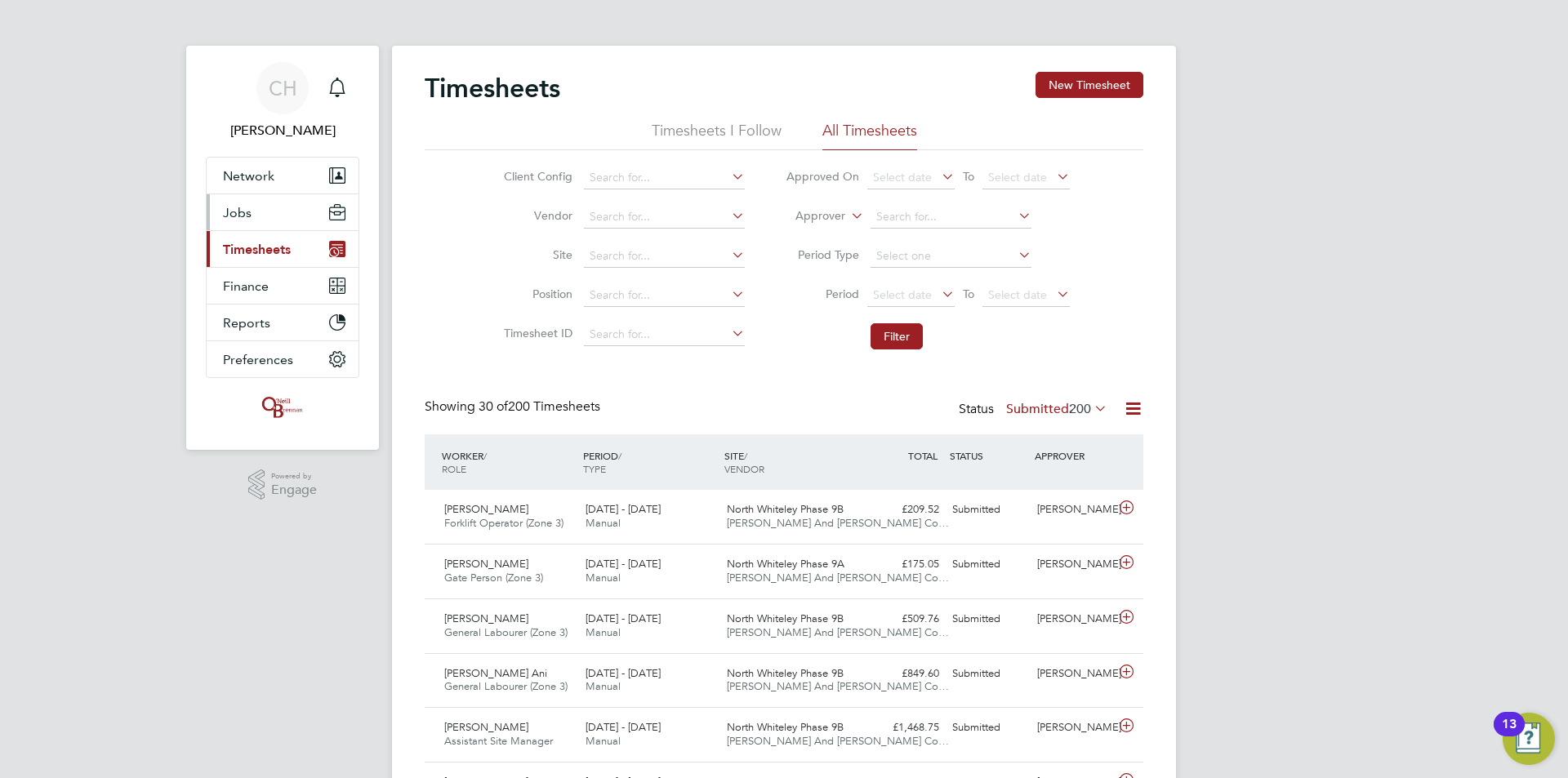
click at [266, 199] on button "Jobs" at bounding box center [282, 212] width 152 height 36
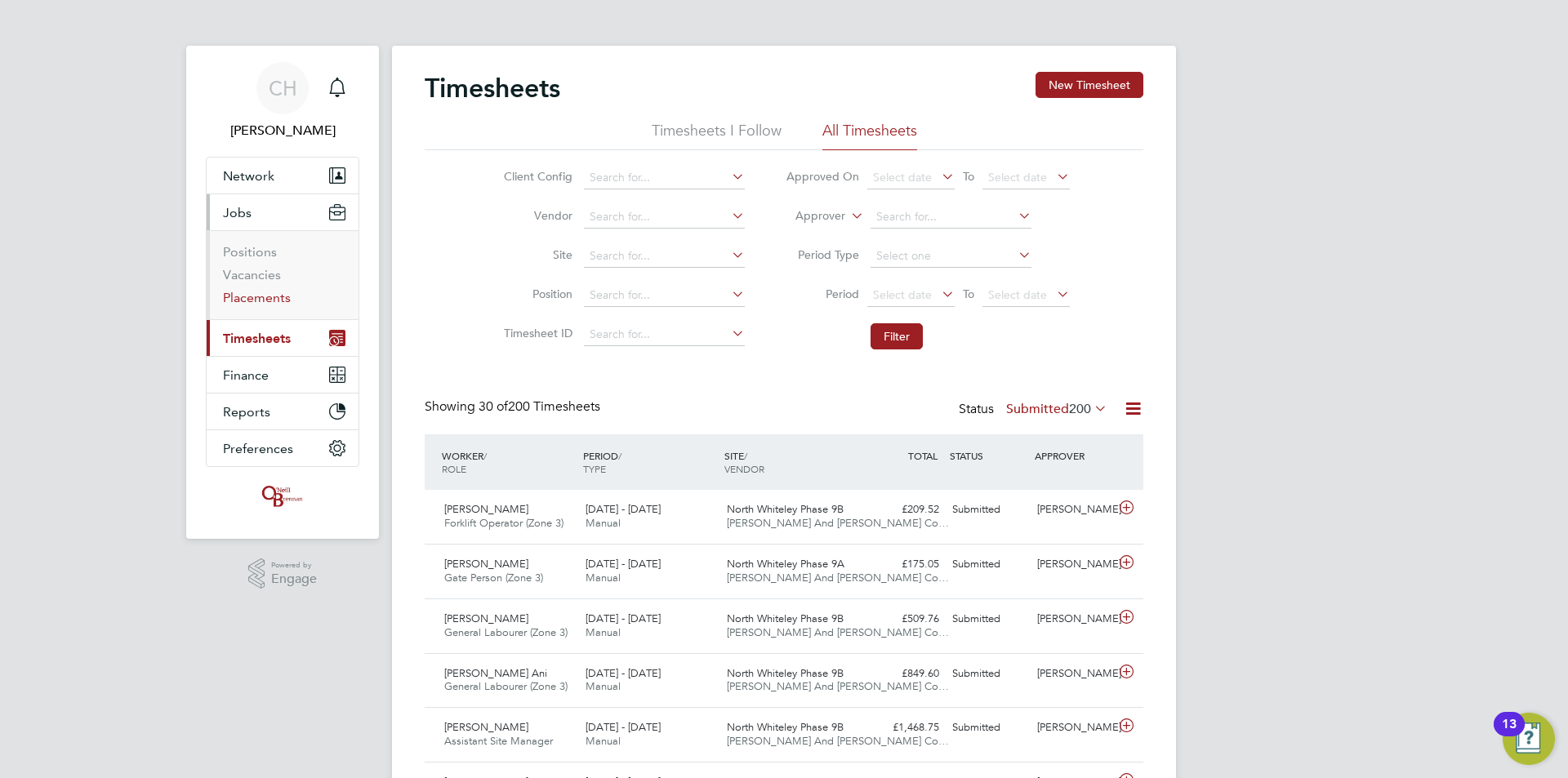
click at [260, 297] on link "Placements" at bounding box center [257, 297] width 68 height 15
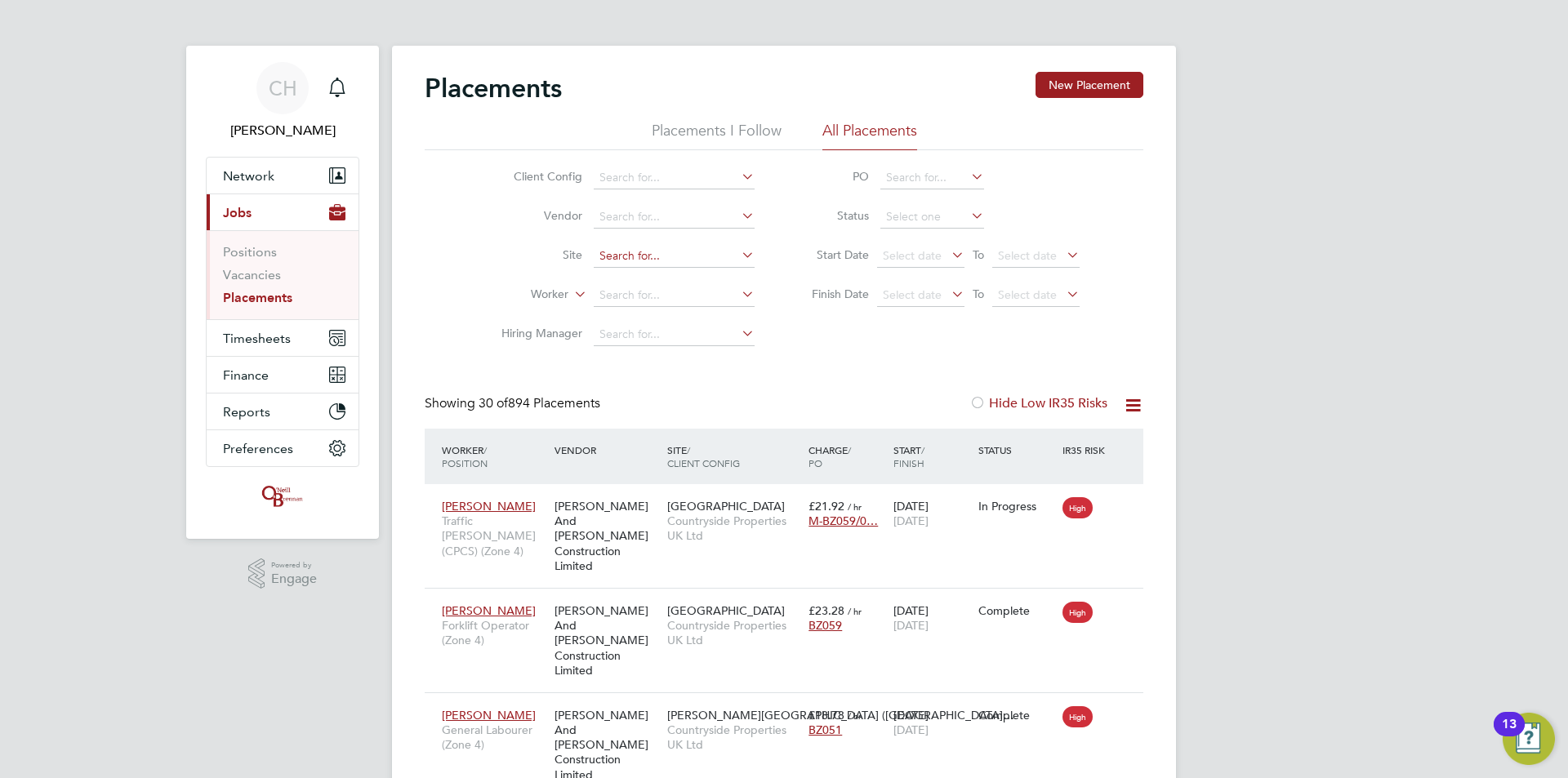
click at [639, 246] on input at bounding box center [674, 256] width 161 height 23
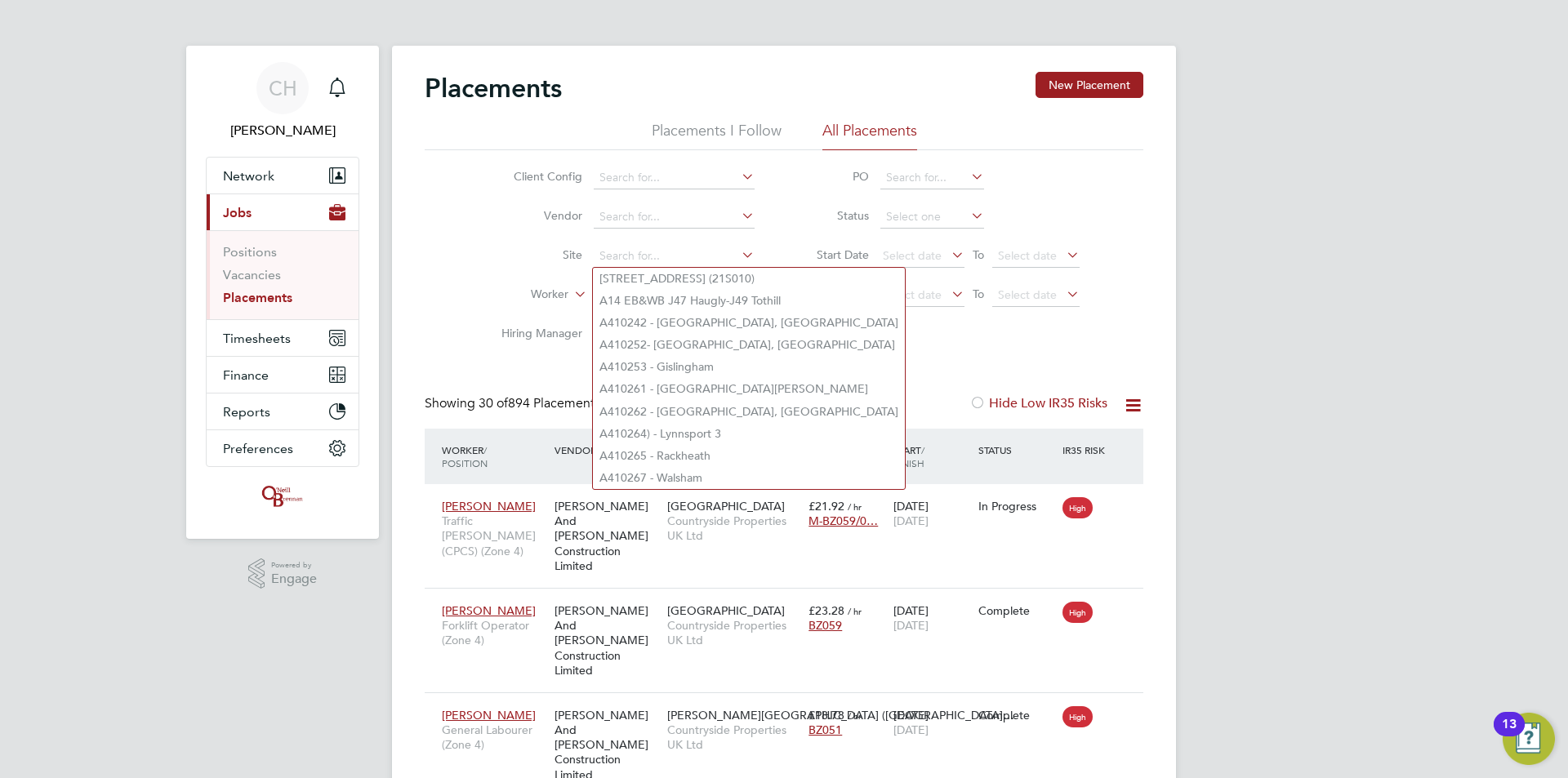
drag, startPoint x: 473, startPoint y: 259, endPoint x: 530, endPoint y: 272, distance: 58.5
click at [475, 259] on li "Site" at bounding box center [621, 256] width 307 height 39
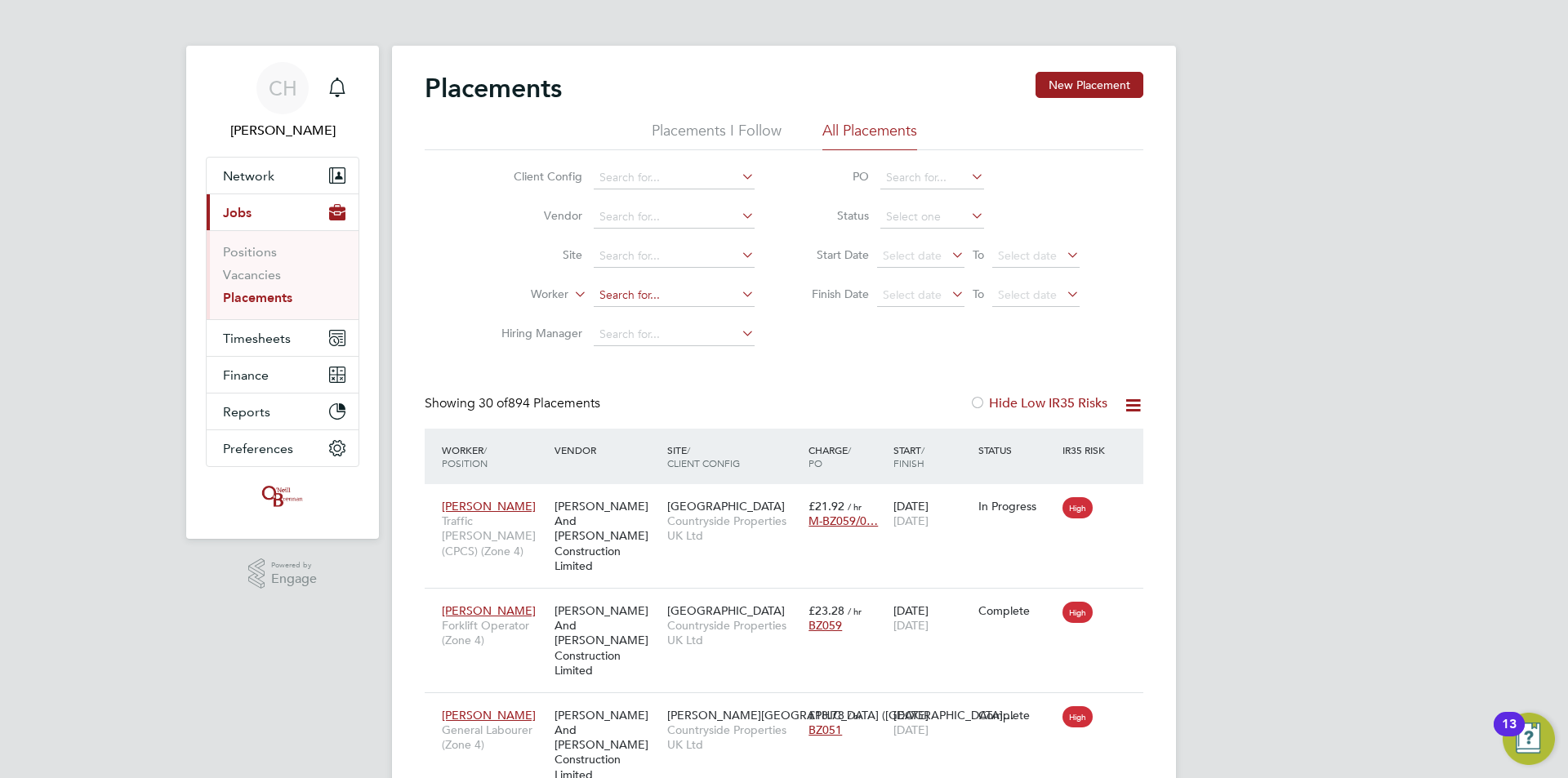
click at [634, 293] on input at bounding box center [674, 295] width 161 height 23
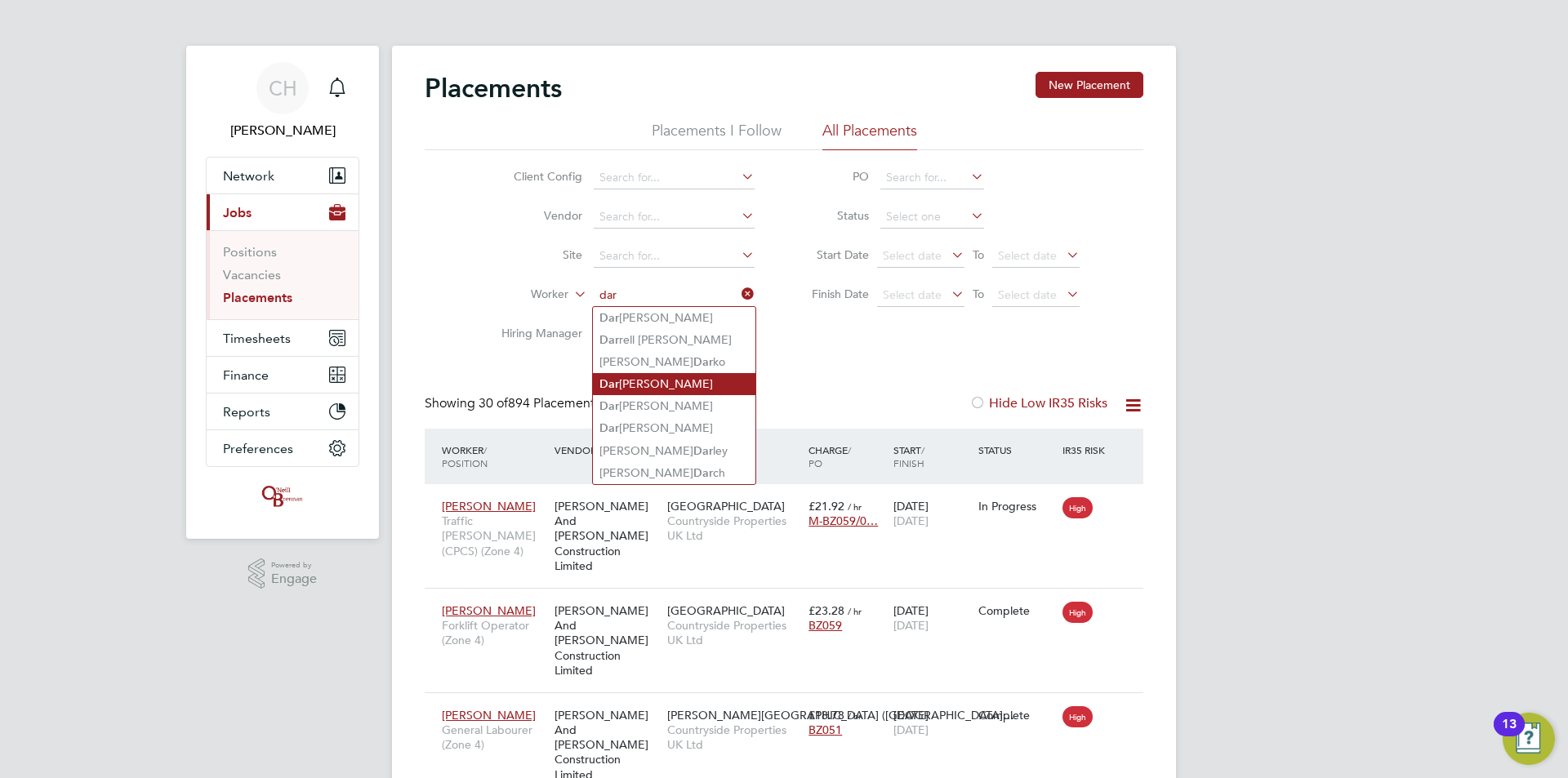
click at [648, 391] on li "Dar iusz Wielgosz" at bounding box center [674, 384] width 163 height 22
type input "[PERSON_NAME]"
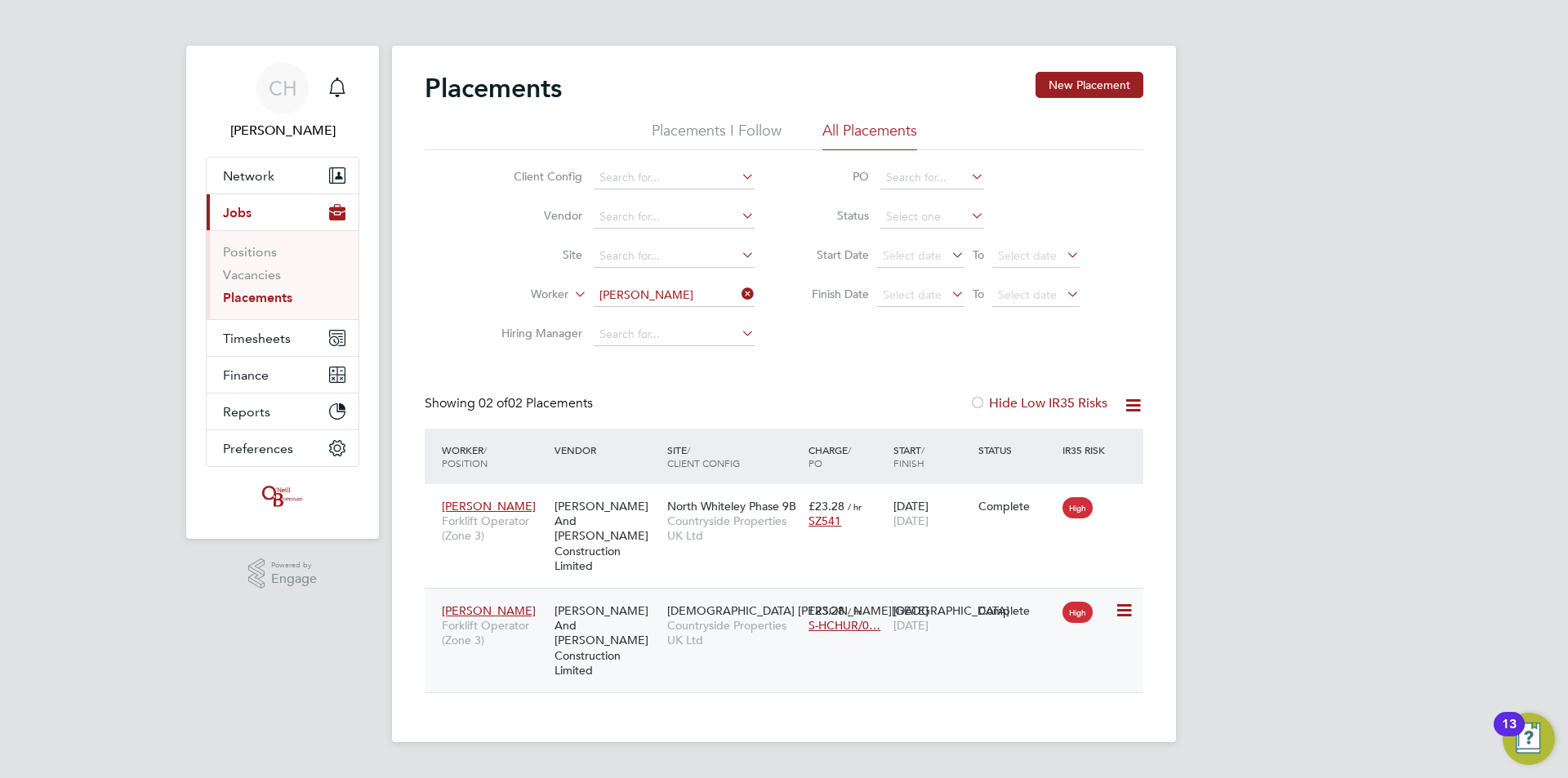
click at [722, 602] on div "Church Crookham - Infra Countryside Properties UK Ltd" at bounding box center [734, 625] width 142 height 61
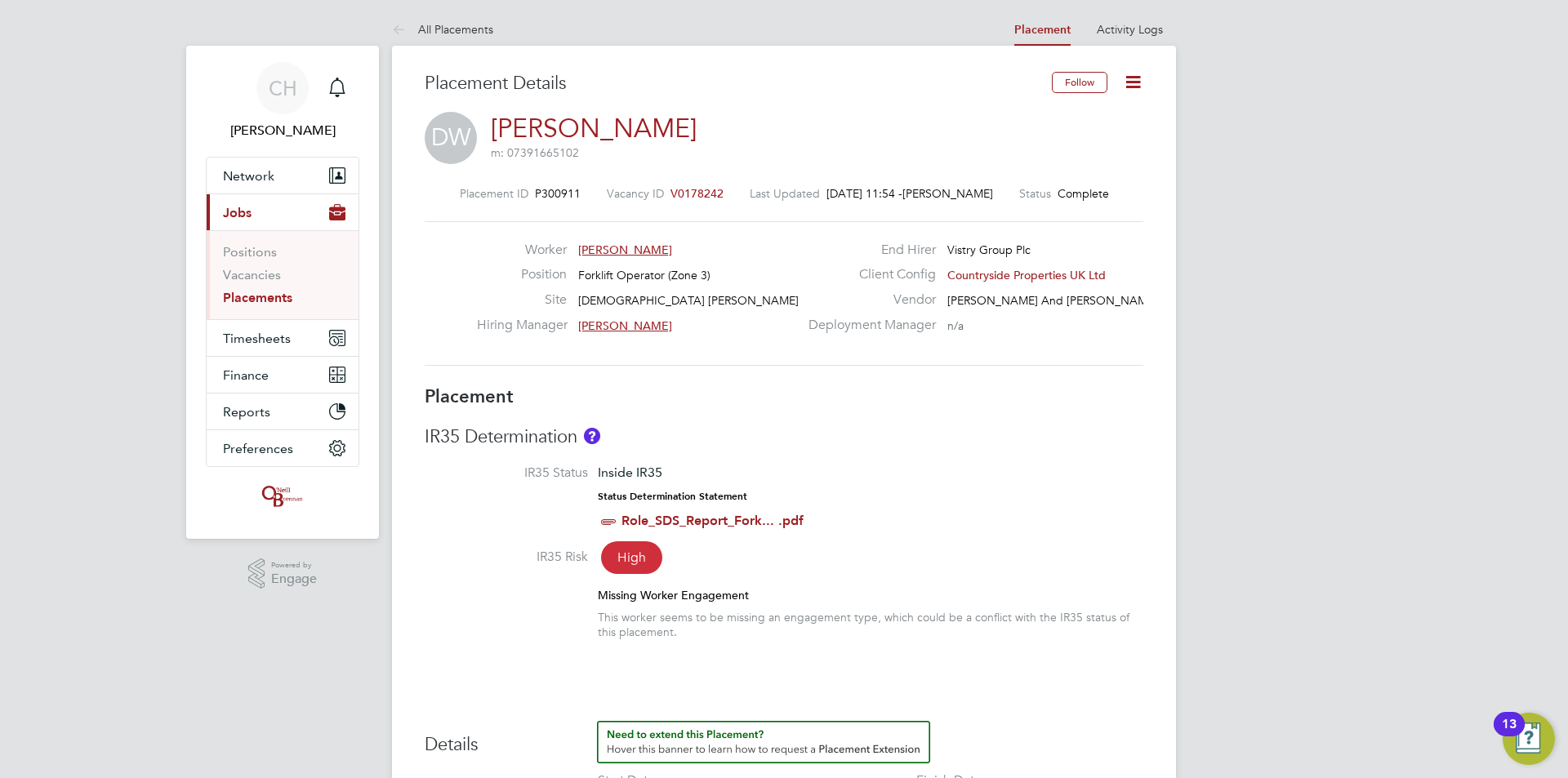
click at [644, 251] on span "[PERSON_NAME]" at bounding box center [625, 250] width 94 height 15
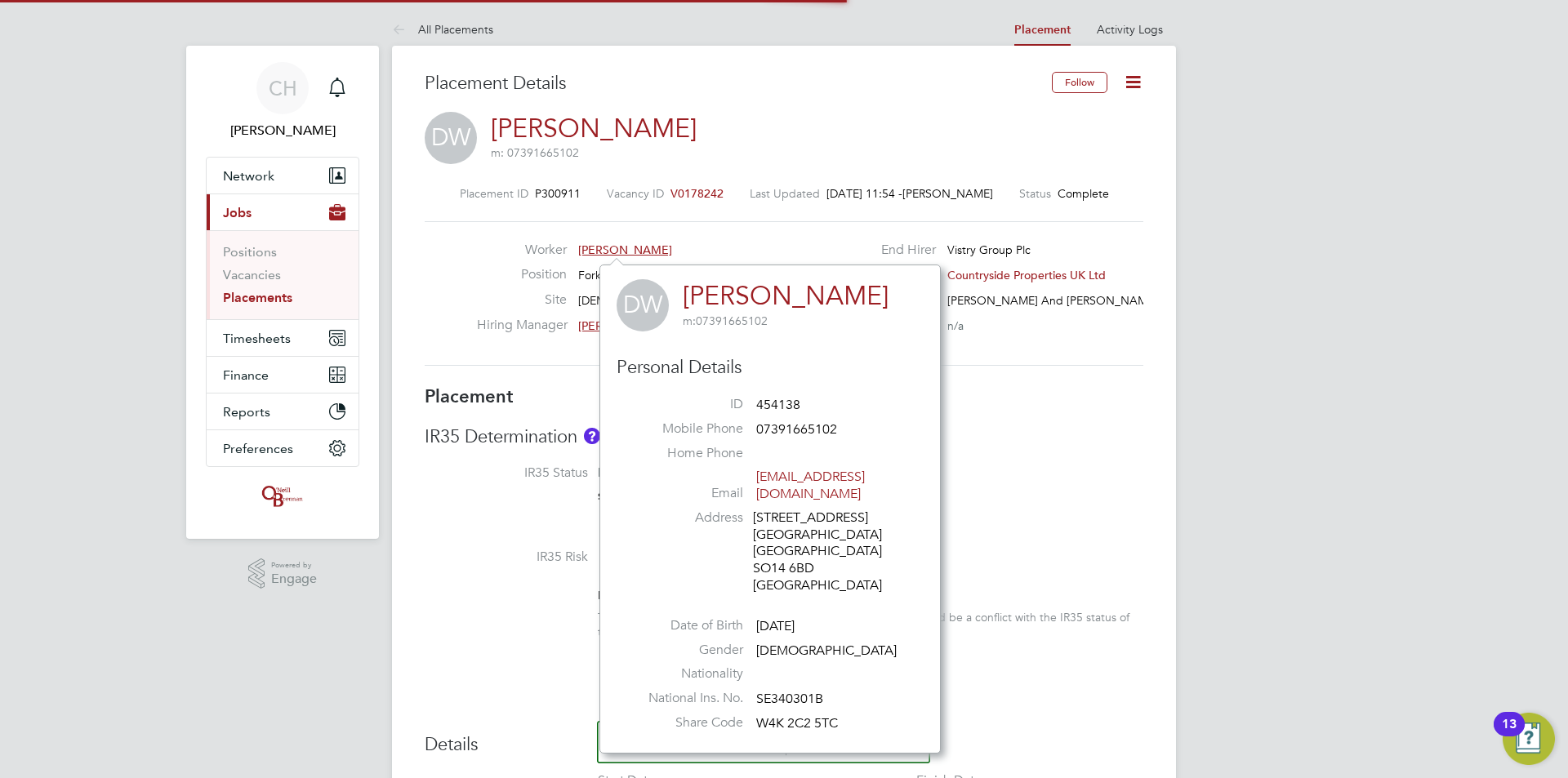
scroll to position [15, 89]
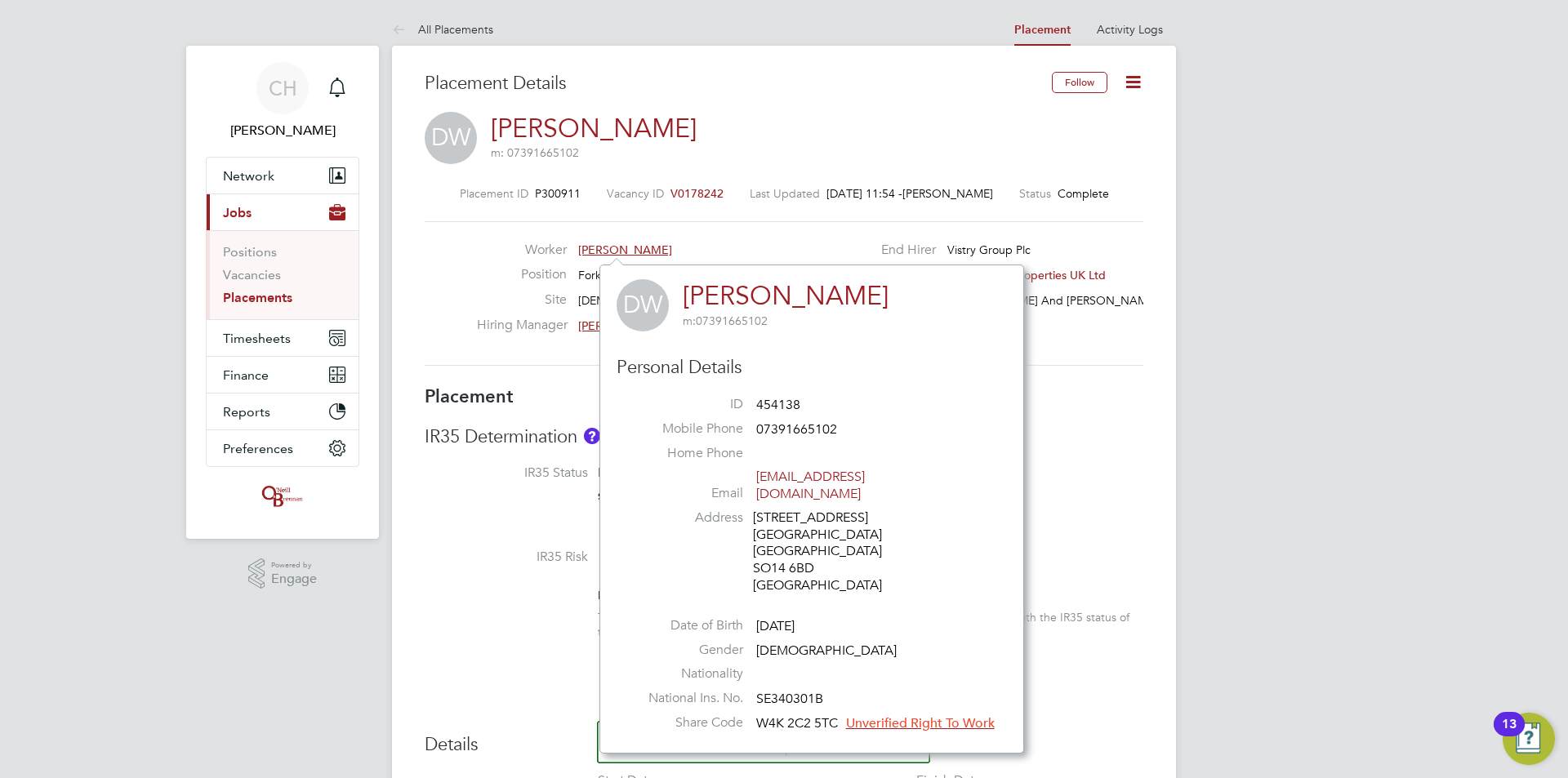
click at [909, 715] on span "Unverified Right To Work" at bounding box center [921, 724] width 149 height 16
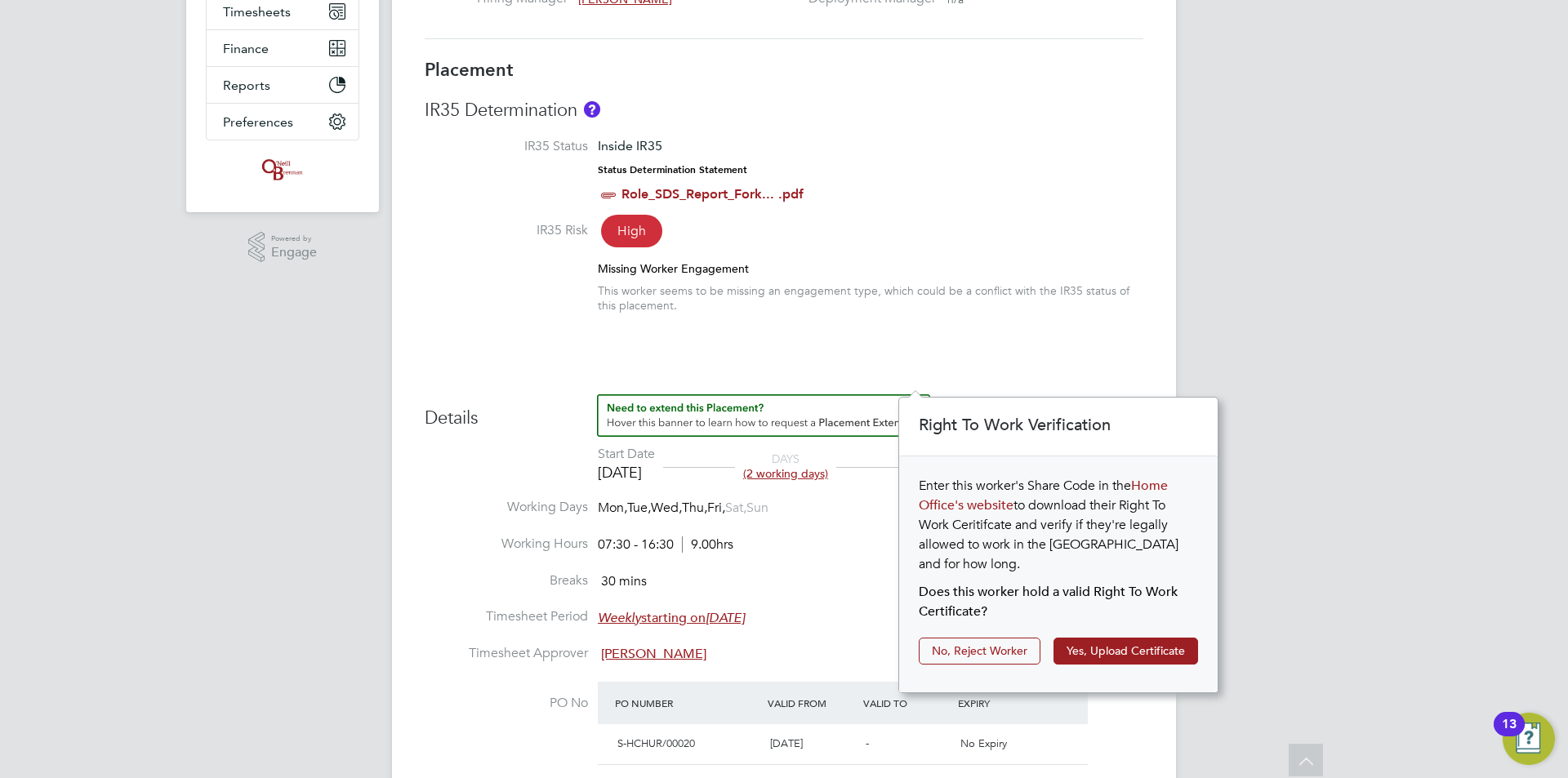
scroll to position [0, 0]
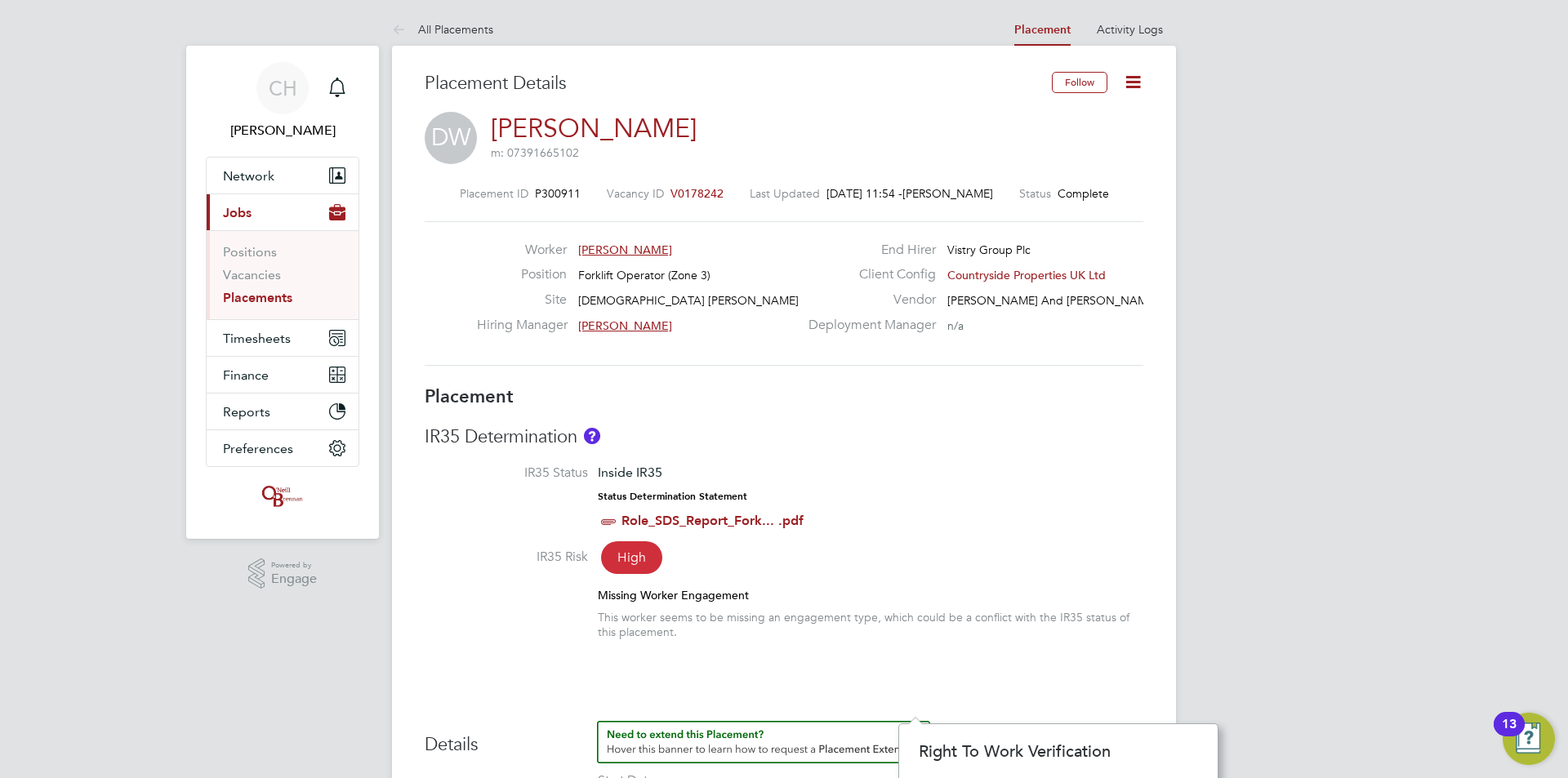
click at [1136, 84] on icon at bounding box center [1133, 82] width 20 height 20
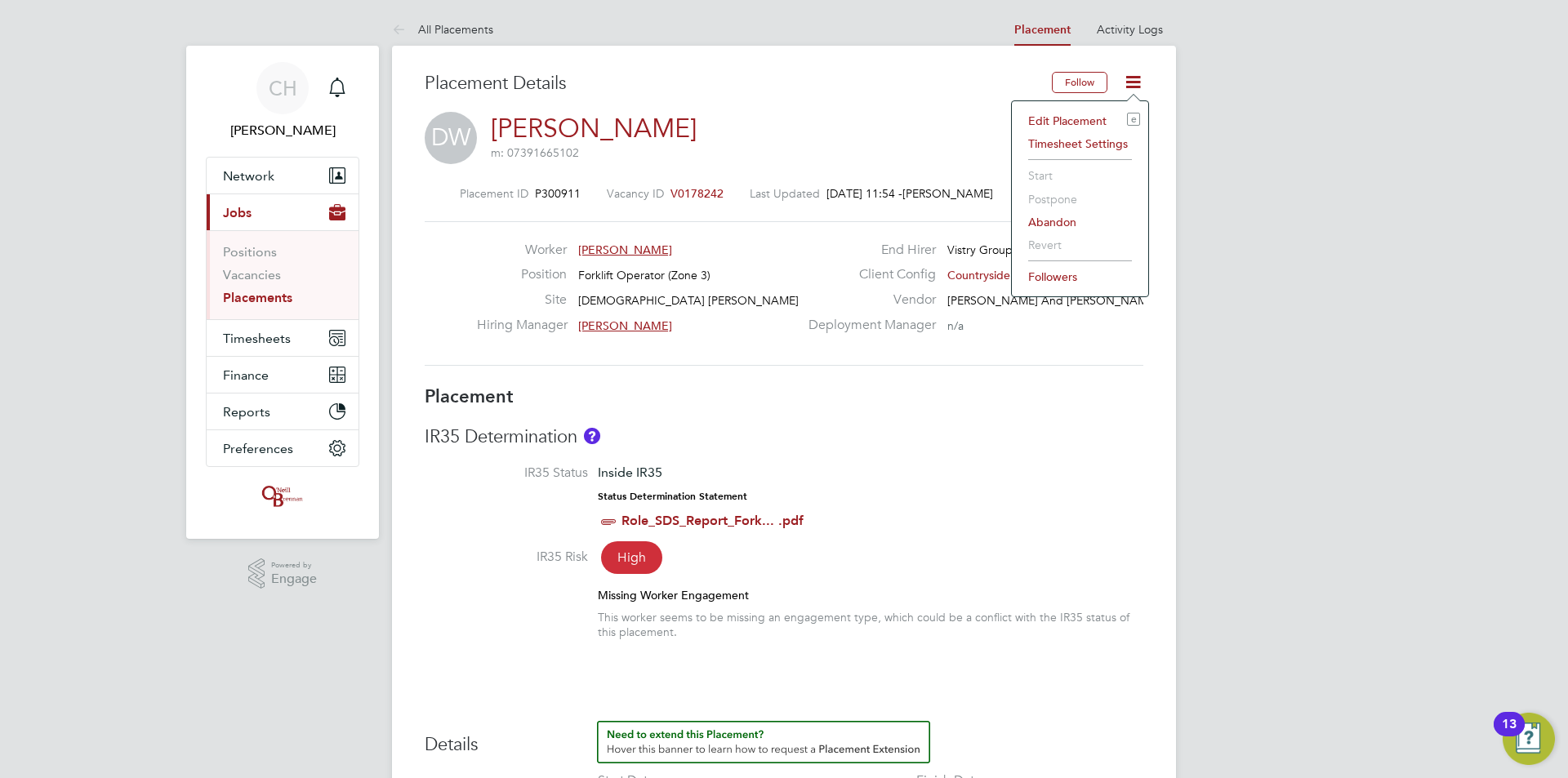
click at [1085, 123] on li "Edit Placement e" at bounding box center [1080, 121] width 120 height 23
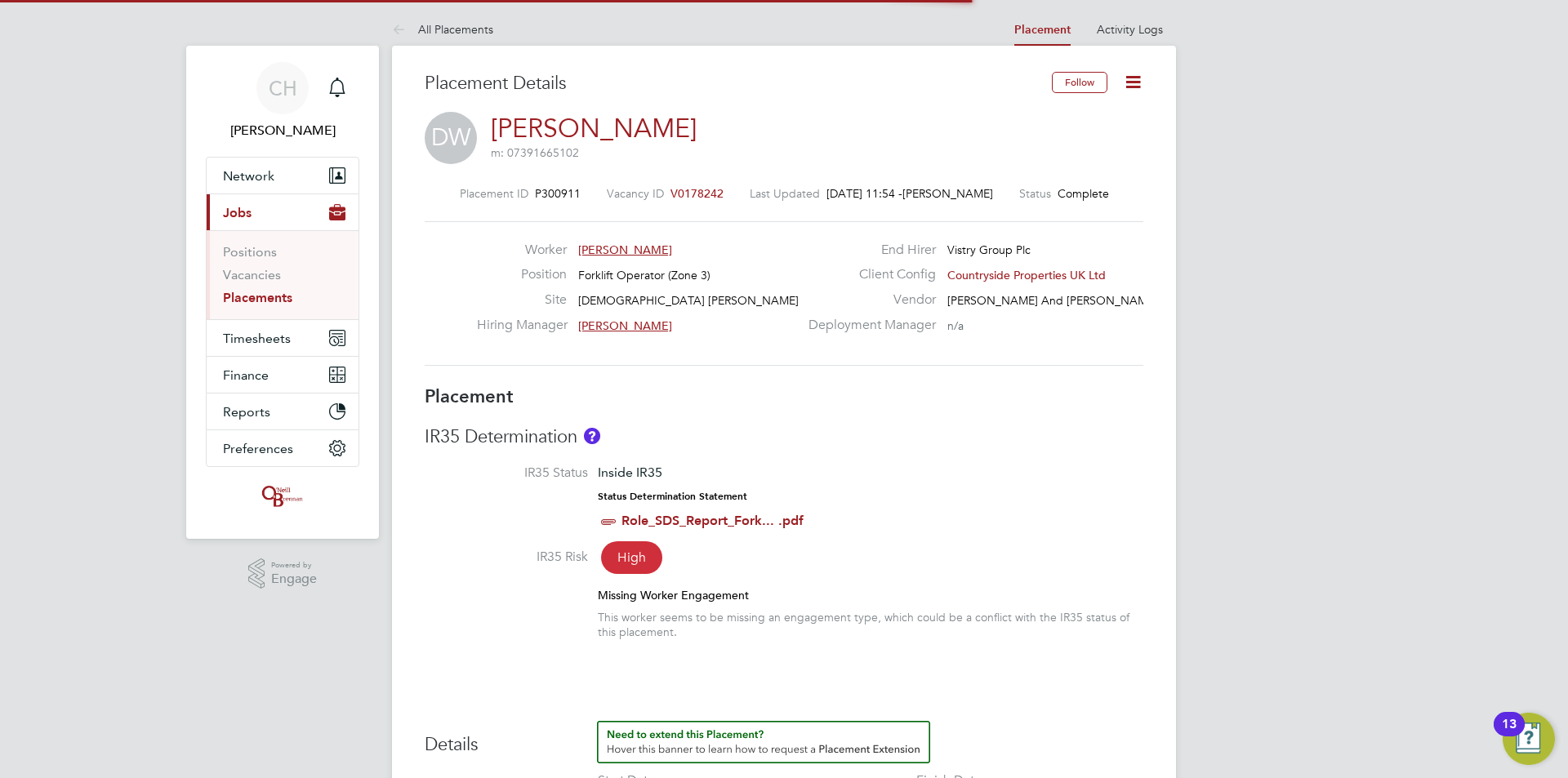
scroll to position [21, 713]
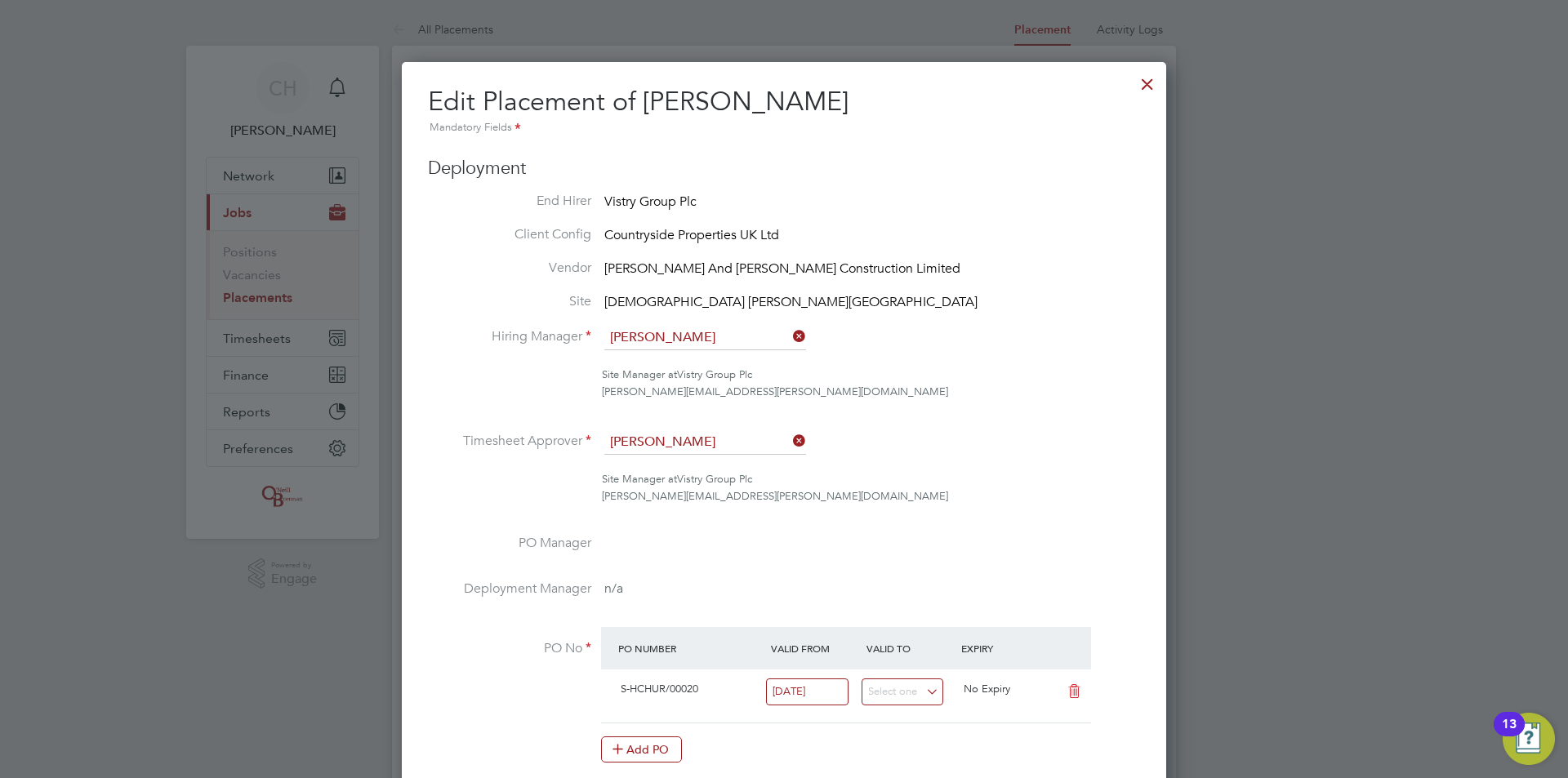
click at [1142, 88] on div at bounding box center [1148, 80] width 29 height 29
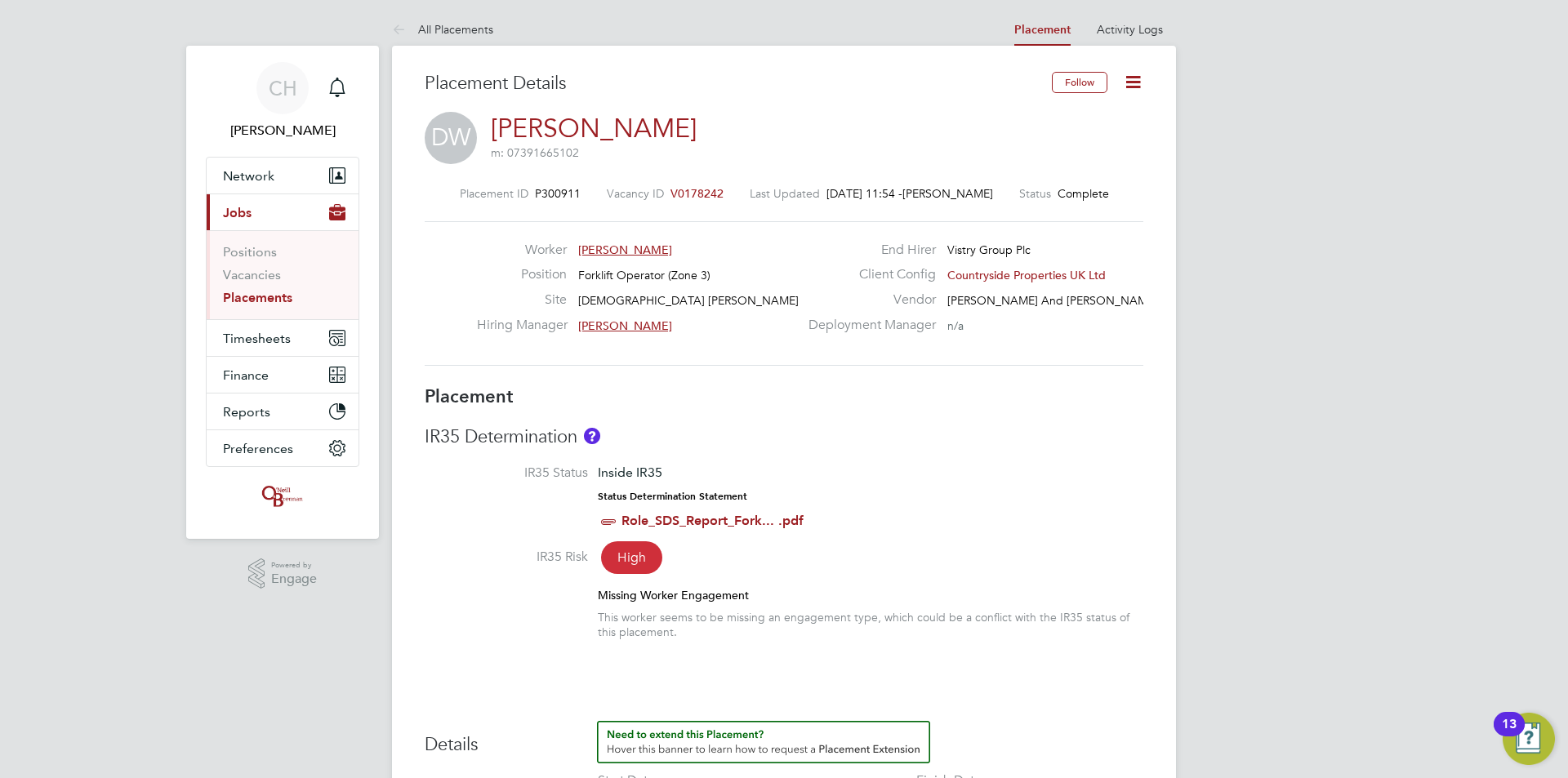
click at [642, 125] on link "[PERSON_NAME]" at bounding box center [594, 128] width 206 height 32
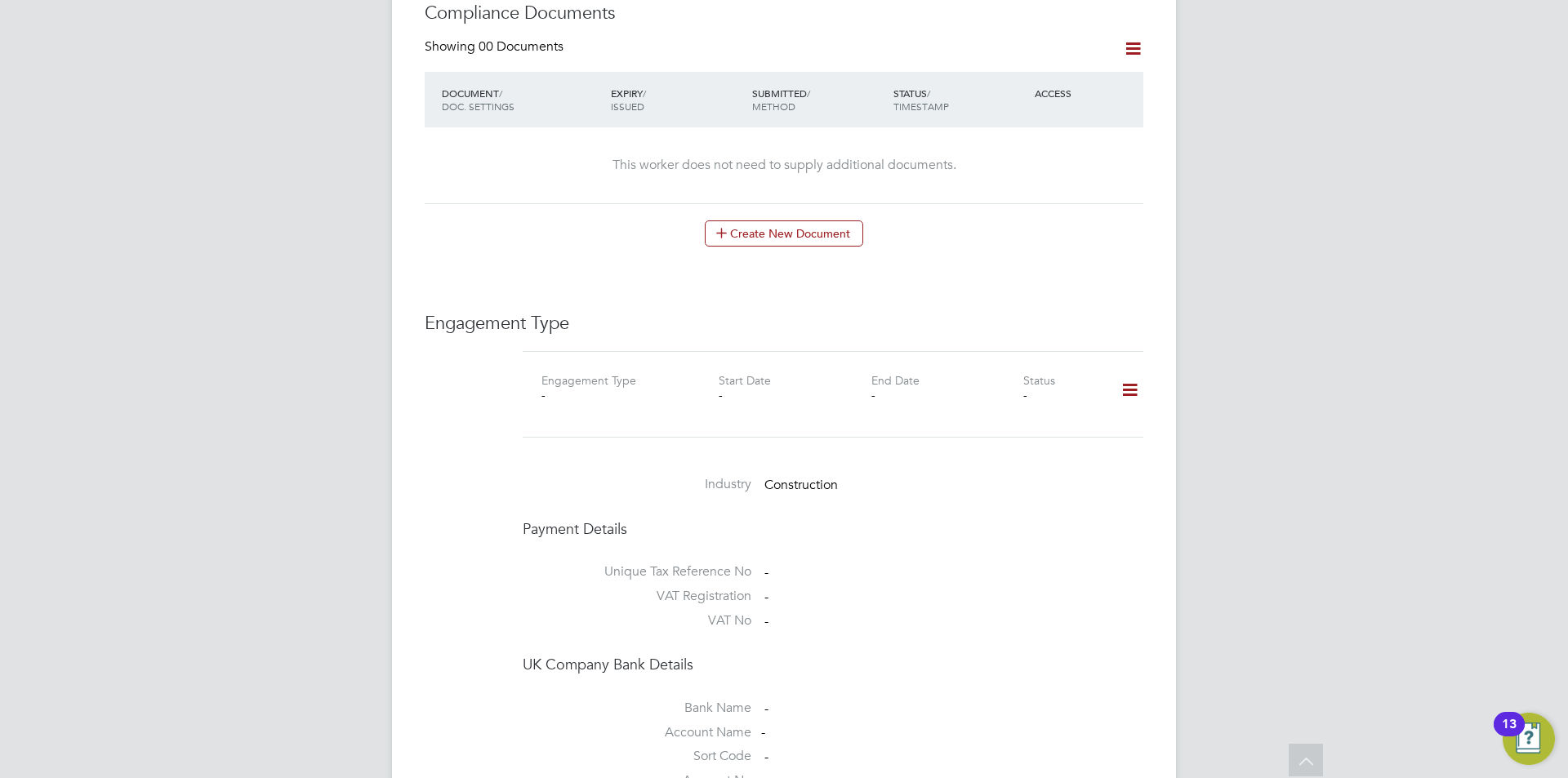
scroll to position [899, 0]
click at [1133, 372] on icon at bounding box center [1129, 388] width 28 height 37
click at [1057, 438] on li "Add Engagement Type" at bounding box center [1046, 442] width 185 height 23
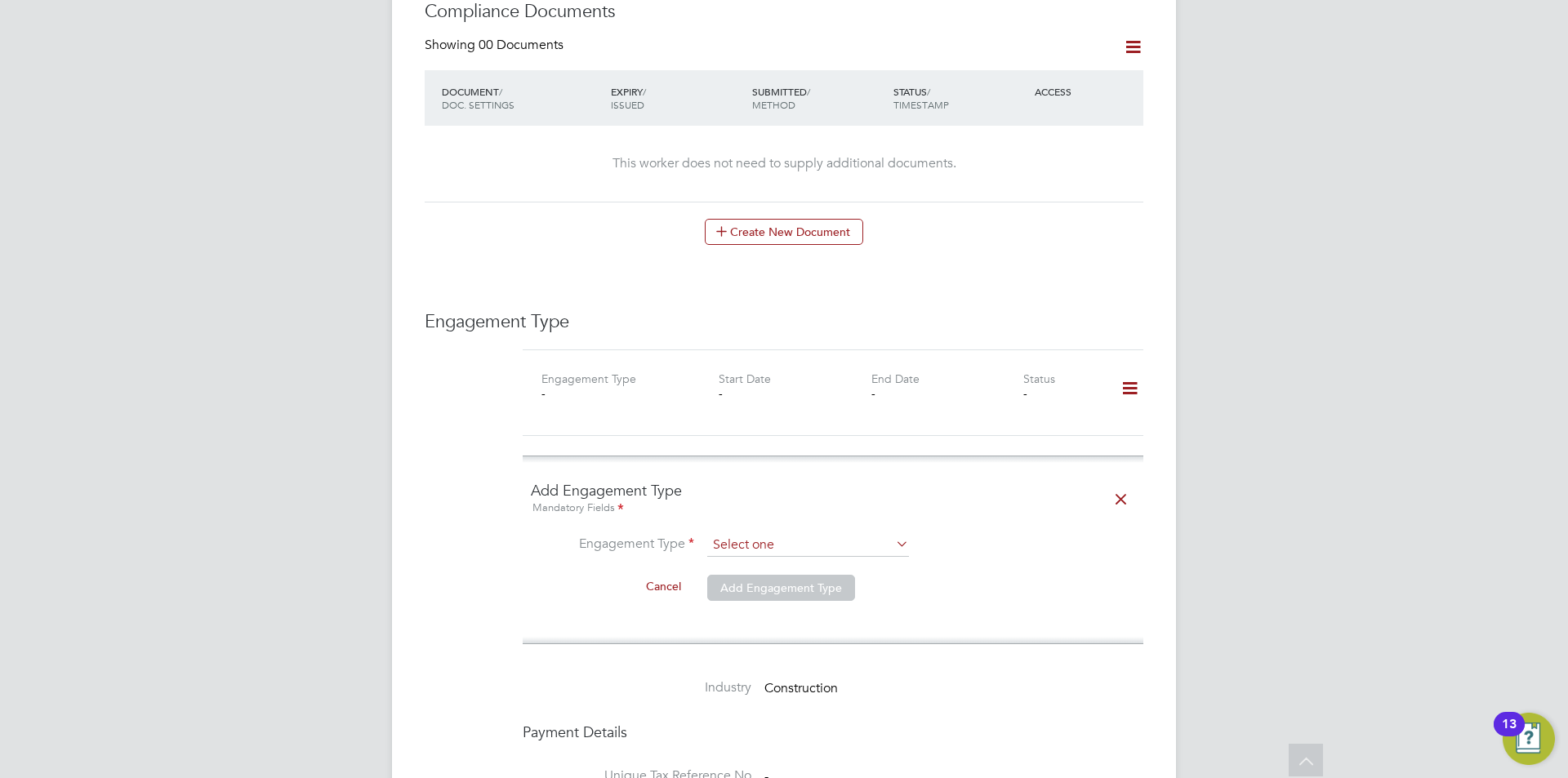
click at [810, 534] on input at bounding box center [808, 545] width 202 height 23
click at [812, 585] on li "PAYE Direct" at bounding box center [808, 576] width 203 height 24
type input "PAYE Direct"
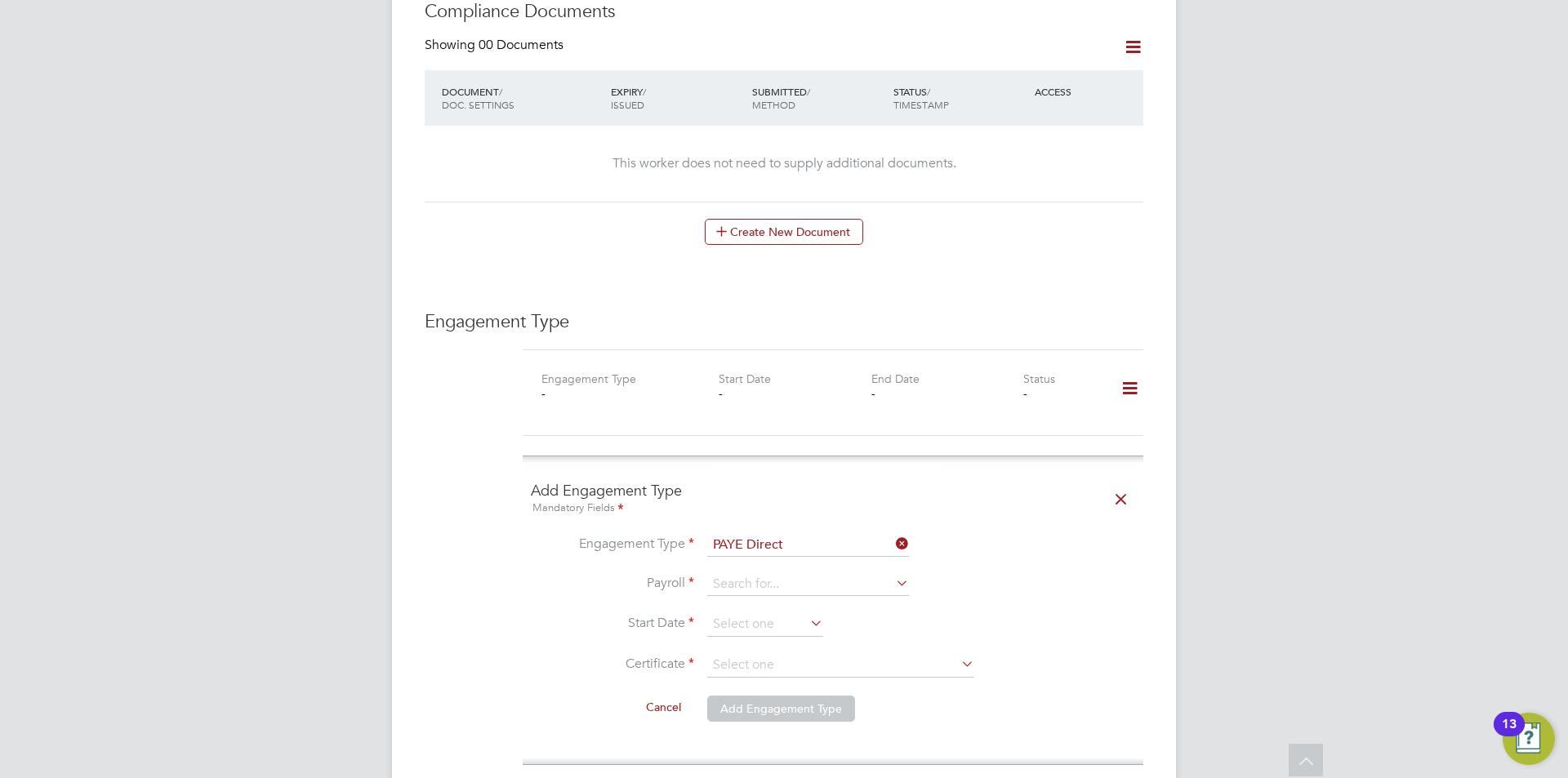
click at [892, 533] on icon at bounding box center [892, 544] width 0 height 23
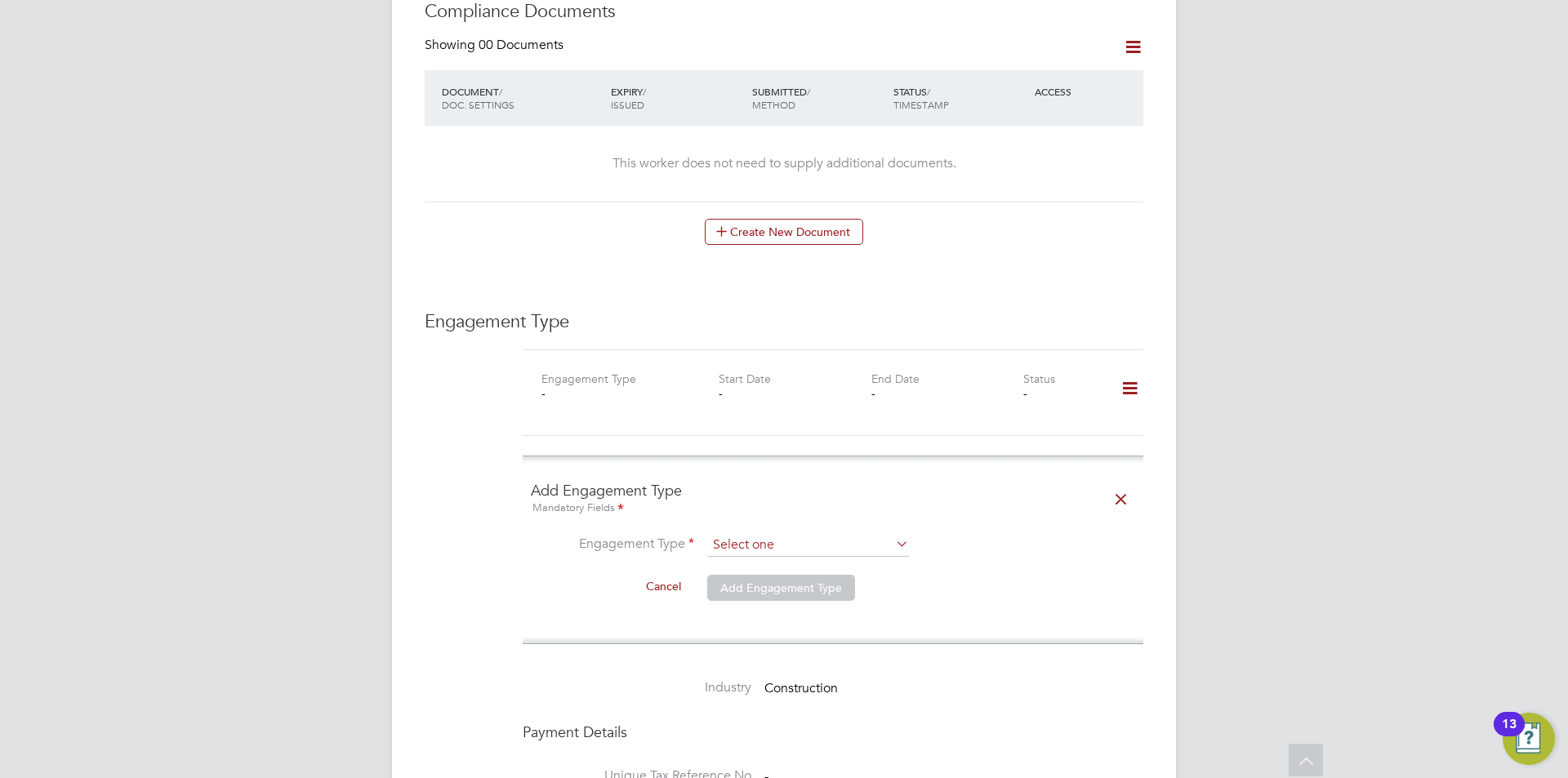
click at [794, 534] on input at bounding box center [808, 545] width 202 height 23
click at [767, 597] on li "Self-employed" at bounding box center [808, 600] width 203 height 24
type input "Self-employed"
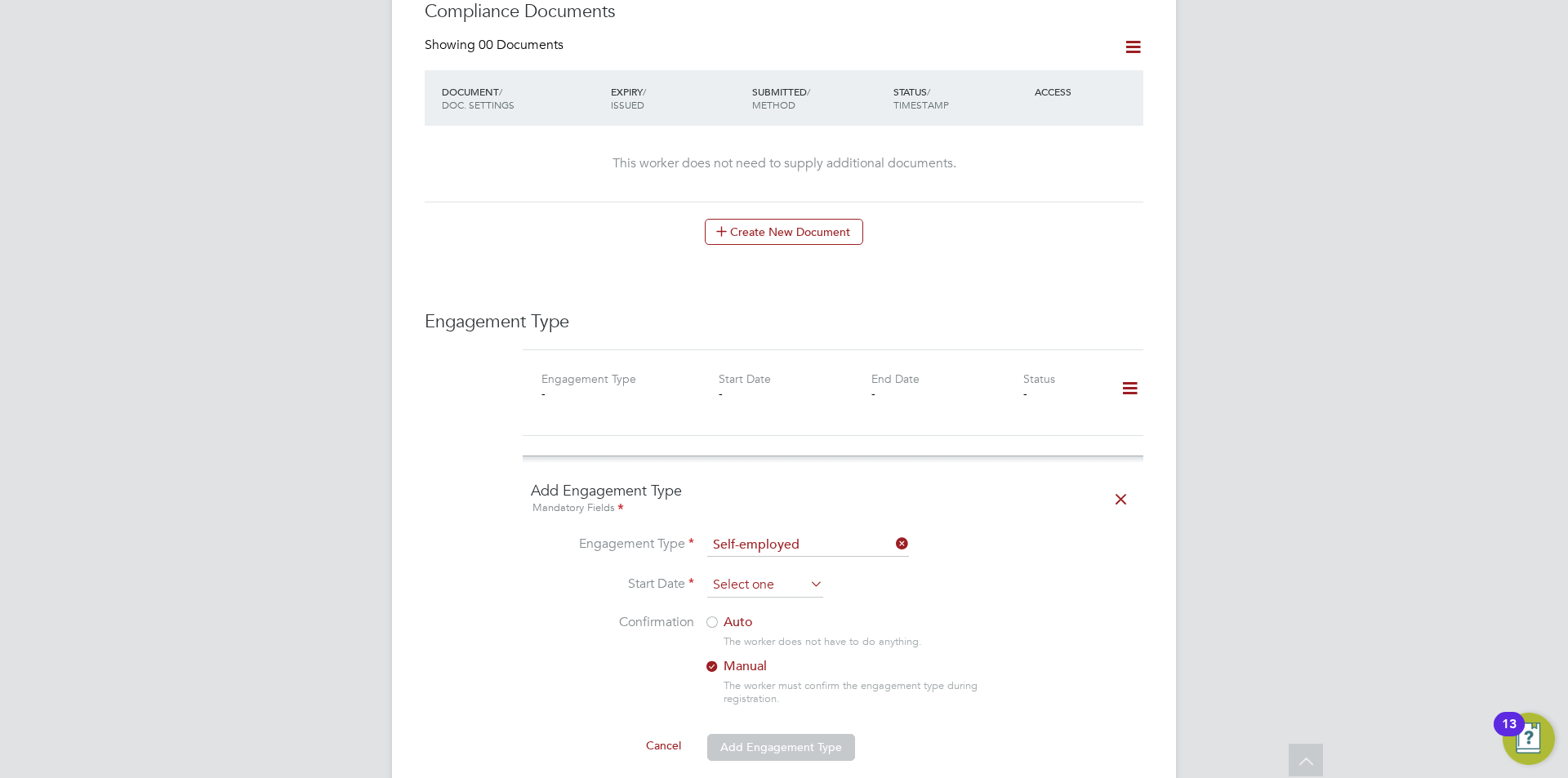
click at [752, 573] on input at bounding box center [765, 585] width 116 height 25
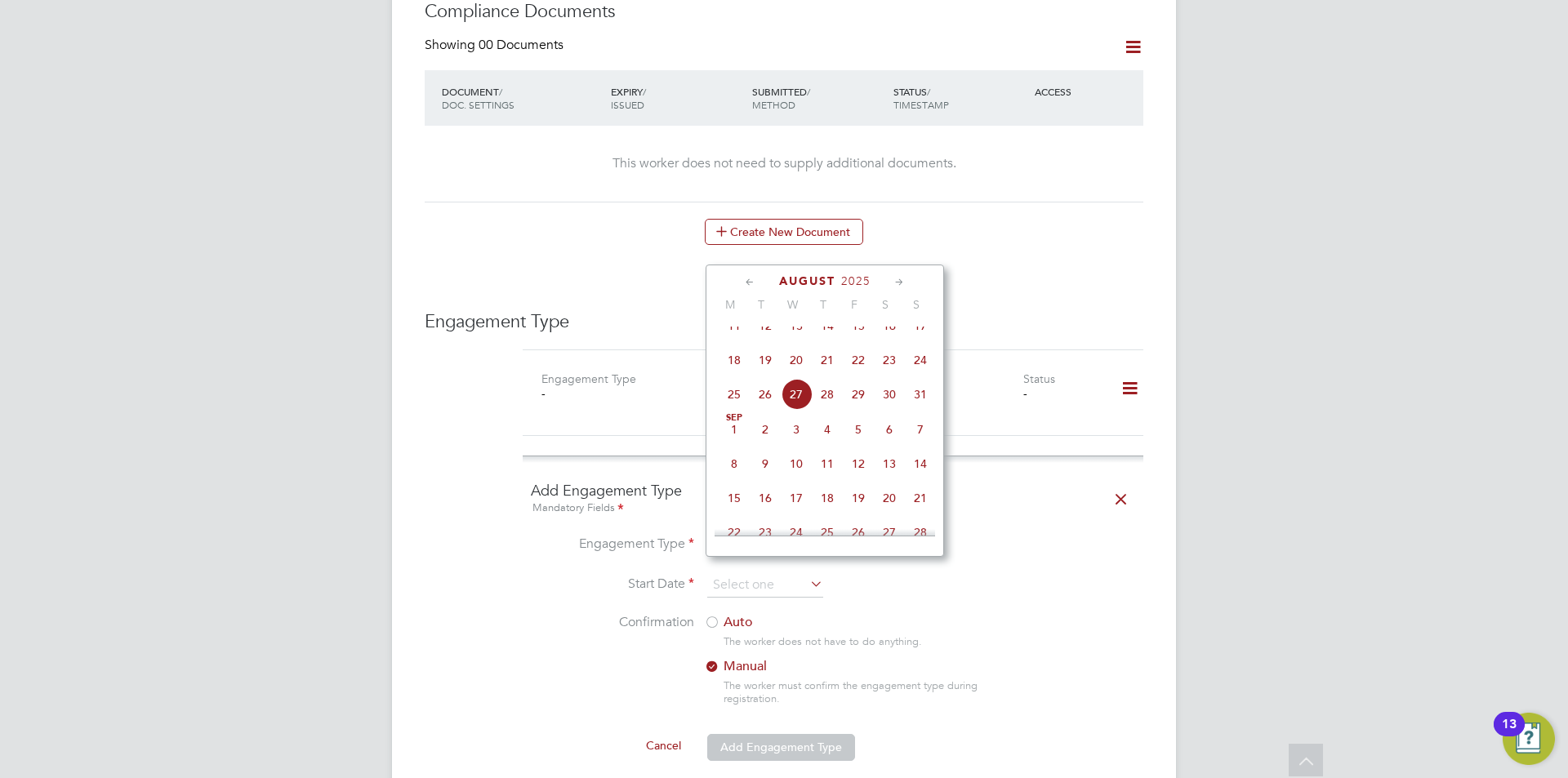
click at [866, 340] on span "15" at bounding box center [858, 326] width 31 height 31
type input "[DATE]"
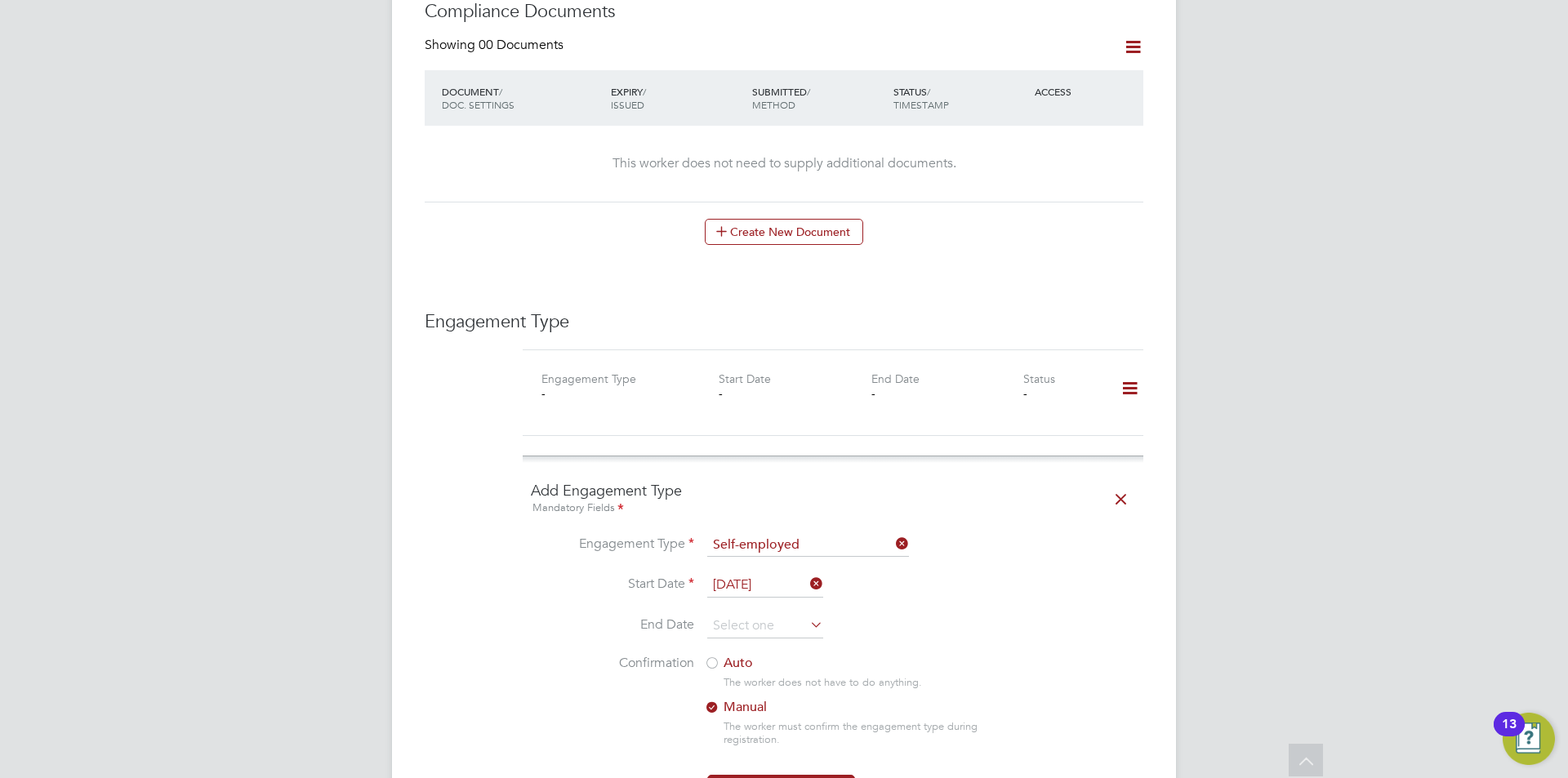
scroll to position [1143, 0]
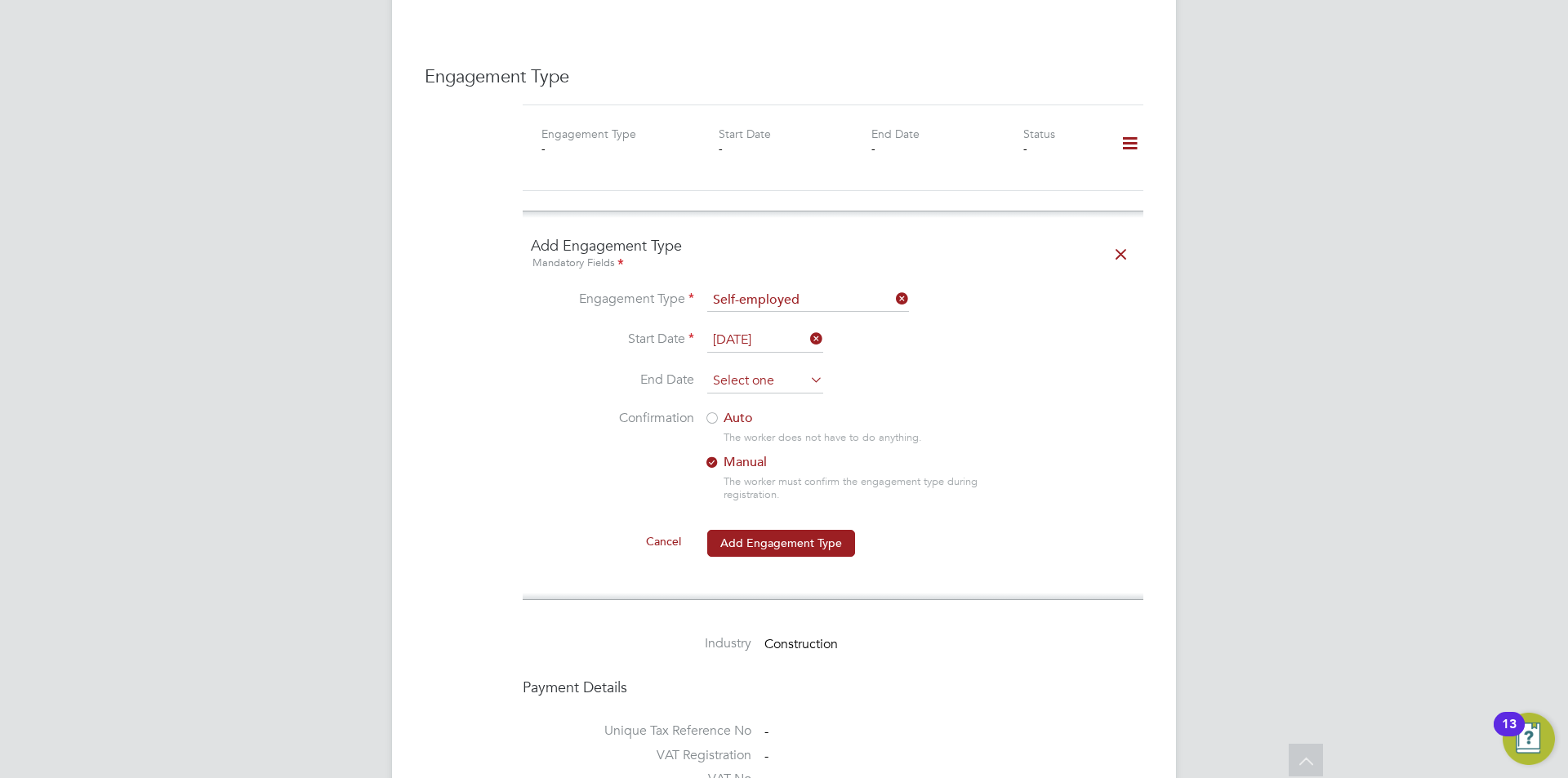
click at [746, 369] on input at bounding box center [765, 381] width 116 height 25
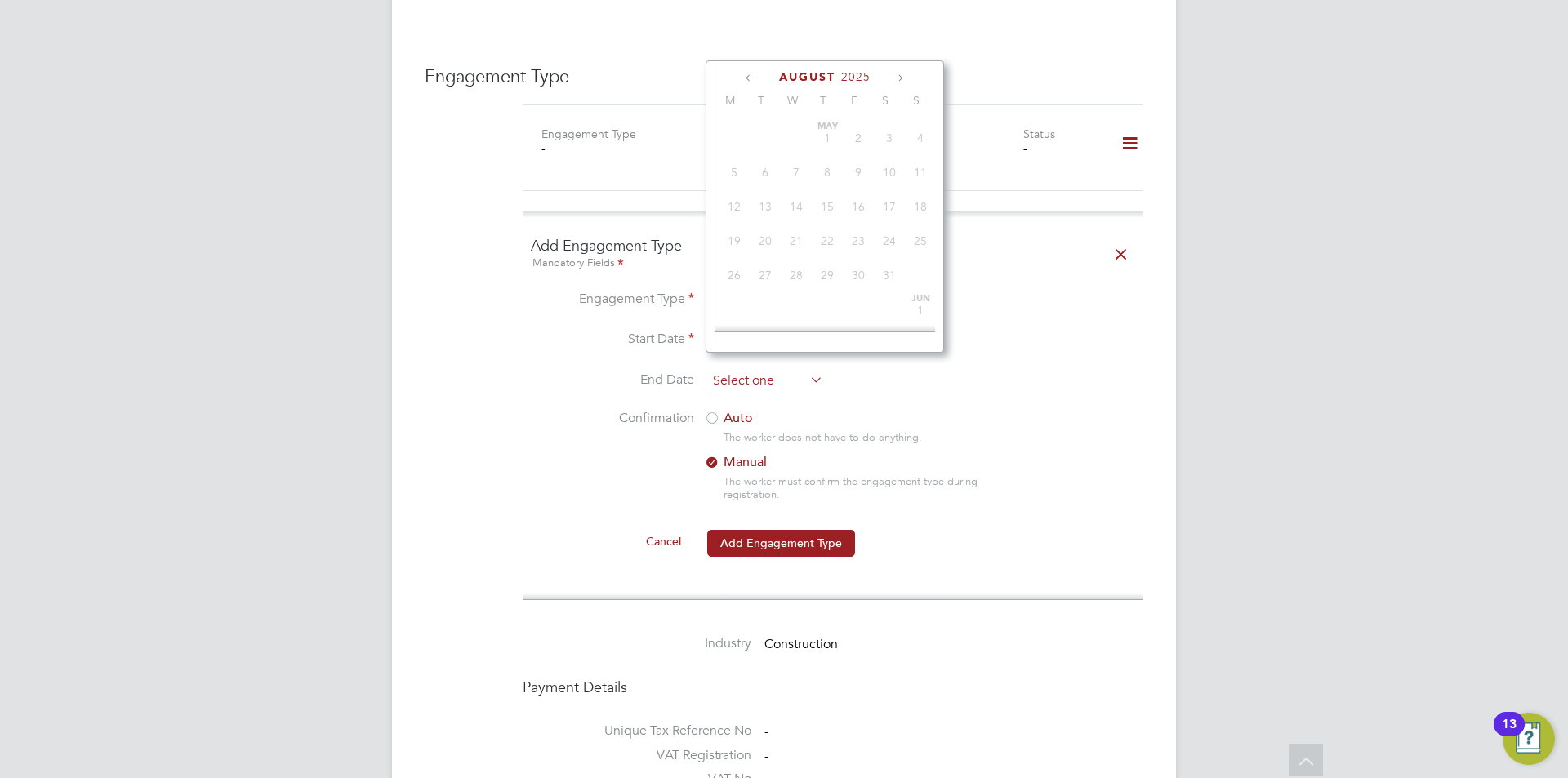
scroll to position [636, 0]
click at [865, 133] on span "15" at bounding box center [858, 122] width 31 height 31
type input "[DATE]"
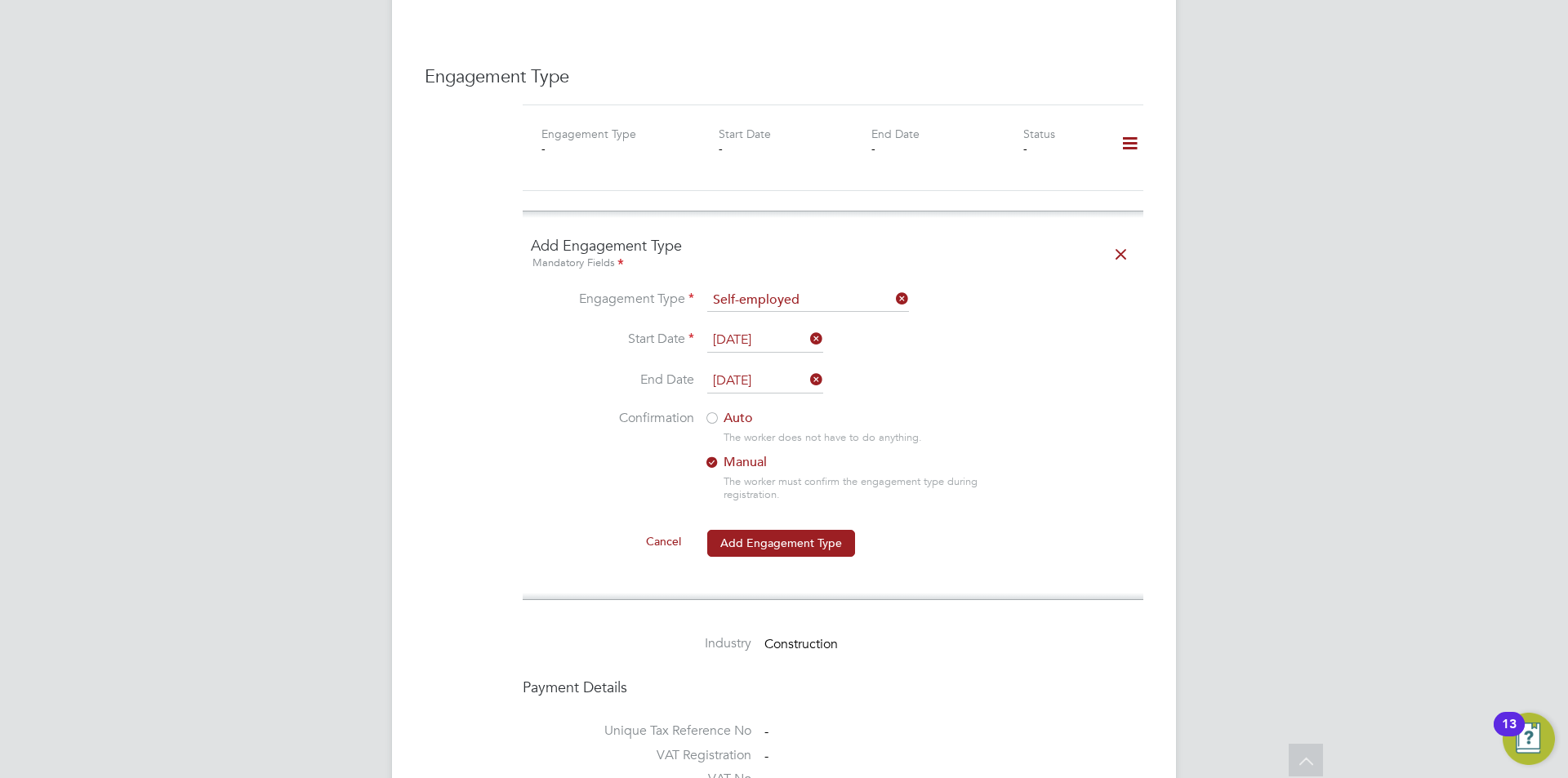
click at [713, 411] on div at bounding box center [712, 419] width 16 height 16
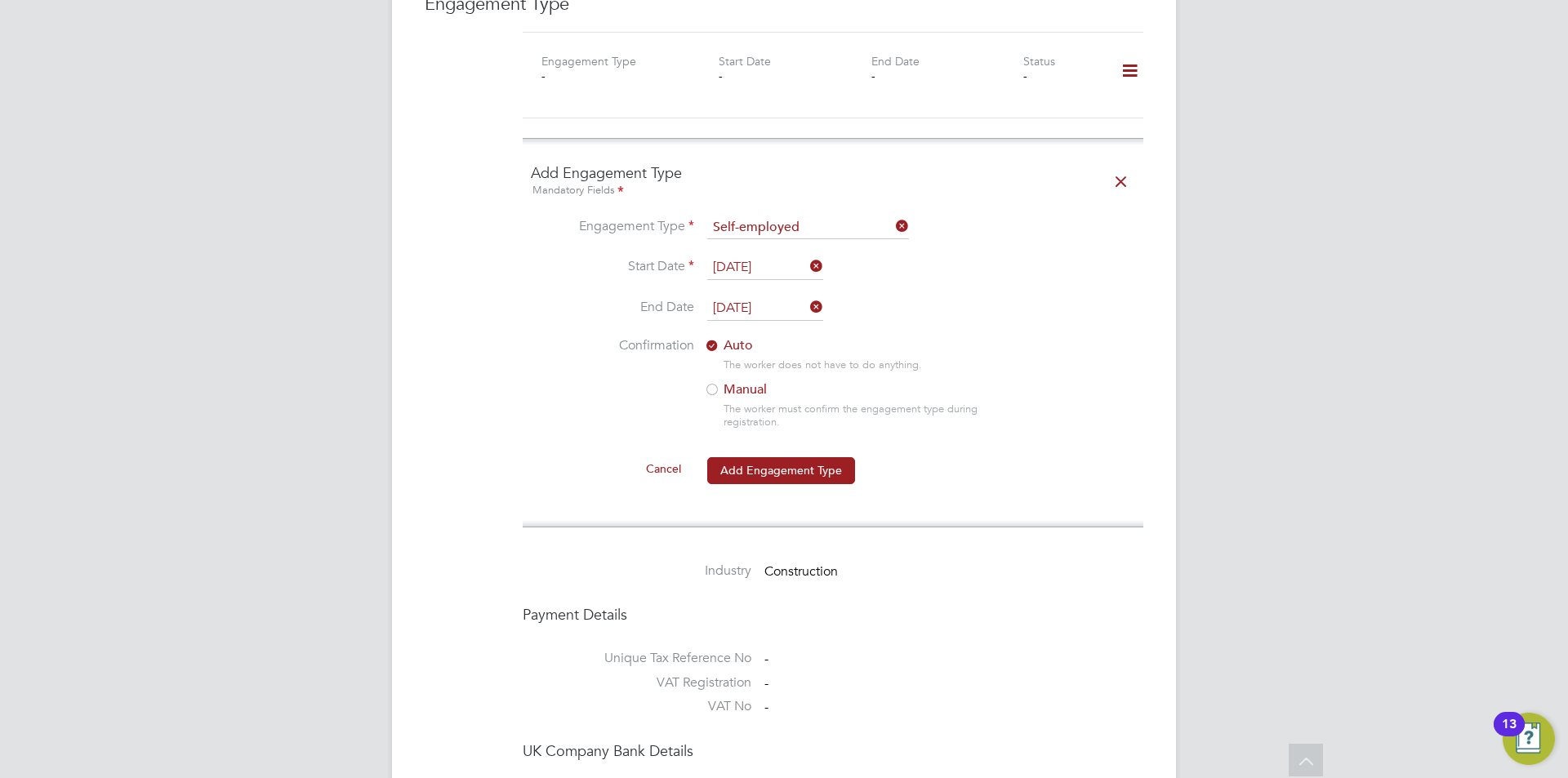
scroll to position [1306, 0]
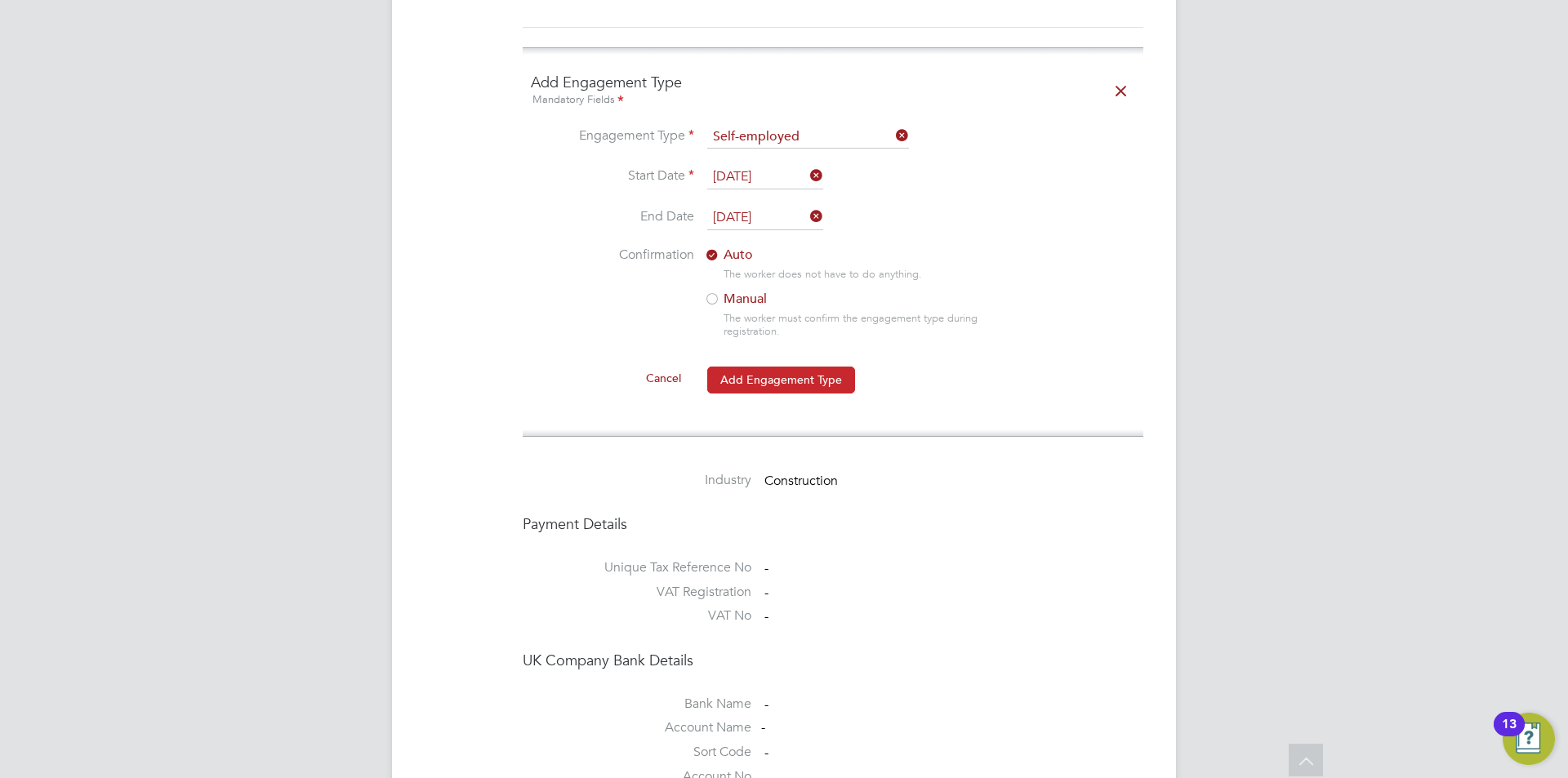
click at [779, 367] on button "Add Engagement Type" at bounding box center [781, 379] width 148 height 26
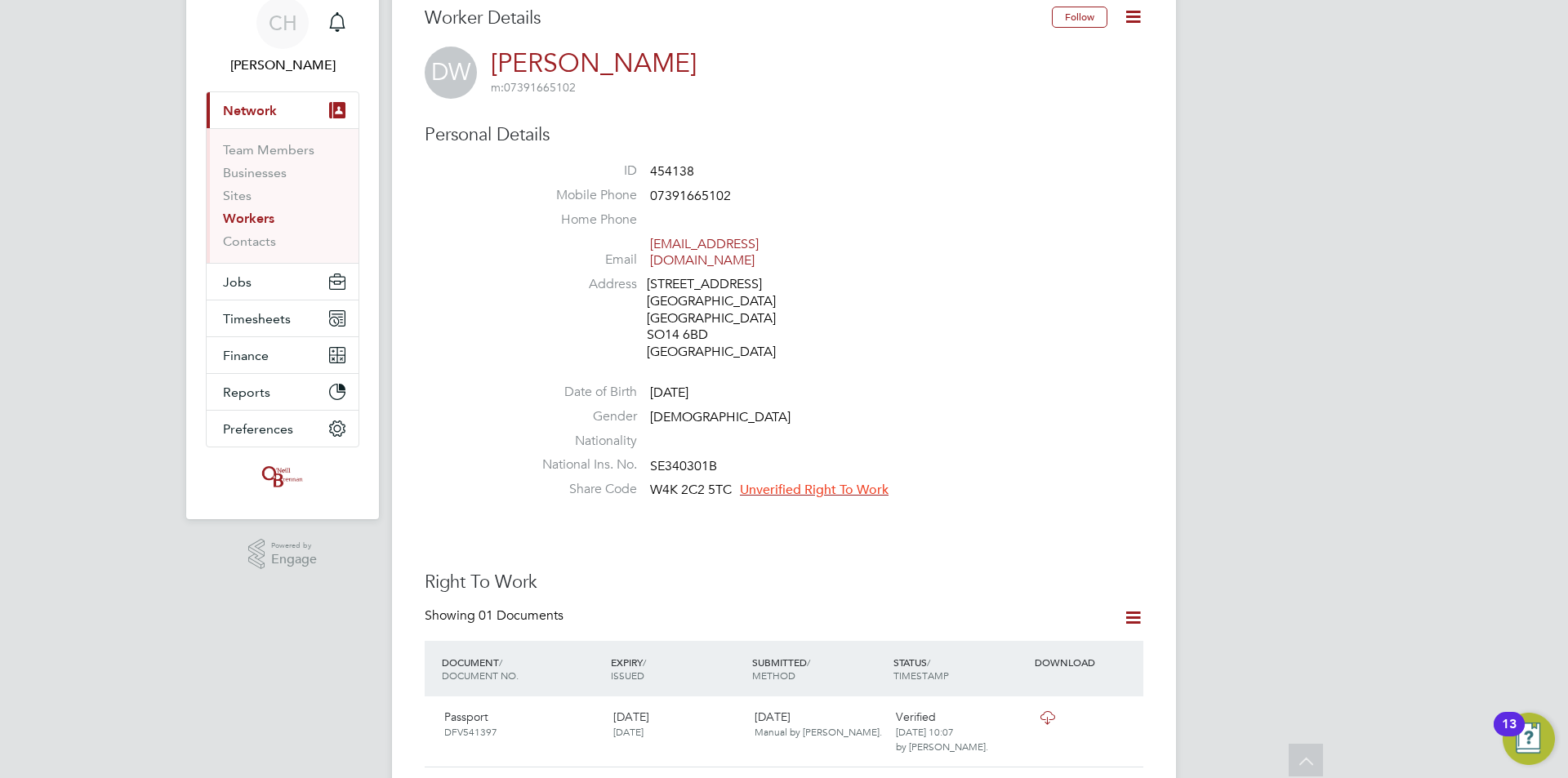
scroll to position [0, 0]
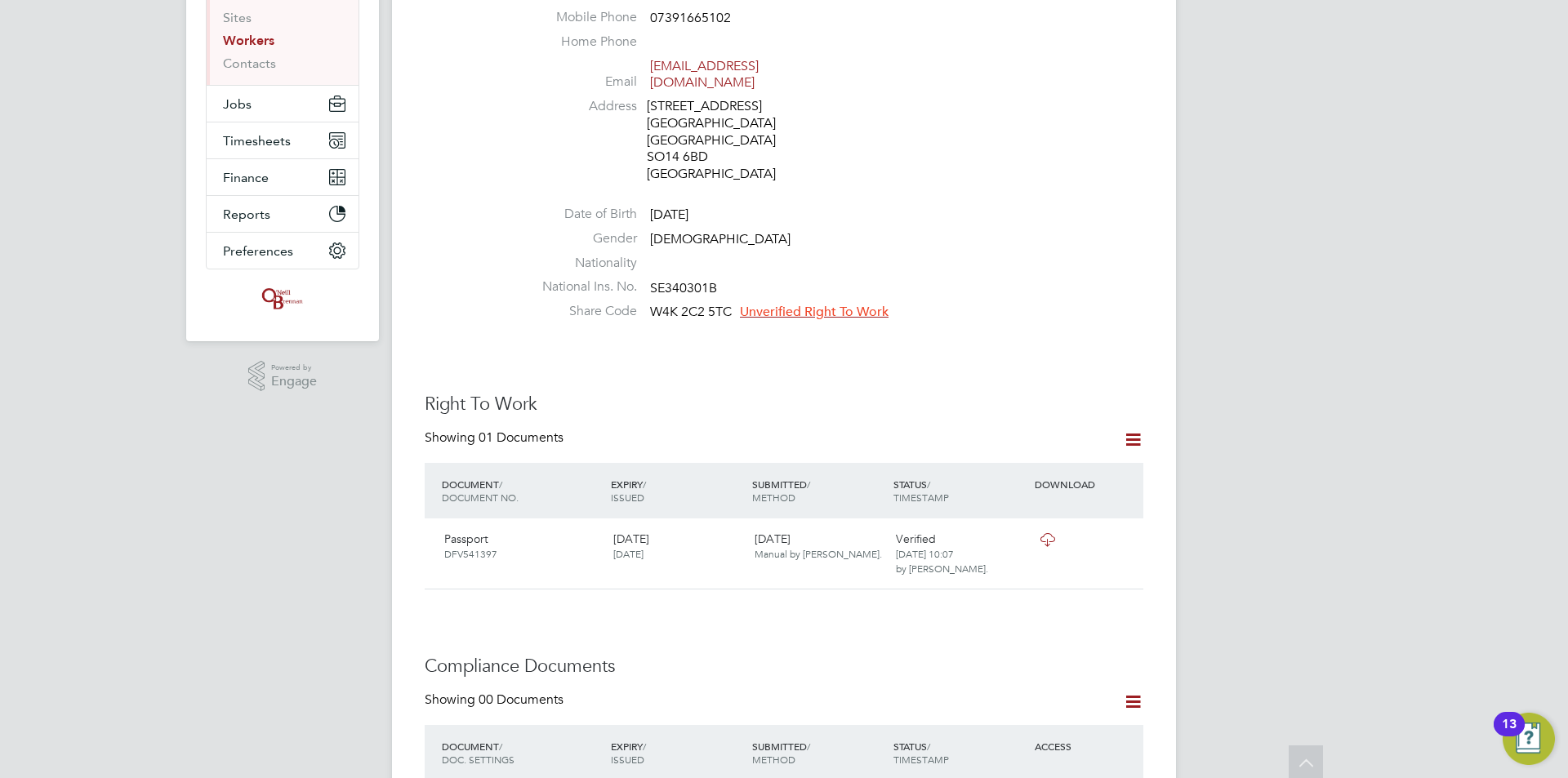
scroll to position [245, 0]
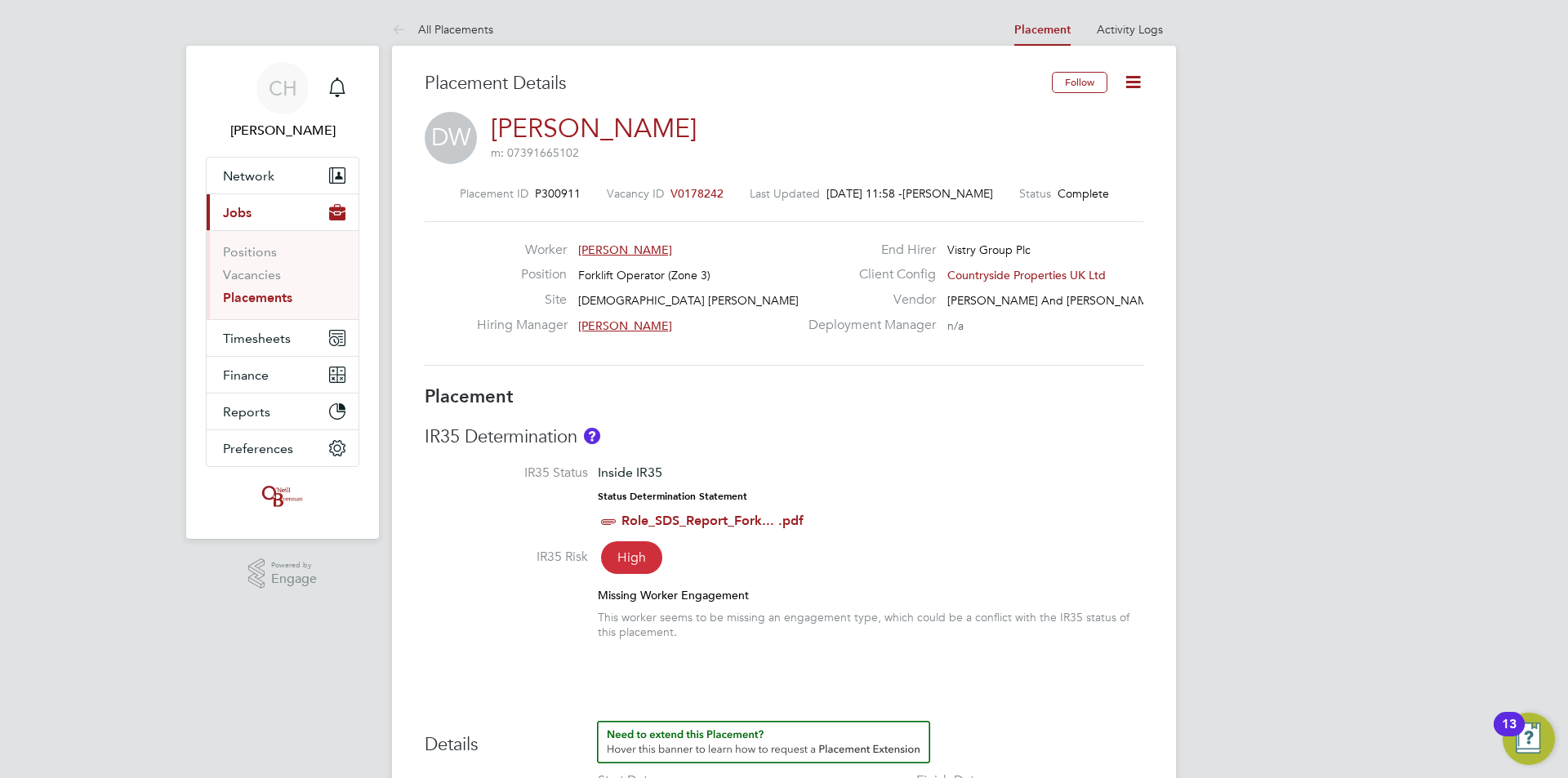
click at [1126, 87] on icon at bounding box center [1133, 82] width 20 height 20
click at [1130, 20] on li "Activity Logs" at bounding box center [1129, 29] width 66 height 33
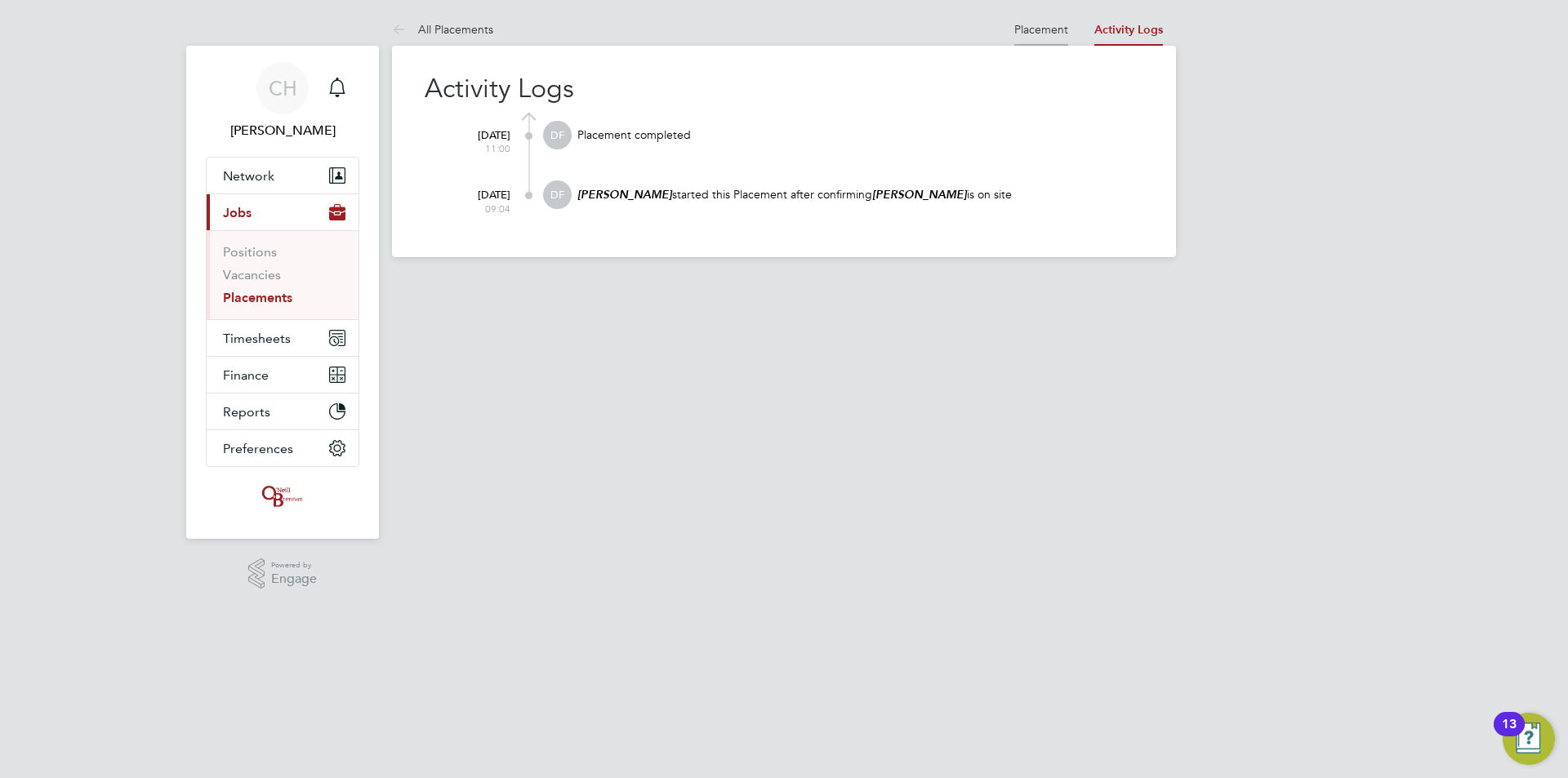
click at [1054, 27] on link "Placement" at bounding box center [1040, 29] width 54 height 15
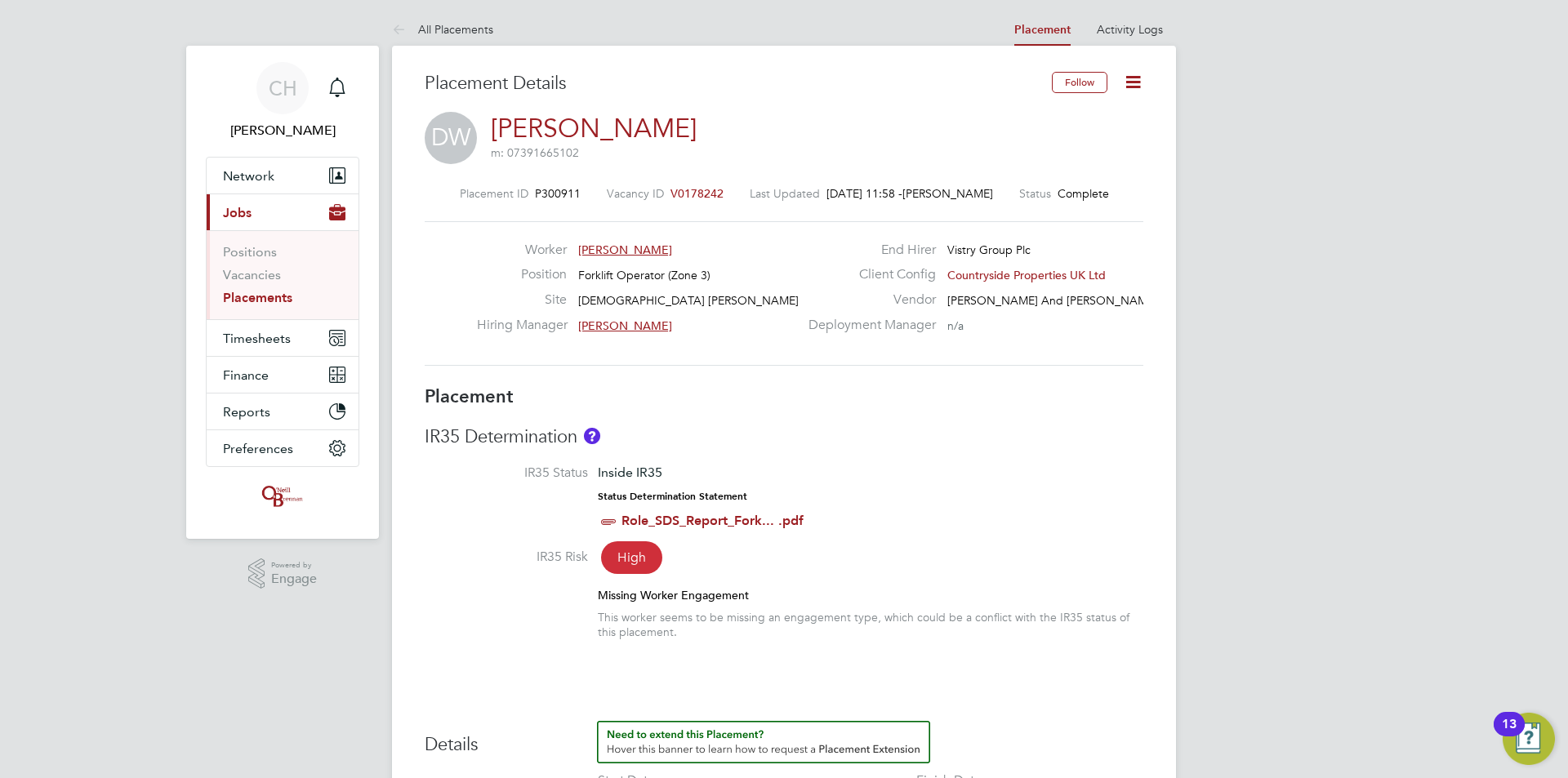
click at [1123, 88] on icon at bounding box center [1133, 82] width 20 height 20
click at [1108, 144] on li "Timesheet Settings" at bounding box center [1080, 143] width 120 height 23
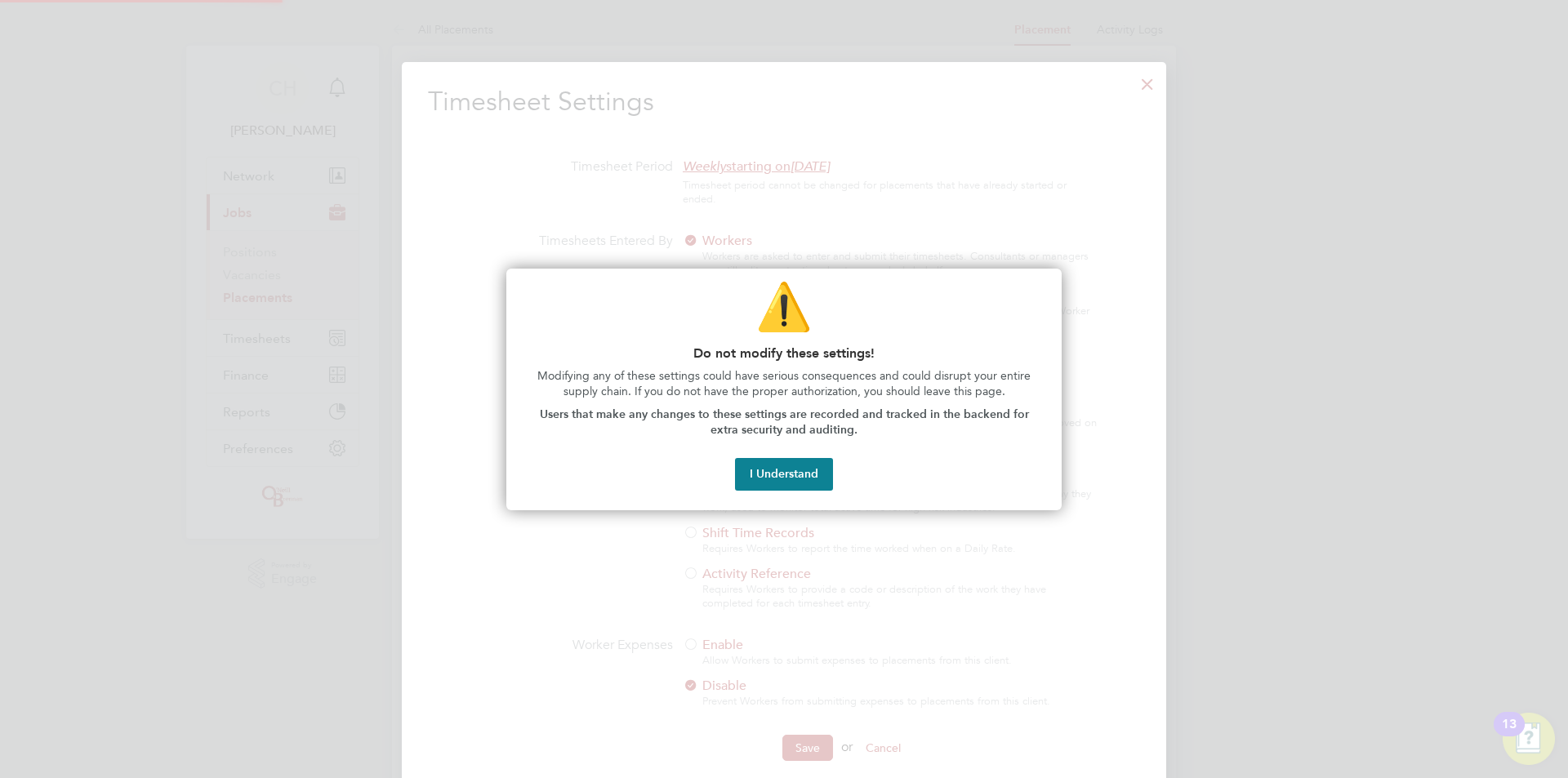
scroll to position [750, 765]
click at [814, 483] on button "I Understand" at bounding box center [784, 475] width 98 height 33
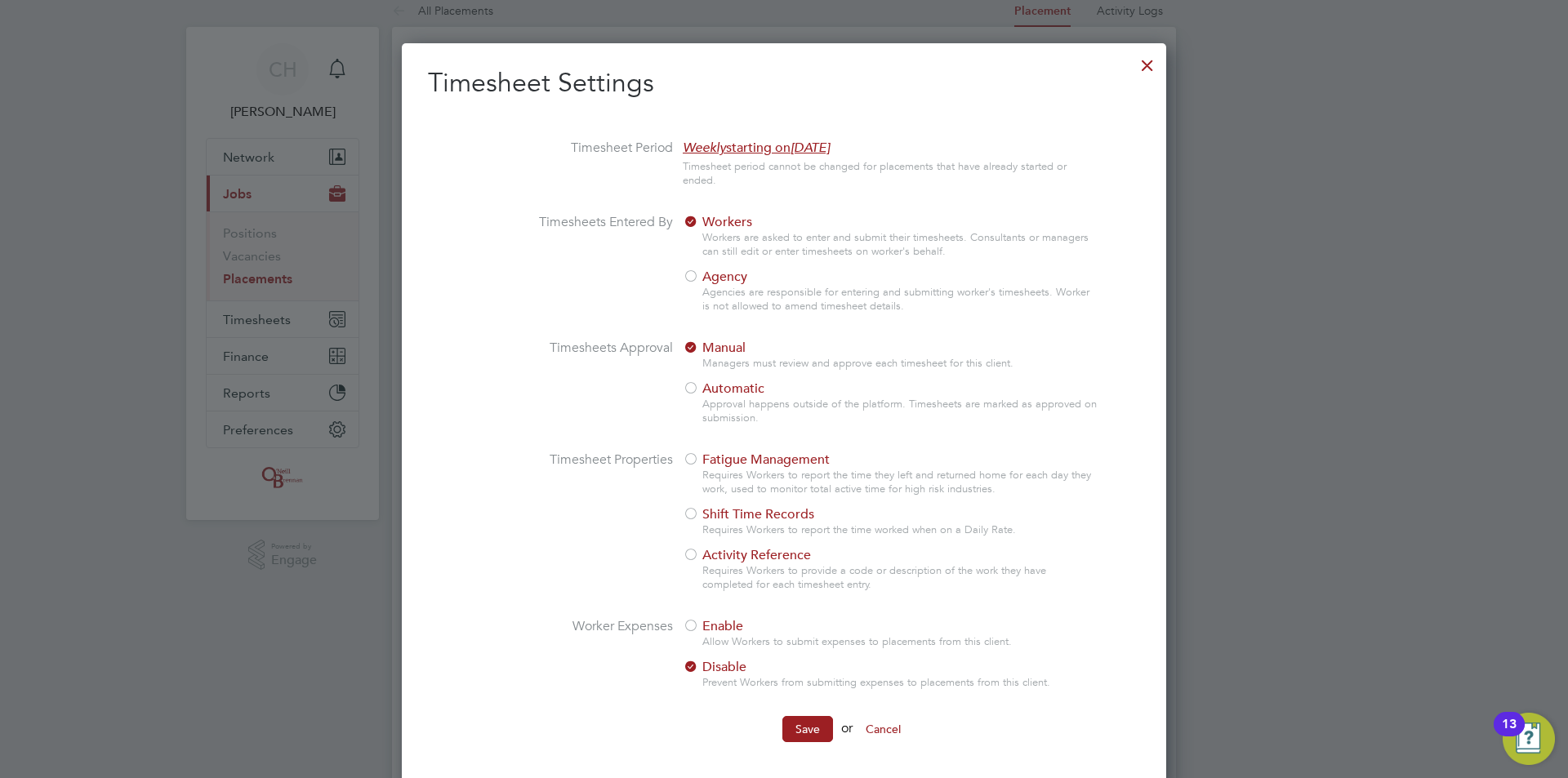
scroll to position [0, 0]
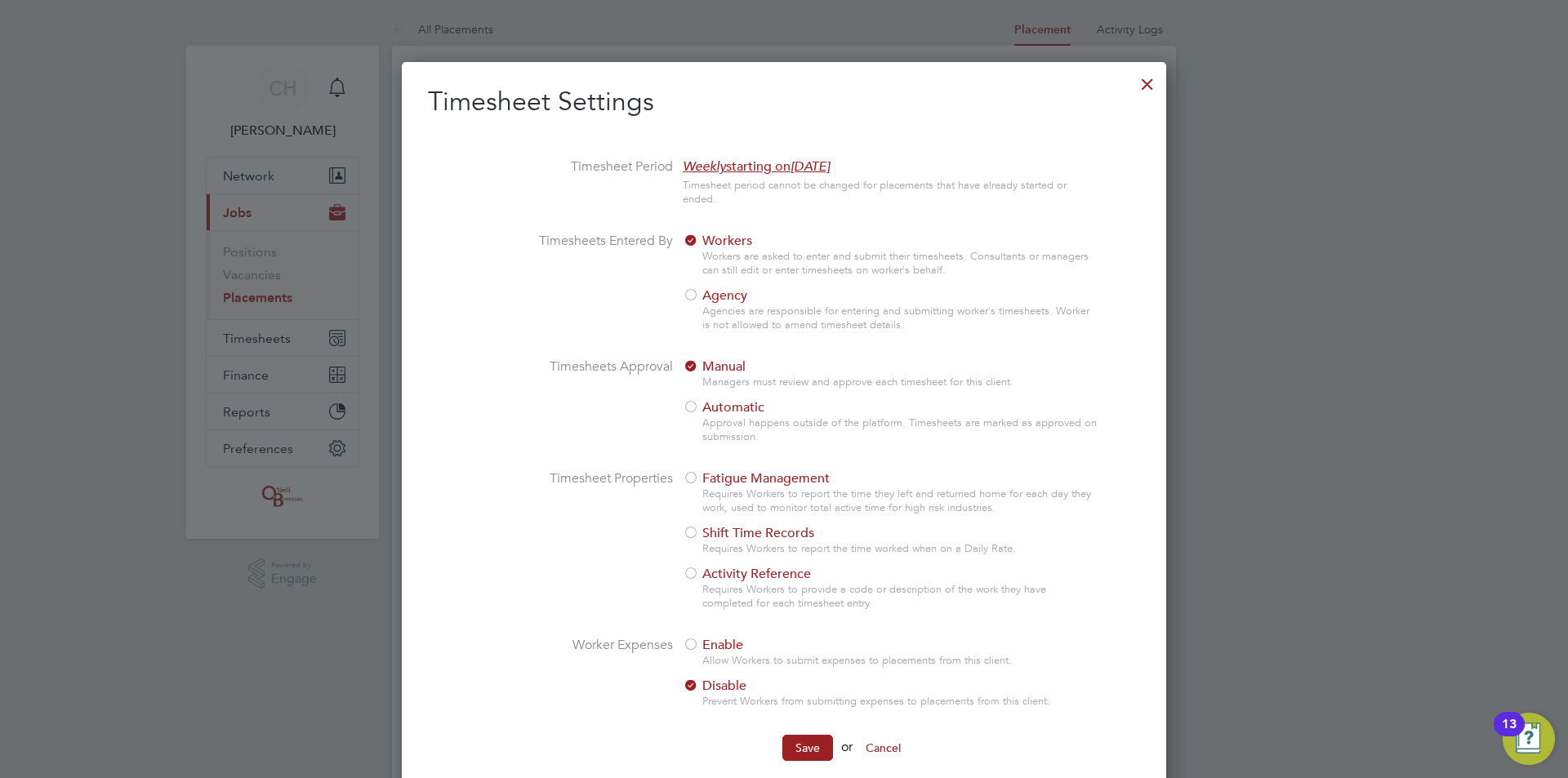
click at [1149, 85] on div at bounding box center [1148, 80] width 29 height 29
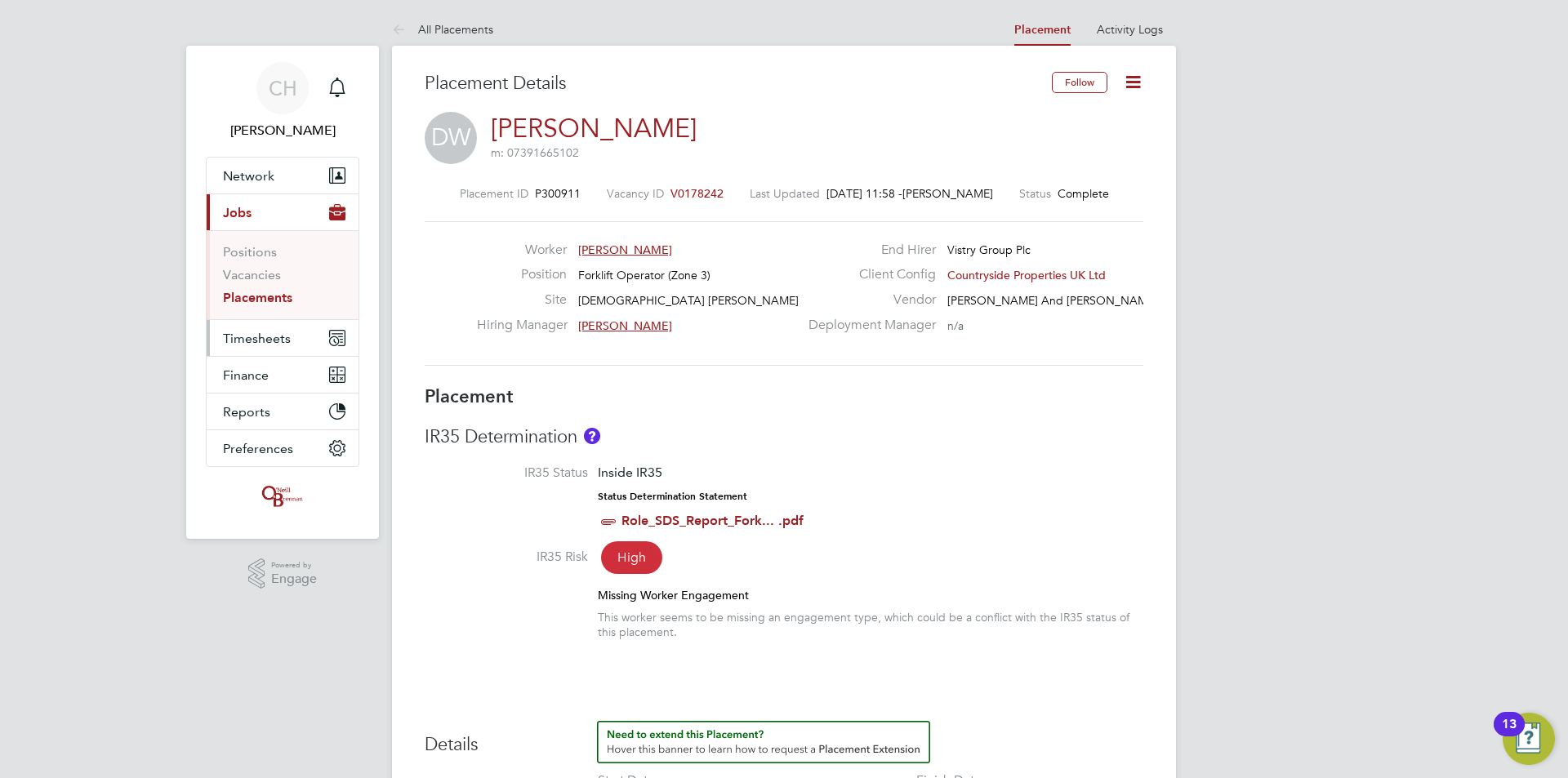
click at [265, 337] on span "Timesheets" at bounding box center [257, 338] width 68 height 15
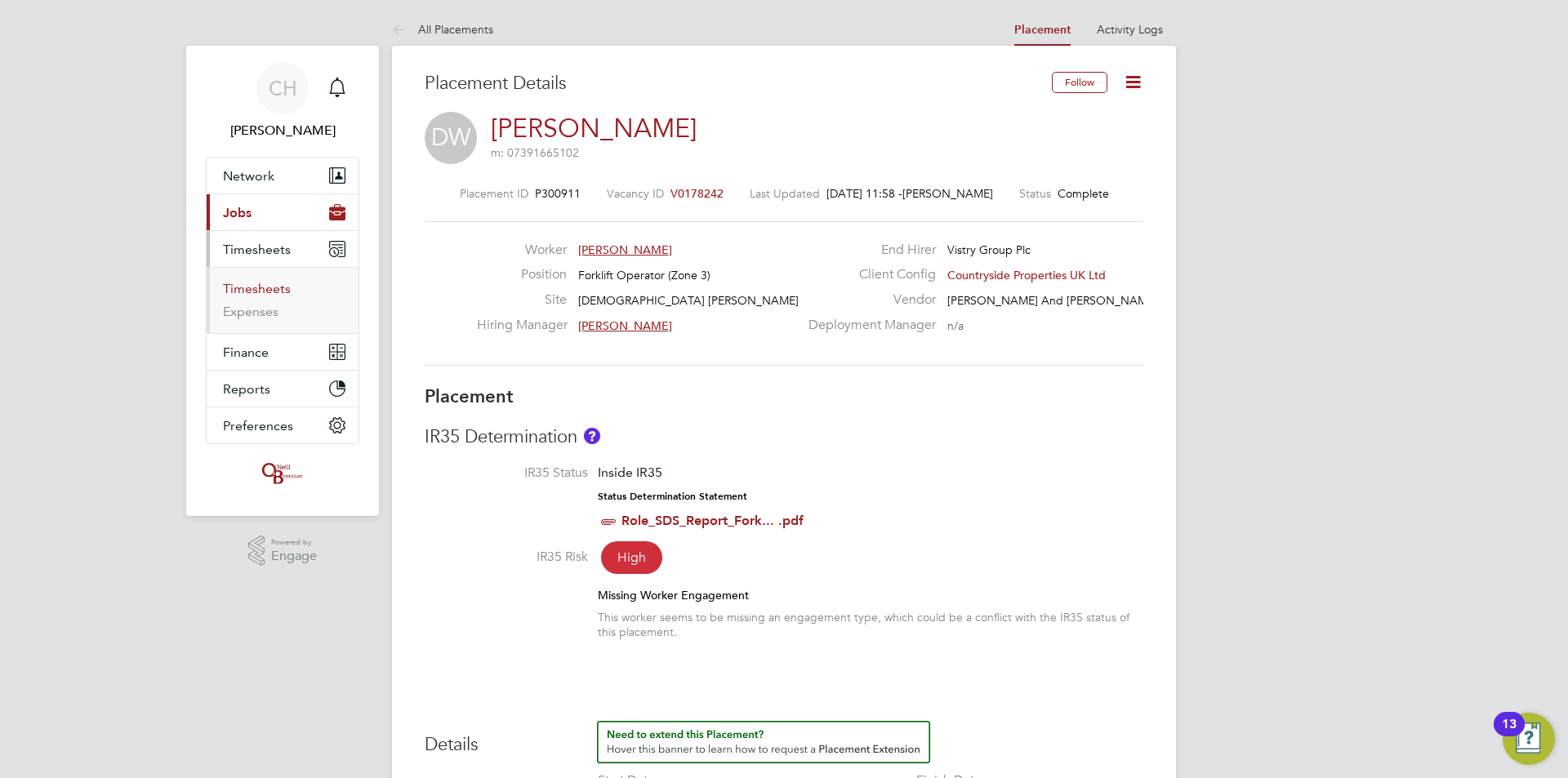
click at [255, 296] on link "Timesheets" at bounding box center [257, 288] width 68 height 15
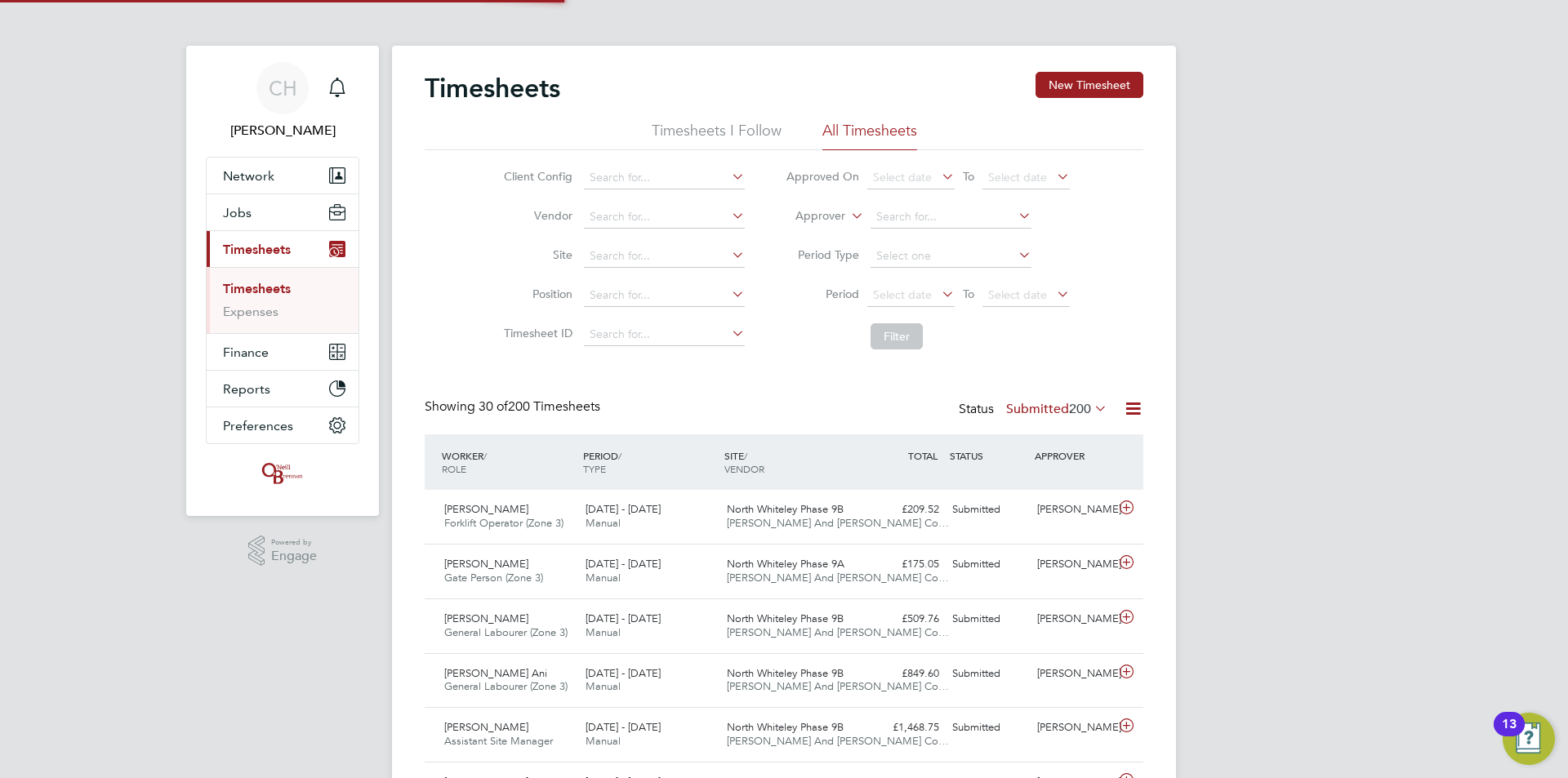
scroll to position [42, 143]
click at [646, 251] on input at bounding box center [664, 256] width 161 height 23
click at [681, 298] on li "[DEMOGRAPHIC_DATA] [PERSON_NAME][GEOGRAPHIC_DATA]" at bounding box center [754, 300] width 346 height 22
type input "[DEMOGRAPHIC_DATA] [PERSON_NAME][GEOGRAPHIC_DATA]"
click at [905, 331] on button "Filter" at bounding box center [897, 336] width 53 height 26
